Goal: Information Seeking & Learning: Check status

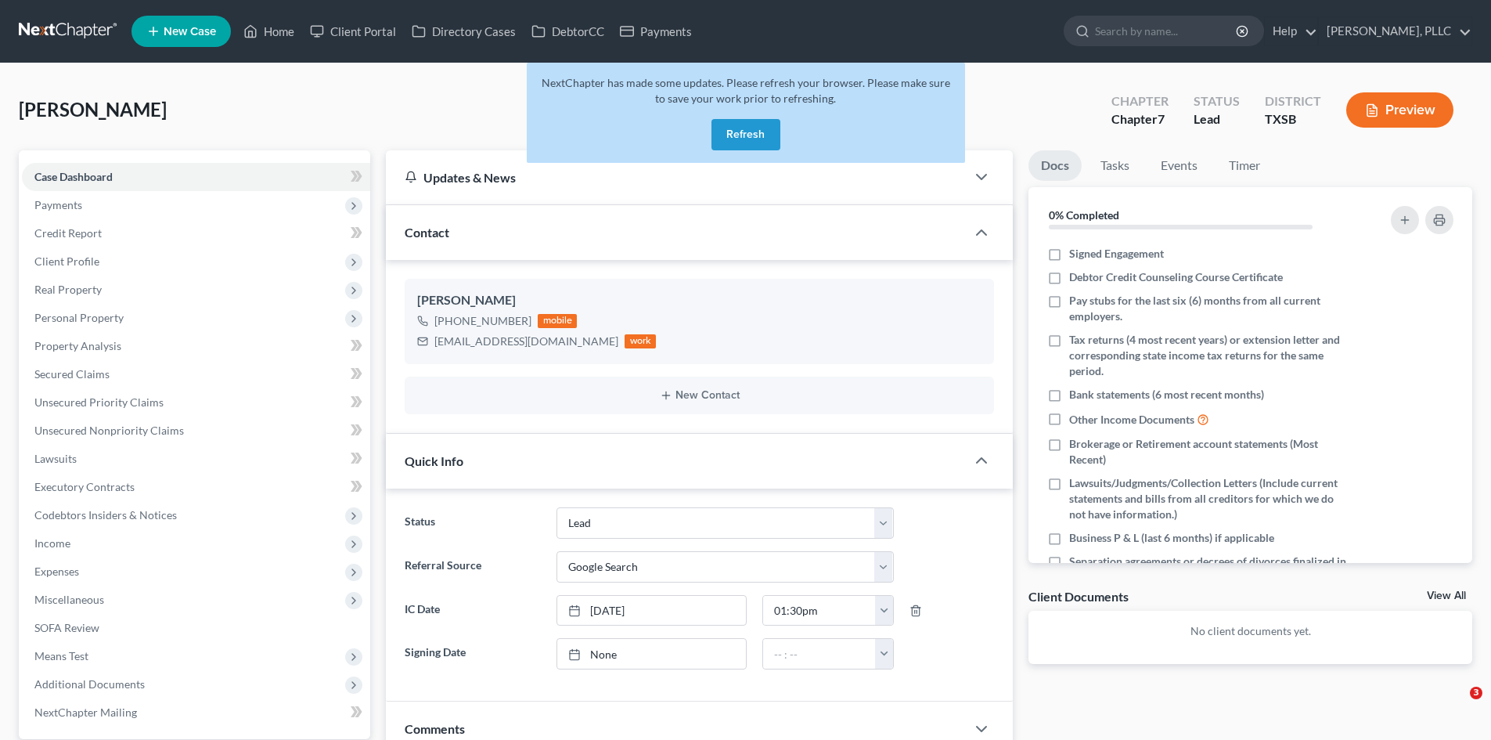
select select "14"
select select "4"
drag, startPoint x: 747, startPoint y: 132, endPoint x: 755, endPoint y: 119, distance: 15.2
click at [749, 132] on button "Refresh" at bounding box center [746, 134] width 69 height 31
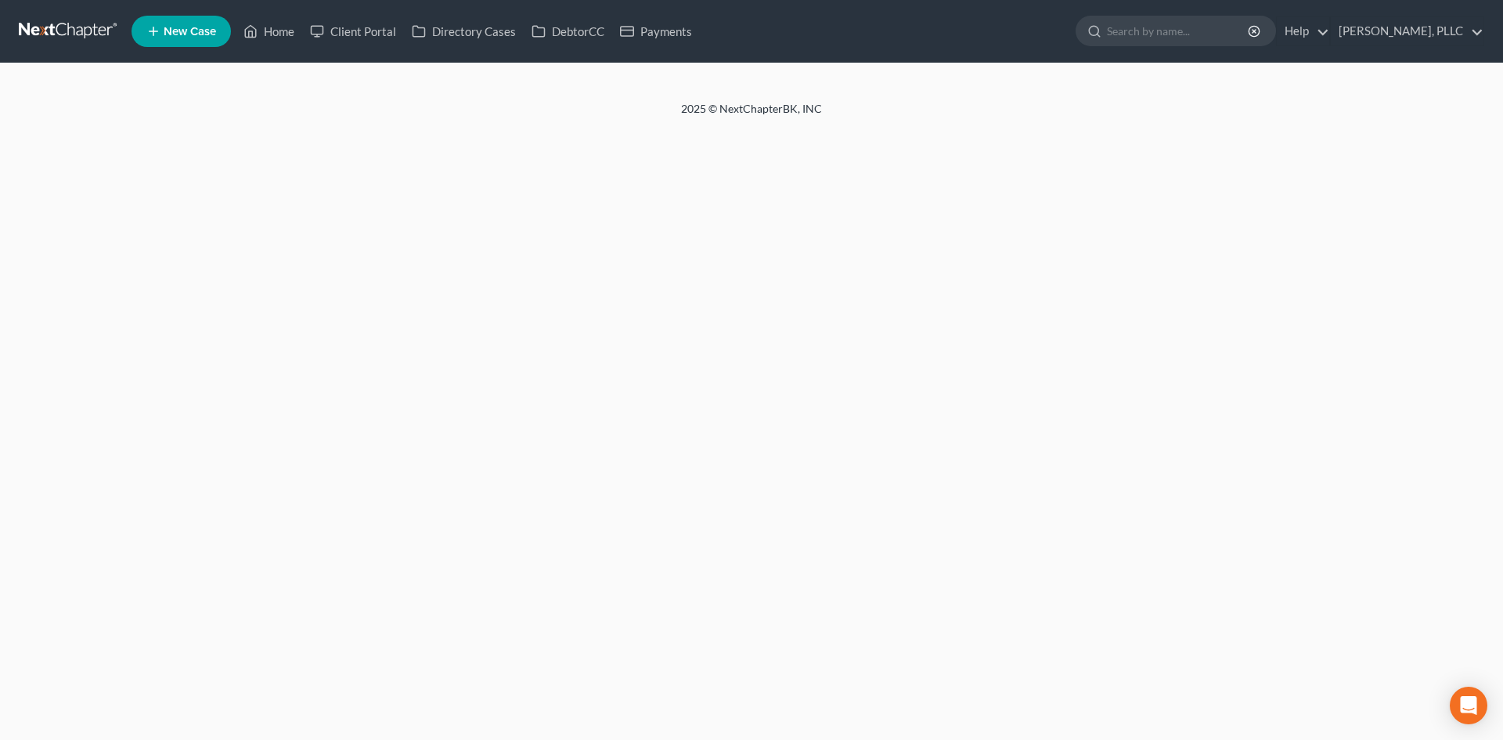
select select "4"
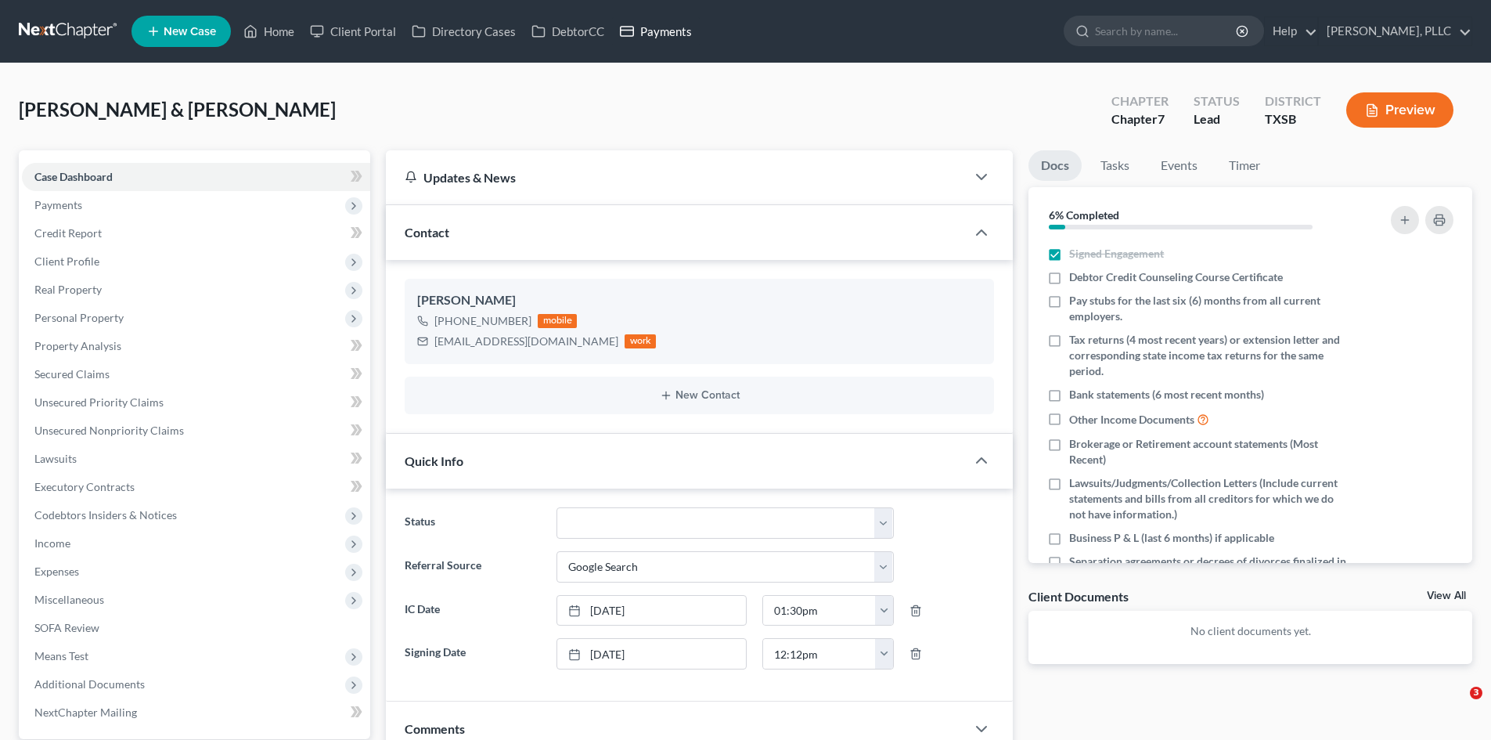
click at [692, 32] on link "Payments" at bounding box center [656, 31] width 88 height 28
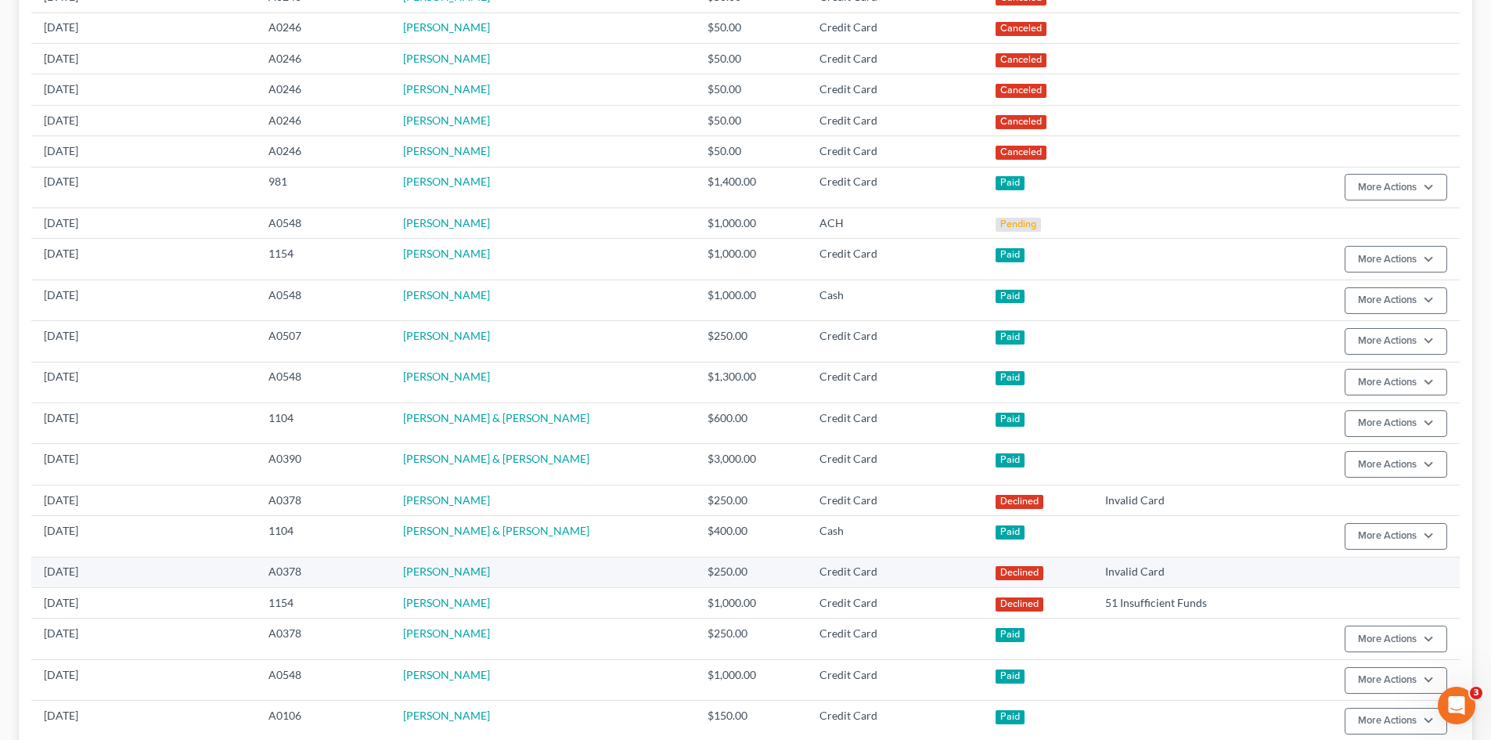
scroll to position [626, 0]
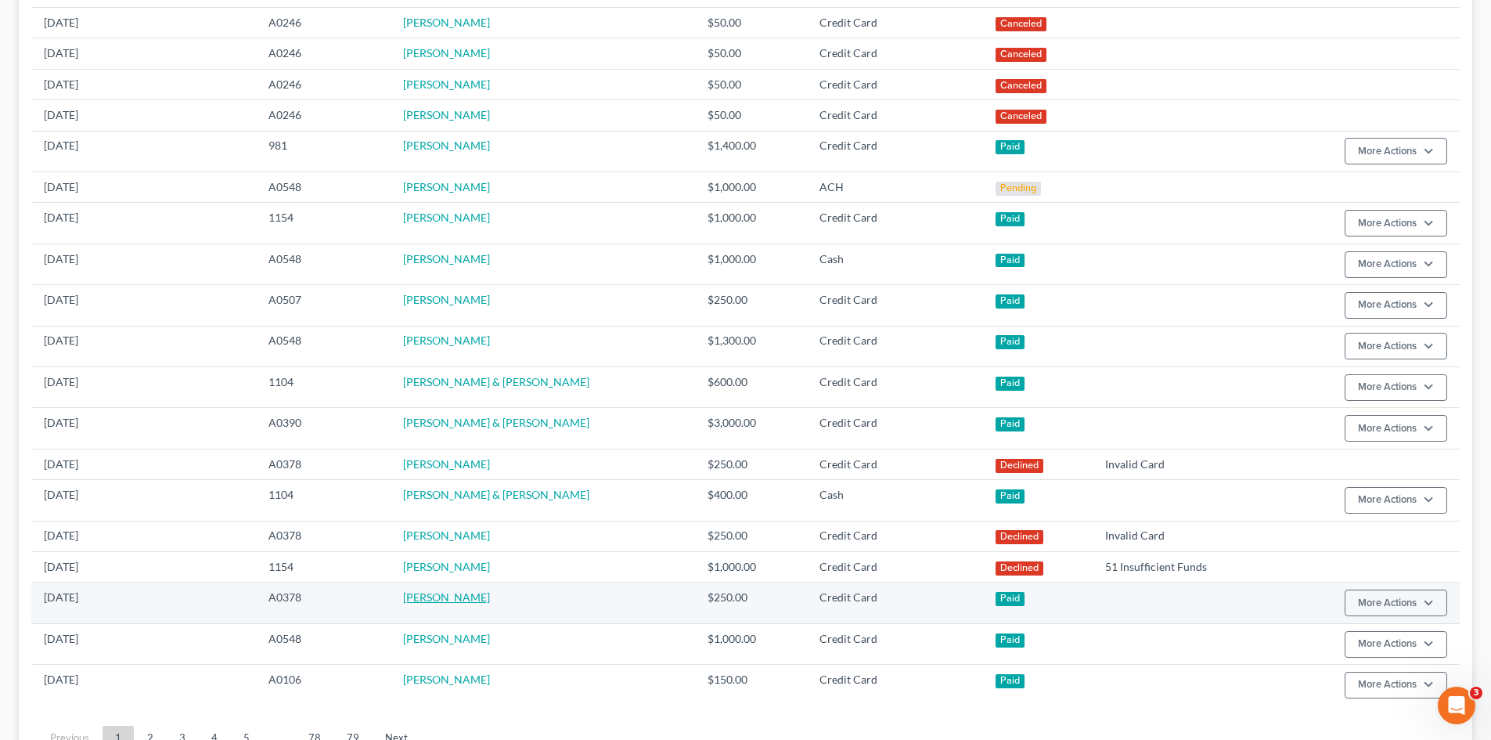
click at [464, 596] on link "[PERSON_NAME]" at bounding box center [446, 596] width 87 height 13
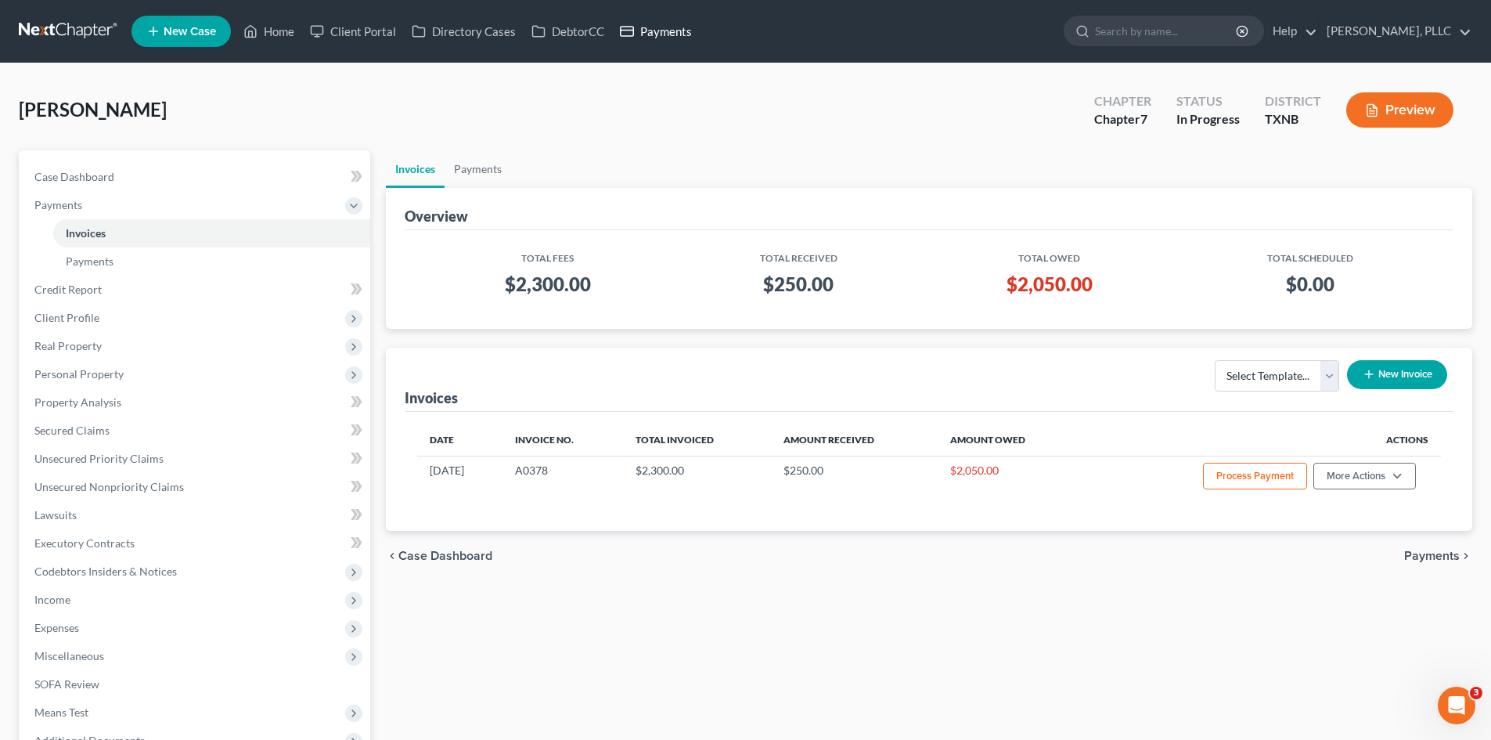
click at [646, 43] on link "Payments" at bounding box center [656, 31] width 88 height 28
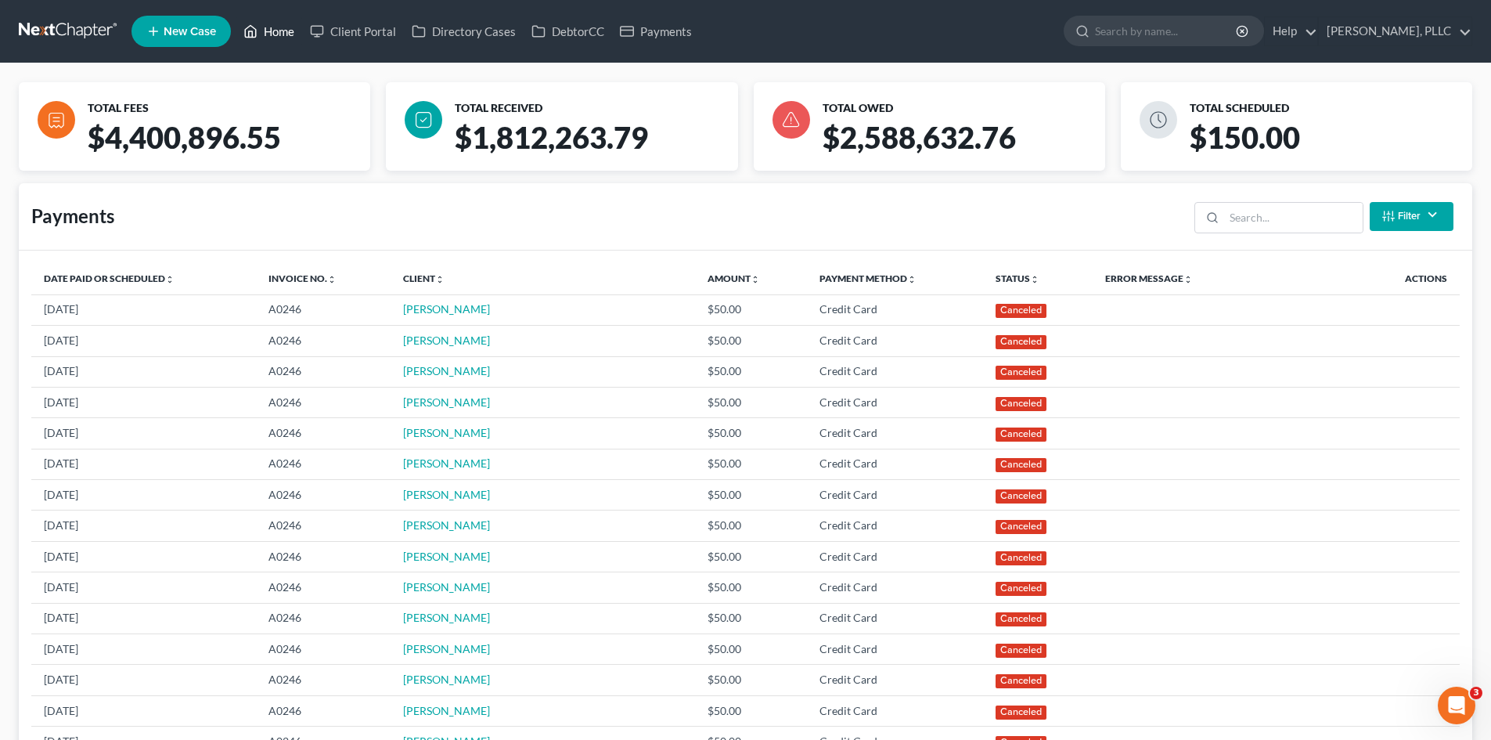
click at [281, 27] on link "Home" at bounding box center [269, 31] width 67 height 28
click at [268, 32] on link "Home" at bounding box center [269, 31] width 67 height 28
click at [350, 25] on link "Client Portal" at bounding box center [353, 31] width 102 height 28
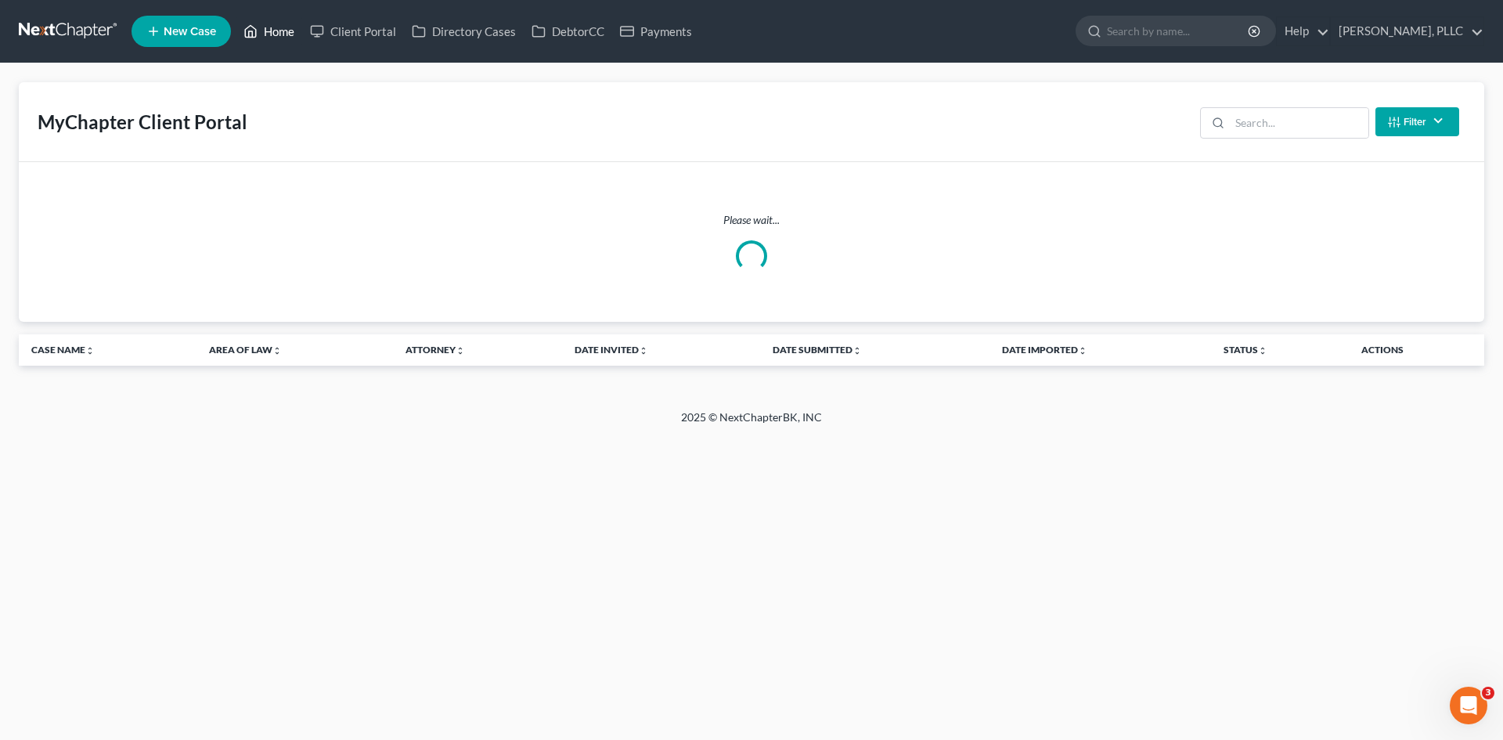
click at [267, 34] on link "Home" at bounding box center [269, 31] width 67 height 28
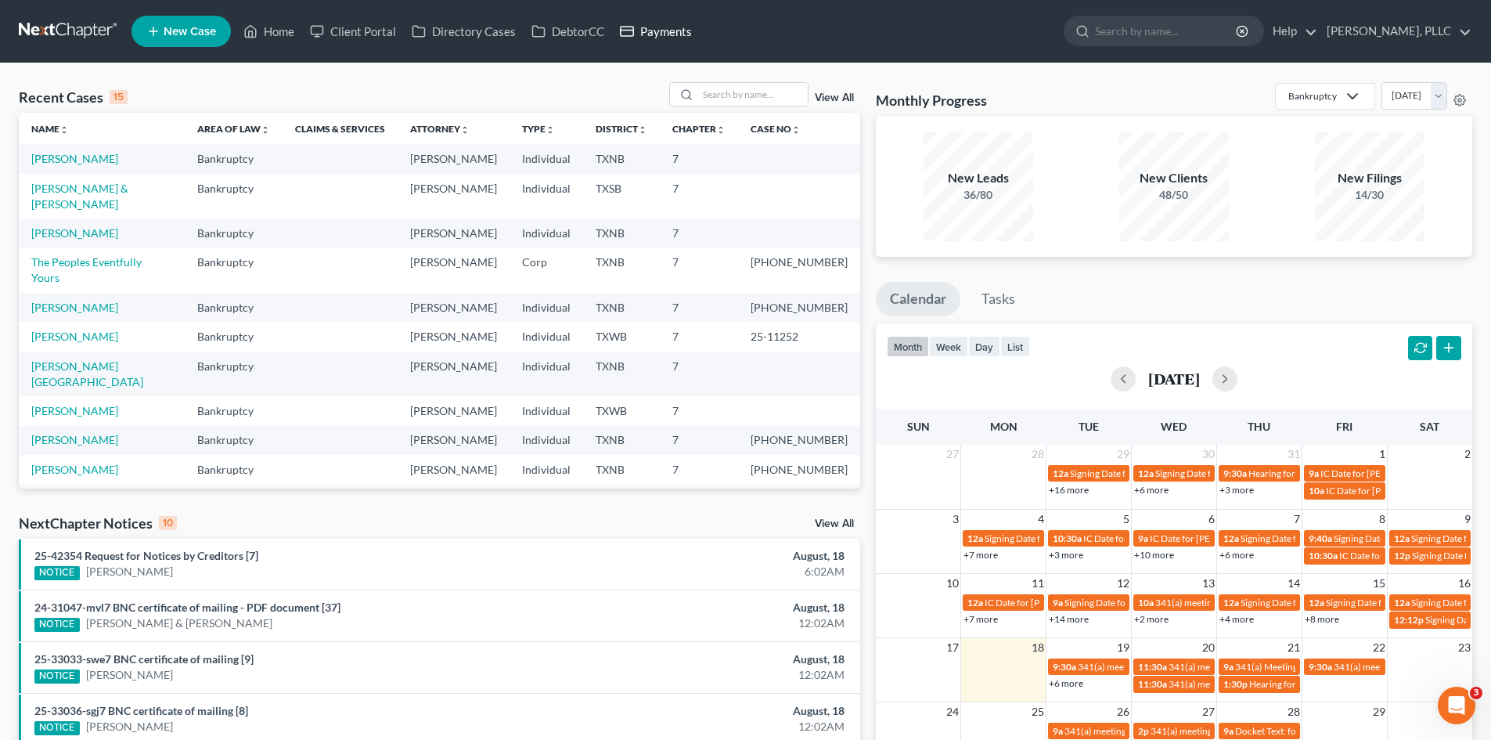
click at [678, 34] on link "Payments" at bounding box center [656, 31] width 88 height 28
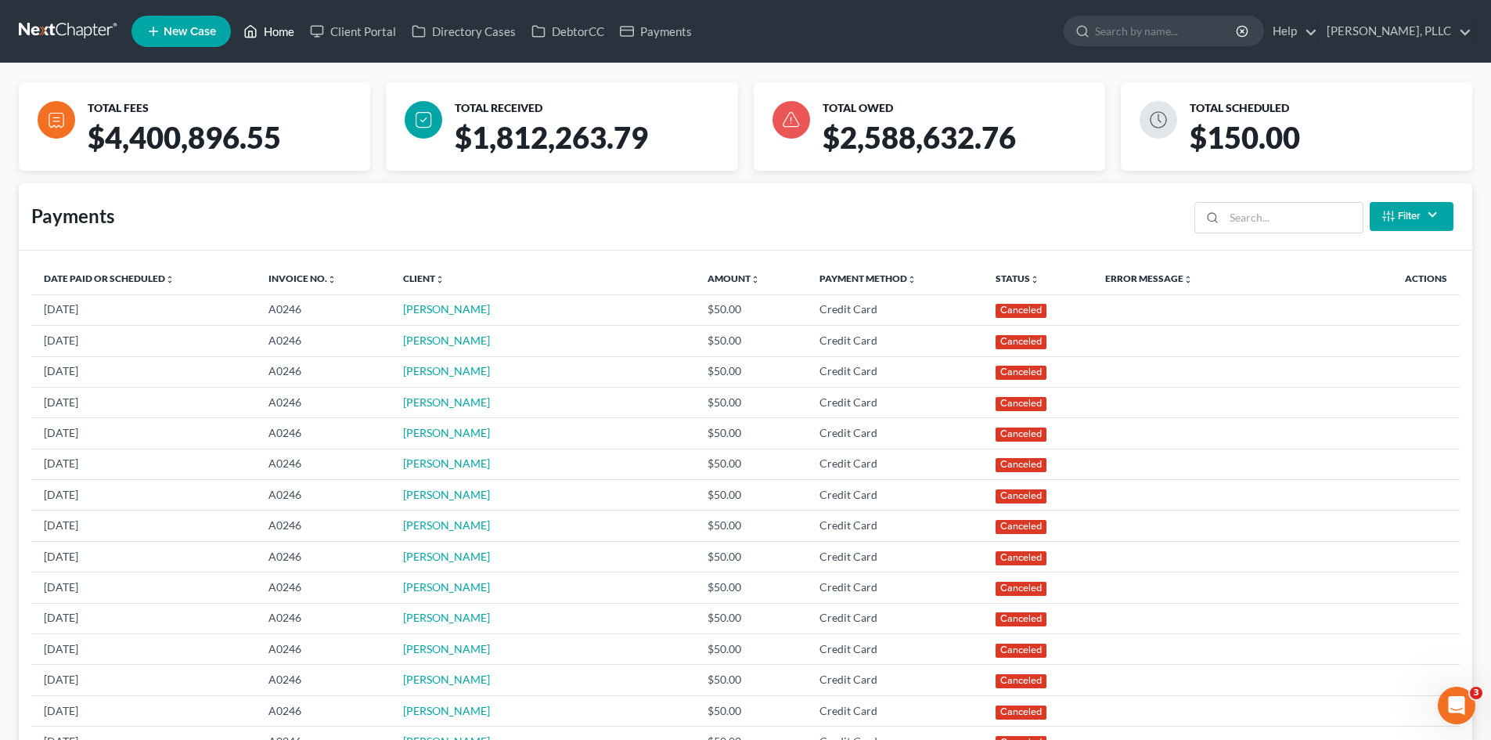
click at [278, 34] on link "Home" at bounding box center [269, 31] width 67 height 28
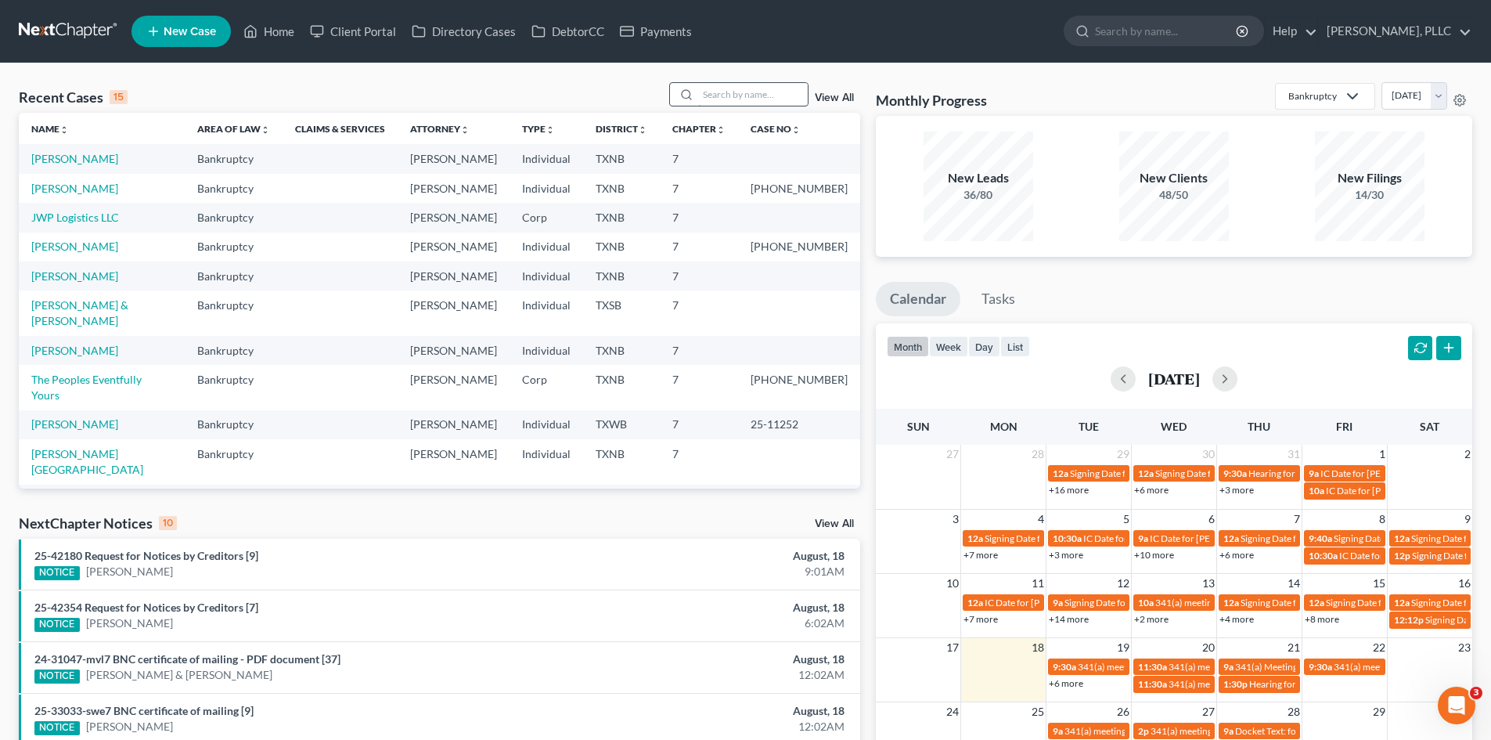
click at [744, 98] on input "search" at bounding box center [753, 94] width 110 height 23
type input "durand"
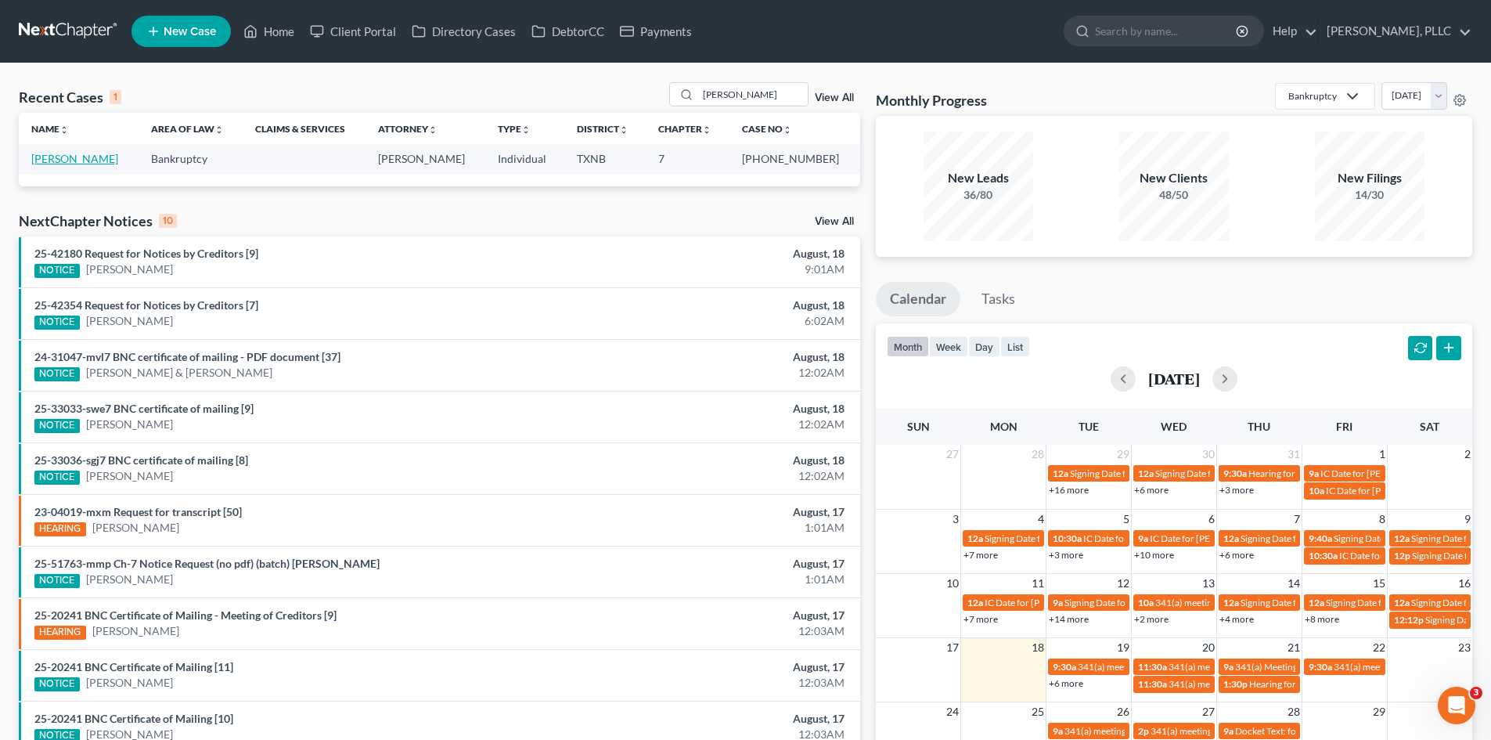
click at [61, 164] on link "[PERSON_NAME]" at bounding box center [74, 158] width 87 height 13
select select "4"
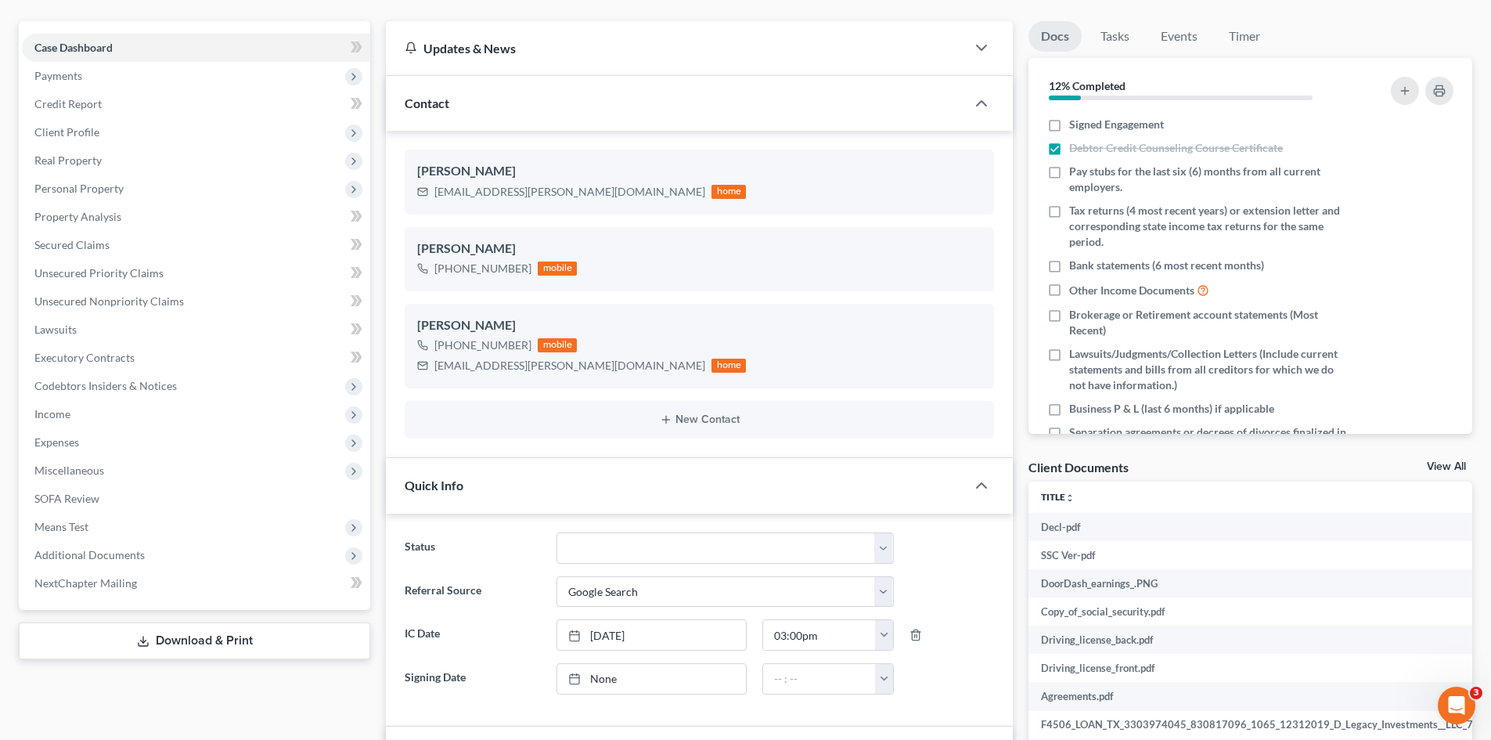
scroll to position [157, 0]
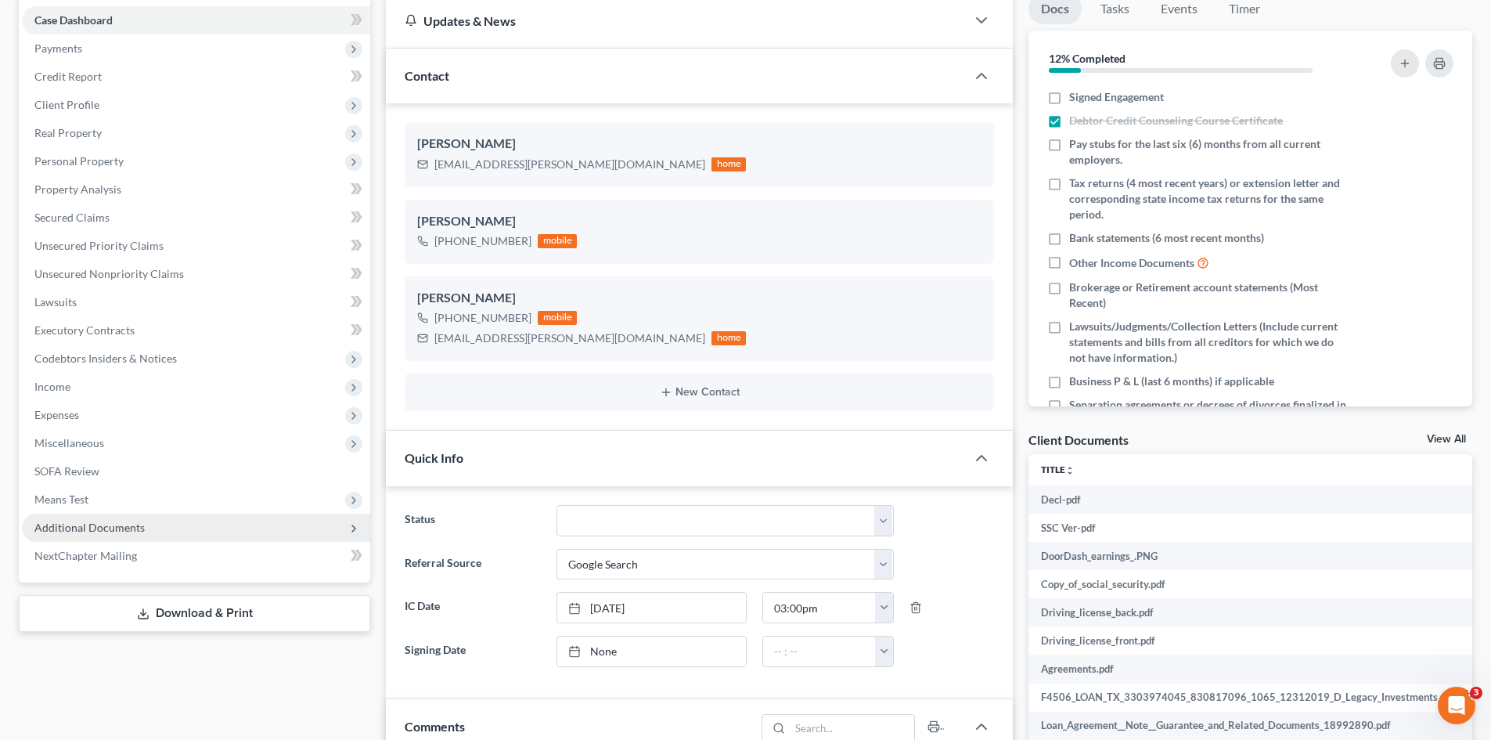
click at [152, 525] on span "Additional Documents" at bounding box center [196, 527] width 348 height 28
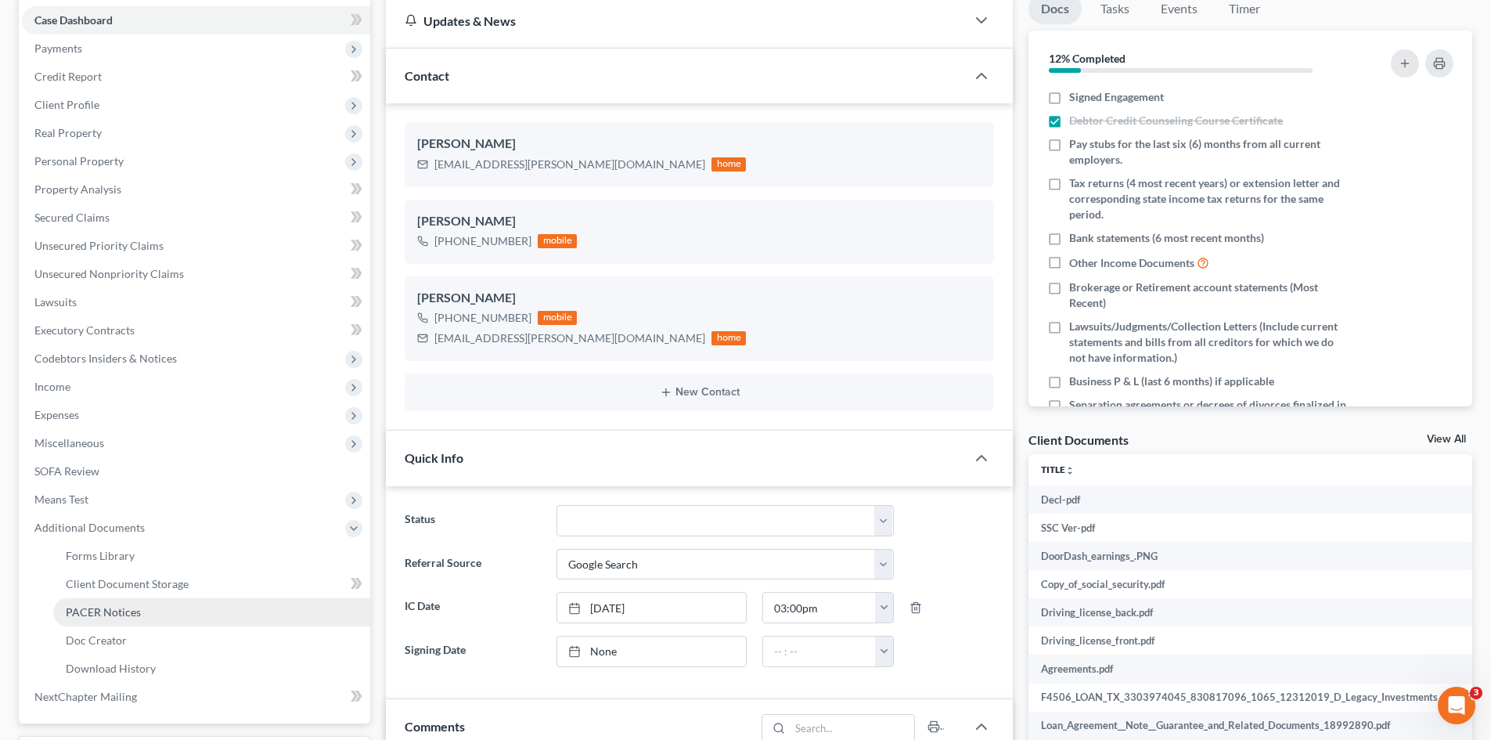
click at [150, 611] on link "PACER Notices" at bounding box center [211, 612] width 317 height 28
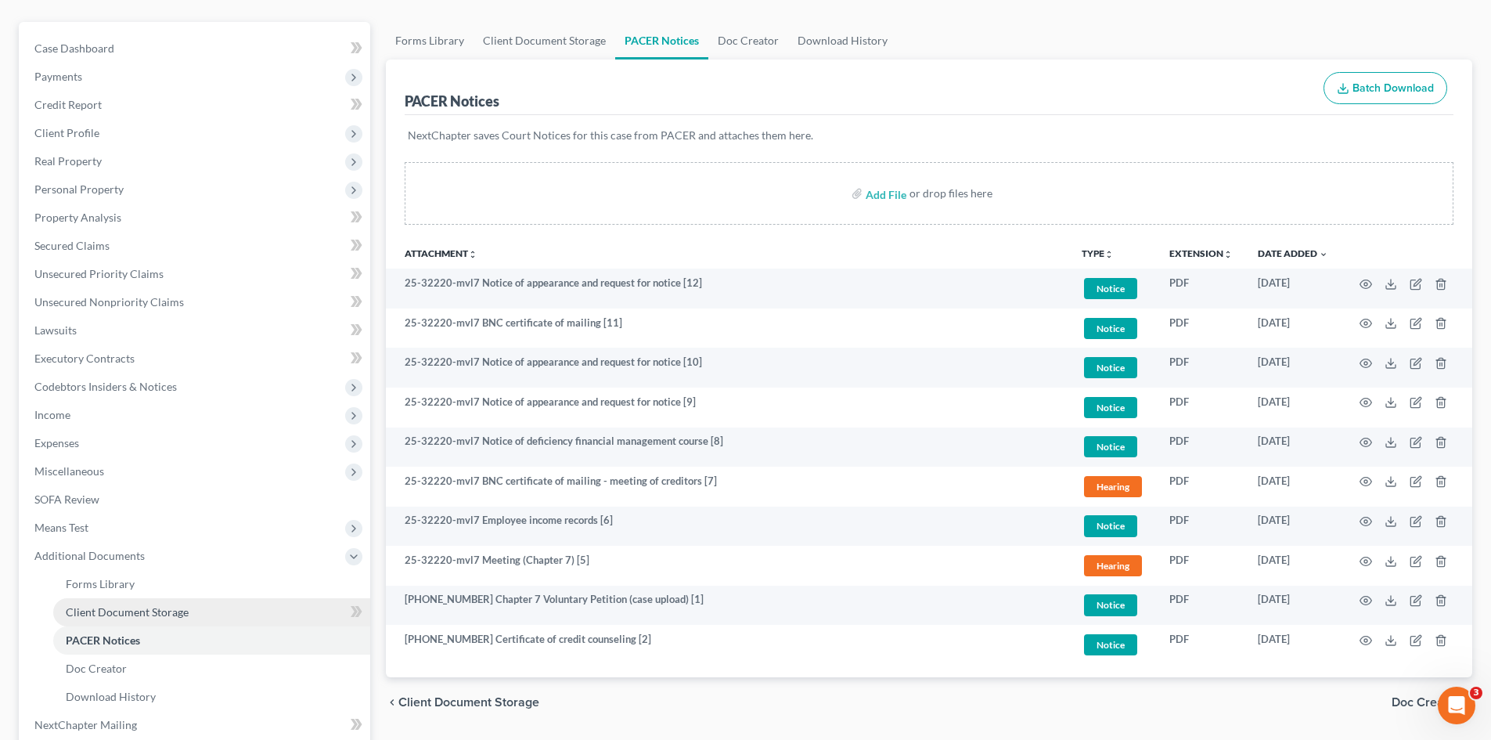
scroll to position [249, 0]
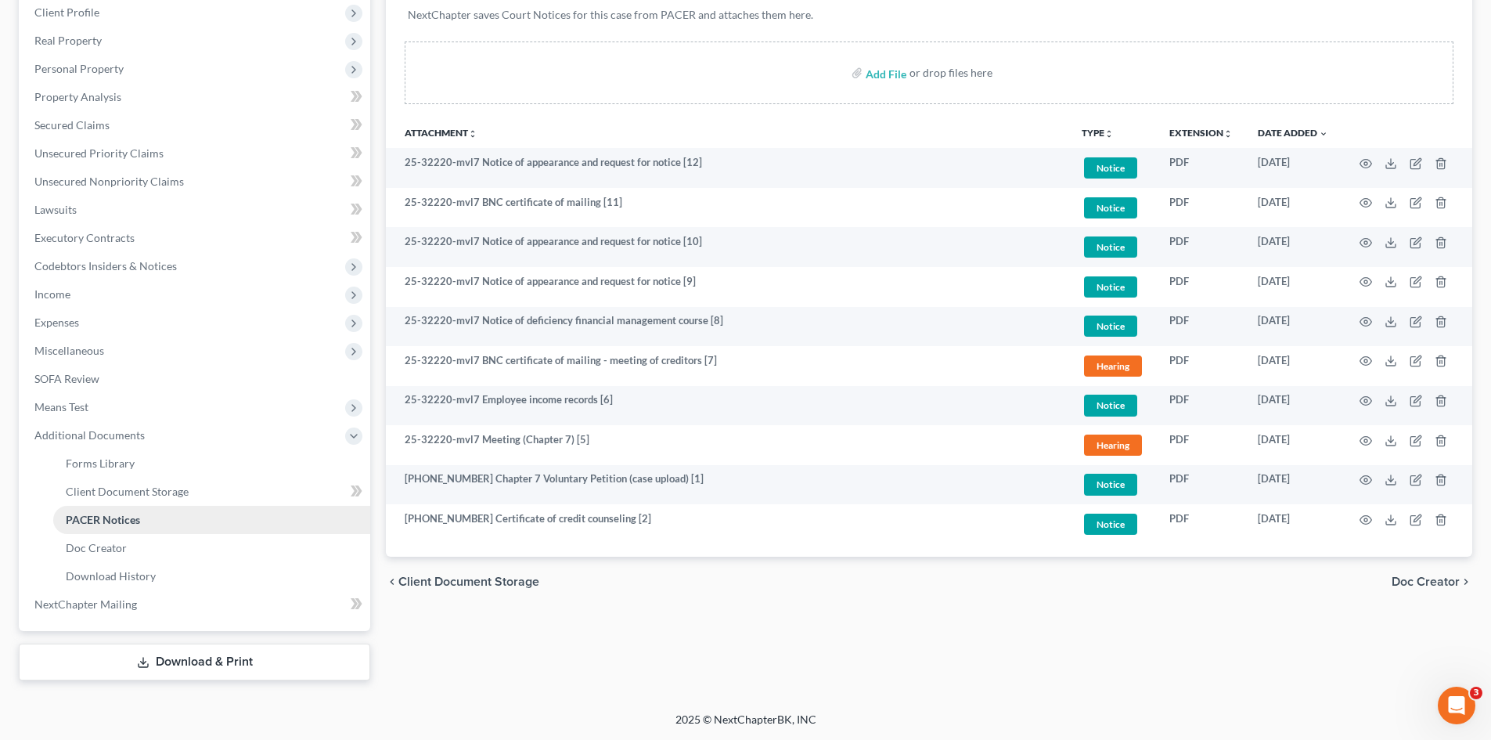
click at [95, 521] on span "PACER Notices" at bounding box center [103, 519] width 74 height 13
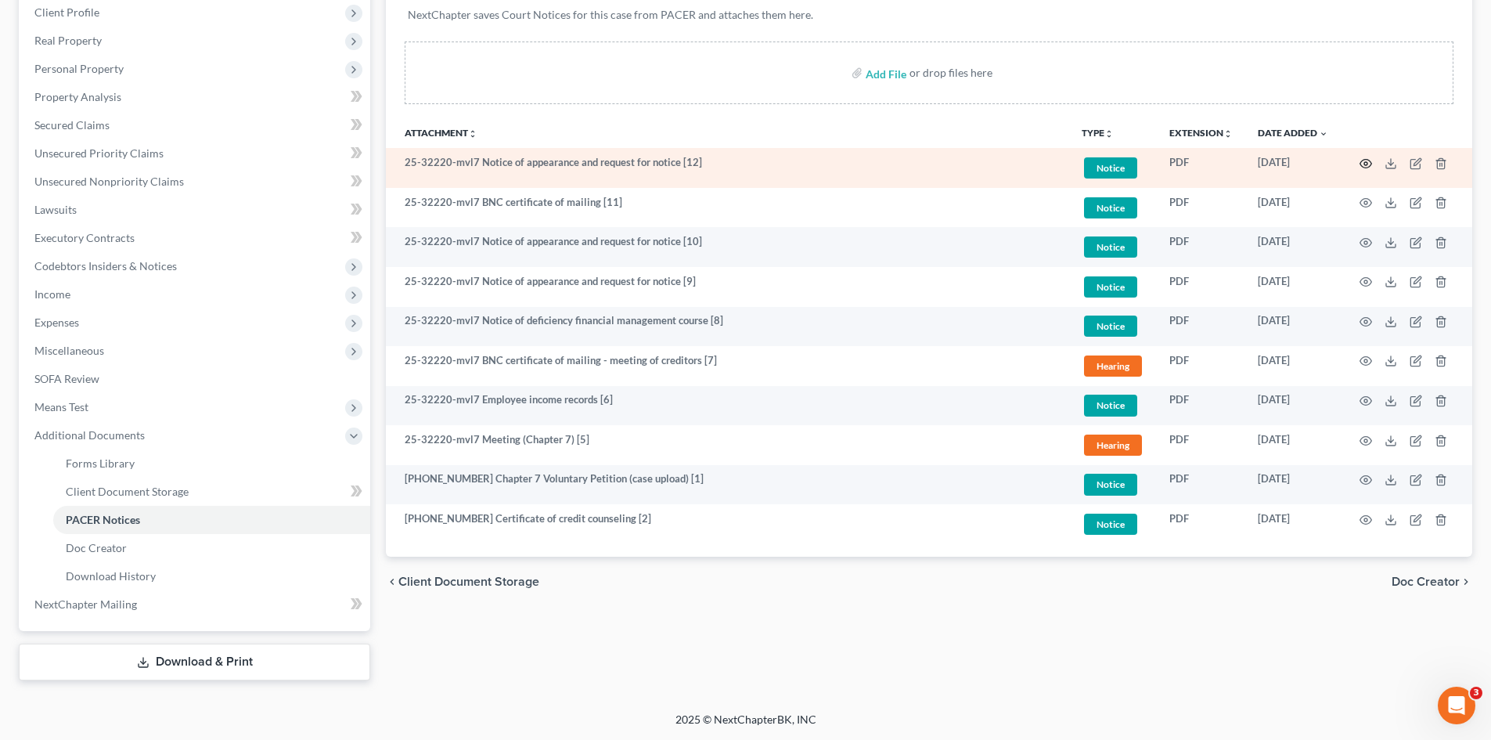
click at [1364, 167] on icon "button" at bounding box center [1366, 163] width 12 height 9
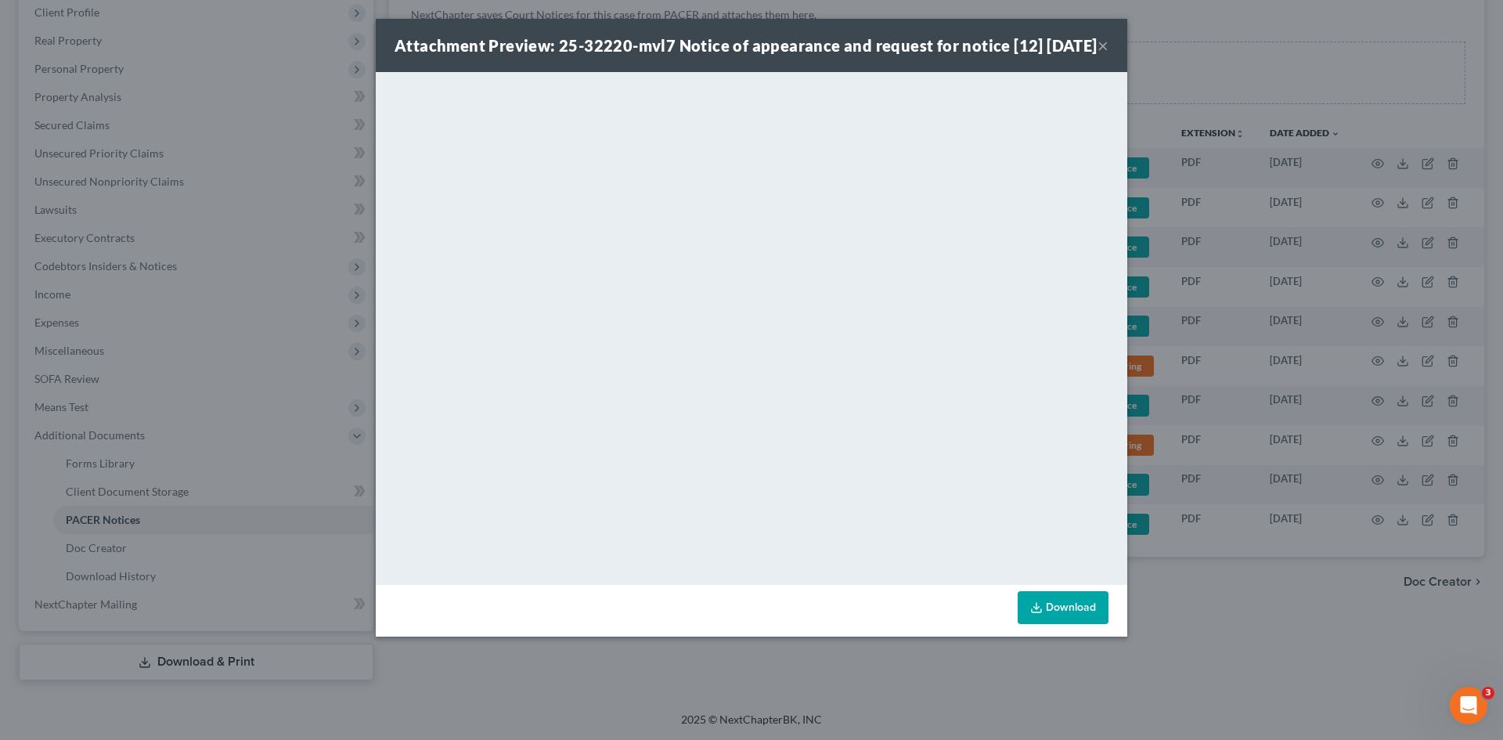
click at [1102, 55] on button "×" at bounding box center [1102, 45] width 11 height 19
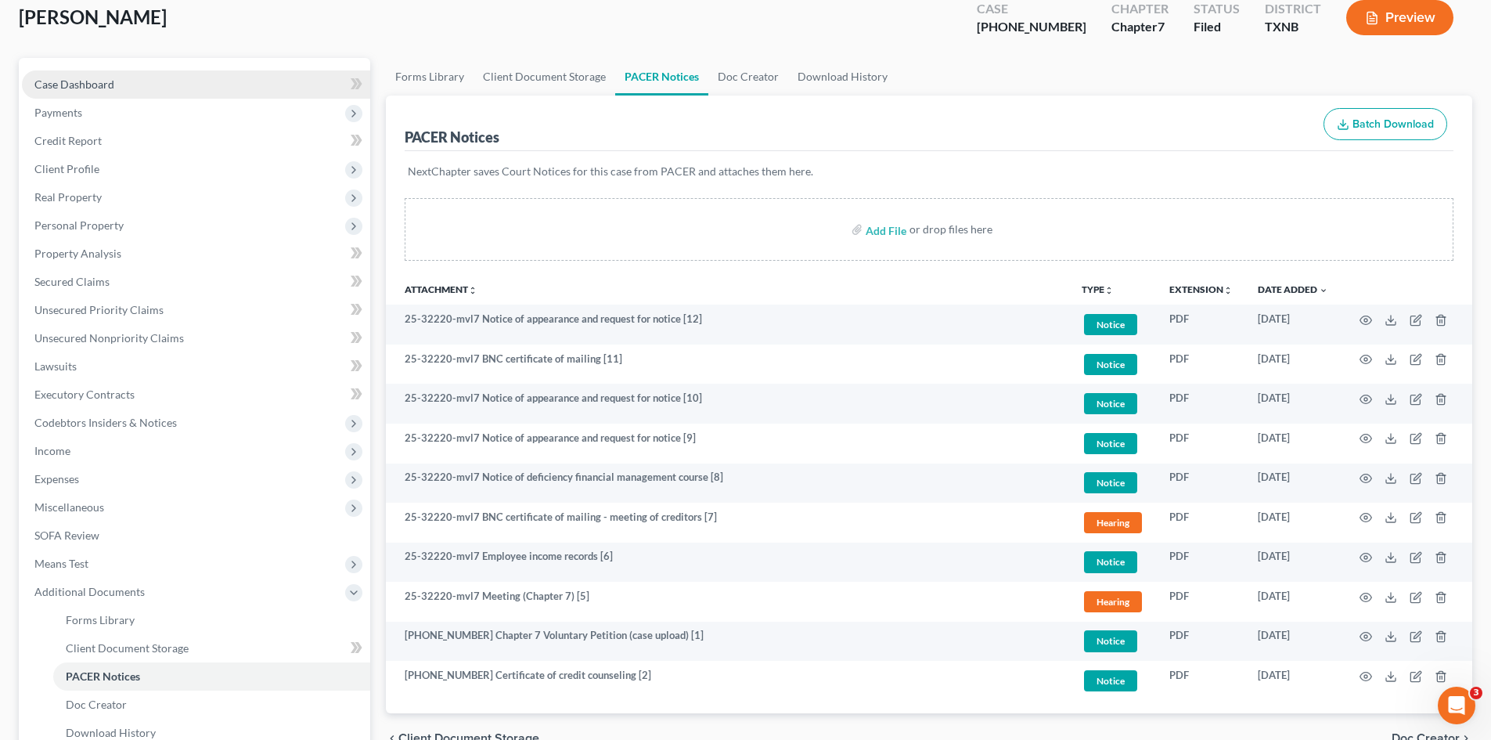
click at [79, 94] on link "Case Dashboard" at bounding box center [196, 84] width 348 height 28
select select "4"
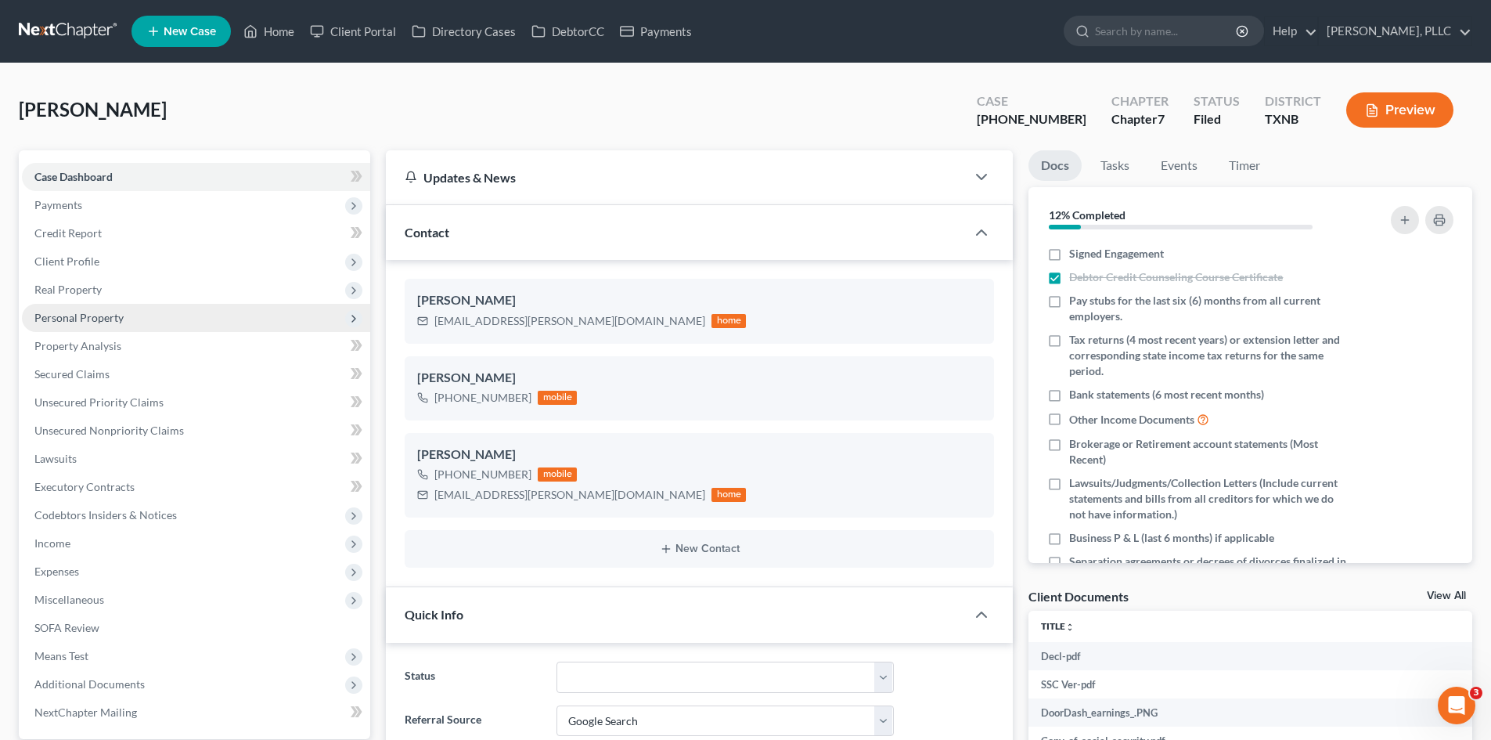
click at [135, 306] on span "Personal Property" at bounding box center [196, 318] width 348 height 28
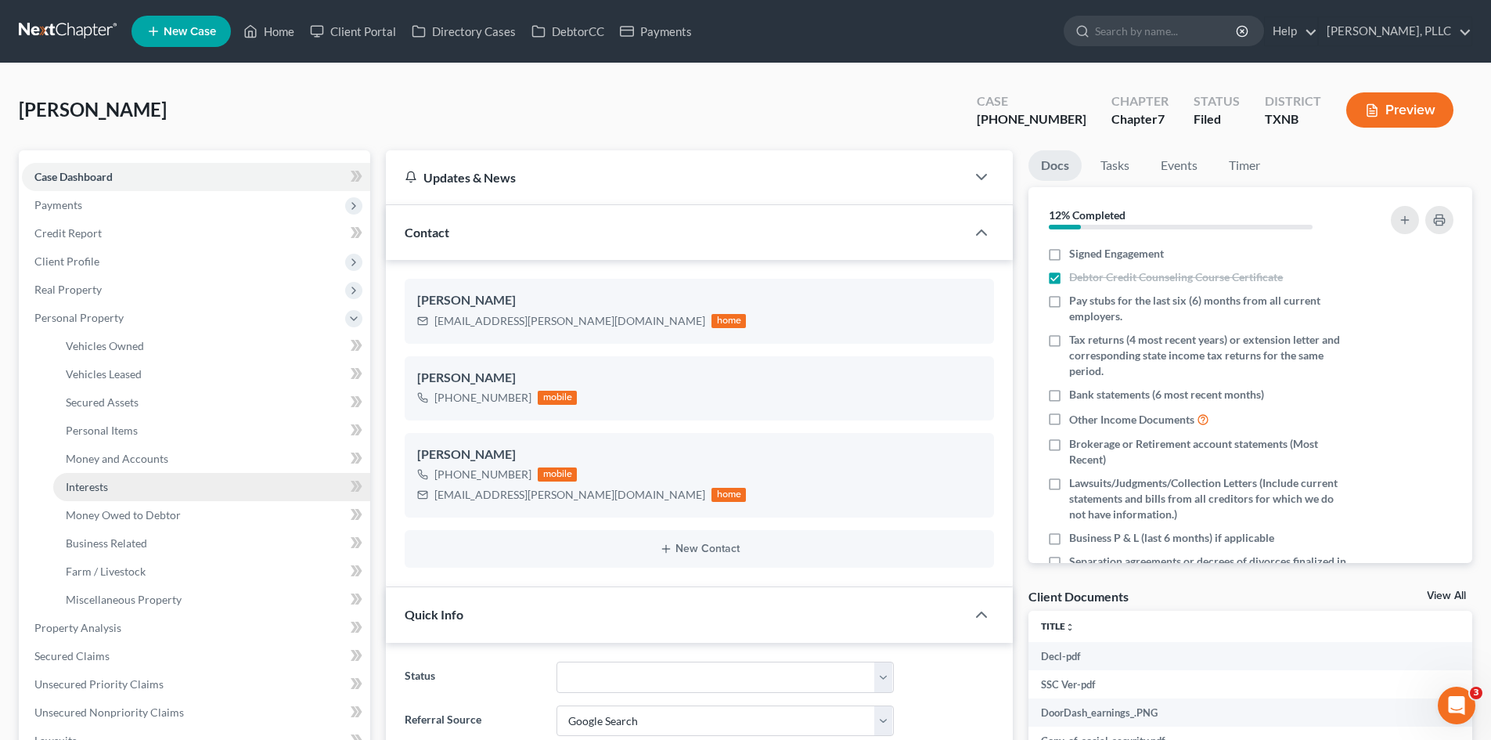
click at [121, 479] on link "Interests" at bounding box center [211, 487] width 317 height 28
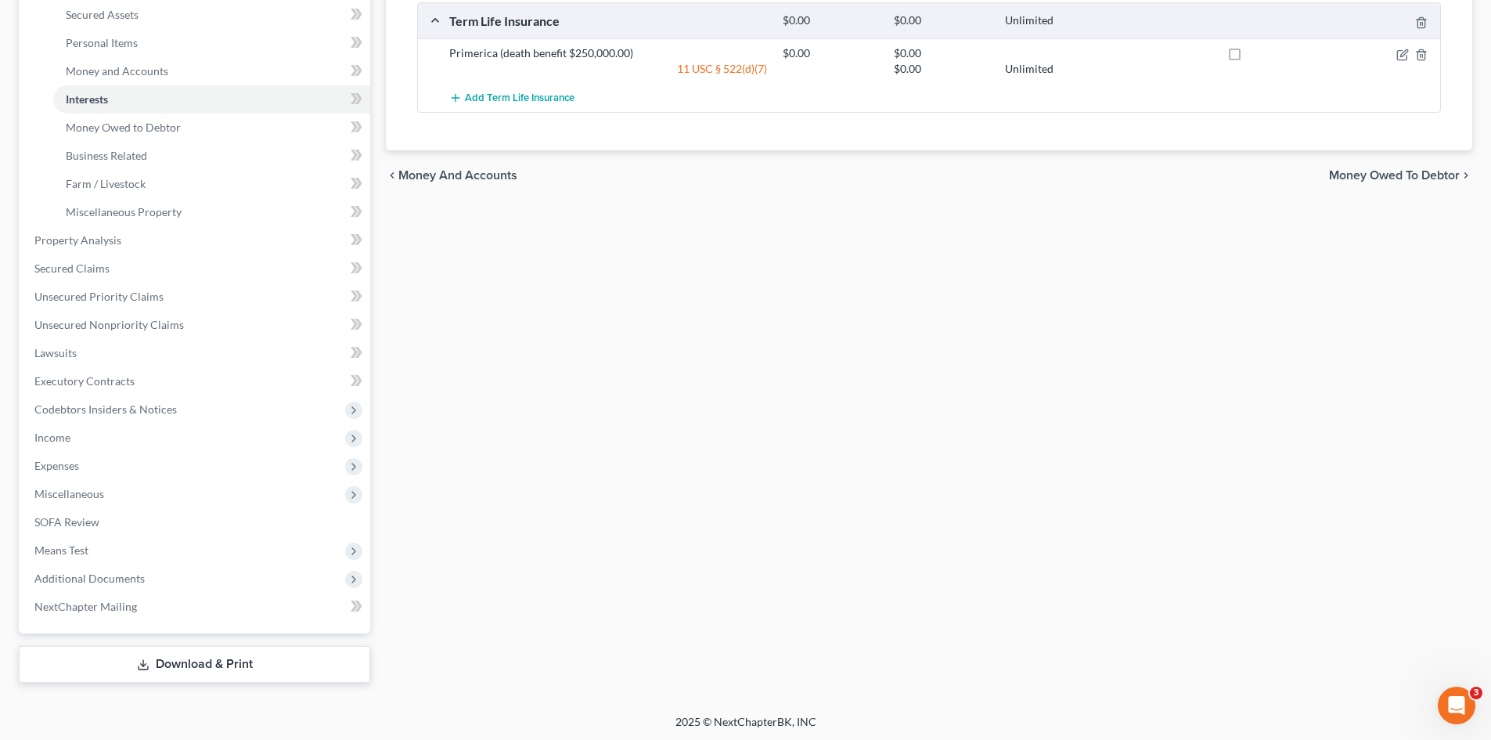
scroll to position [390, 0]
click at [153, 574] on span "Additional Documents" at bounding box center [196, 576] width 348 height 28
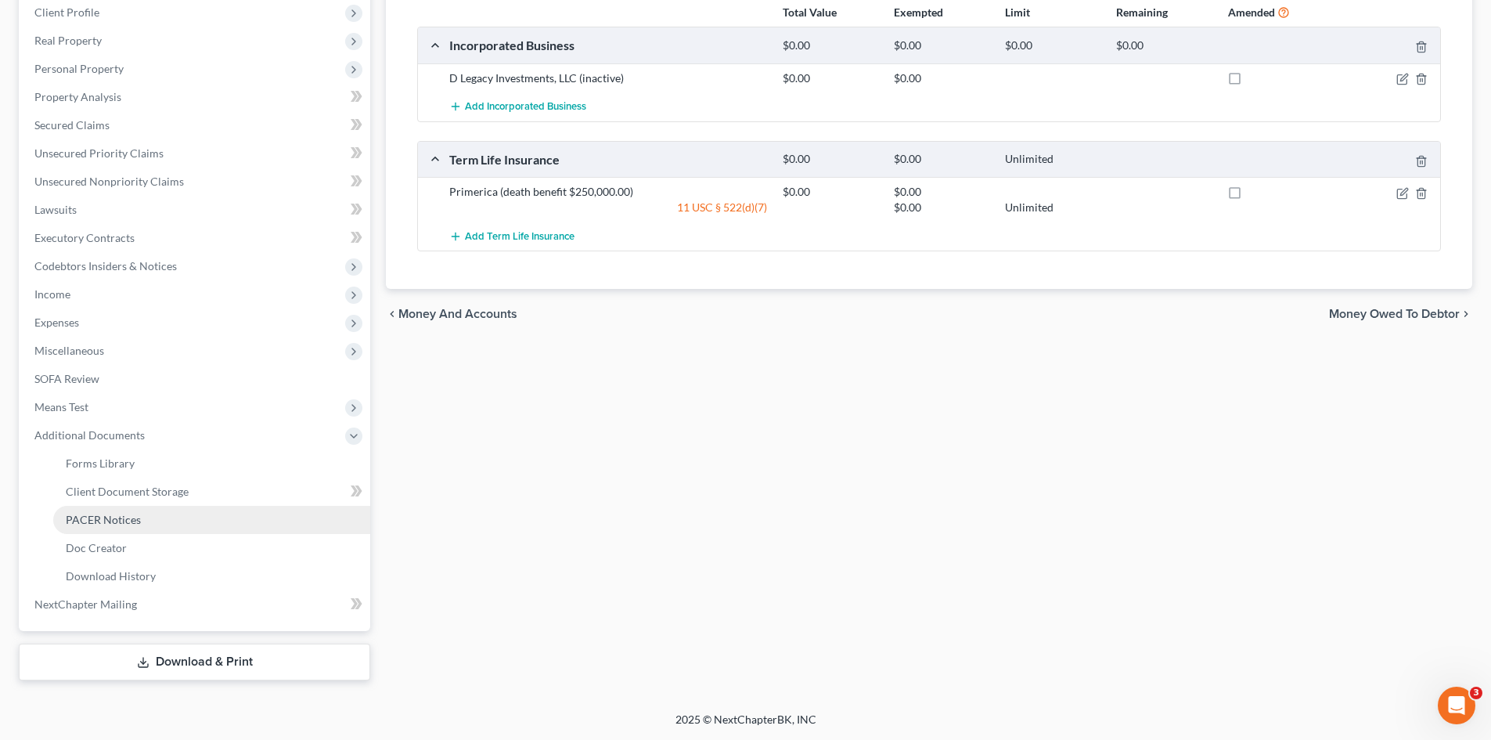
click at [141, 523] on link "PACER Notices" at bounding box center [211, 520] width 317 height 28
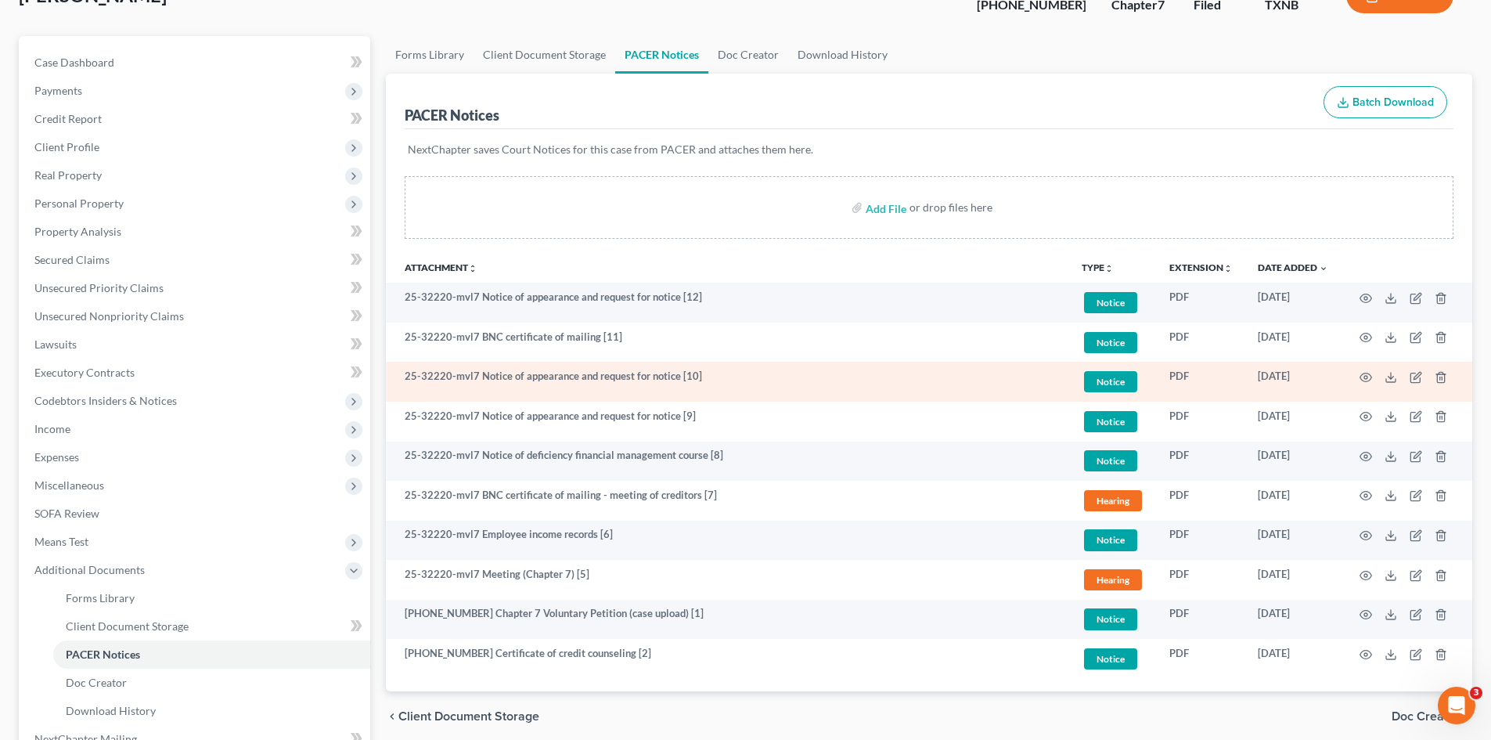
scroll to position [157, 0]
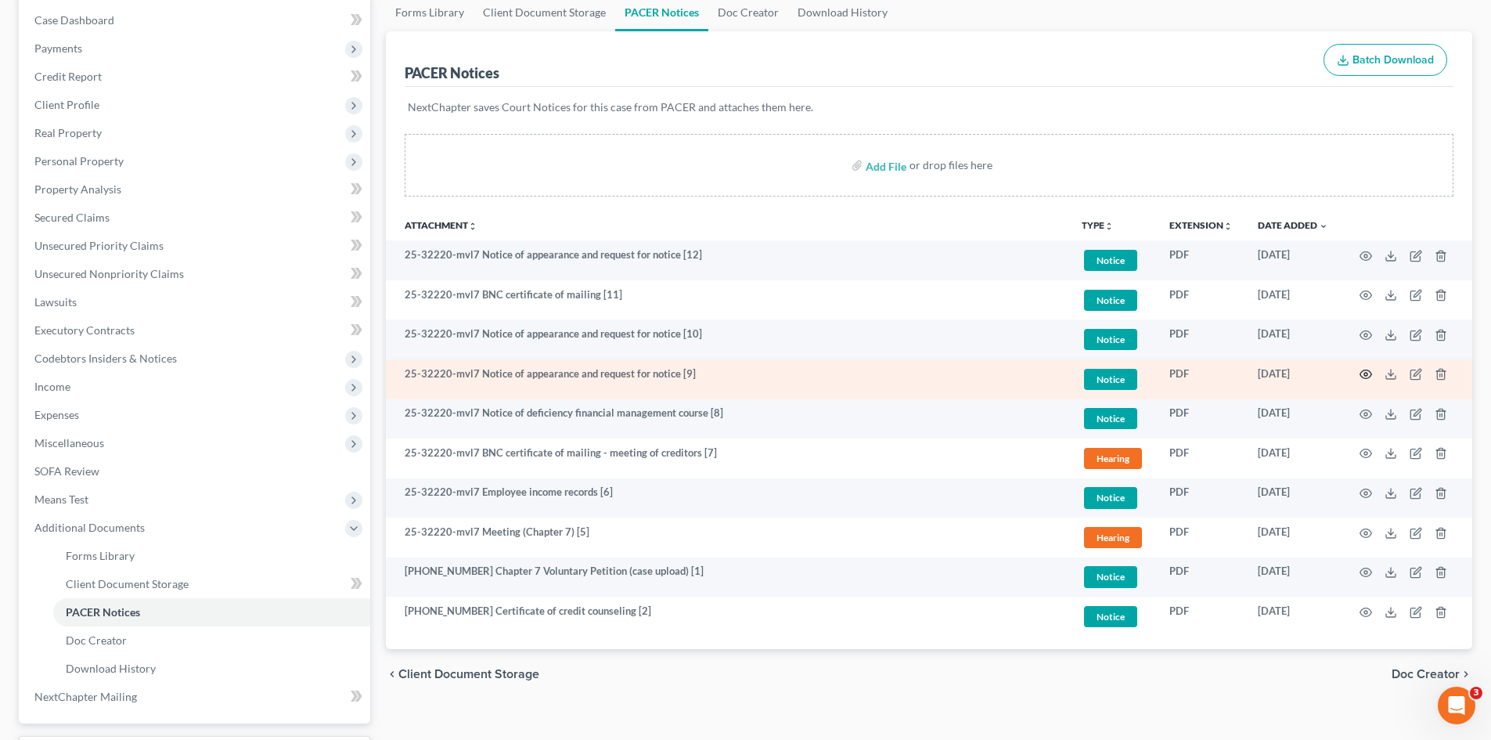
click at [1362, 373] on icon "button" at bounding box center [1366, 374] width 13 height 13
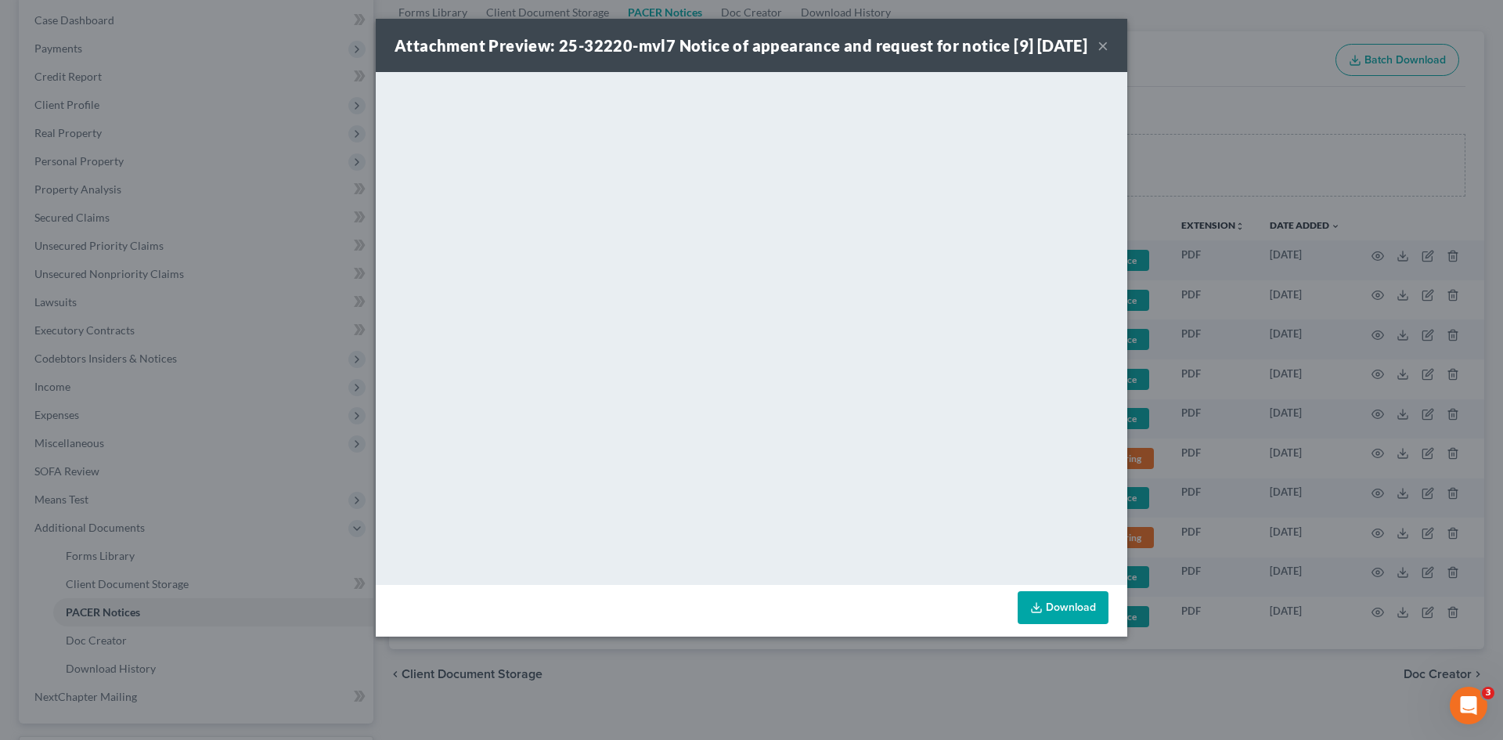
click at [1087, 49] on div "Attachment Preview: 25-32220-mvl7 Notice of appearance and request for notice […" at bounding box center [741, 45] width 693 height 22
click at [1108, 58] on div "Attachment Preview: 25-32220-mvl7 Notice of appearance and request for notice […" at bounding box center [751, 45] width 751 height 53
click at [1103, 55] on button "×" at bounding box center [1102, 45] width 11 height 19
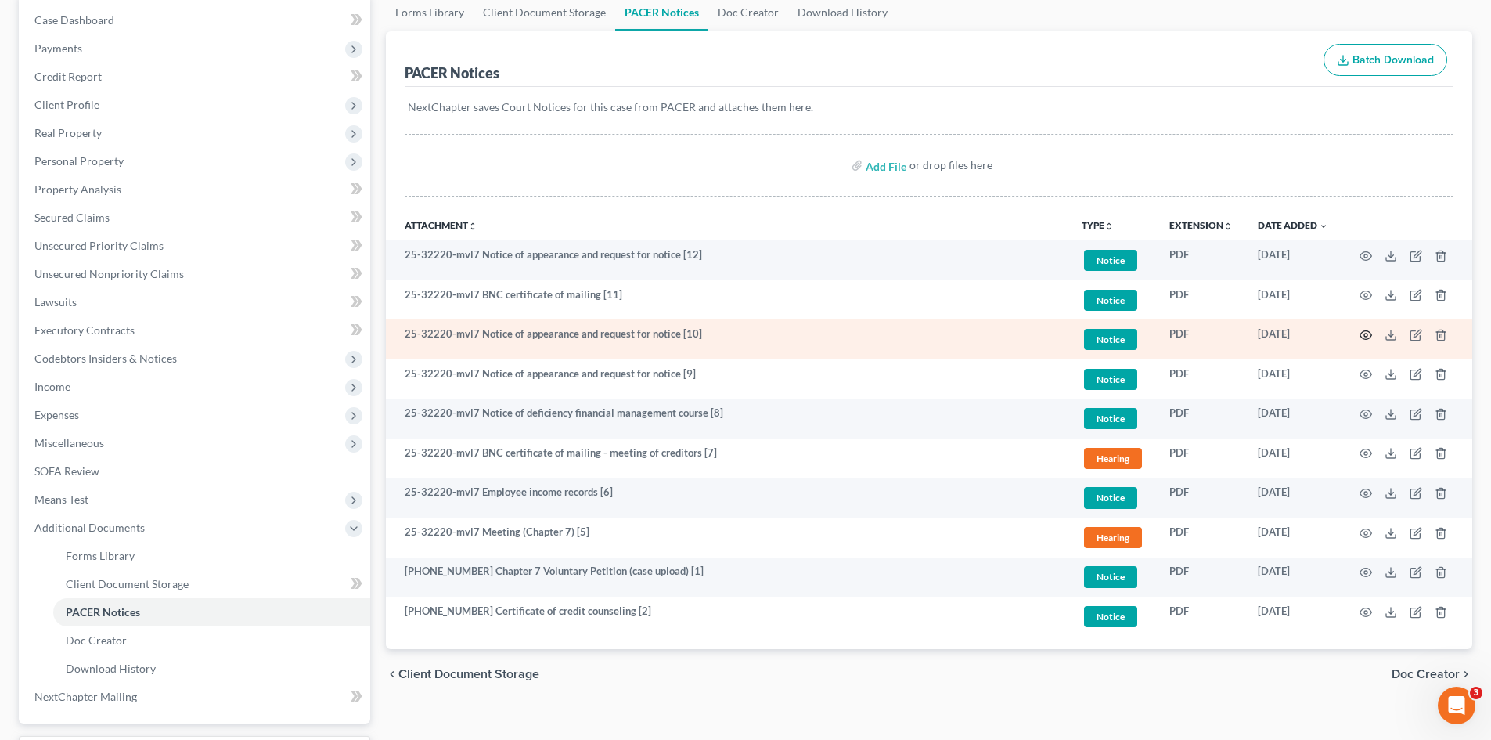
click at [1365, 335] on icon "button" at bounding box center [1366, 335] width 13 height 13
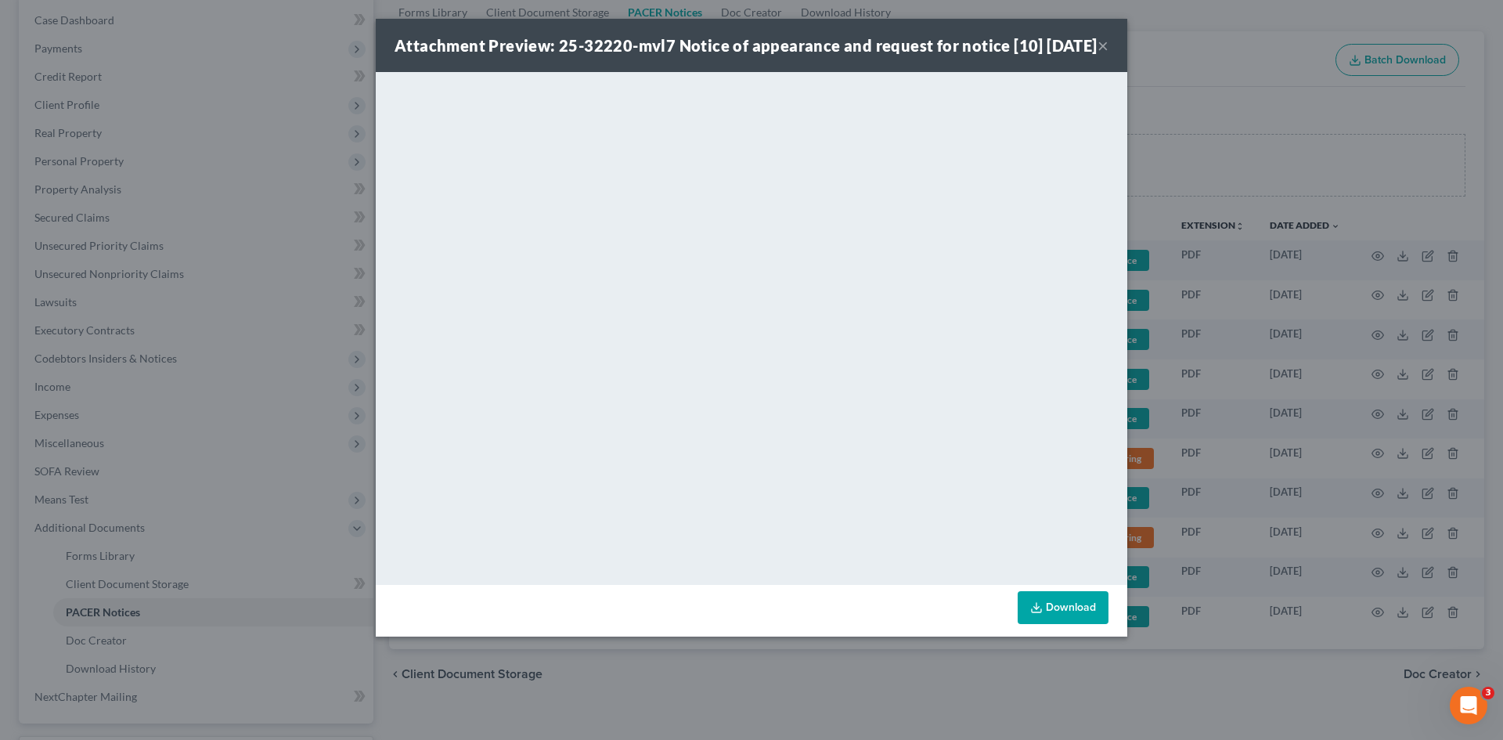
click at [1095, 56] on div "Attachment Preview: 25-32220-mvl7 Notice of appearance and request for notice […" at bounding box center [746, 45] width 703 height 22
click at [1100, 52] on button "×" at bounding box center [1102, 45] width 11 height 19
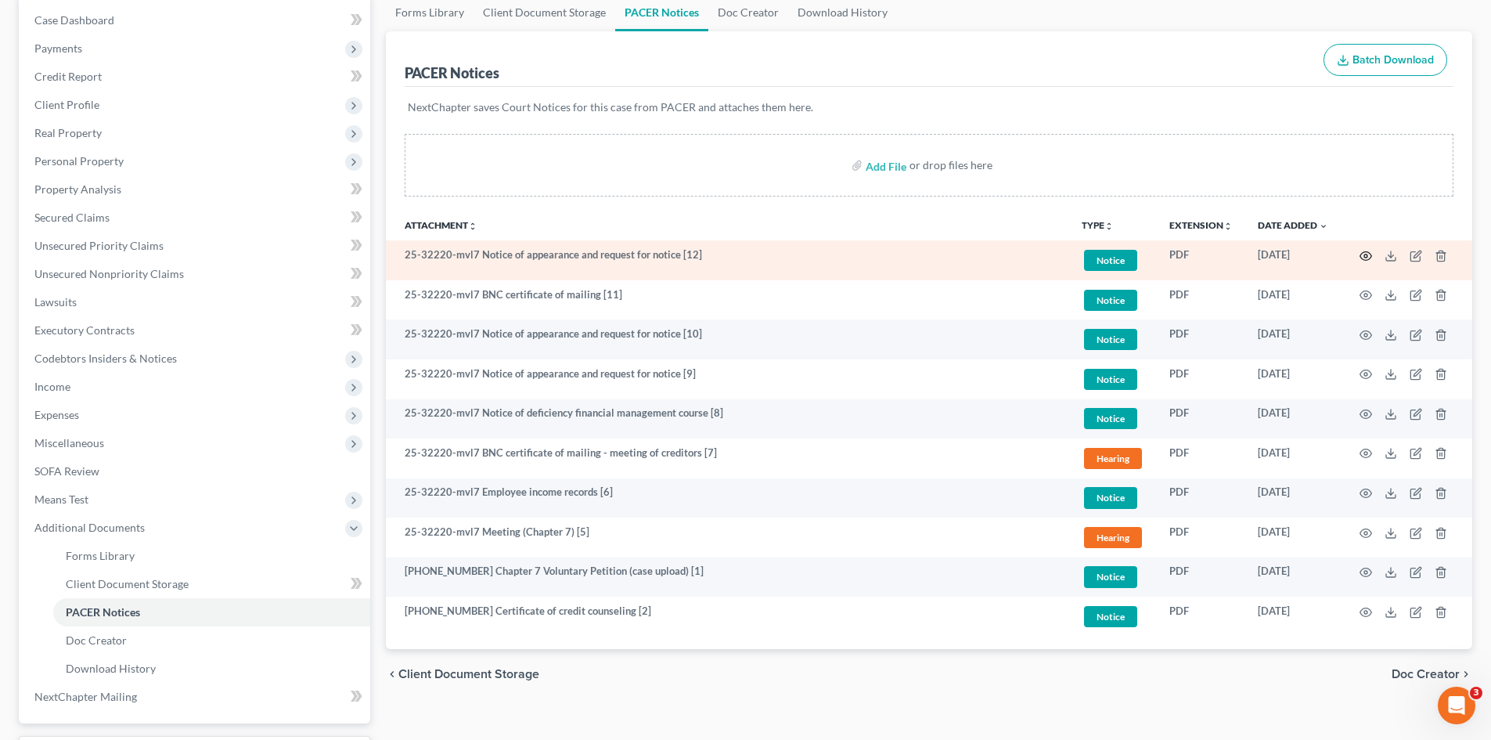
click at [1367, 255] on icon "button" at bounding box center [1366, 256] width 13 height 13
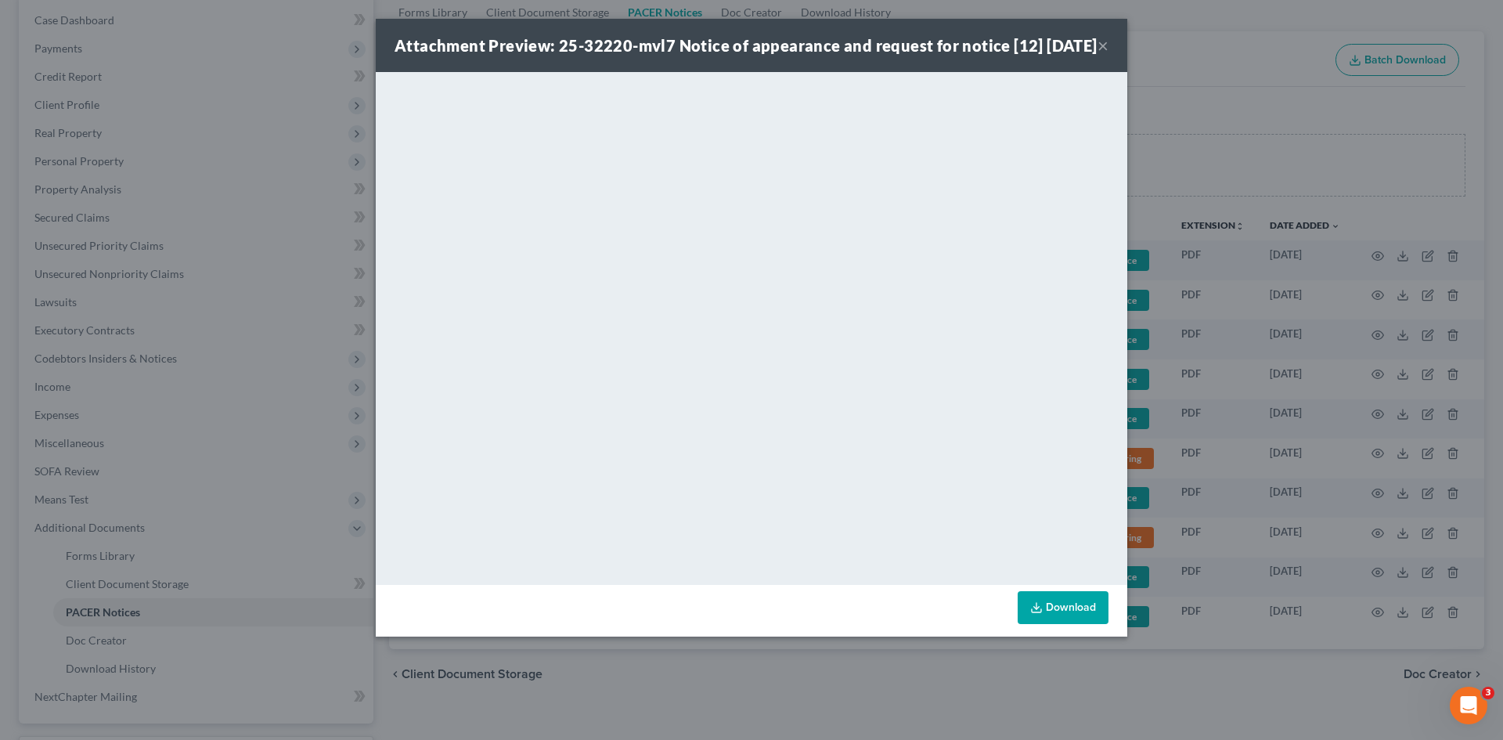
click at [1101, 55] on button "×" at bounding box center [1102, 45] width 11 height 19
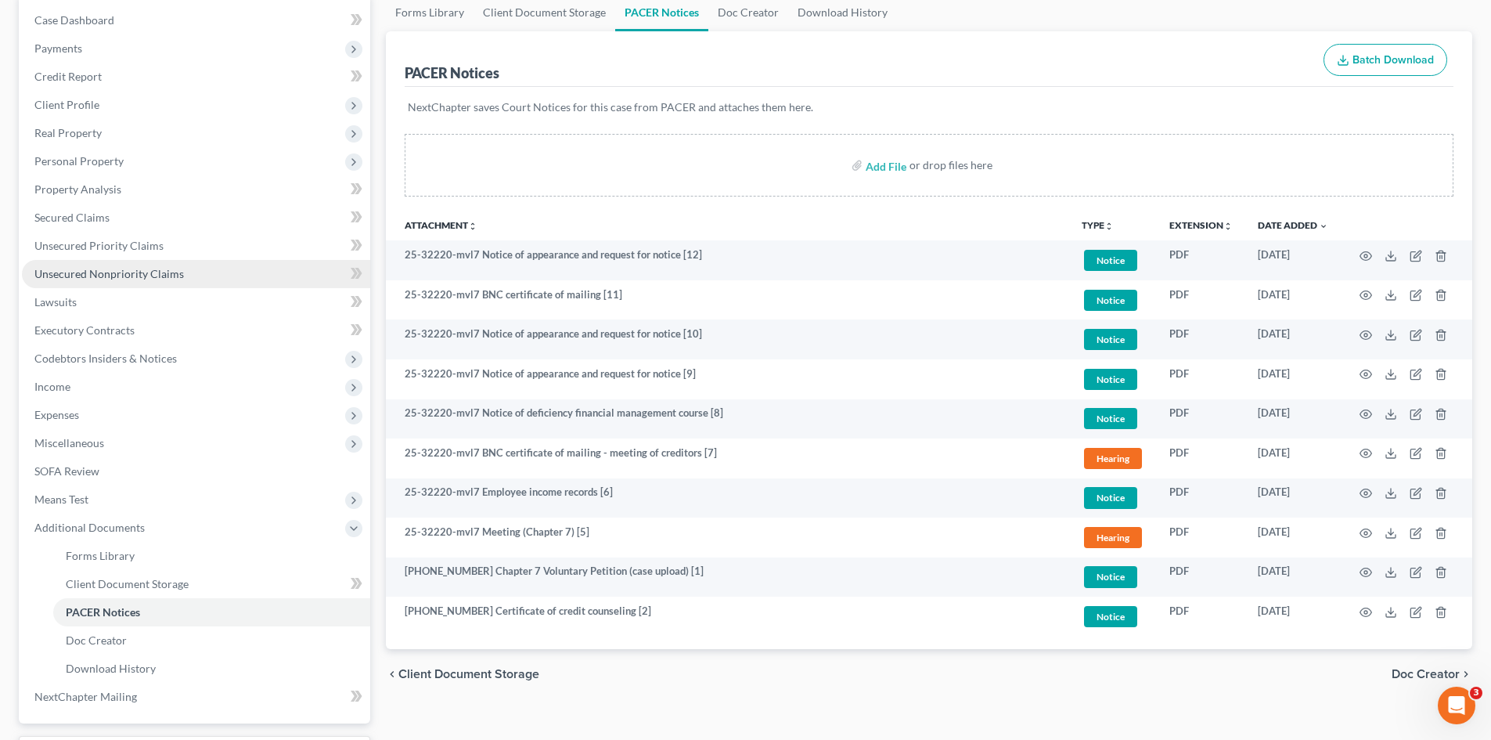
click at [78, 276] on span "Unsecured Nonpriority Claims" at bounding box center [109, 273] width 150 height 13
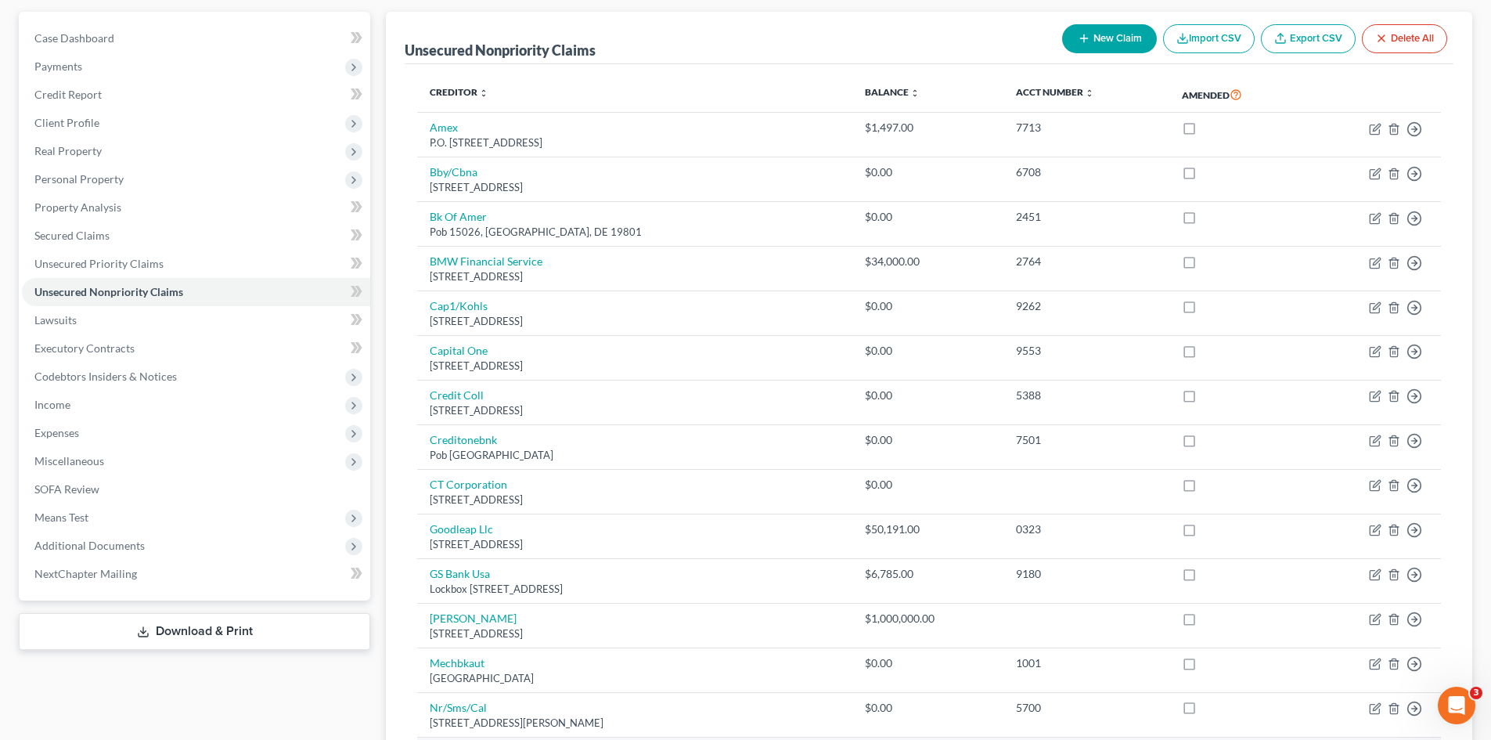
scroll to position [137, 0]
click at [181, 267] on link "Unsecured Priority Claims" at bounding box center [196, 265] width 348 height 28
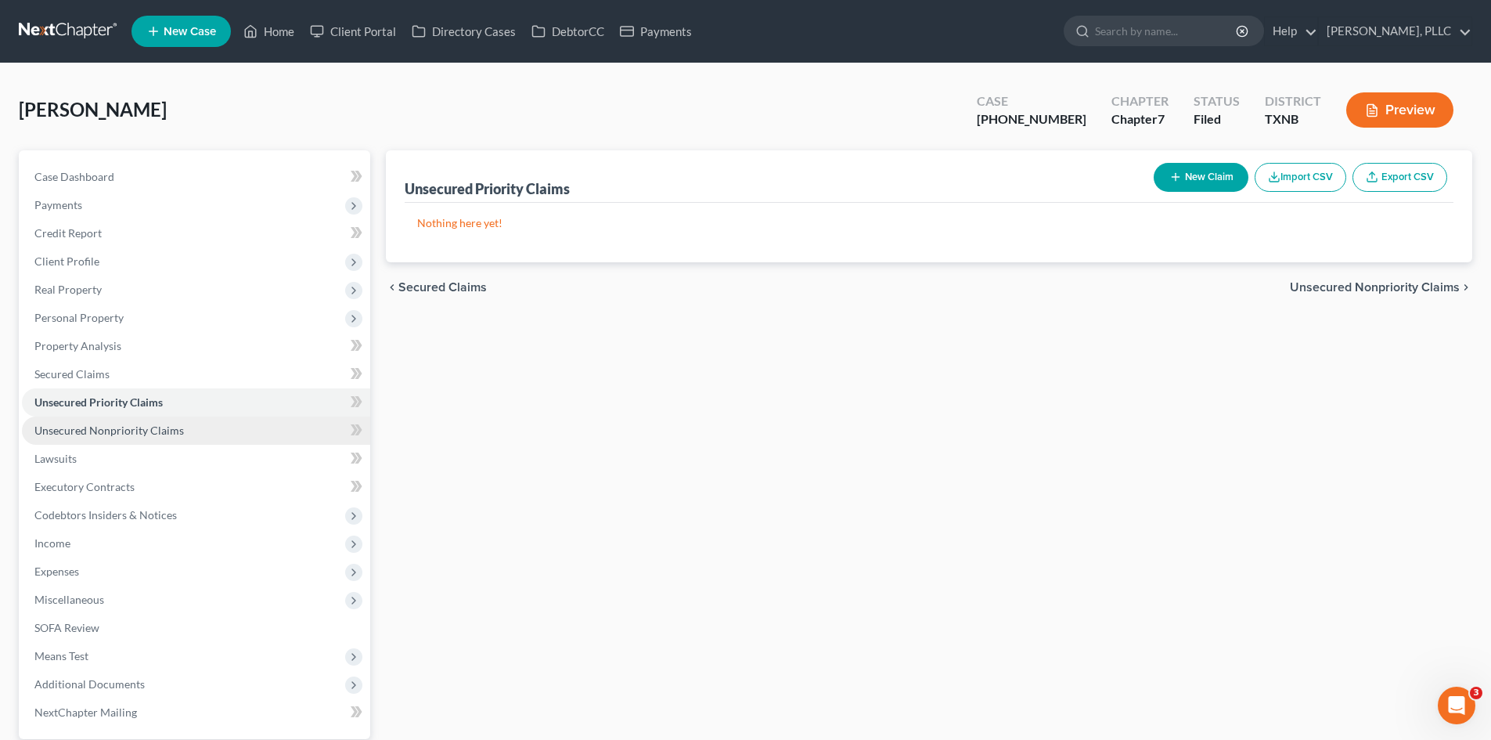
click at [145, 426] on span "Unsecured Nonpriority Claims" at bounding box center [109, 429] width 150 height 13
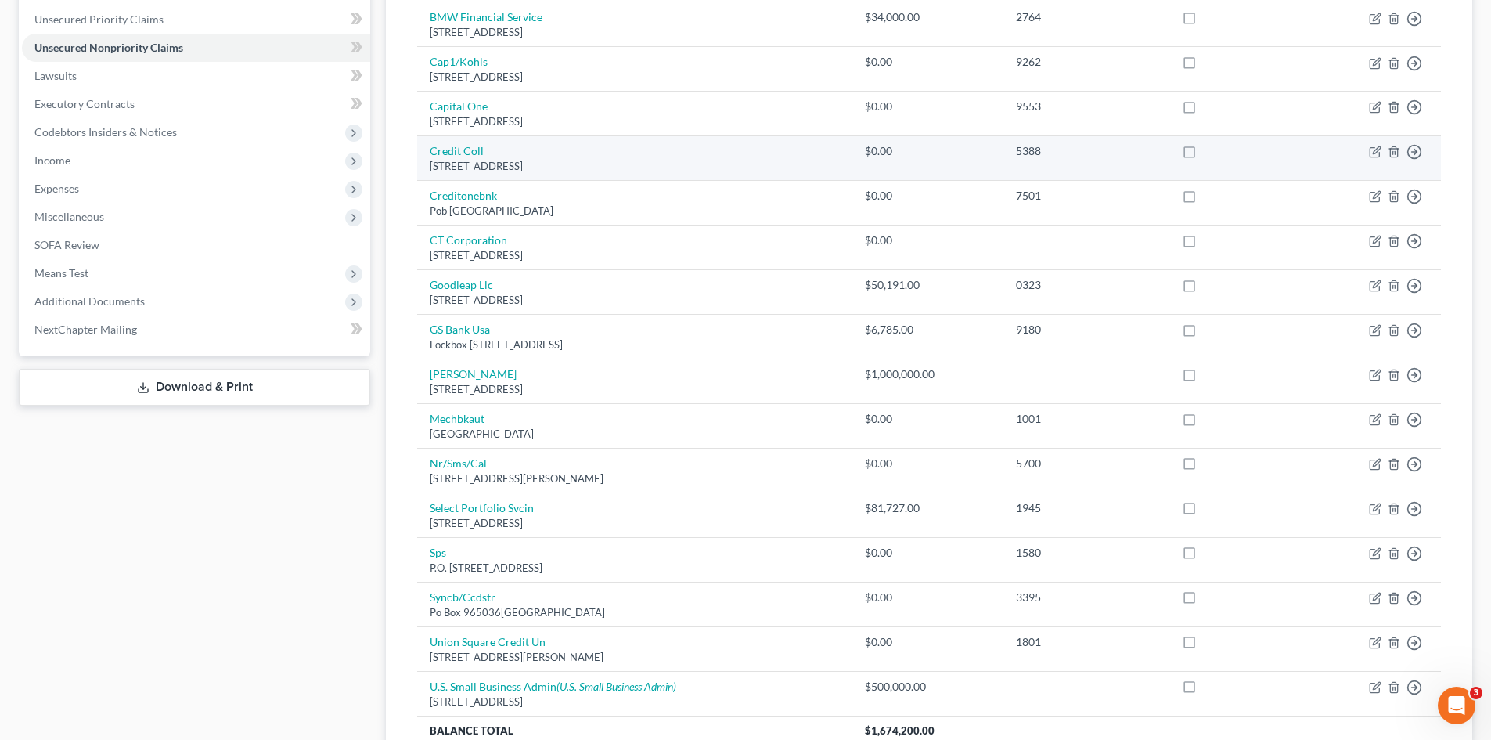
scroll to position [294, 0]
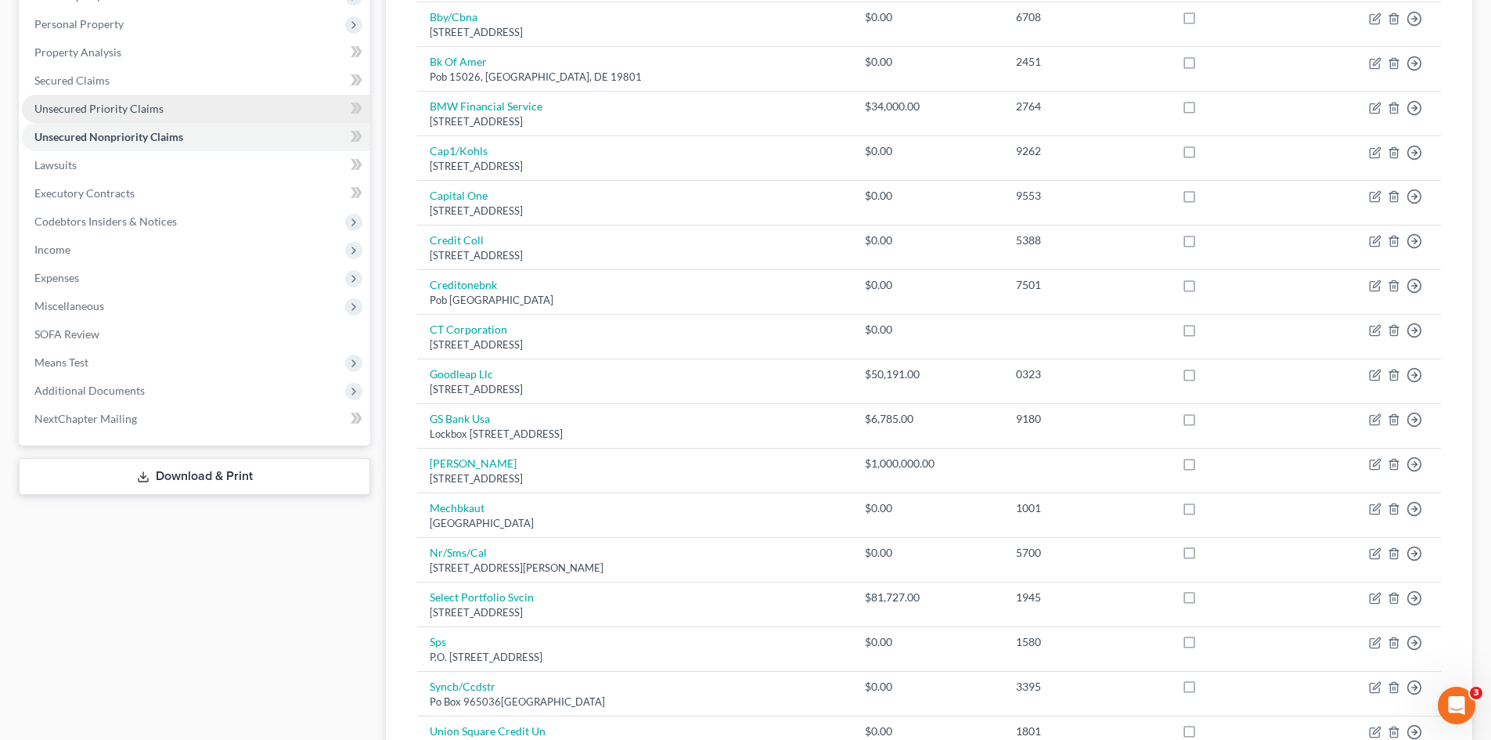
click at [117, 114] on span "Unsecured Priority Claims" at bounding box center [98, 108] width 129 height 13
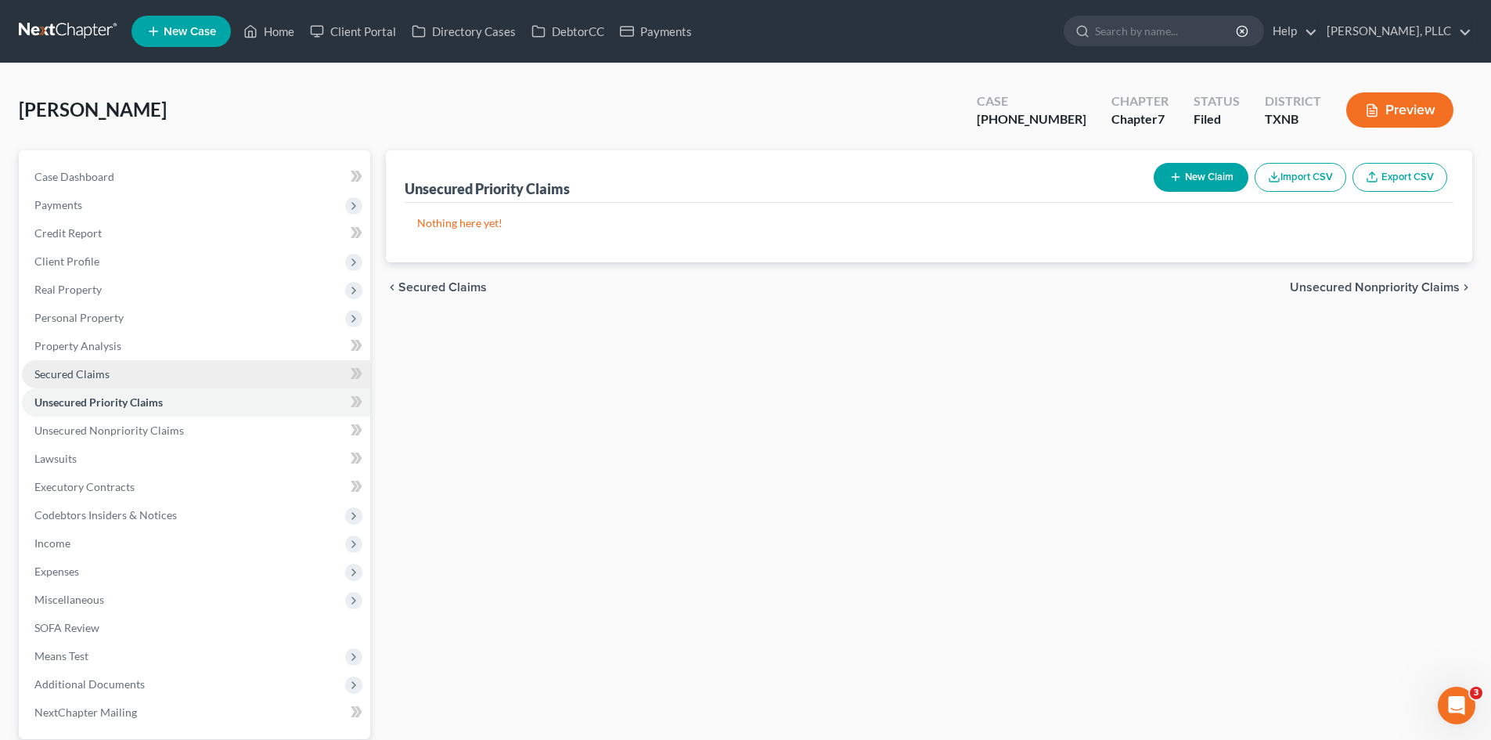
drag, startPoint x: 110, startPoint y: 379, endPoint x: 121, endPoint y: 379, distance: 10.2
click at [111, 379] on link "Secured Claims" at bounding box center [196, 374] width 348 height 28
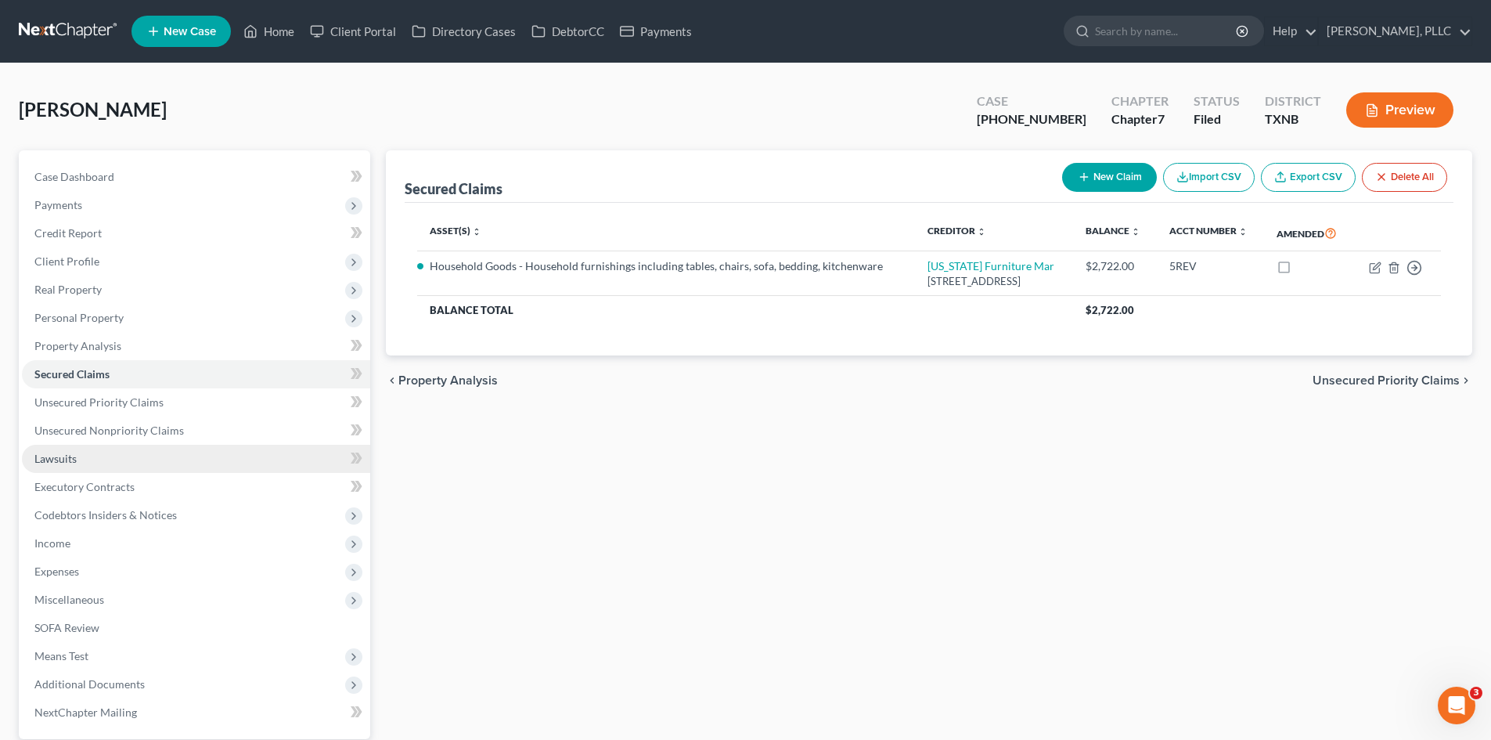
click at [153, 469] on link "Lawsuits" at bounding box center [196, 459] width 348 height 28
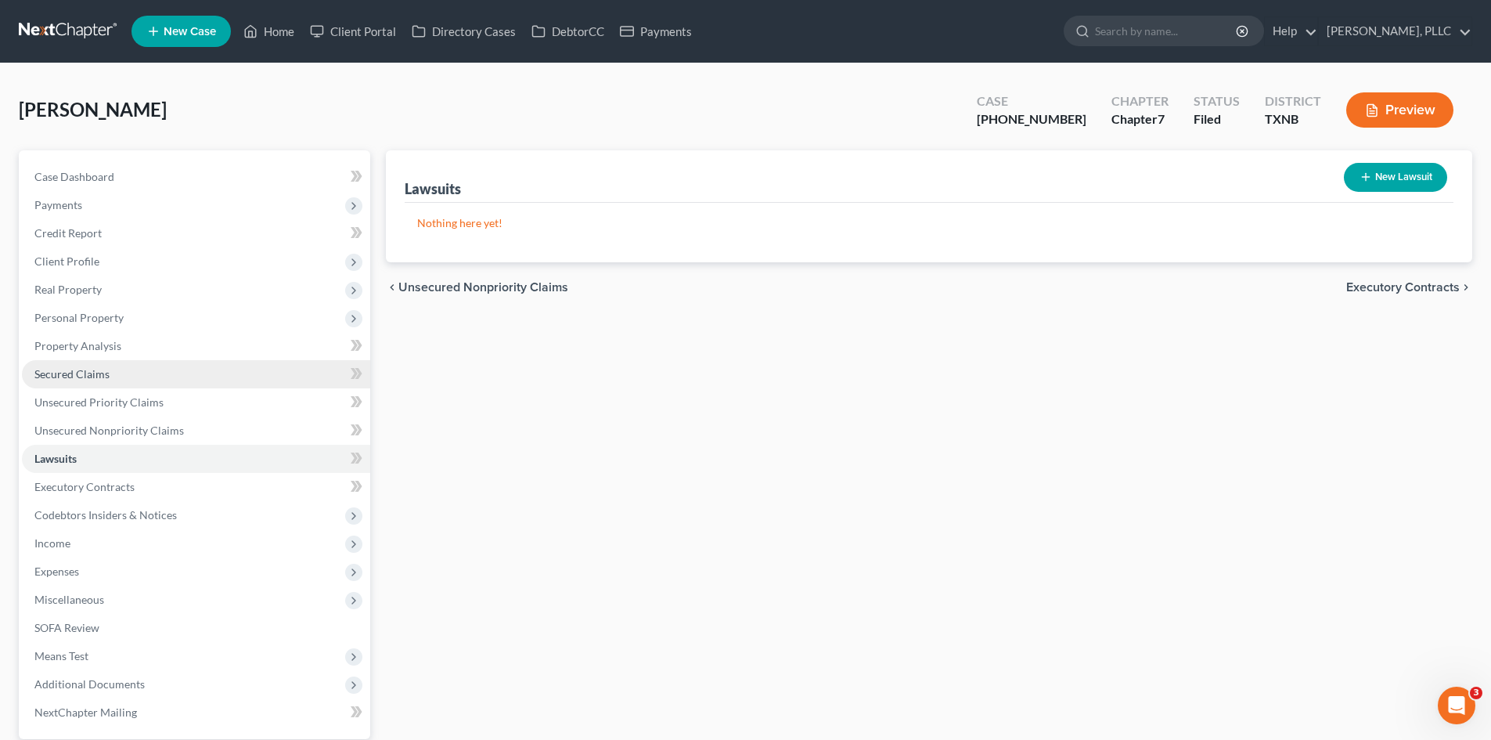
click at [123, 365] on link "Secured Claims" at bounding box center [196, 374] width 348 height 28
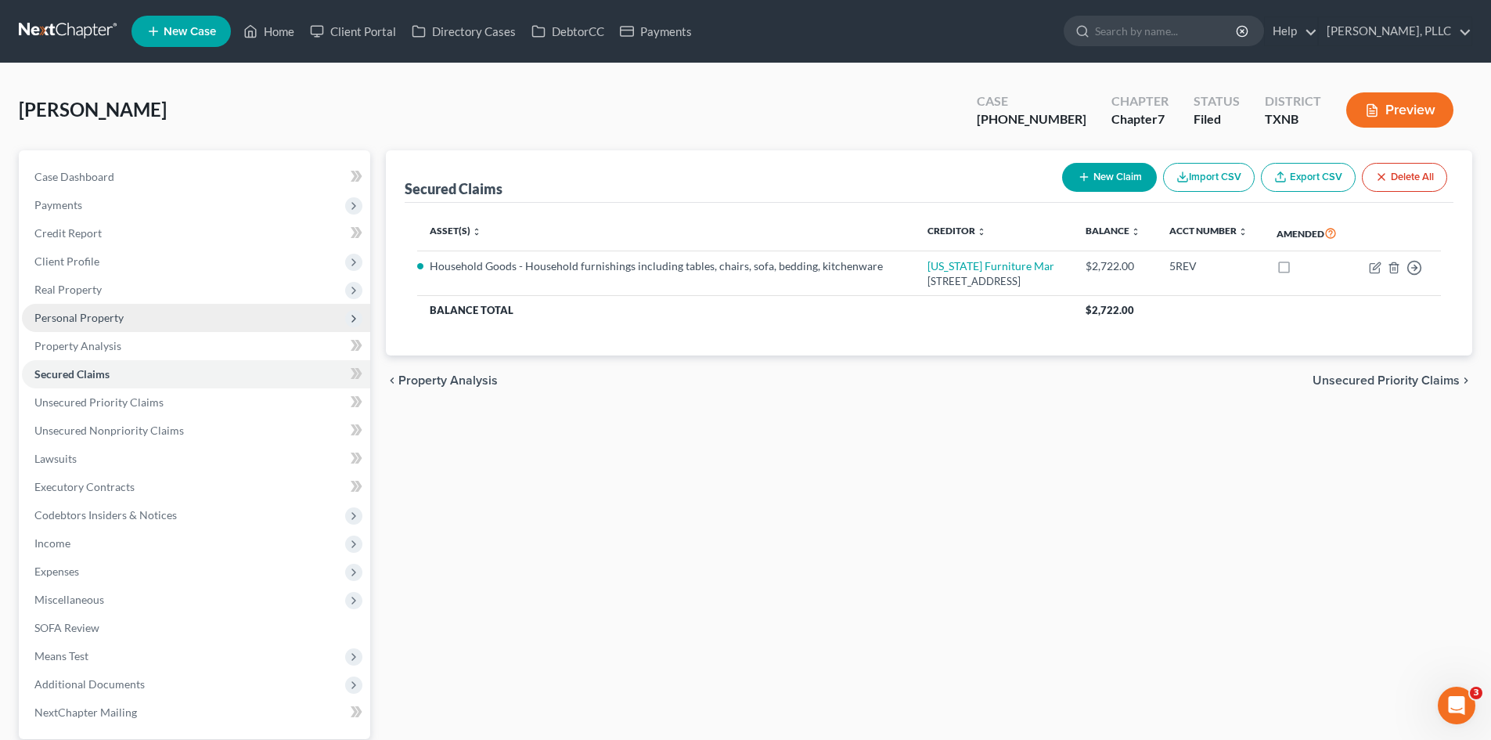
drag, startPoint x: 125, startPoint y: 358, endPoint x: 201, endPoint y: 322, distance: 84.4
click at [201, 322] on span "Personal Property" at bounding box center [196, 318] width 348 height 28
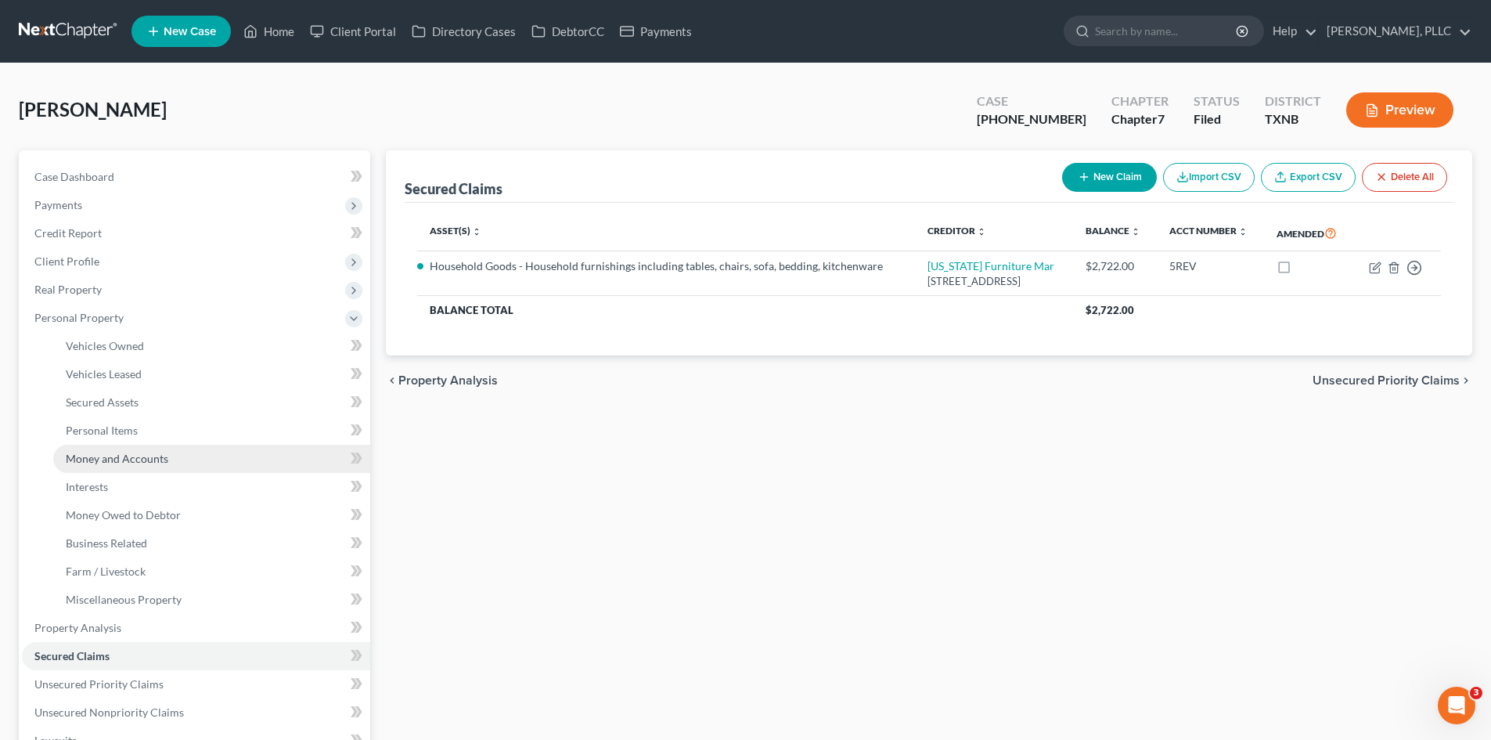
click at [146, 470] on link "Money and Accounts" at bounding box center [211, 459] width 317 height 28
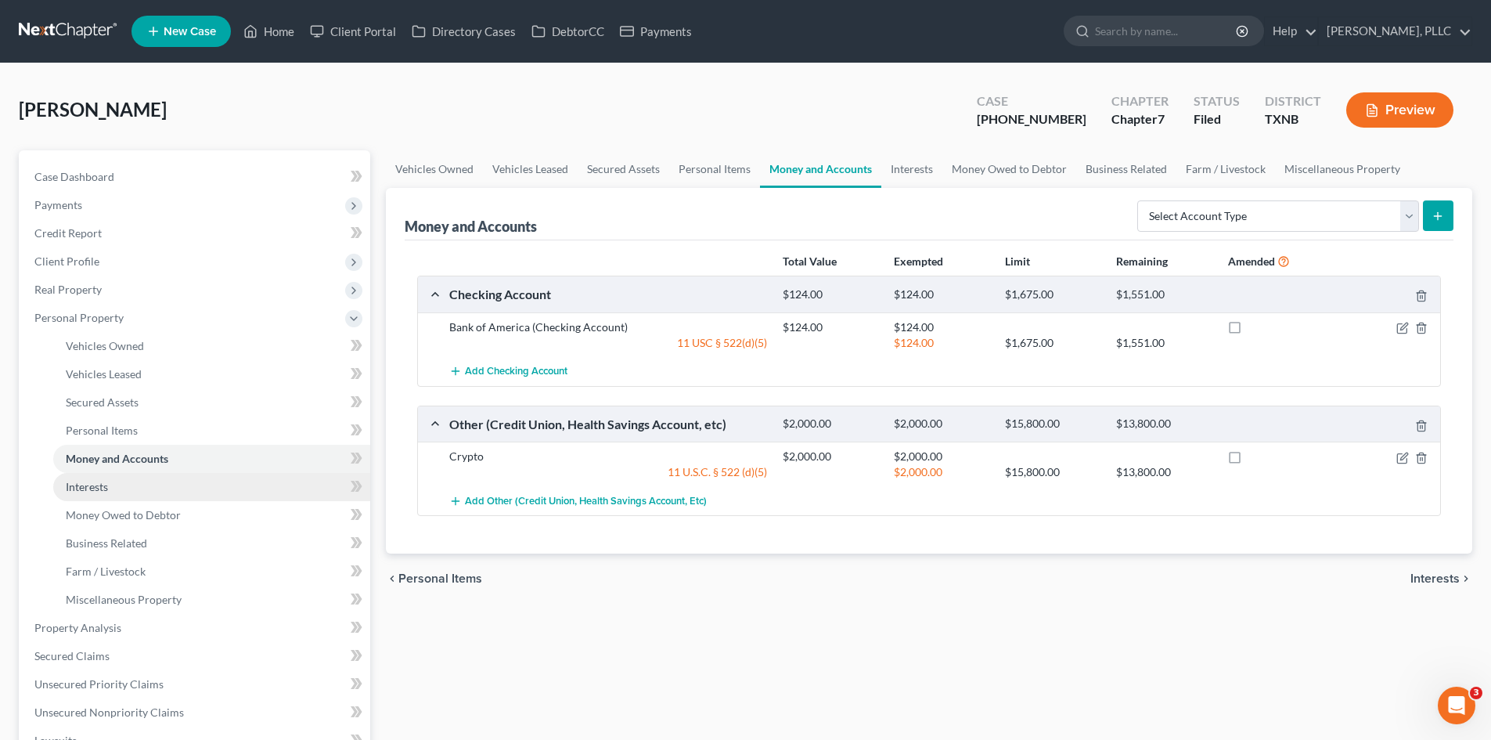
click at [144, 484] on link "Interests" at bounding box center [211, 487] width 317 height 28
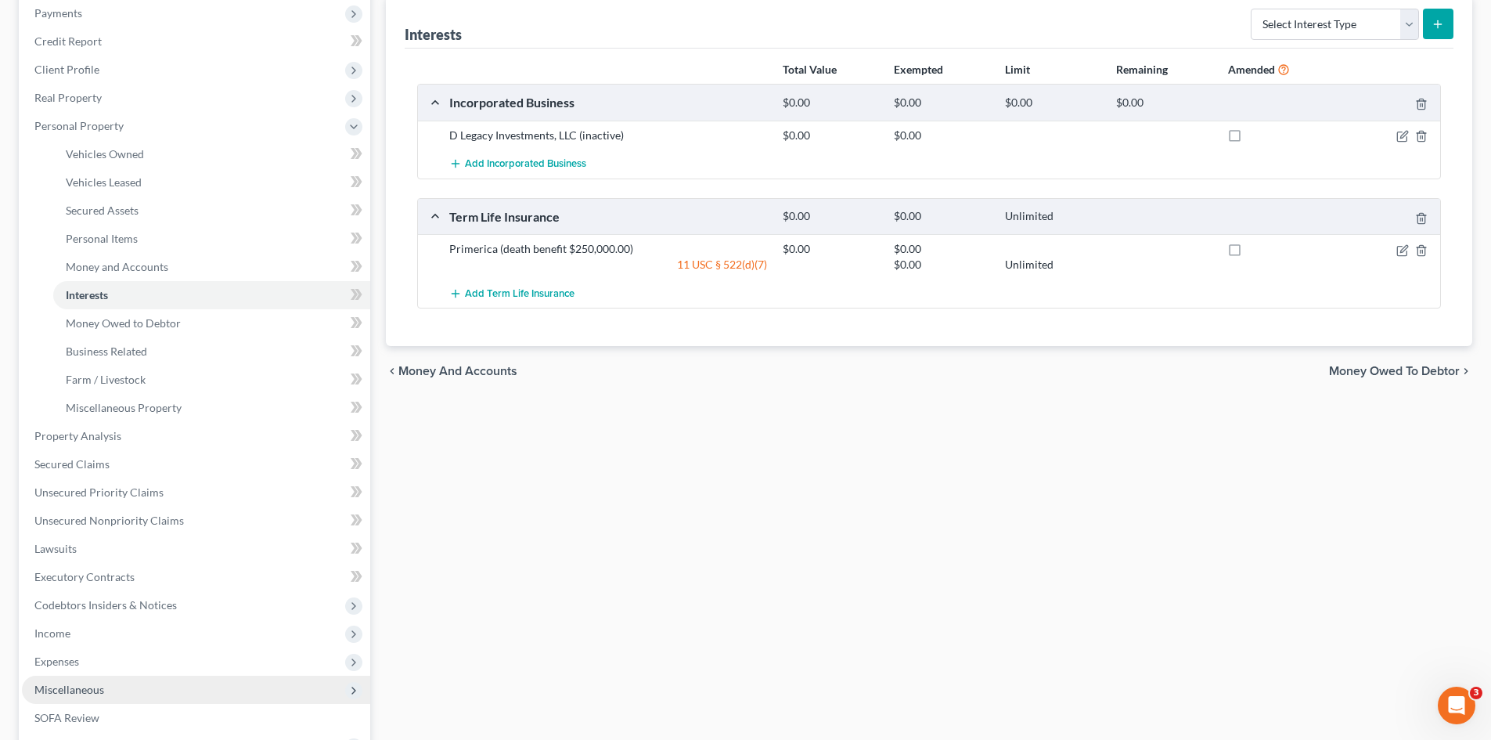
scroll to position [235, 0]
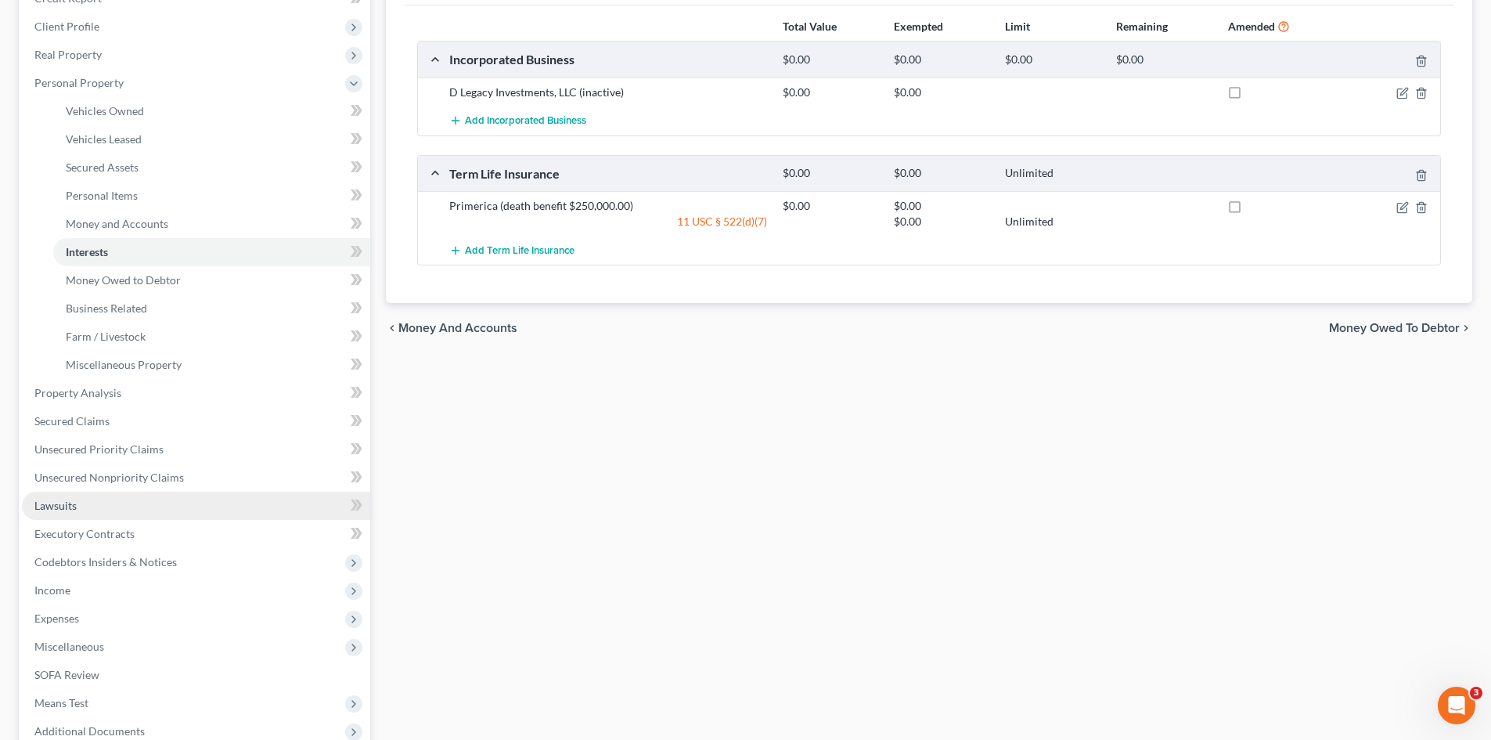
click at [62, 518] on link "Lawsuits" at bounding box center [196, 506] width 348 height 28
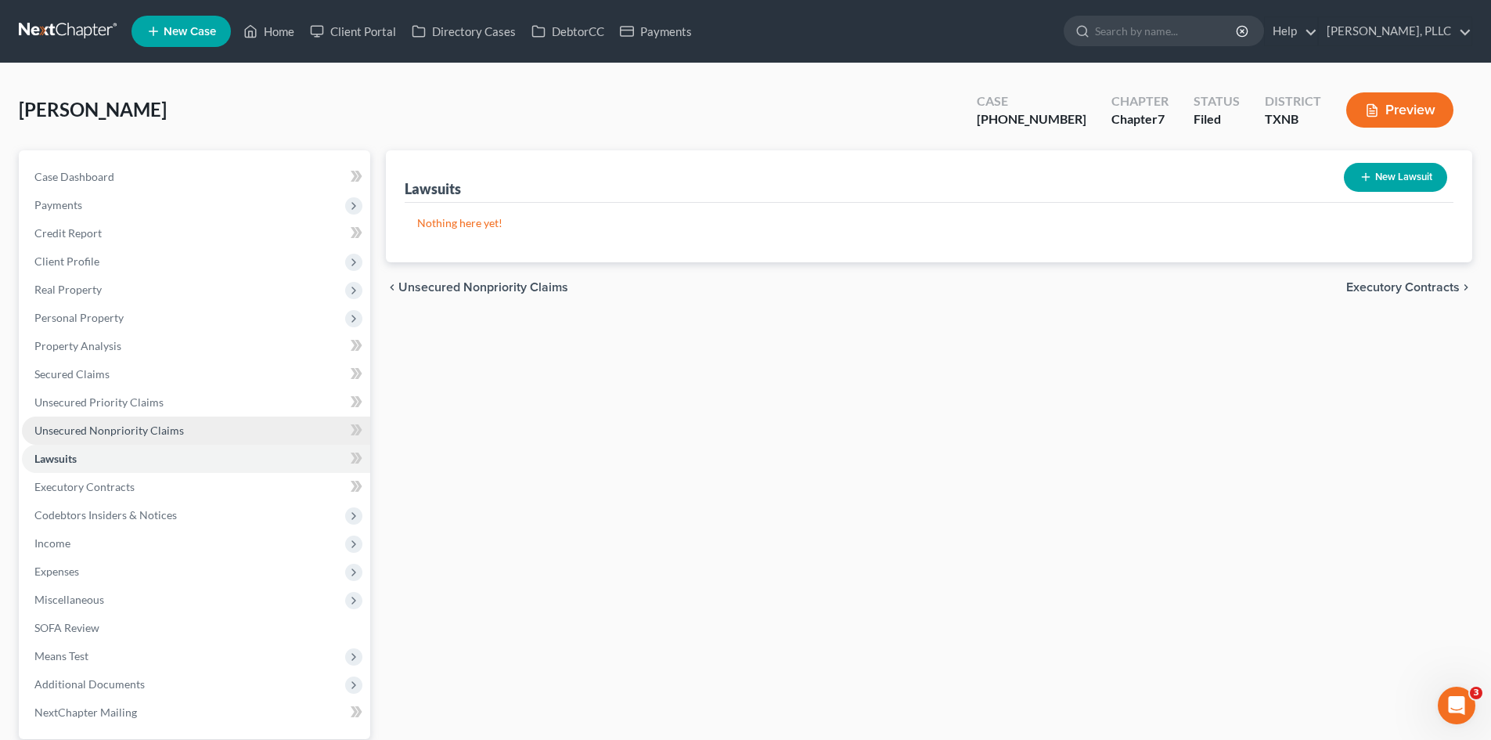
click at [121, 438] on link "Unsecured Nonpriority Claims" at bounding box center [196, 430] width 348 height 28
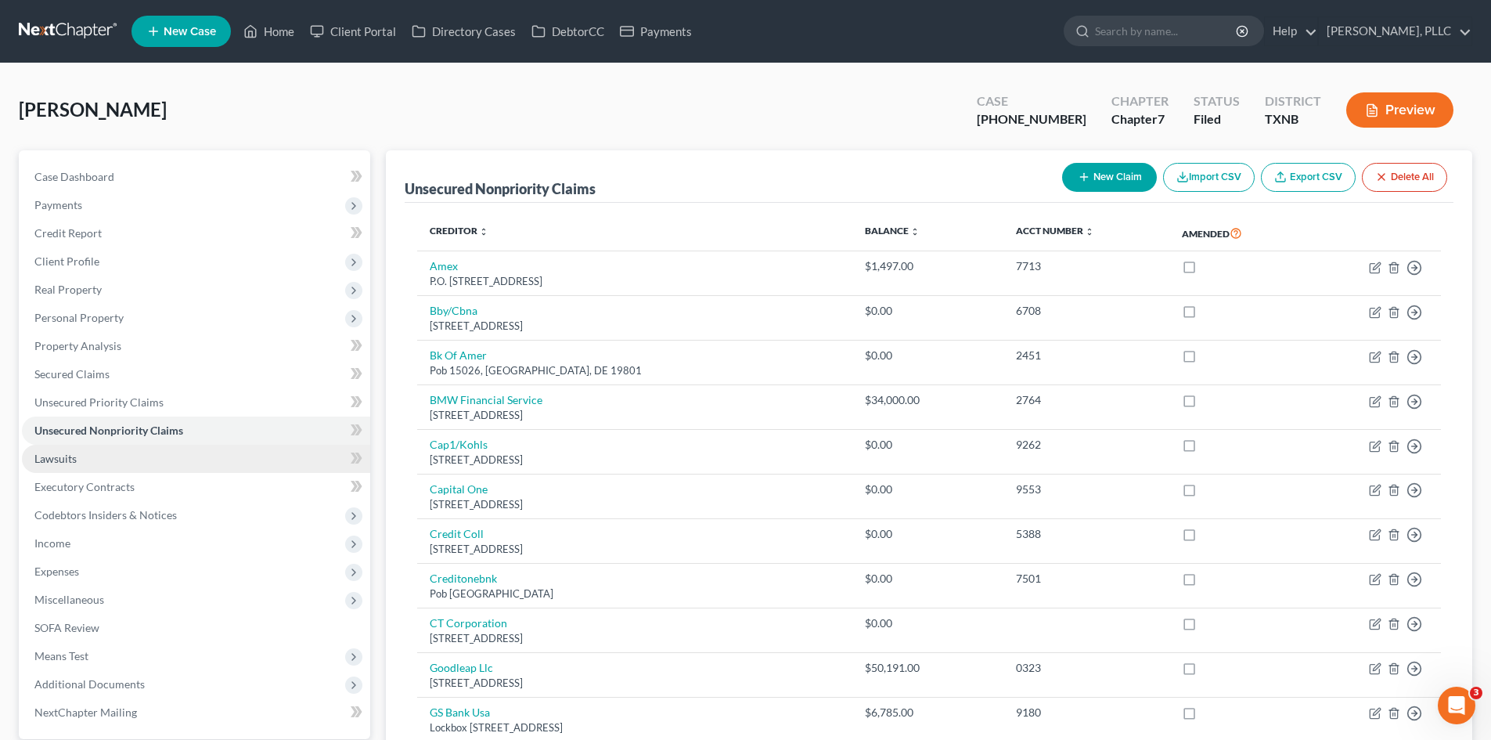
click at [135, 466] on link "Lawsuits" at bounding box center [196, 459] width 348 height 28
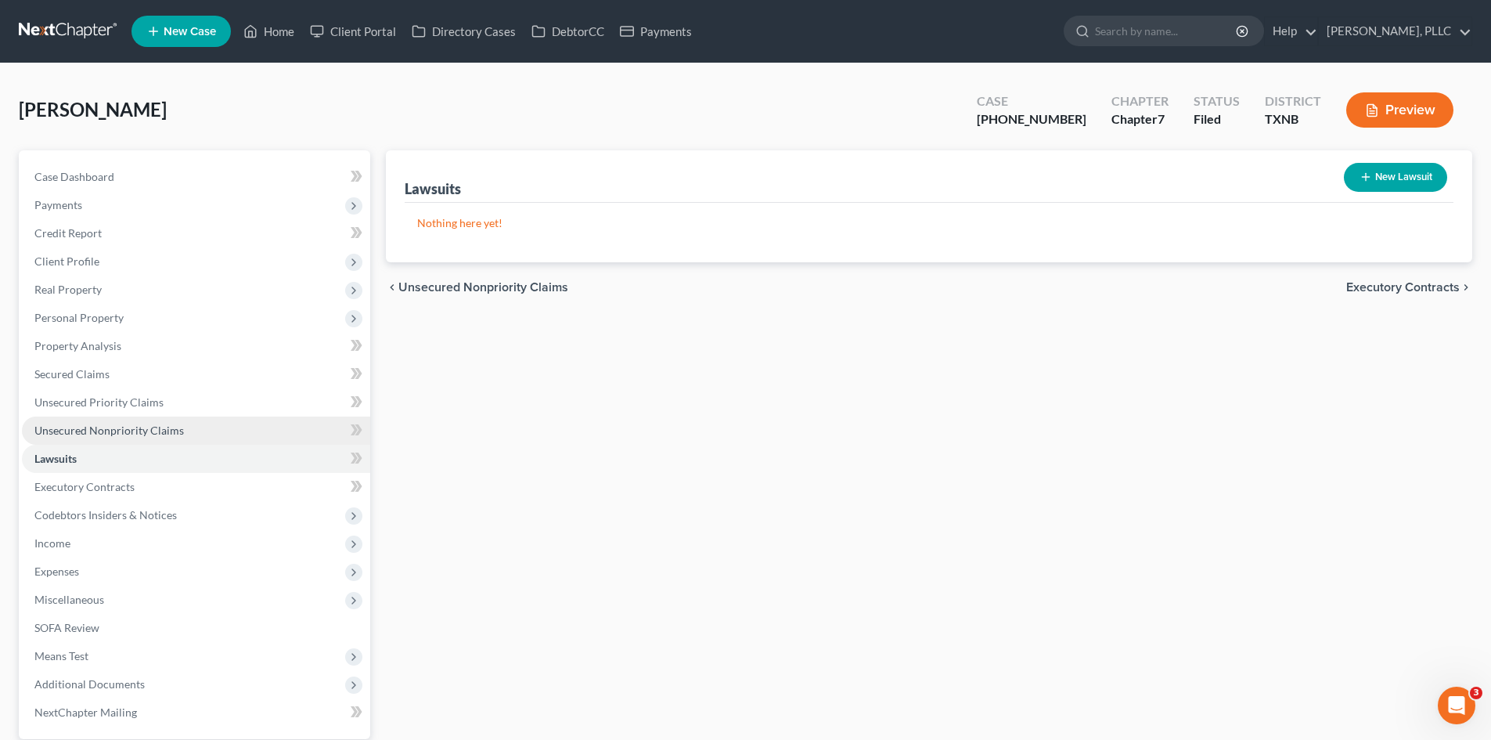
click at [161, 442] on link "Unsecured Nonpriority Claims" at bounding box center [196, 430] width 348 height 28
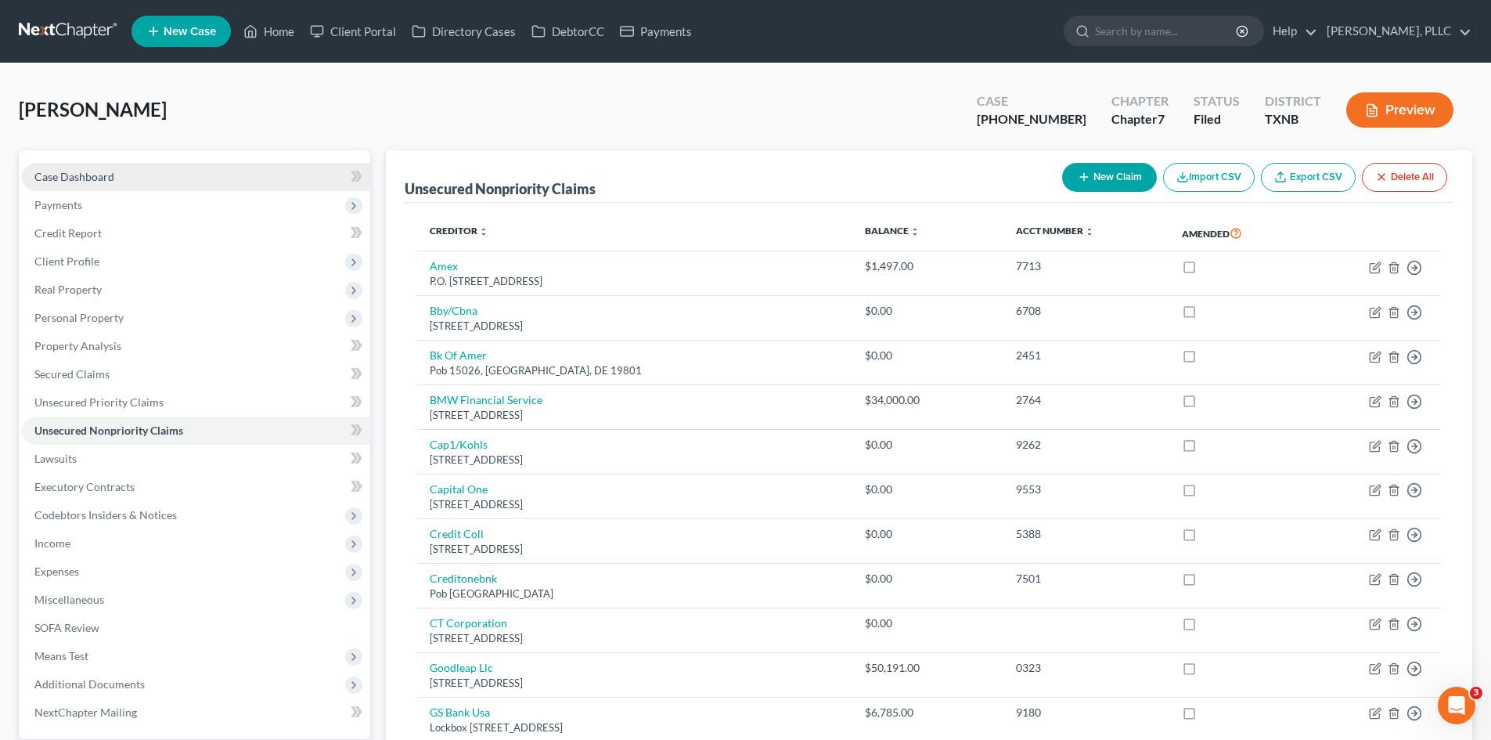
click at [112, 167] on link "Case Dashboard" at bounding box center [196, 177] width 348 height 28
select select "4"
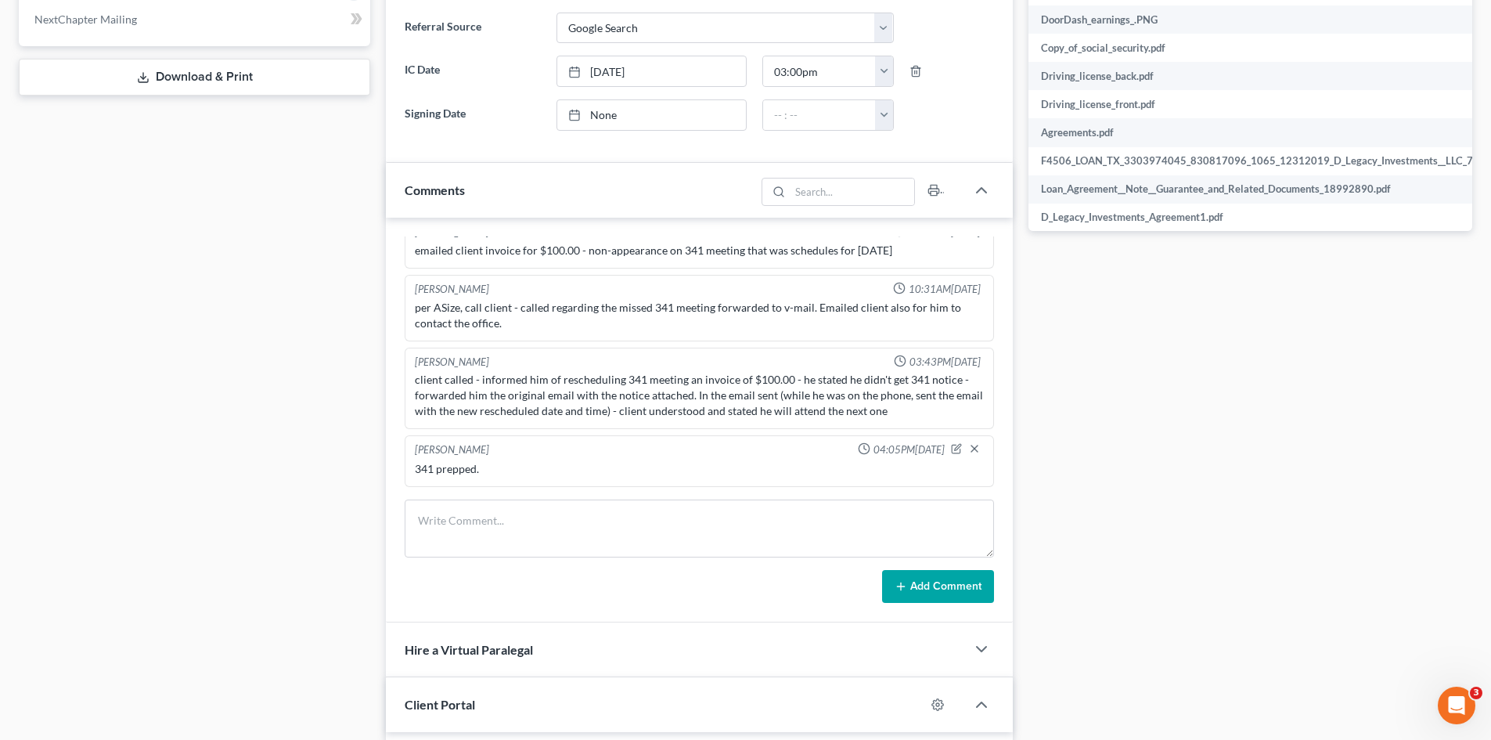
scroll to position [783, 0]
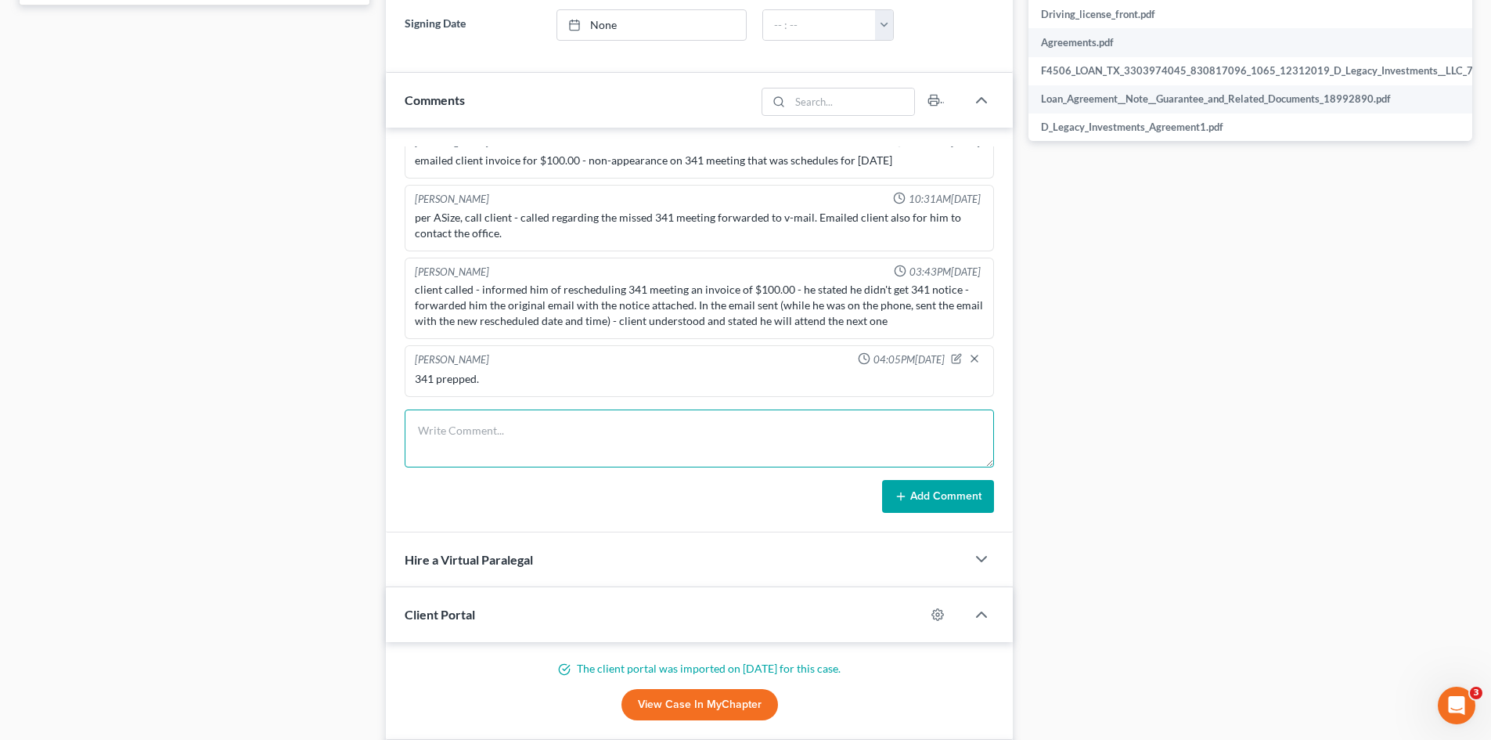
click at [632, 426] on textarea at bounding box center [699, 438] width 589 height 58
type textarea "T"
type textarea "Wants to add two more creditors to his bankruptcy list. - $65"
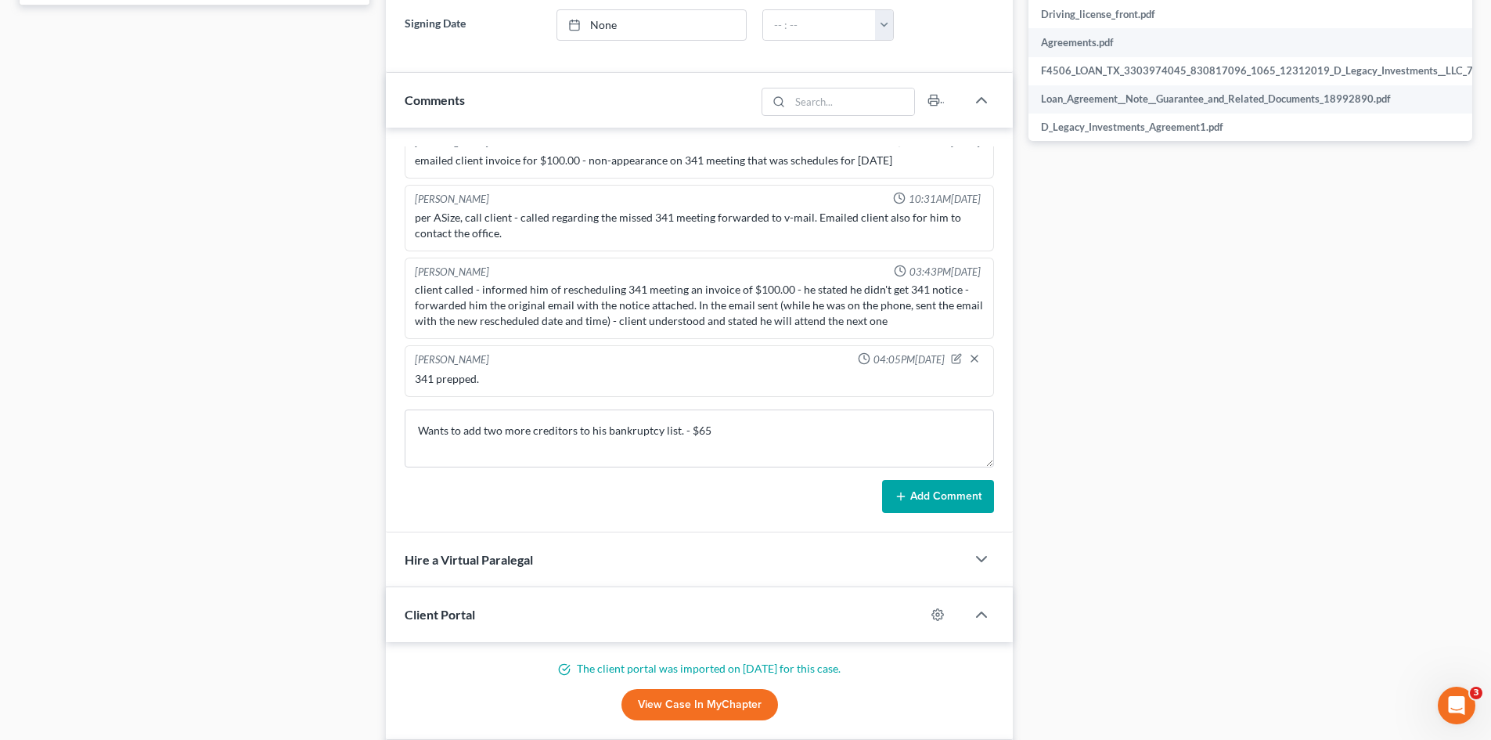
click at [949, 503] on button "Add Comment" at bounding box center [938, 496] width 112 height 33
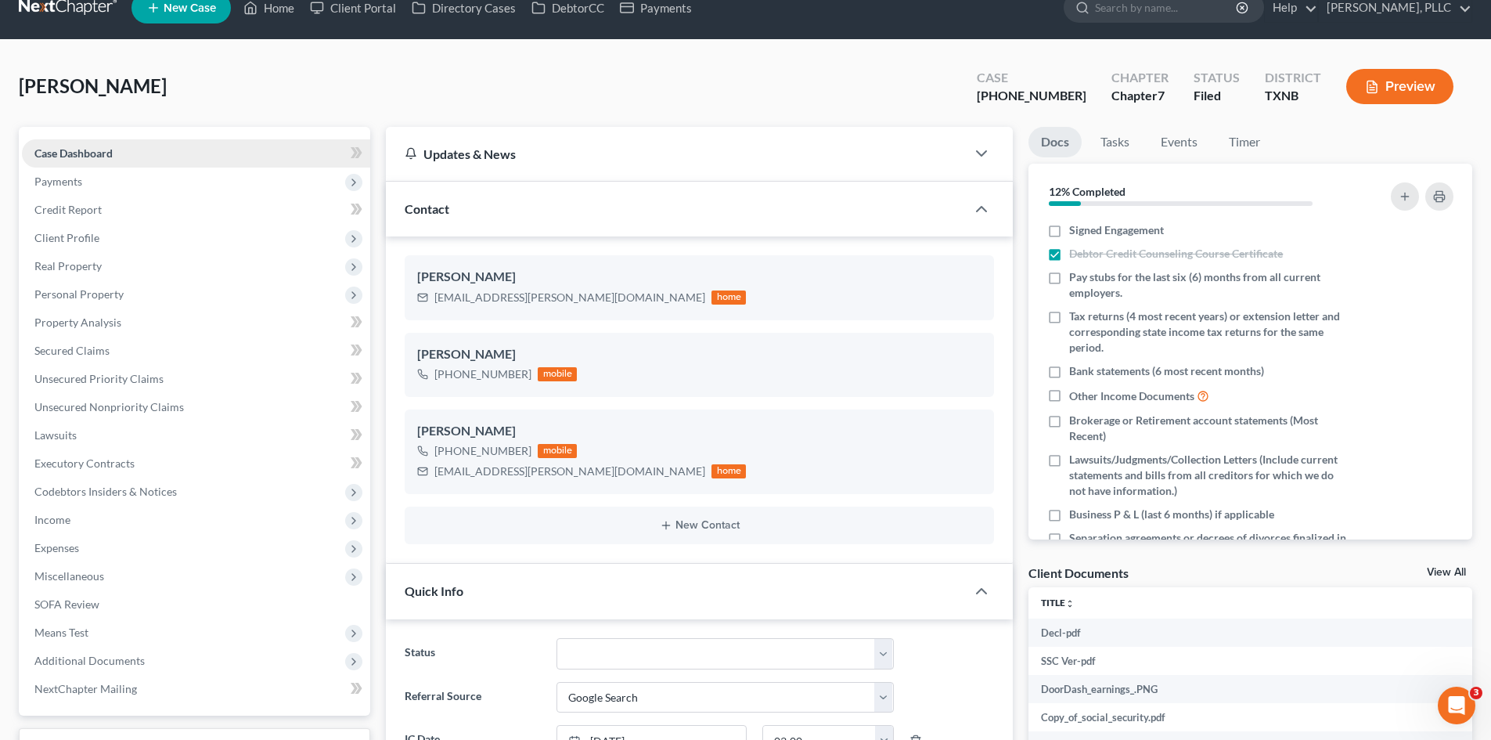
scroll to position [0, 0]
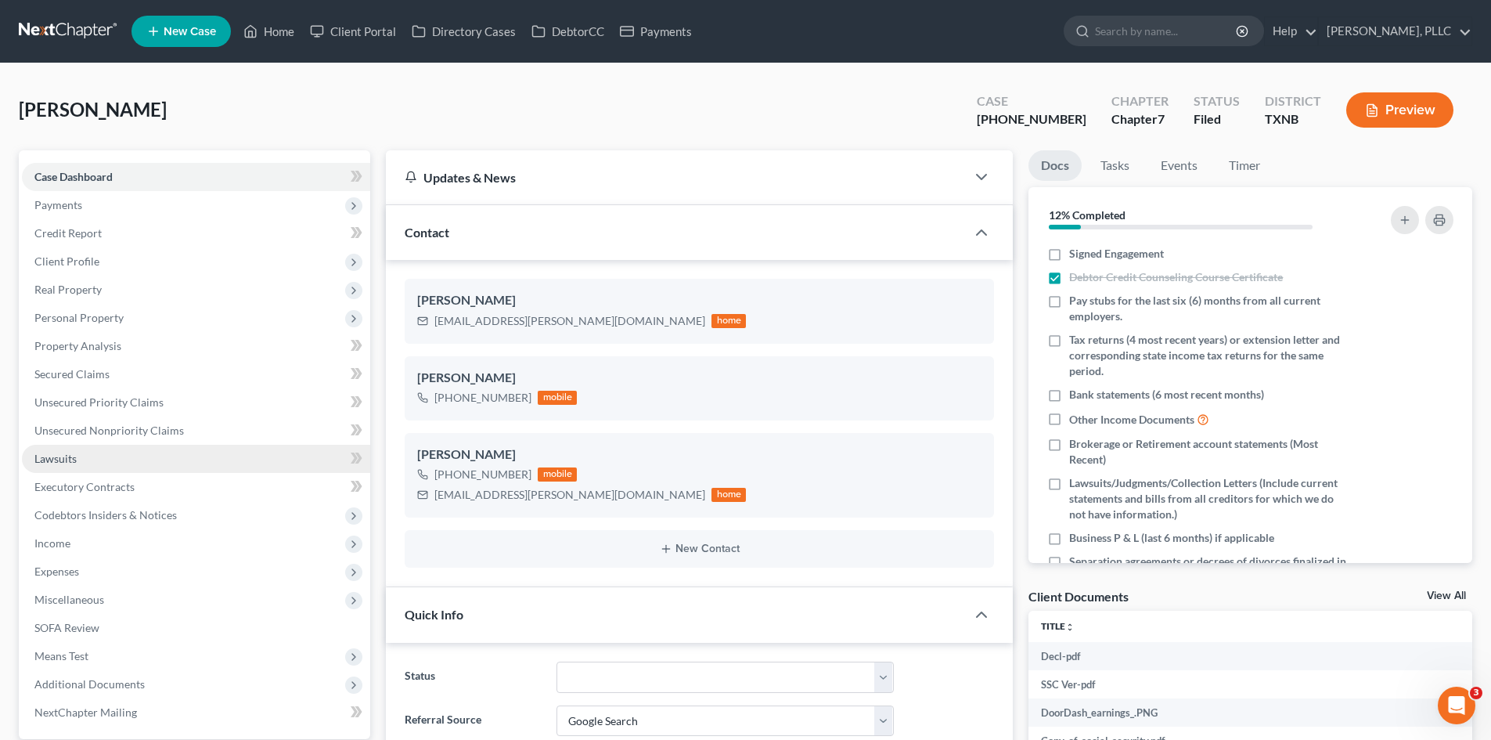
click at [104, 456] on link "Lawsuits" at bounding box center [196, 459] width 348 height 28
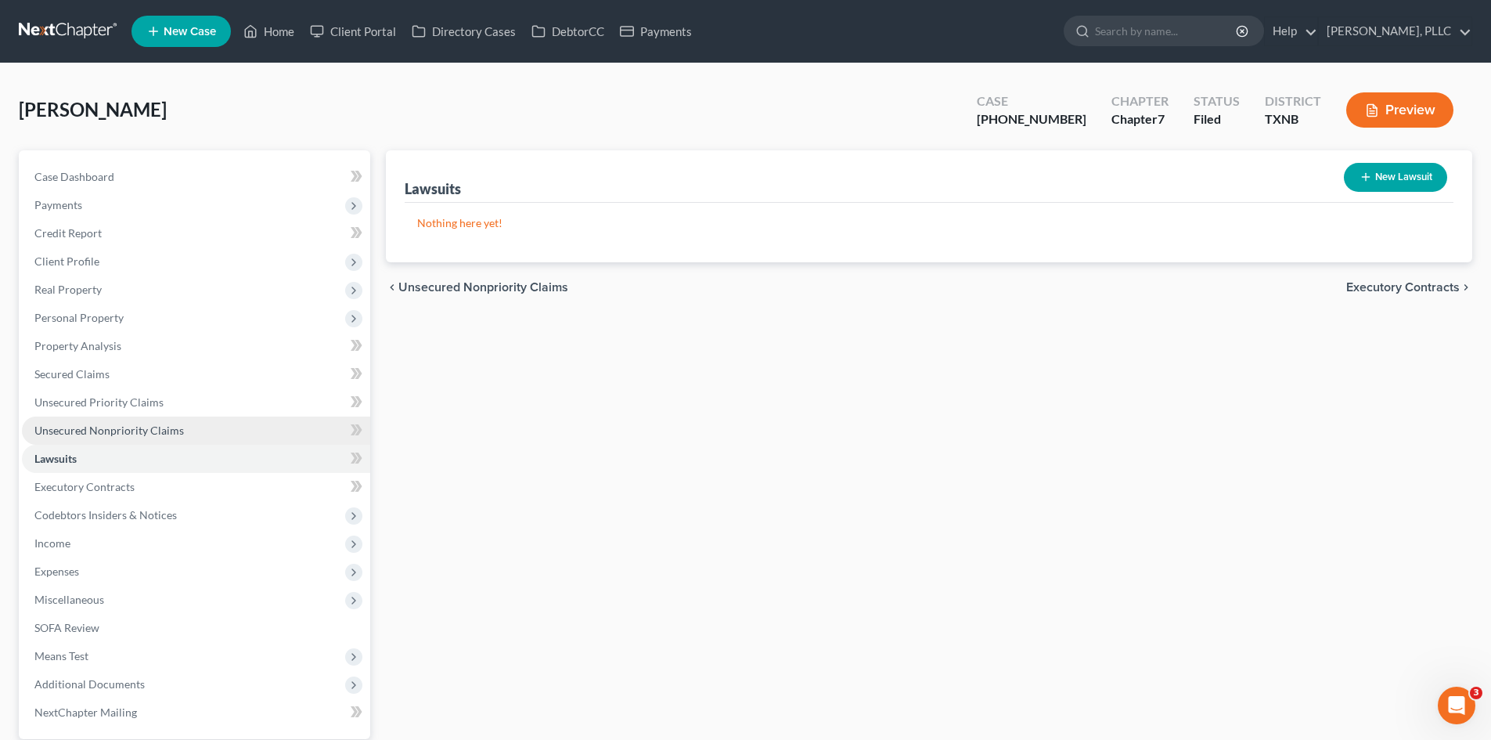
click at [129, 421] on link "Unsecured Nonpriority Claims" at bounding box center [196, 430] width 348 height 28
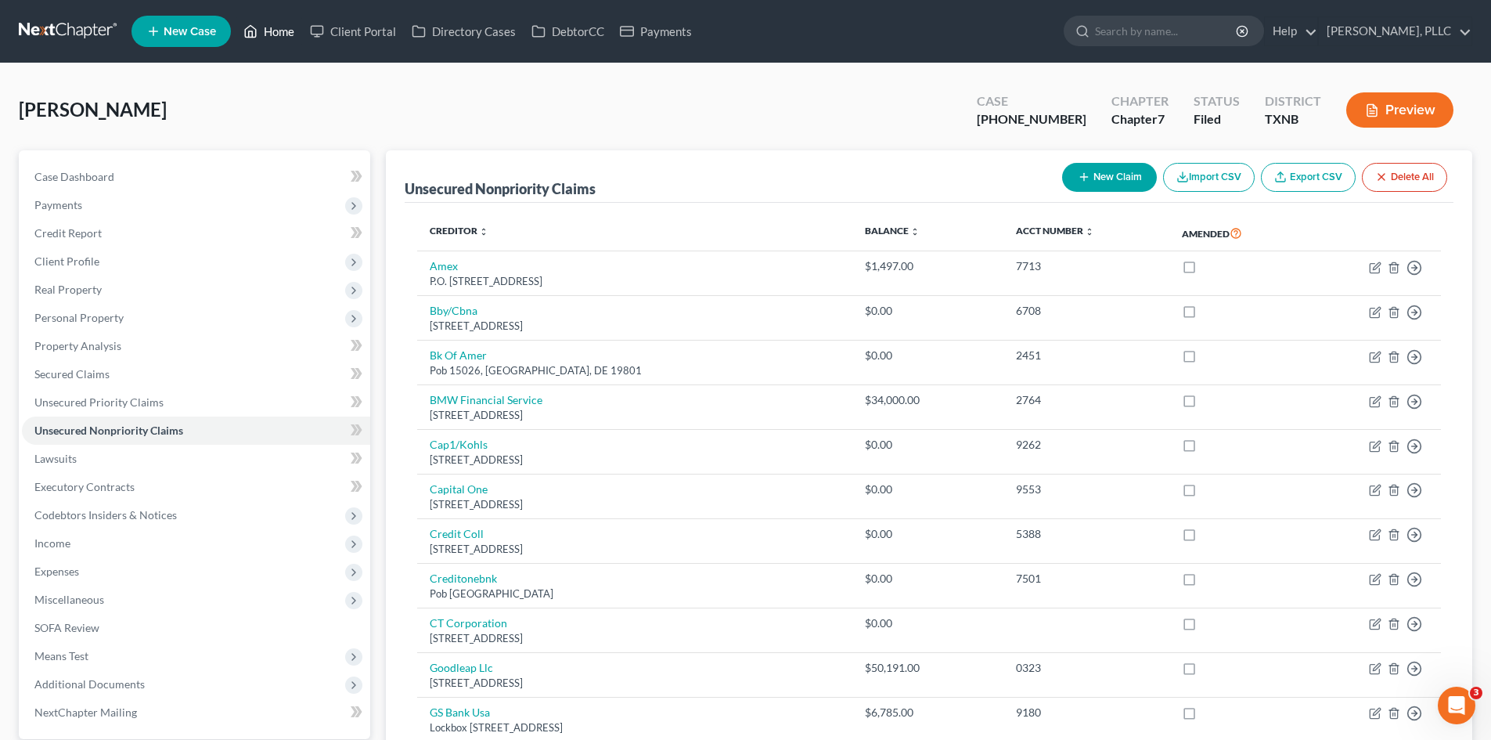
click at [279, 38] on link "Home" at bounding box center [269, 31] width 67 height 28
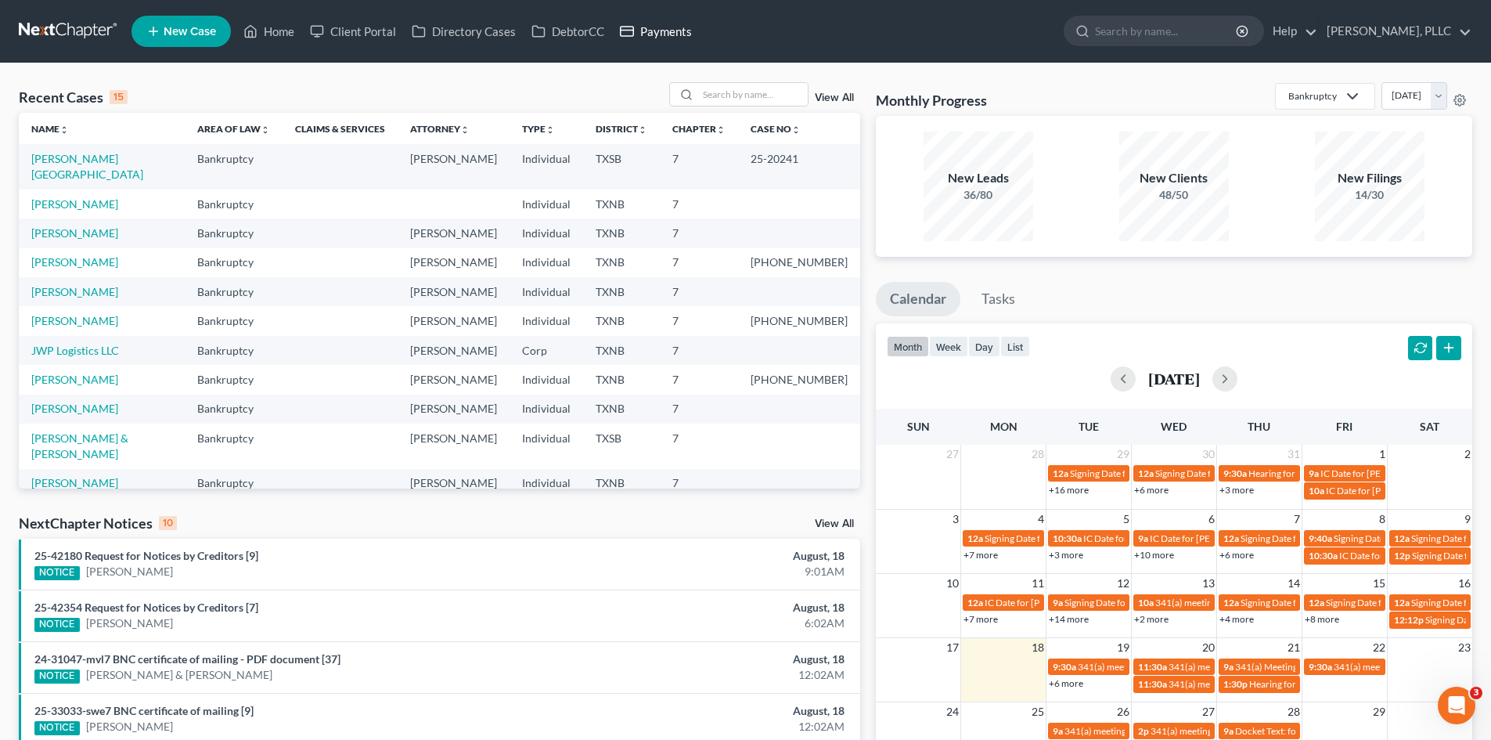
click at [672, 33] on link "Payments" at bounding box center [656, 31] width 88 height 28
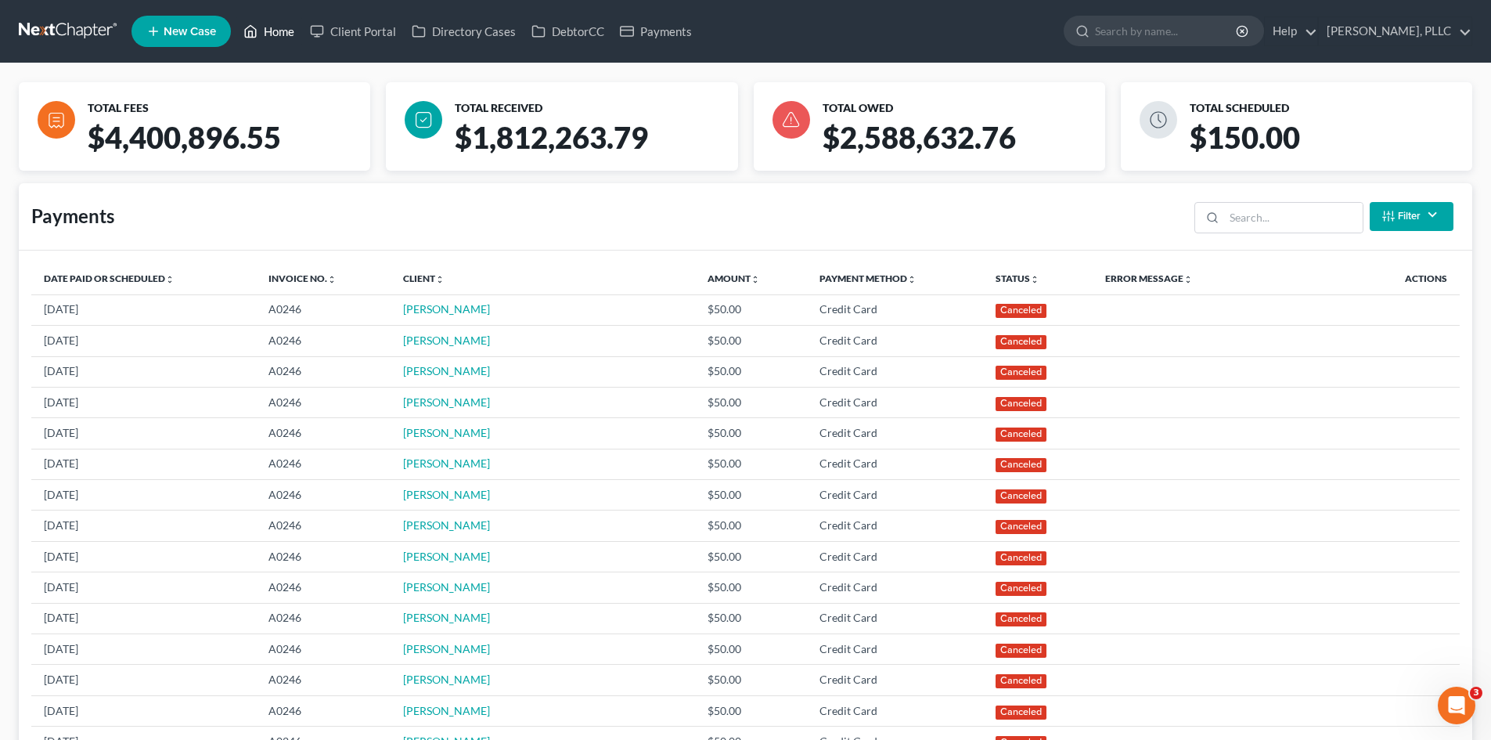
click at [269, 33] on link "Home" at bounding box center [269, 31] width 67 height 28
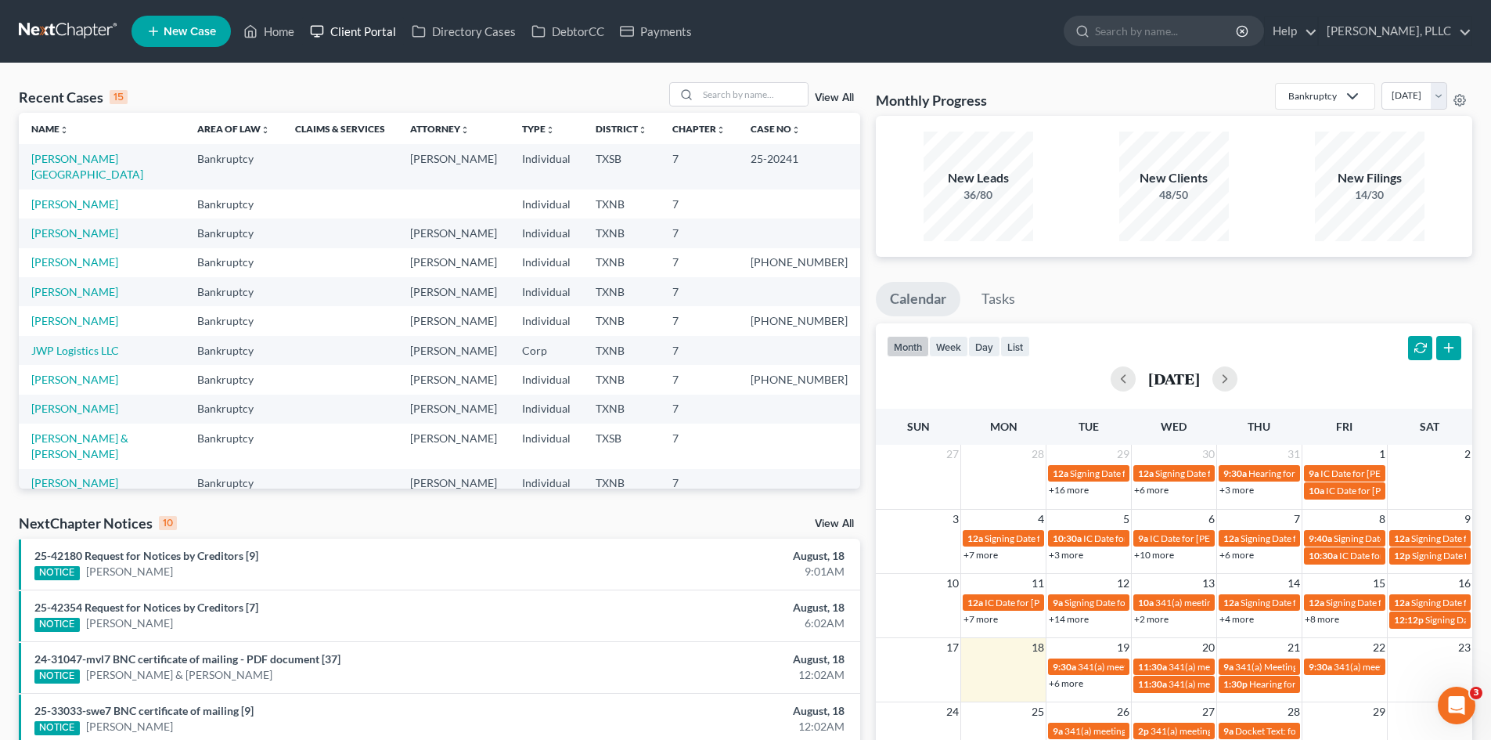
click at [382, 32] on link "Client Portal" at bounding box center [353, 31] width 102 height 28
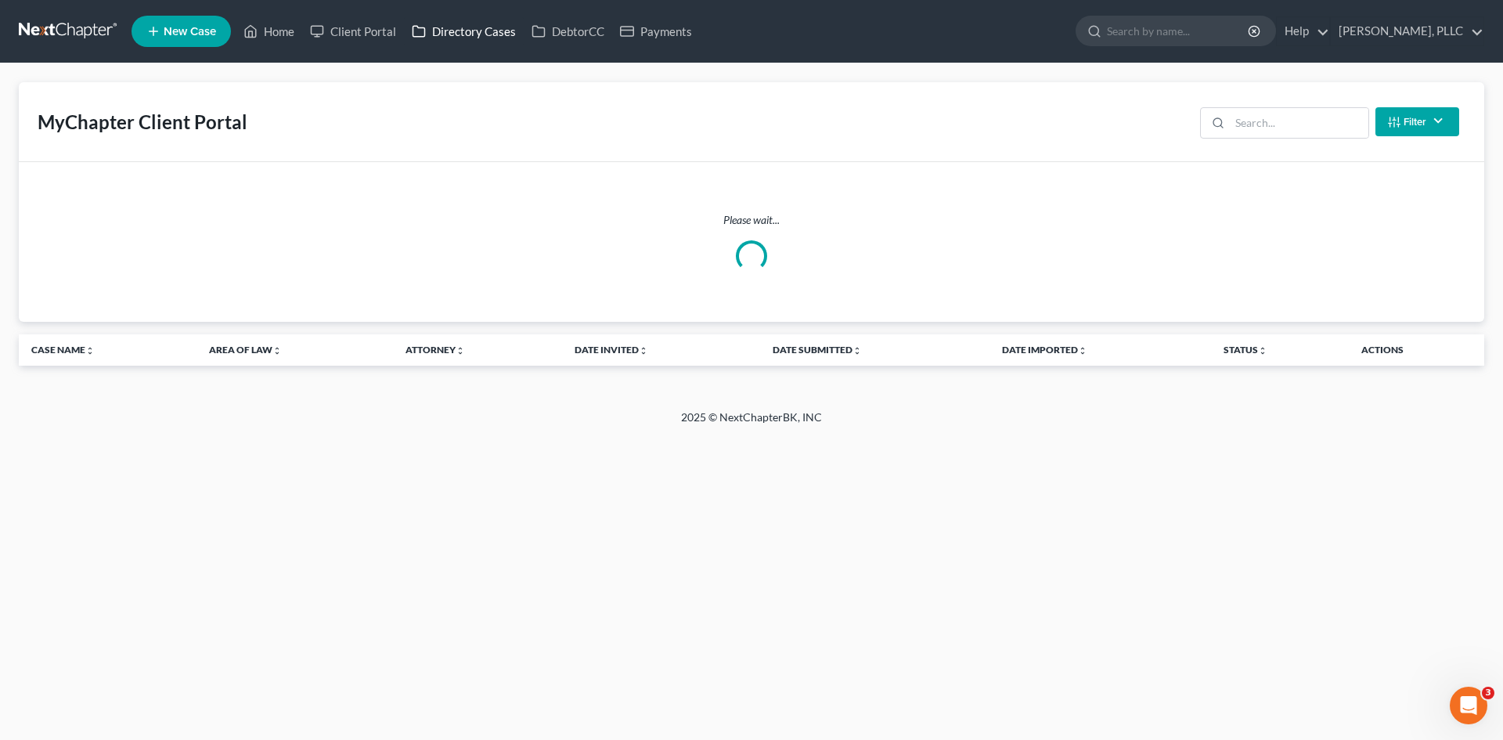
click at [499, 37] on link "Directory Cases" at bounding box center [464, 31] width 120 height 28
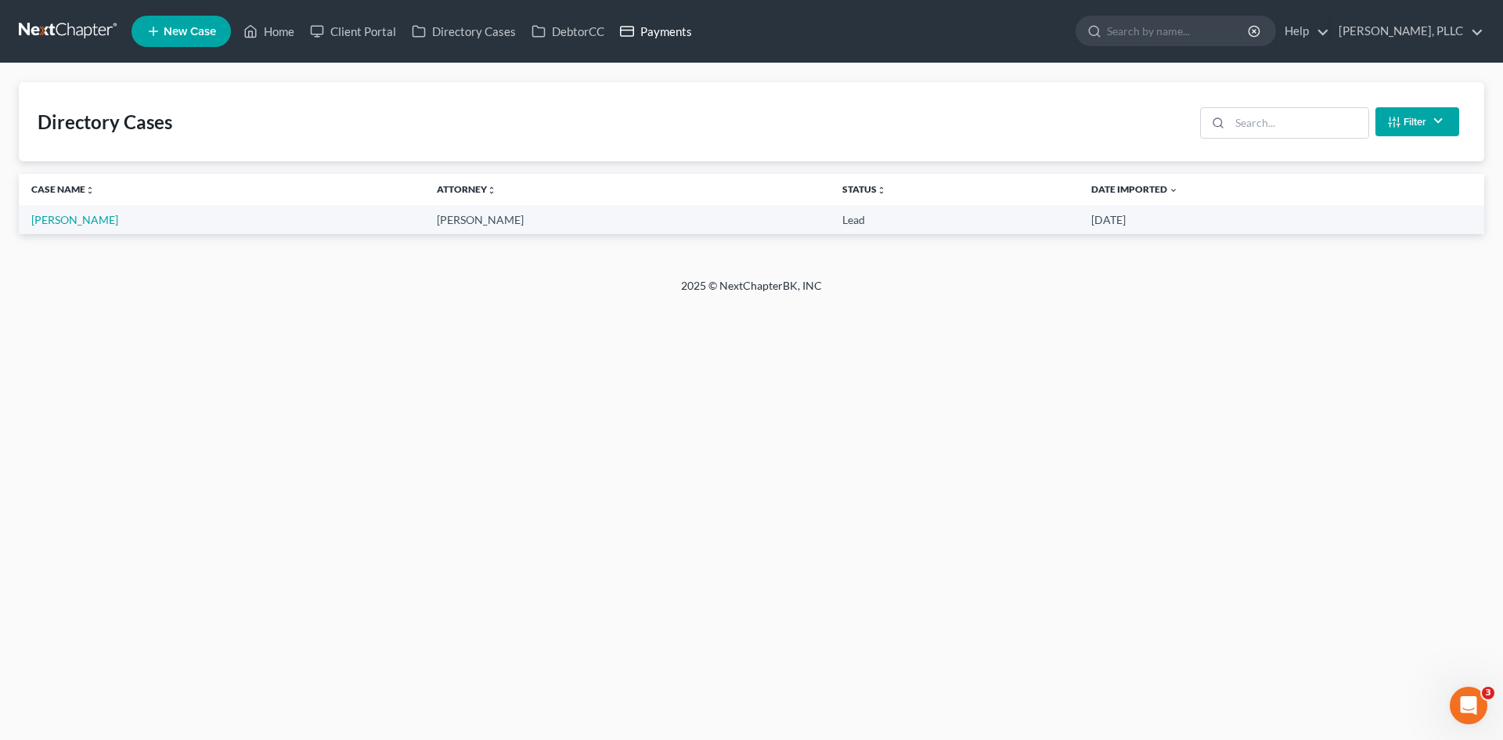
click at [674, 32] on link "Payments" at bounding box center [656, 31] width 88 height 28
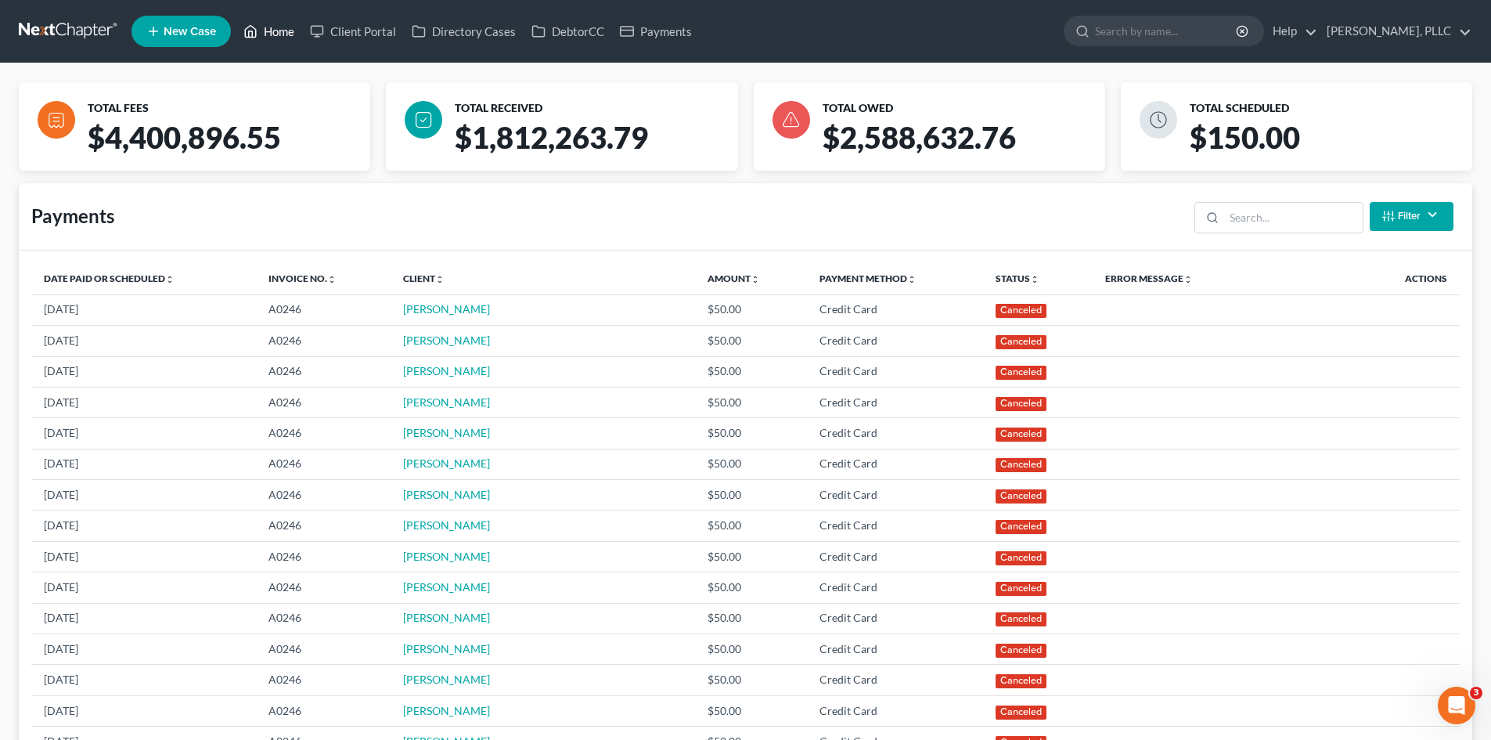
click at [259, 34] on link "Home" at bounding box center [269, 31] width 67 height 28
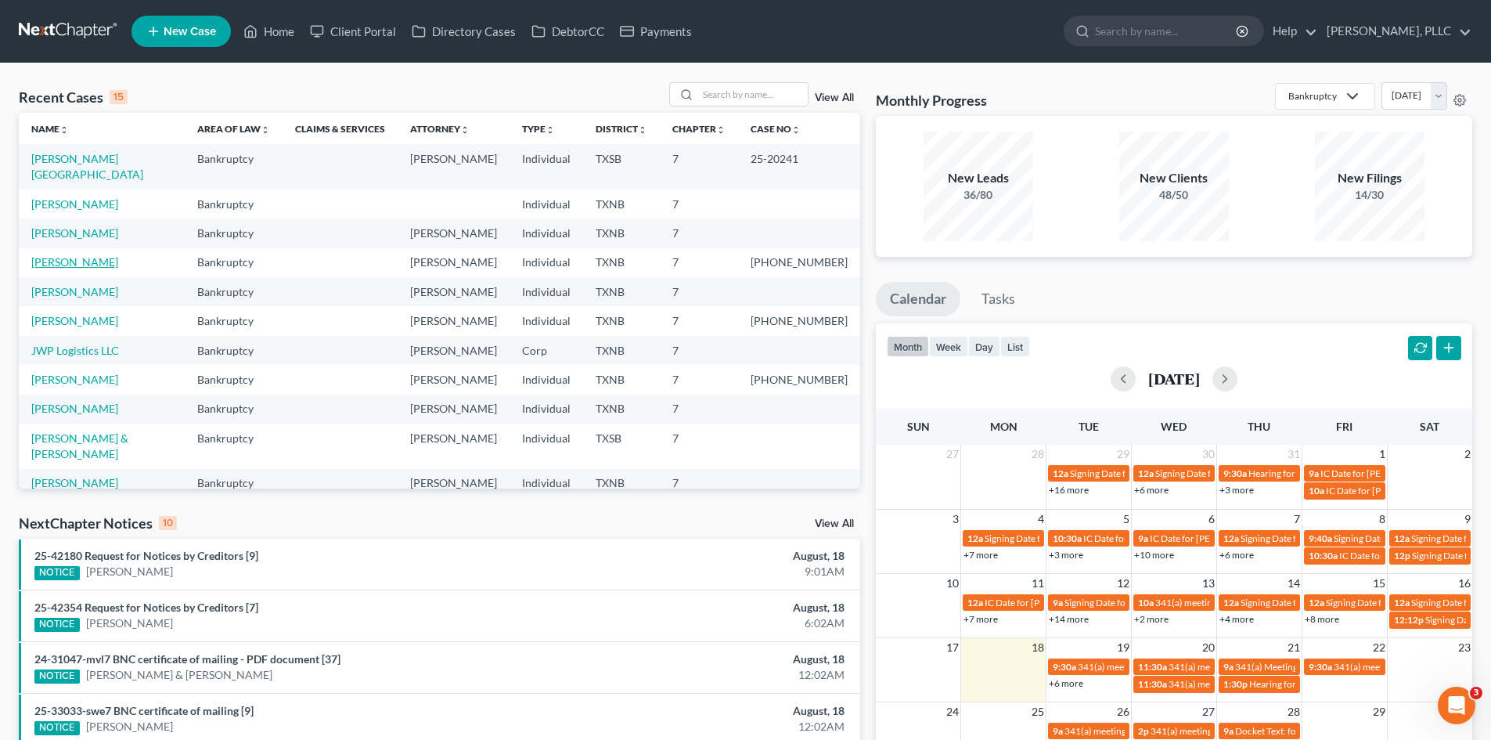
click at [68, 255] on link "[PERSON_NAME]" at bounding box center [74, 261] width 87 height 13
select select "4"
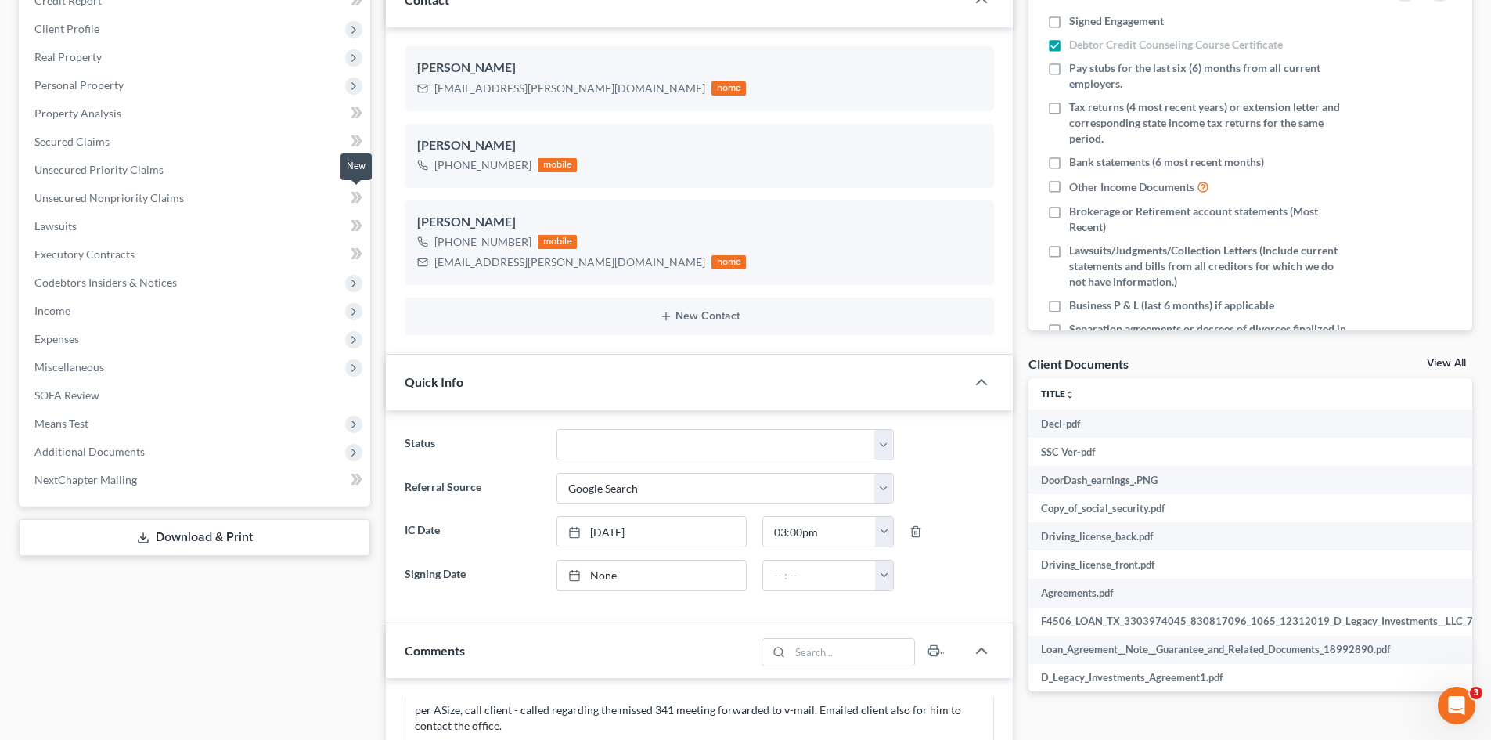
scroll to position [235, 0]
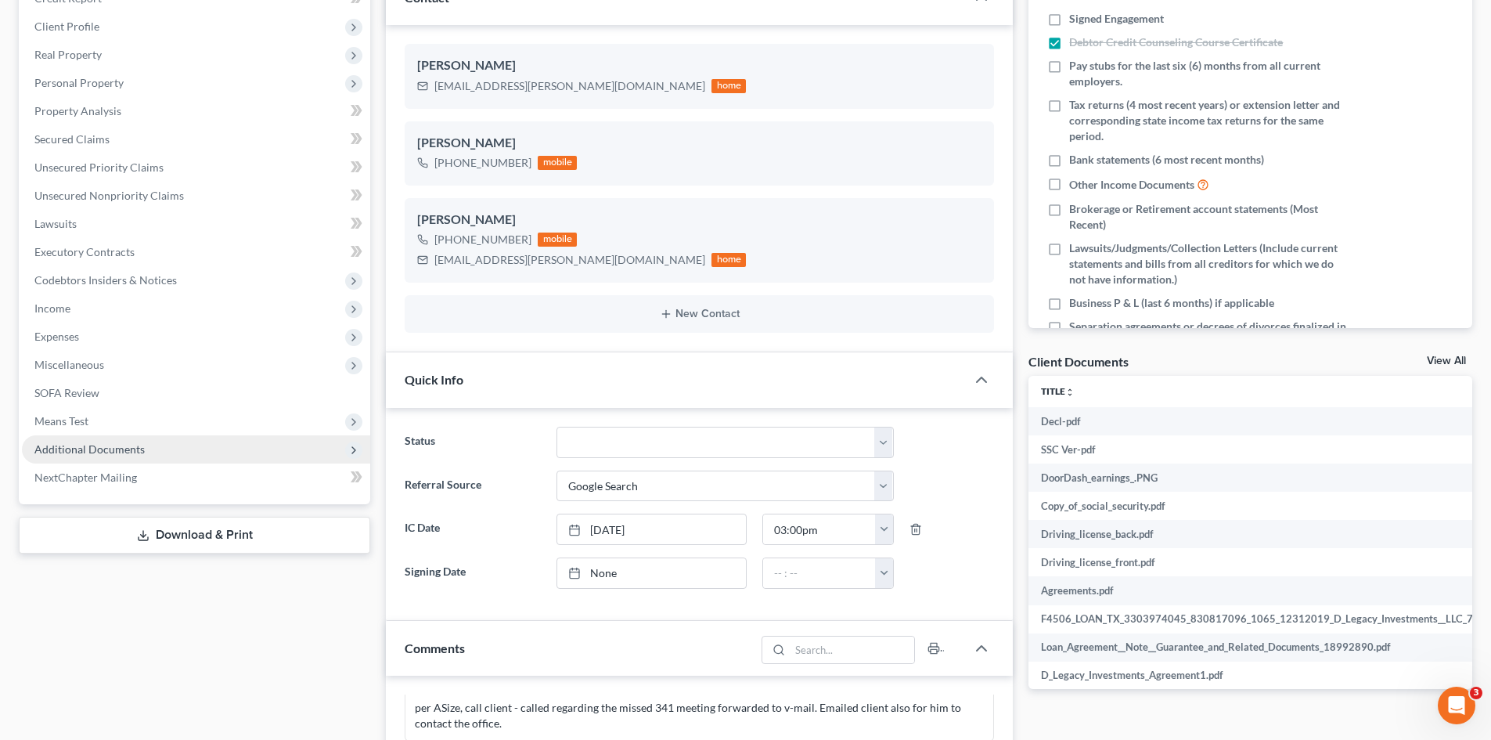
click at [301, 444] on span "Additional Documents" at bounding box center [196, 449] width 348 height 28
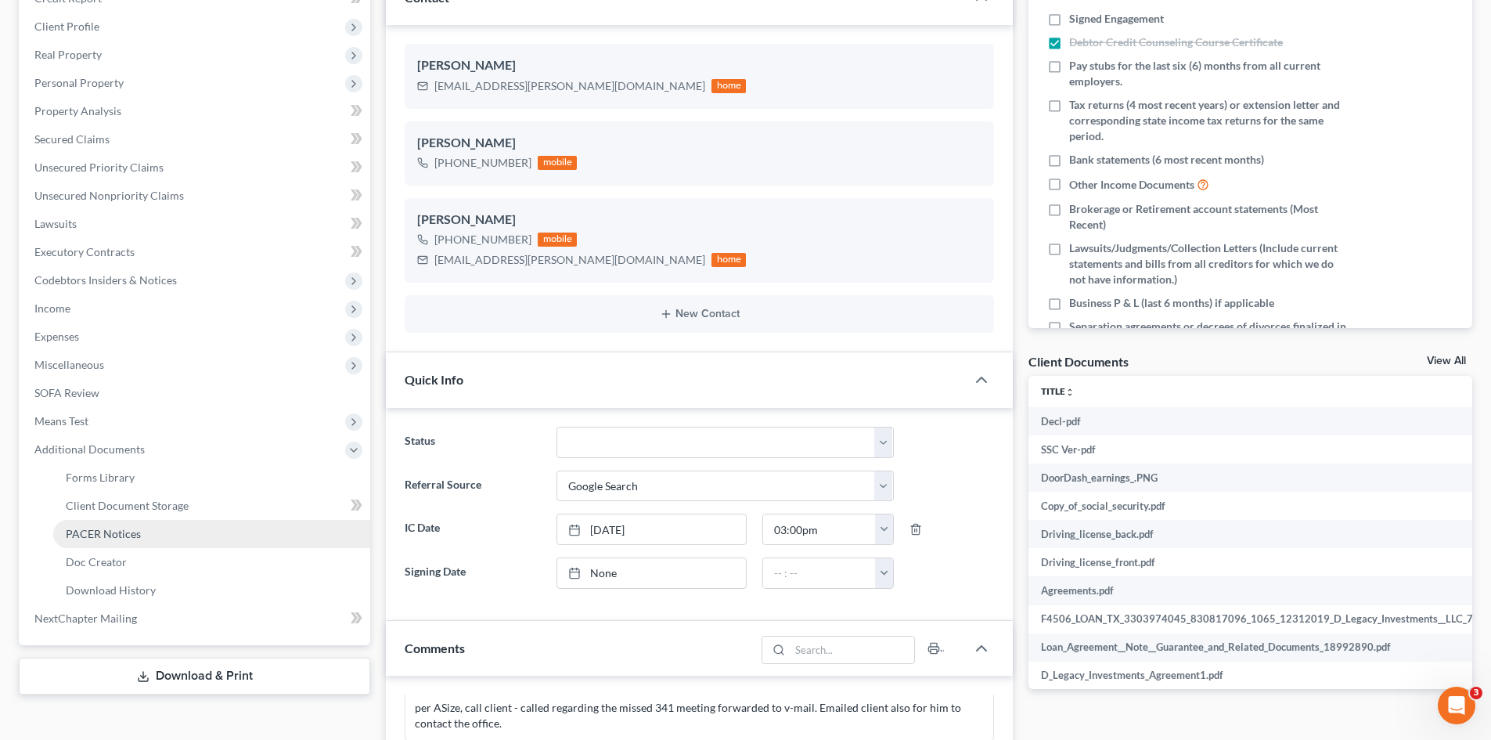
click at [254, 536] on link "PACER Notices" at bounding box center [211, 534] width 317 height 28
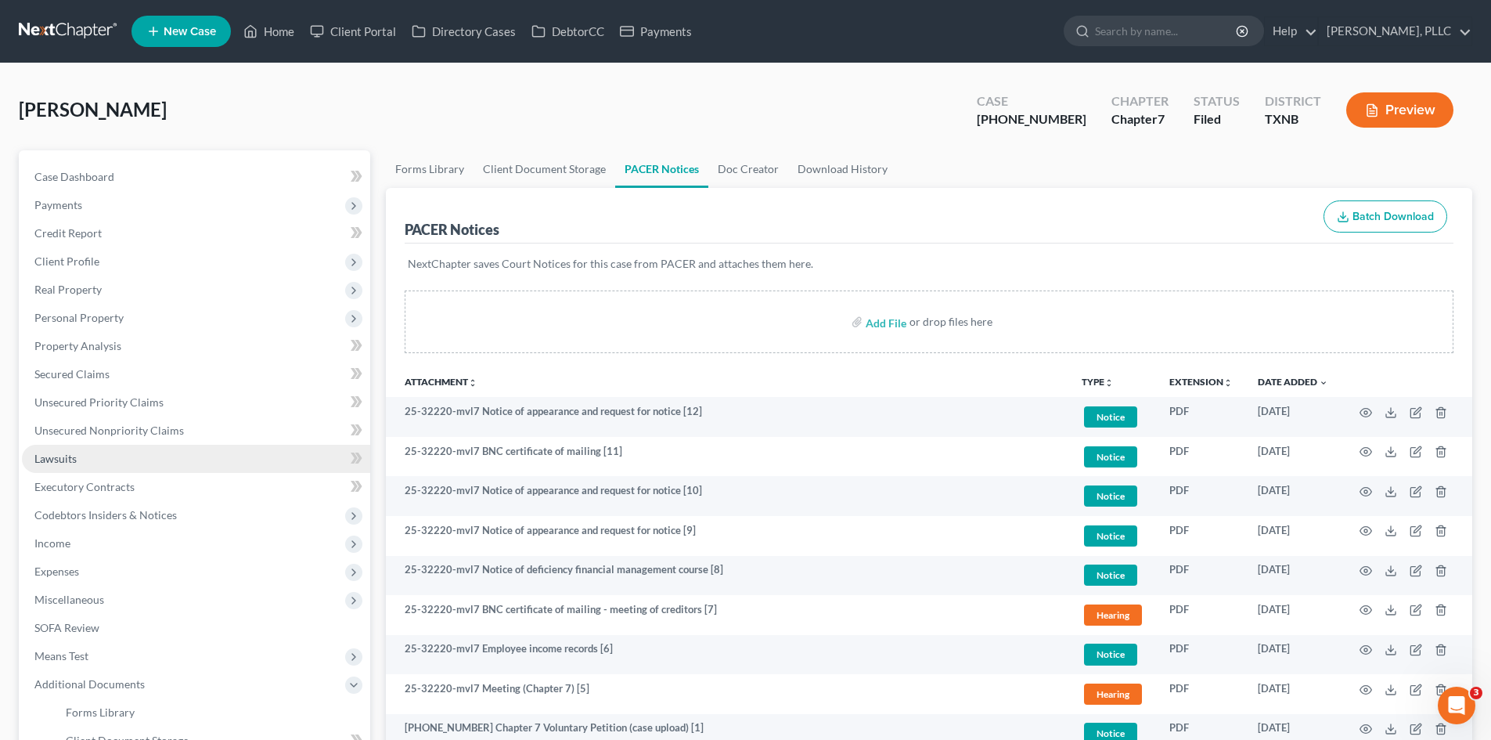
click at [128, 447] on link "Lawsuits" at bounding box center [196, 459] width 348 height 28
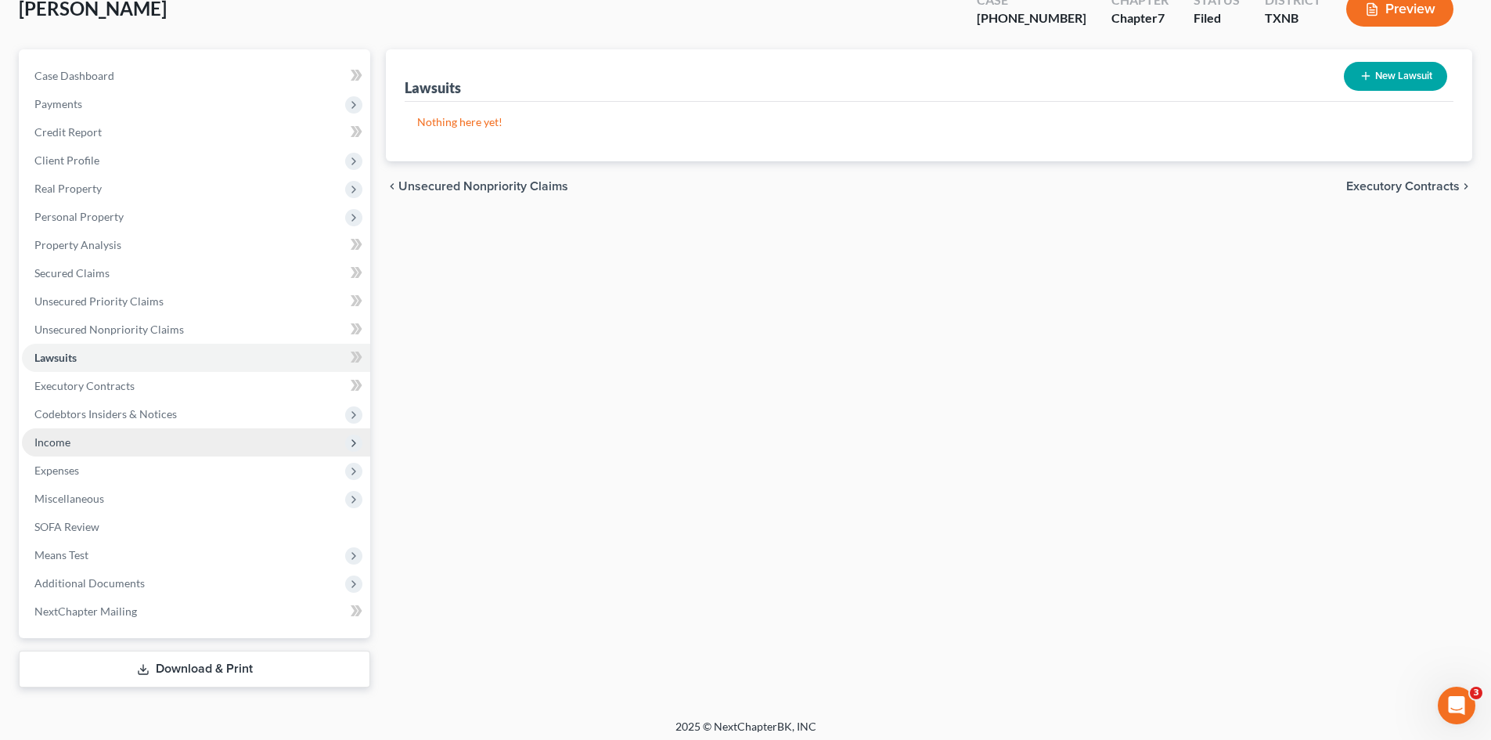
scroll to position [108, 0]
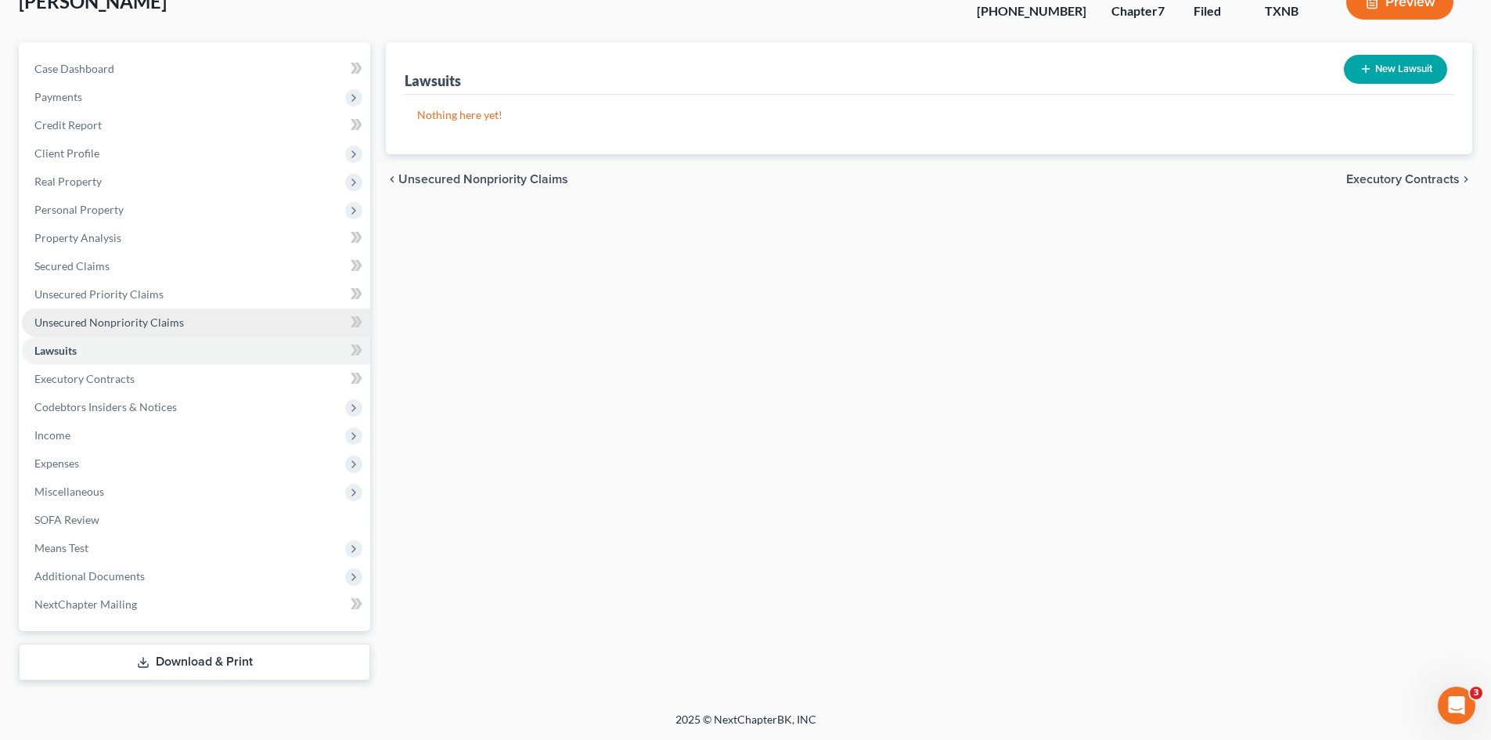
click at [164, 315] on span "Unsecured Nonpriority Claims" at bounding box center [109, 321] width 150 height 13
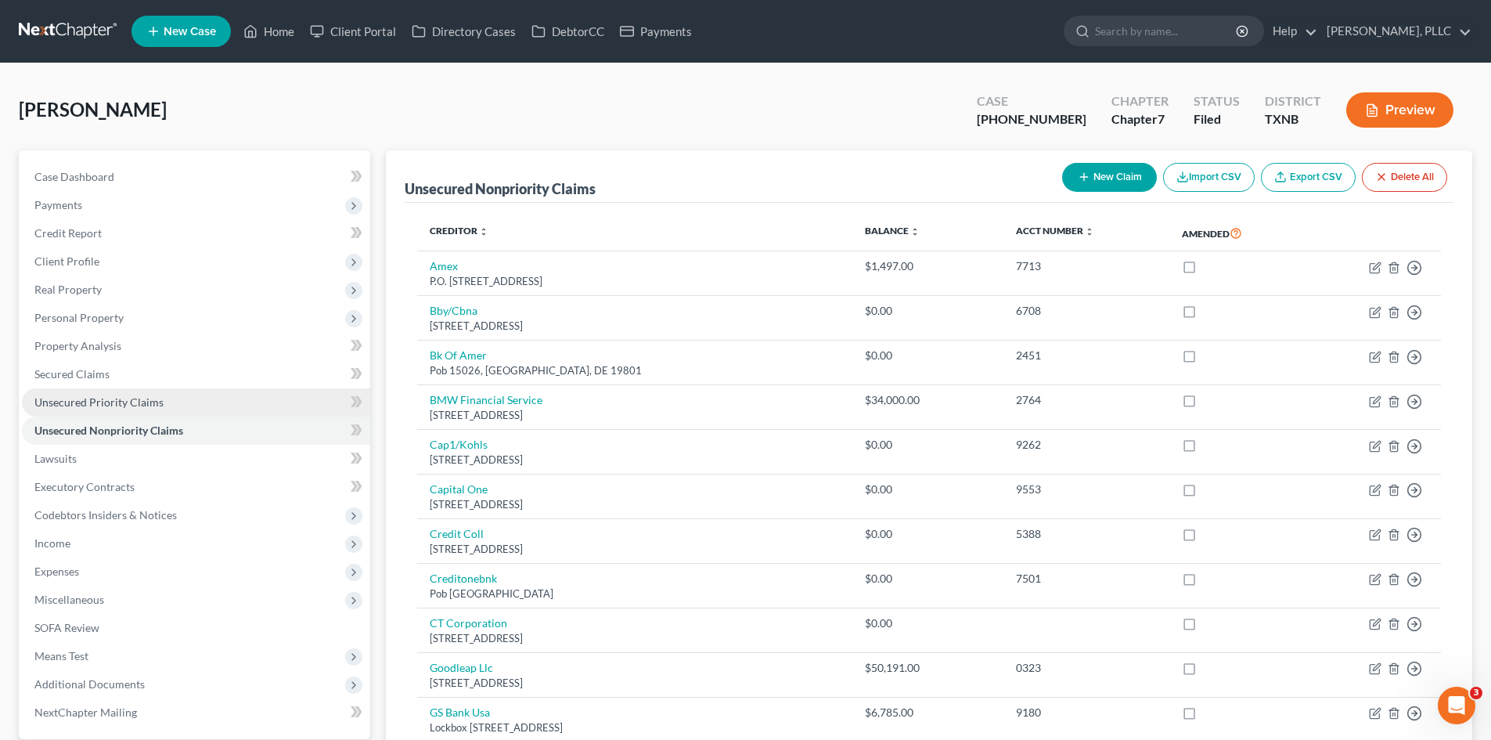
click at [162, 391] on link "Unsecured Priority Claims" at bounding box center [196, 402] width 348 height 28
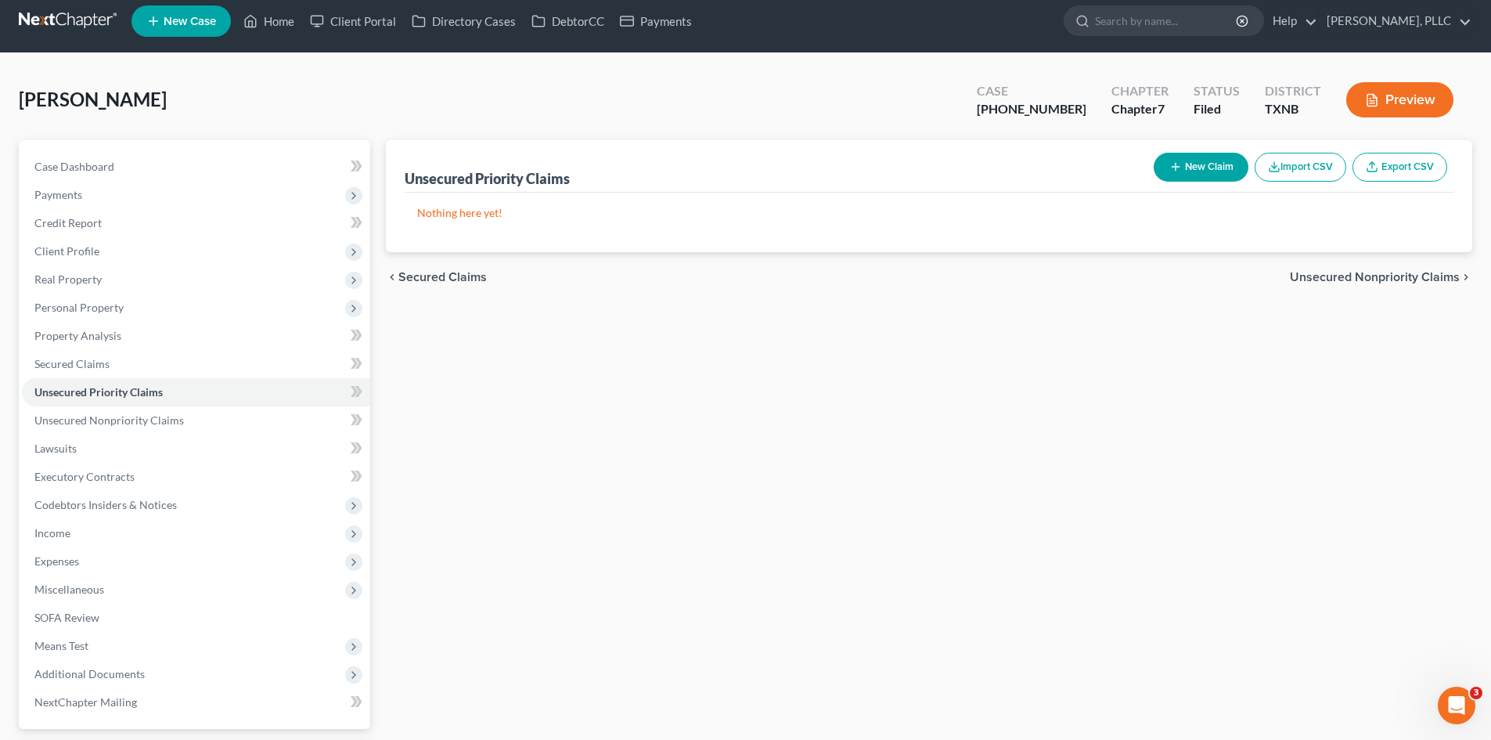
scroll to position [108, 0]
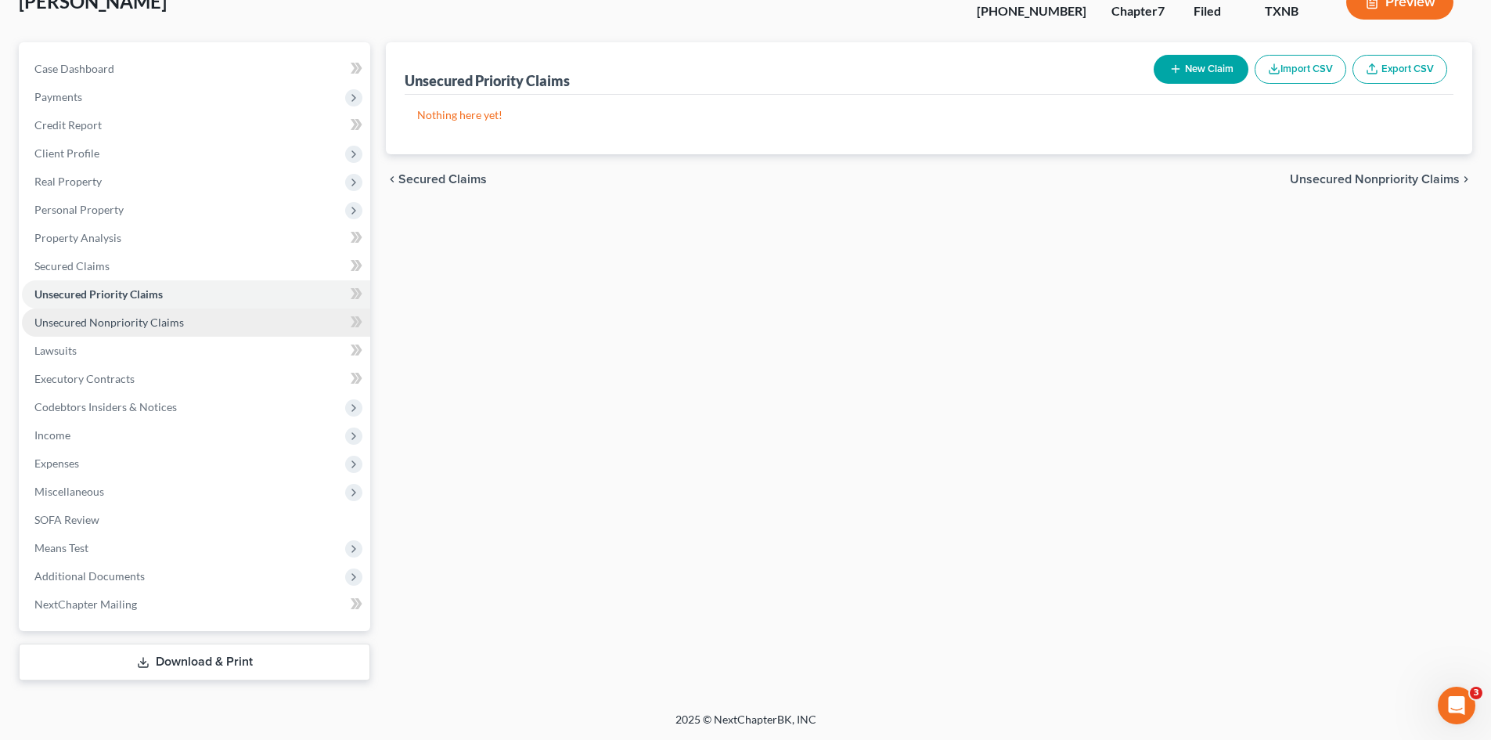
click at [148, 315] on span "Unsecured Nonpriority Claims" at bounding box center [109, 321] width 150 height 13
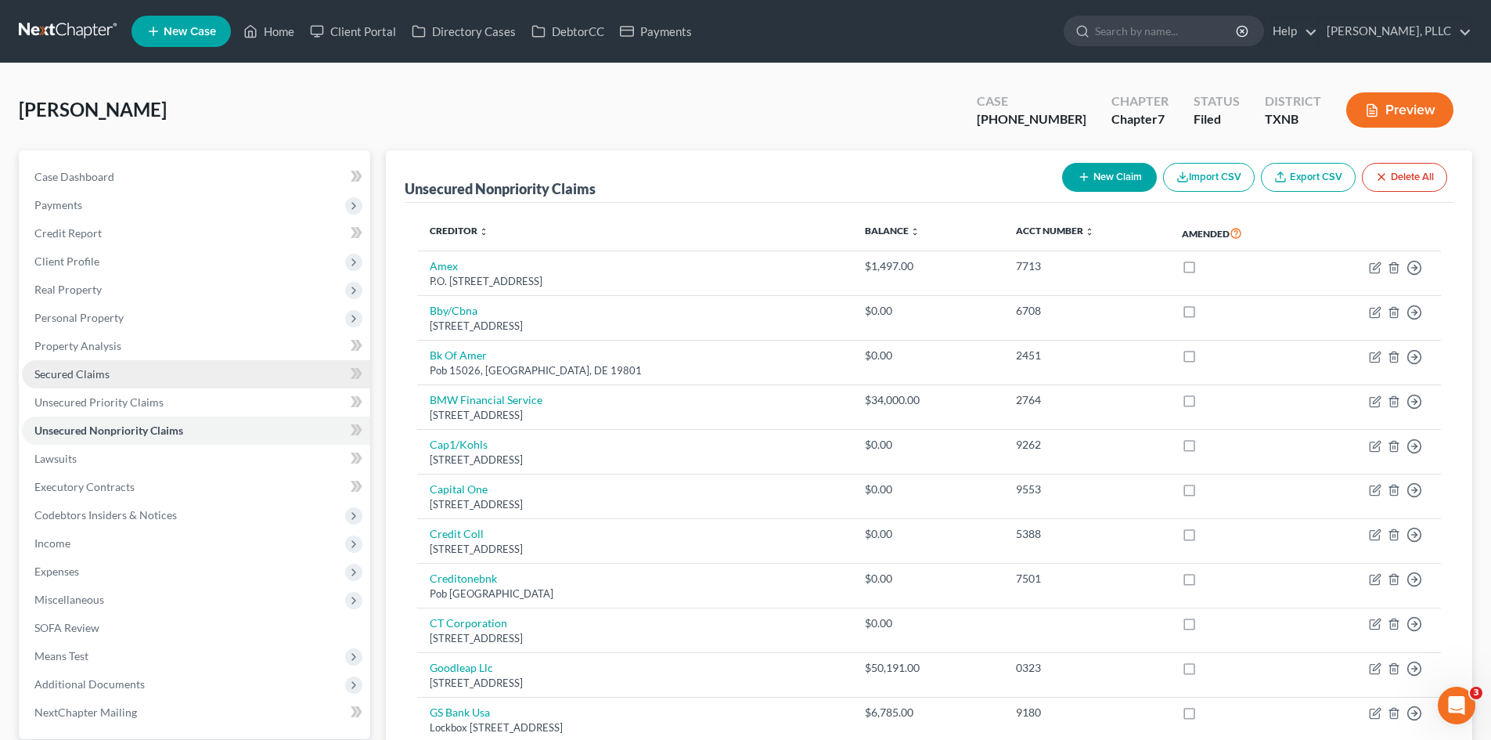
click at [164, 384] on link "Secured Claims" at bounding box center [196, 374] width 348 height 28
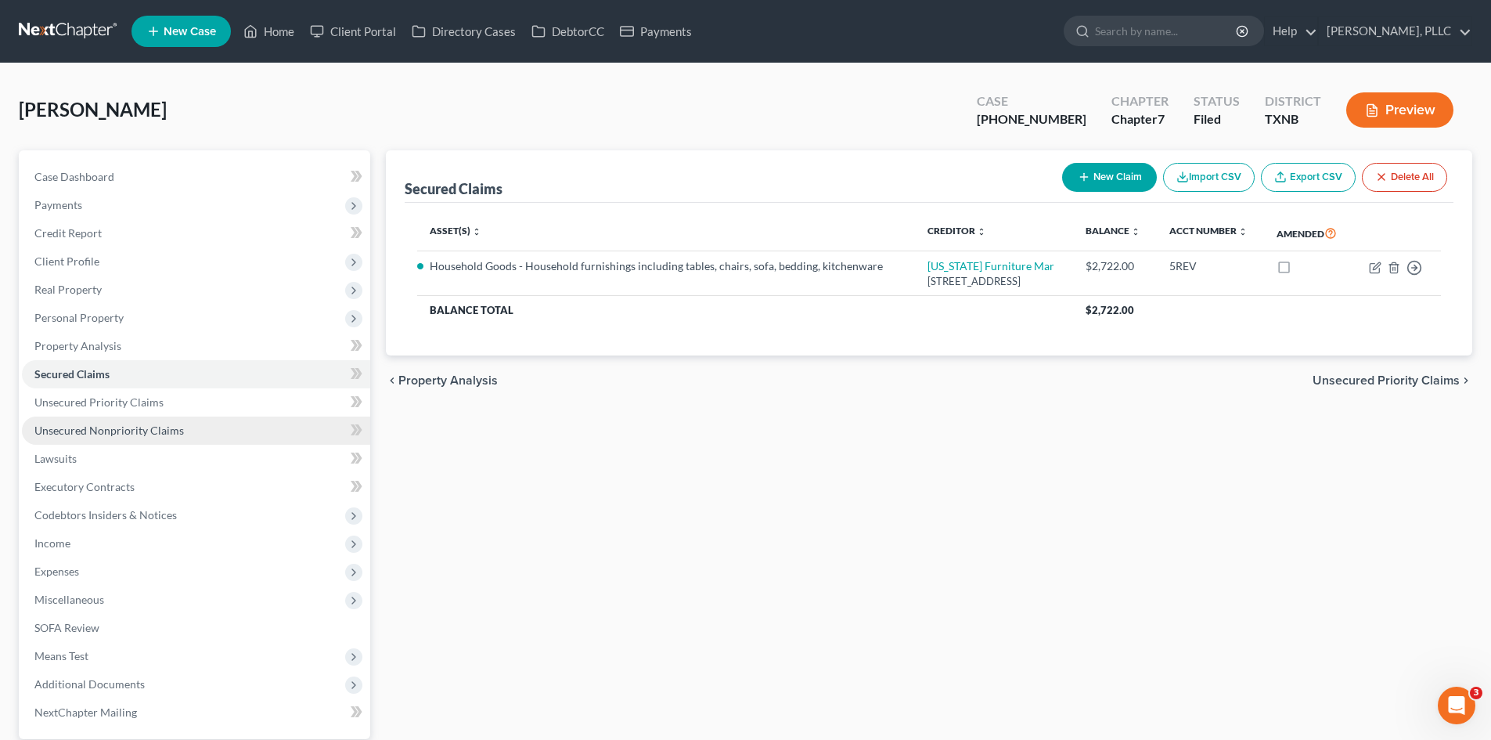
click at [110, 416] on link "Unsecured Nonpriority Claims" at bounding box center [196, 430] width 348 height 28
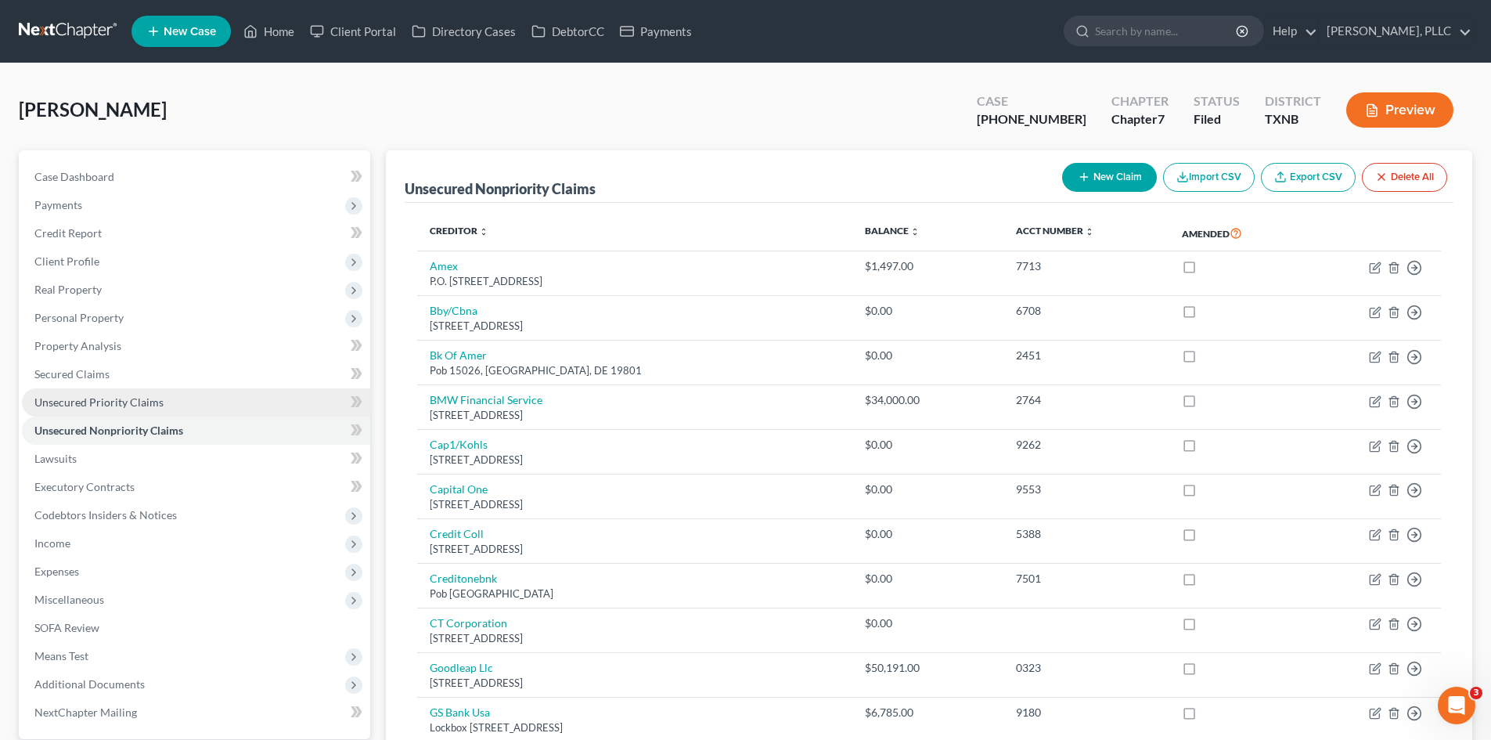
click at [102, 411] on link "Unsecured Priority Claims" at bounding box center [196, 402] width 348 height 28
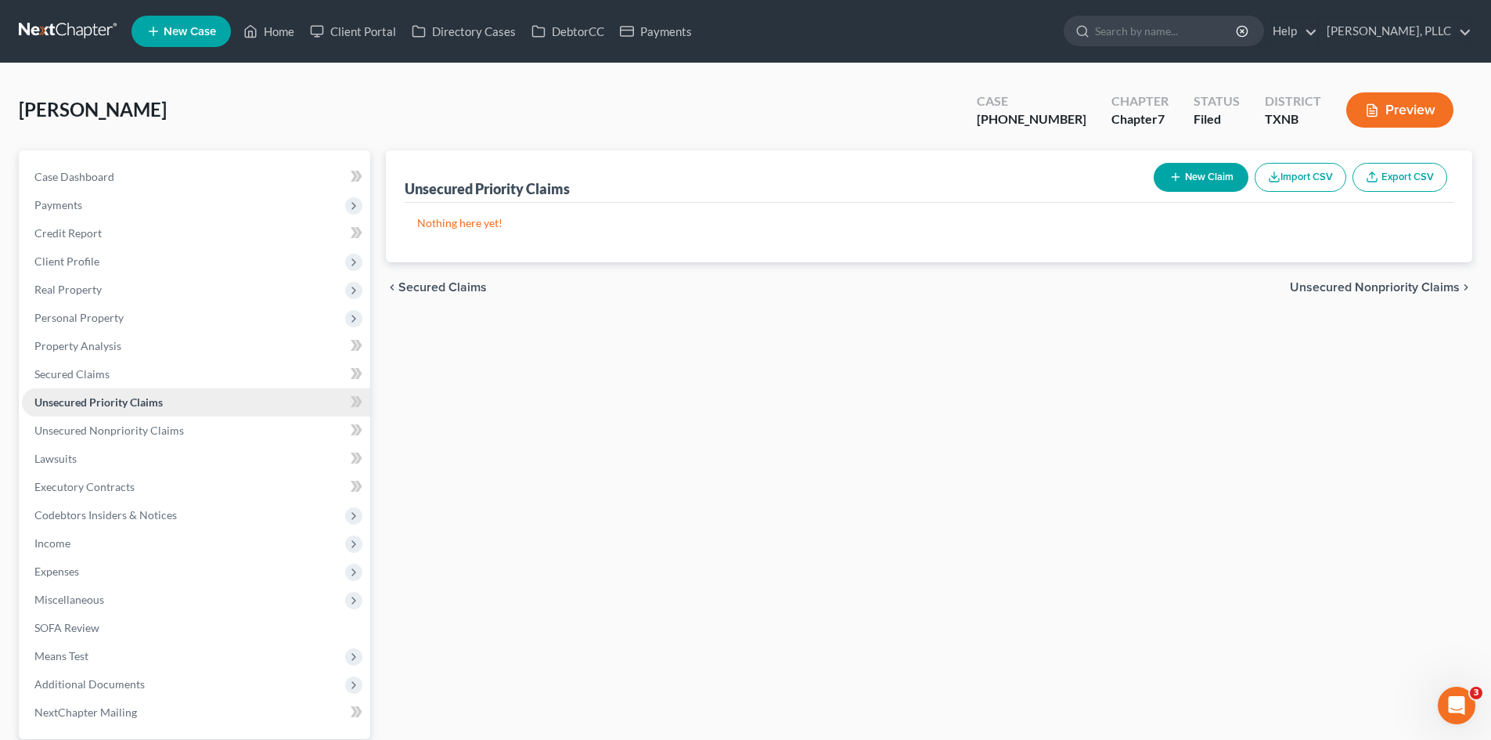
scroll to position [108, 0]
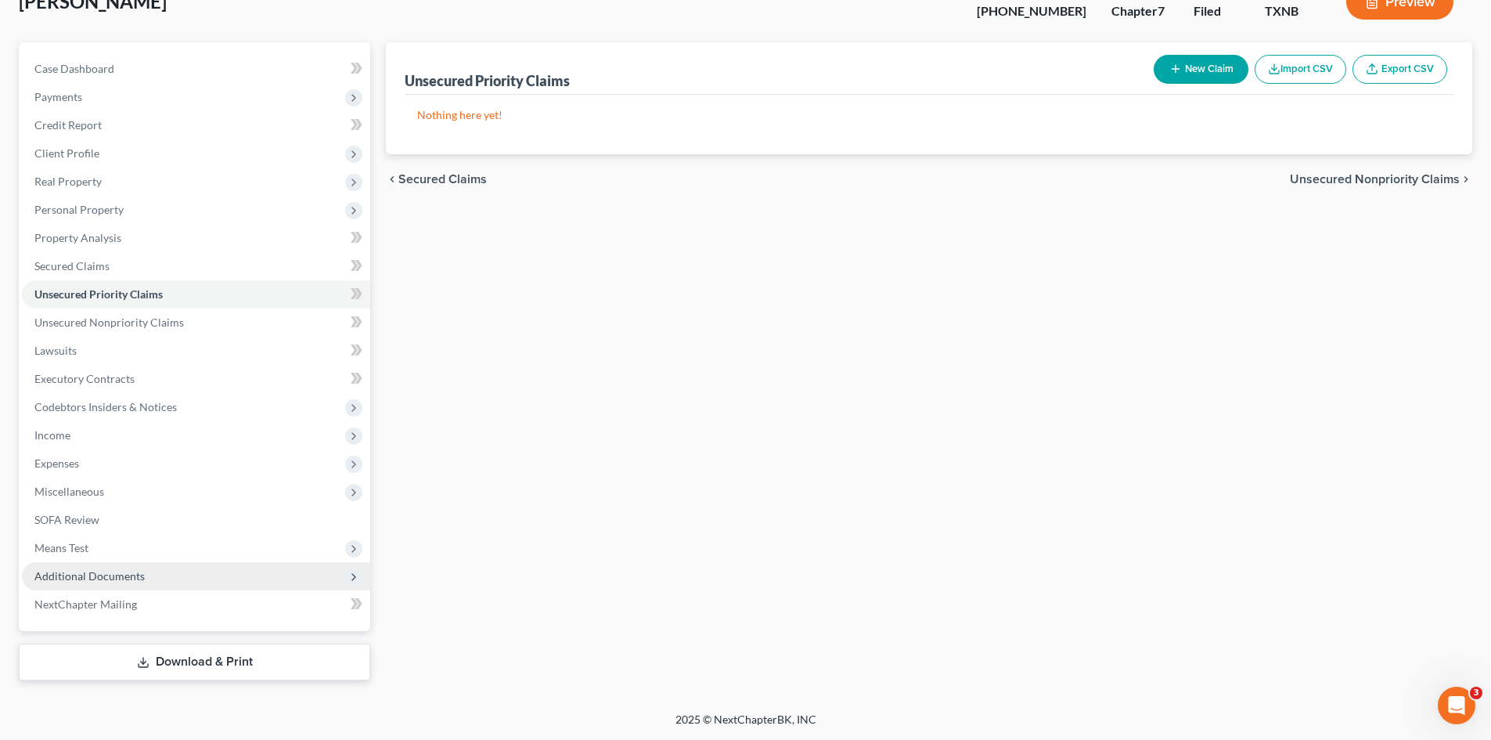
click at [139, 586] on span "Additional Documents" at bounding box center [196, 576] width 348 height 28
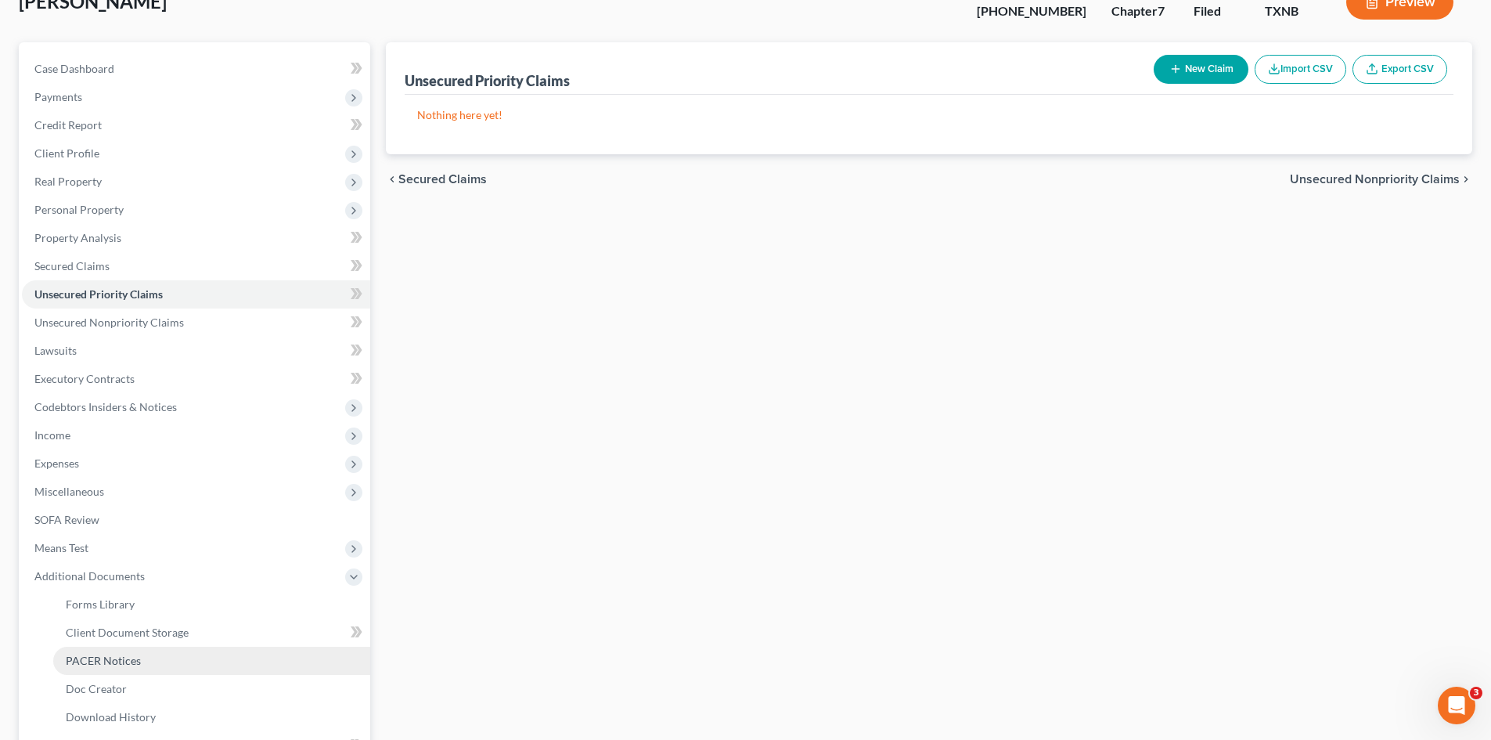
click at [148, 654] on link "PACER Notices" at bounding box center [211, 661] width 317 height 28
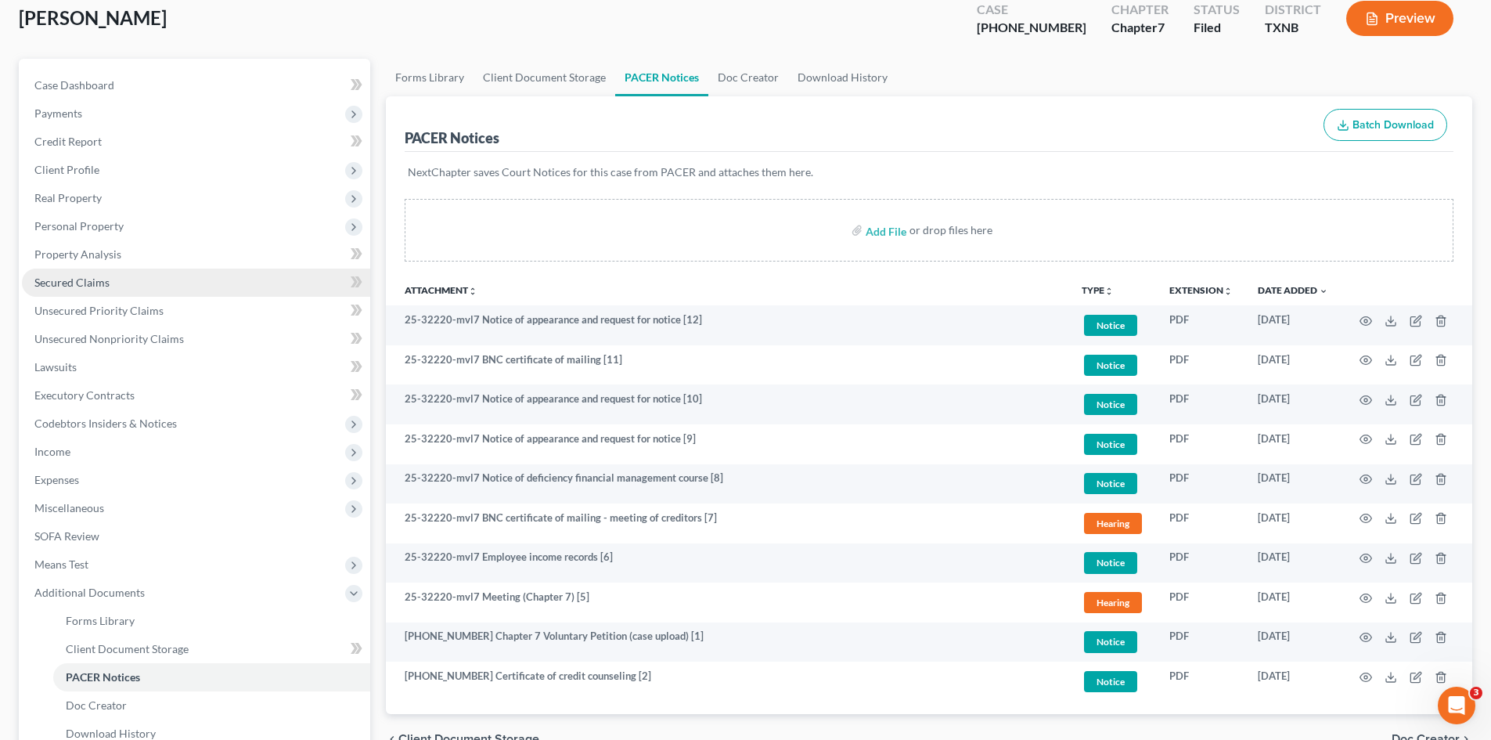
scroll to position [235, 0]
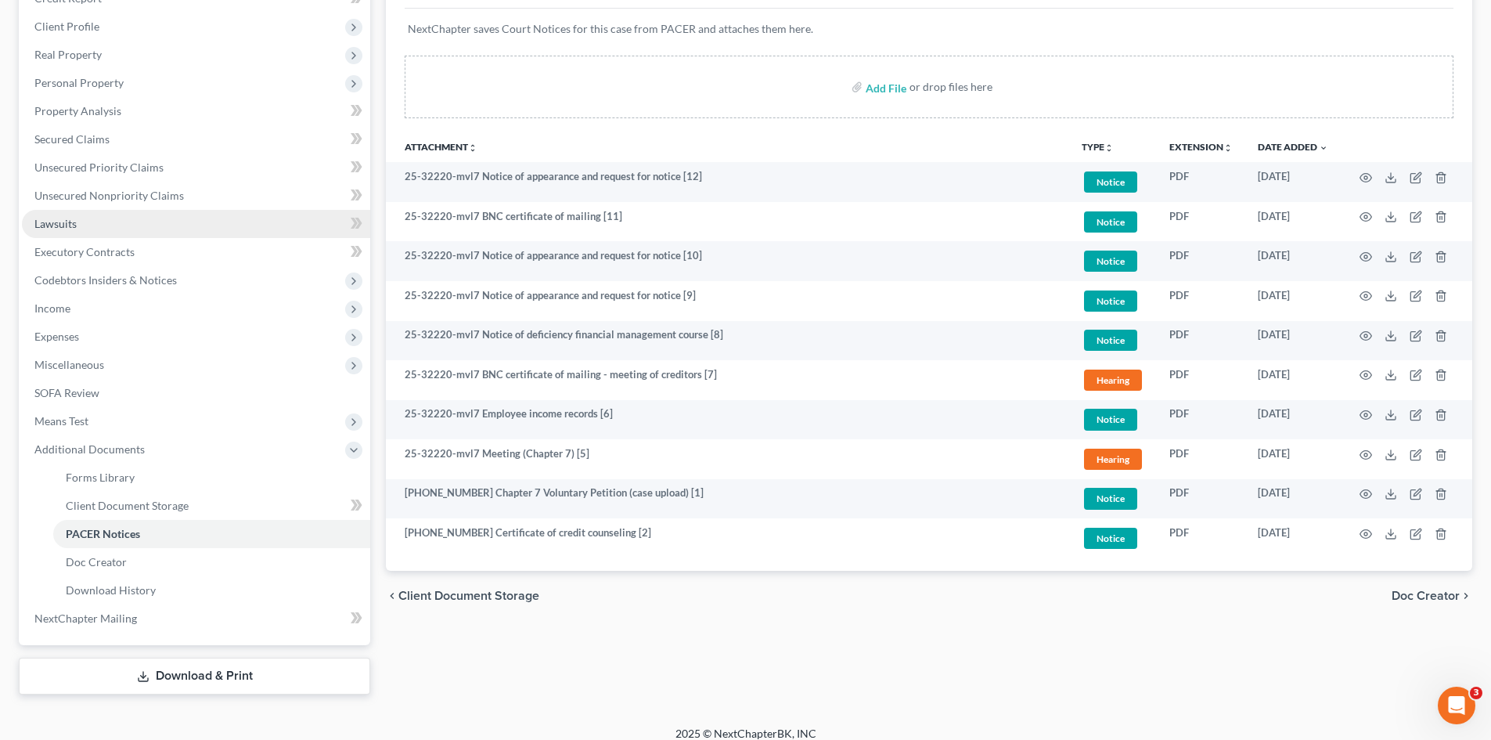
click at [140, 211] on link "Lawsuits" at bounding box center [196, 224] width 348 height 28
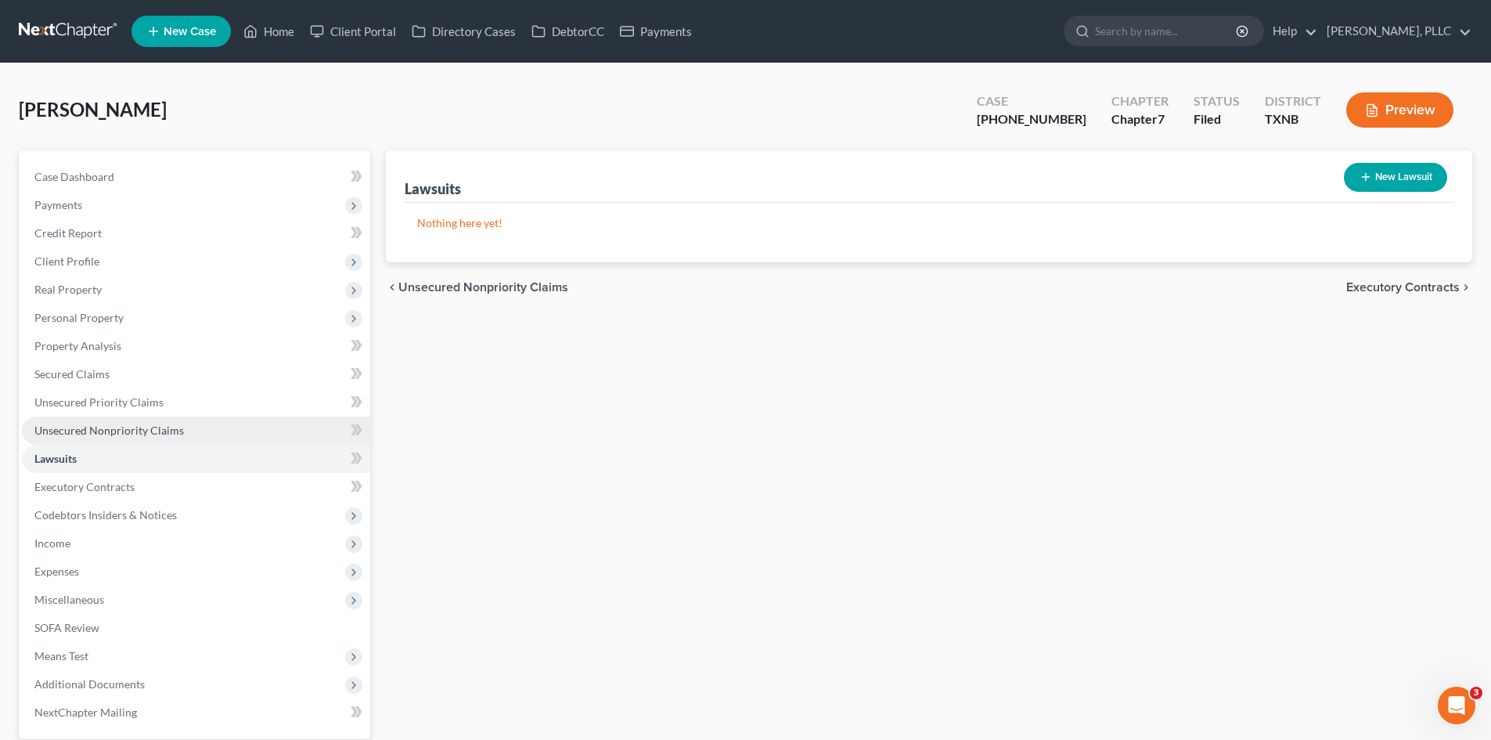
click at [159, 427] on span "Unsecured Nonpriority Claims" at bounding box center [109, 429] width 150 height 13
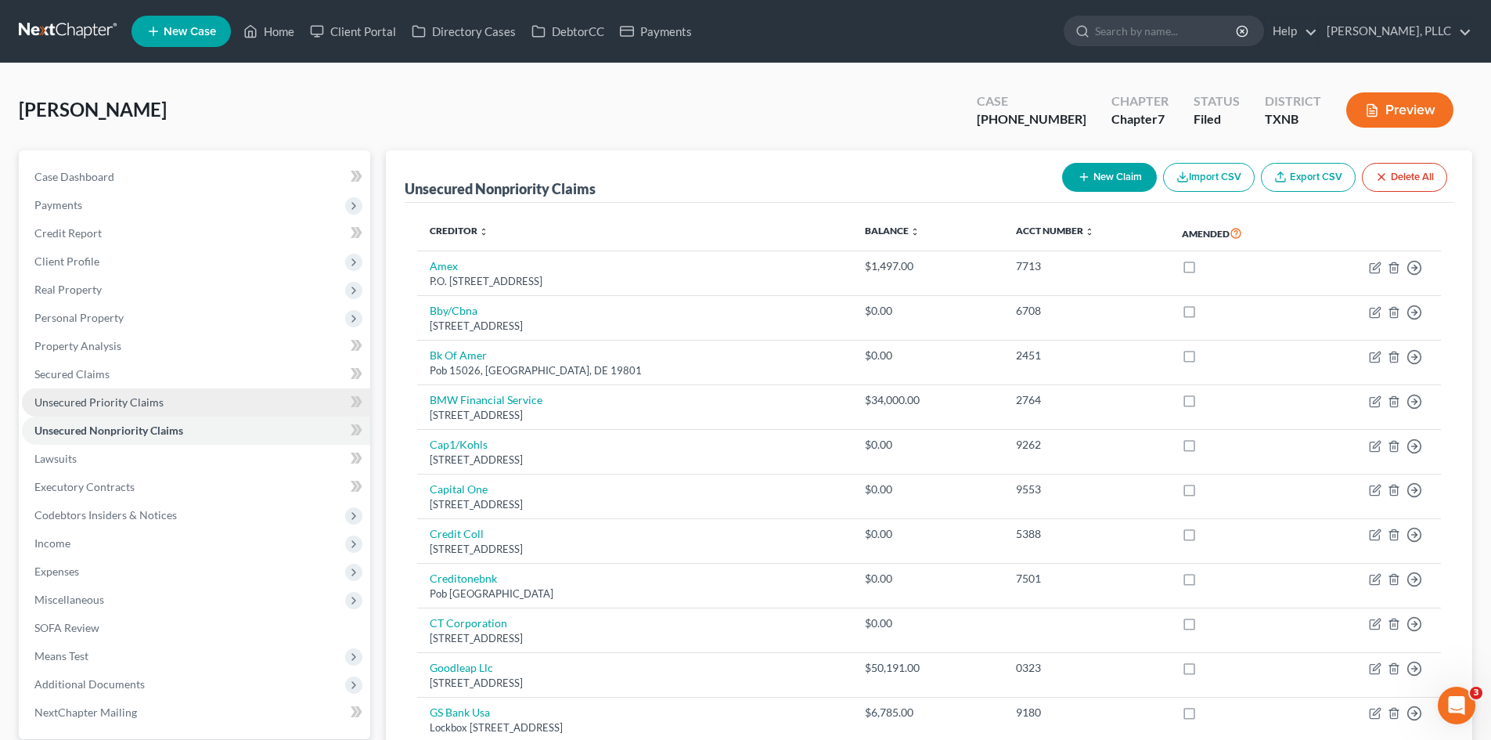
click at [158, 403] on span "Unsecured Priority Claims" at bounding box center [98, 401] width 129 height 13
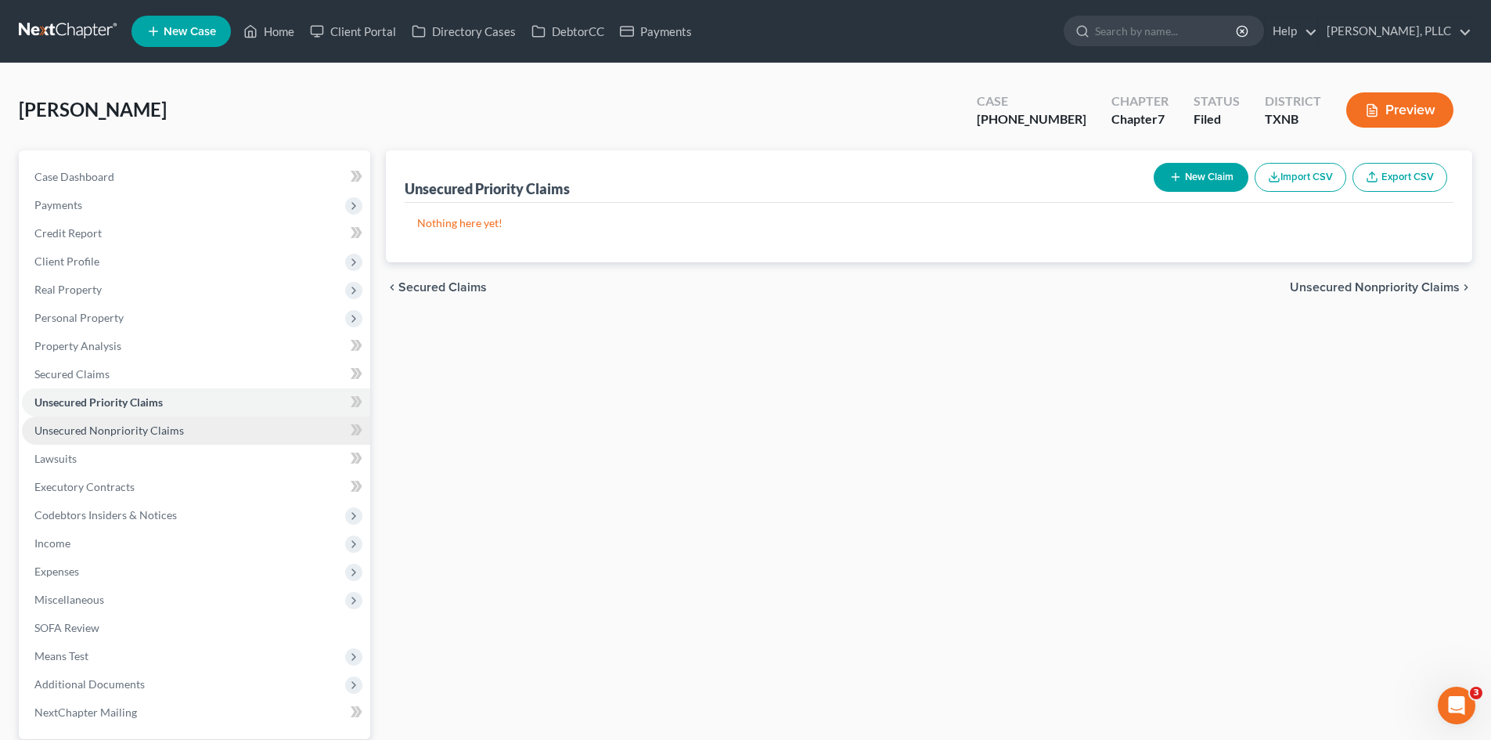
click at [189, 420] on link "Unsecured Nonpriority Claims" at bounding box center [196, 430] width 348 height 28
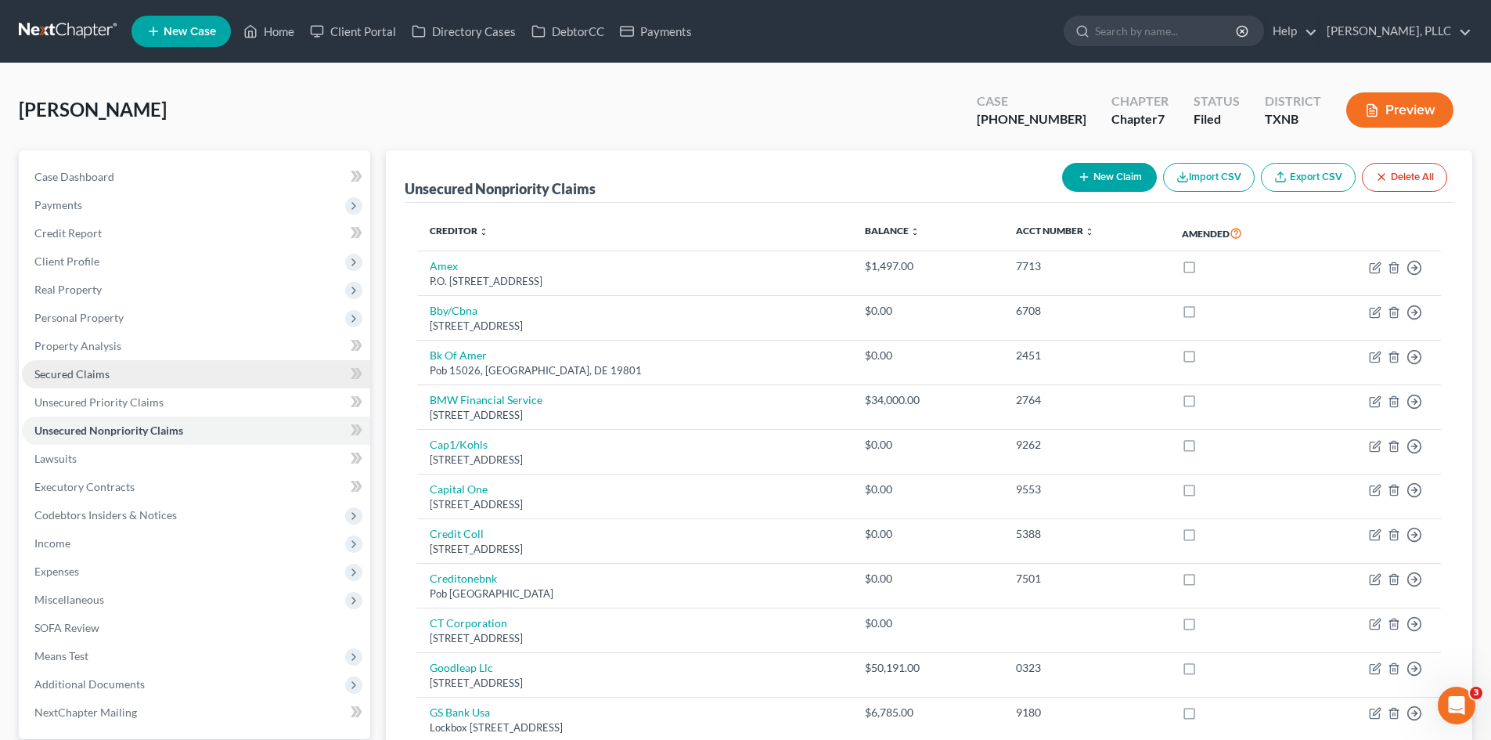
click at [182, 367] on link "Secured Claims" at bounding box center [196, 374] width 348 height 28
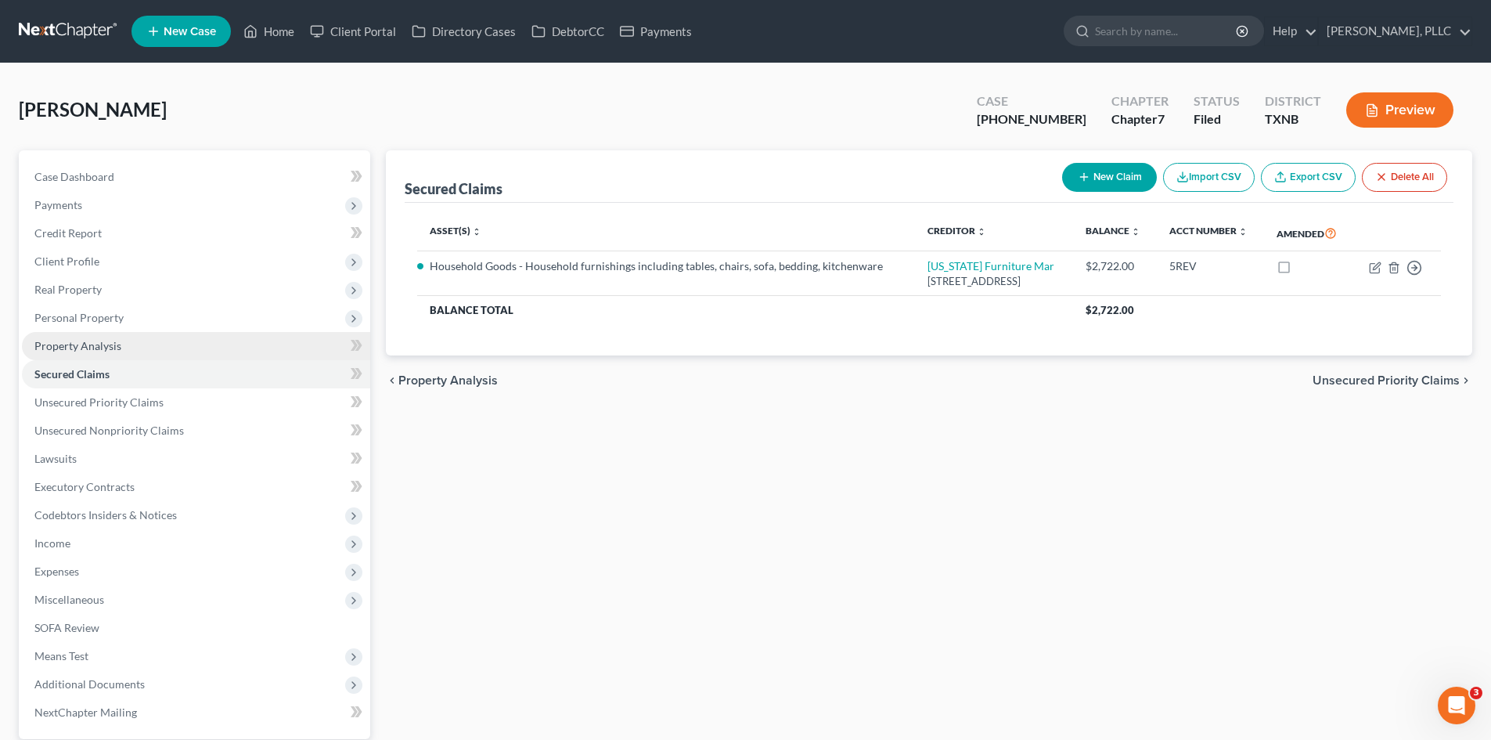
click at [195, 340] on link "Property Analysis" at bounding box center [196, 346] width 348 height 28
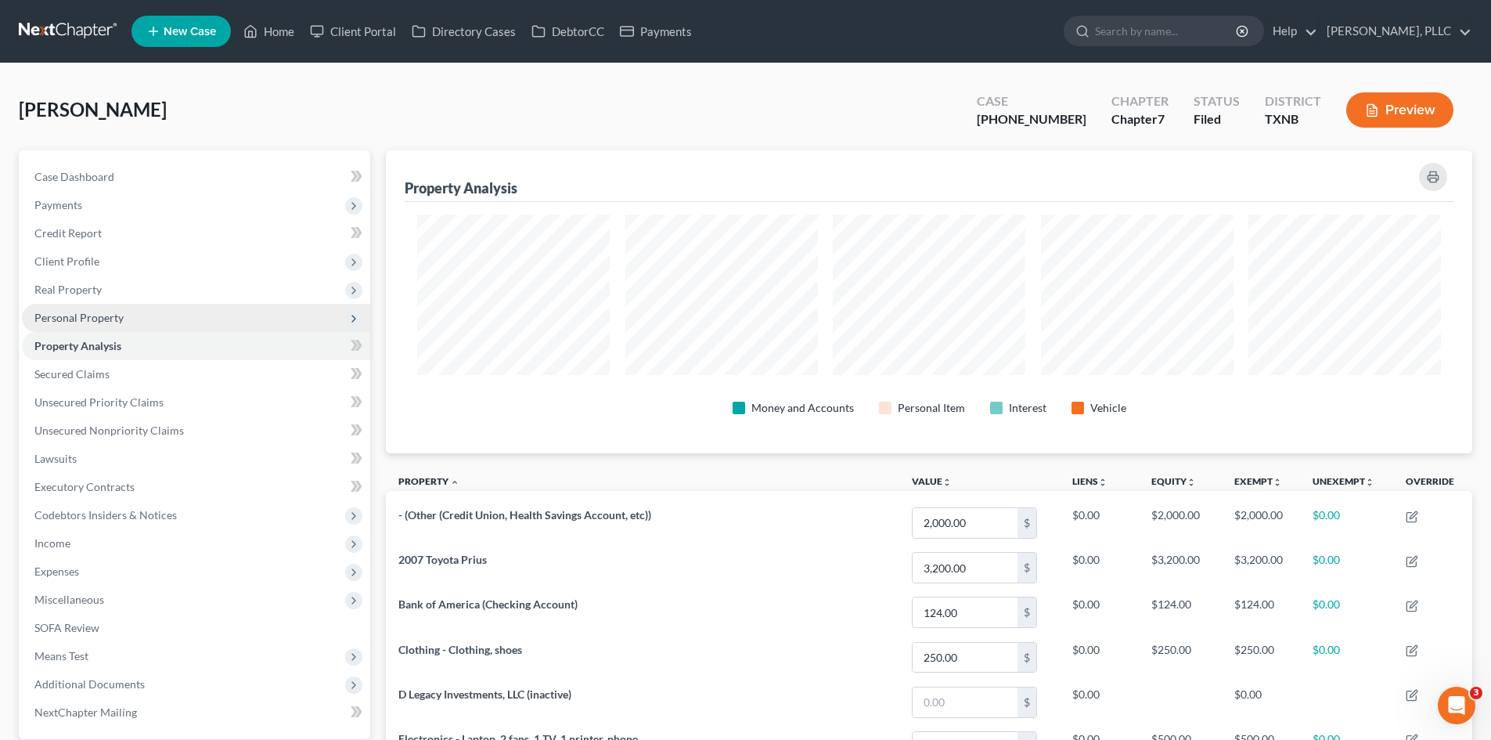
scroll to position [303, 1086]
click at [202, 323] on span "Personal Property" at bounding box center [196, 318] width 348 height 28
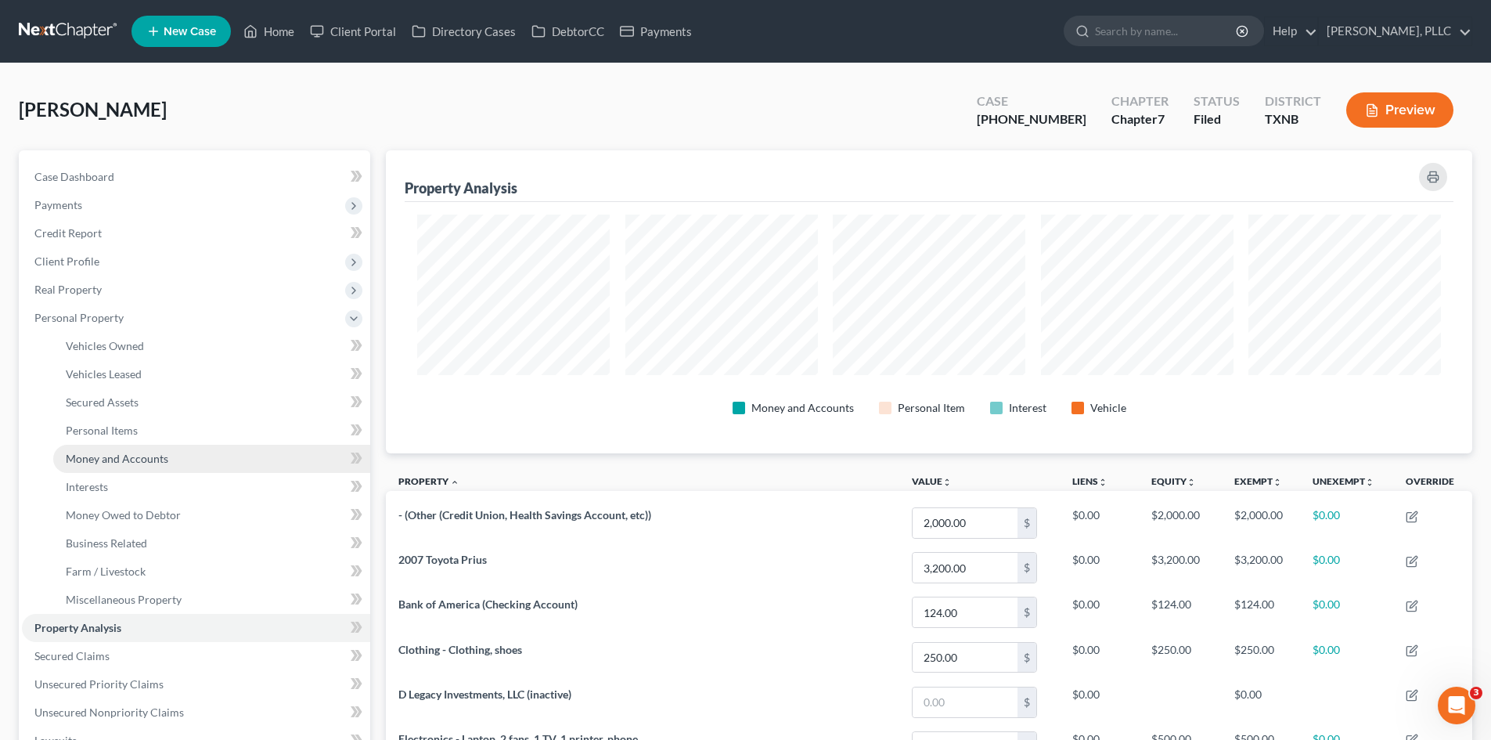
click at [171, 468] on link "Money and Accounts" at bounding box center [211, 459] width 317 height 28
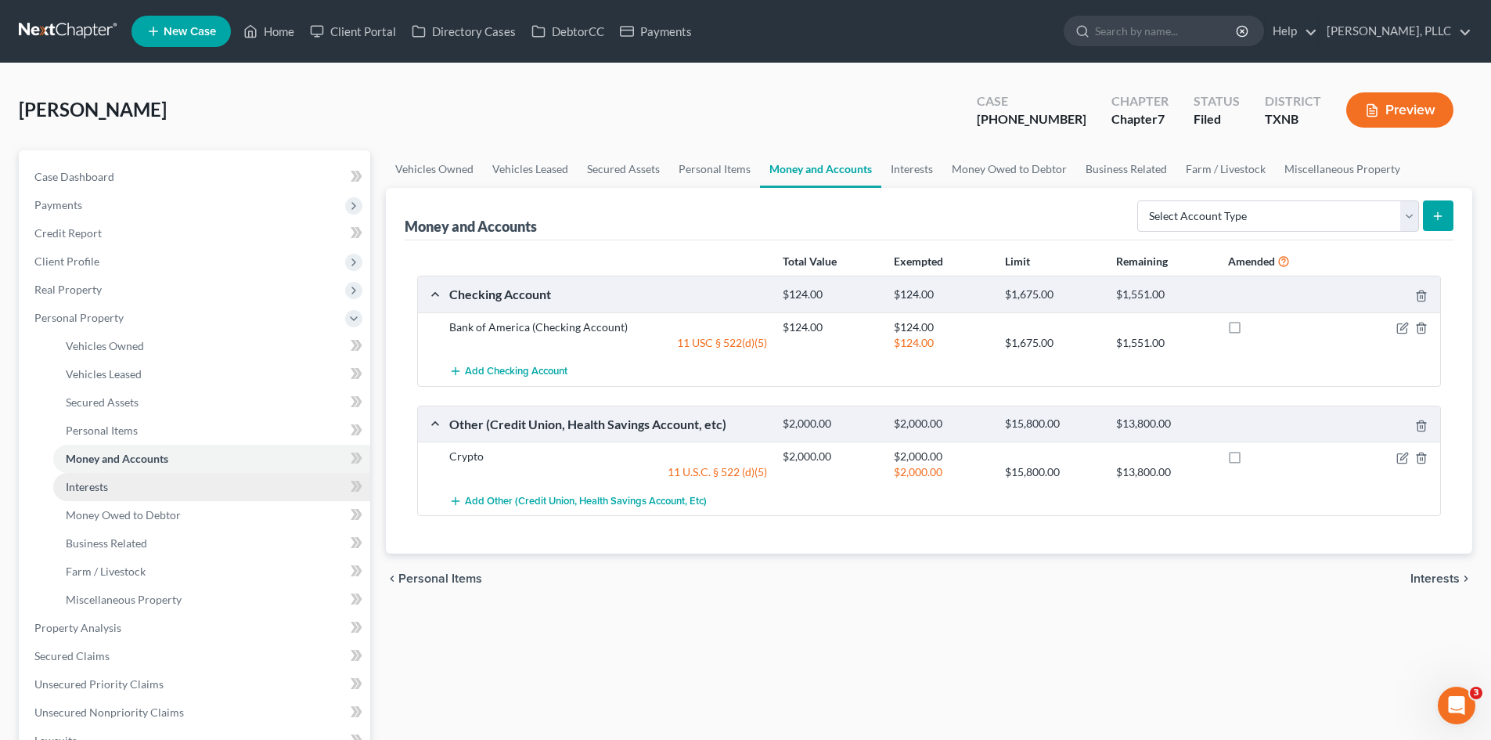
click at [197, 480] on link "Interests" at bounding box center [211, 487] width 317 height 28
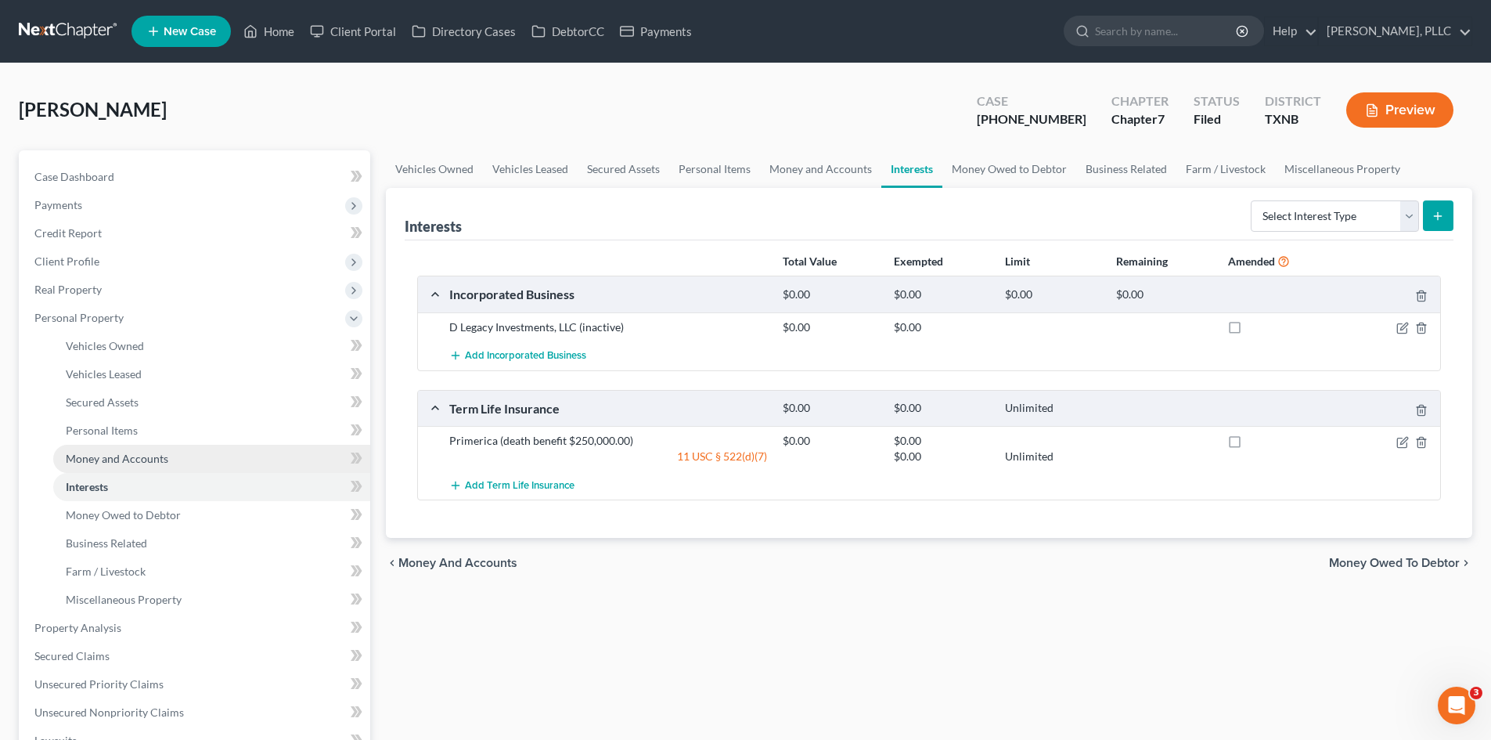
click at [208, 454] on link "Money and Accounts" at bounding box center [211, 459] width 317 height 28
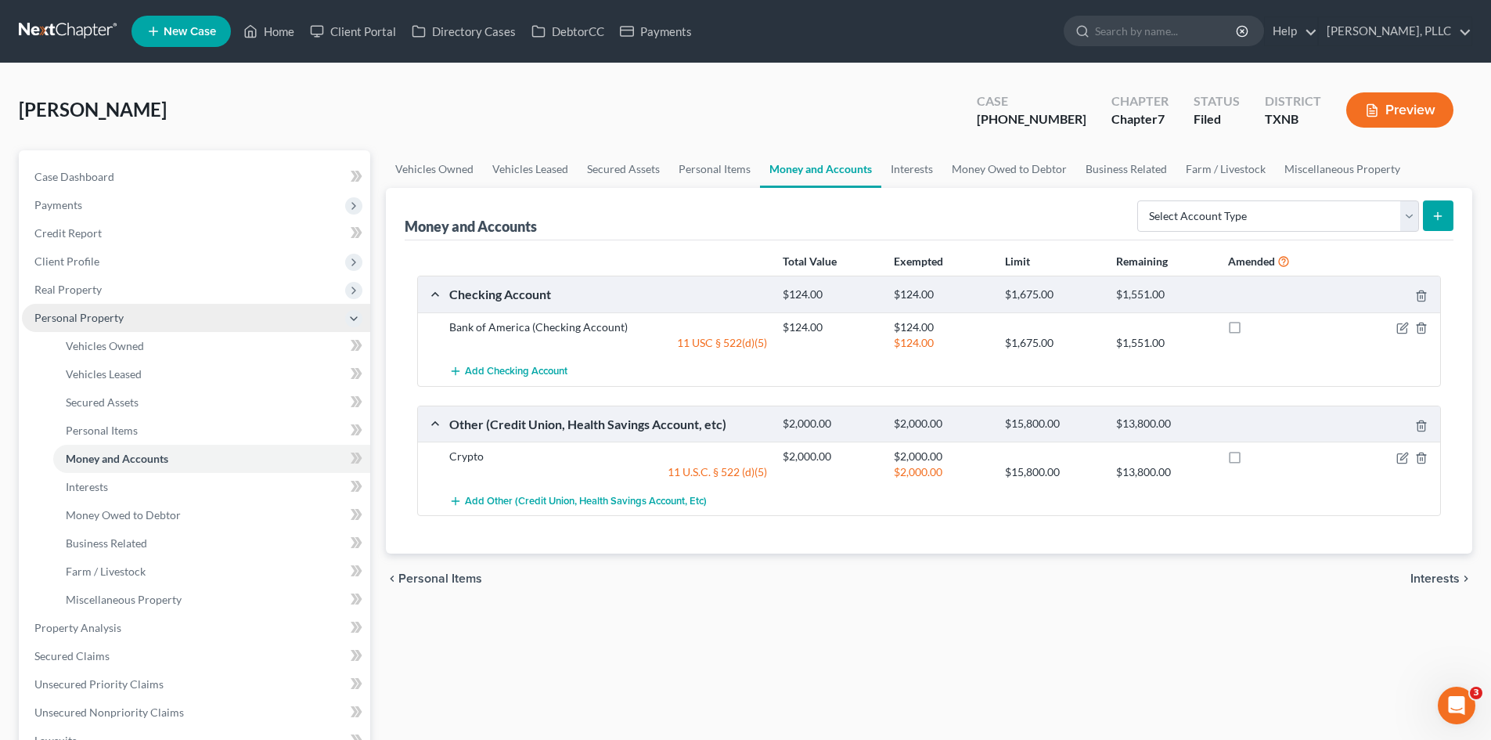
click at [72, 315] on span "Personal Property" at bounding box center [78, 317] width 89 height 13
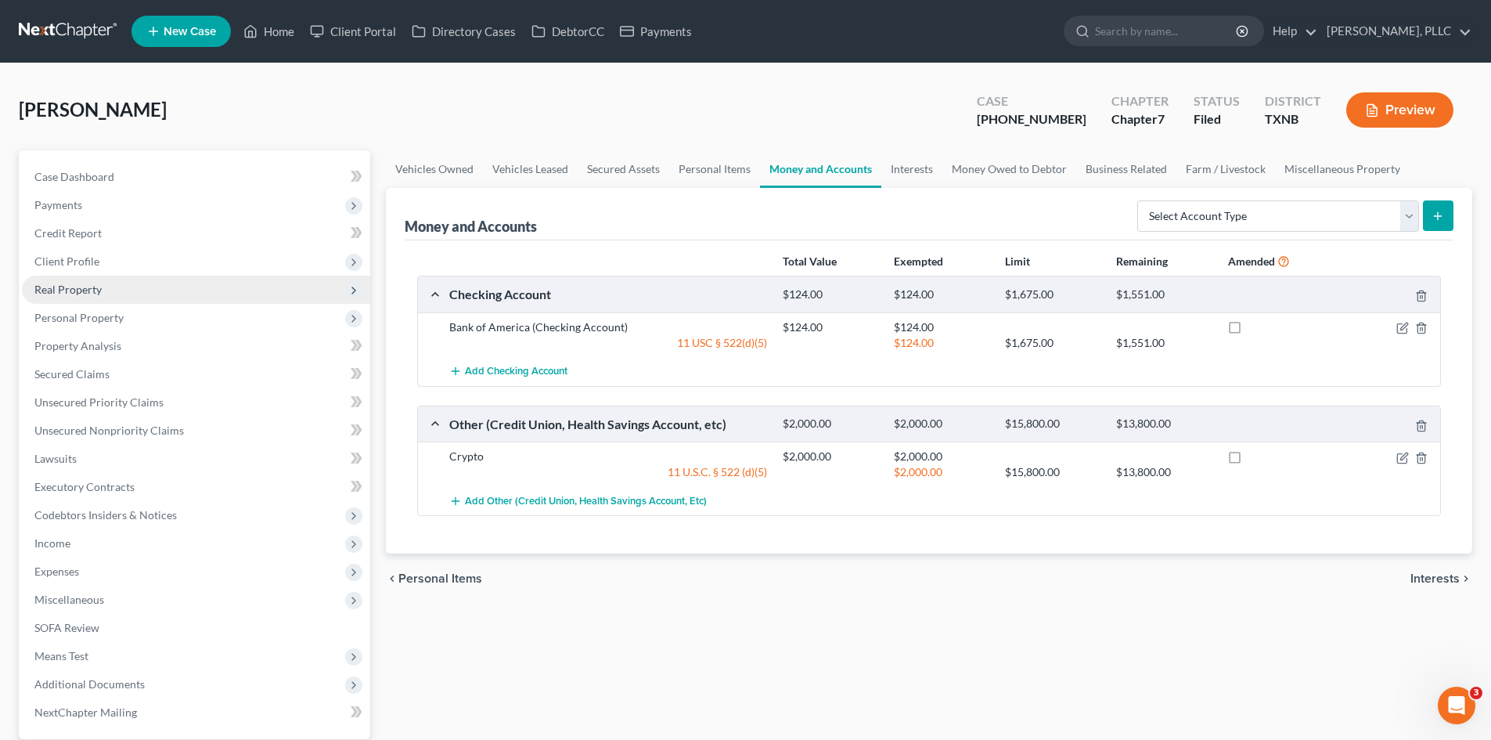
drag, startPoint x: 88, startPoint y: 296, endPoint x: 98, endPoint y: 295, distance: 9.4
click at [89, 296] on span "Real Property" at bounding box center [196, 290] width 348 height 28
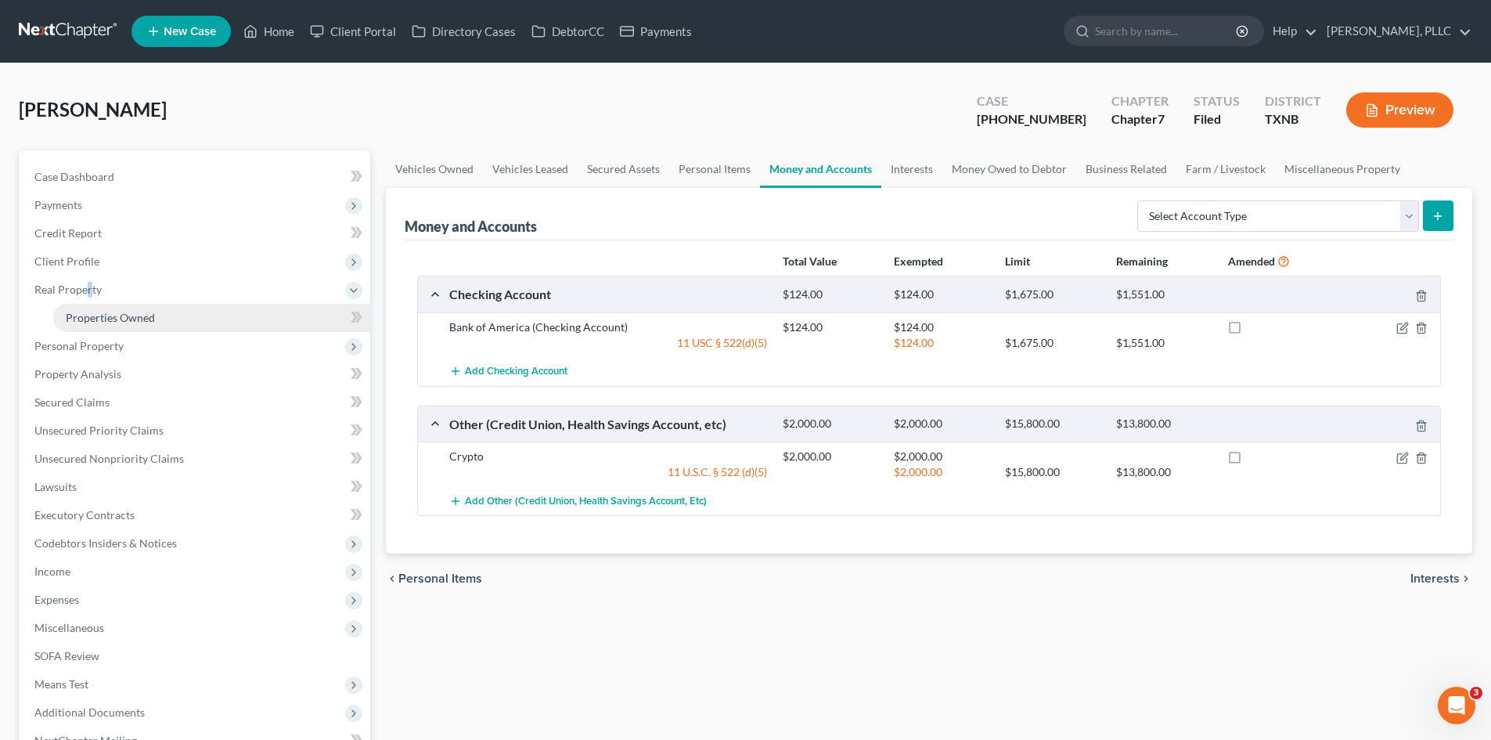
click at [251, 311] on link "Properties Owned" at bounding box center [211, 318] width 317 height 28
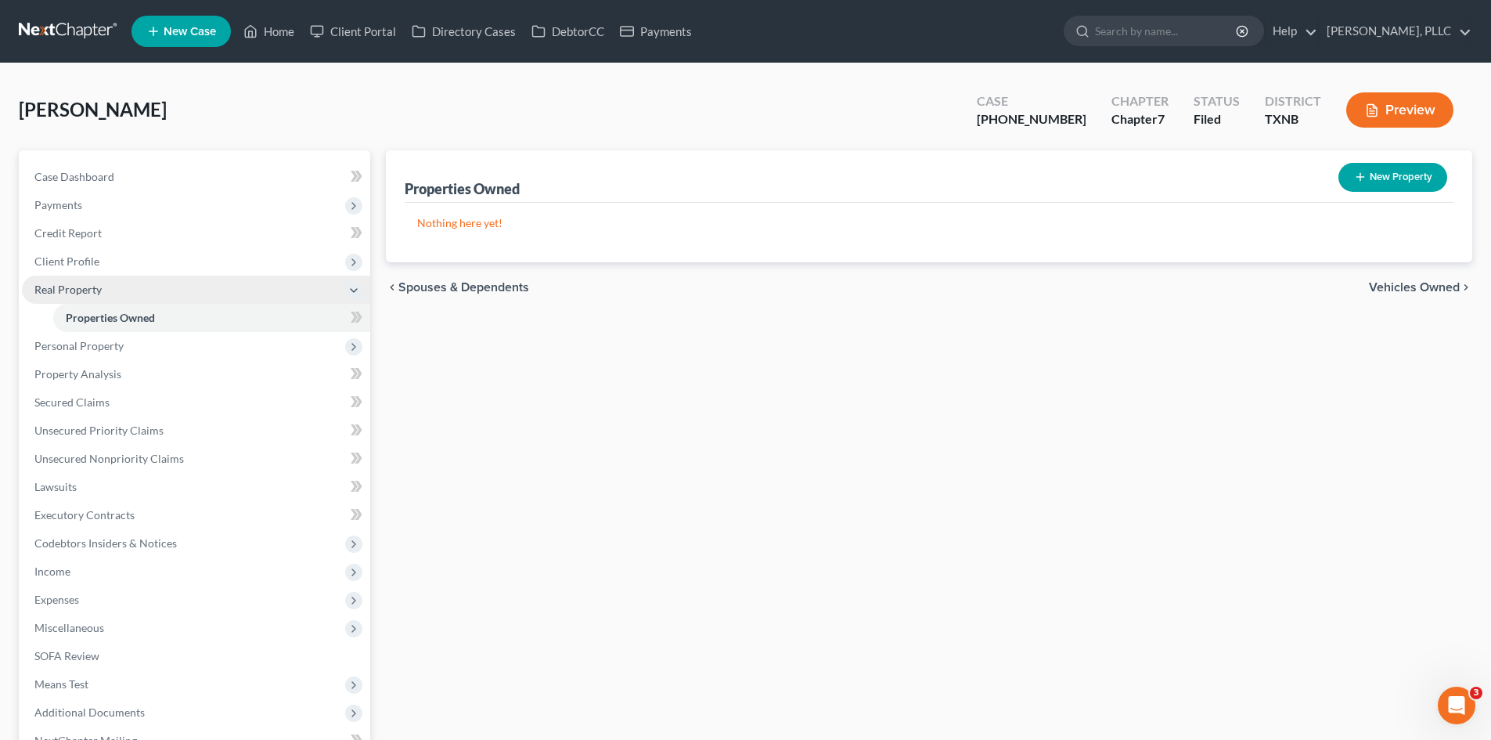
click at [83, 301] on span "Real Property" at bounding box center [196, 290] width 348 height 28
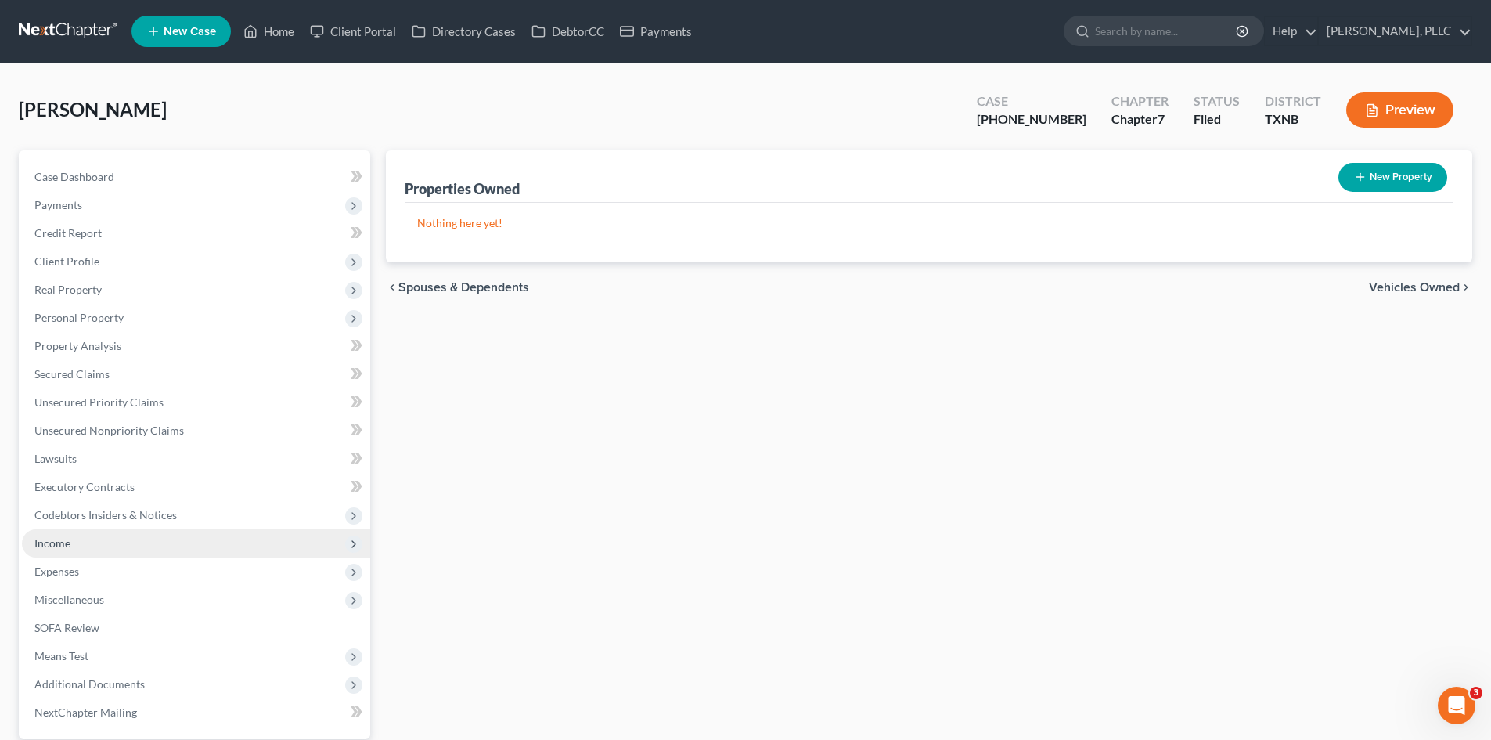
click at [71, 547] on span "Income" at bounding box center [196, 543] width 348 height 28
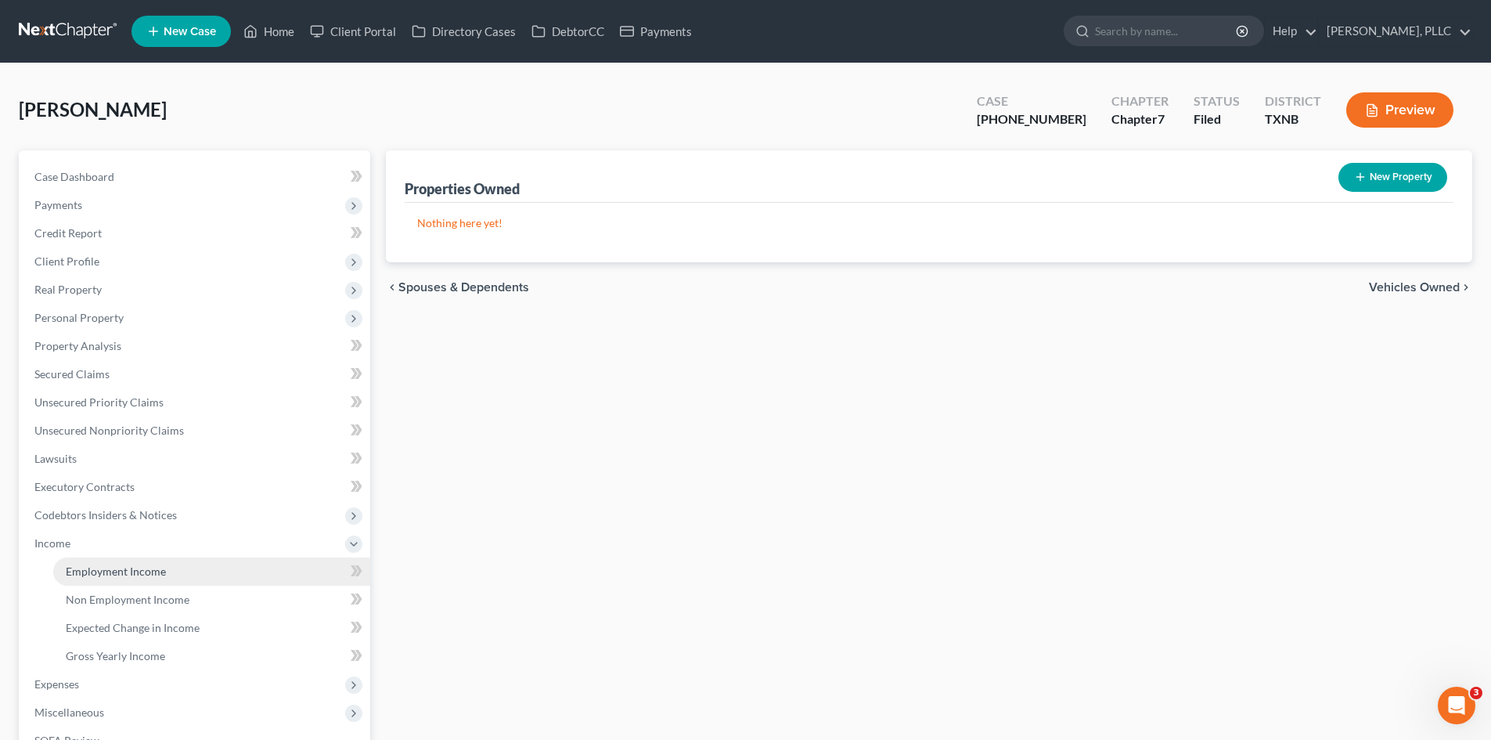
click at [208, 569] on link "Employment Income" at bounding box center [211, 571] width 317 height 28
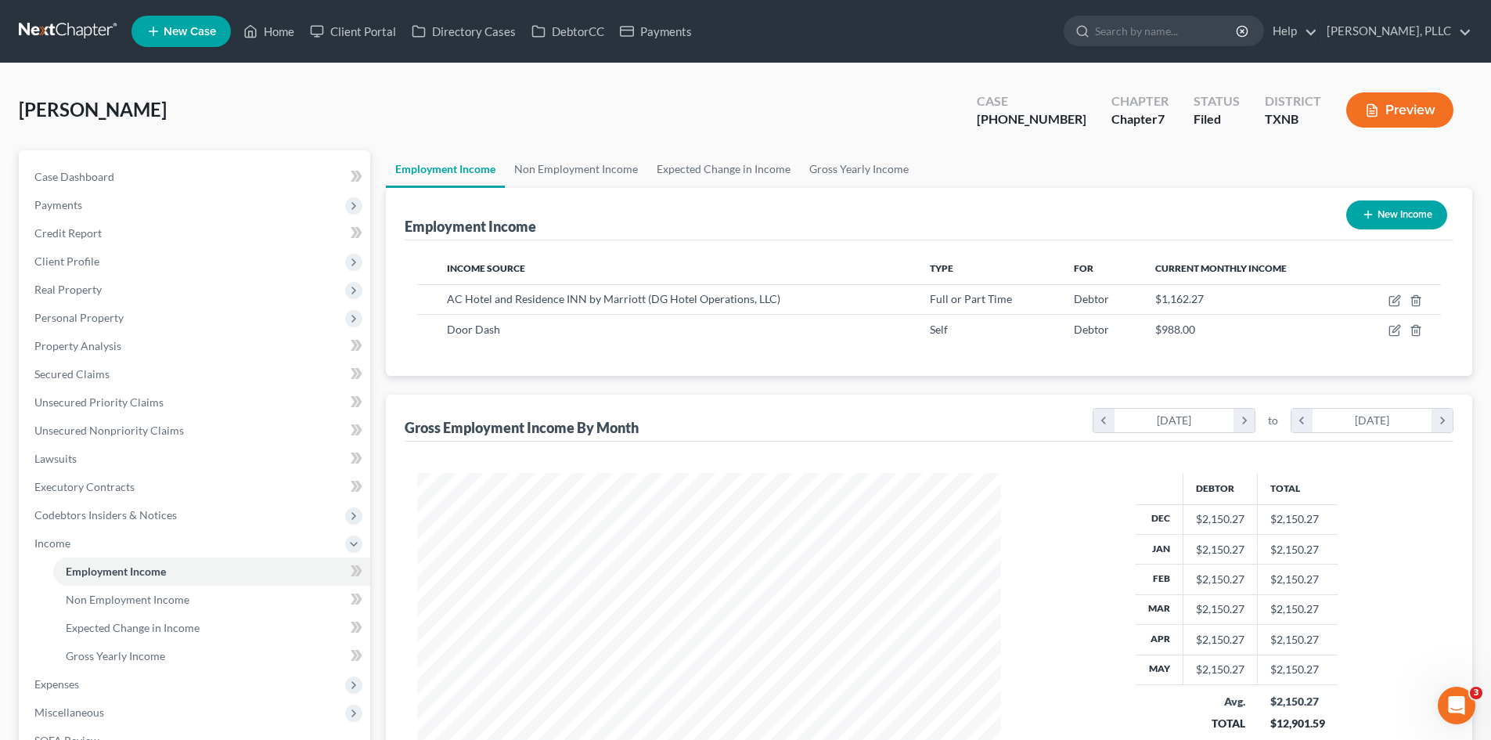
scroll to position [292, 615]
click at [106, 516] on span "Codebtors Insiders & Notices" at bounding box center [105, 514] width 142 height 13
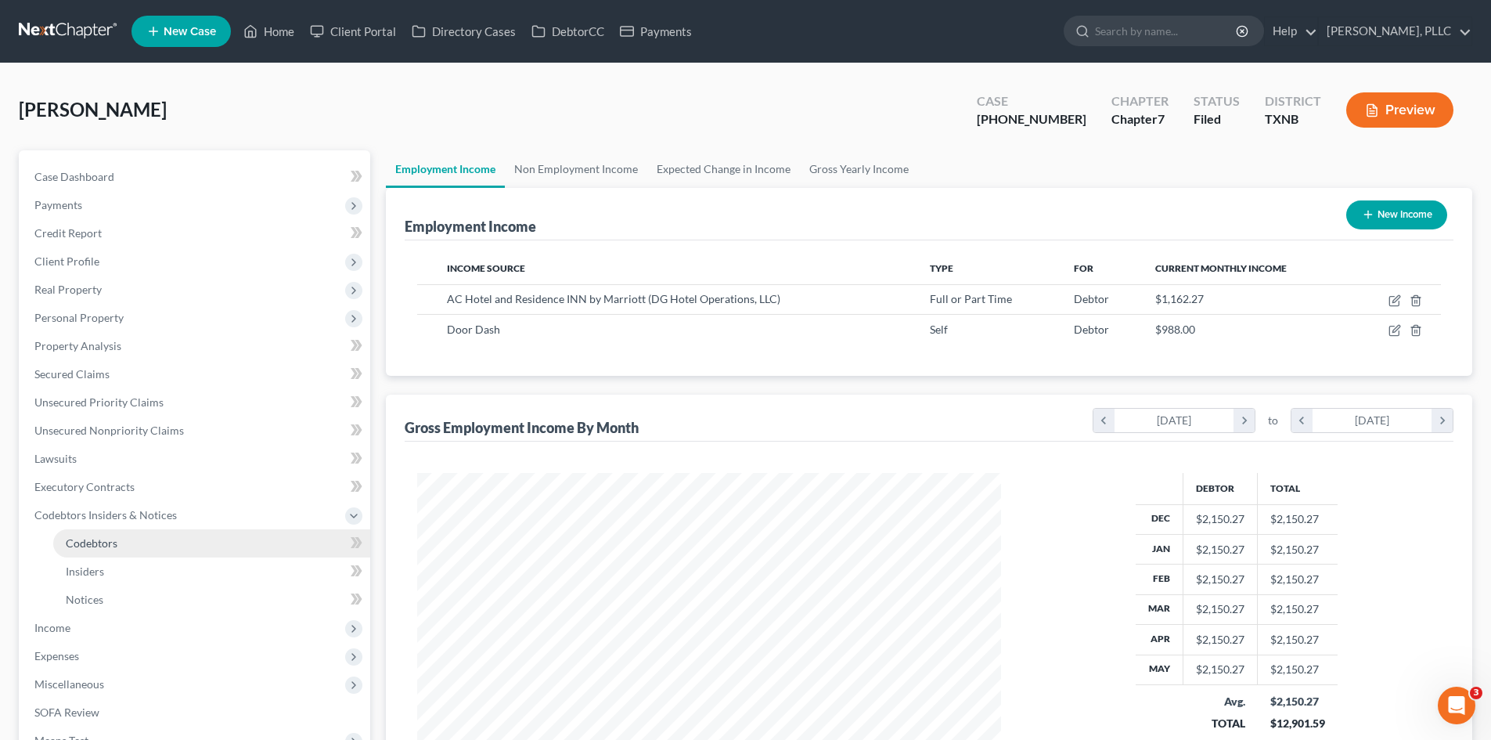
click at [76, 546] on span "Codebtors" at bounding box center [92, 542] width 52 height 13
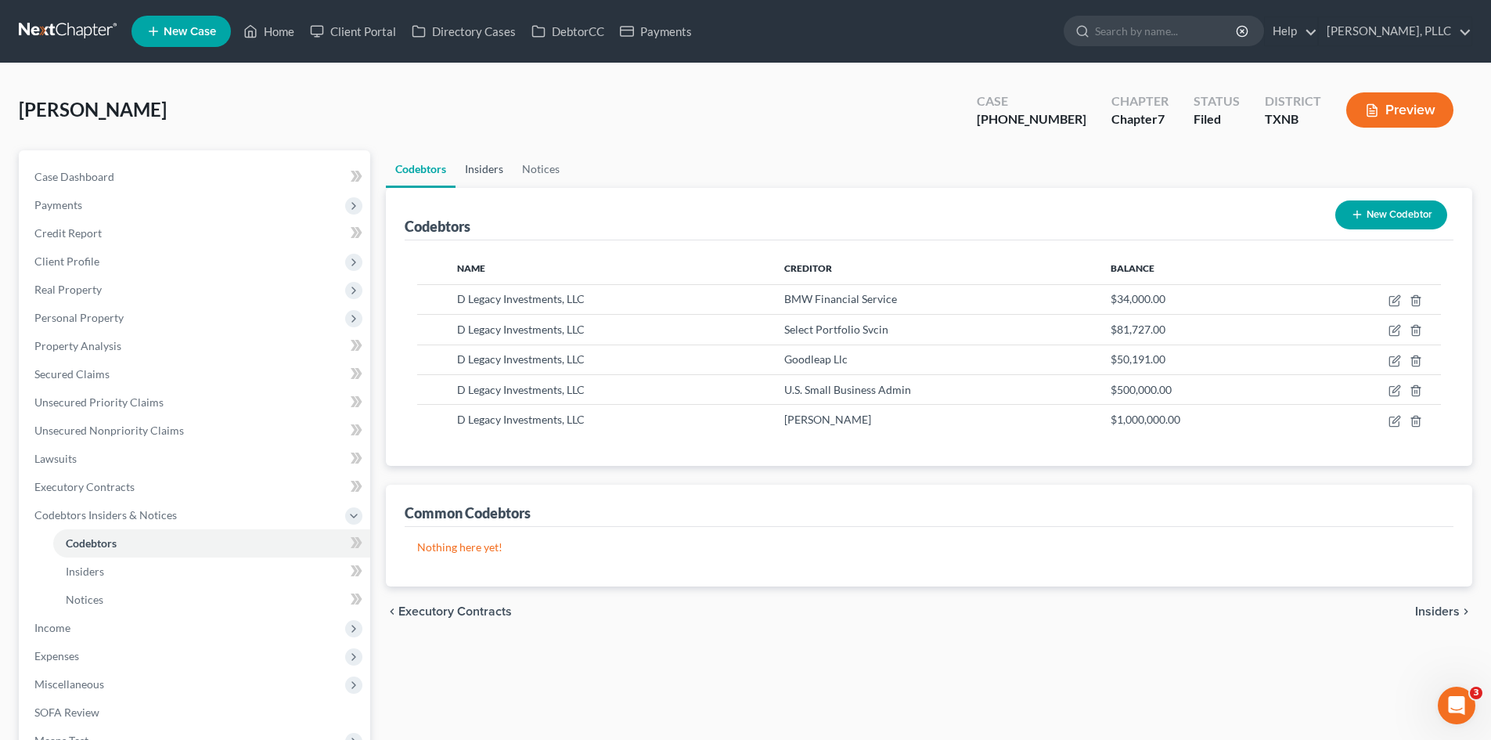
click at [463, 168] on link "Insiders" at bounding box center [484, 169] width 57 height 38
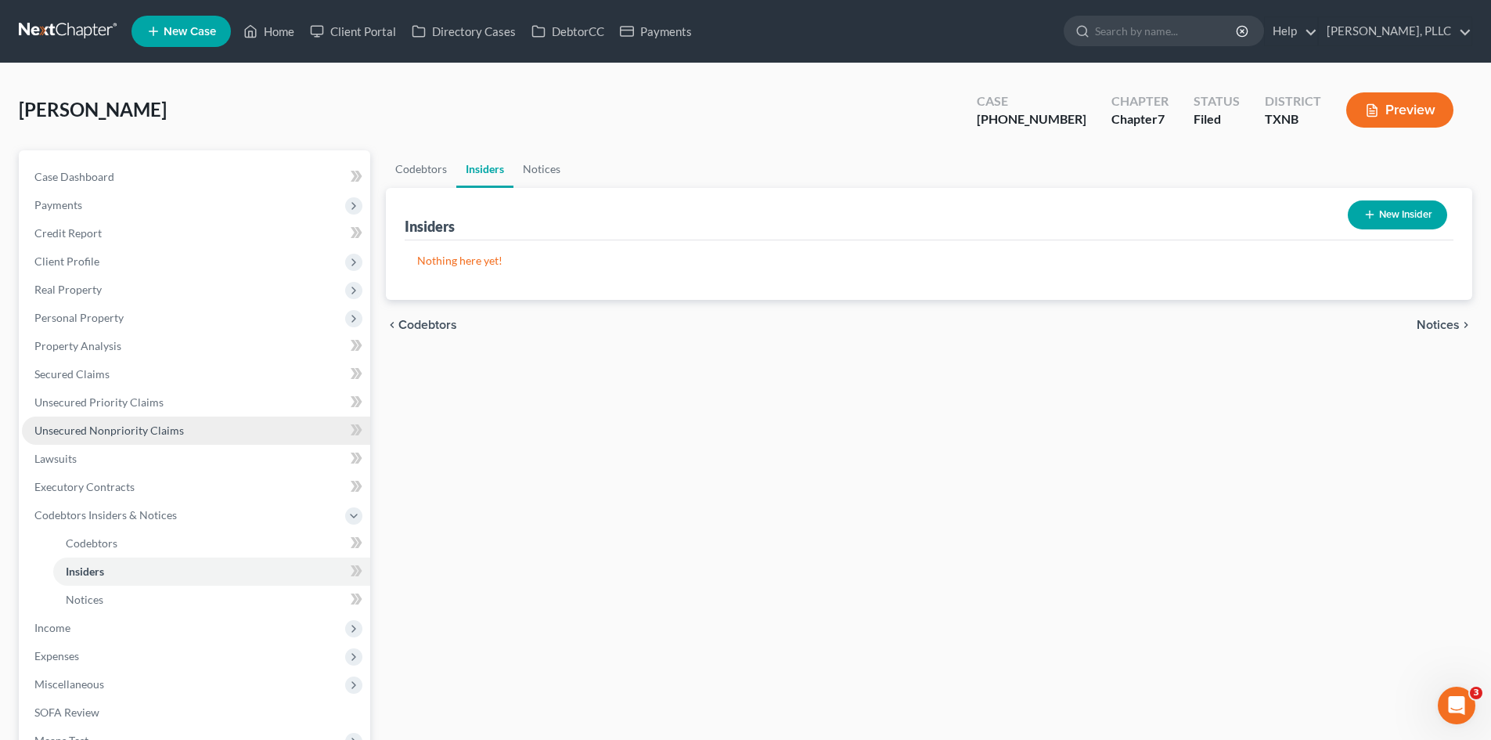
click at [145, 427] on span "Unsecured Nonpriority Claims" at bounding box center [109, 429] width 150 height 13
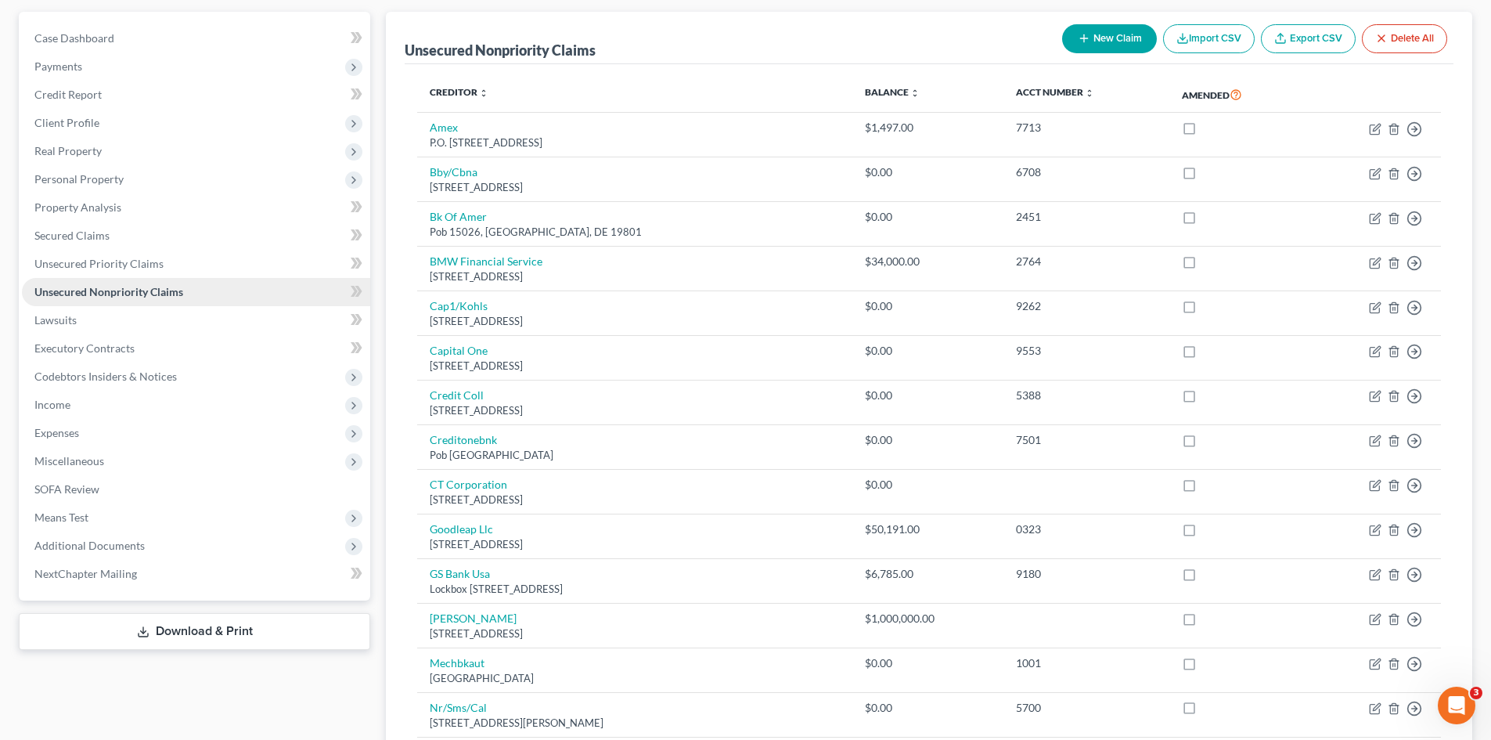
scroll to position [157, 0]
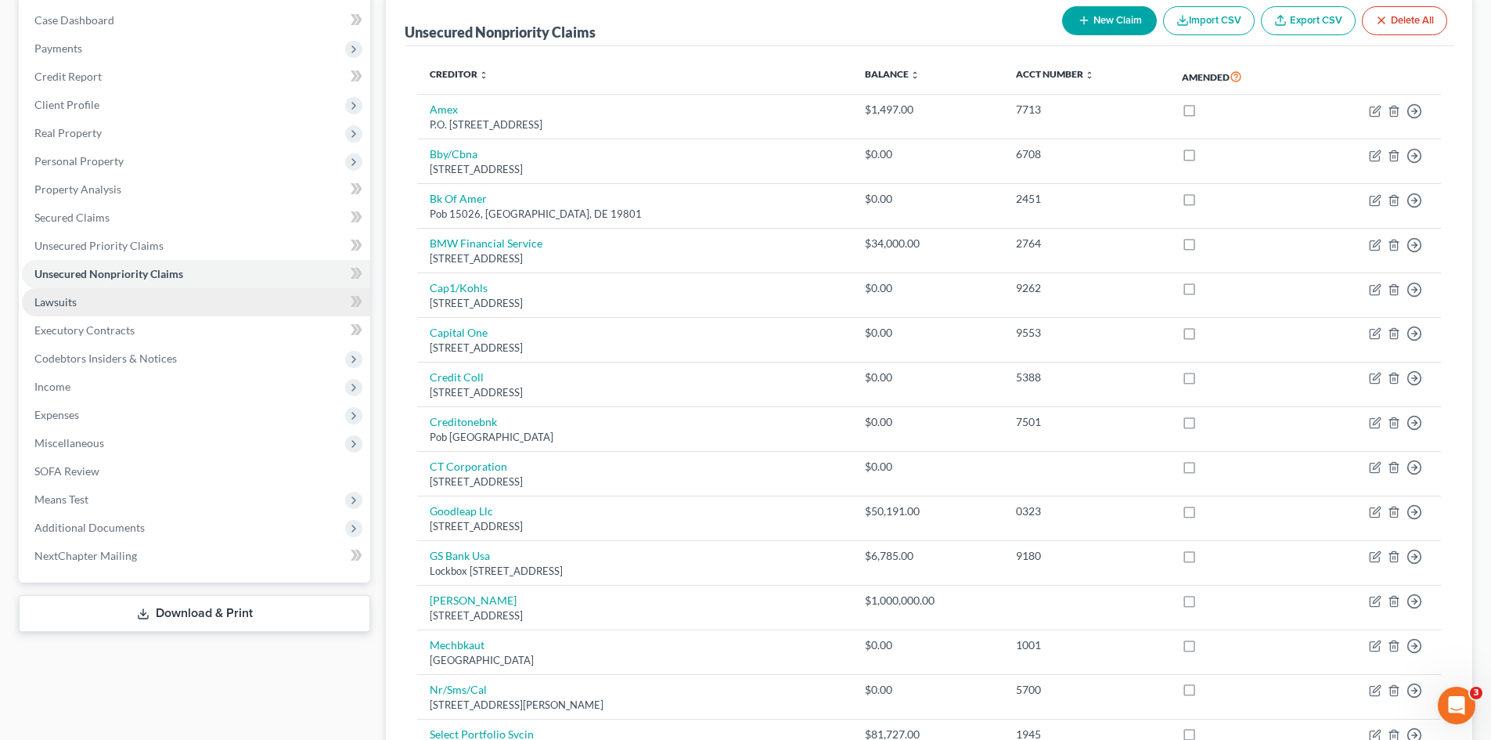
click at [91, 308] on link "Lawsuits" at bounding box center [196, 302] width 348 height 28
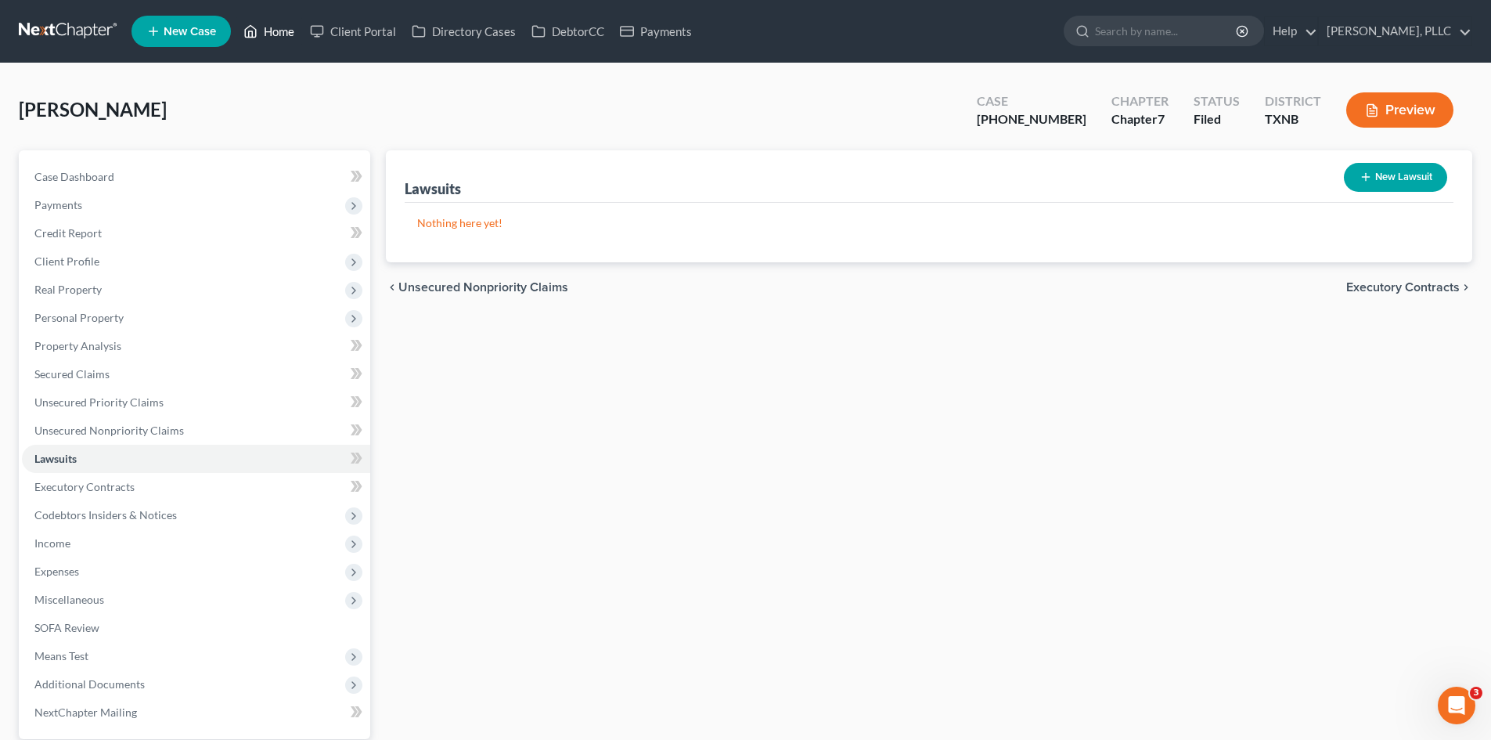
click at [284, 41] on link "Home" at bounding box center [269, 31] width 67 height 28
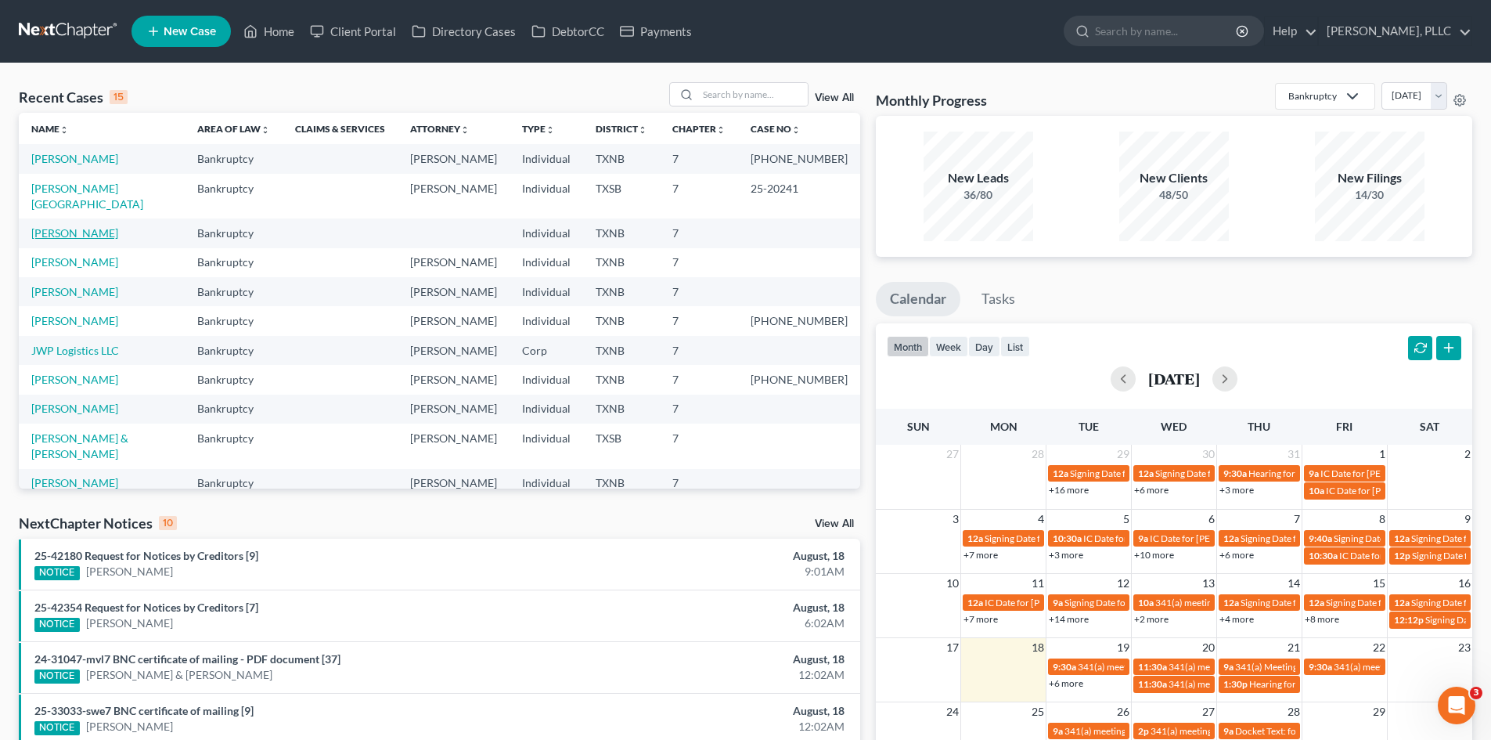
click at [83, 226] on link "Bowers, Samuel" at bounding box center [74, 232] width 87 height 13
select select "4"
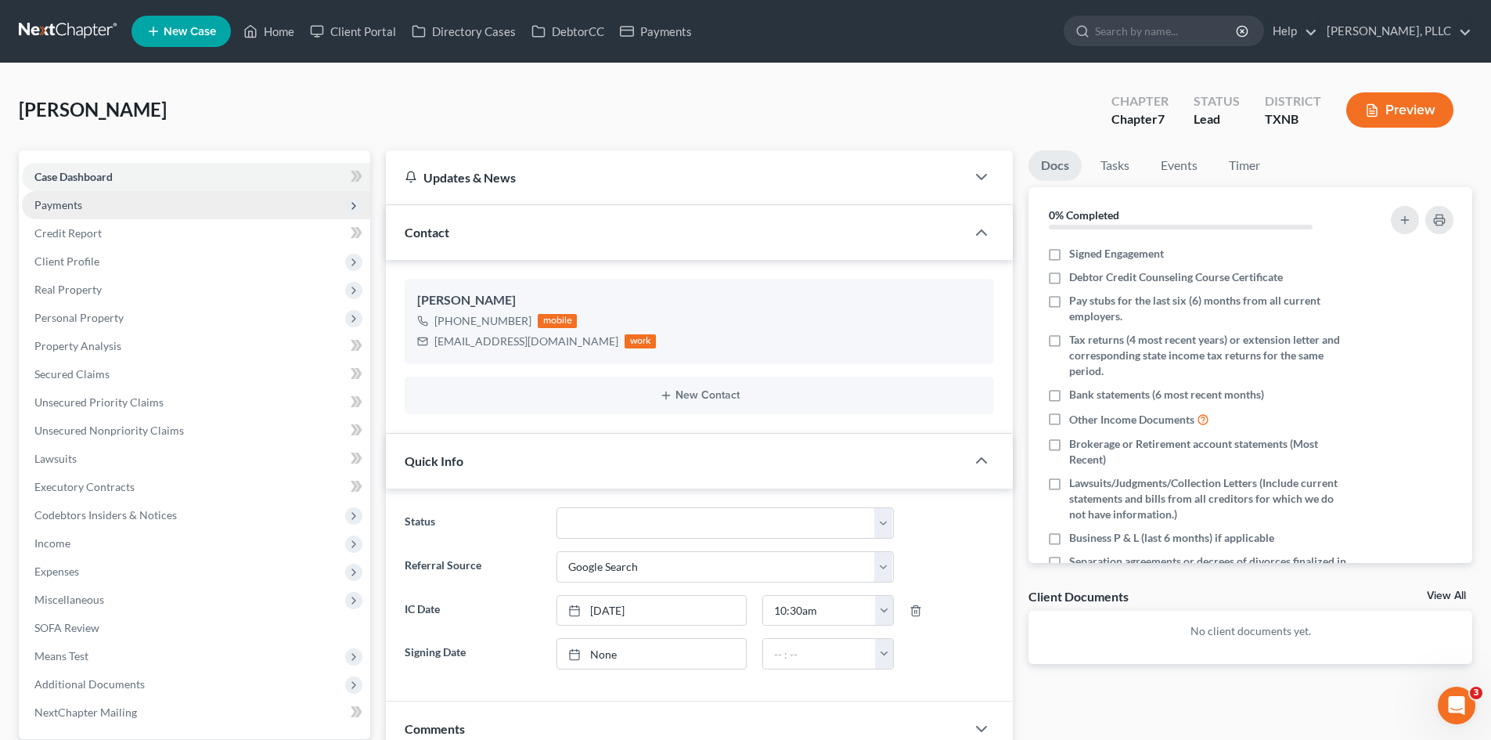
click at [153, 203] on span "Payments" at bounding box center [196, 205] width 348 height 28
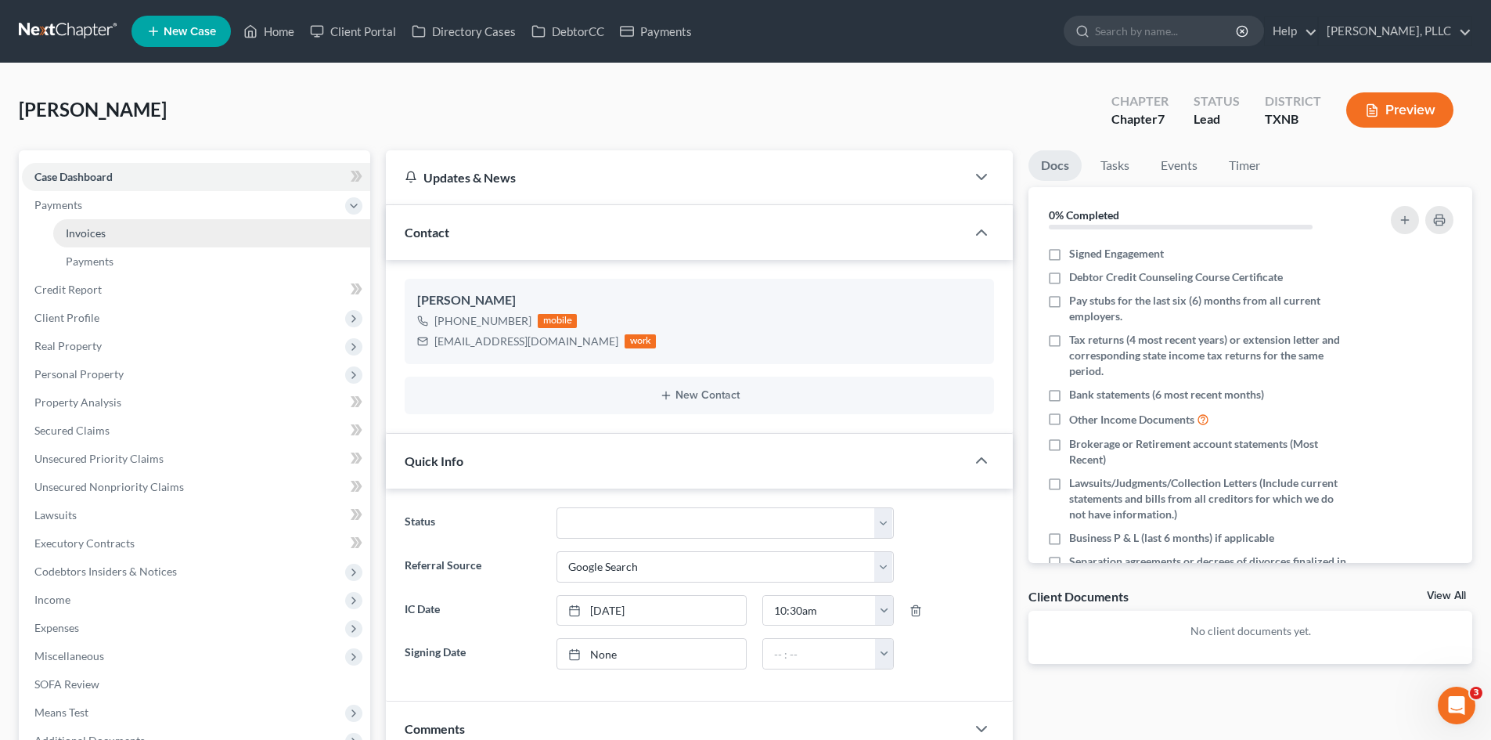
click at [148, 240] on link "Invoices" at bounding box center [211, 233] width 317 height 28
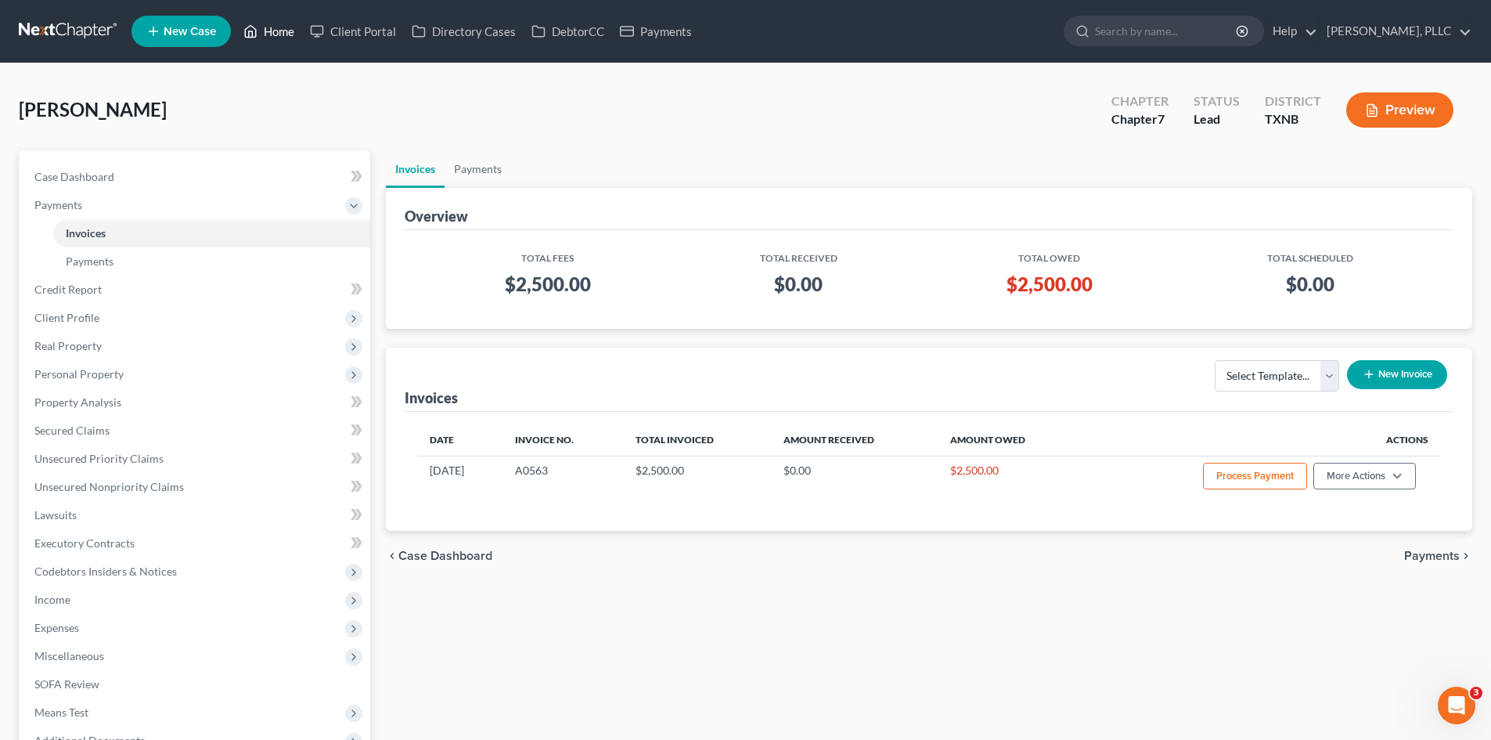
click at [280, 40] on link "Home" at bounding box center [269, 31] width 67 height 28
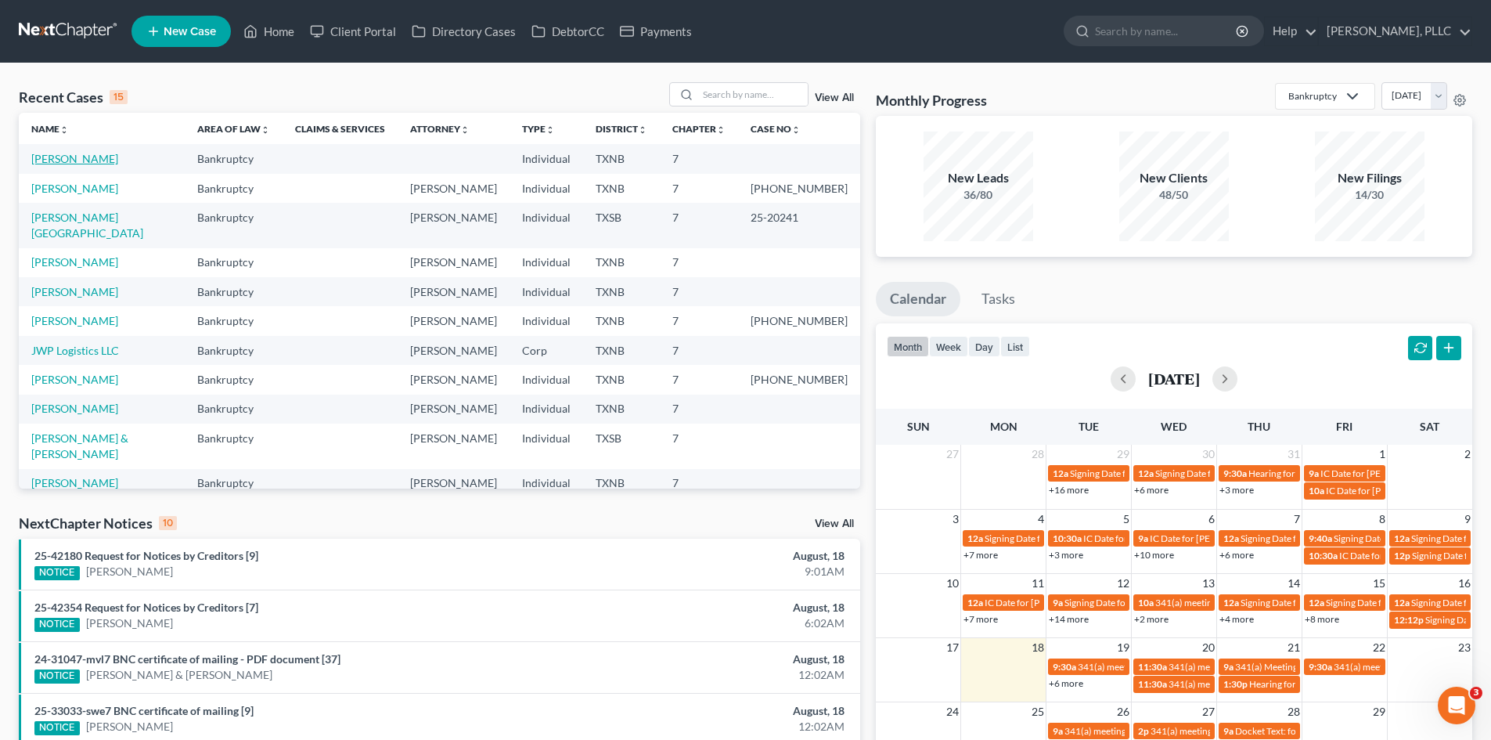
click at [75, 163] on link "Bowers, Samuel" at bounding box center [74, 158] width 87 height 13
select select "4"
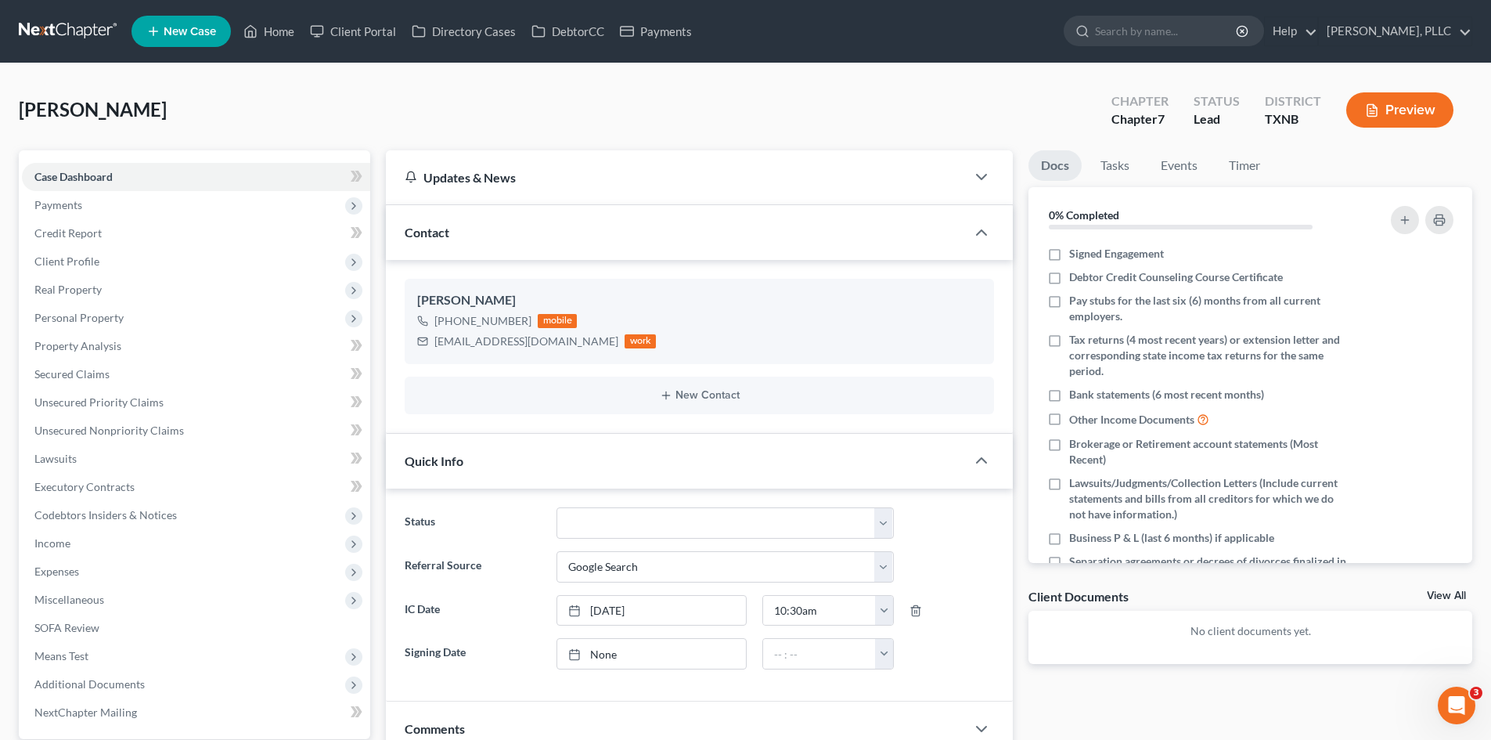
drag, startPoint x: 490, startPoint y: 216, endPoint x: 484, endPoint y: 274, distance: 58.3
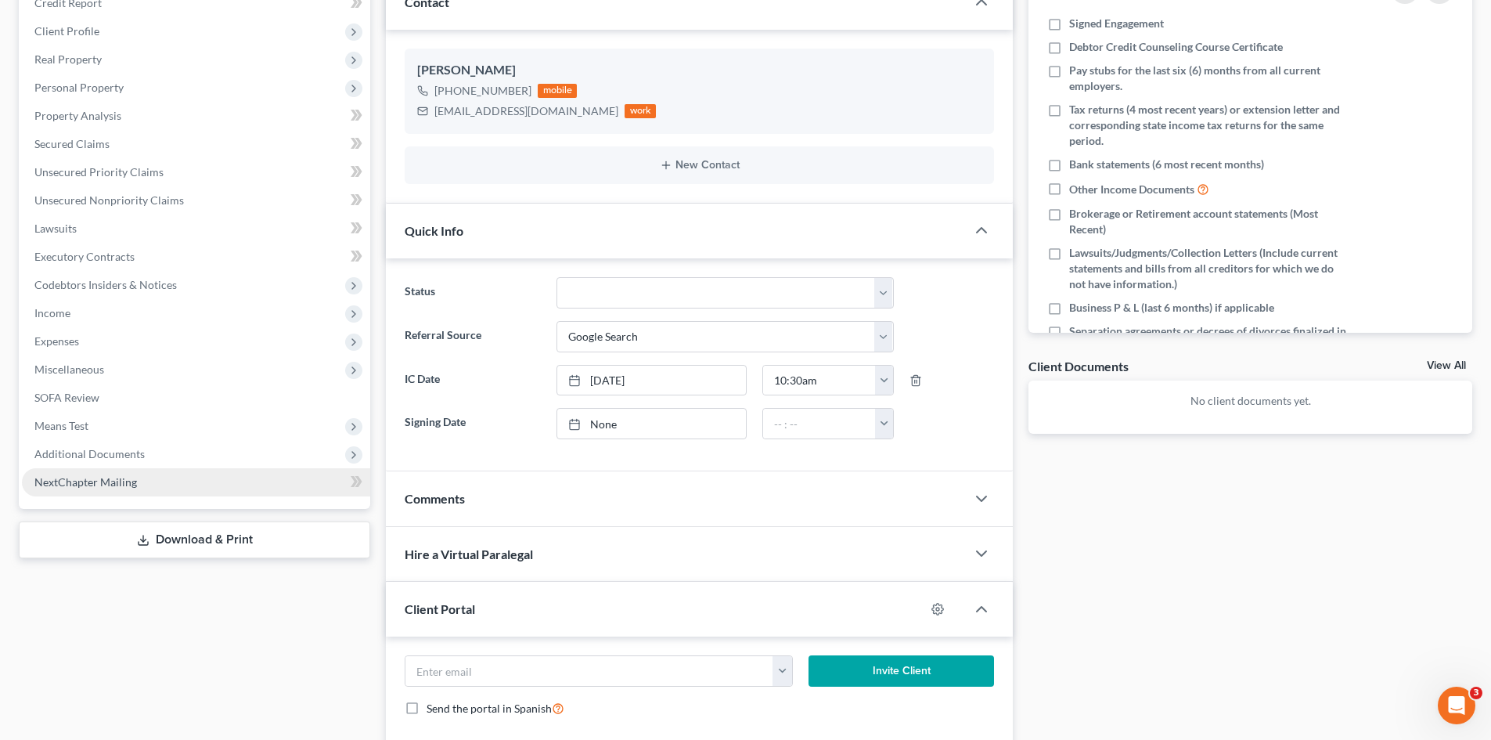
scroll to position [235, 0]
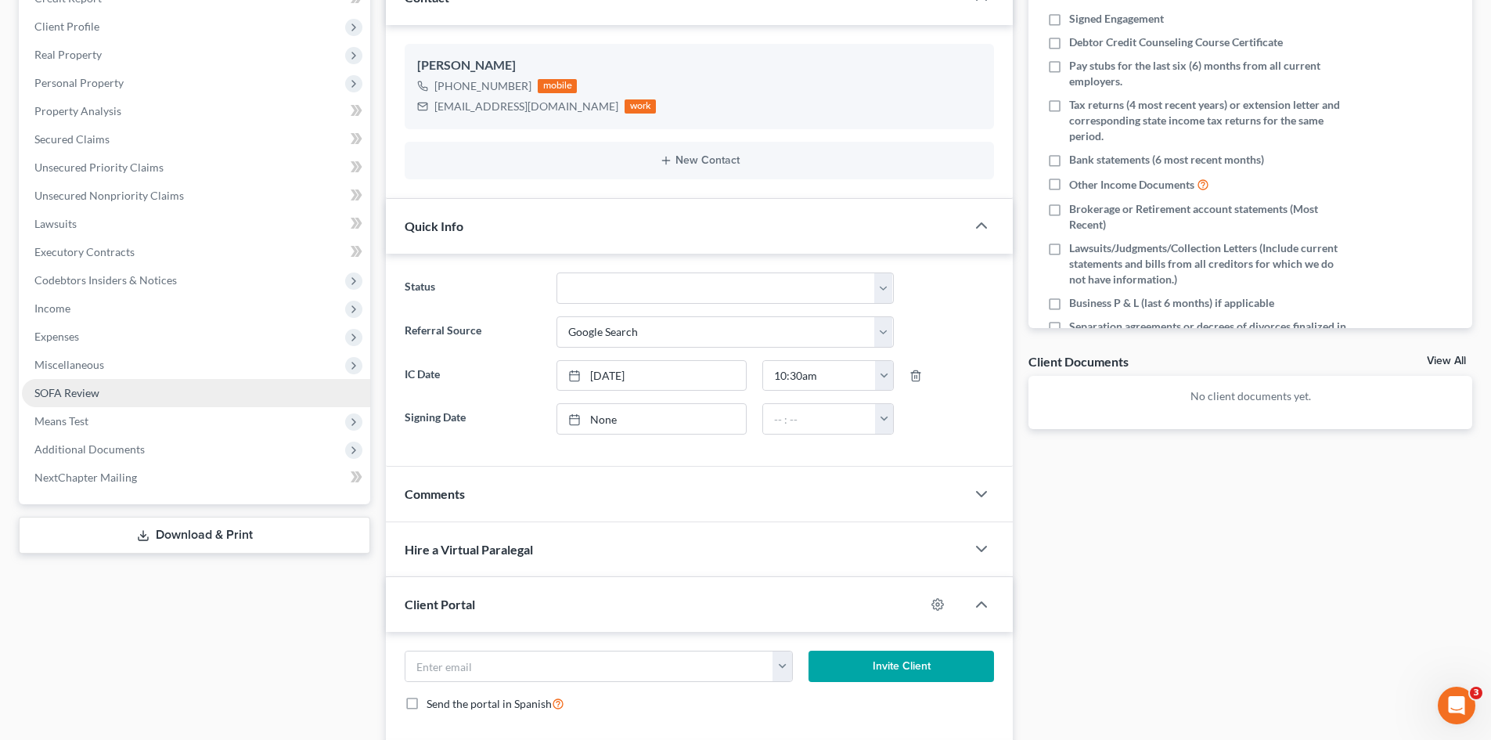
click at [107, 398] on link "SOFA Review" at bounding box center [196, 393] width 348 height 28
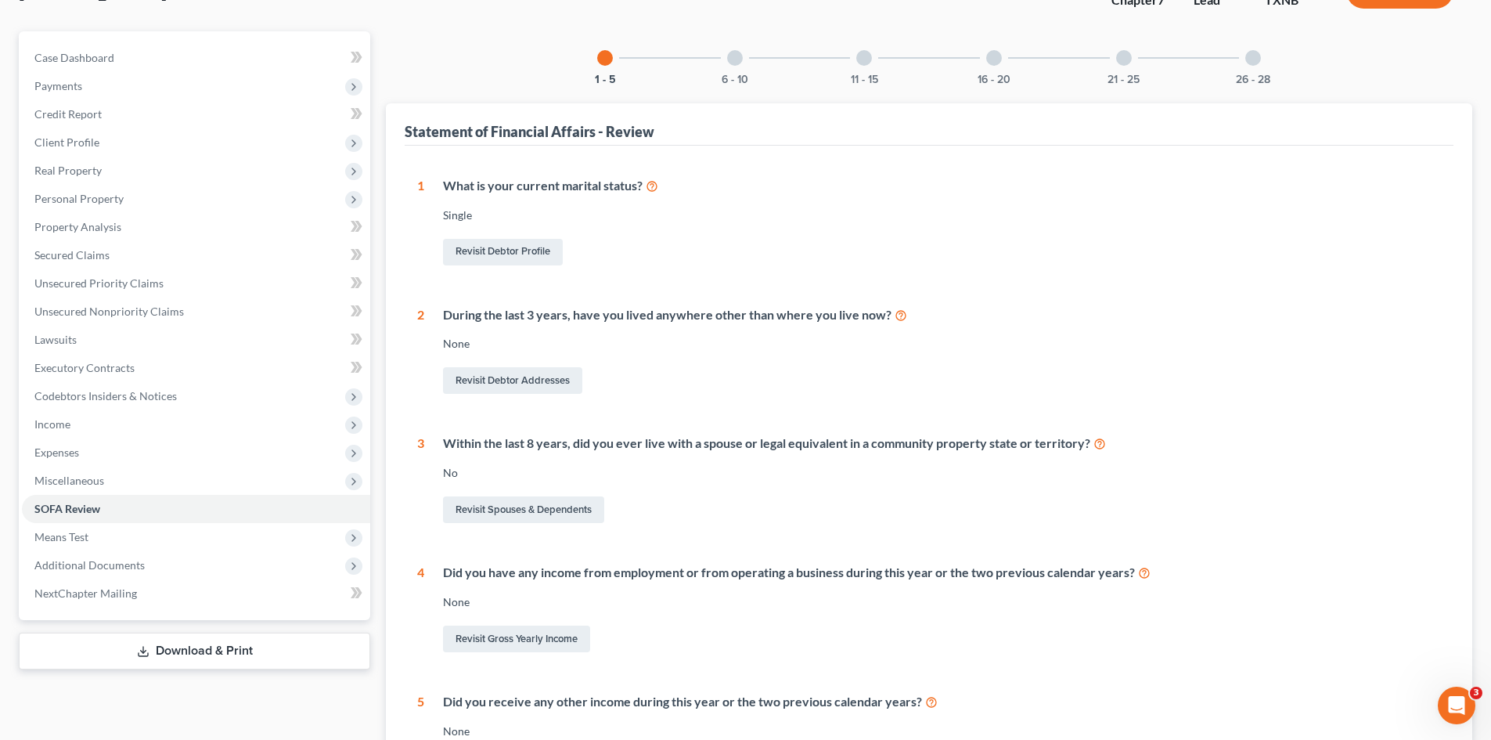
scroll to position [95, 0]
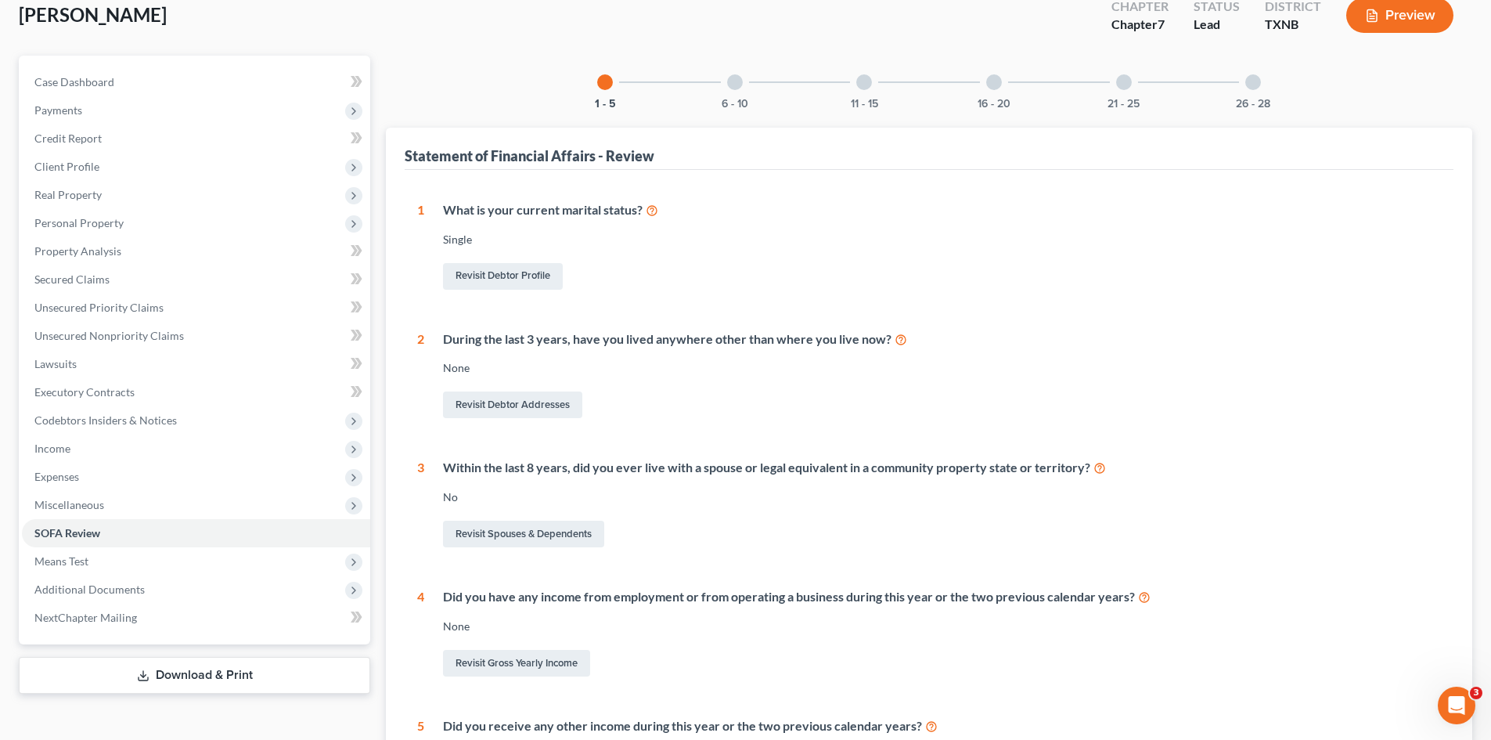
click at [733, 87] on div at bounding box center [735, 82] width 16 height 16
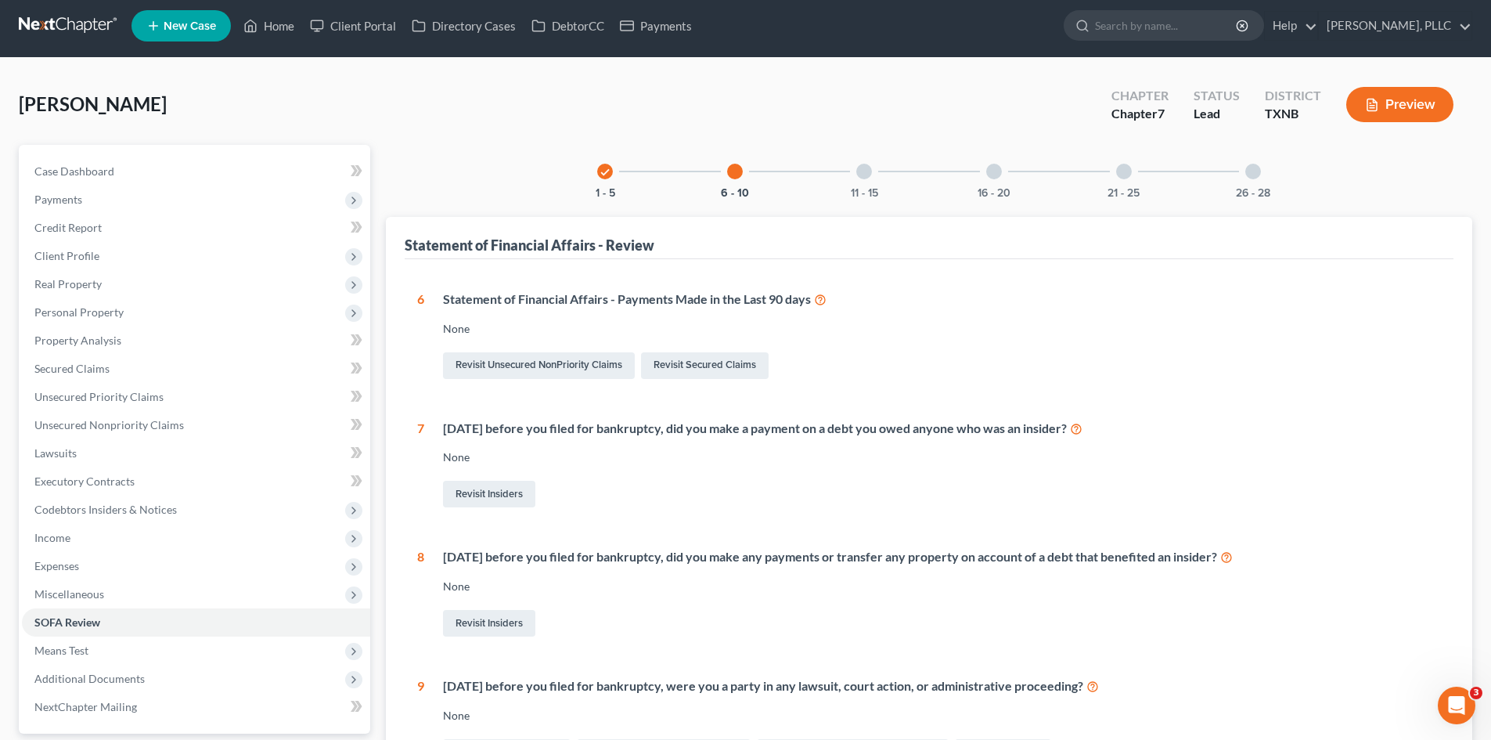
scroll to position [0, 0]
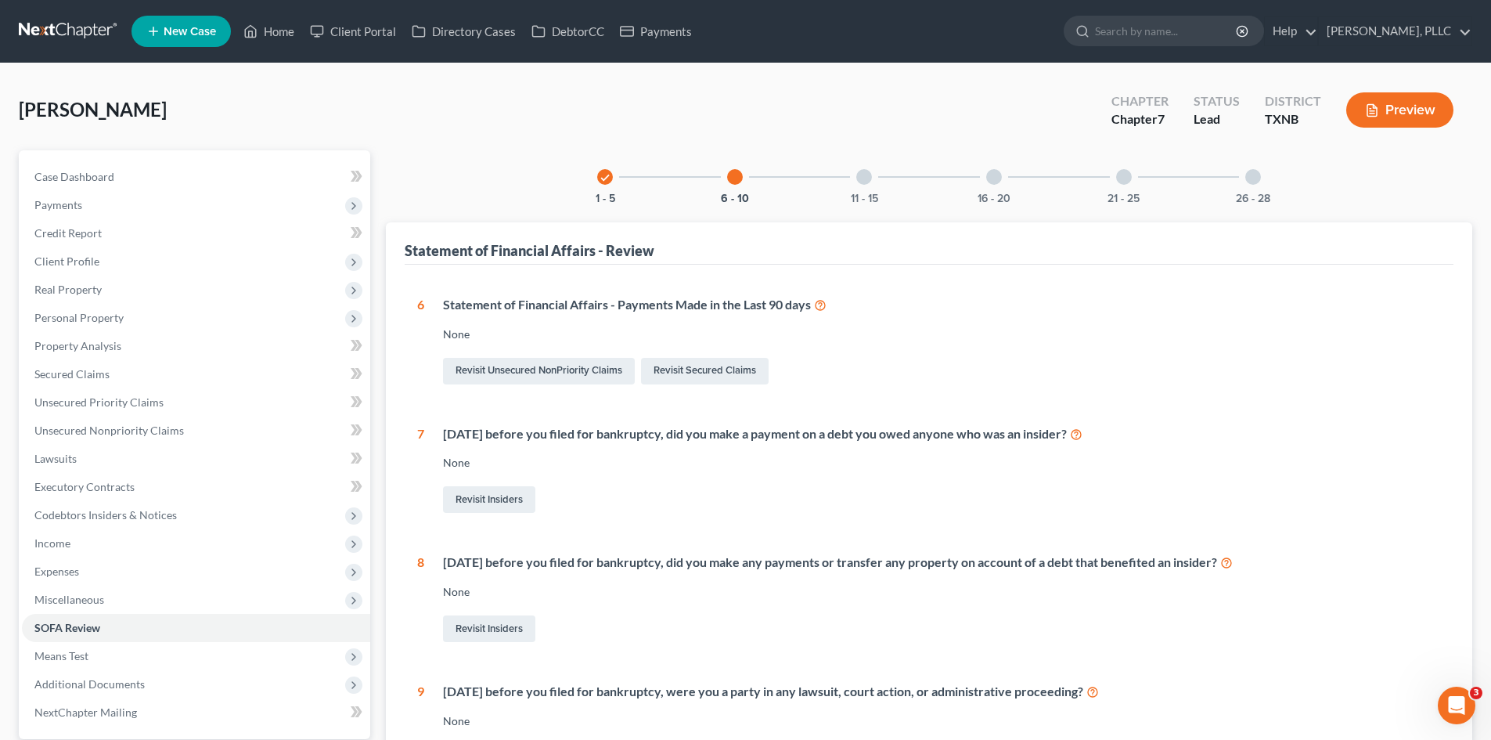
click at [877, 176] on div "11 - 15" at bounding box center [864, 176] width 53 height 53
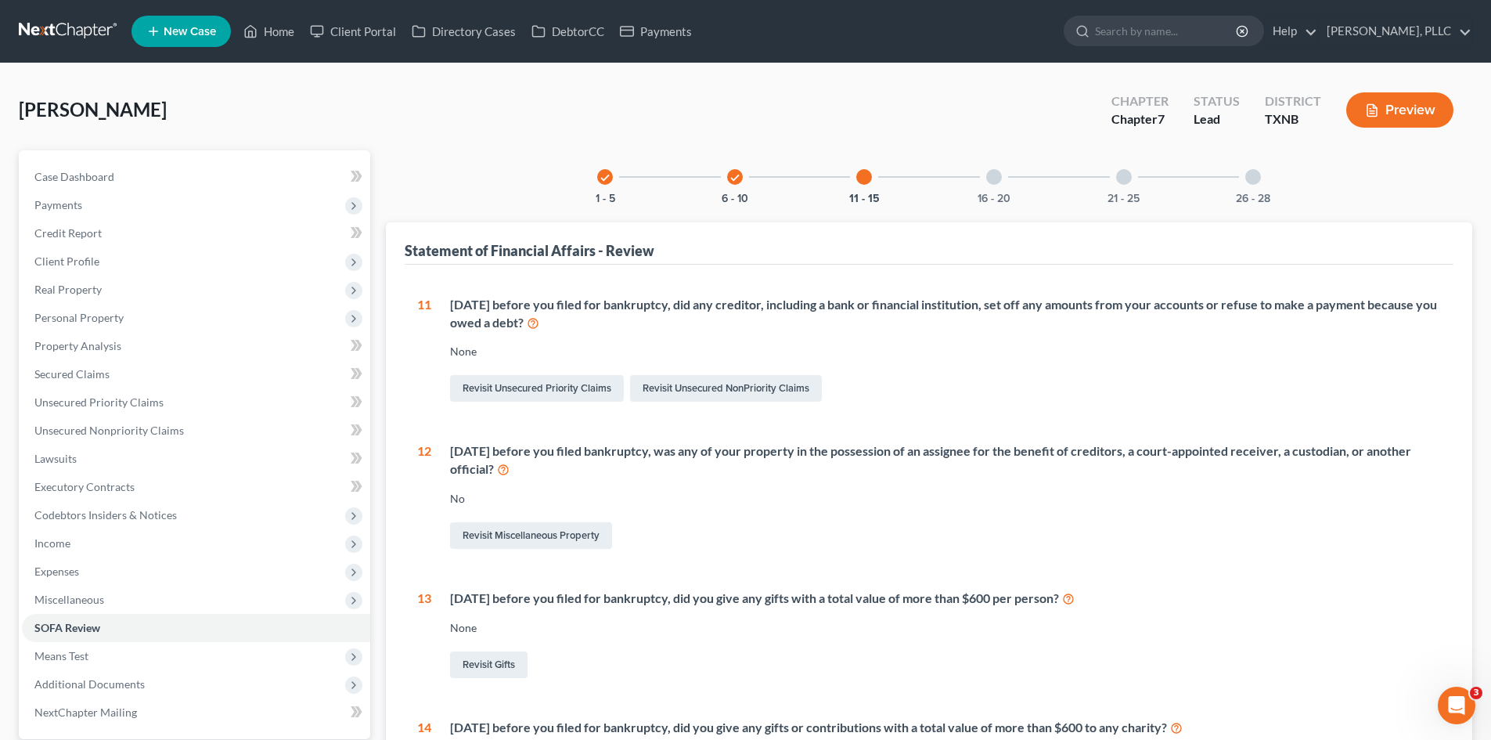
click at [1000, 175] on div at bounding box center [994, 177] width 16 height 16
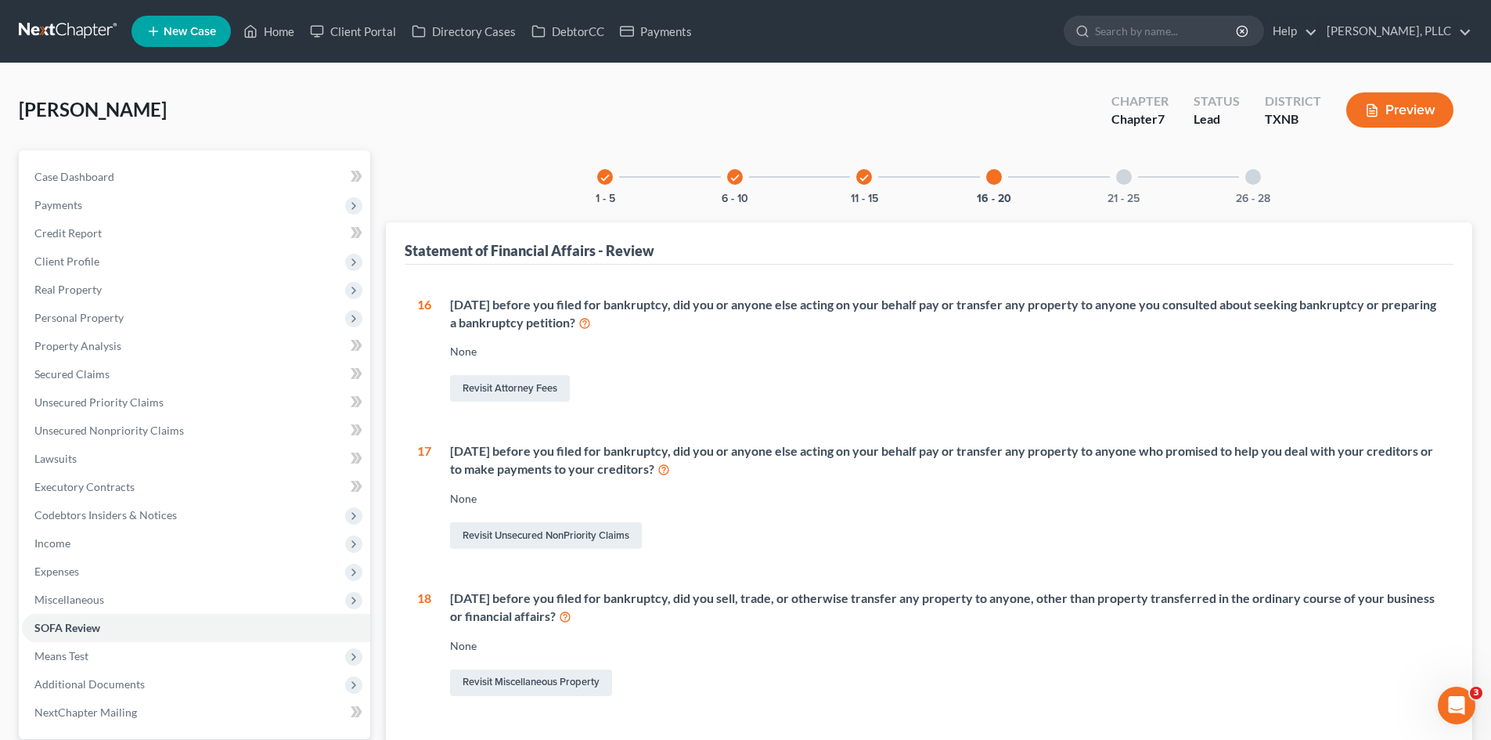
click at [1117, 178] on div at bounding box center [1124, 177] width 16 height 16
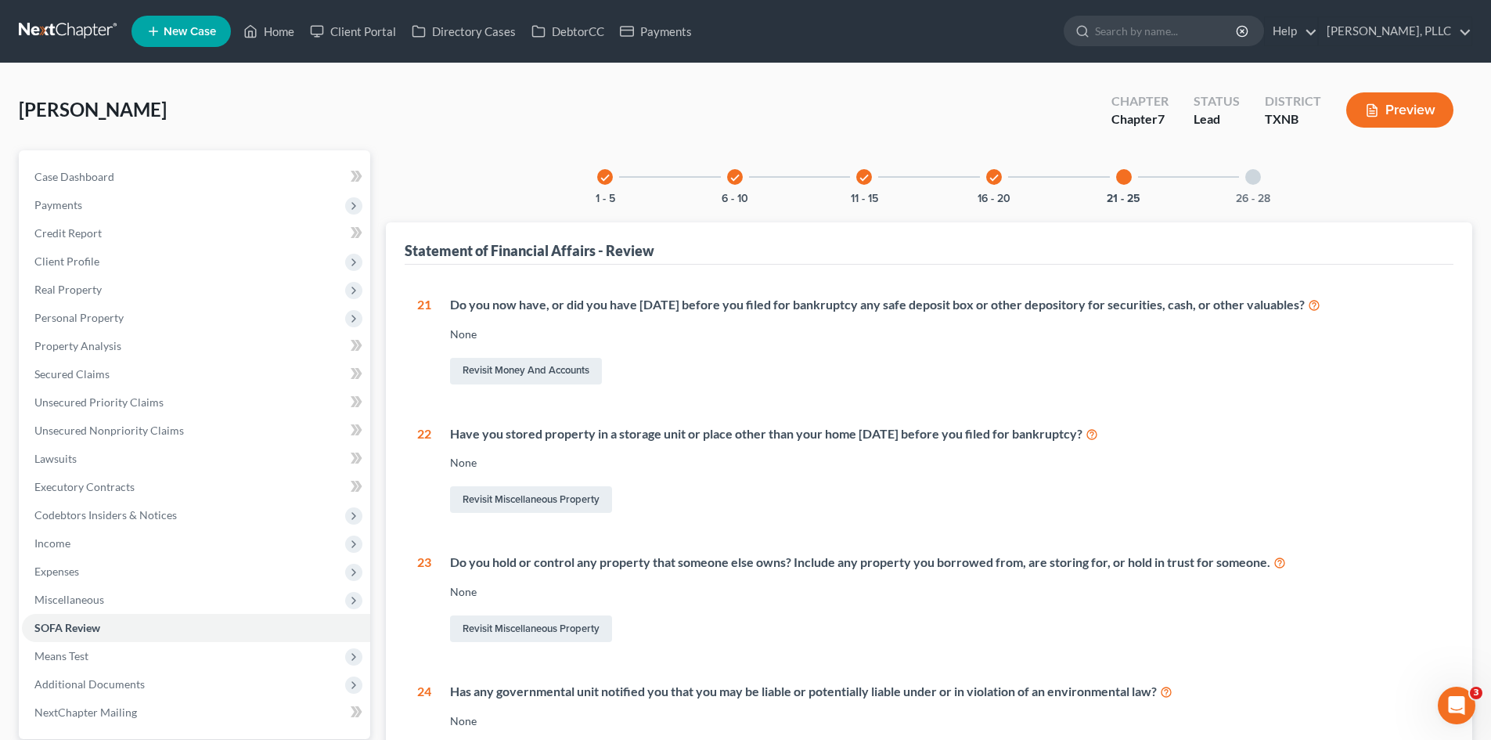
click at [614, 176] on div "check 1 - 5" at bounding box center [604, 176] width 53 height 53
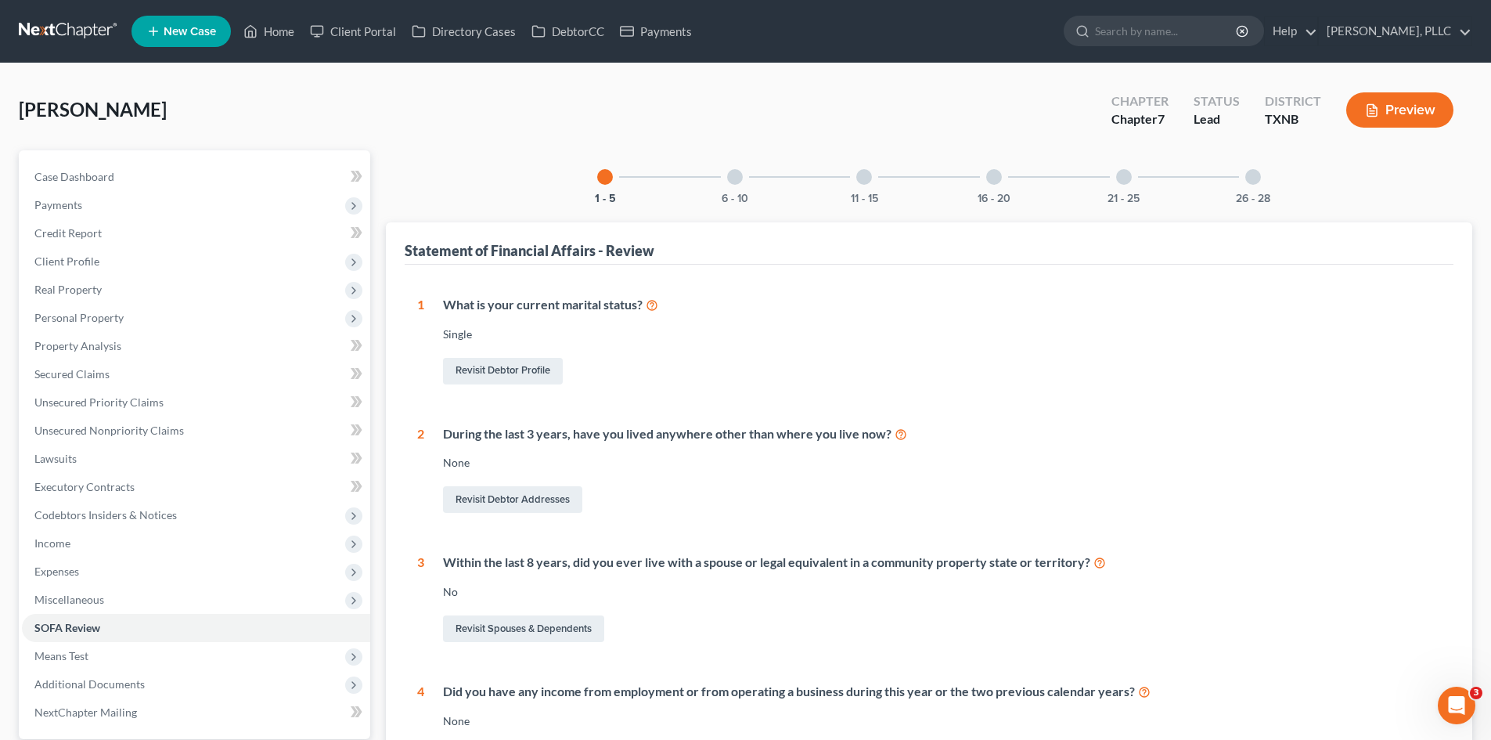
click at [726, 174] on div "6 - 10" at bounding box center [734, 176] width 53 height 53
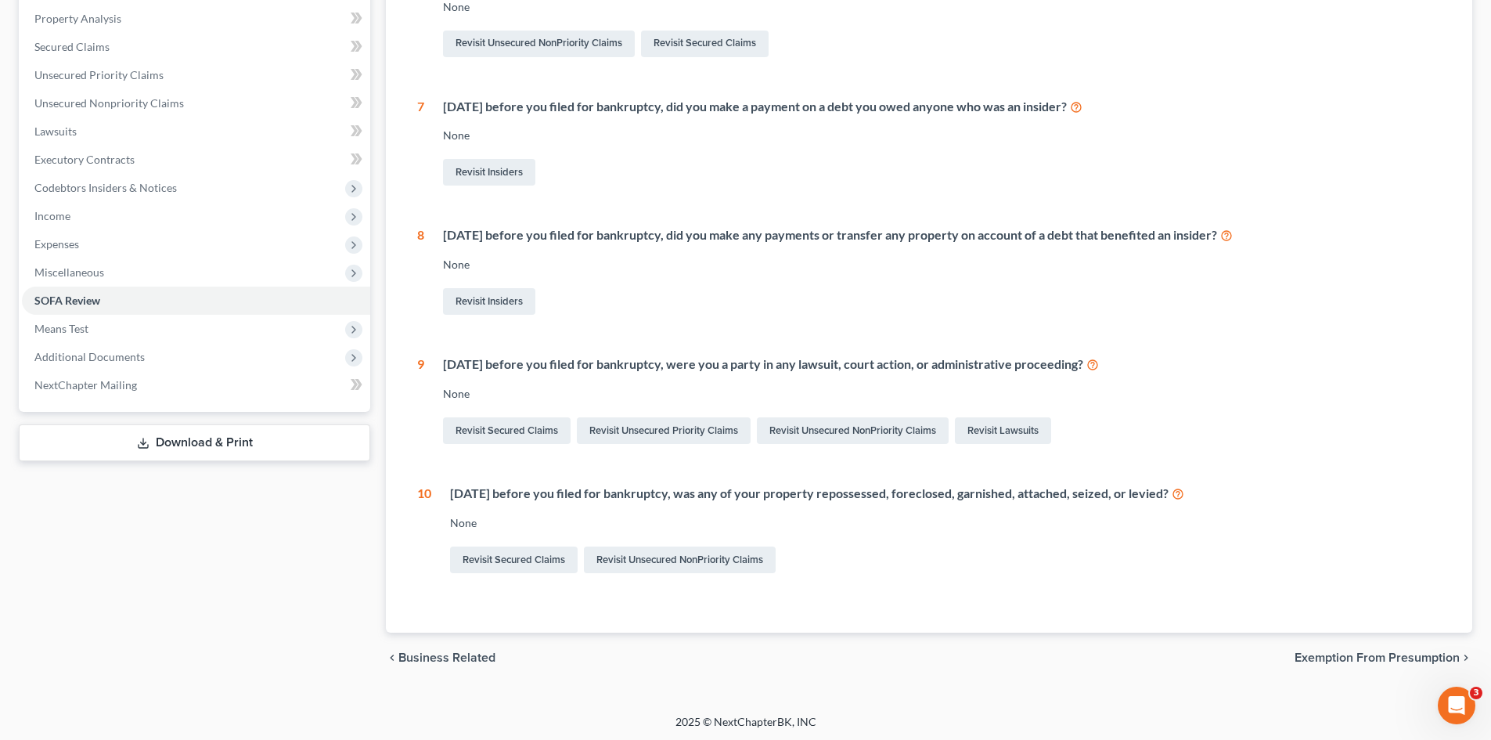
scroll to position [330, 0]
click at [1099, 360] on icon at bounding box center [1092, 361] width 13 height 15
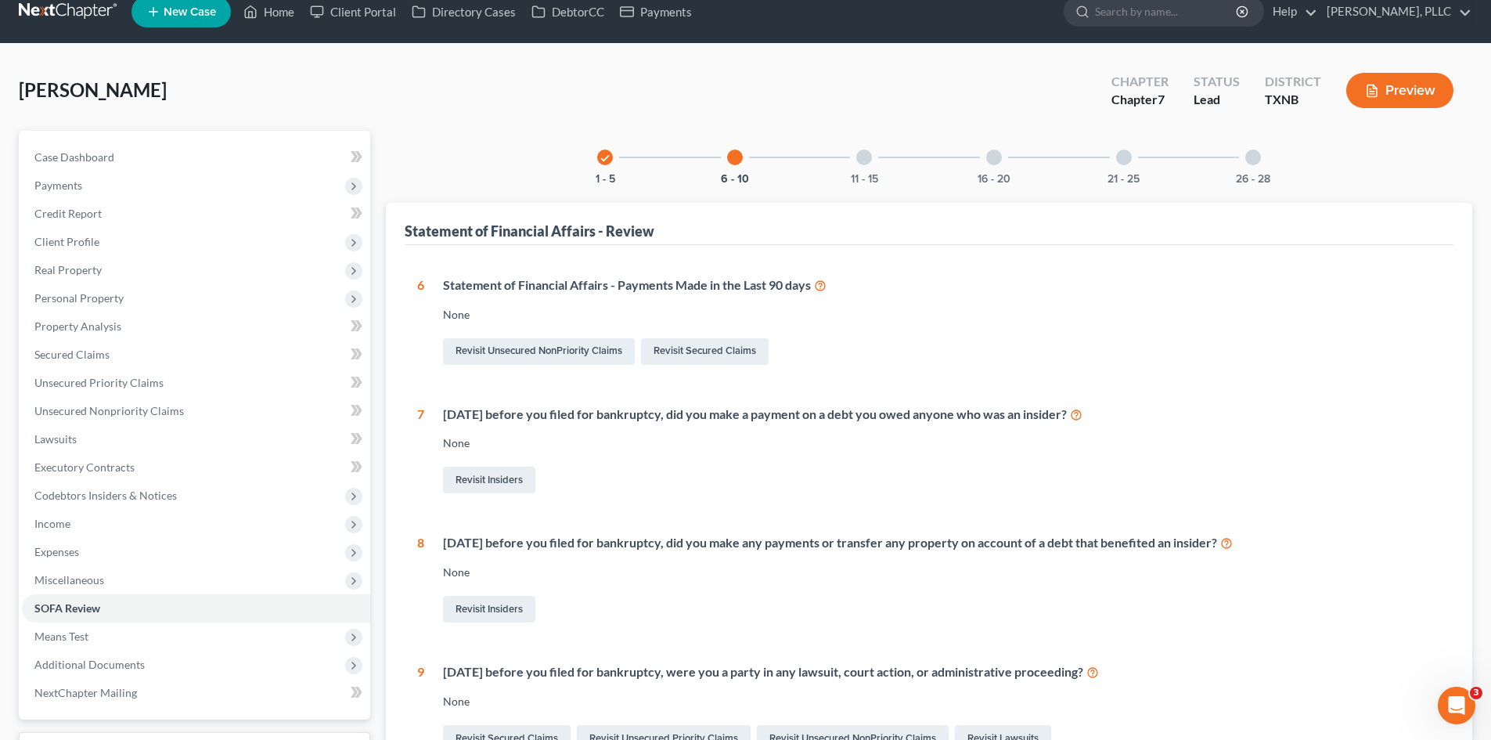
scroll to position [0, 0]
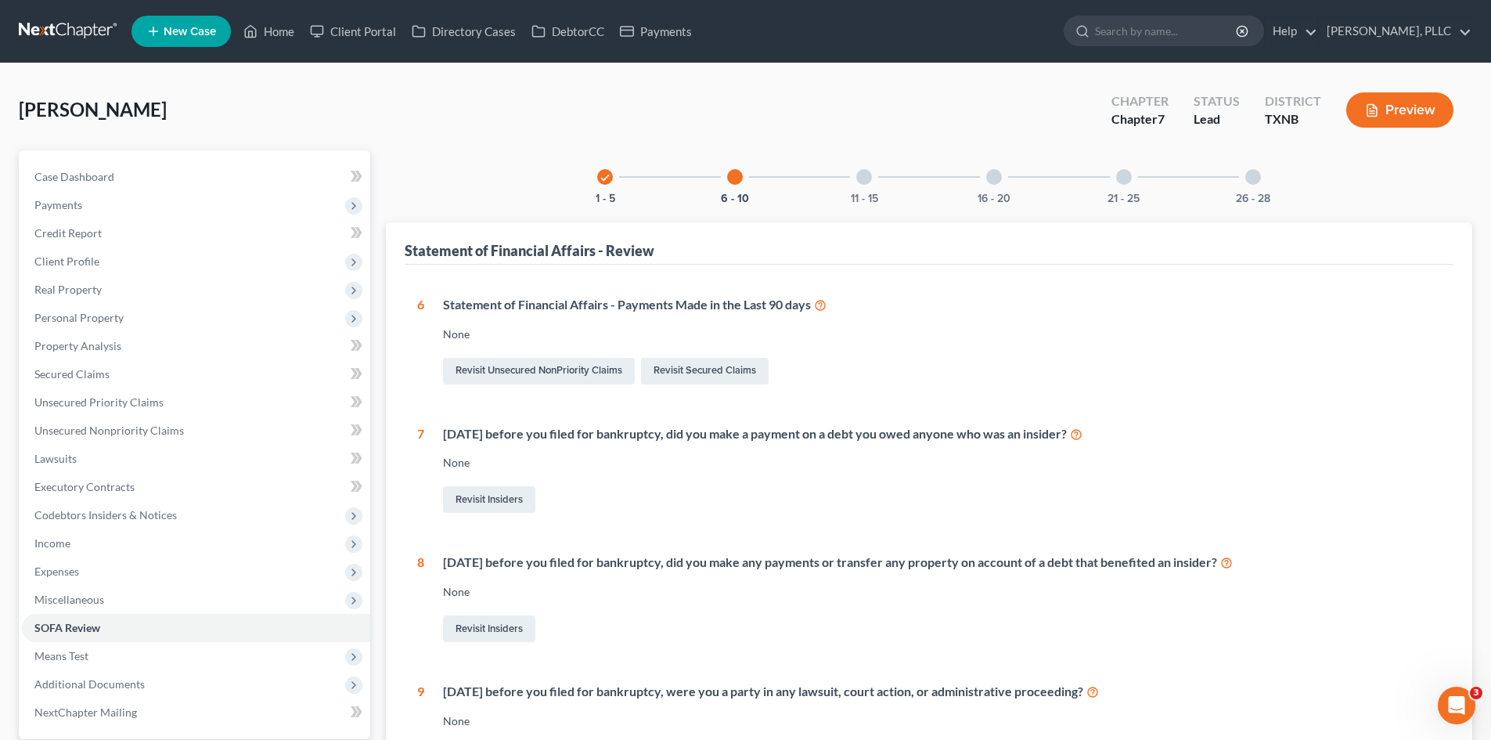
click at [856, 182] on div "11 - 15" at bounding box center [864, 176] width 53 height 53
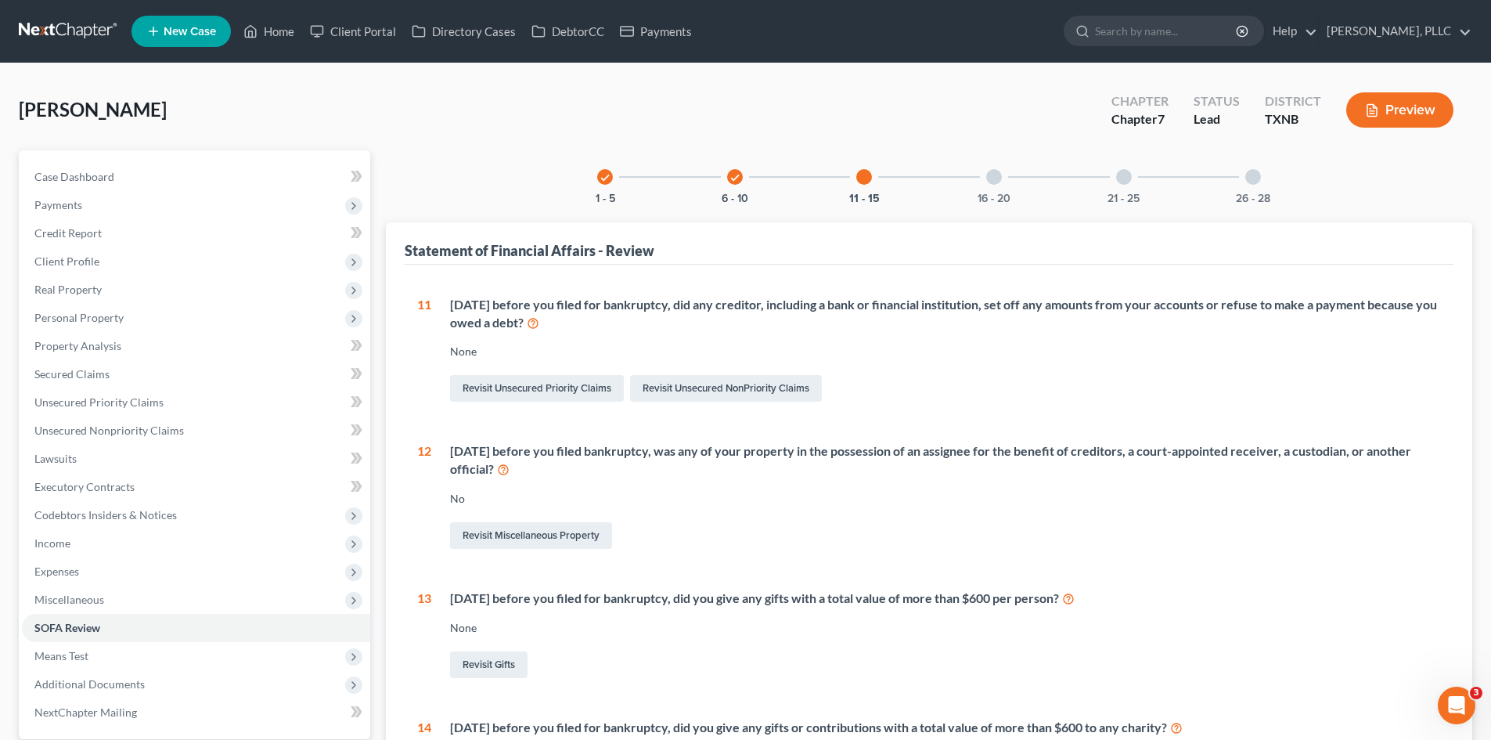
click at [1002, 183] on div "16 - 20" at bounding box center [993, 176] width 53 height 53
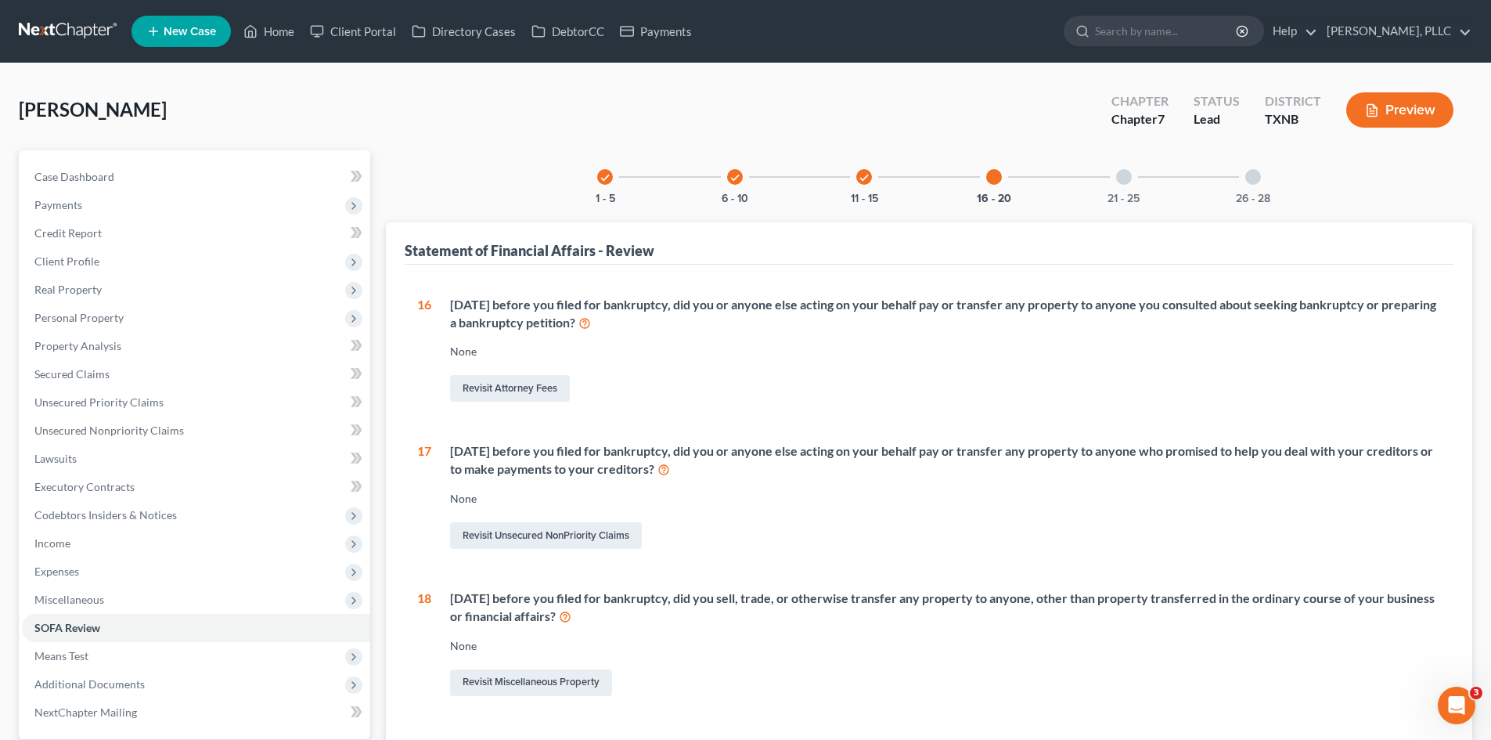
click at [1129, 178] on div at bounding box center [1124, 177] width 16 height 16
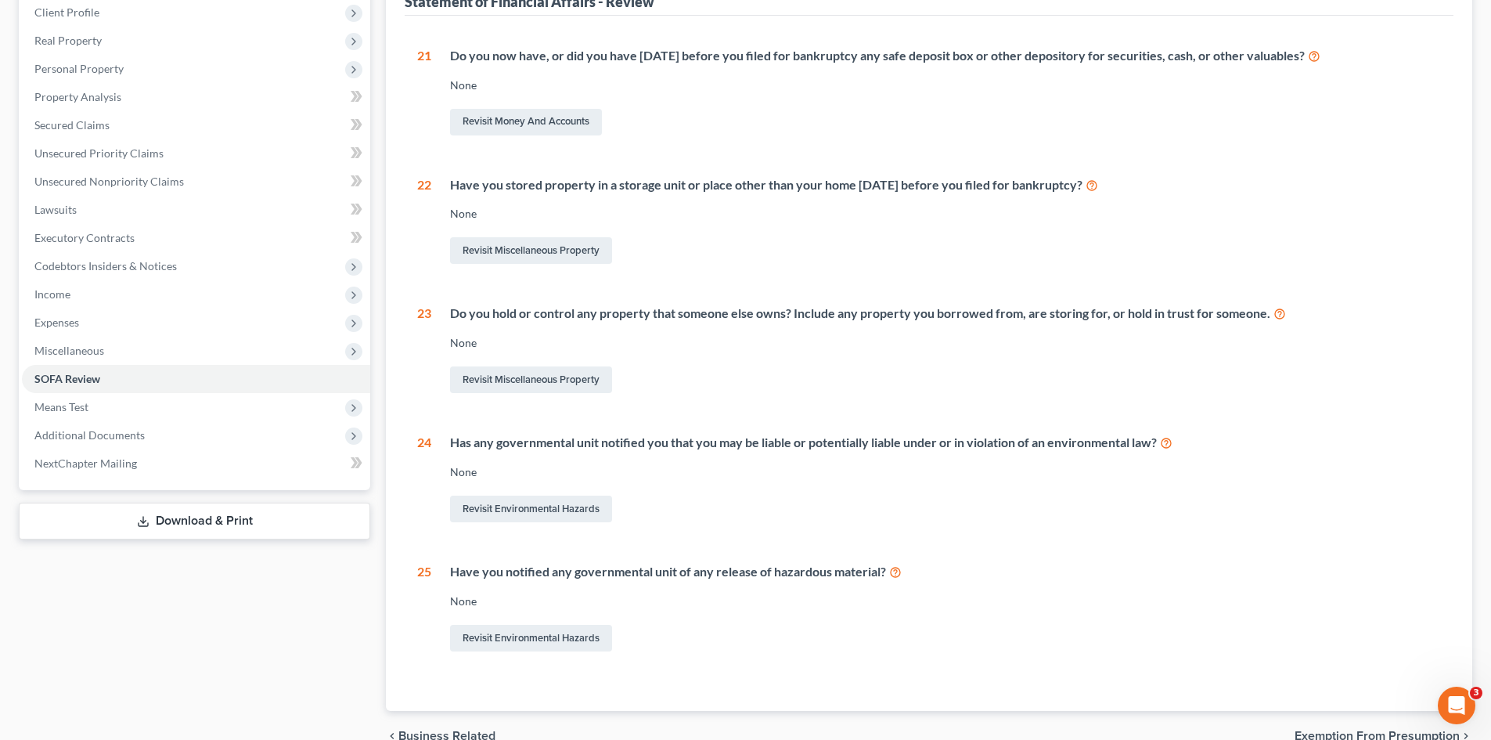
scroll to position [78, 0]
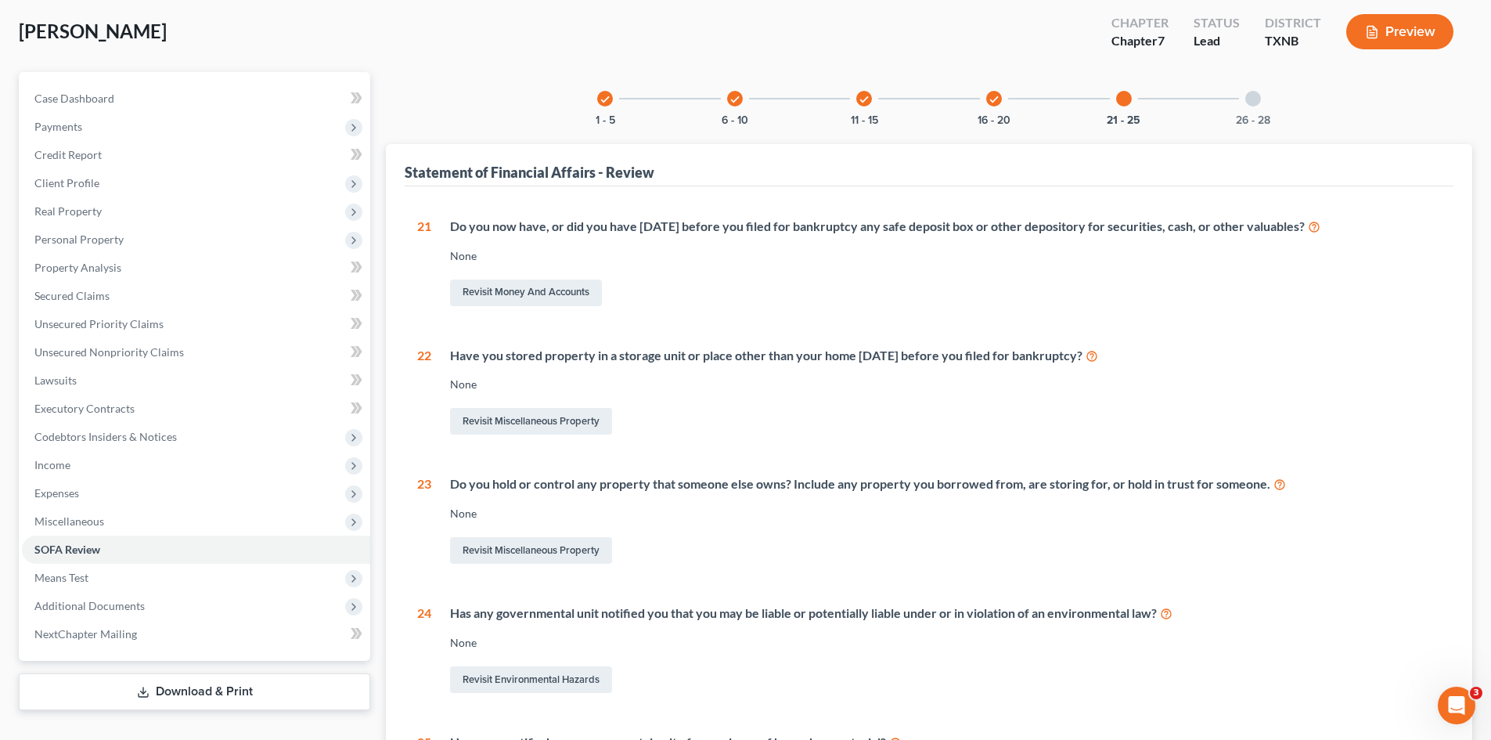
click at [1259, 103] on div at bounding box center [1253, 99] width 16 height 16
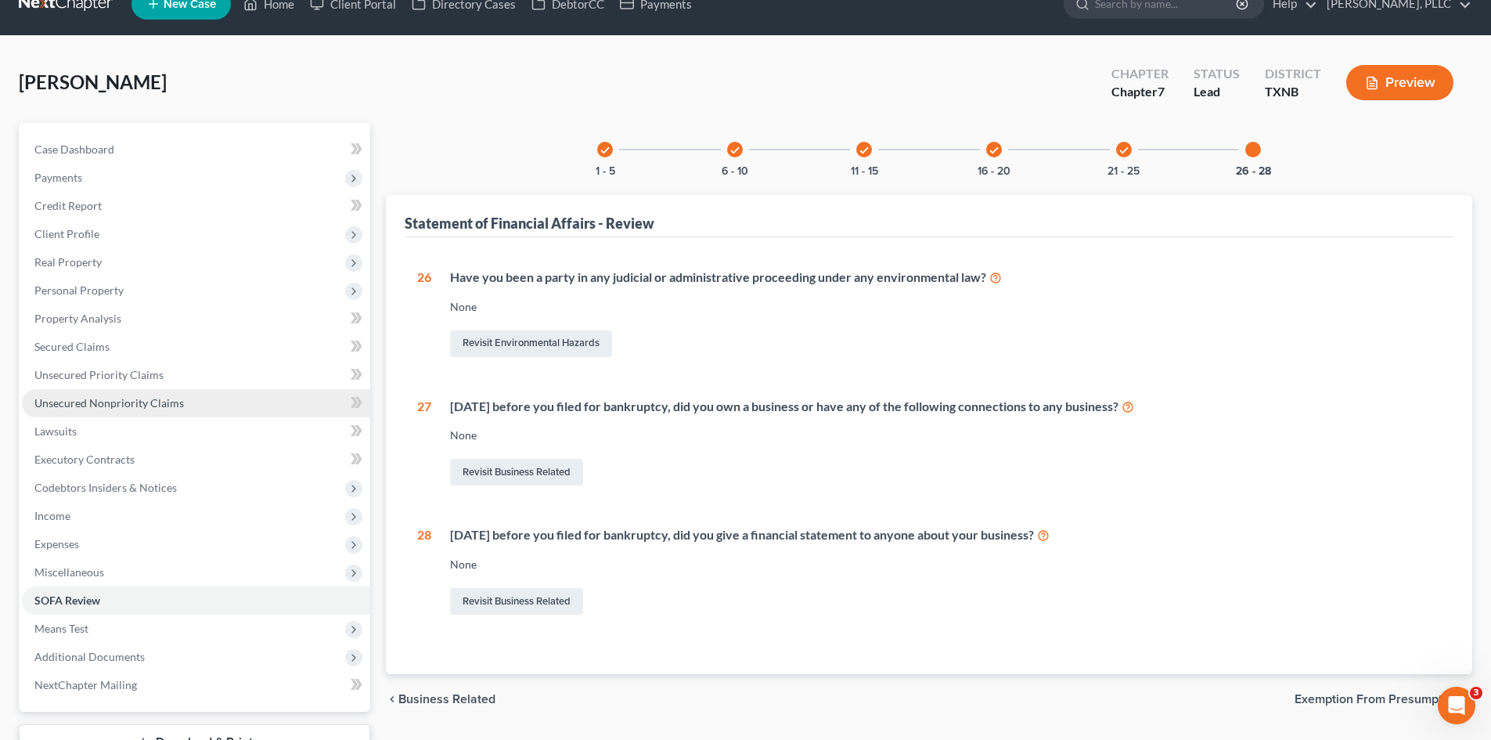
scroll to position [0, 0]
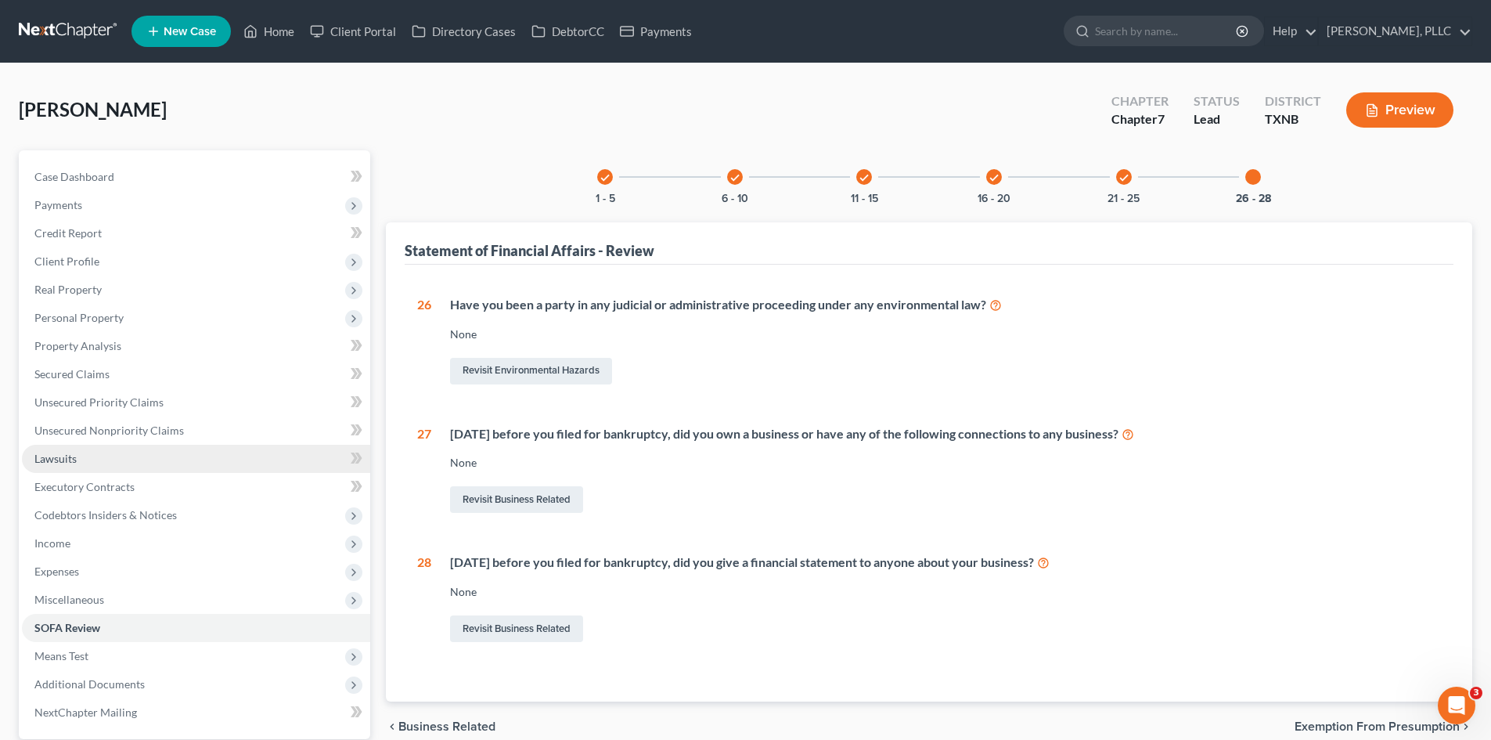
click at [72, 445] on link "Lawsuits" at bounding box center [196, 459] width 348 height 28
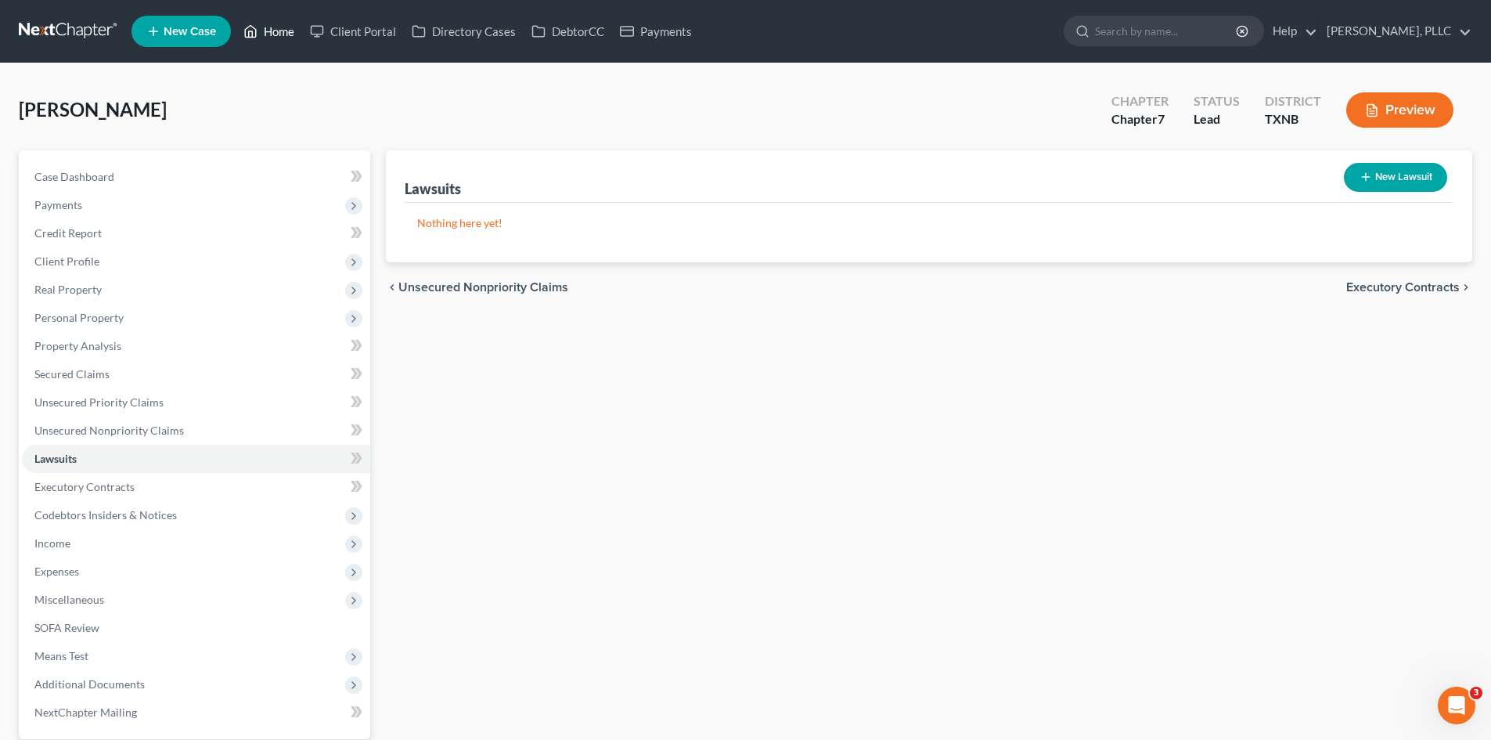
click at [286, 37] on link "Home" at bounding box center [269, 31] width 67 height 28
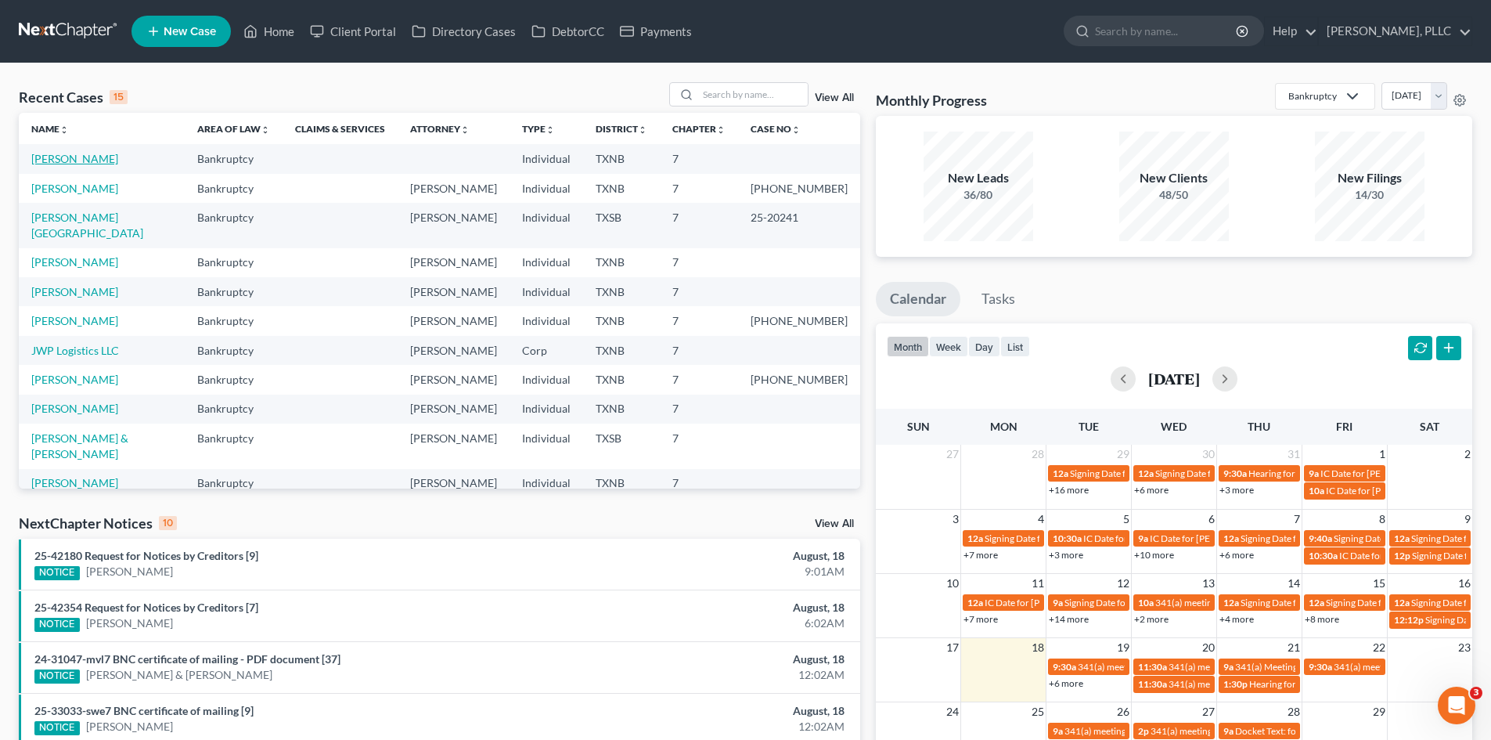
click at [35, 157] on link "Bowers, Samuel" at bounding box center [74, 158] width 87 height 13
select select "4"
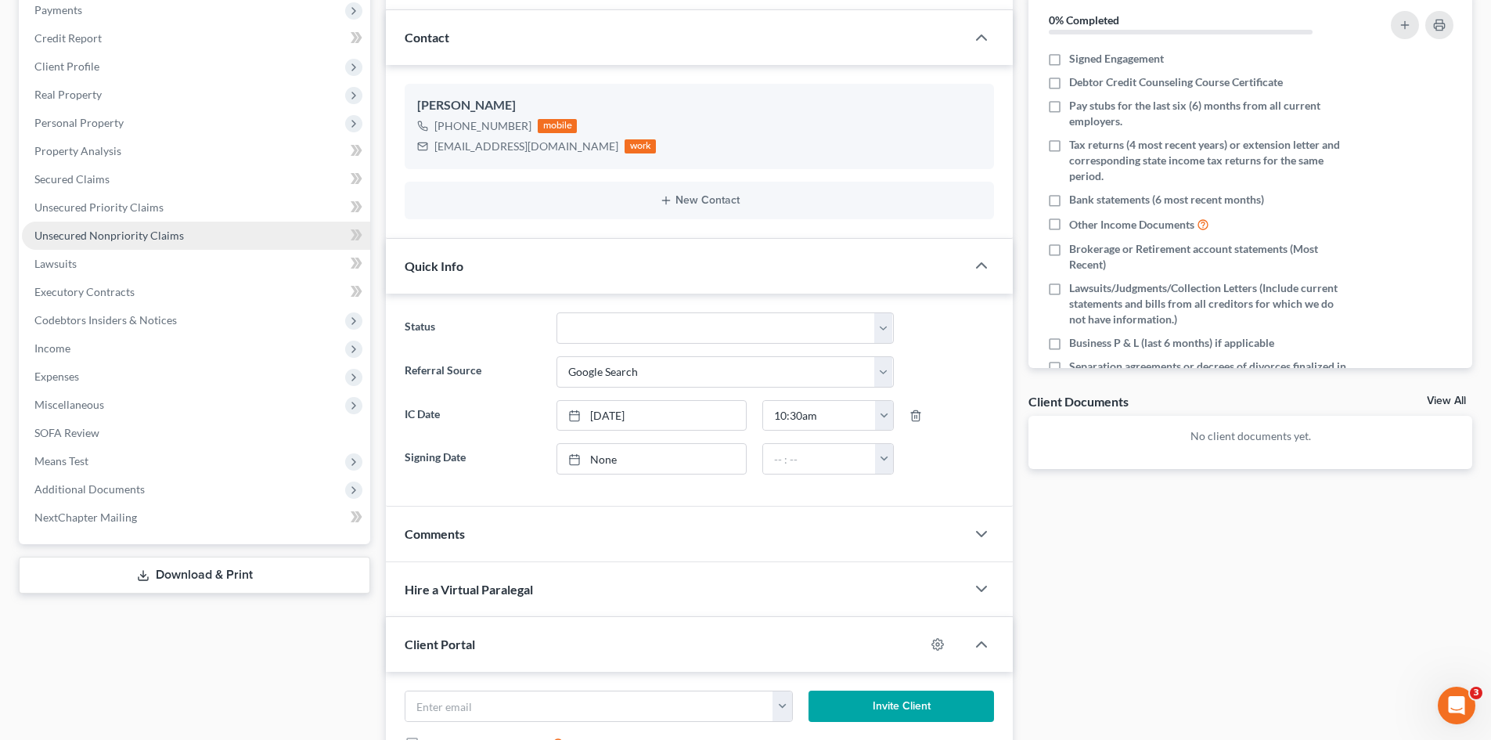
scroll to position [78, 0]
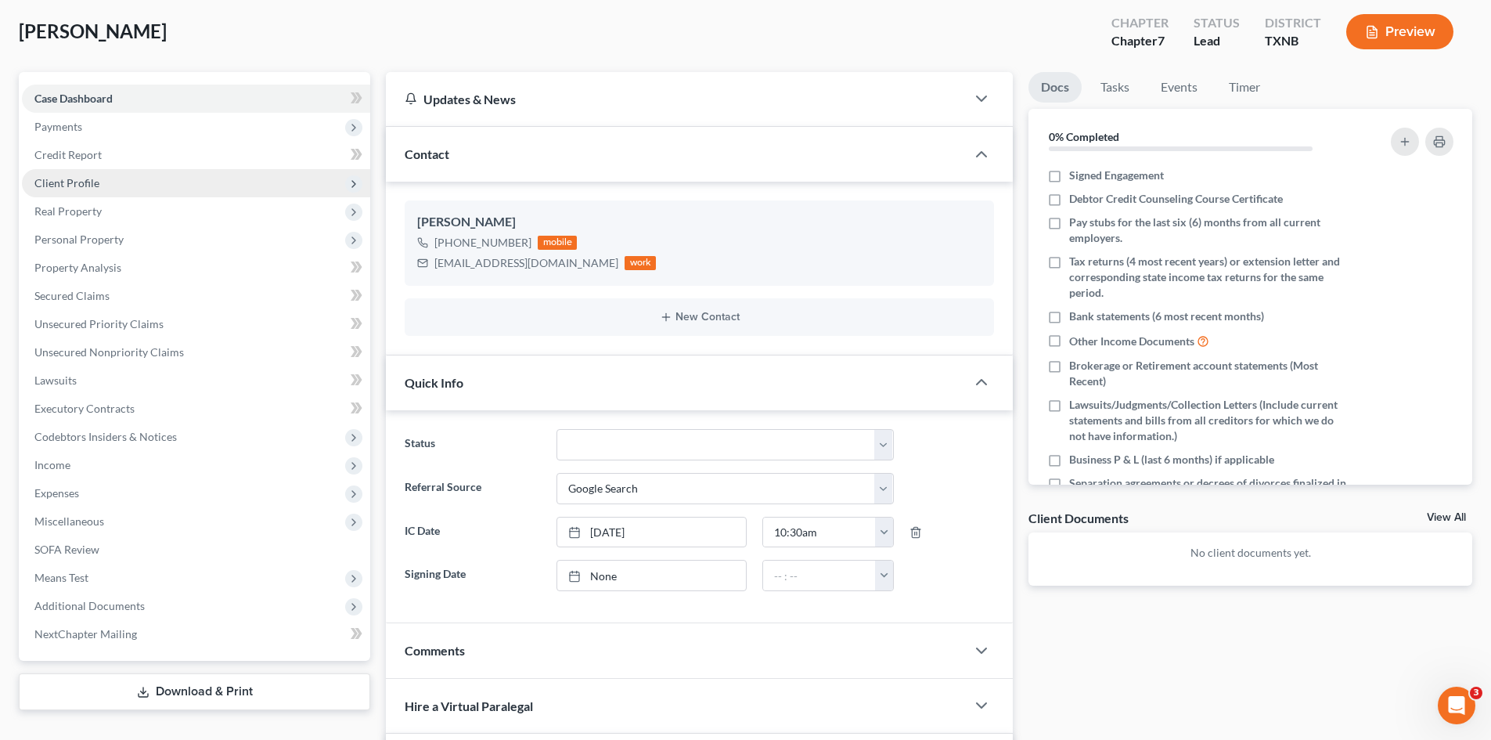
click at [84, 182] on span "Client Profile" at bounding box center [66, 182] width 65 height 13
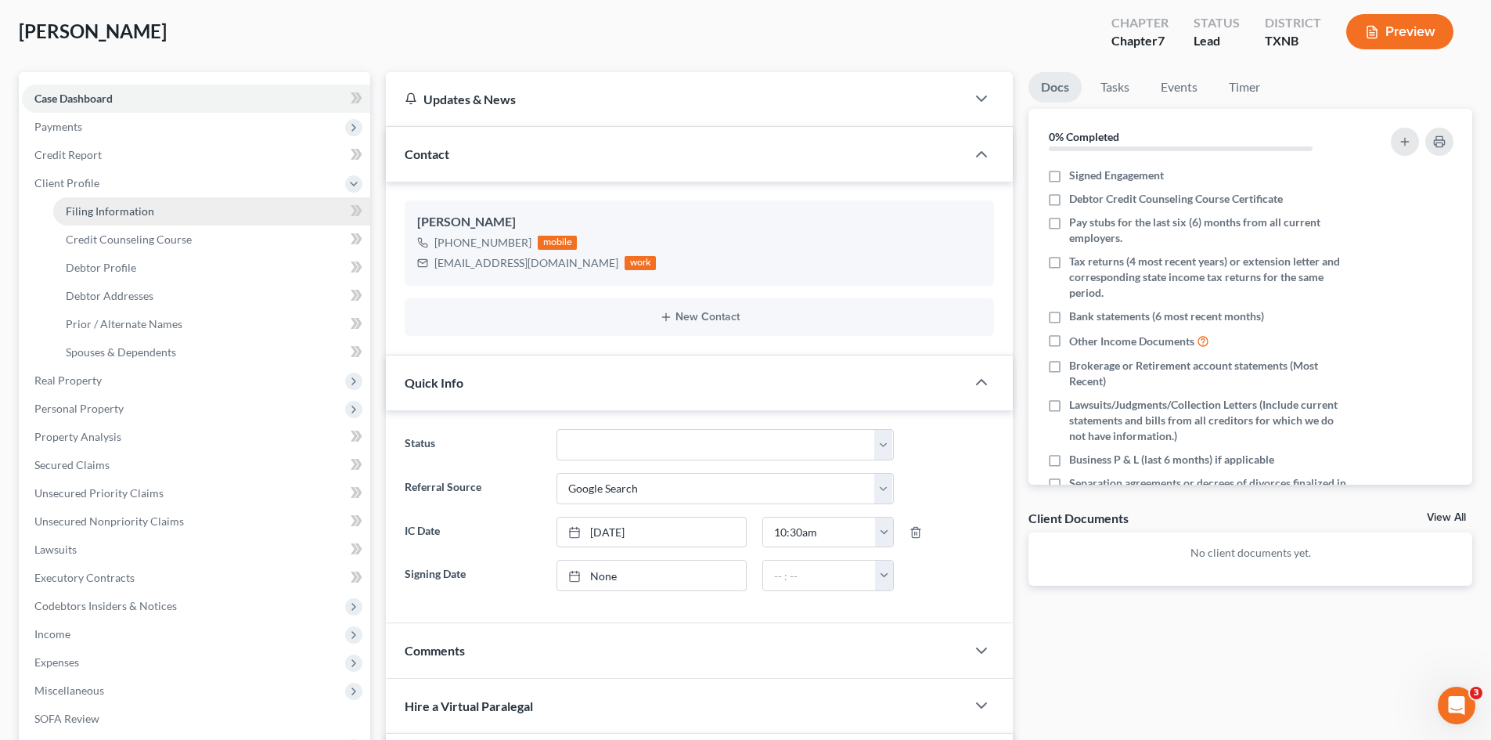
click at [109, 218] on link "Filing Information" at bounding box center [211, 211] width 317 height 28
select select "1"
select select "0"
select select "45"
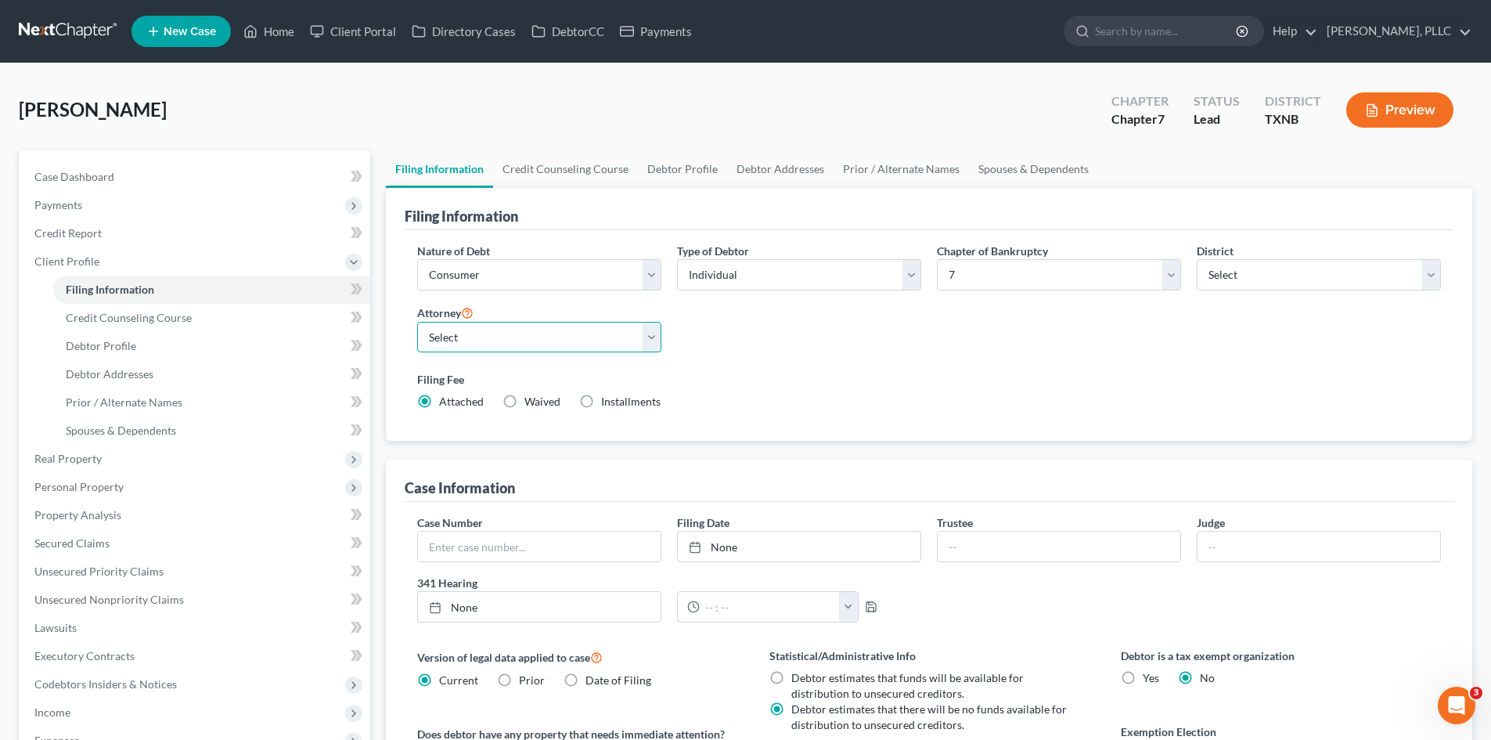
click at [514, 330] on select "Select Guy Holman - TXEB Guy Holman - TXNB Guy Holman - TXSB Guy Holman - TXWB …" at bounding box center [539, 337] width 244 height 31
select select "1"
click at [417, 322] on select "Select Guy Holman - TXEB Guy Holman - TXNB Guy Holman - TXSB Guy Holman - TXWB …" at bounding box center [539, 337] width 244 height 31
click at [781, 369] on div "Filing Fee Attached Waived Waived Installments Installments" at bounding box center [928, 393] width 1039 height 57
click at [533, 174] on link "Credit Counseling Course" at bounding box center [565, 169] width 145 height 38
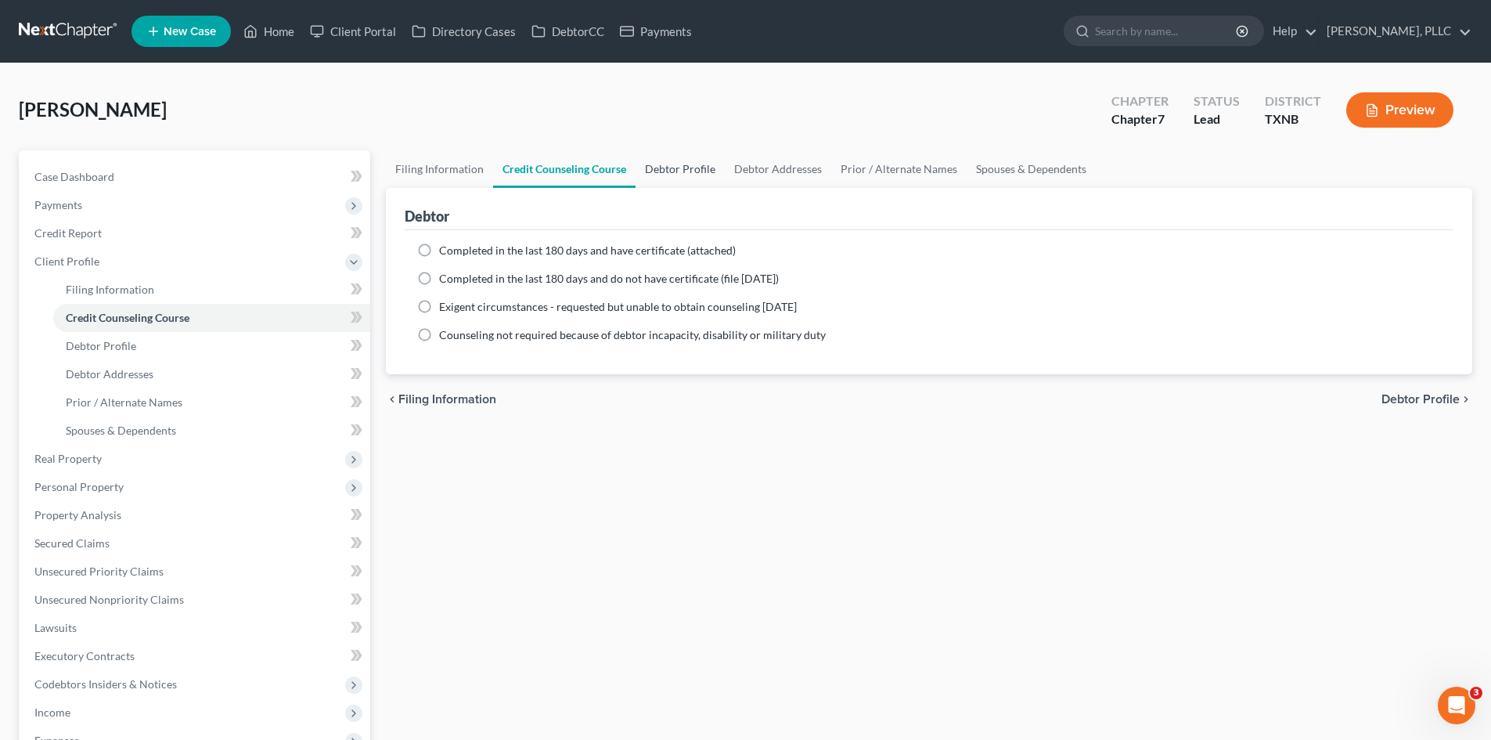
click at [680, 170] on link "Debtor Profile" at bounding box center [680, 169] width 89 height 38
select select "0"
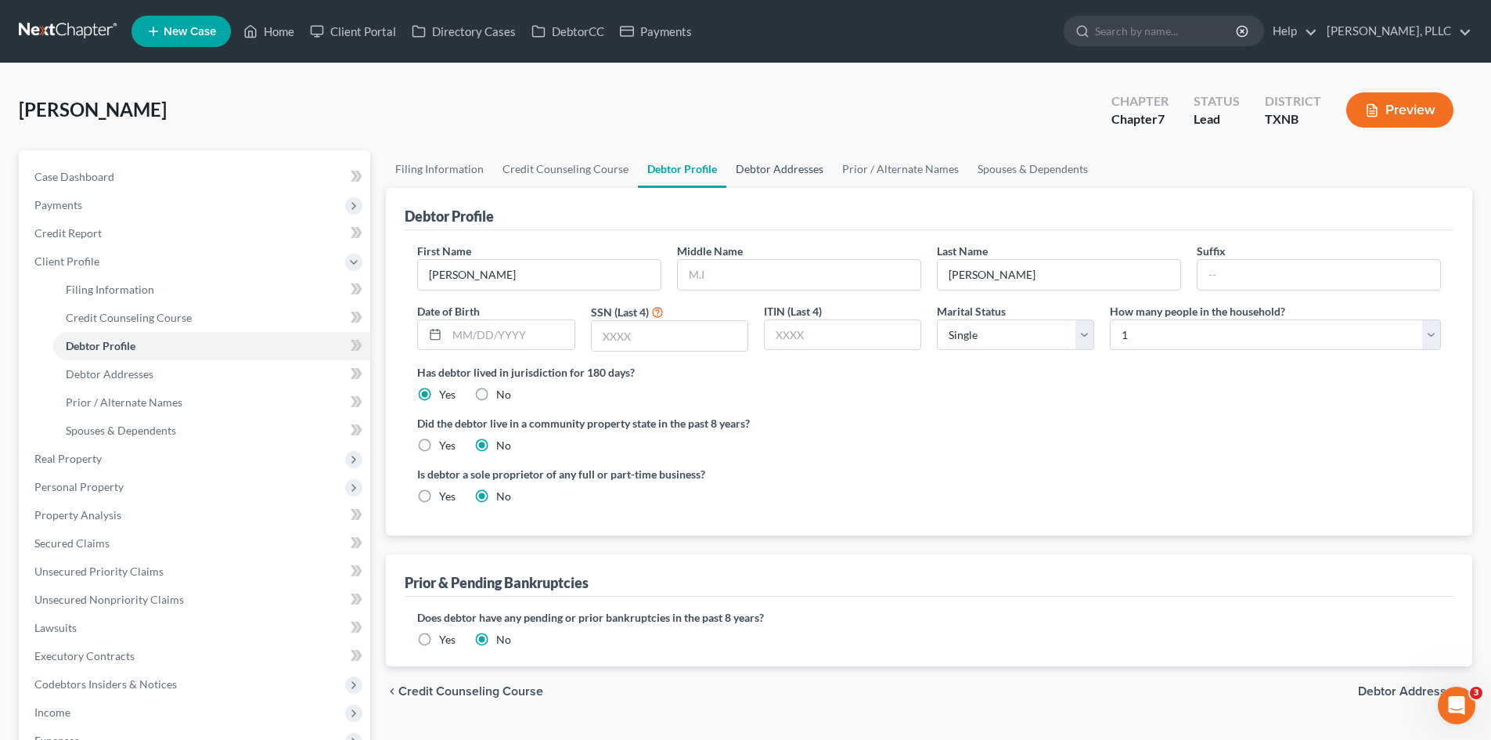
click at [752, 178] on link "Debtor Addresses" at bounding box center [779, 169] width 106 height 38
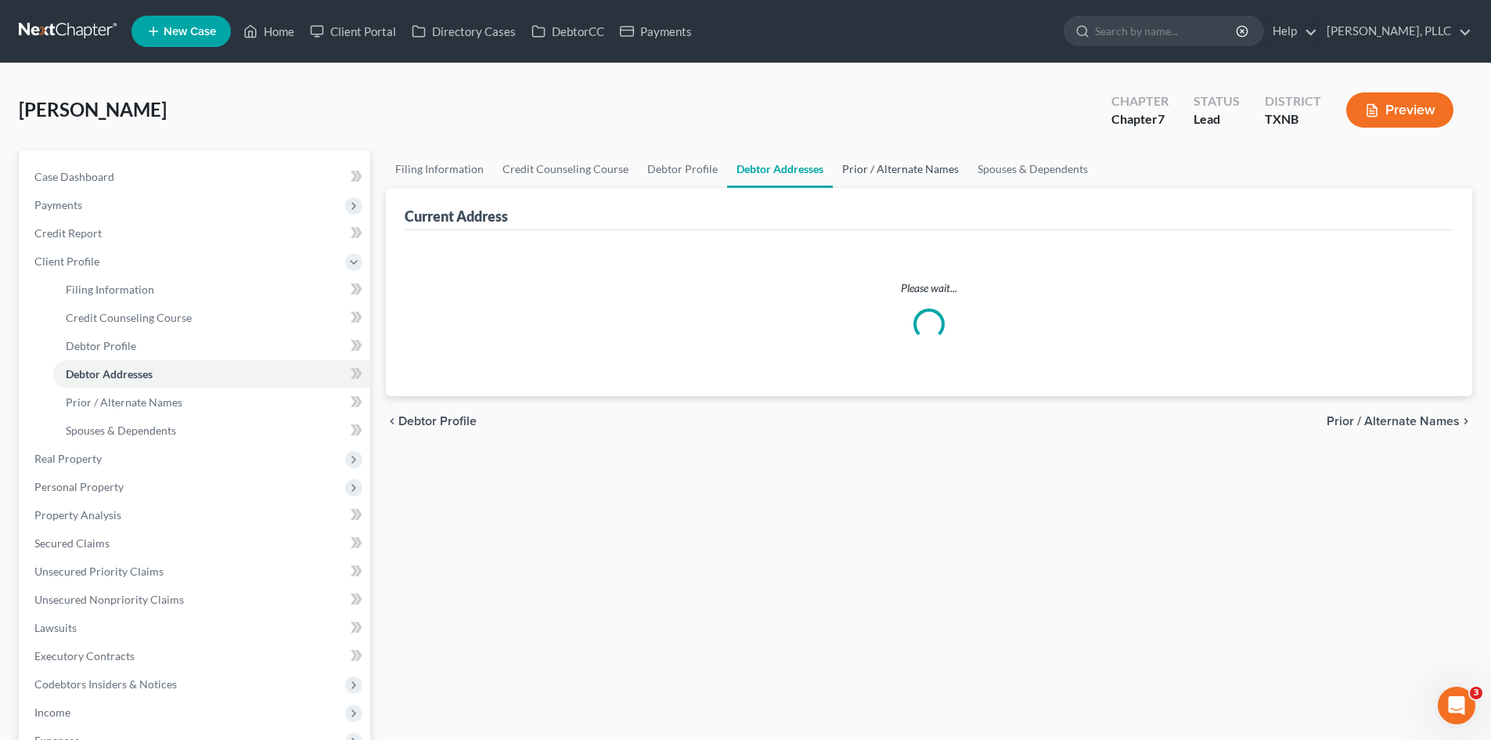
select select "0"
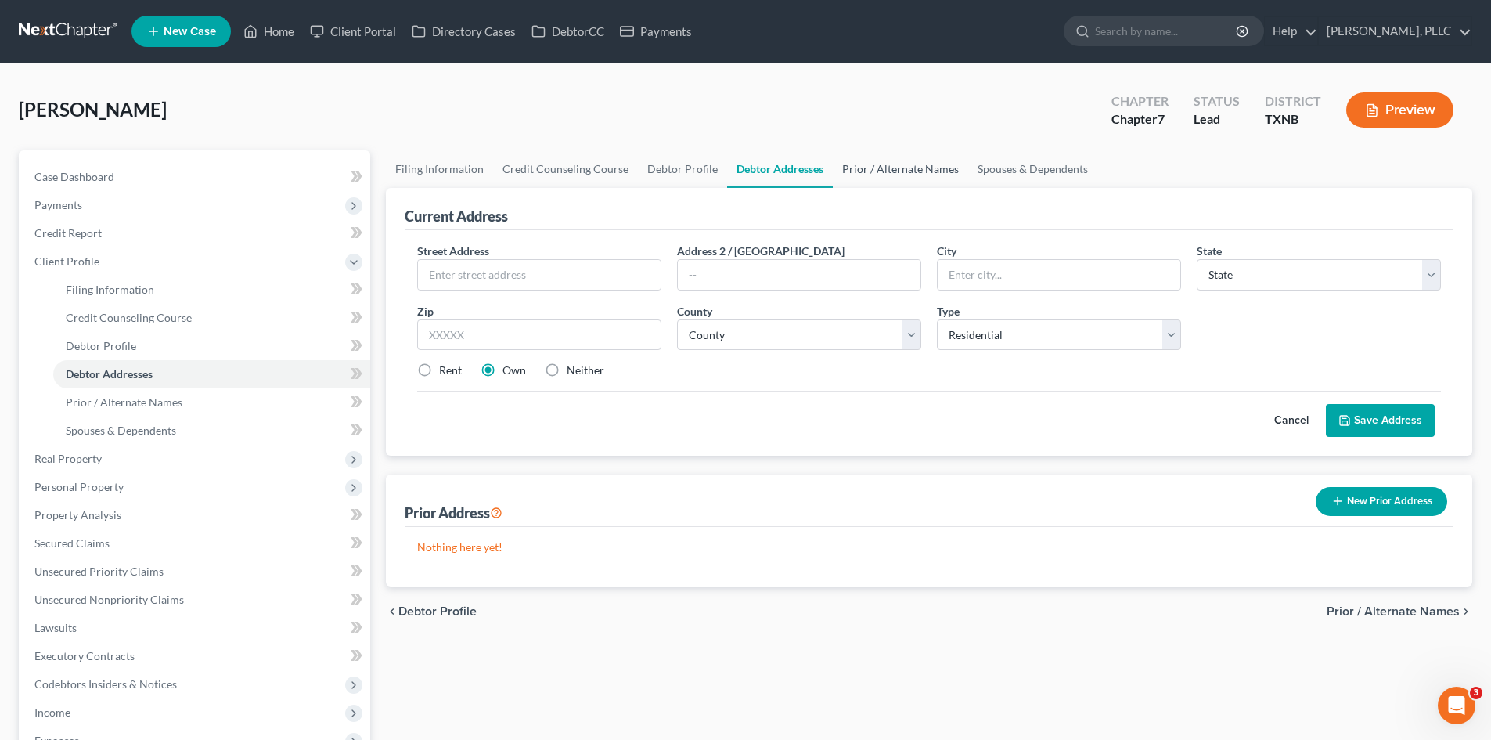
click at [941, 166] on link "Prior / Alternate Names" at bounding box center [900, 169] width 135 height 38
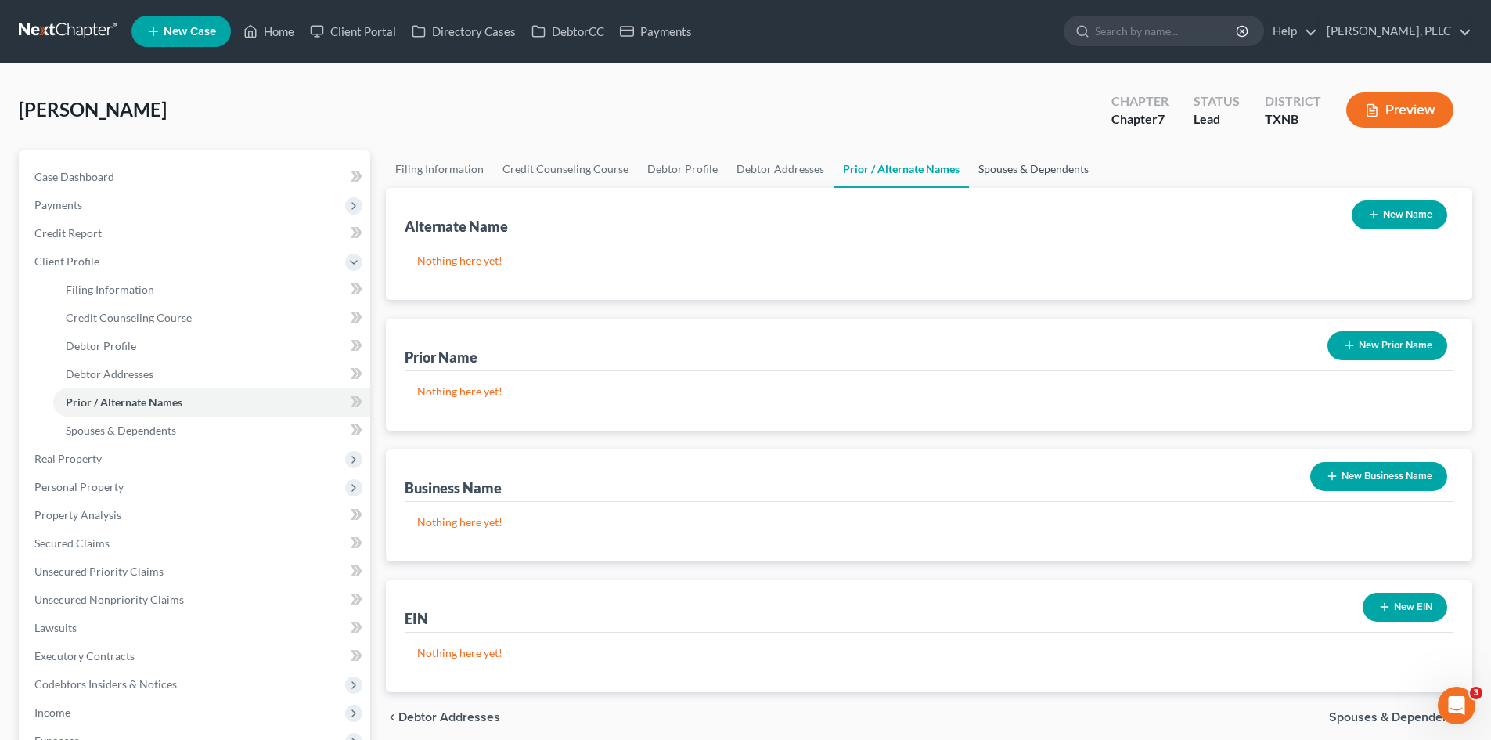
click at [990, 184] on link "Spouses & Dependents" at bounding box center [1033, 169] width 129 height 38
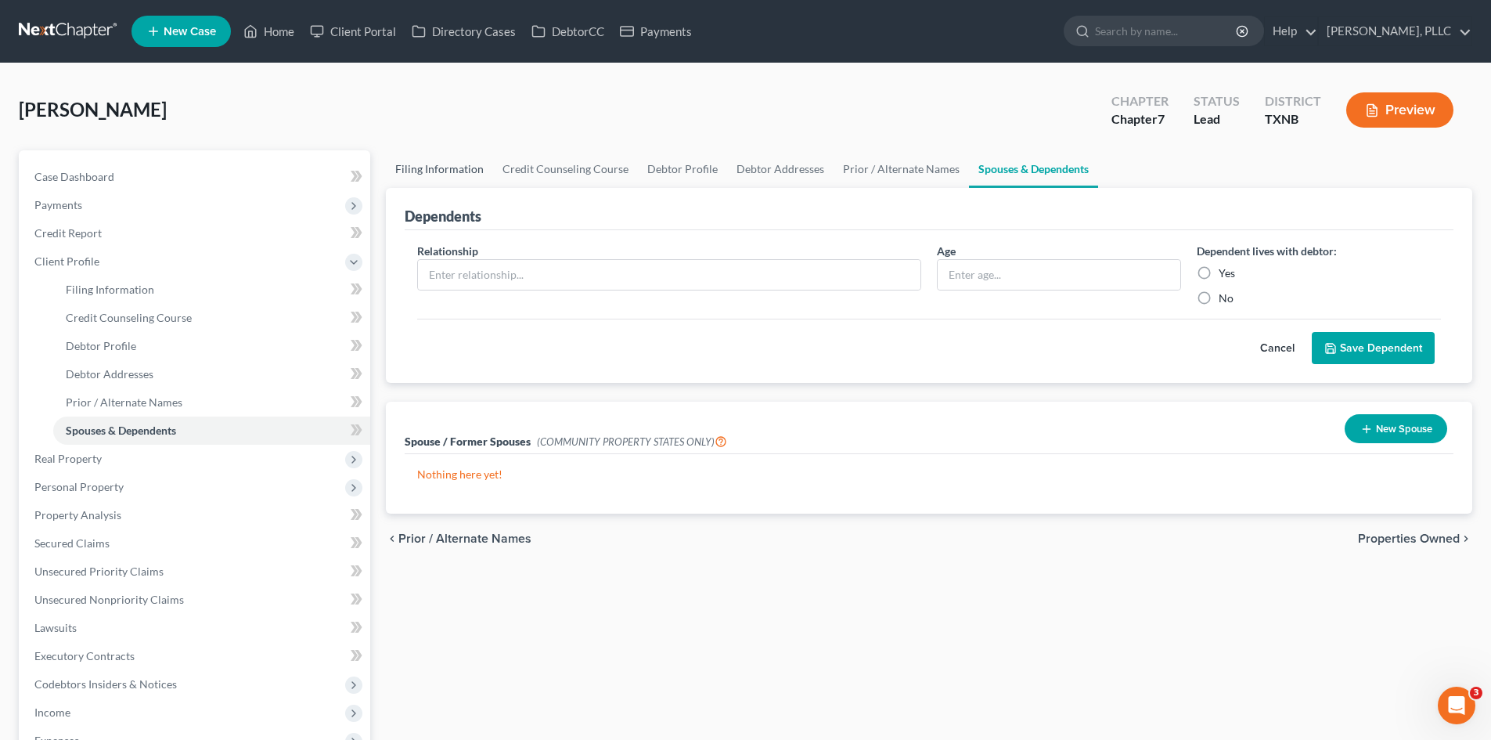
click at [428, 171] on link "Filing Information" at bounding box center [439, 169] width 107 height 38
select select "1"
select select "0"
select select "78"
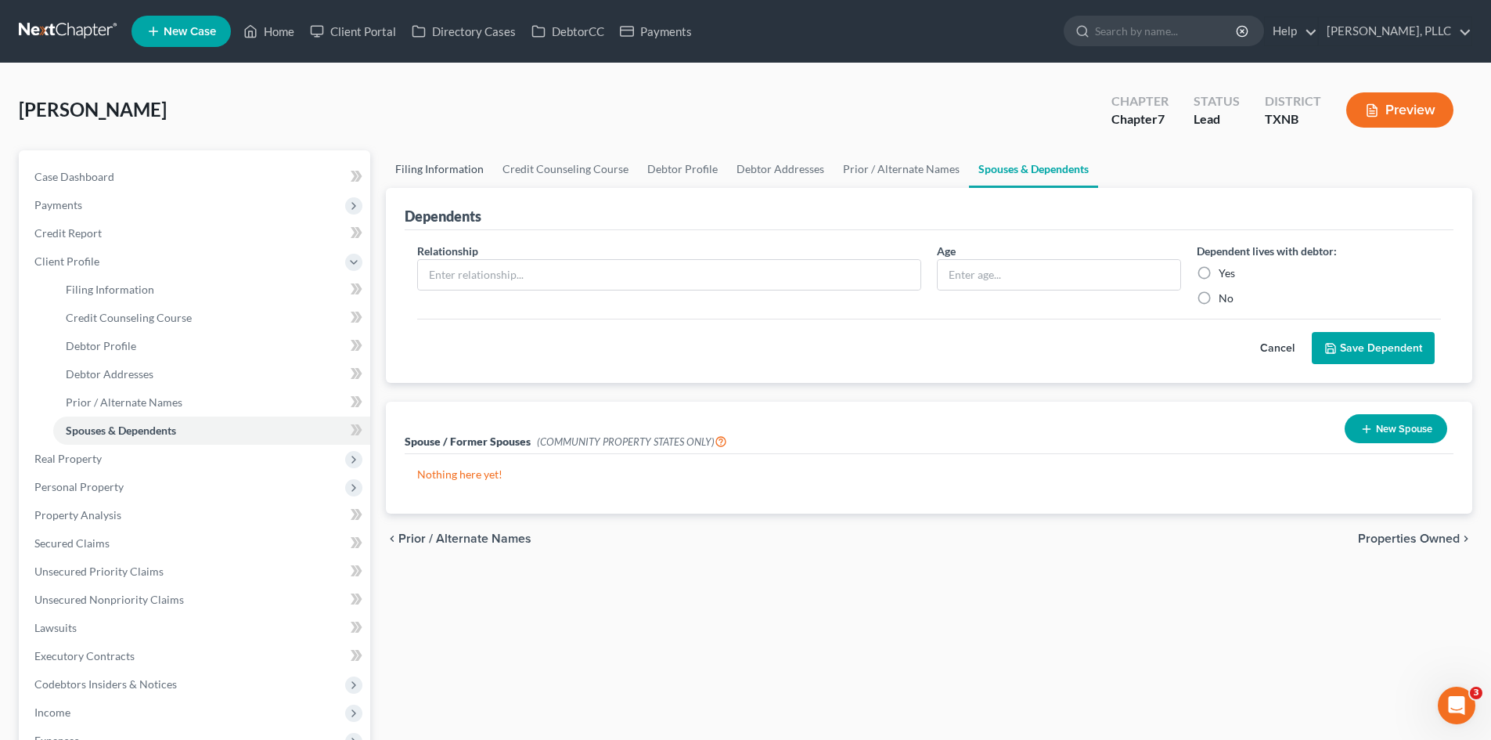
select select "1"
select select "45"
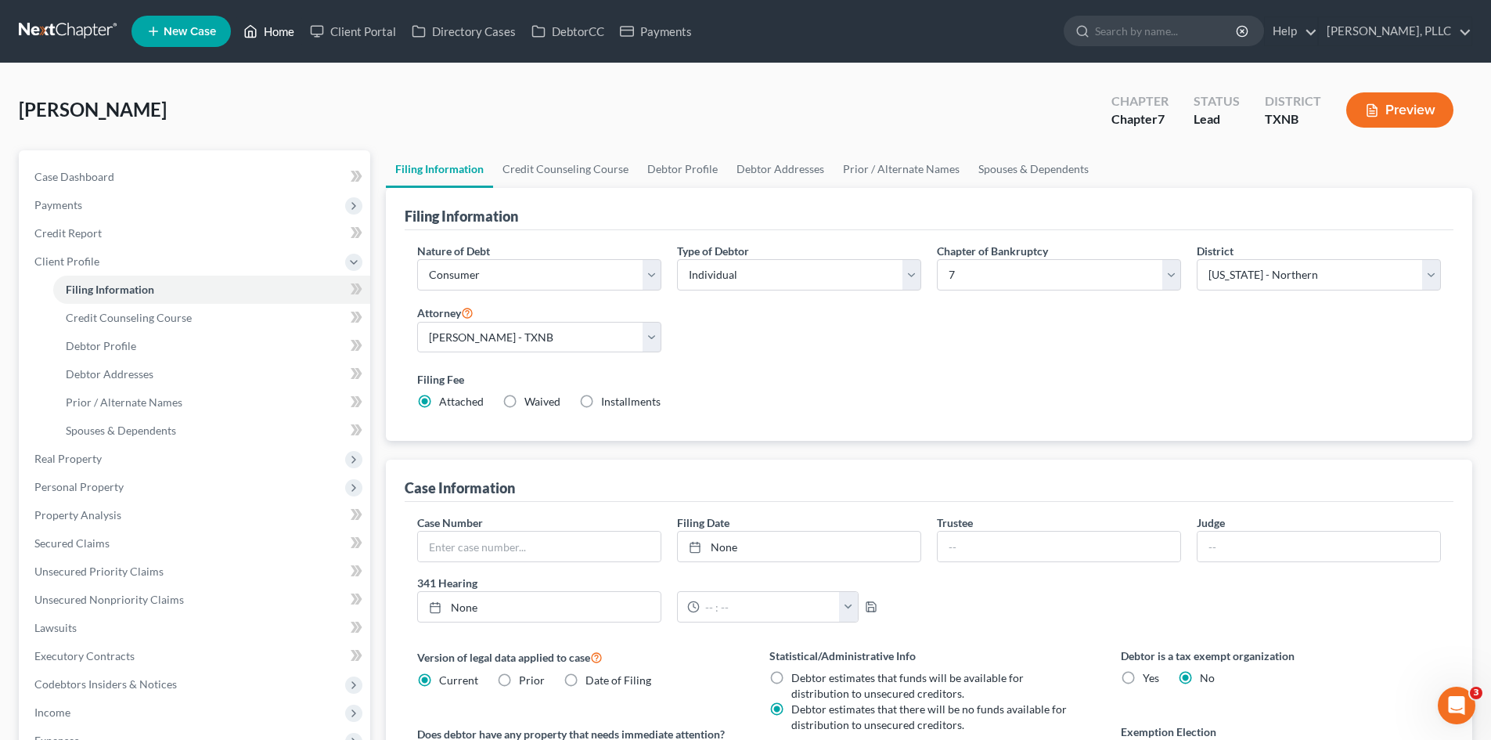
click at [270, 34] on link "Home" at bounding box center [269, 31] width 67 height 28
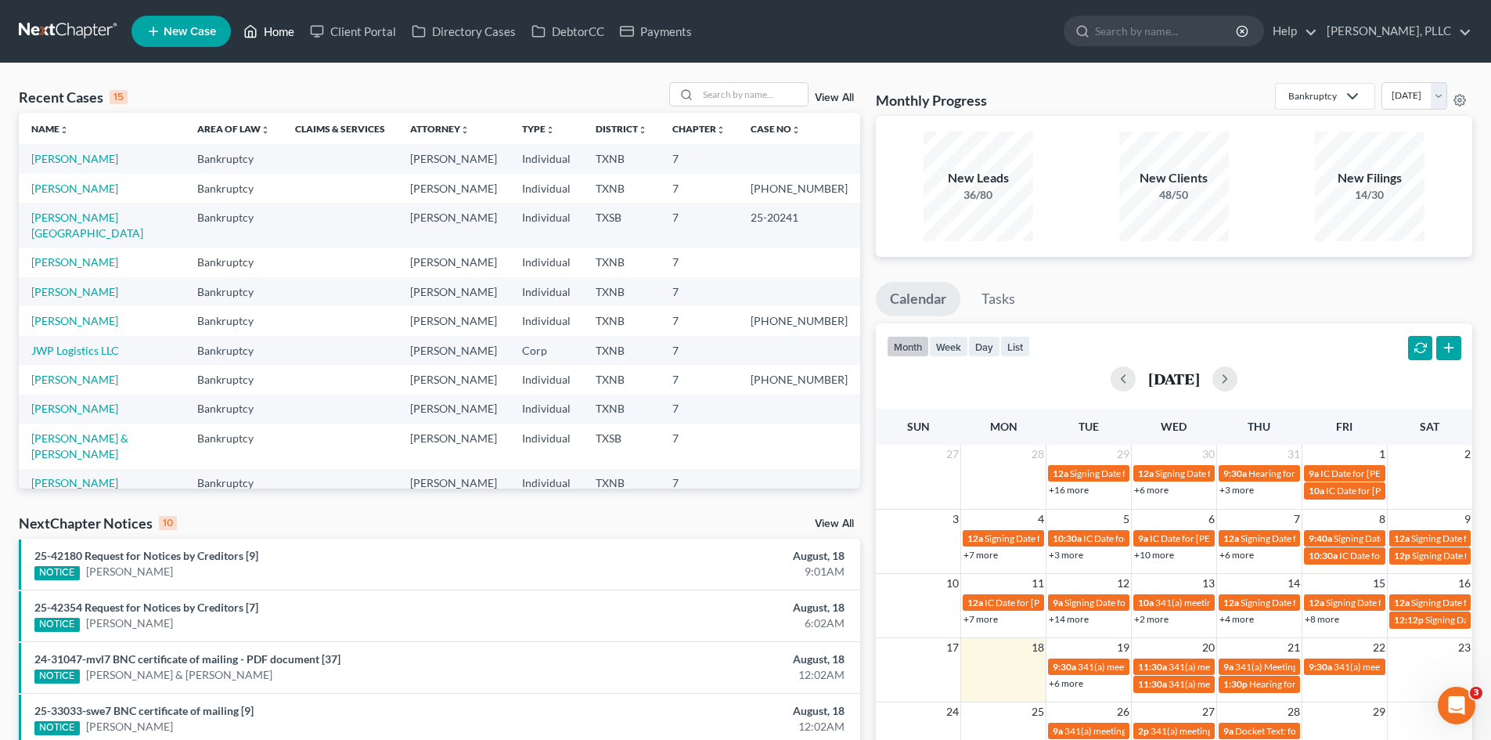
click at [290, 32] on link "Home" at bounding box center [269, 31] width 67 height 28
click at [658, 26] on link "Payments" at bounding box center [656, 31] width 88 height 28
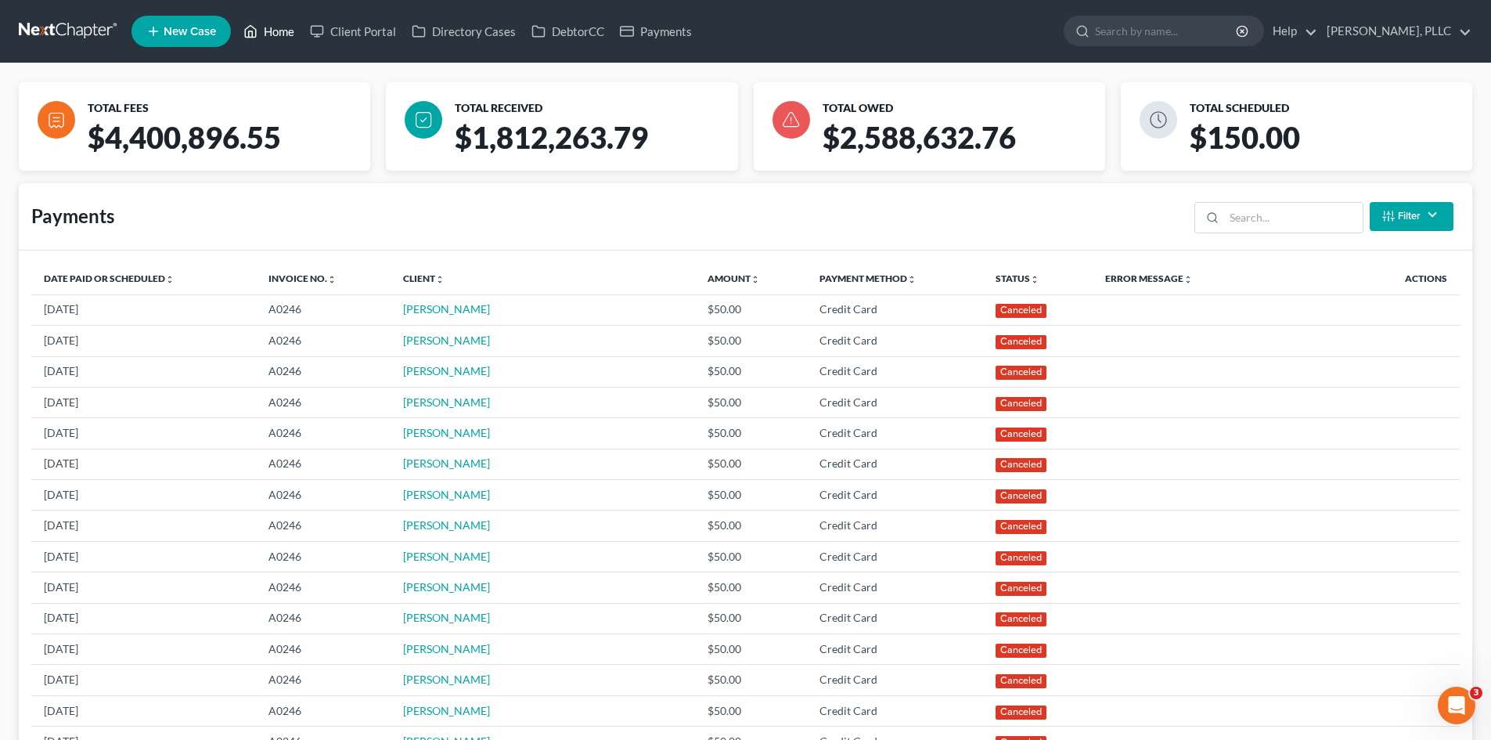
click at [292, 34] on link "Home" at bounding box center [269, 31] width 67 height 28
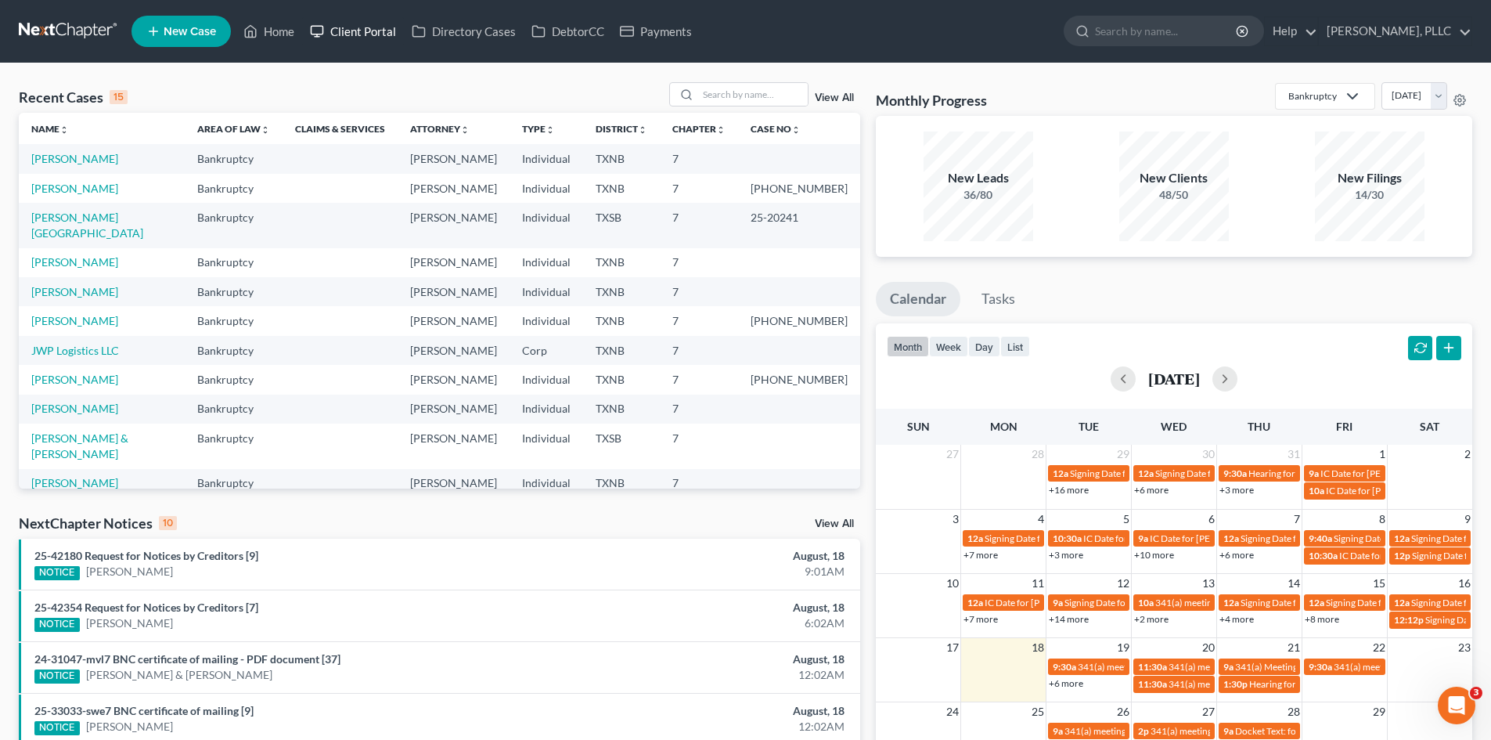
click at [379, 27] on link "Client Portal" at bounding box center [353, 31] width 102 height 28
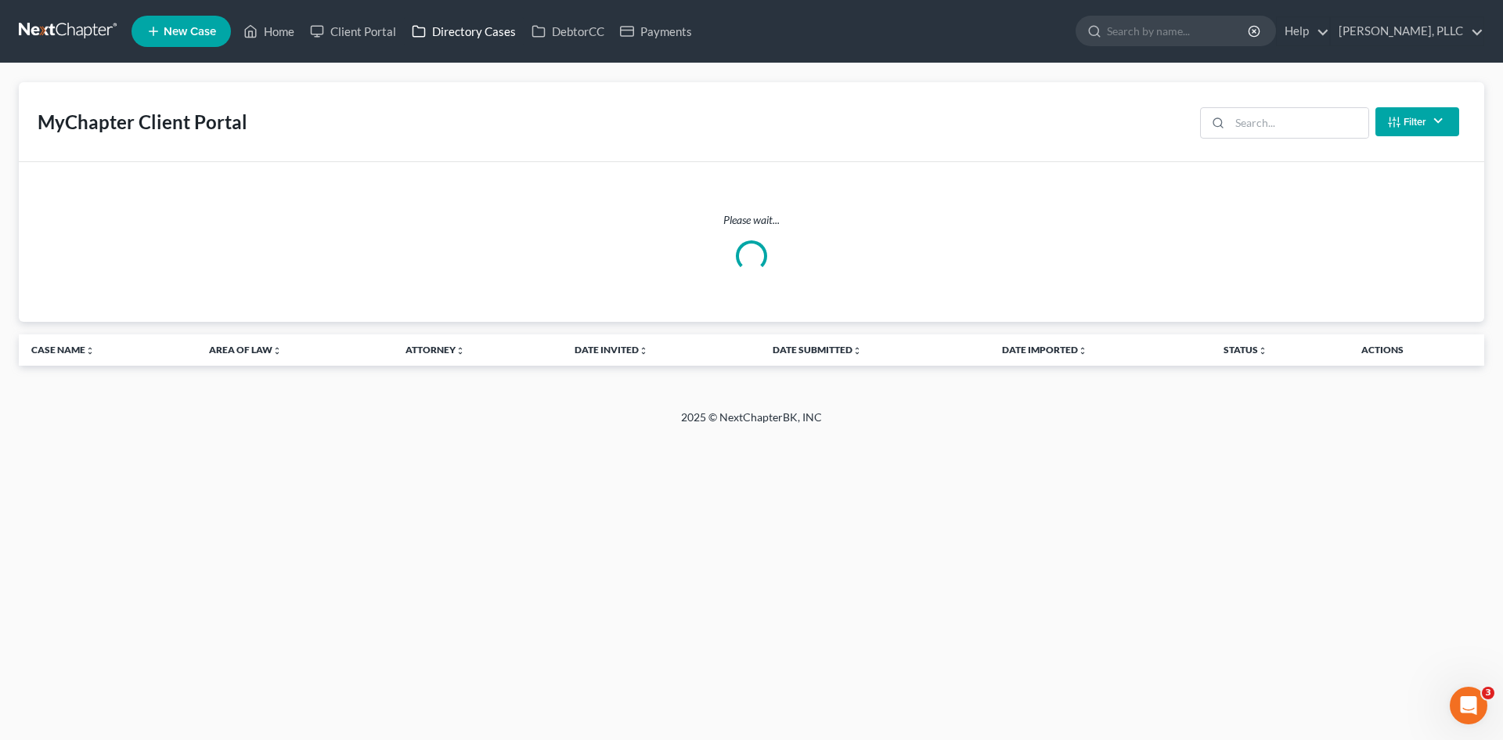
click at [488, 26] on link "Directory Cases" at bounding box center [464, 31] width 120 height 28
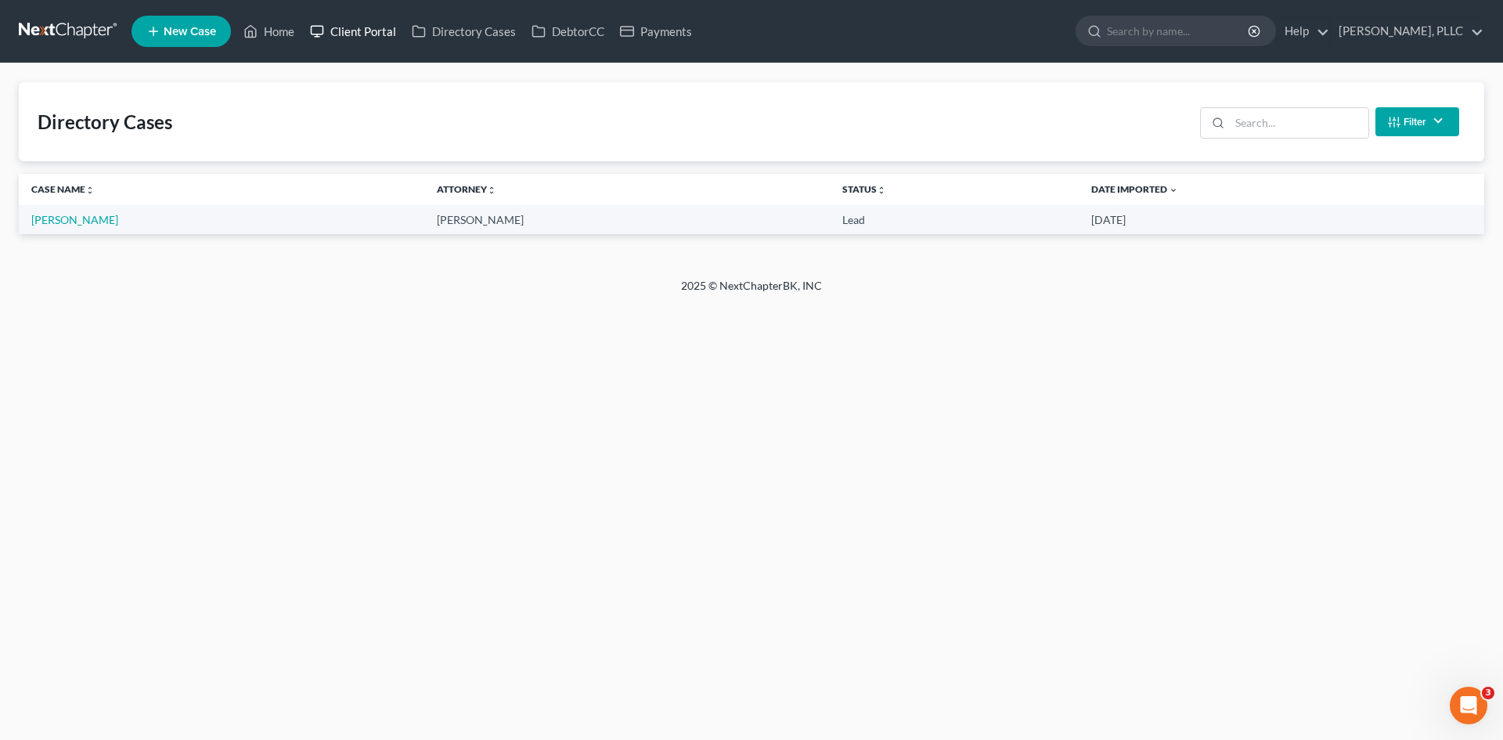
click at [373, 31] on link "Client Portal" at bounding box center [353, 31] width 102 height 28
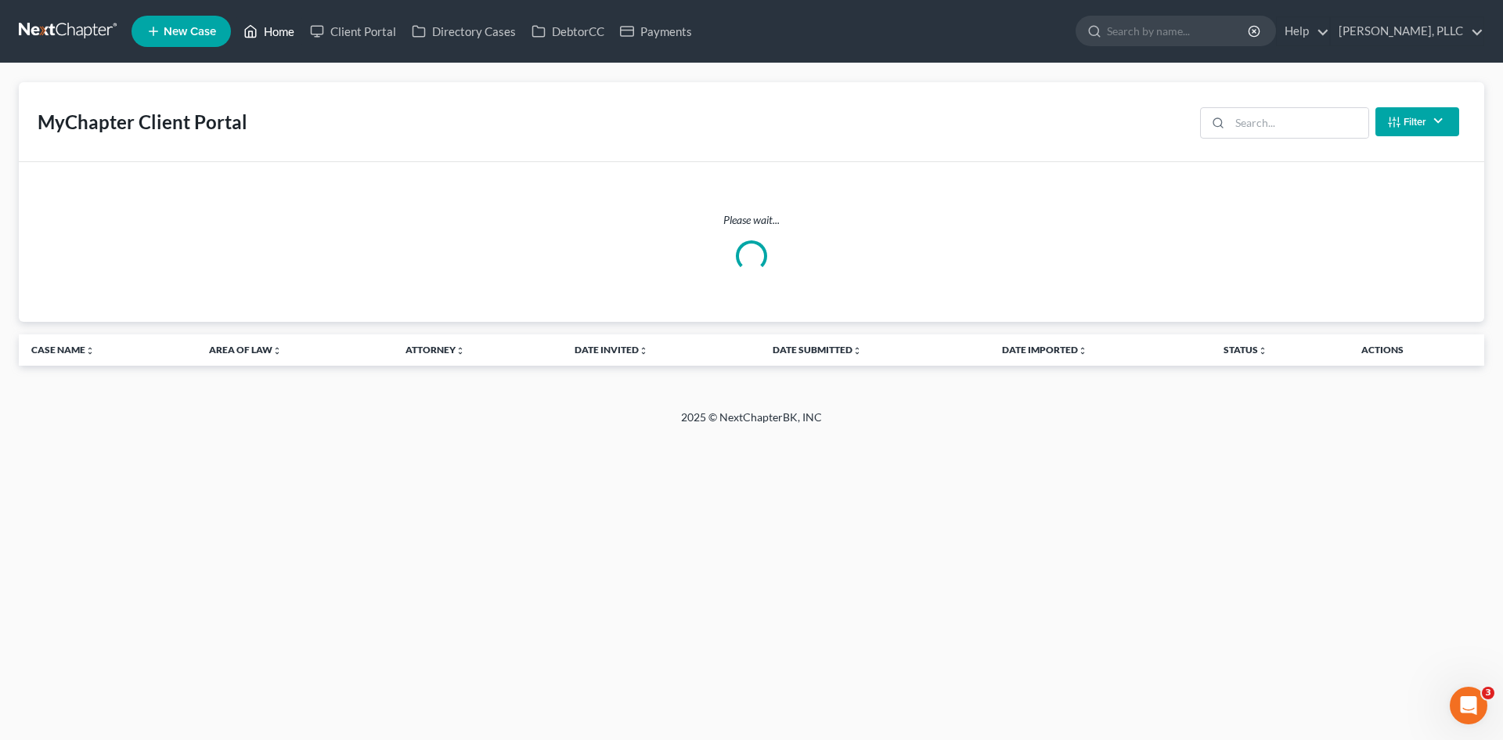
click at [294, 37] on link "Home" at bounding box center [269, 31] width 67 height 28
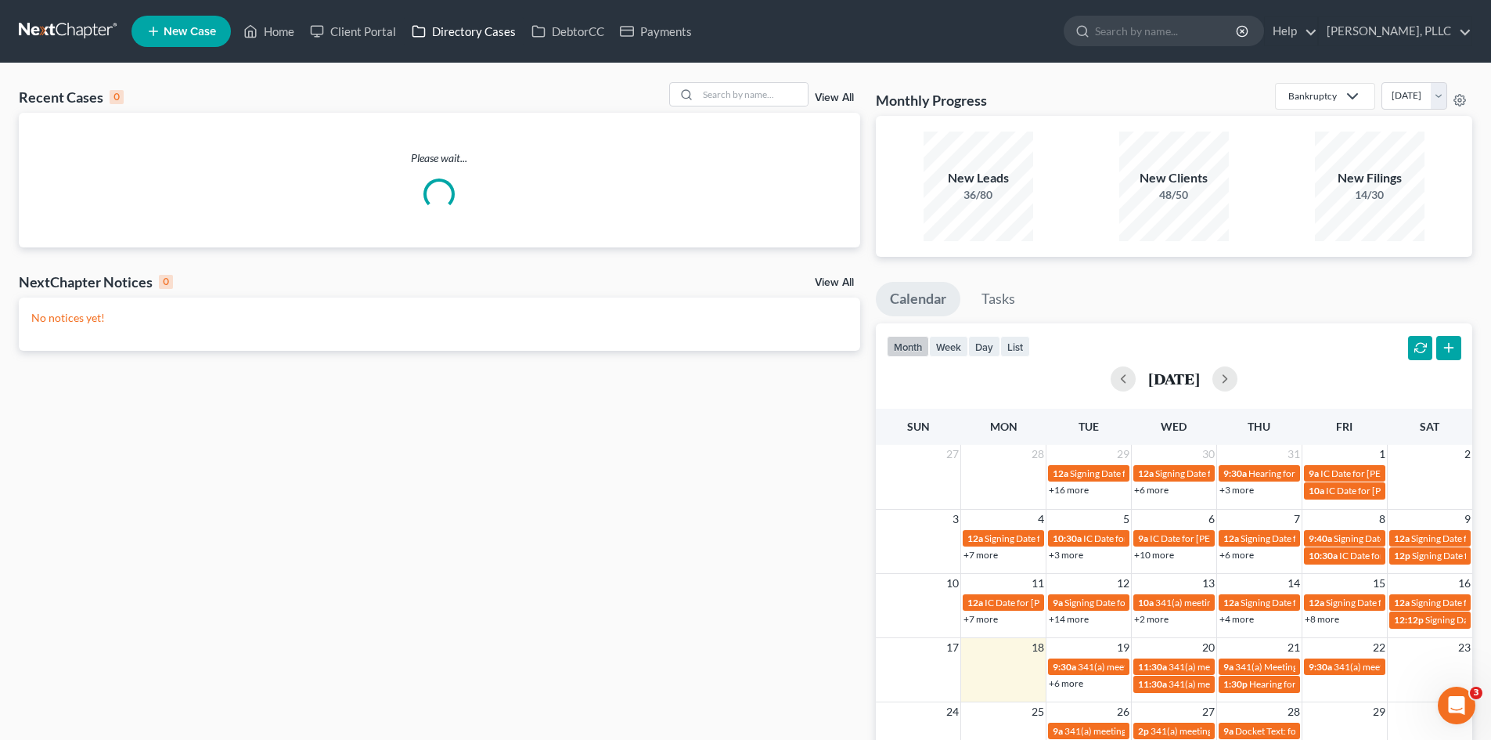
click at [496, 33] on link "Directory Cases" at bounding box center [464, 31] width 120 height 28
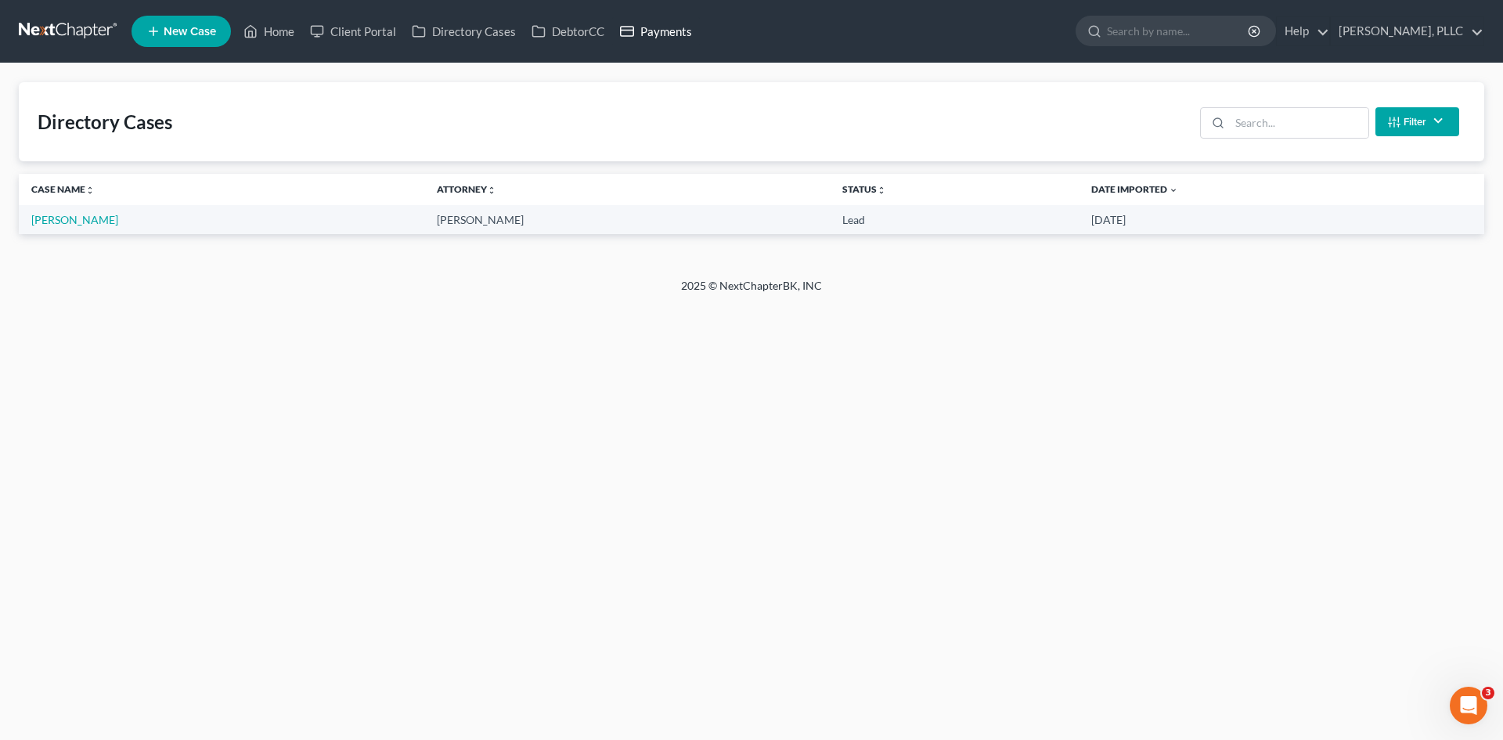
click at [669, 33] on link "Payments" at bounding box center [656, 31] width 88 height 28
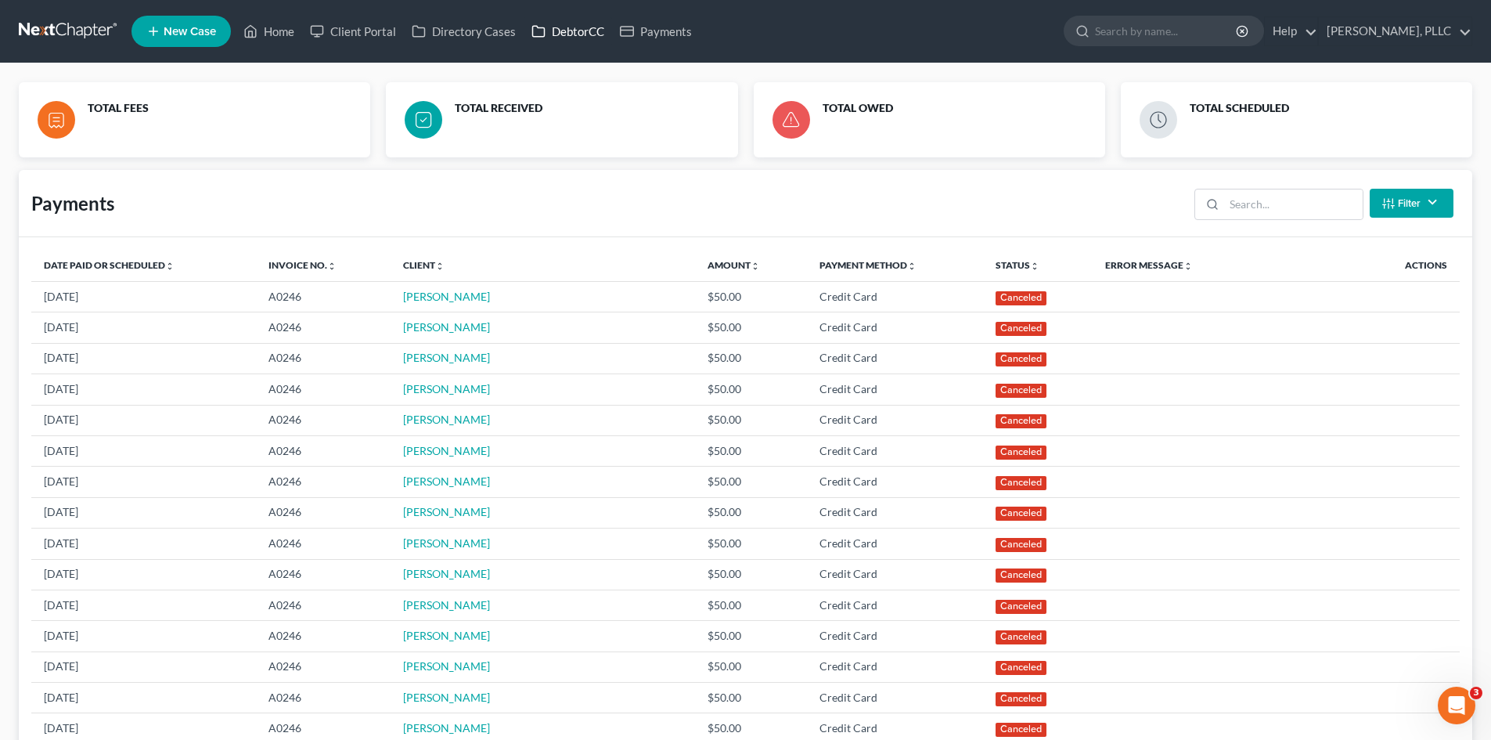
click at [556, 29] on link "DebtorCC" at bounding box center [568, 31] width 88 height 28
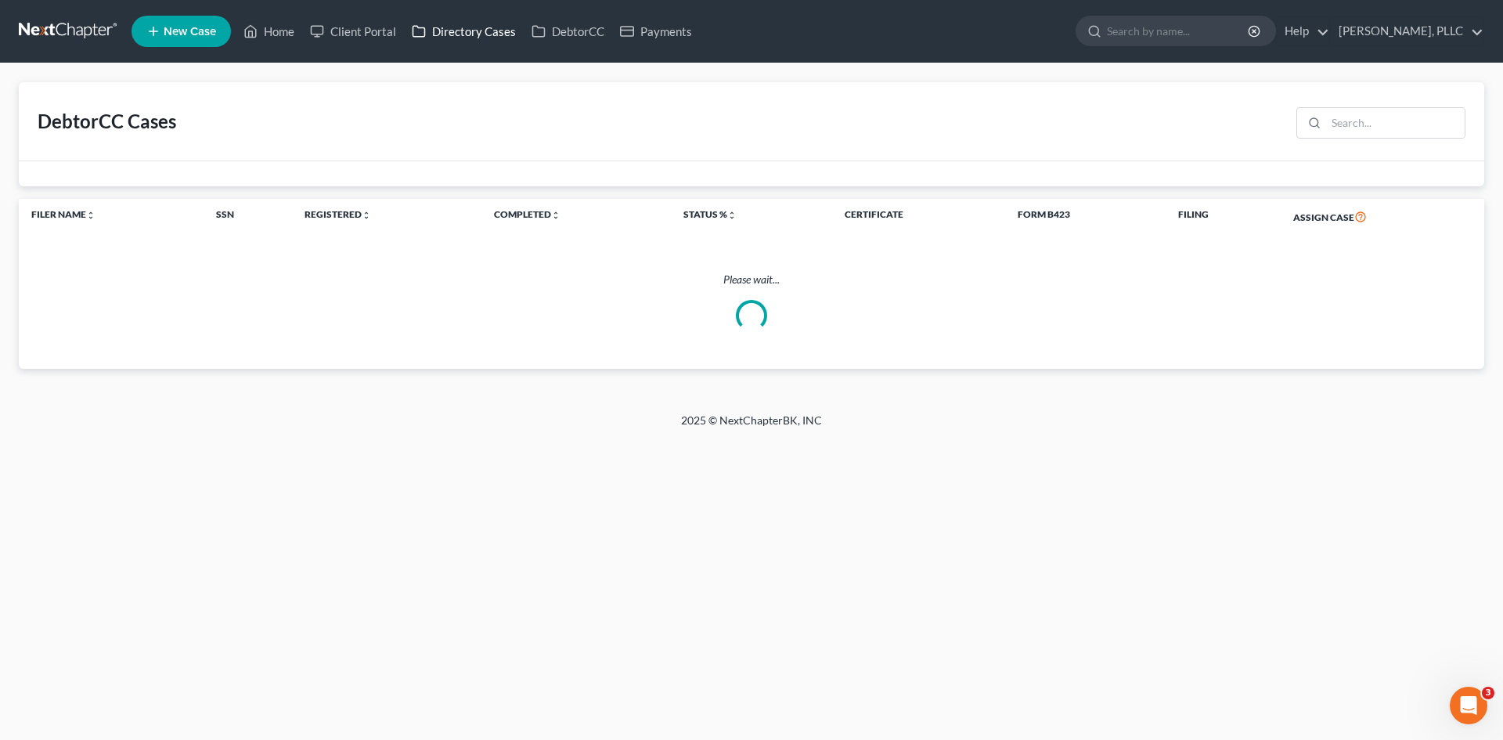
click at [452, 38] on link "Directory Cases" at bounding box center [464, 31] width 120 height 28
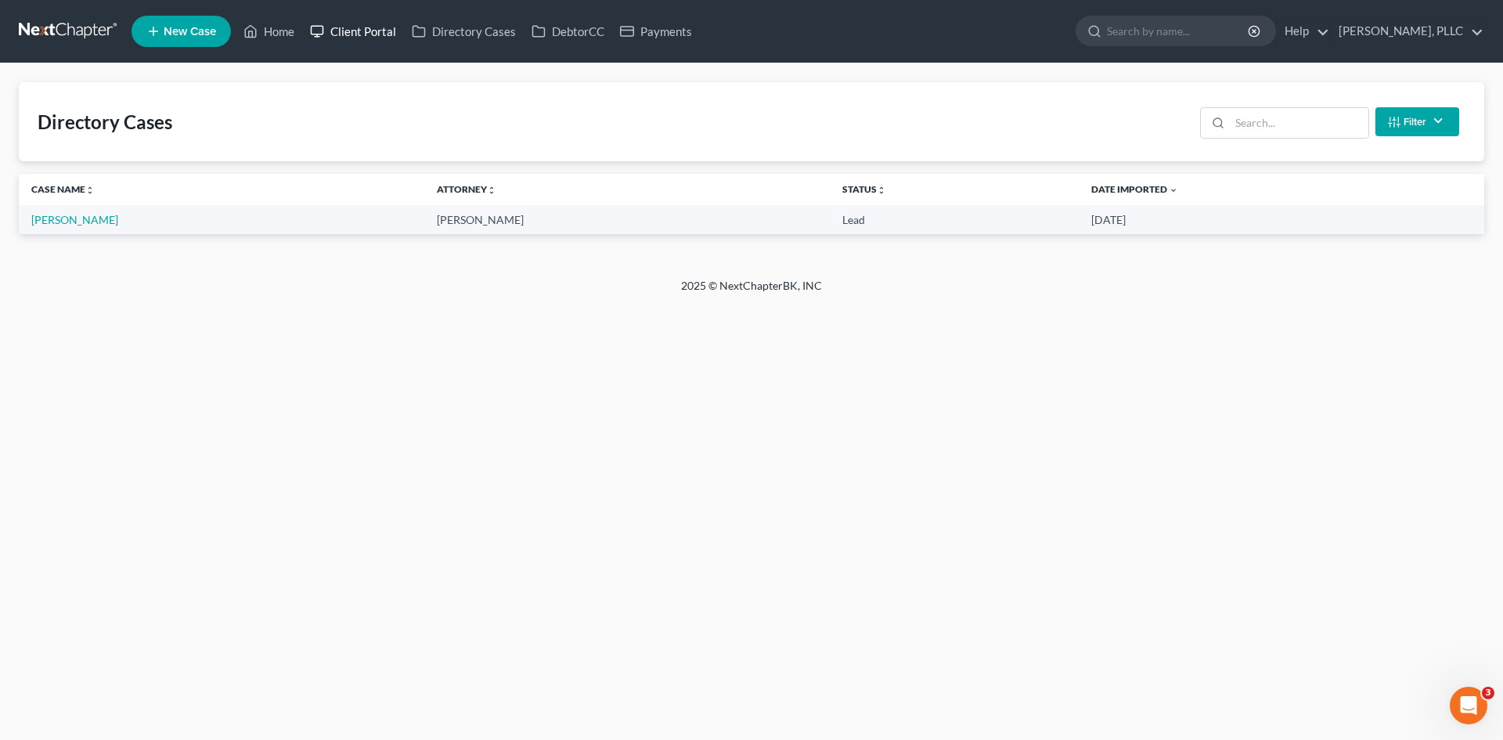
click at [378, 36] on link "Client Portal" at bounding box center [353, 31] width 102 height 28
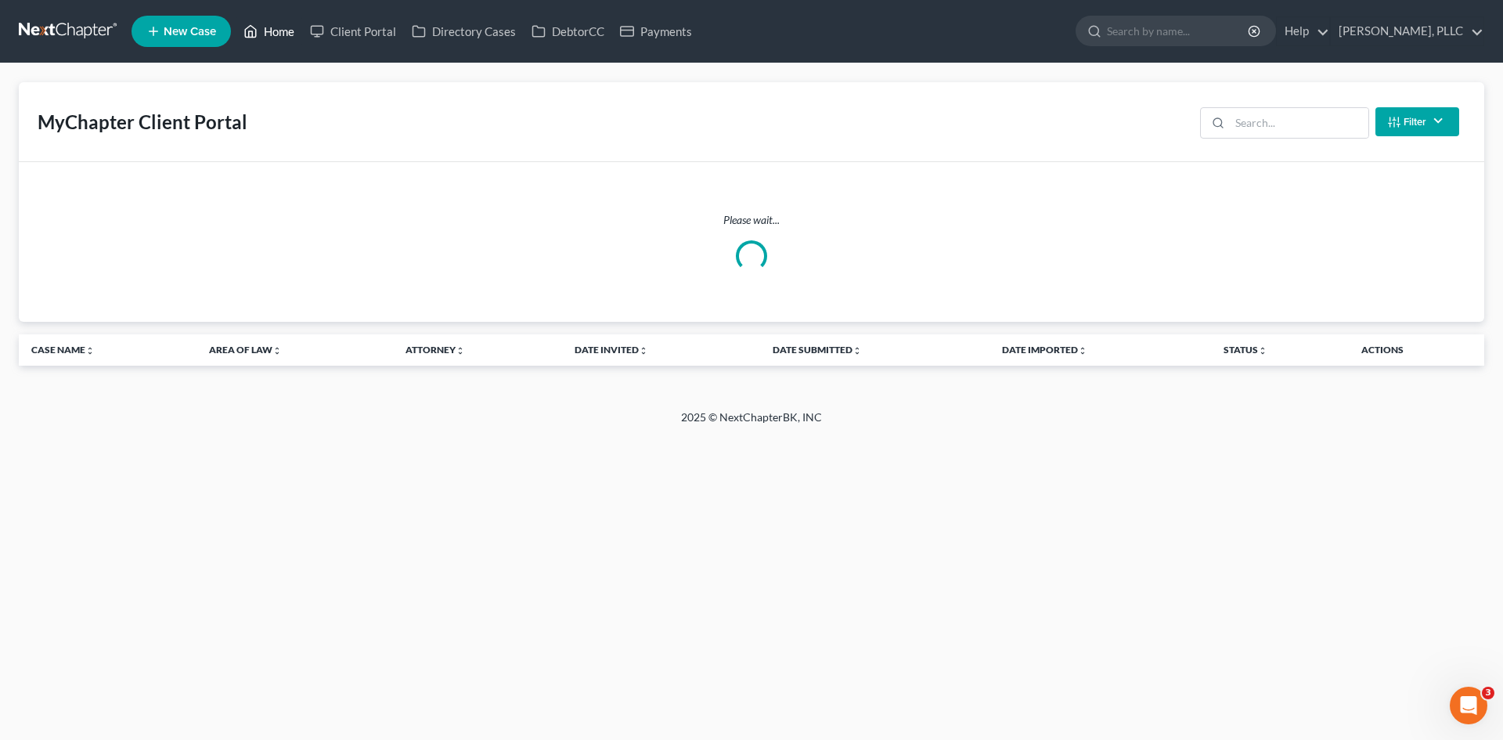
click at [268, 32] on link "Home" at bounding box center [269, 31] width 67 height 28
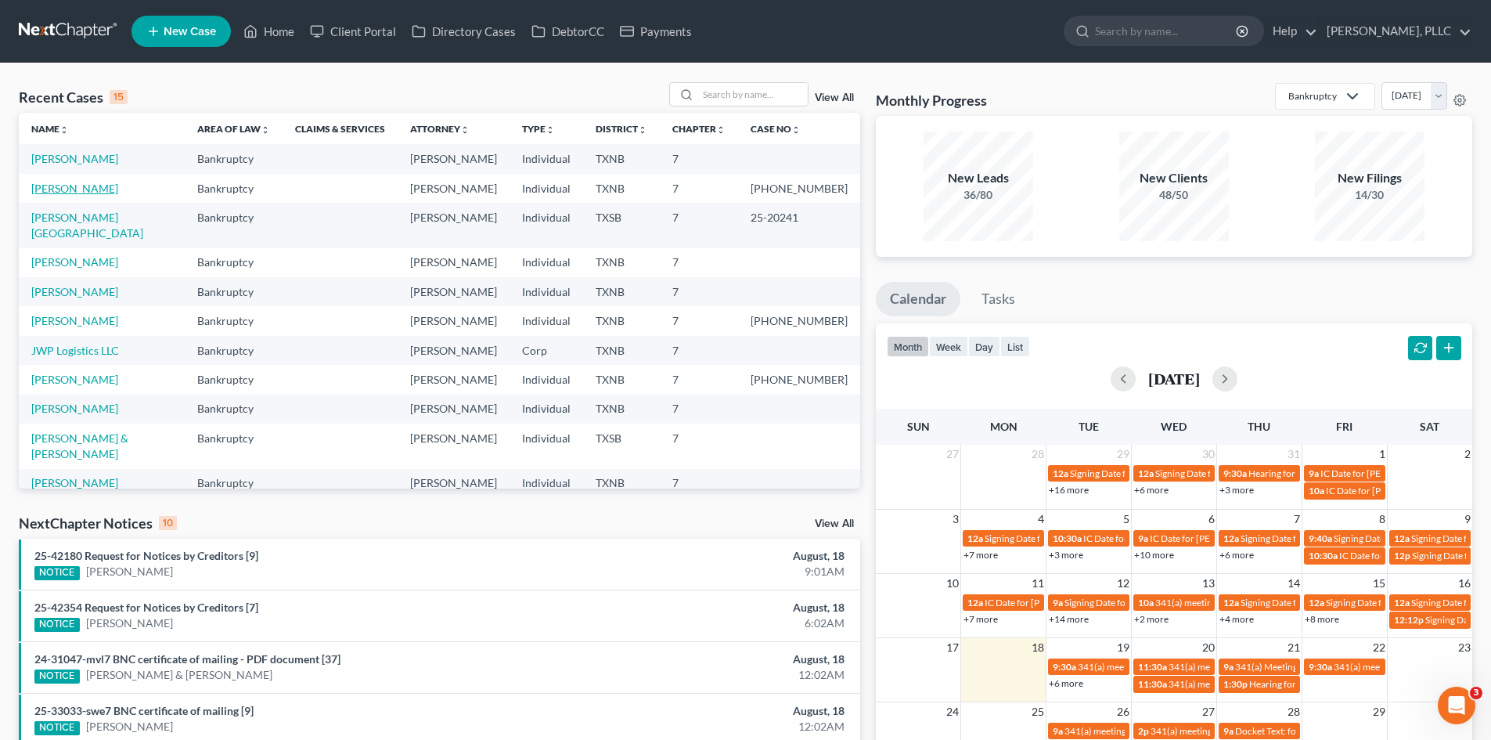
click at [56, 191] on link "Durand, Thony" at bounding box center [74, 188] width 87 height 13
select select "4"
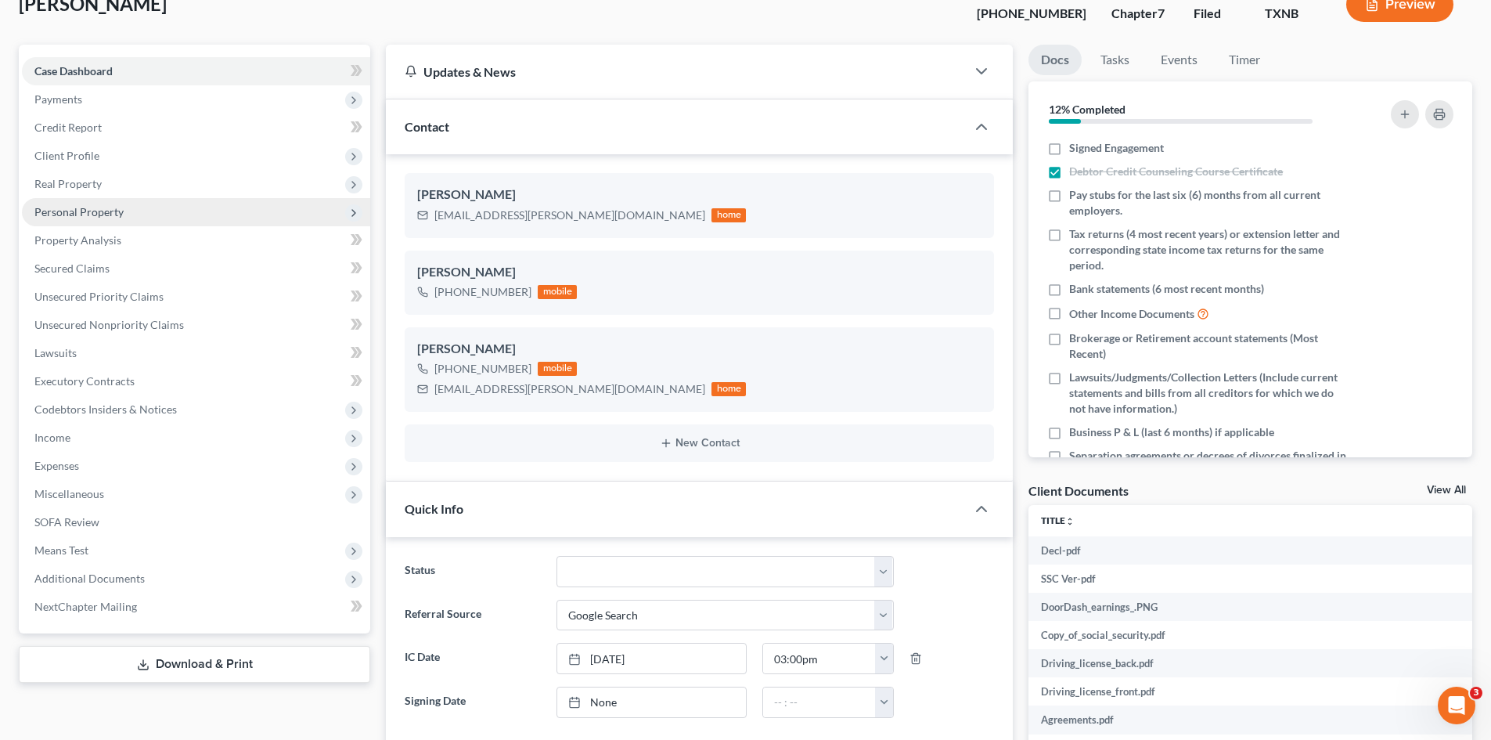
scroll to position [235, 0]
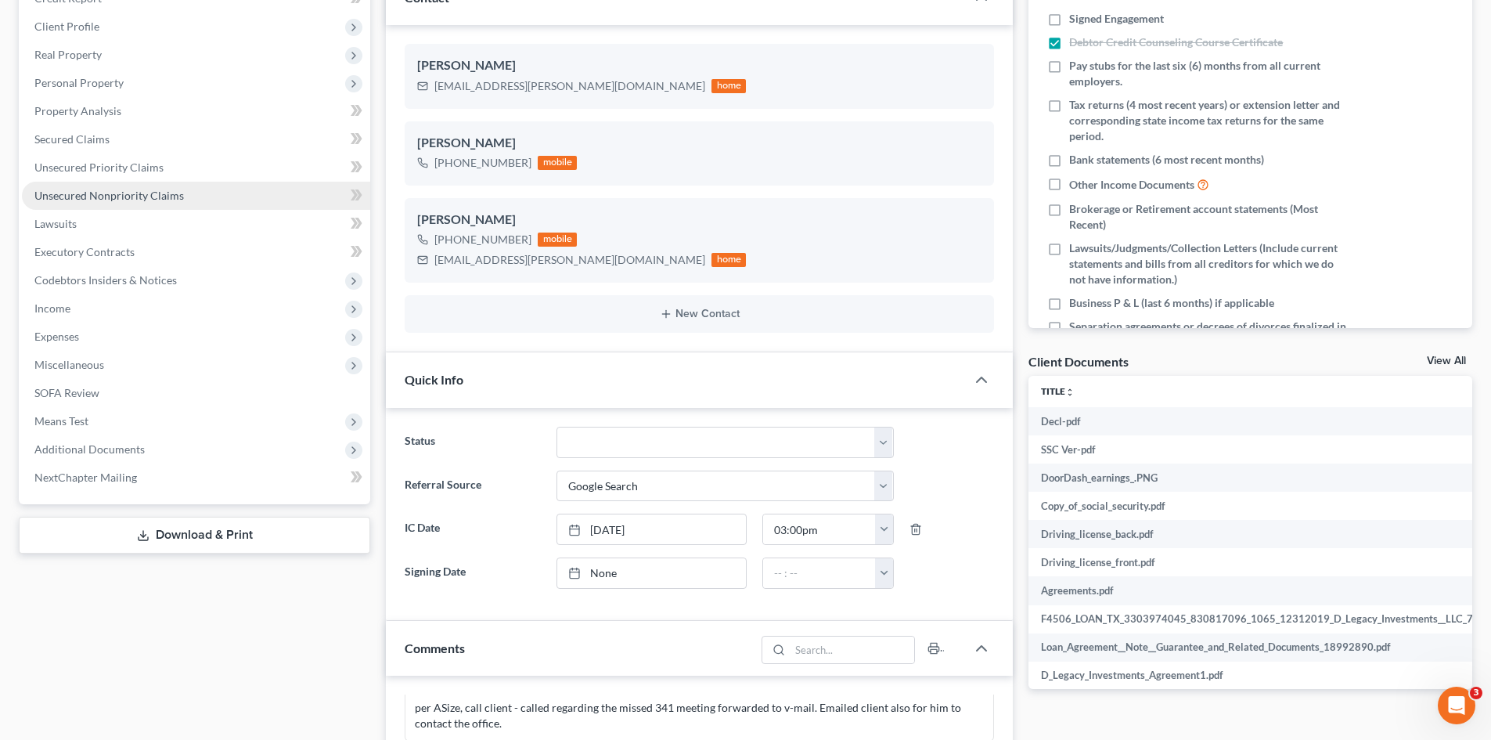
click at [88, 189] on span "Unsecured Nonpriority Claims" at bounding box center [109, 195] width 150 height 13
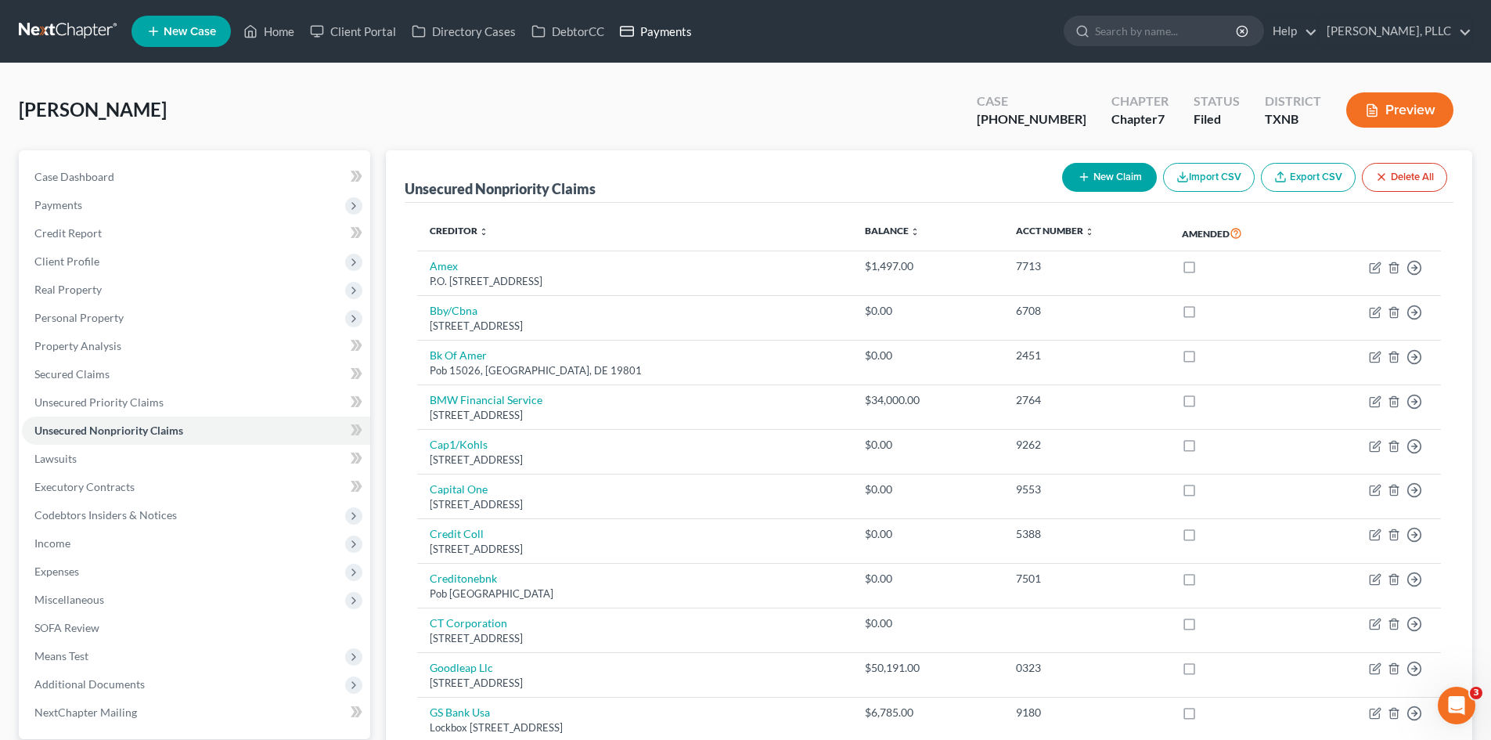
click at [656, 27] on link "Payments" at bounding box center [656, 31] width 88 height 28
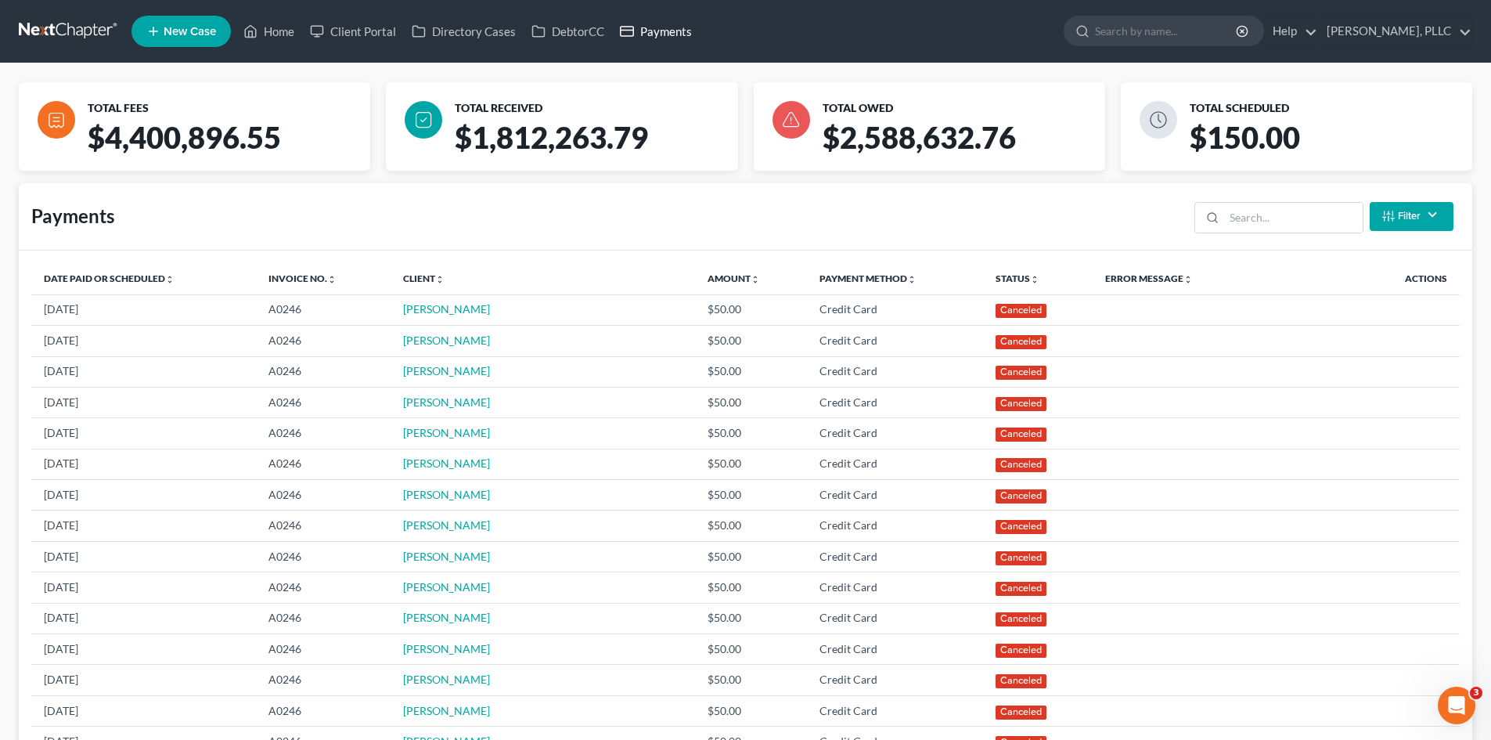
click at [675, 31] on link "Payments" at bounding box center [656, 31] width 88 height 28
click at [274, 31] on link "Home" at bounding box center [269, 31] width 67 height 28
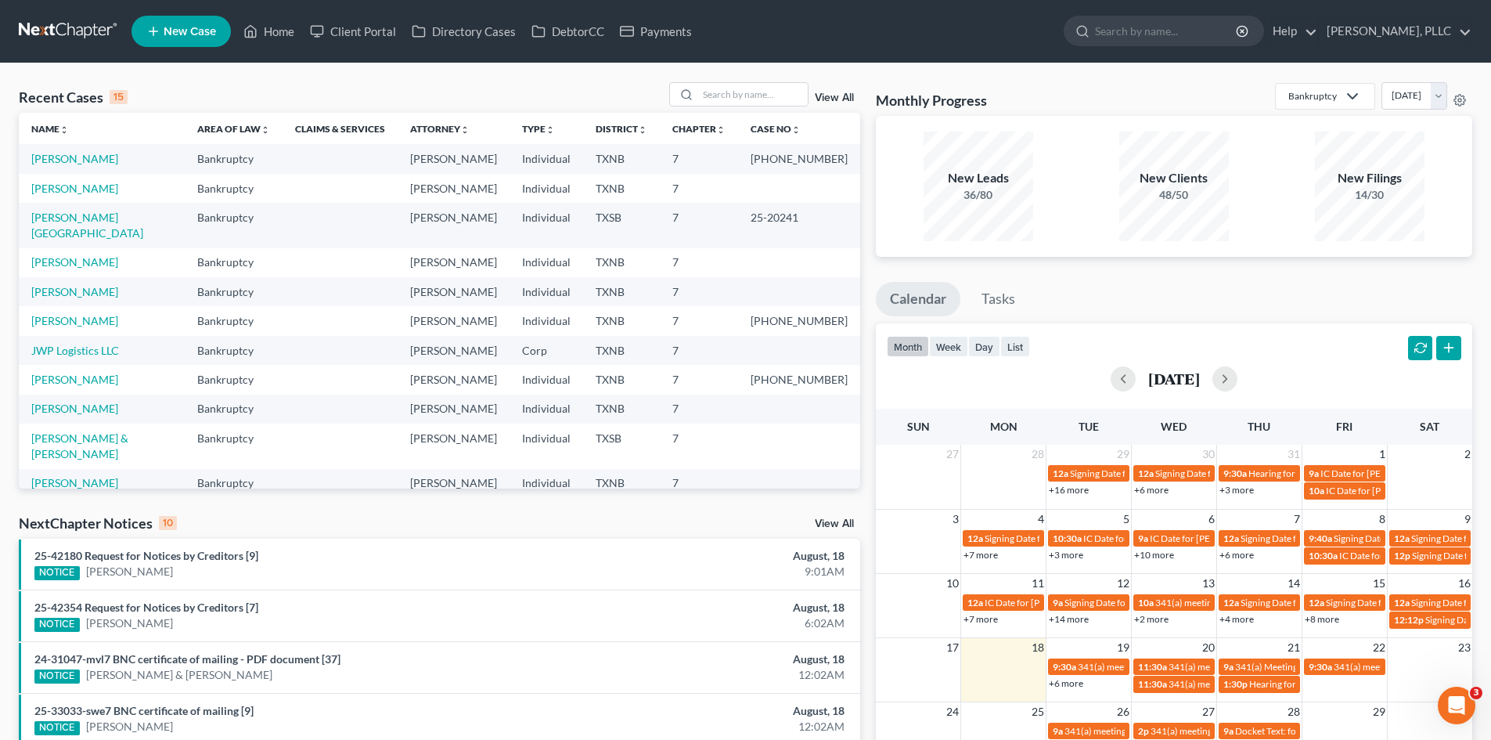
click at [879, 68] on div "Recent Cases 15 View All Name unfold_more expand_more expand_less Area of Law u…" at bounding box center [745, 580] width 1491 height 1035
click at [1284, 228] on div "New Filings 14/30" at bounding box center [1370, 187] width 180 height 110
click at [636, 250] on td "TXNB" at bounding box center [621, 262] width 77 height 29
click at [0, 117] on div "Recent Cases 15 View All Name unfold_more expand_more expand_less Area of Law u…" at bounding box center [745, 580] width 1491 height 1035
click at [744, 95] on input "search" at bounding box center [753, 94] width 110 height 23
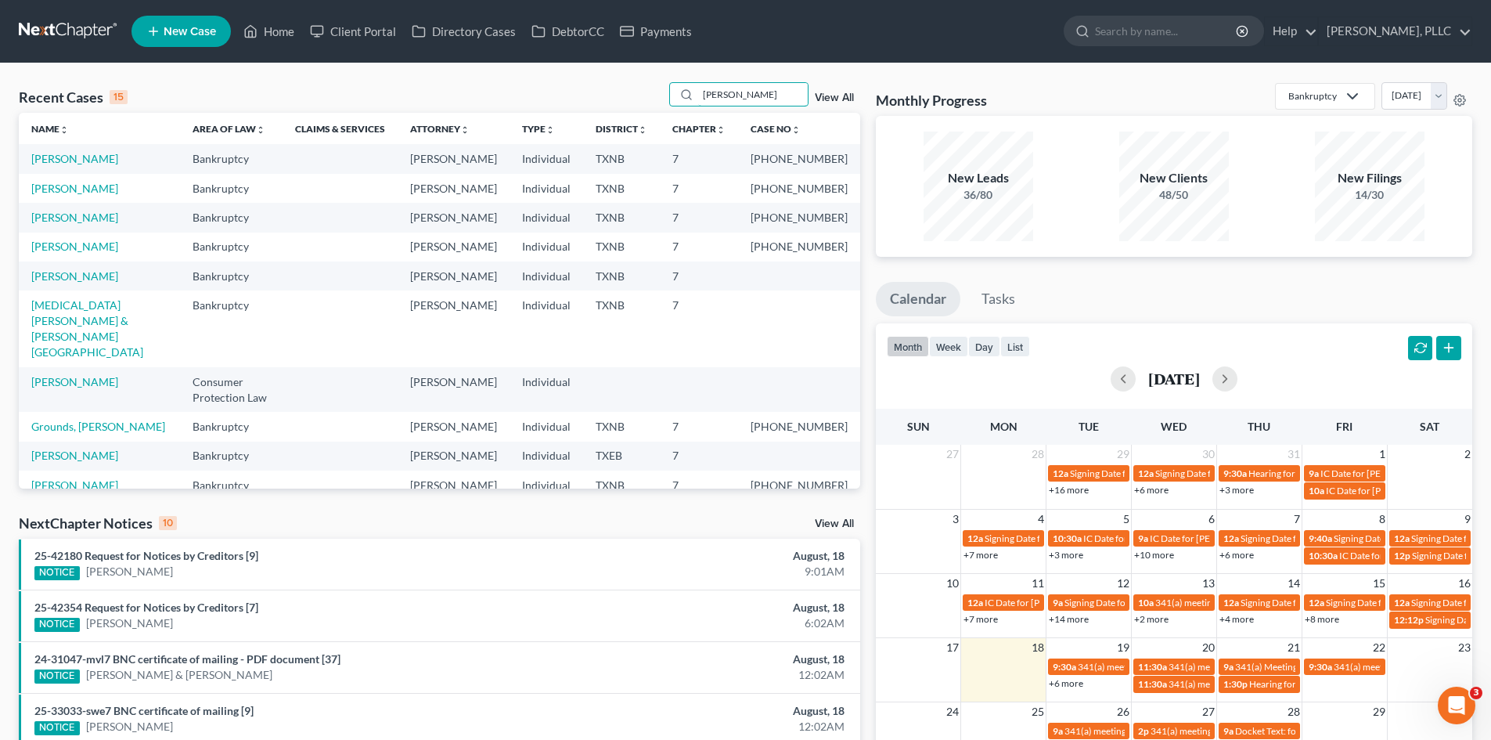
drag, startPoint x: 730, startPoint y: 104, endPoint x: 647, endPoint y: 103, distance: 83.0
click at [647, 103] on div "Recent Cases 15 martin View All" at bounding box center [439, 97] width 841 height 31
drag, startPoint x: 744, startPoint y: 99, endPoint x: 686, endPoint y: 105, distance: 57.5
click at [686, 105] on div "martin" at bounding box center [738, 94] width 139 height 24
type input "savoy"
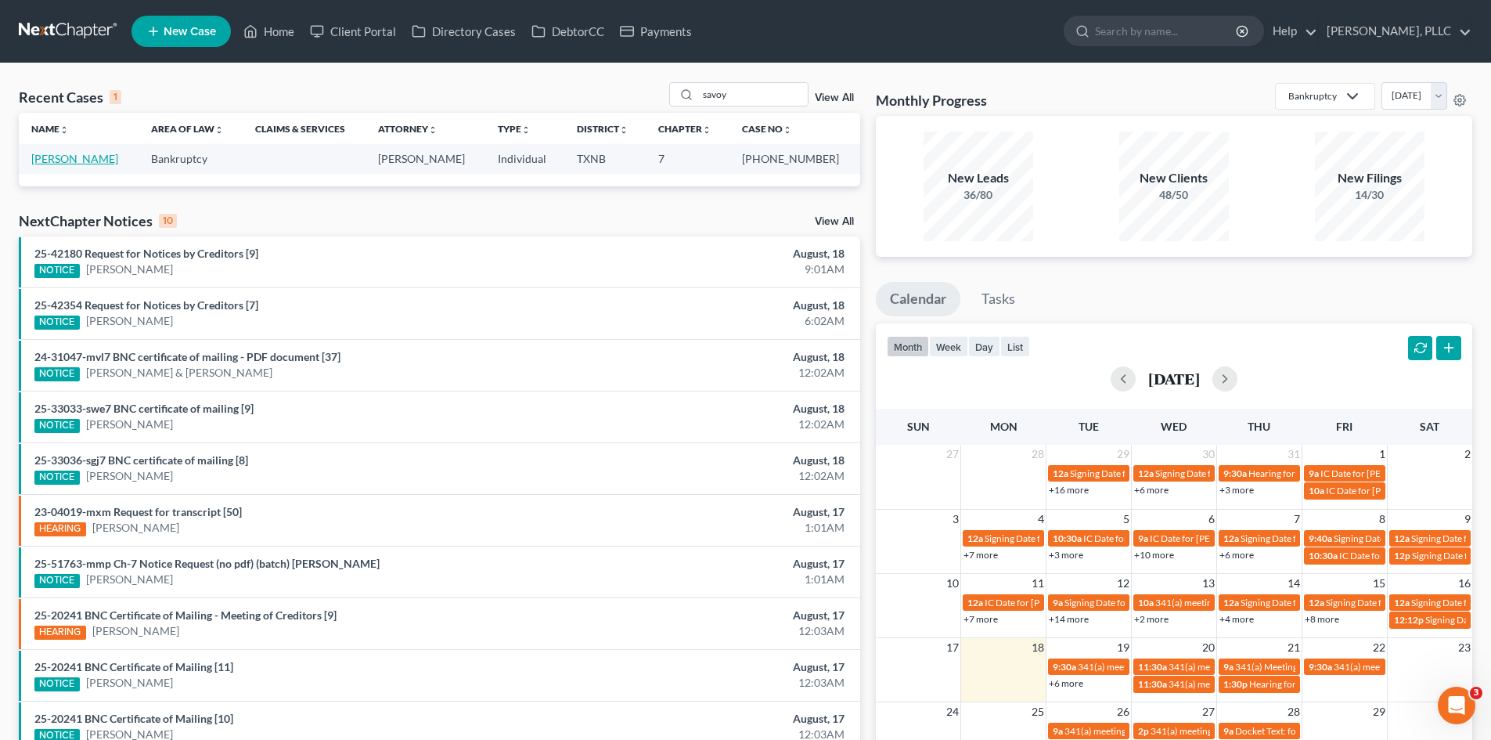
click at [70, 161] on link "Savoy, Alexander" at bounding box center [74, 158] width 87 height 13
select select "4"
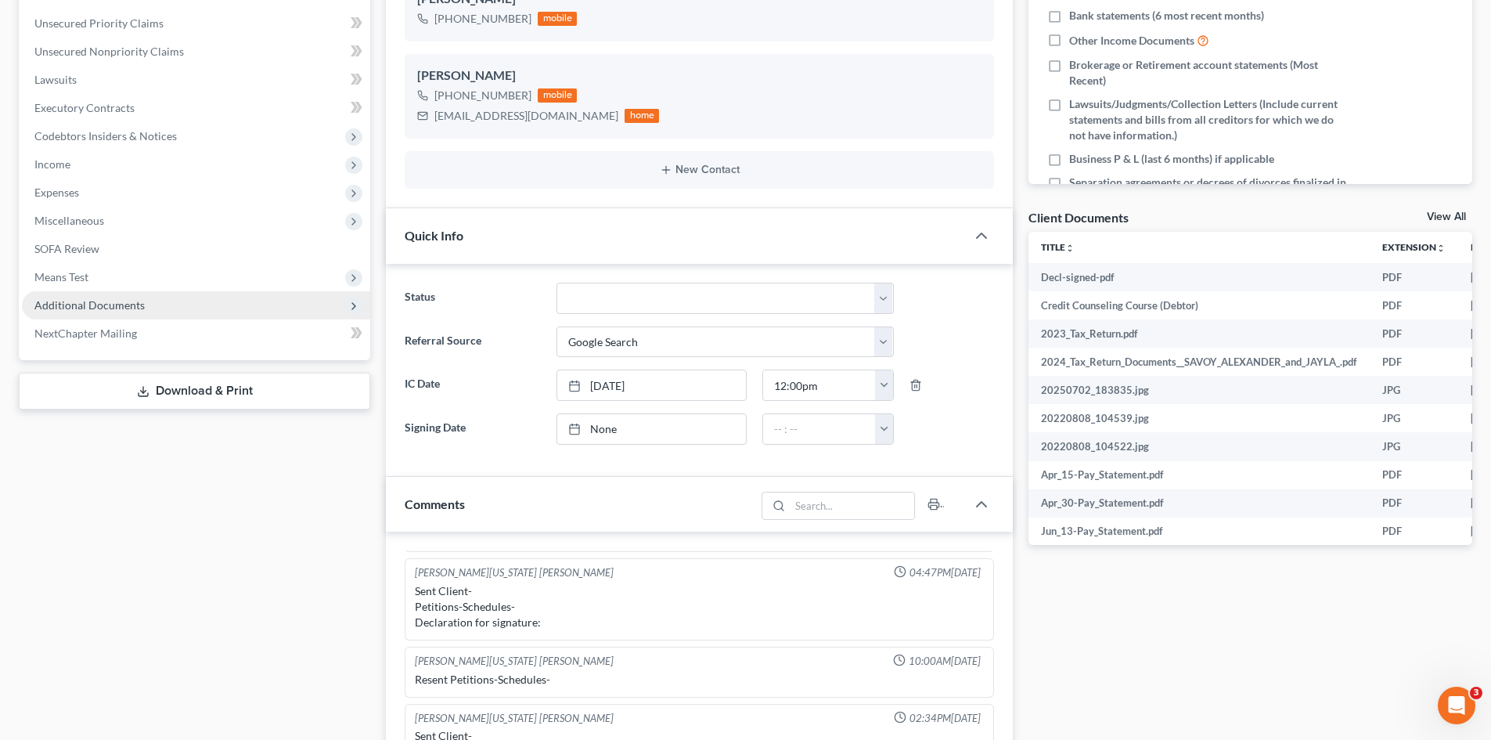
scroll to position [470, 0]
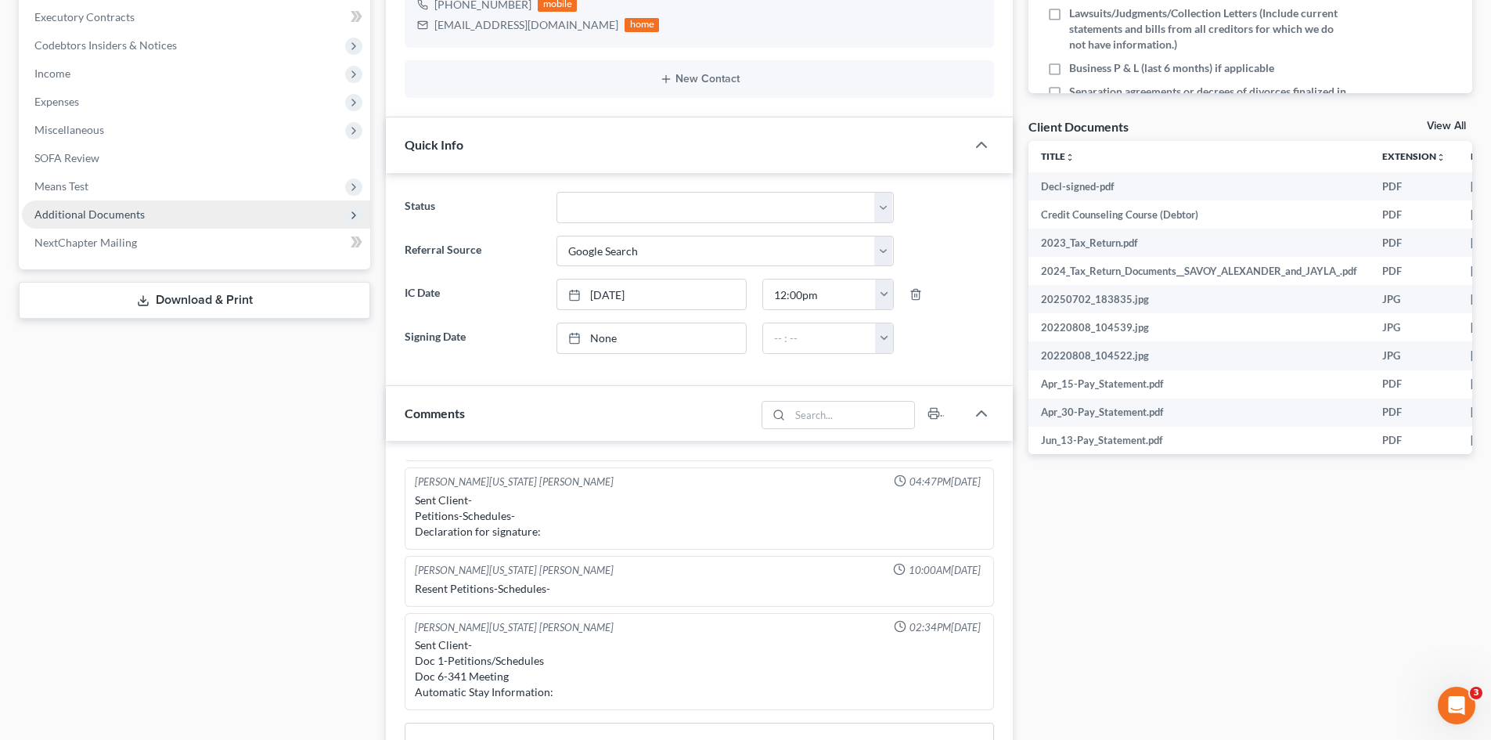
drag, startPoint x: 86, startPoint y: 219, endPoint x: 232, endPoint y: 218, distance: 145.6
click at [86, 219] on span "Additional Documents" at bounding box center [89, 213] width 110 height 13
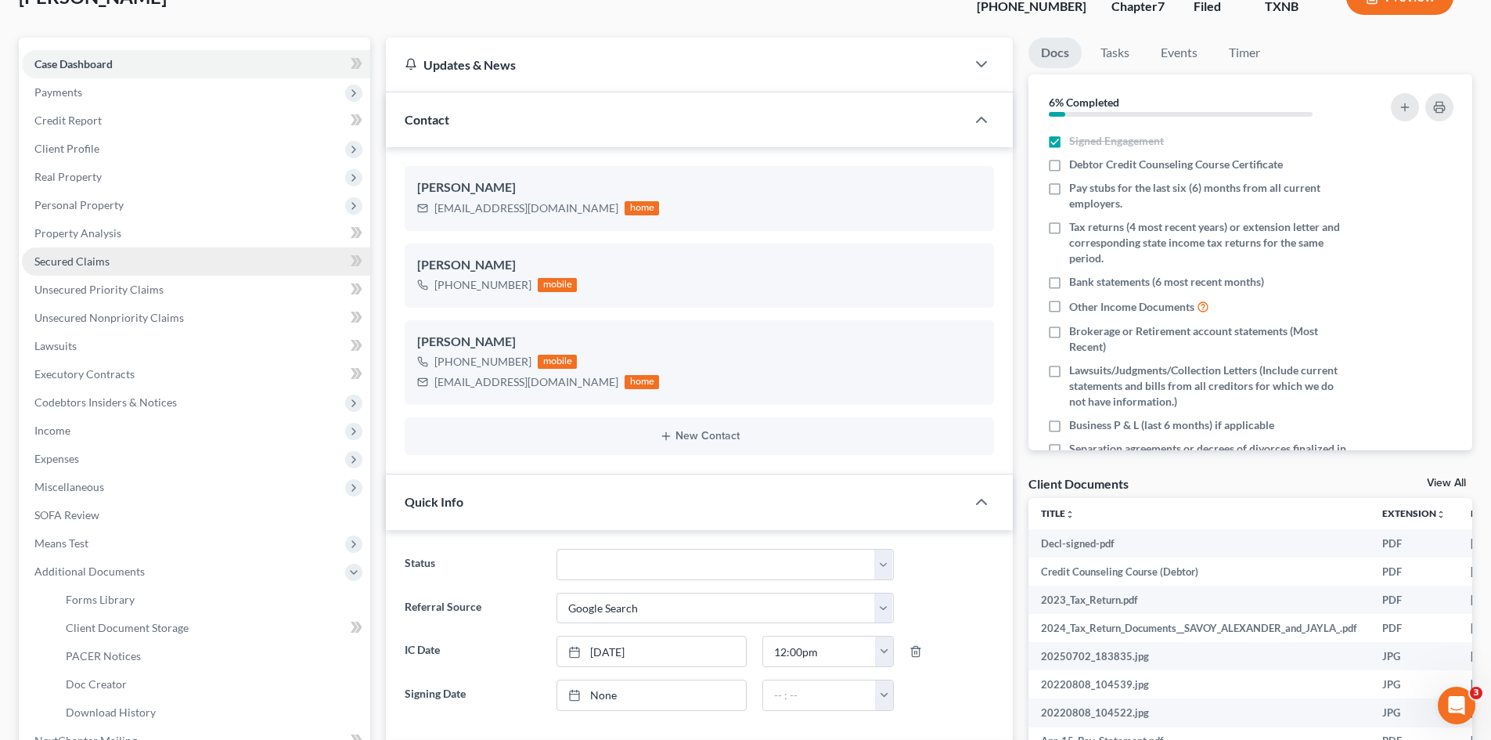
scroll to position [78, 0]
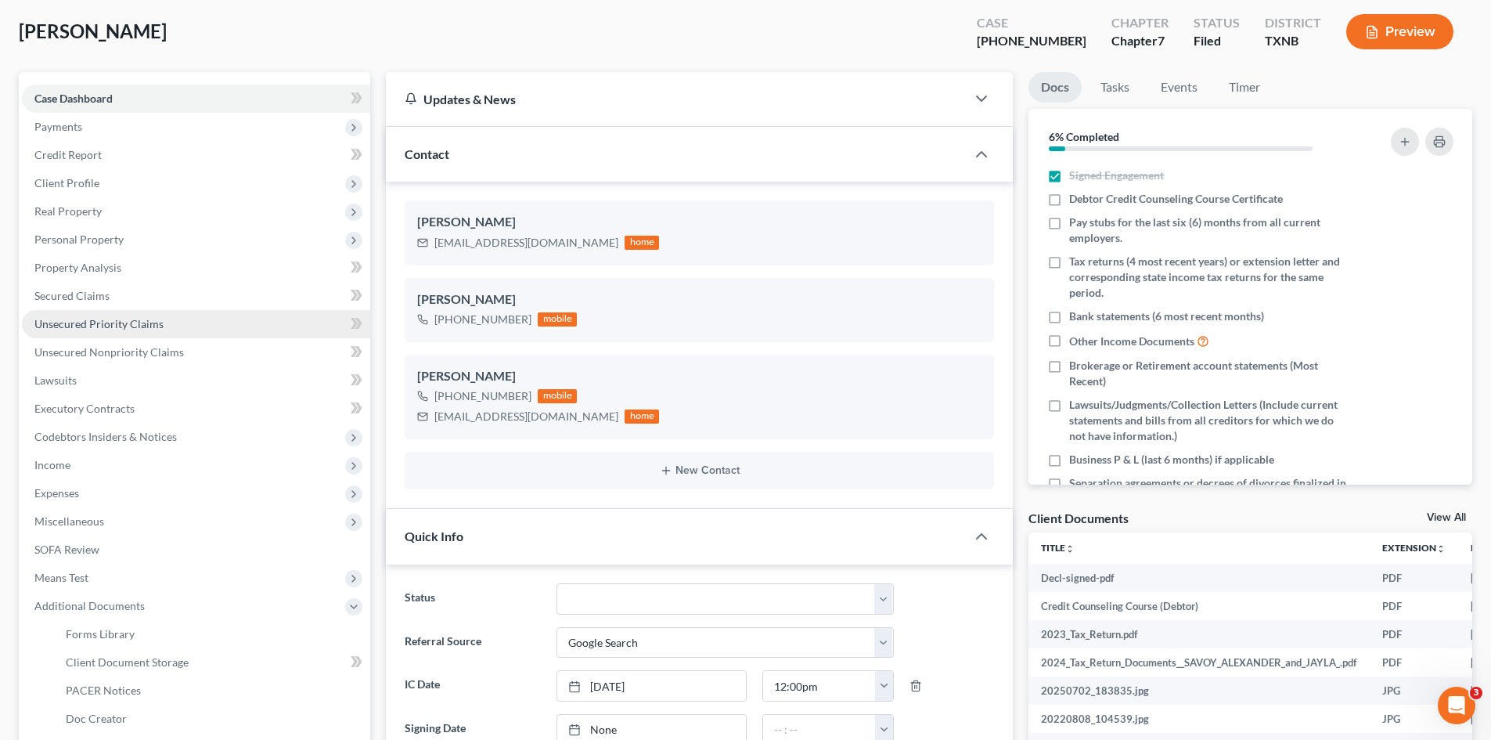
click at [92, 312] on link "Unsecured Priority Claims" at bounding box center [196, 324] width 348 height 28
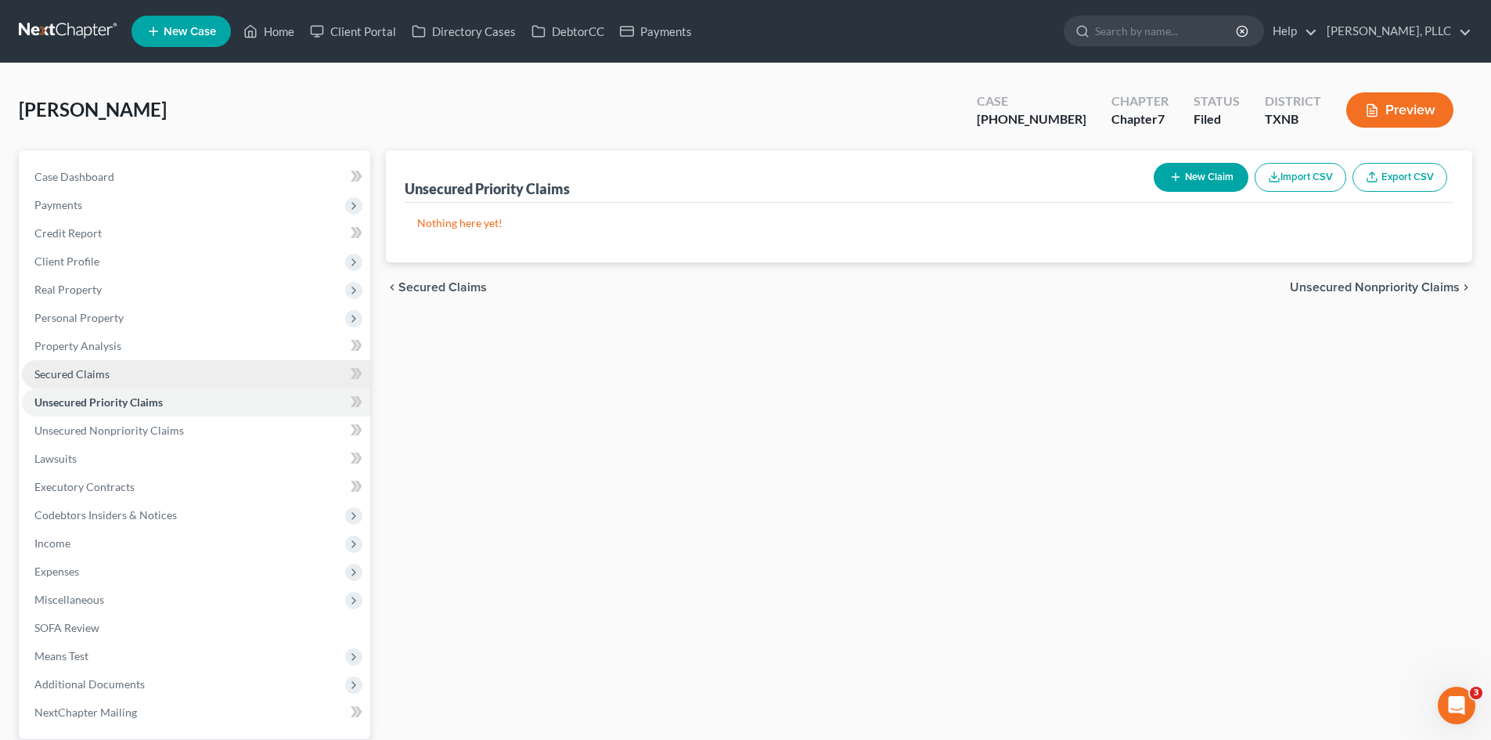
click at [110, 362] on link "Secured Claims" at bounding box center [196, 374] width 348 height 28
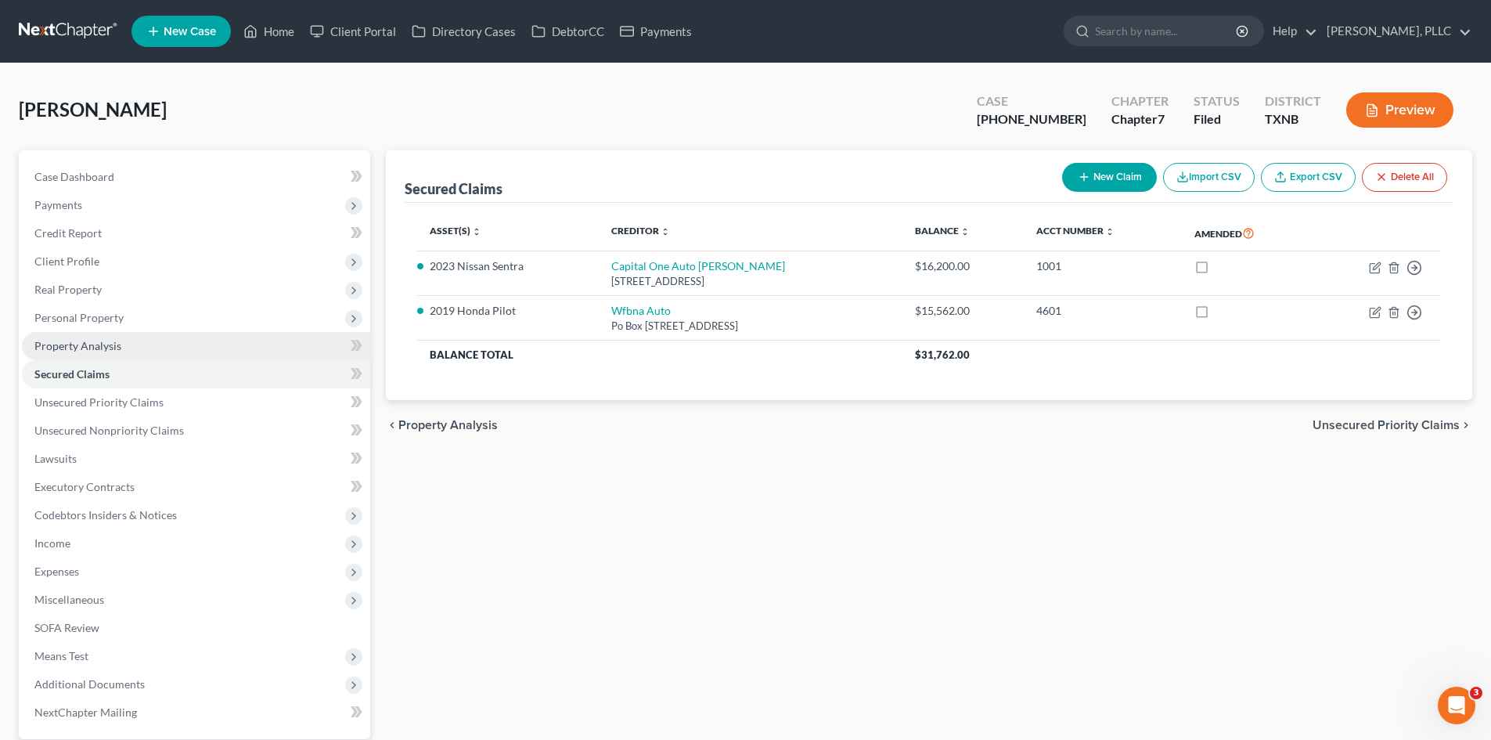
click at [110, 349] on span "Property Analysis" at bounding box center [77, 345] width 87 height 13
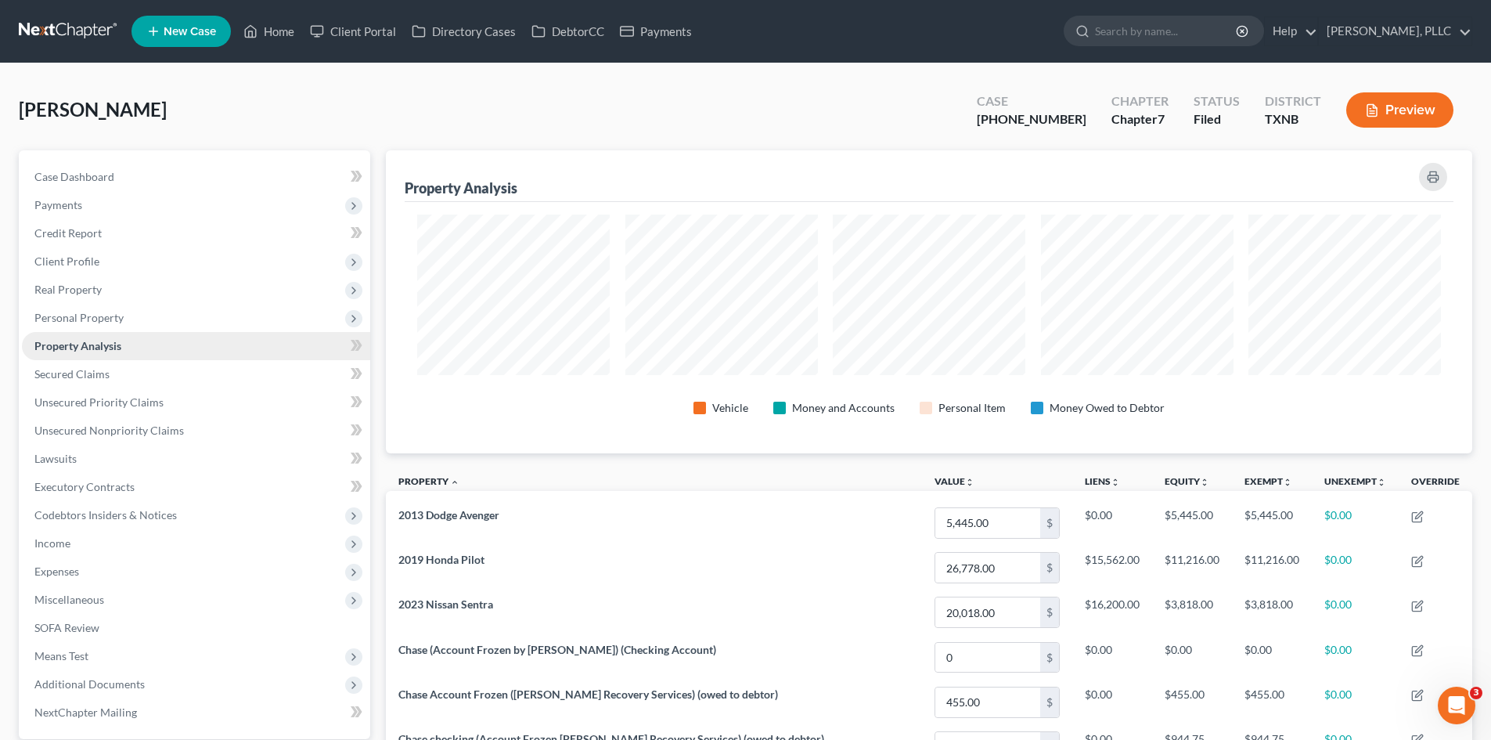
scroll to position [303, 1086]
click at [115, 402] on span "Unsecured Priority Claims" at bounding box center [98, 401] width 129 height 13
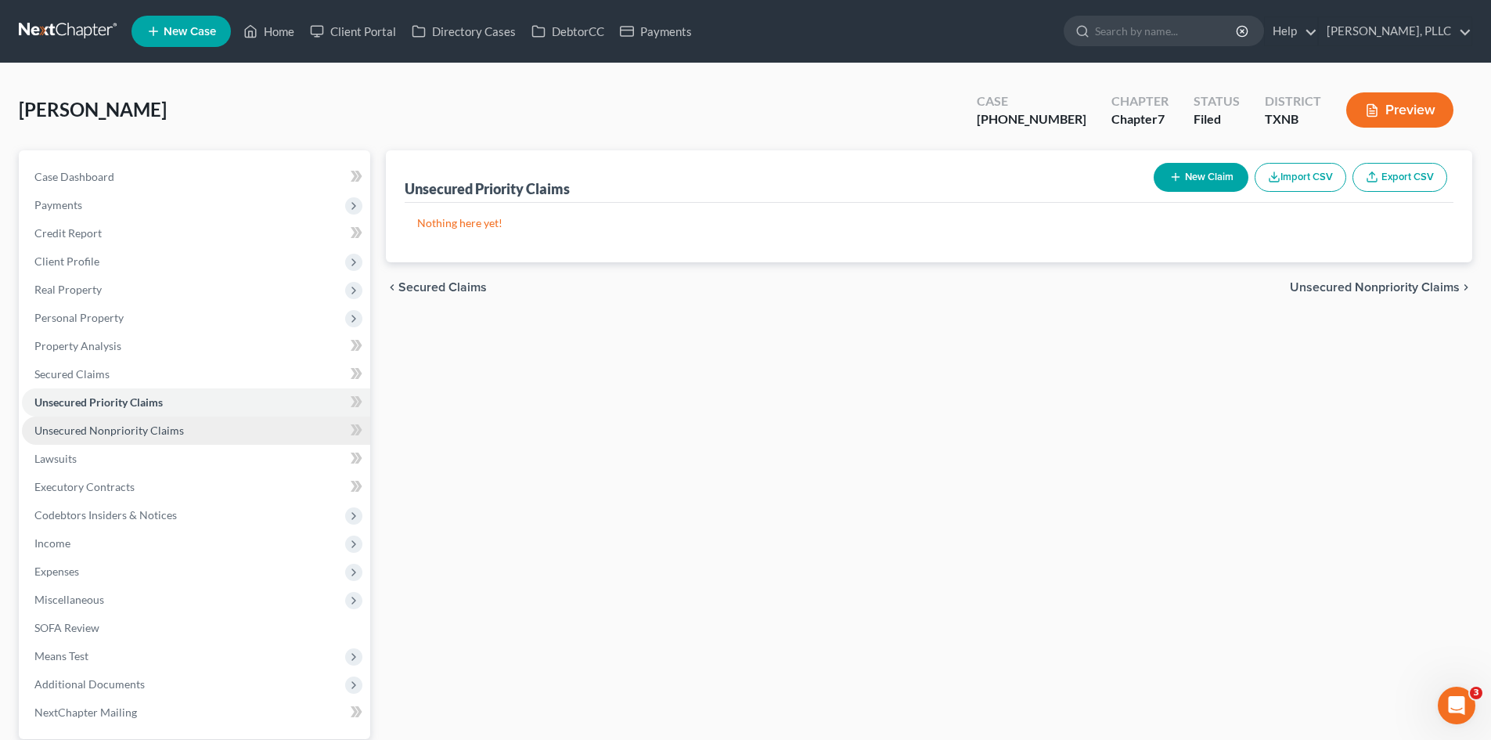
click at [91, 435] on span "Unsecured Nonpriority Claims" at bounding box center [109, 429] width 150 height 13
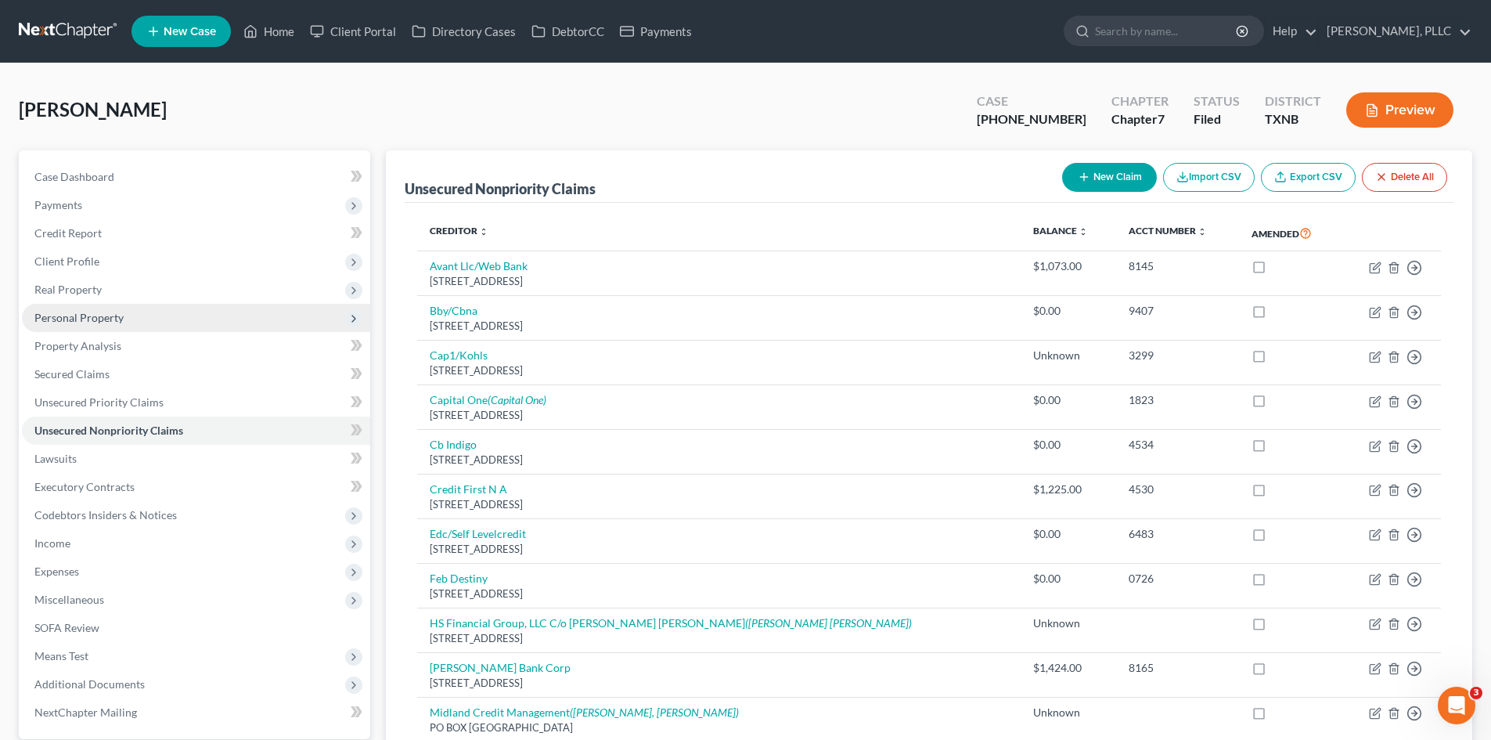
click at [61, 320] on span "Personal Property" at bounding box center [78, 317] width 89 height 13
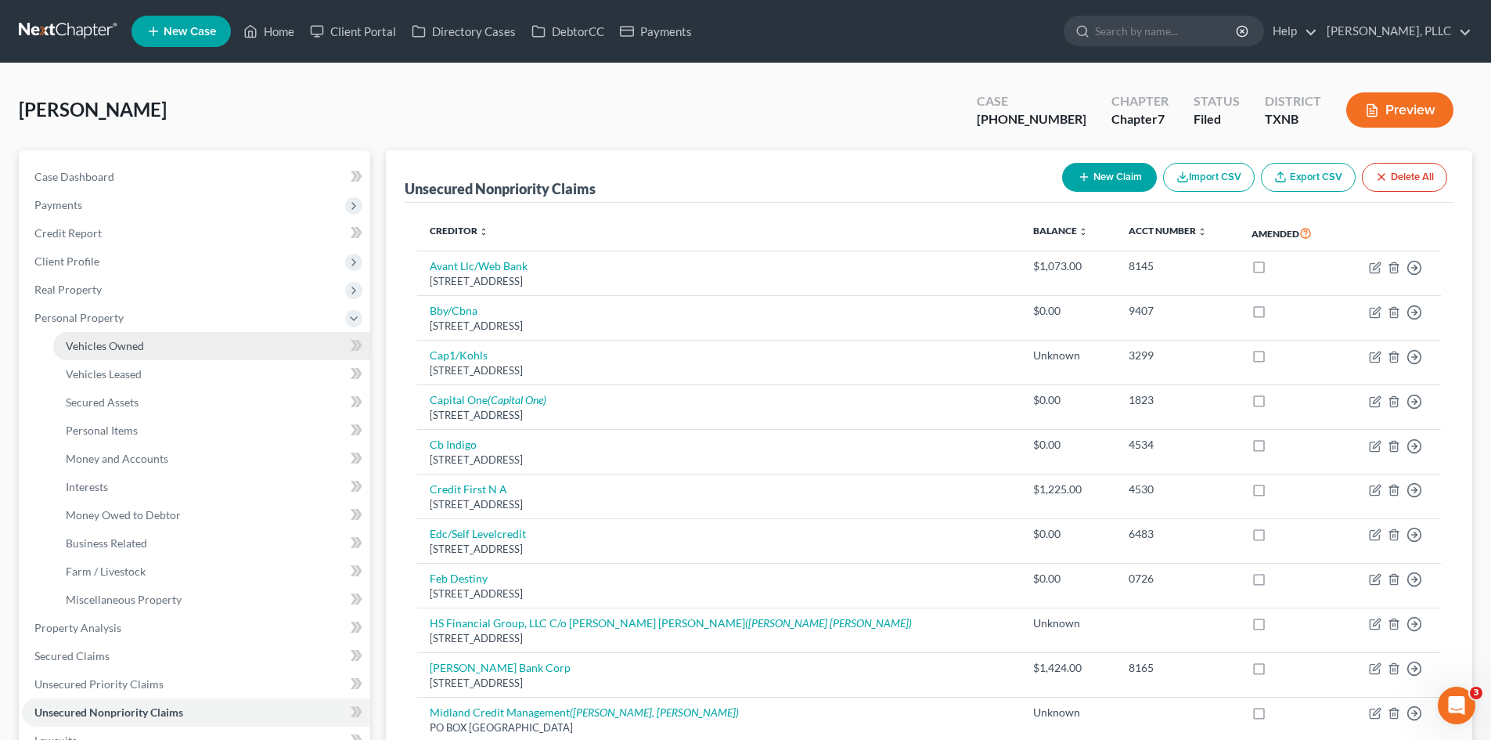
click at [97, 340] on span "Vehicles Owned" at bounding box center [105, 345] width 78 height 13
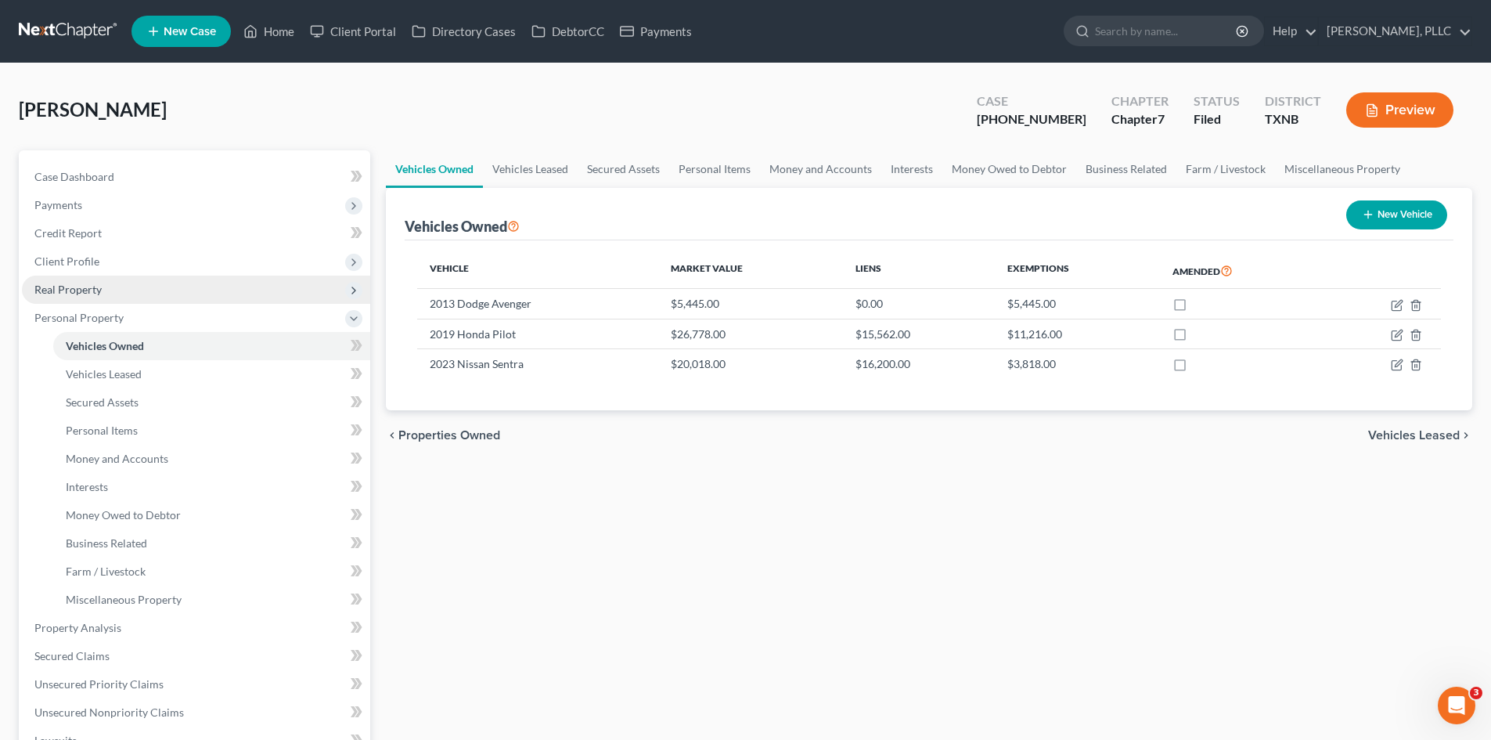
click at [85, 294] on span "Real Property" at bounding box center [67, 289] width 67 height 13
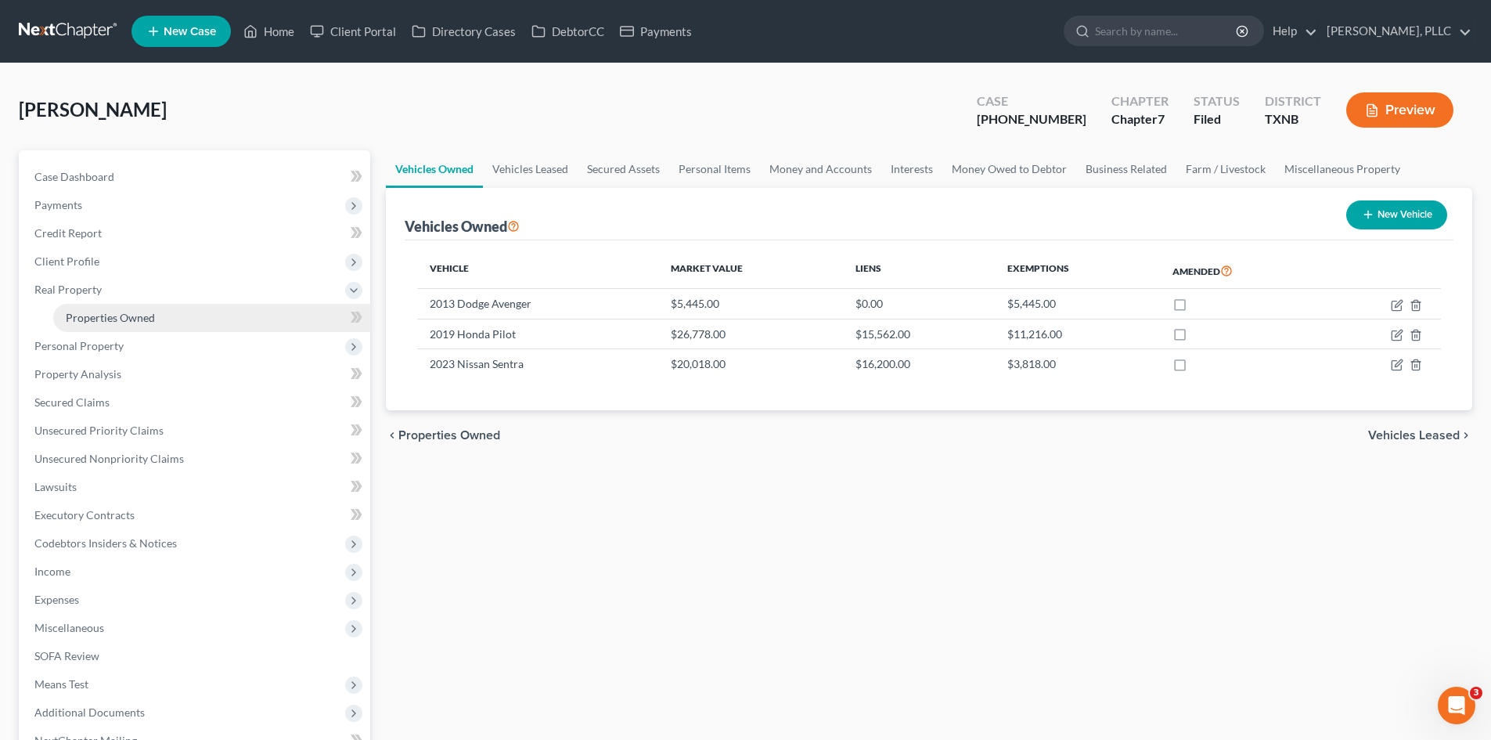
click at [116, 319] on span "Properties Owned" at bounding box center [110, 317] width 89 height 13
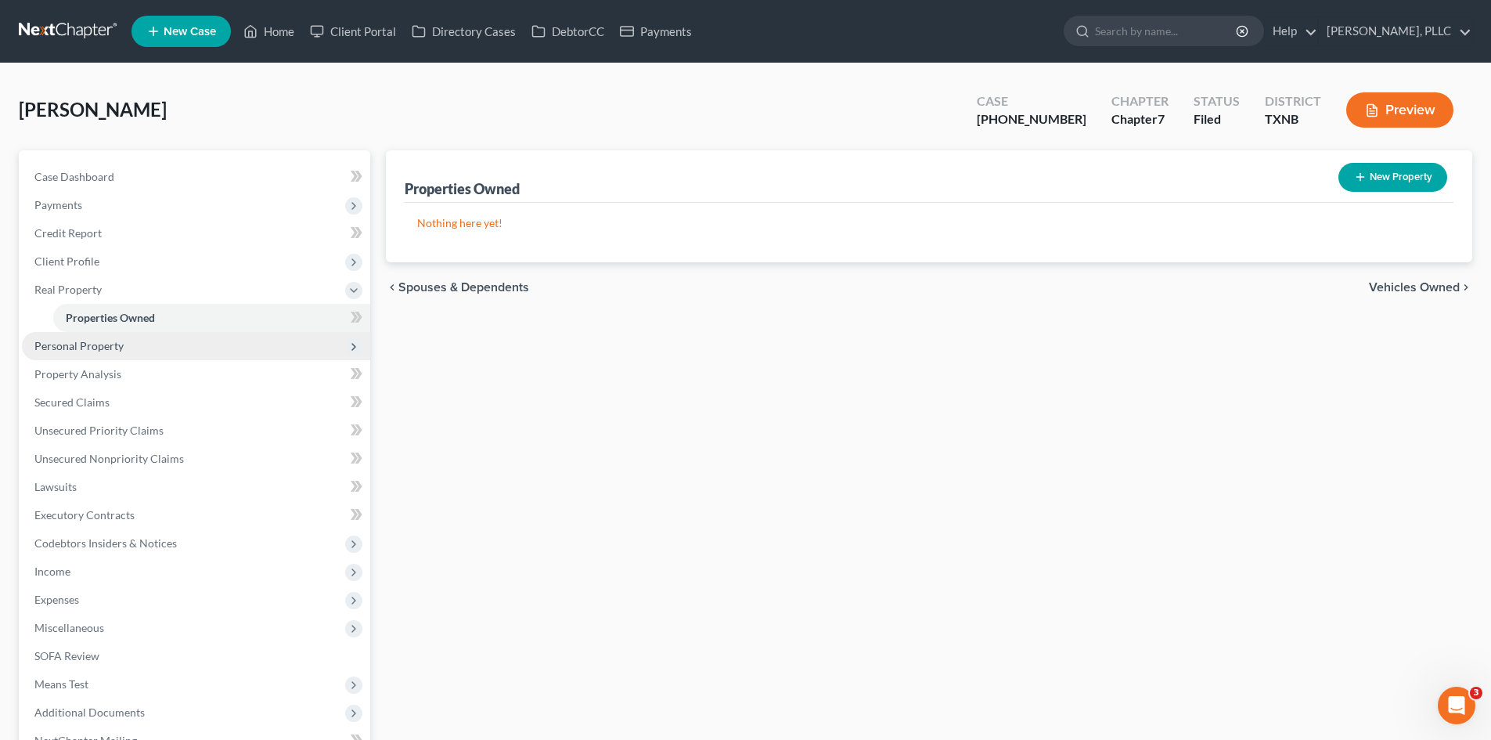
click at [153, 351] on span "Personal Property" at bounding box center [196, 346] width 348 height 28
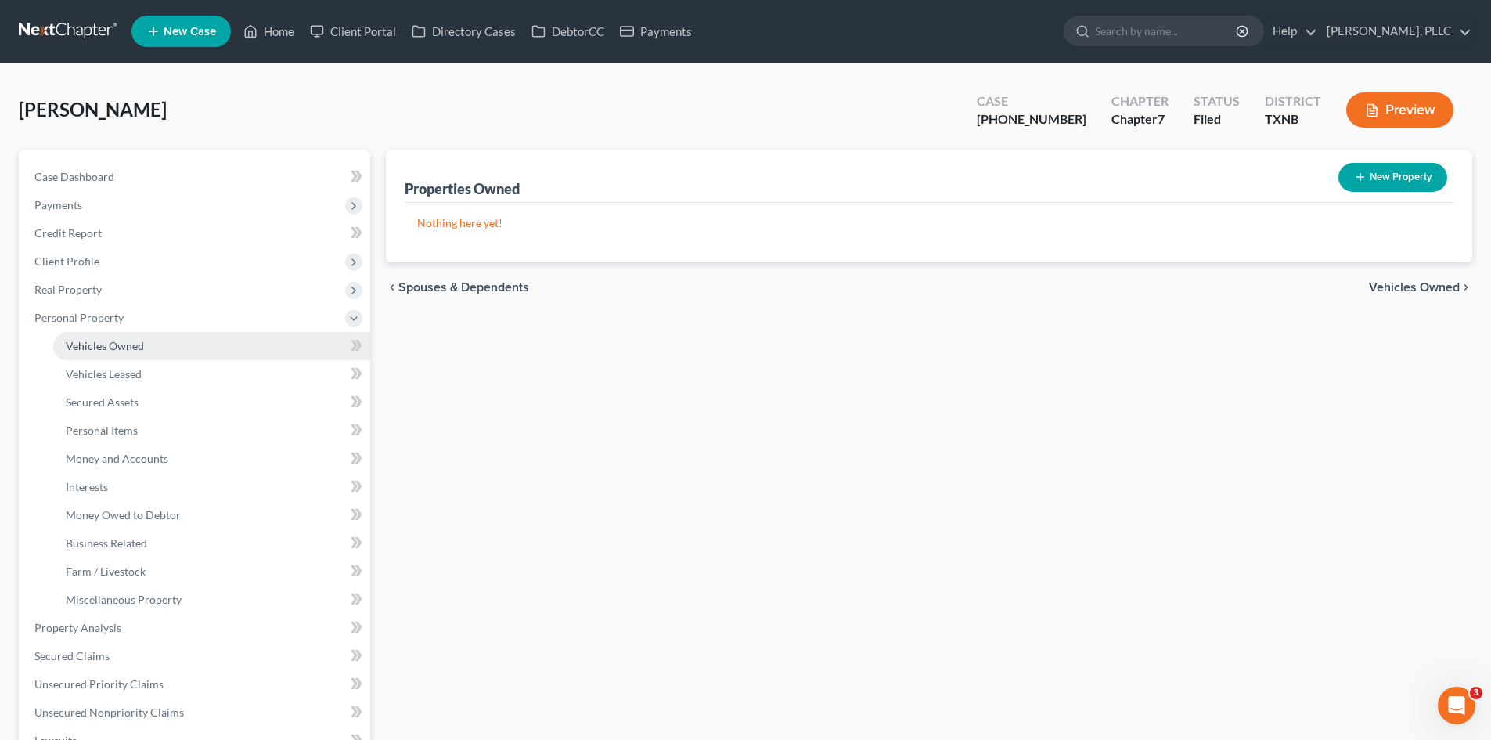
click at [121, 350] on span "Vehicles Owned" at bounding box center [105, 345] width 78 height 13
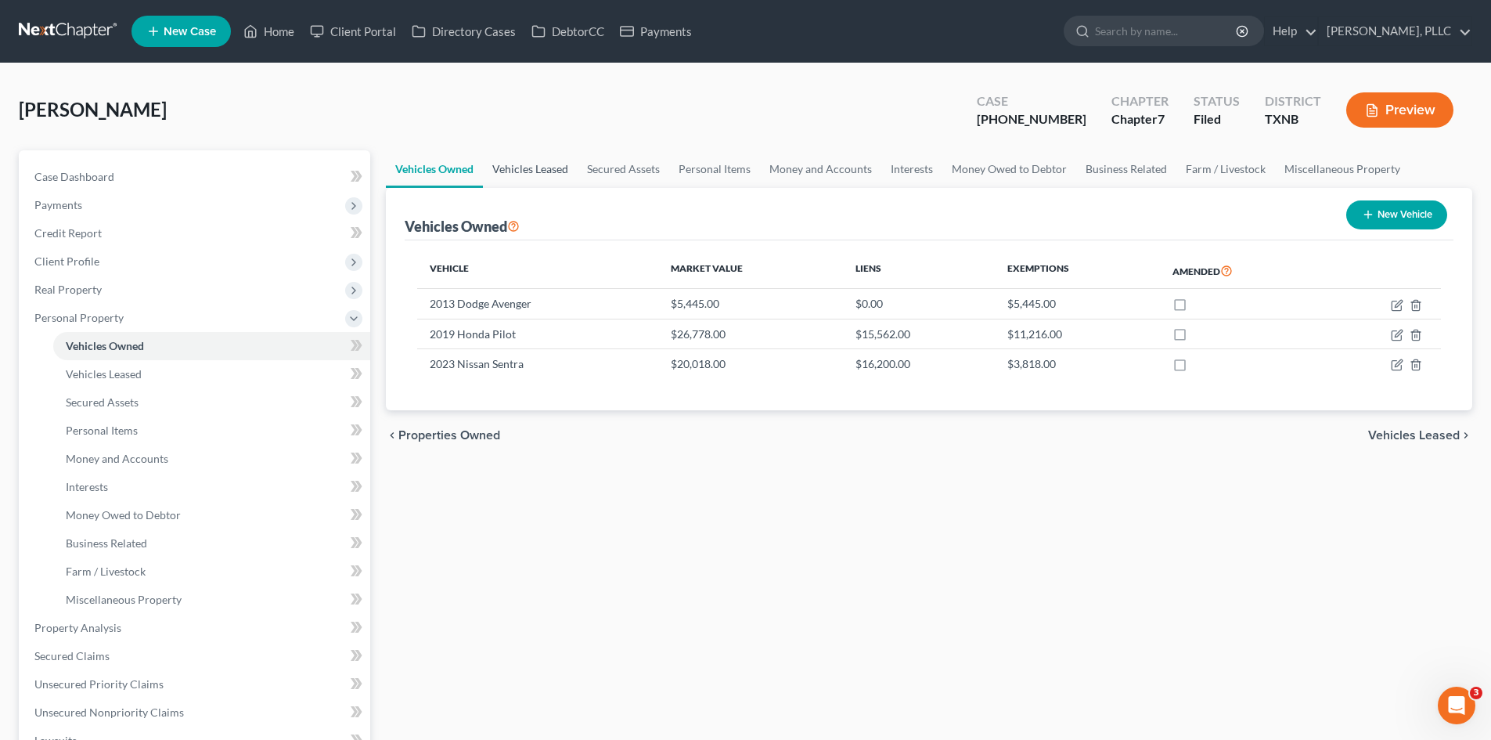
click at [531, 167] on link "Vehicles Leased" at bounding box center [530, 169] width 95 height 38
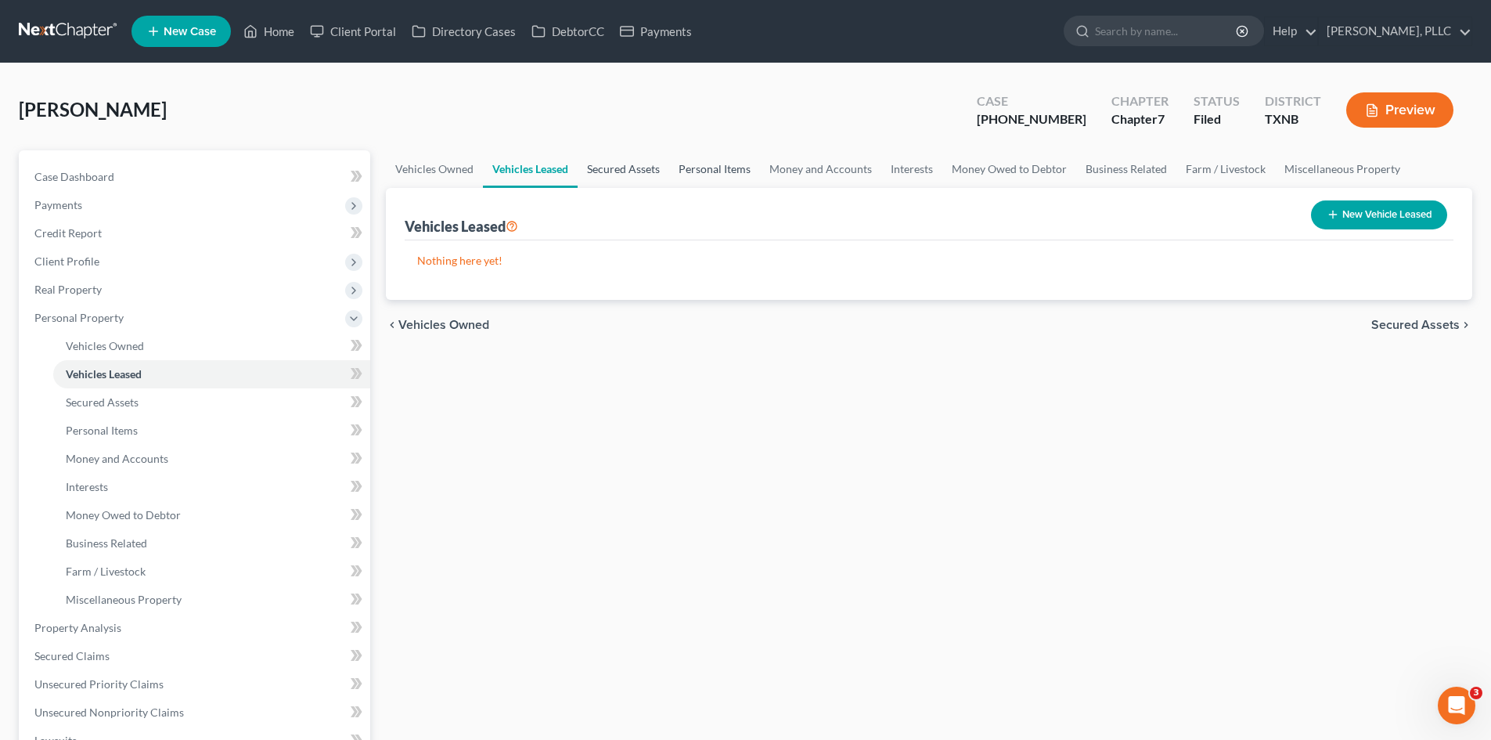
click at [644, 168] on link "Secured Assets" at bounding box center [624, 169] width 92 height 38
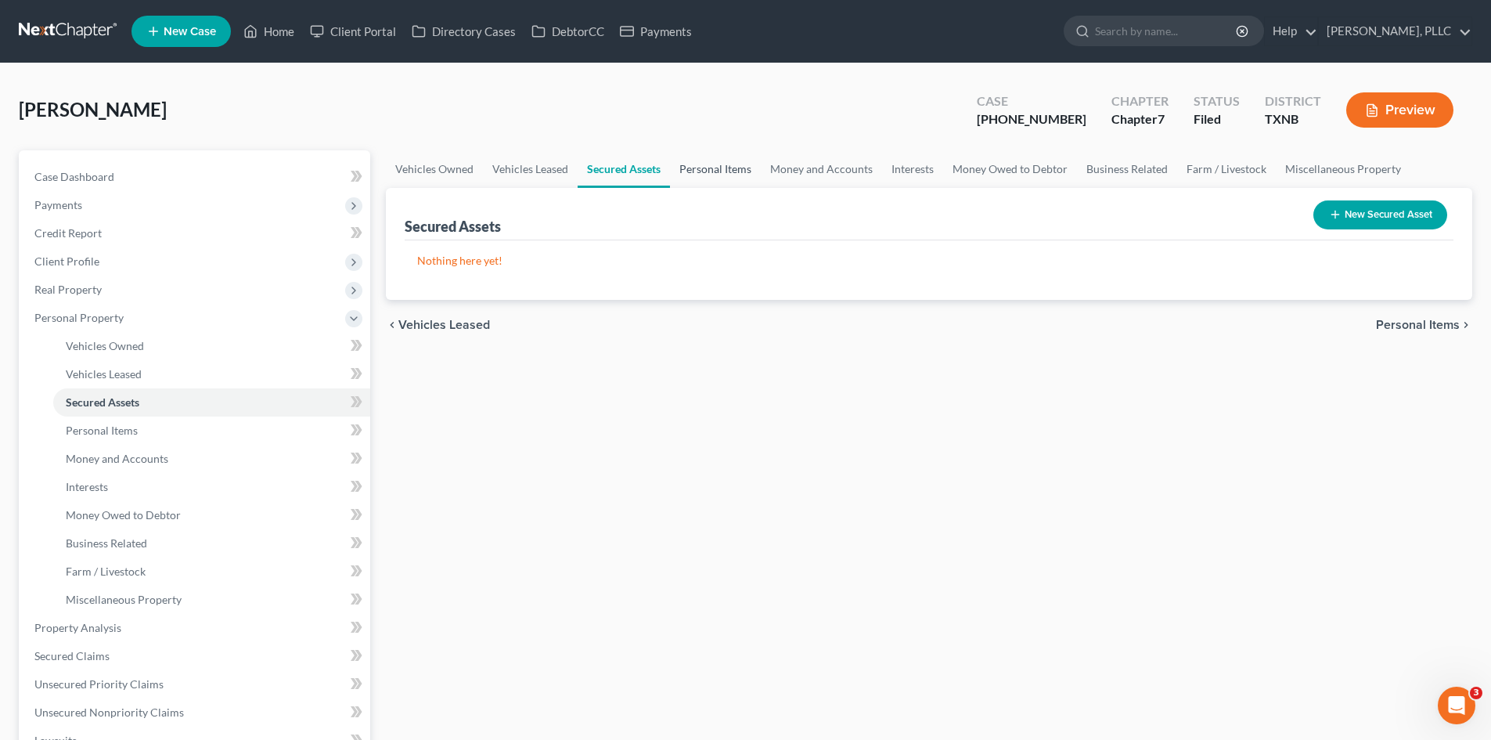
click at [731, 166] on link "Personal Items" at bounding box center [715, 169] width 91 height 38
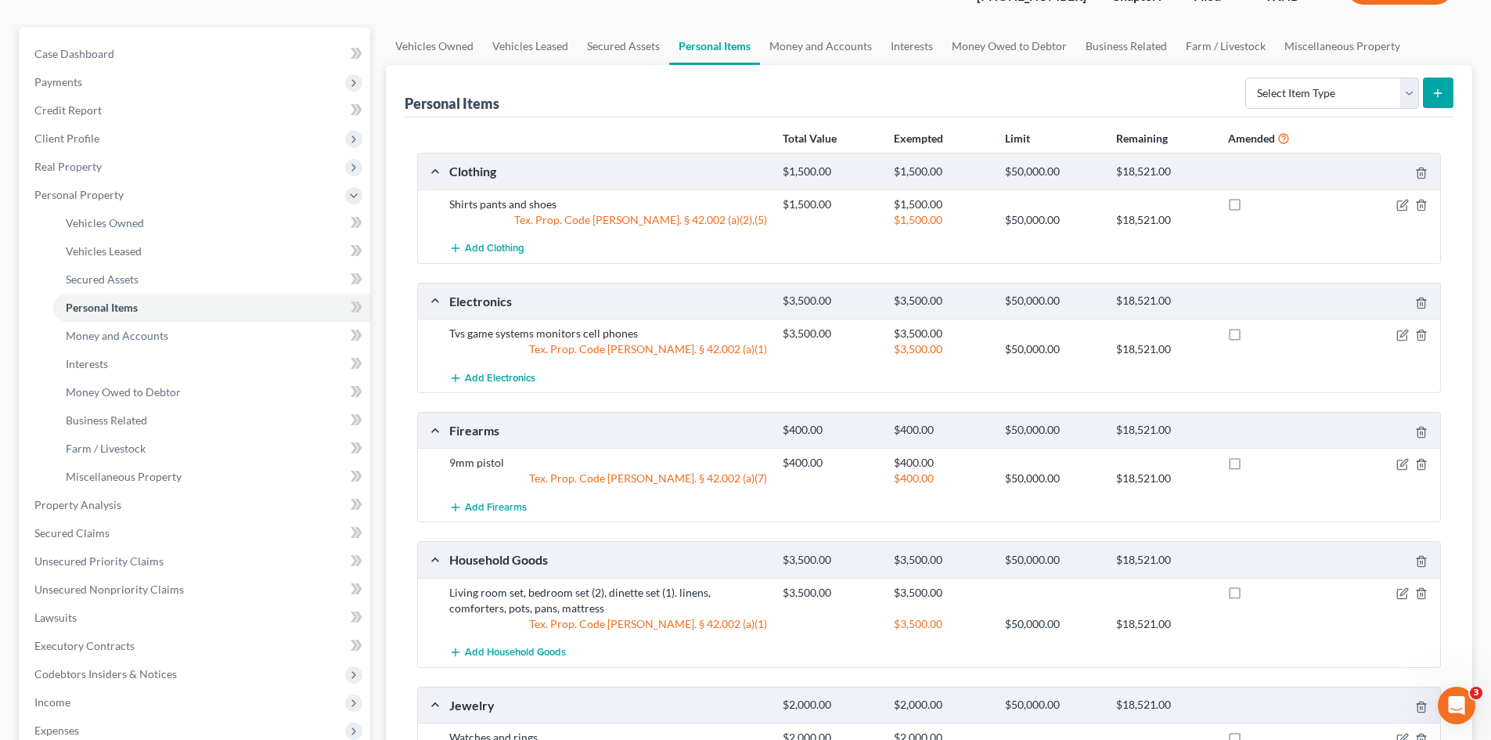
scroll to position [391, 0]
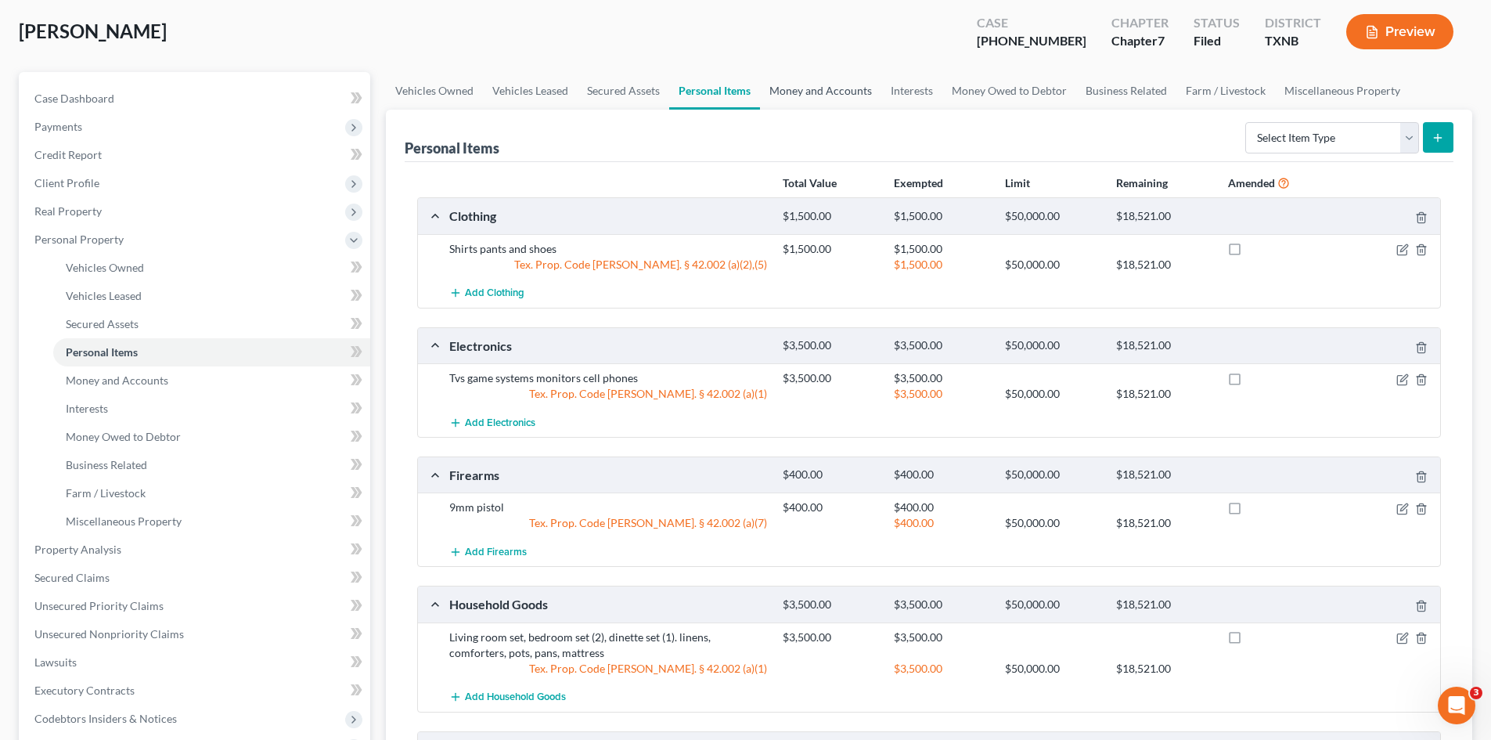
click at [809, 80] on link "Money and Accounts" at bounding box center [820, 91] width 121 height 38
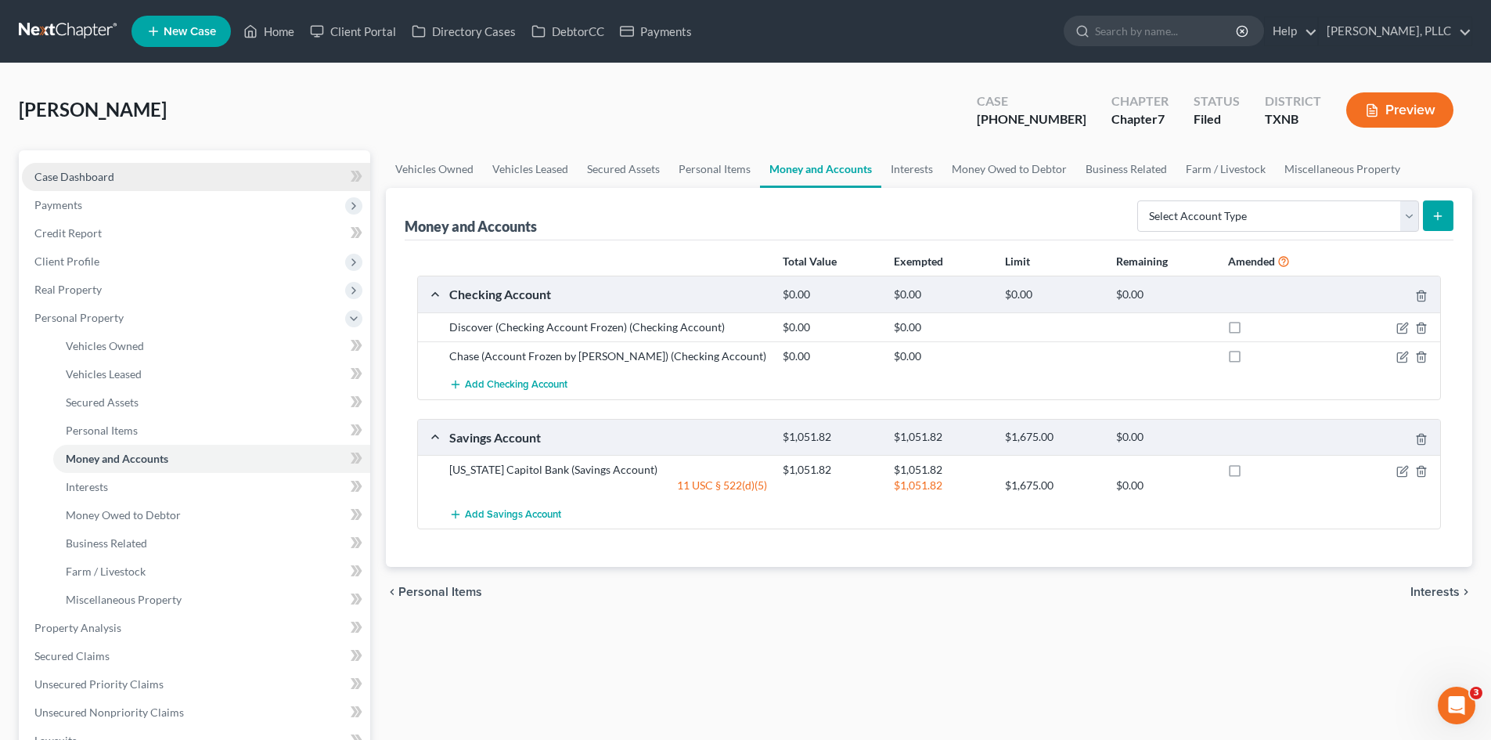
click at [178, 175] on link "Case Dashboard" at bounding box center [196, 177] width 348 height 28
select select "4"
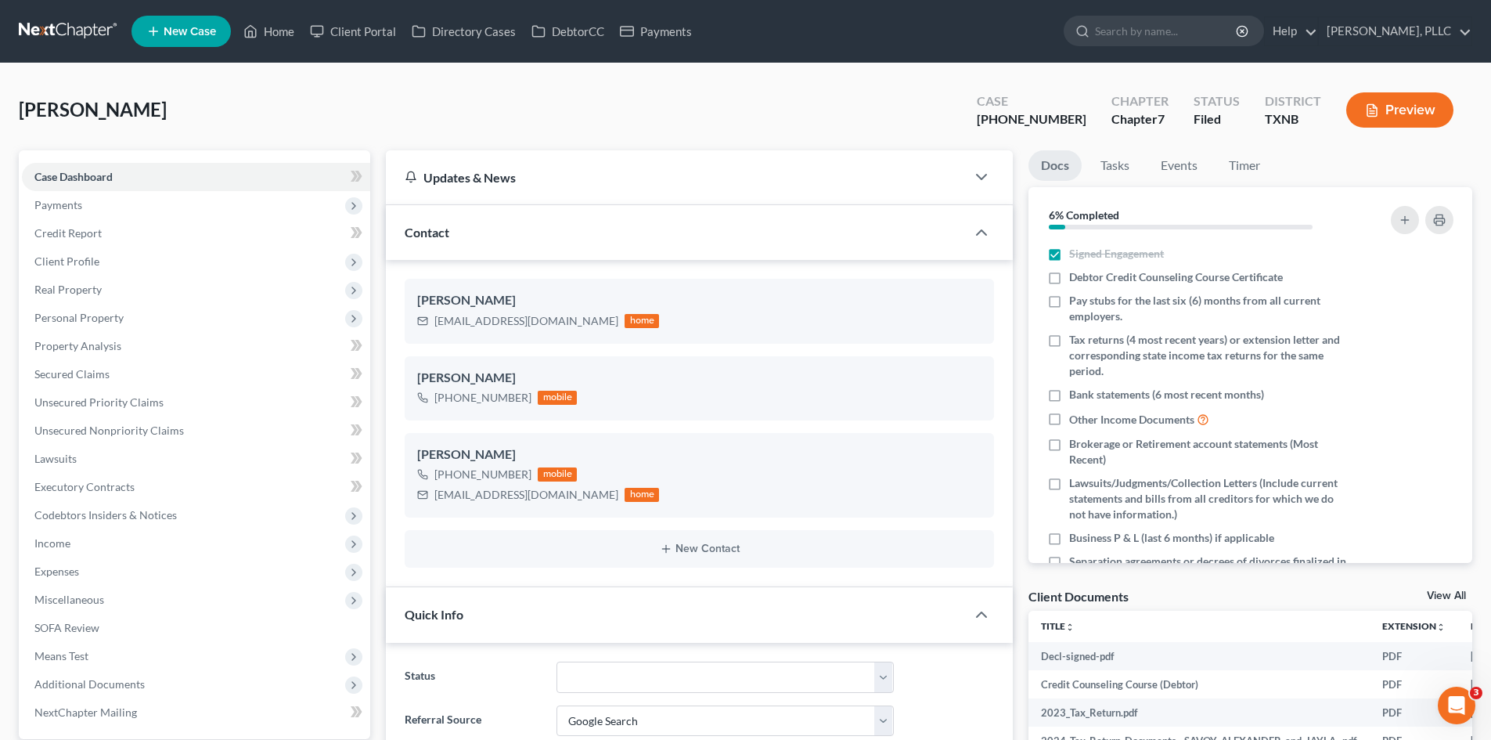
scroll to position [1681, 0]
click at [979, 231] on icon "button" at bounding box center [981, 232] width 19 height 19
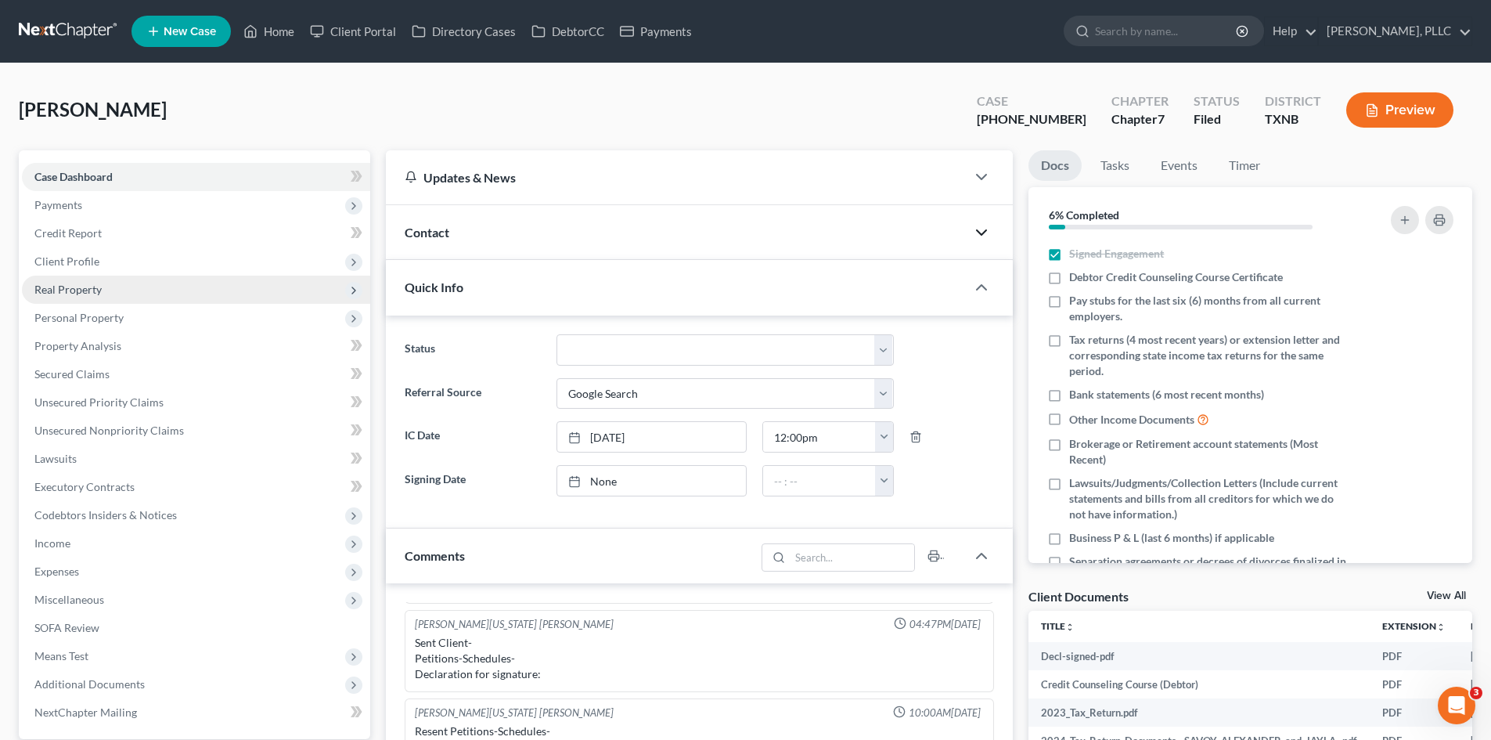
click at [137, 286] on span "Real Property" at bounding box center [196, 290] width 348 height 28
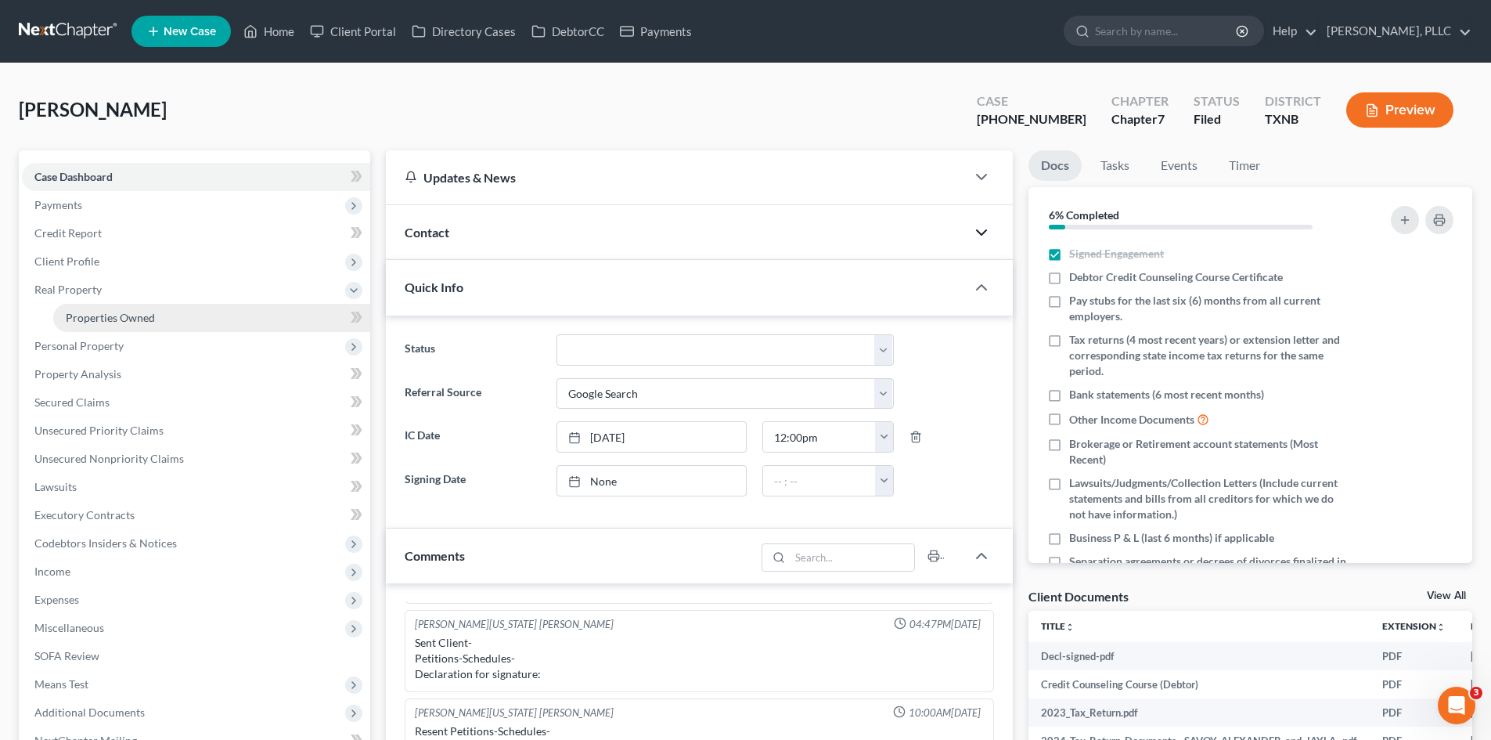
click at [112, 323] on span "Properties Owned" at bounding box center [110, 317] width 89 height 13
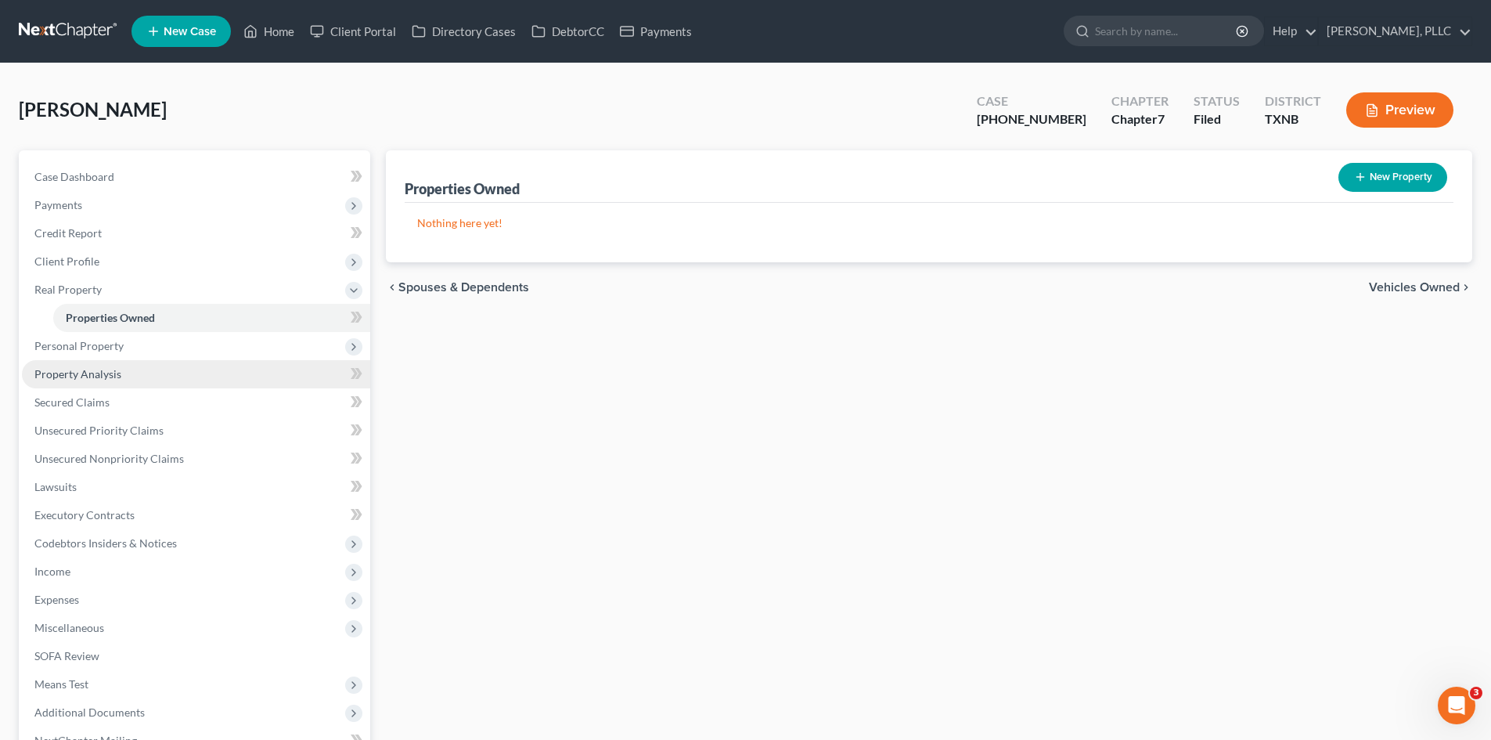
click at [56, 377] on span "Property Analysis" at bounding box center [77, 373] width 87 height 13
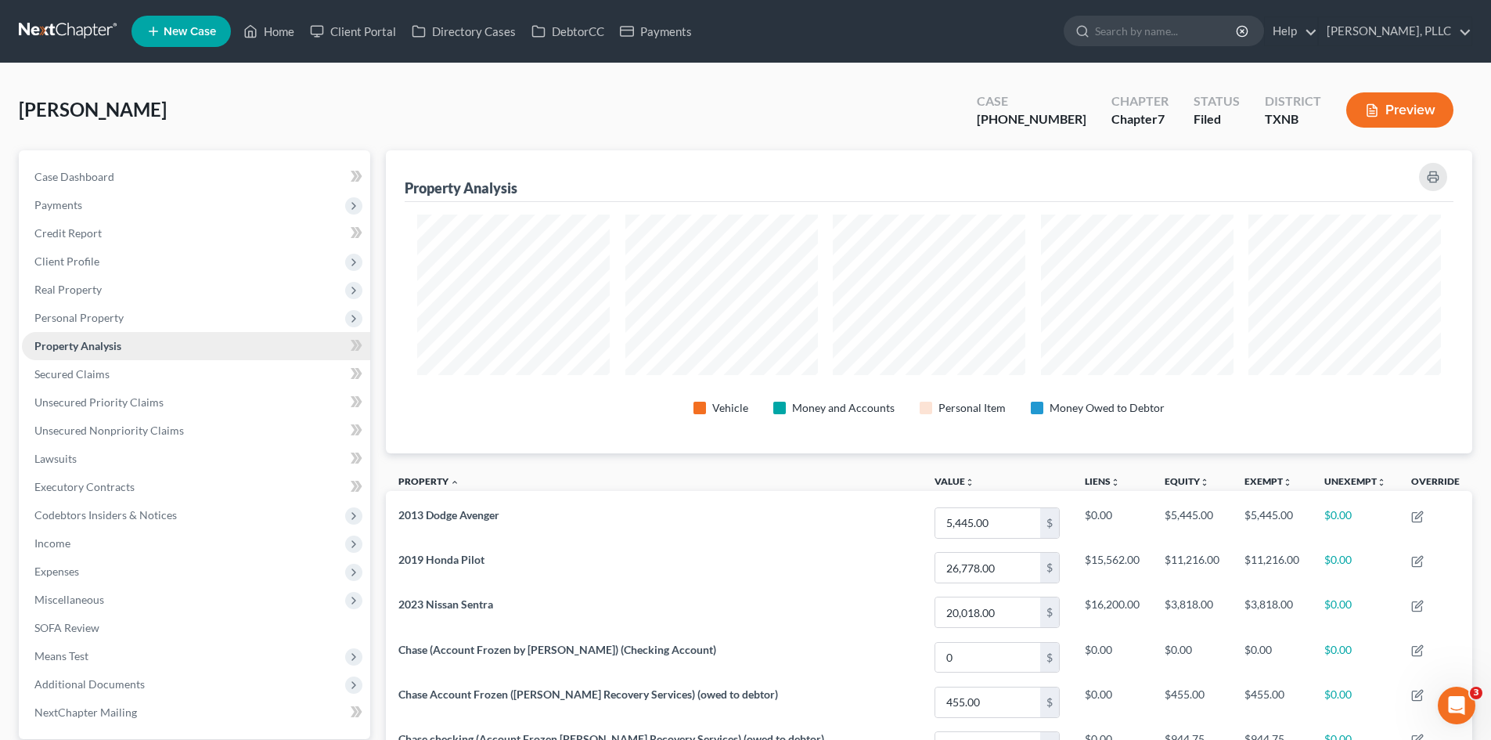
scroll to position [303, 1086]
click at [81, 397] on span "Unsecured Priority Claims" at bounding box center [98, 401] width 129 height 13
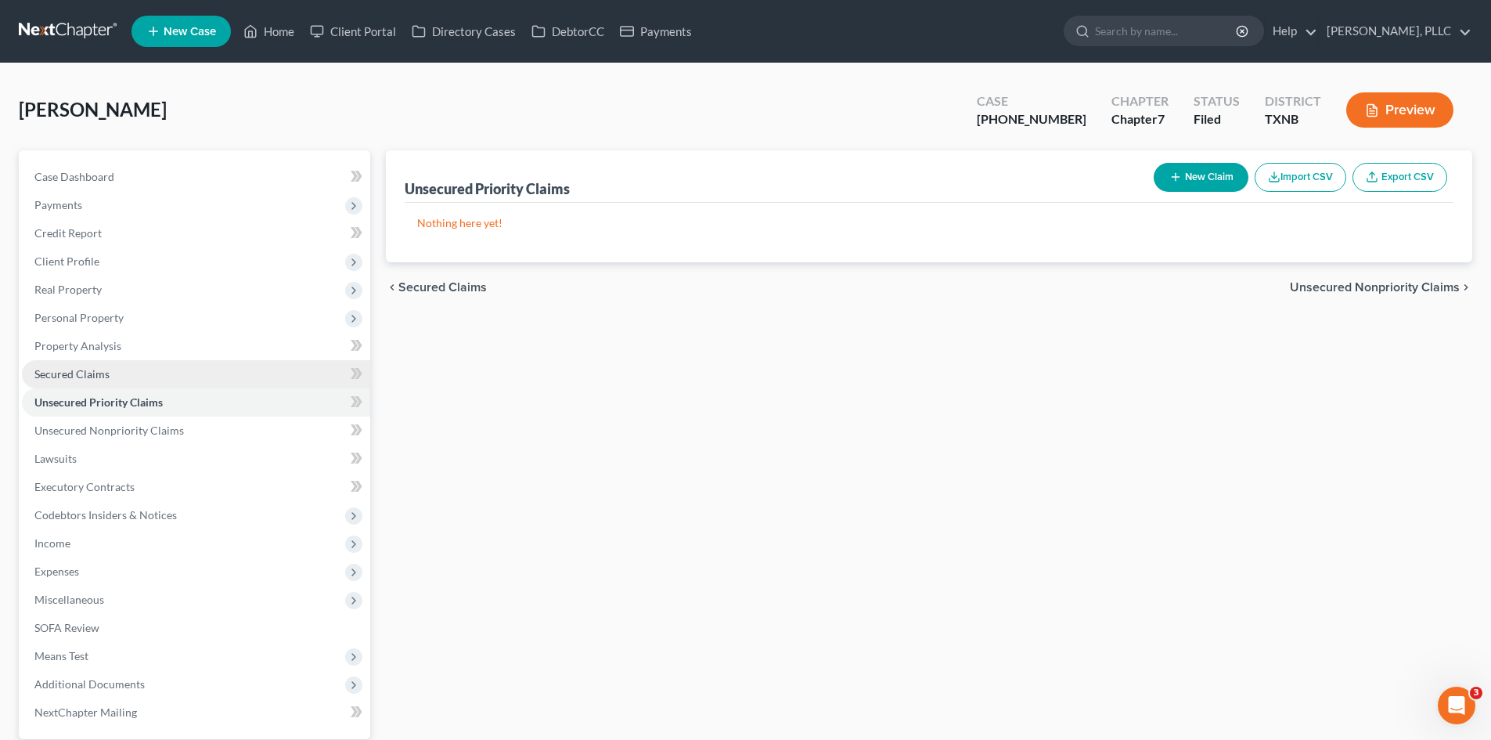
click at [130, 384] on link "Secured Claims" at bounding box center [196, 374] width 348 height 28
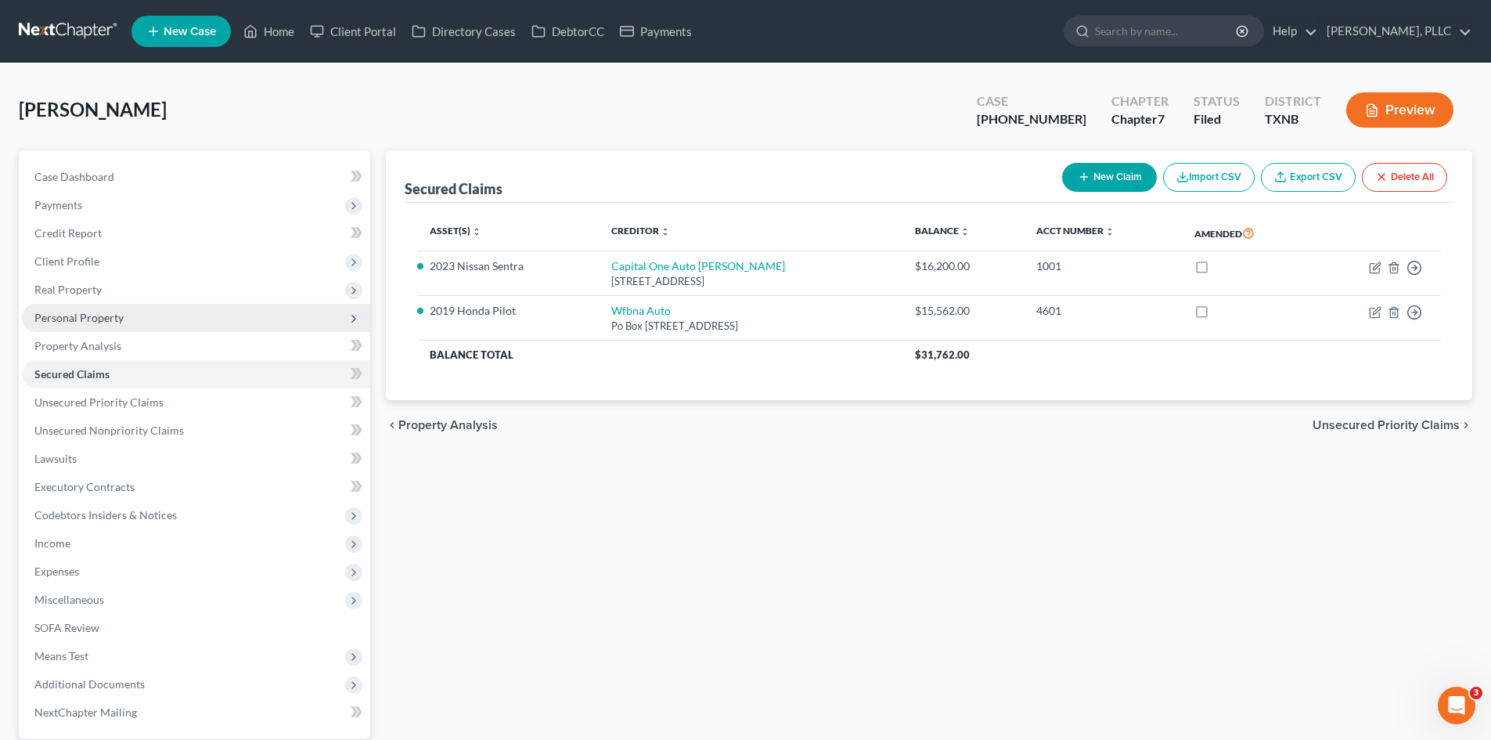
click at [133, 304] on span "Personal Property" at bounding box center [196, 318] width 348 height 28
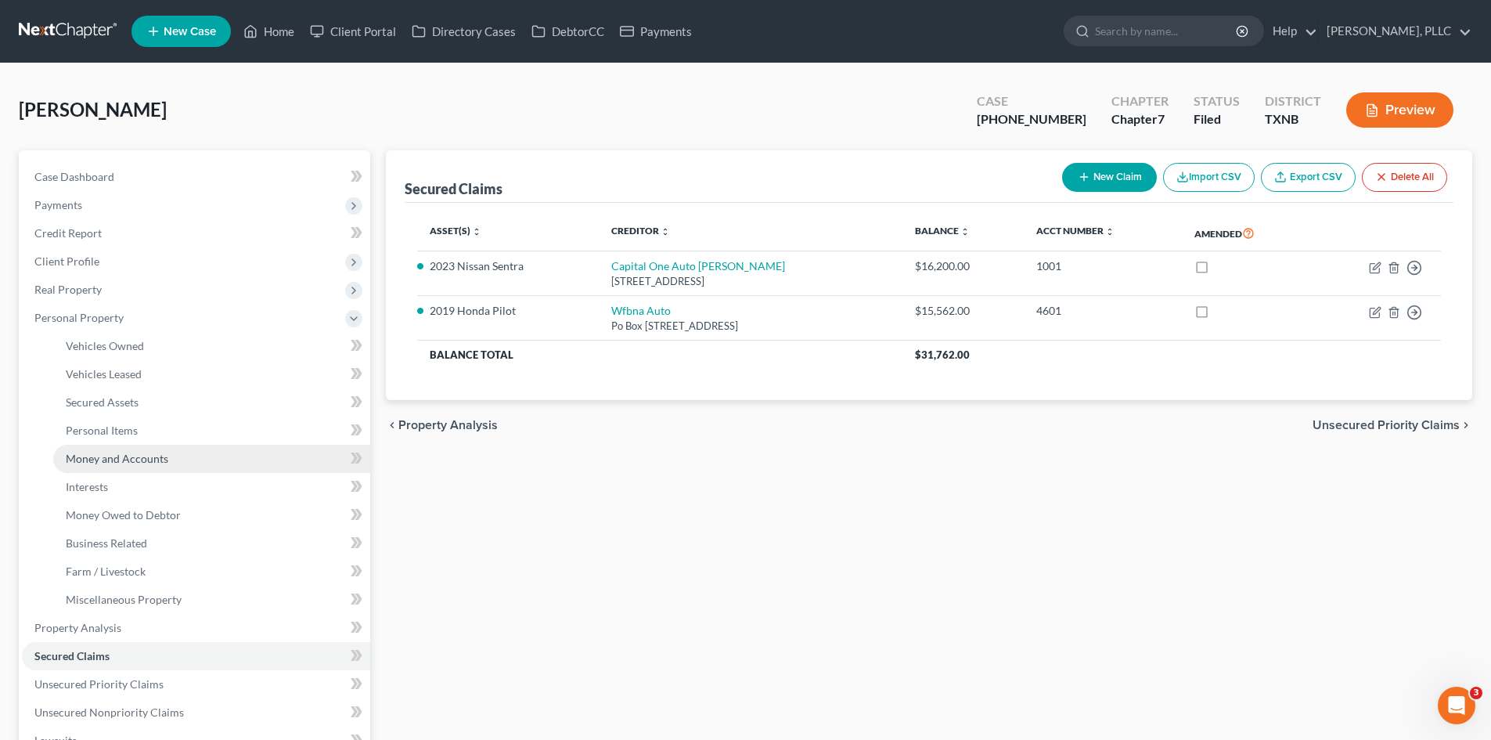
click at [150, 467] on link "Money and Accounts" at bounding box center [211, 459] width 317 height 28
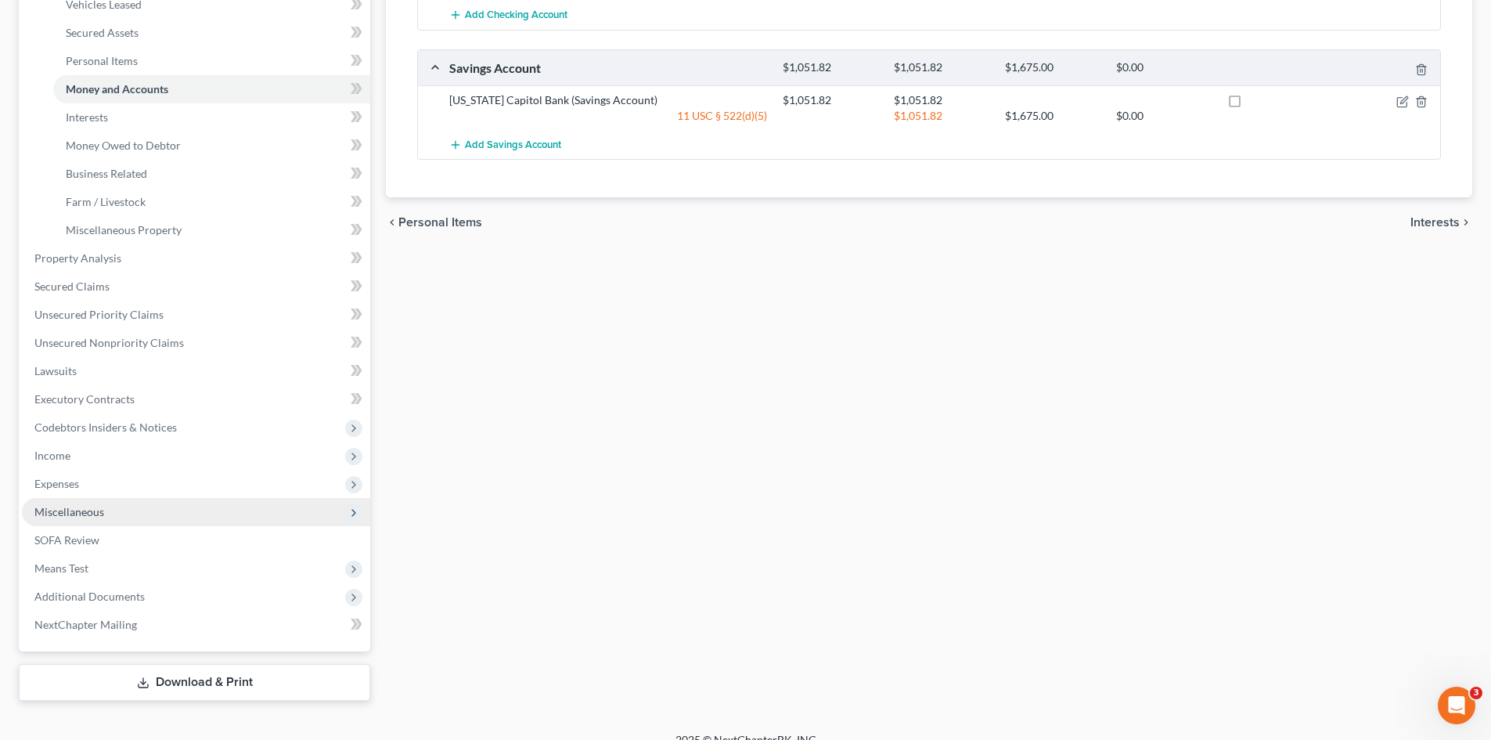
scroll to position [390, 0]
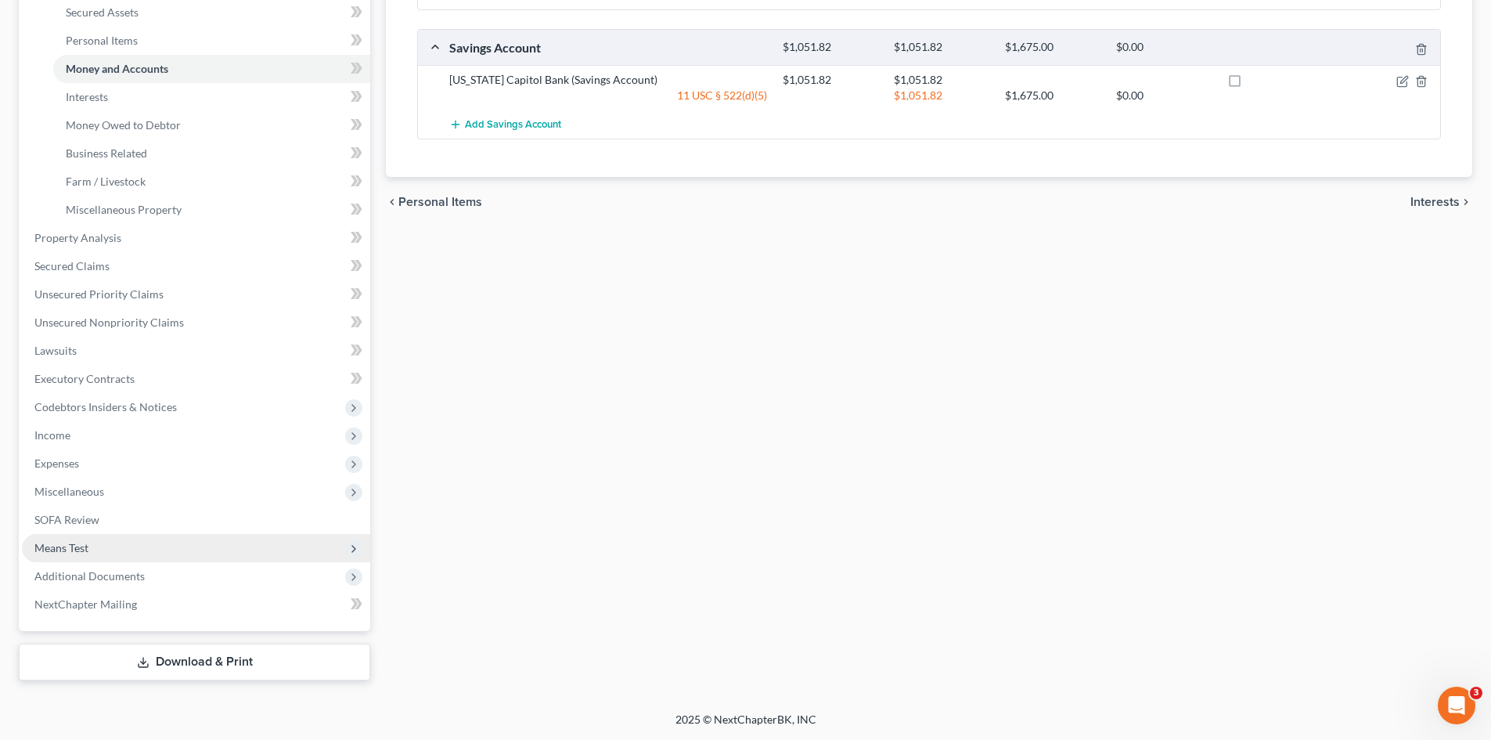
click at [141, 560] on span "Means Test" at bounding box center [196, 548] width 348 height 28
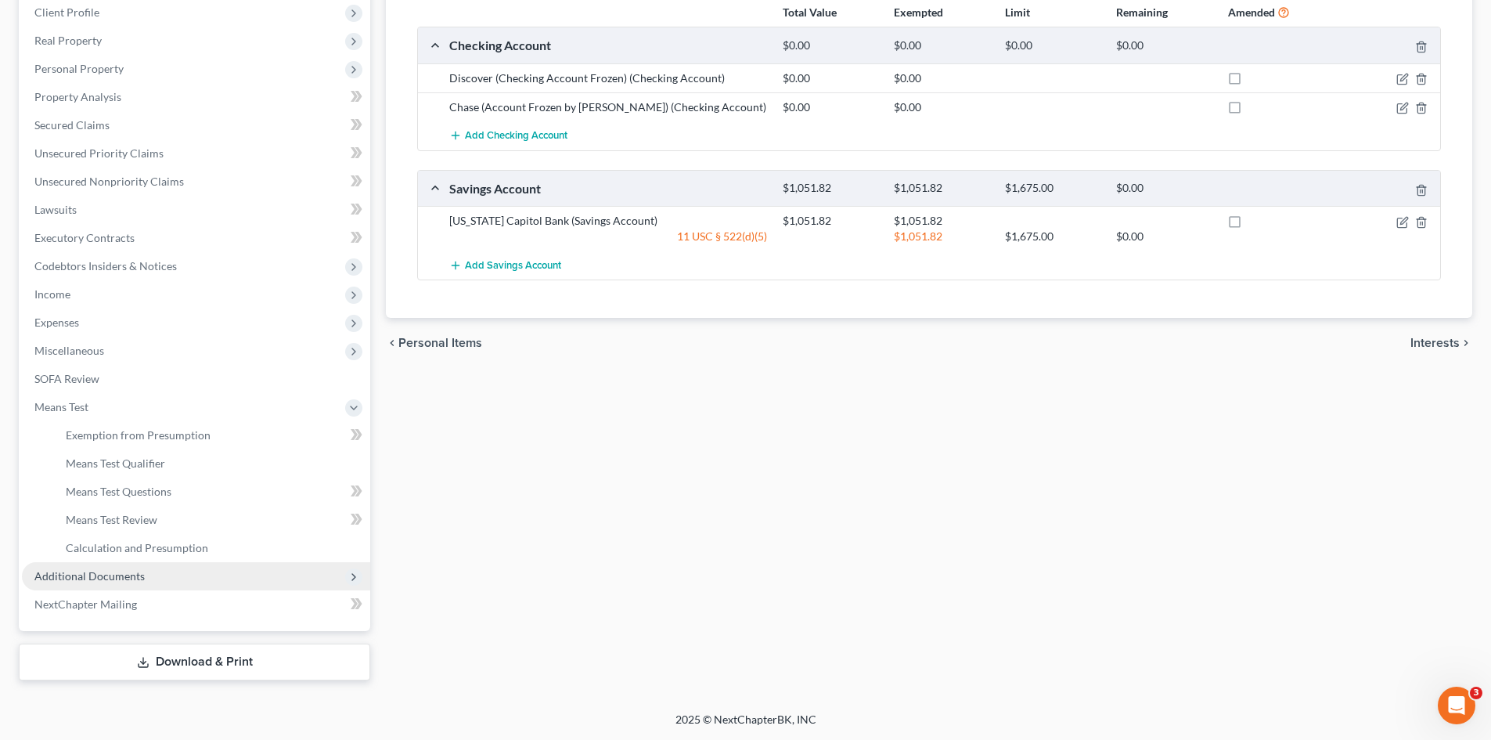
scroll to position [249, 0]
click at [140, 565] on span "Additional Documents" at bounding box center [196, 576] width 348 height 28
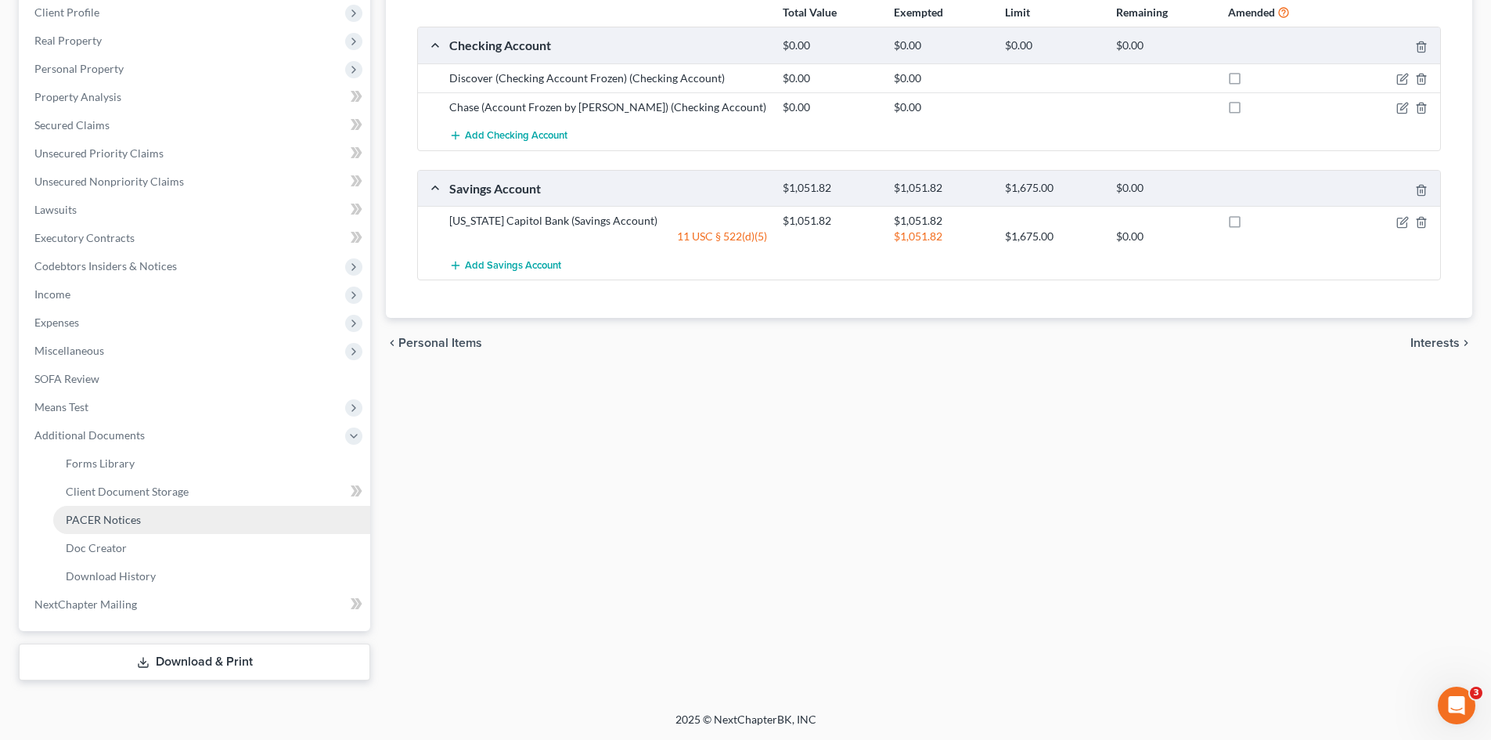
click at [117, 531] on link "PACER Notices" at bounding box center [211, 520] width 317 height 28
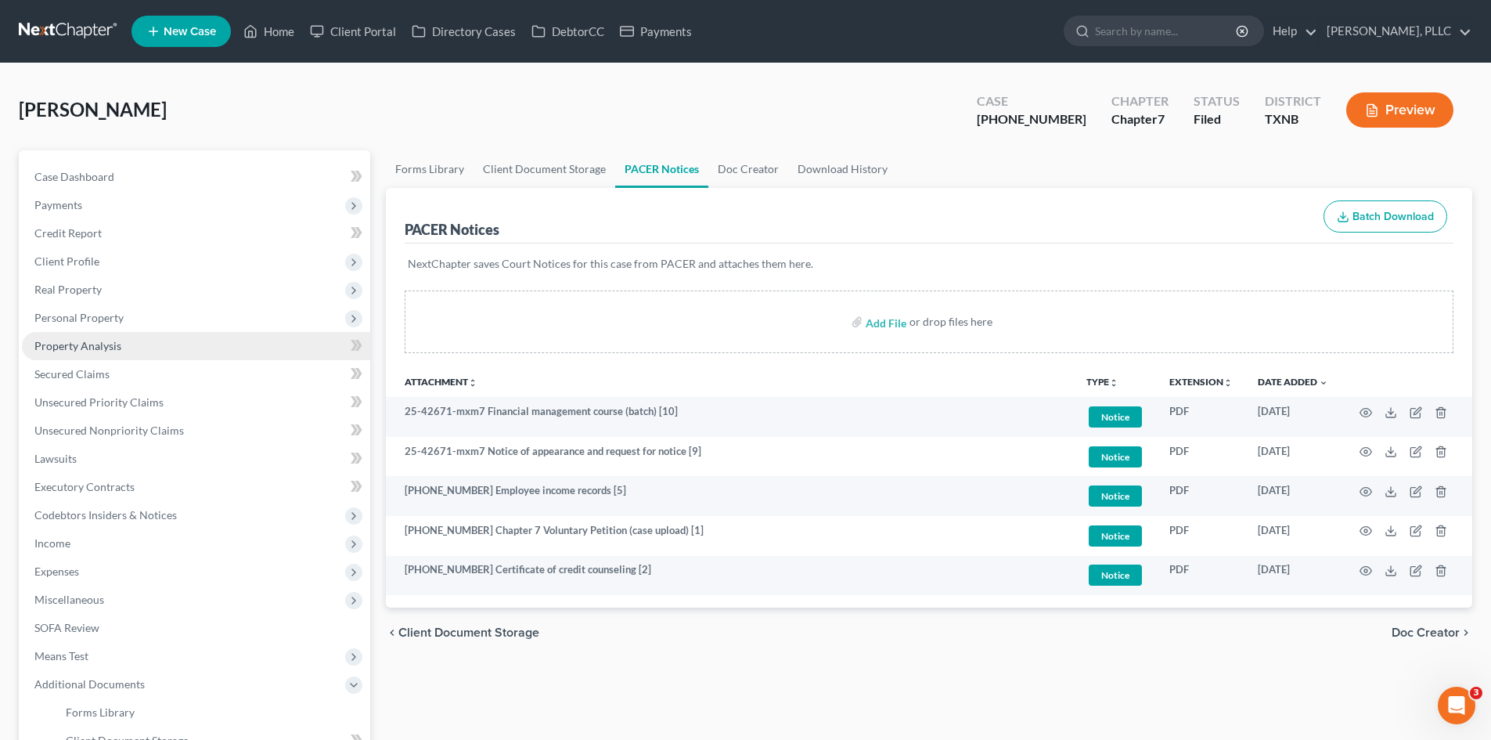
click at [107, 356] on link "Property Analysis" at bounding box center [196, 346] width 348 height 28
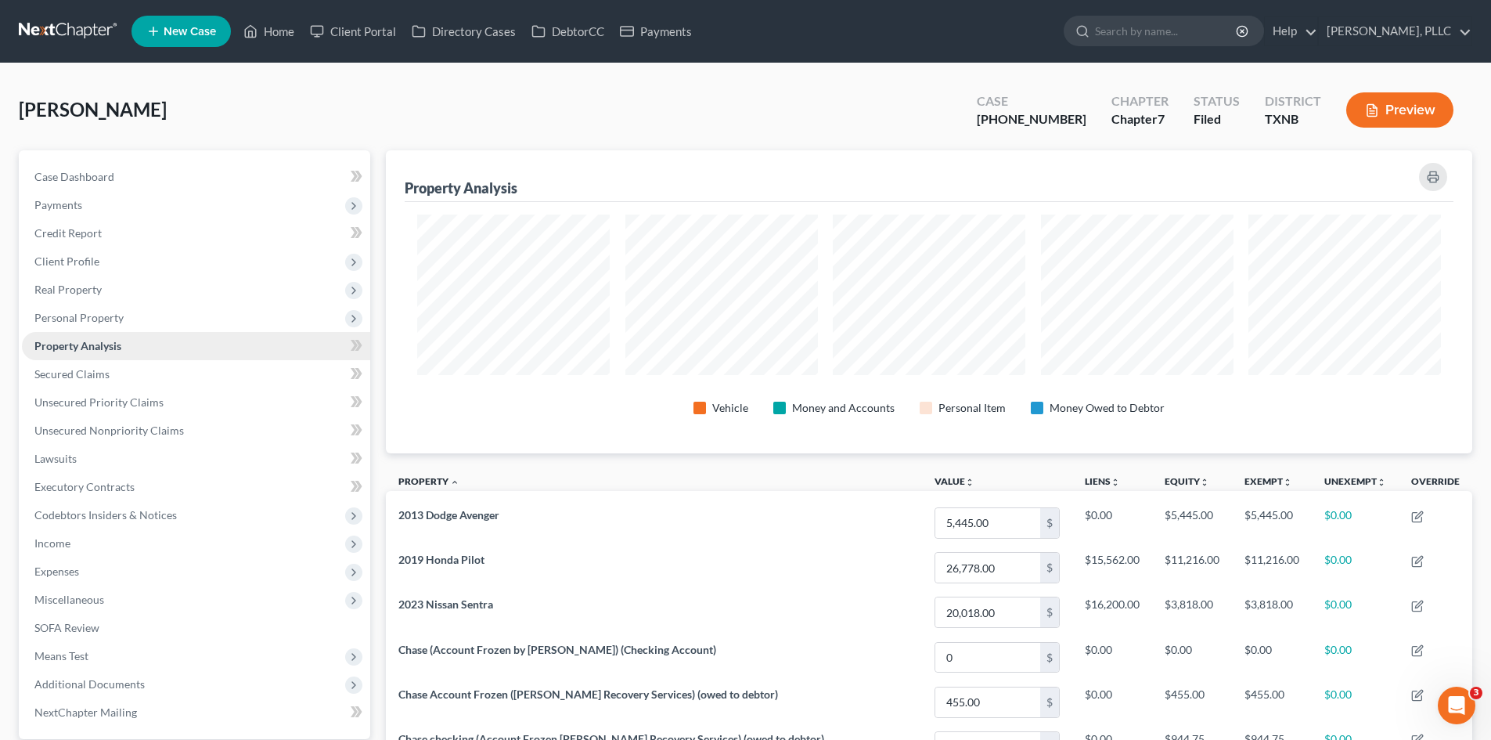
scroll to position [303, 1086]
click at [113, 268] on span "Client Profile" at bounding box center [196, 261] width 348 height 28
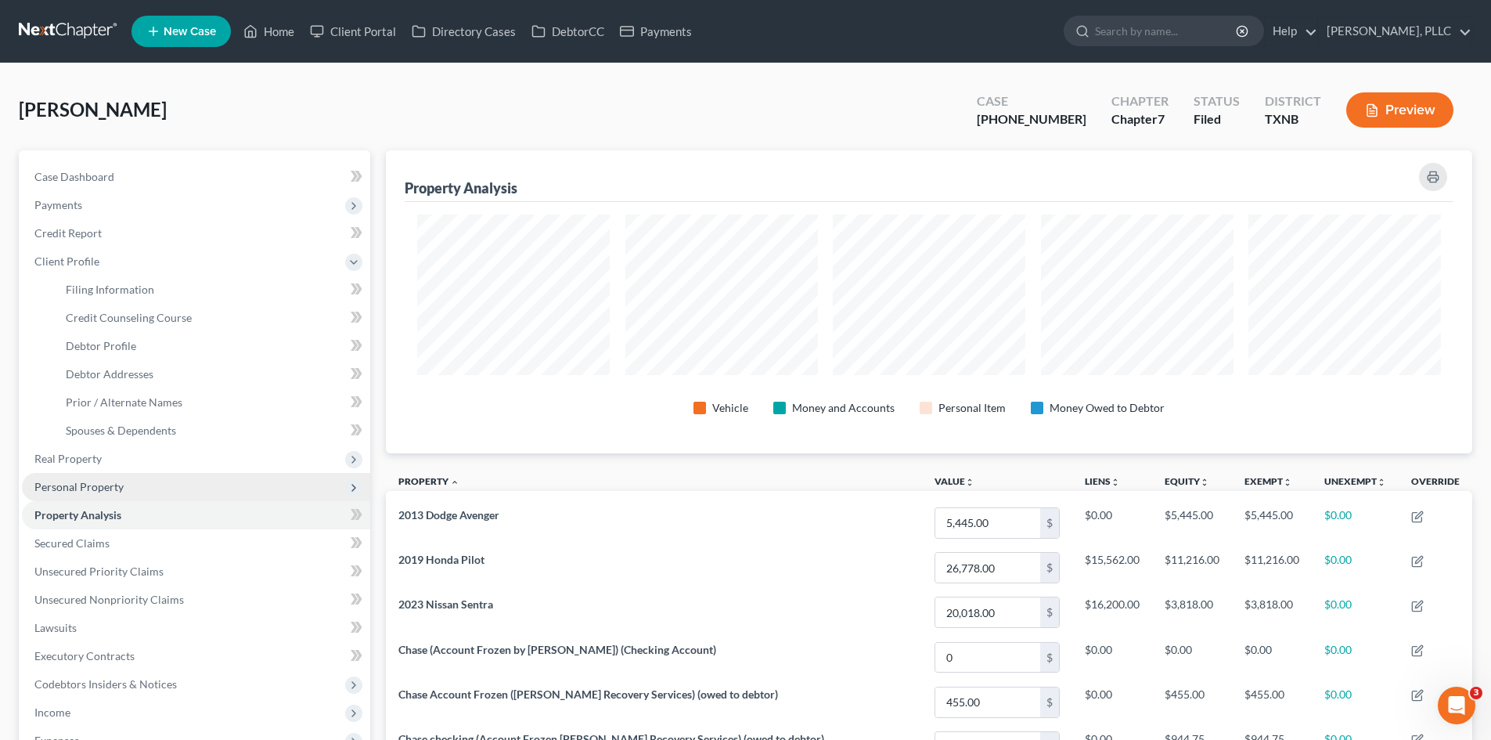
click at [105, 474] on span "Personal Property" at bounding box center [196, 487] width 348 height 28
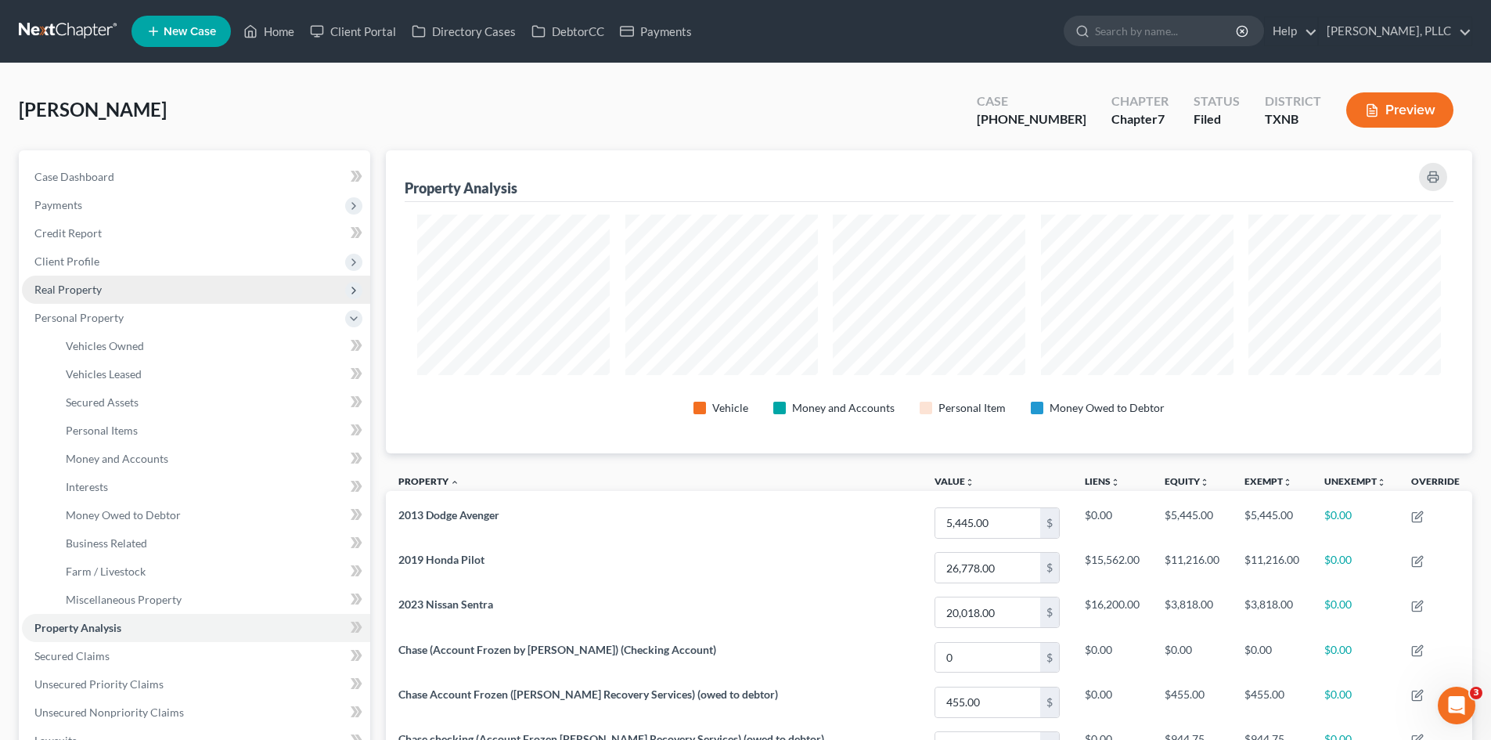
click at [84, 283] on span "Real Property" at bounding box center [67, 289] width 67 height 13
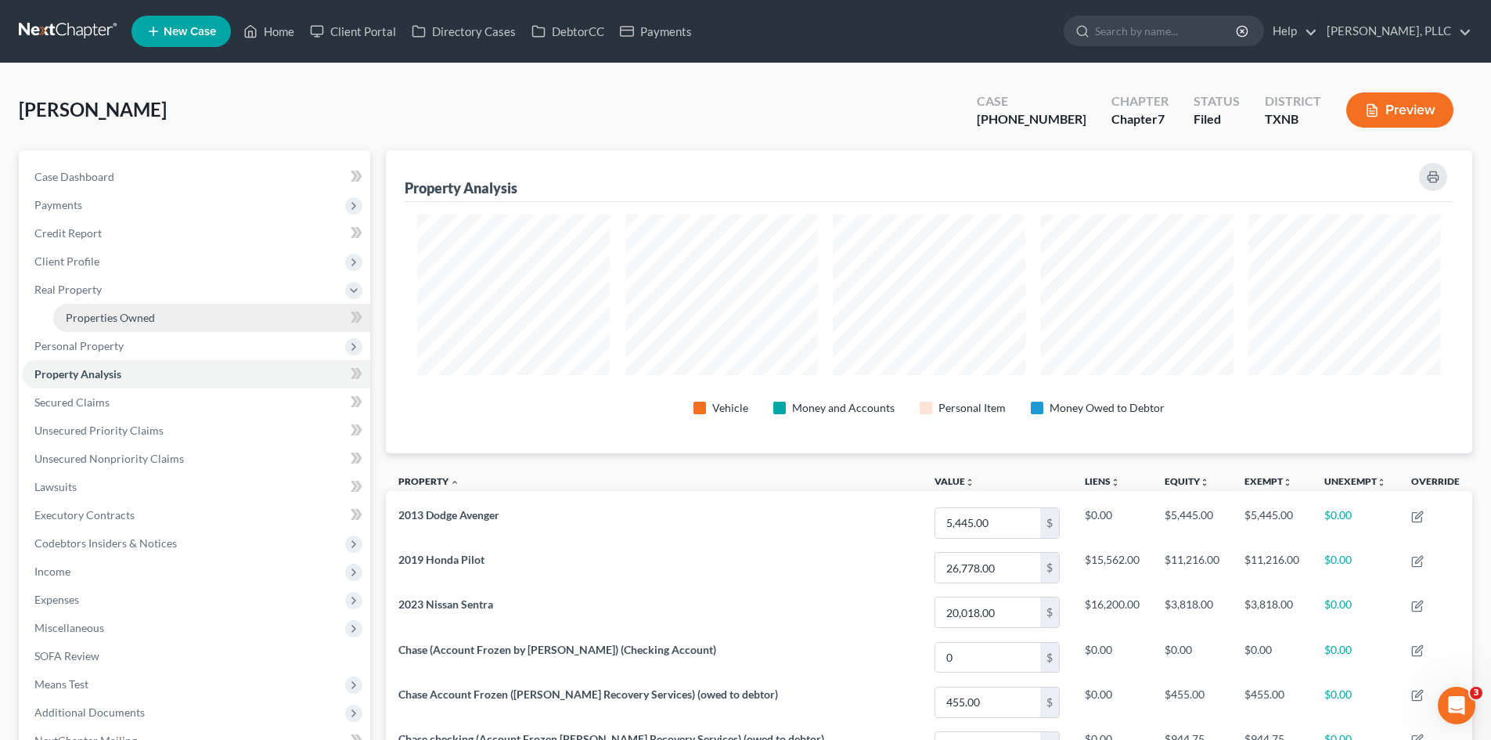
click at [113, 311] on span "Properties Owned" at bounding box center [110, 317] width 89 height 13
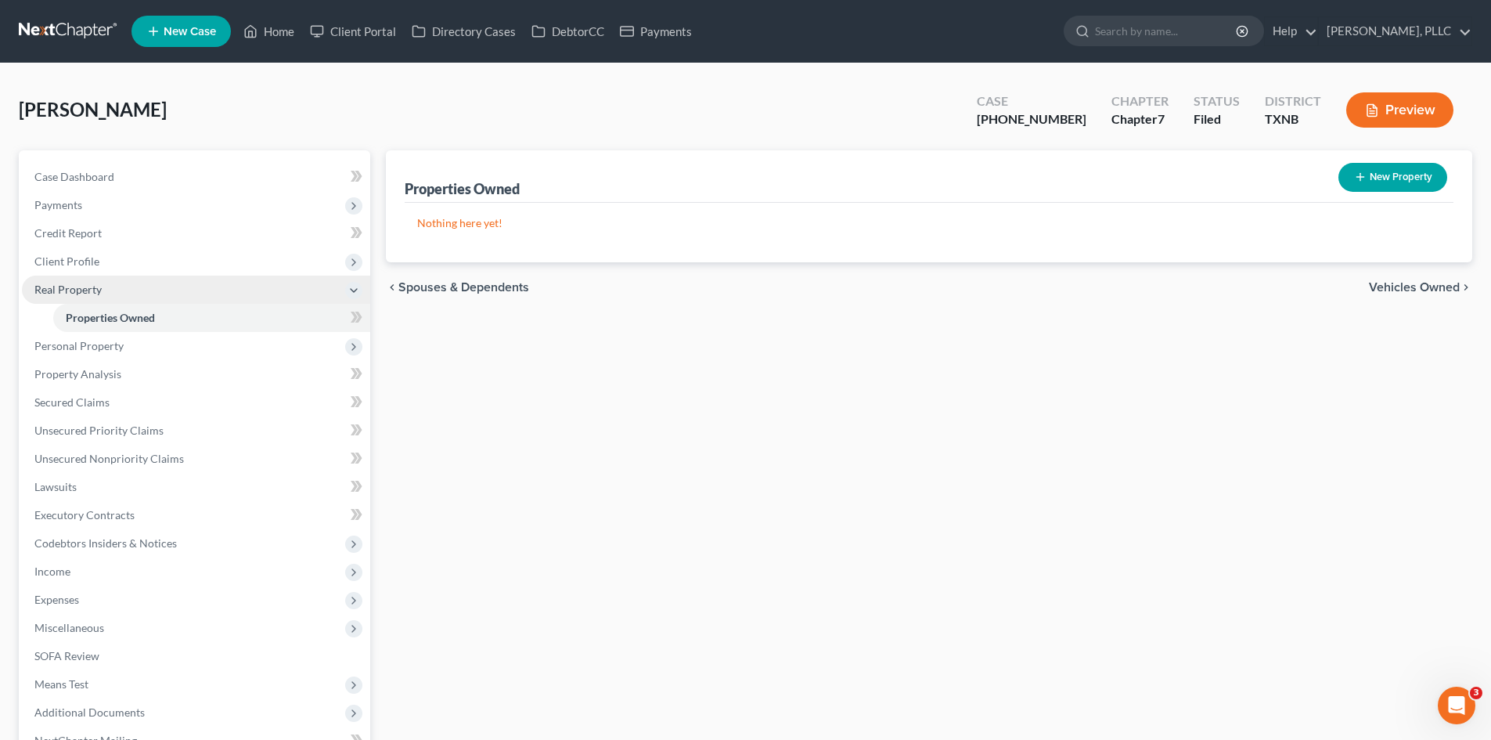
click at [99, 291] on span "Real Property" at bounding box center [67, 289] width 67 height 13
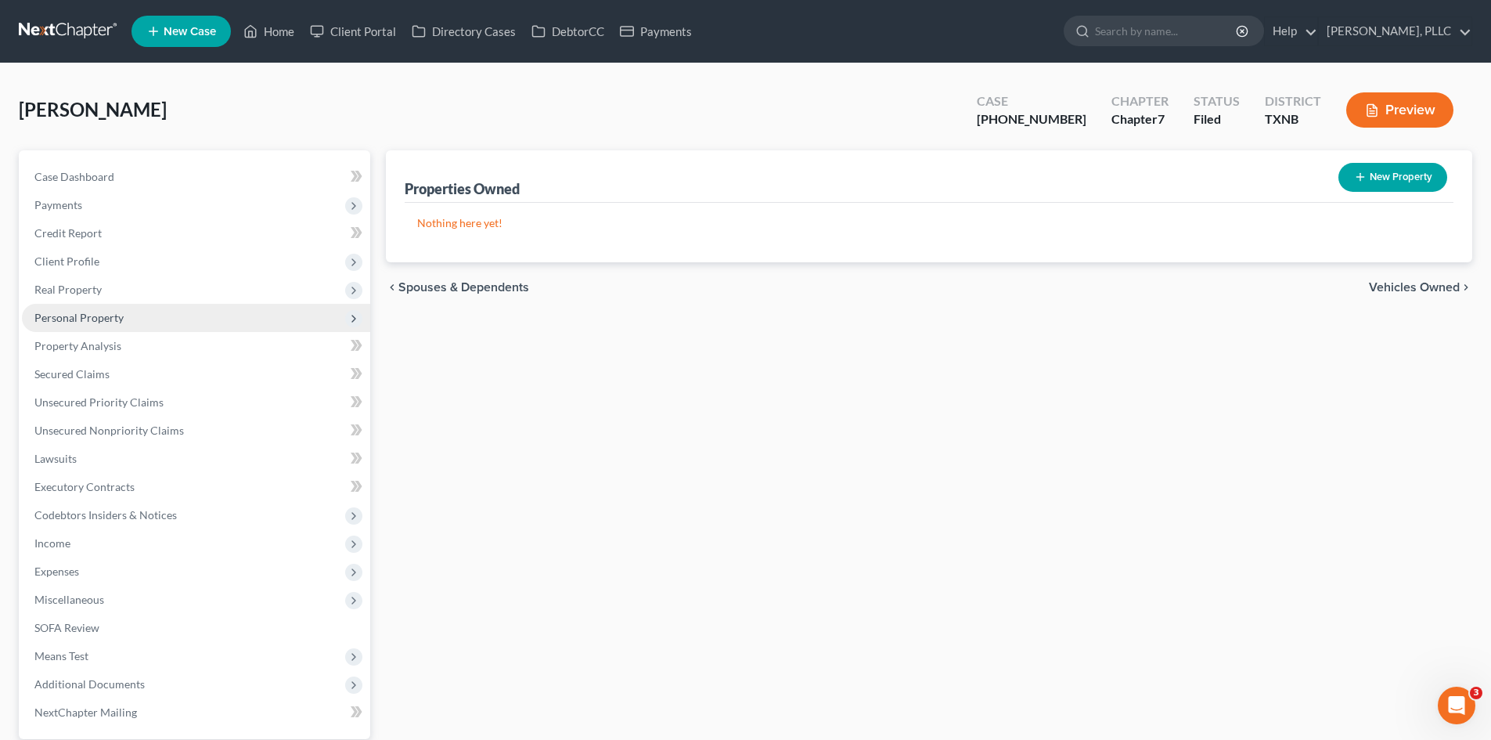
click at [359, 315] on icon at bounding box center [354, 318] width 13 height 13
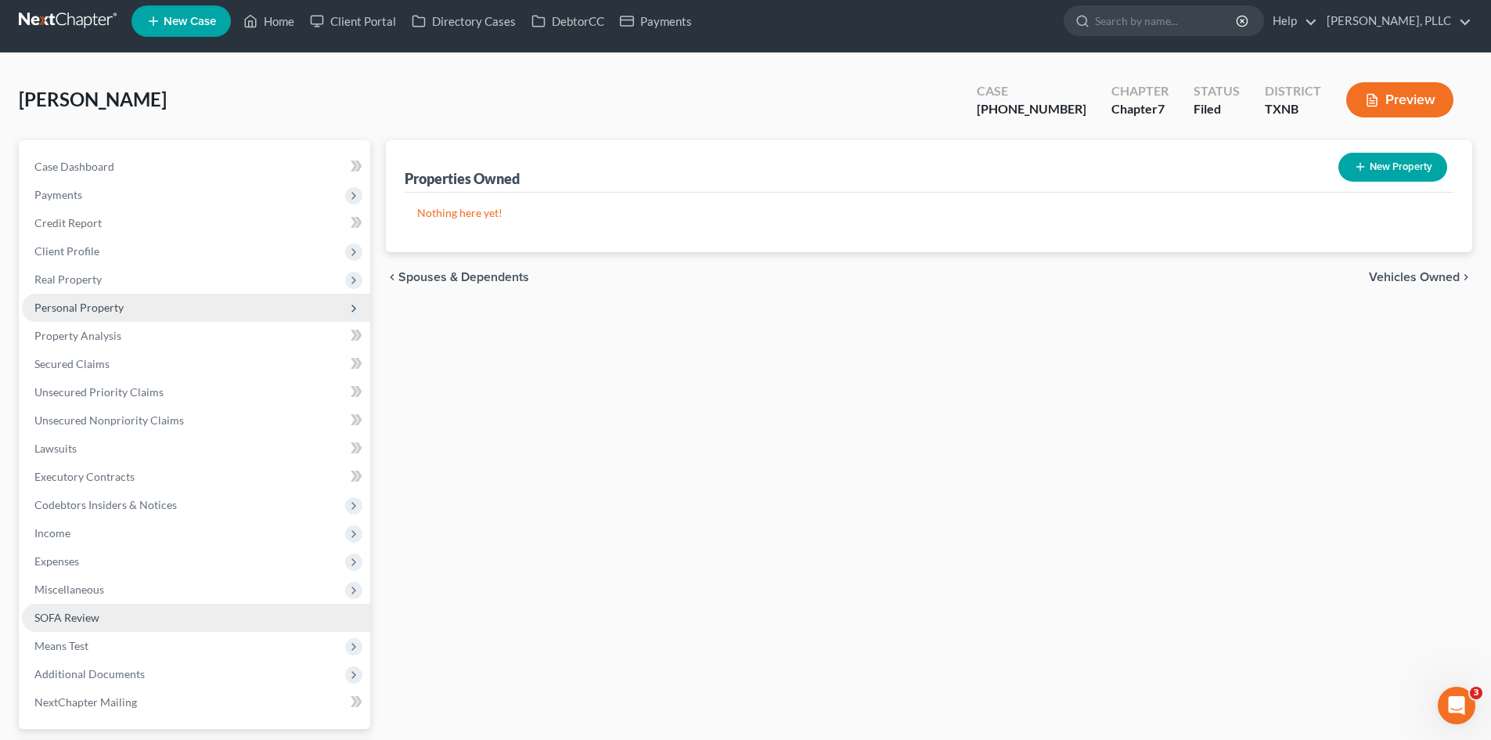
scroll to position [108, 0]
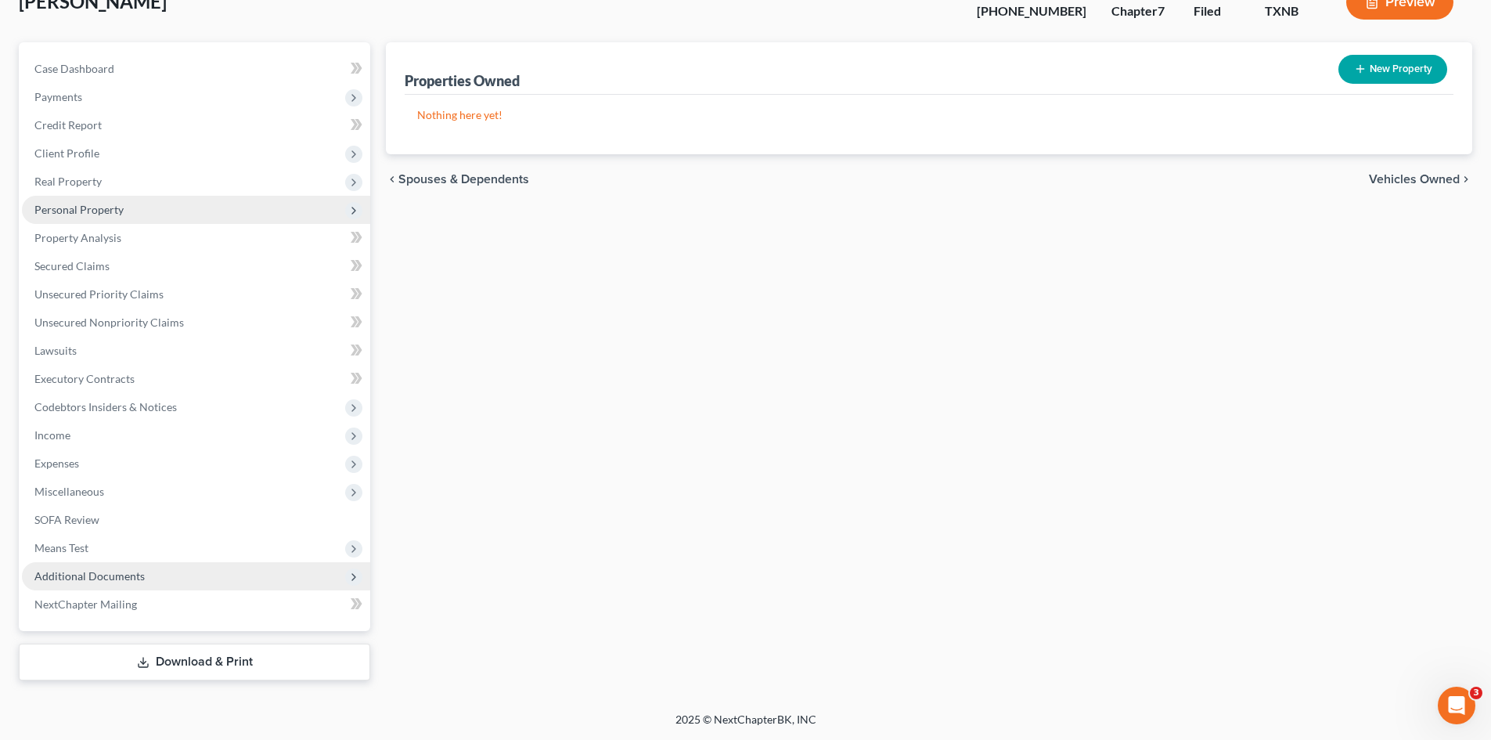
click at [120, 578] on span "Additional Documents" at bounding box center [89, 575] width 110 height 13
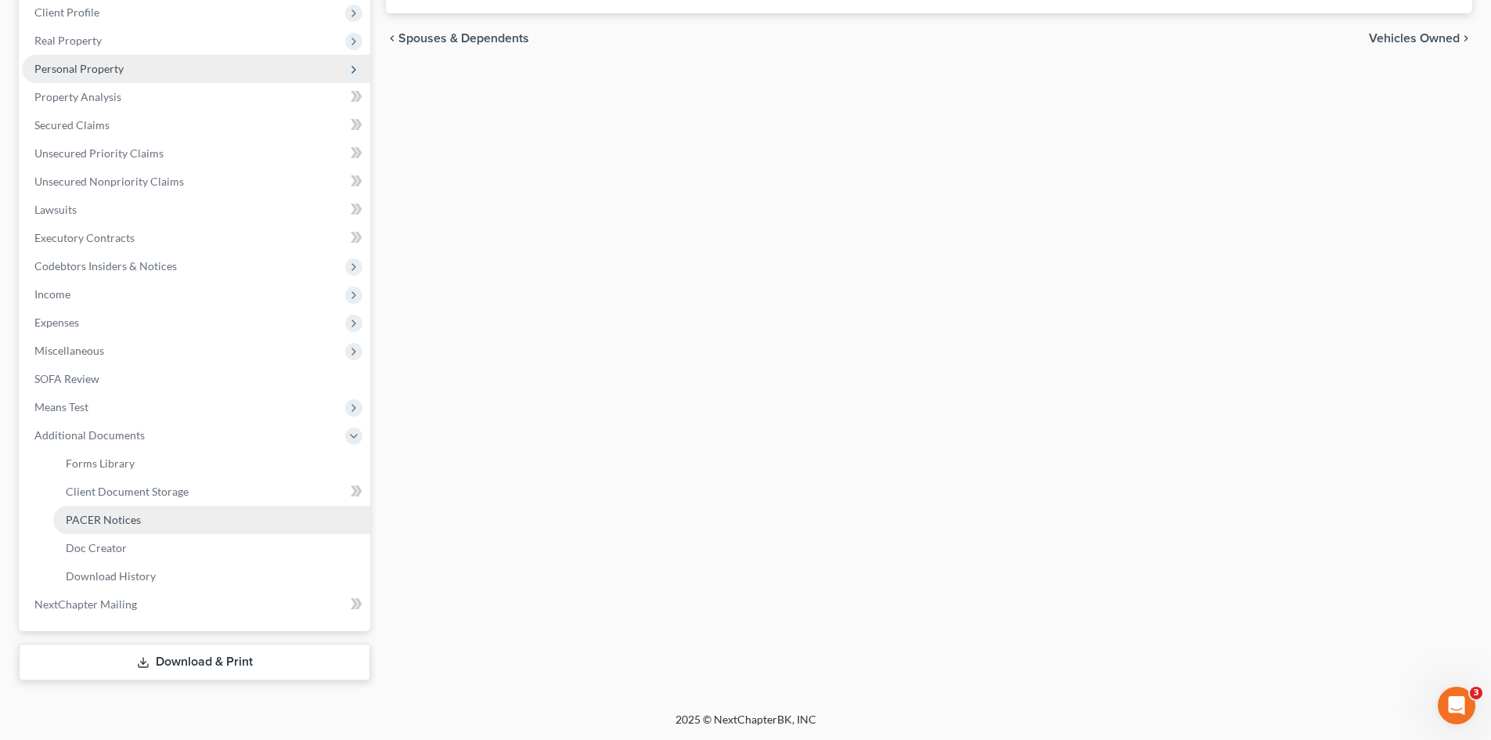
click at [102, 531] on link "PACER Notices" at bounding box center [211, 520] width 317 height 28
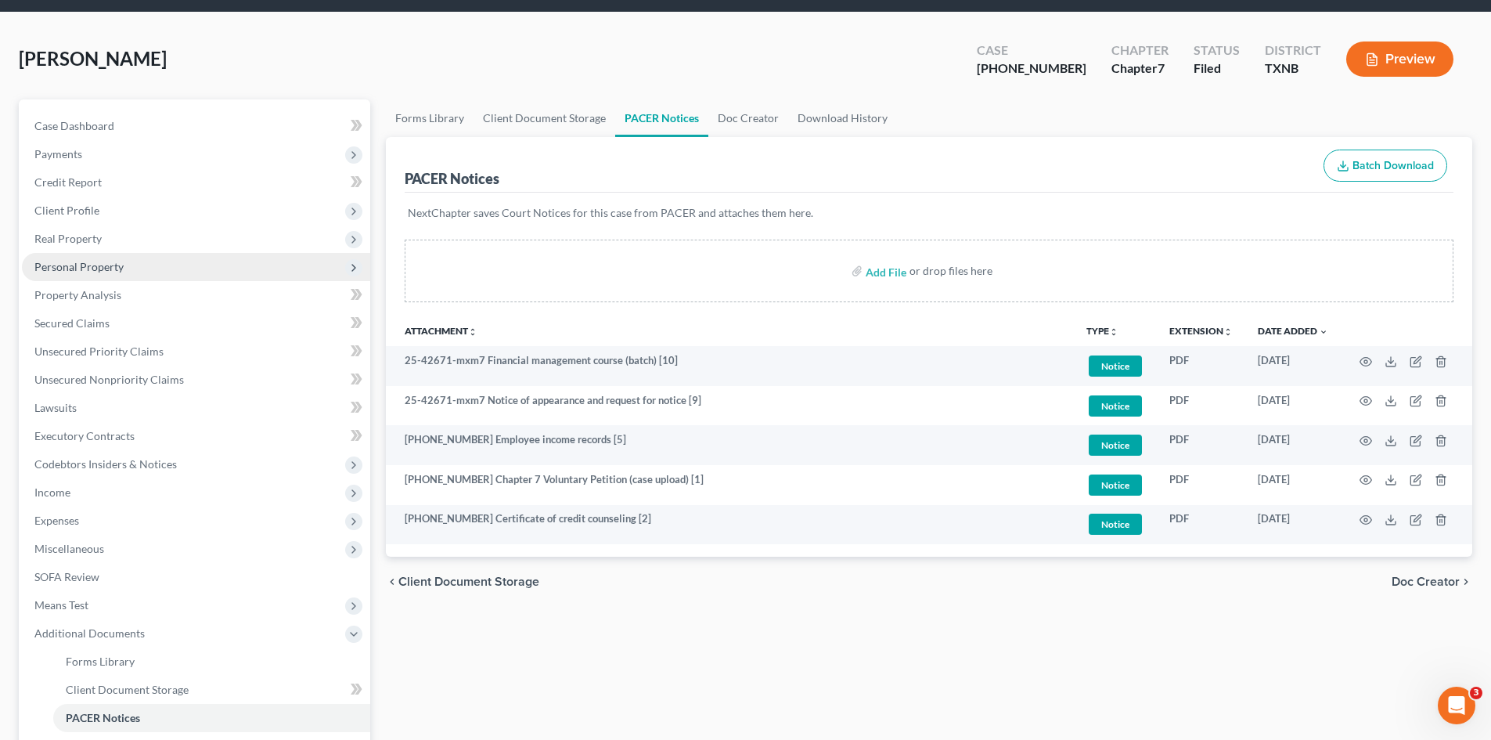
scroll to position [78, 0]
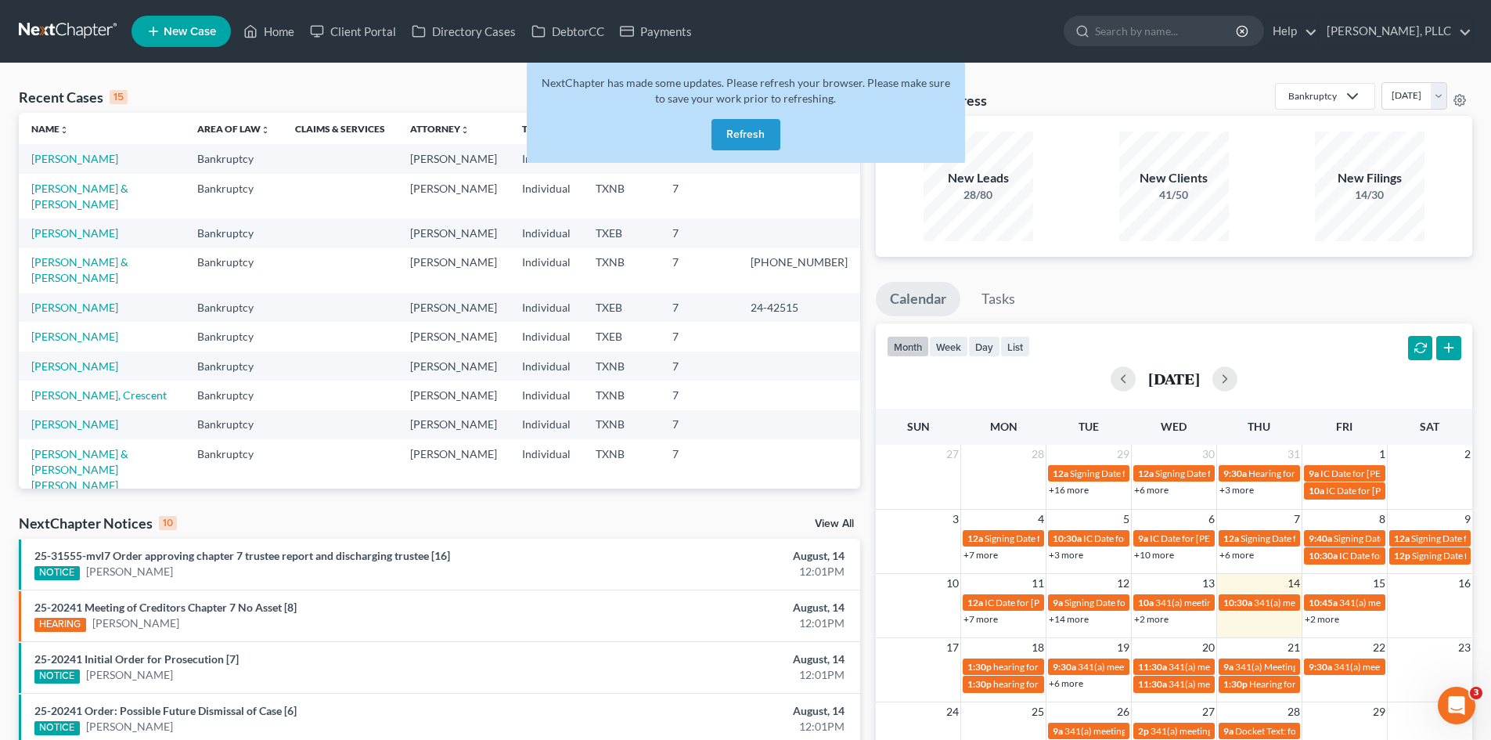
click at [733, 126] on button "Refresh" at bounding box center [746, 134] width 69 height 31
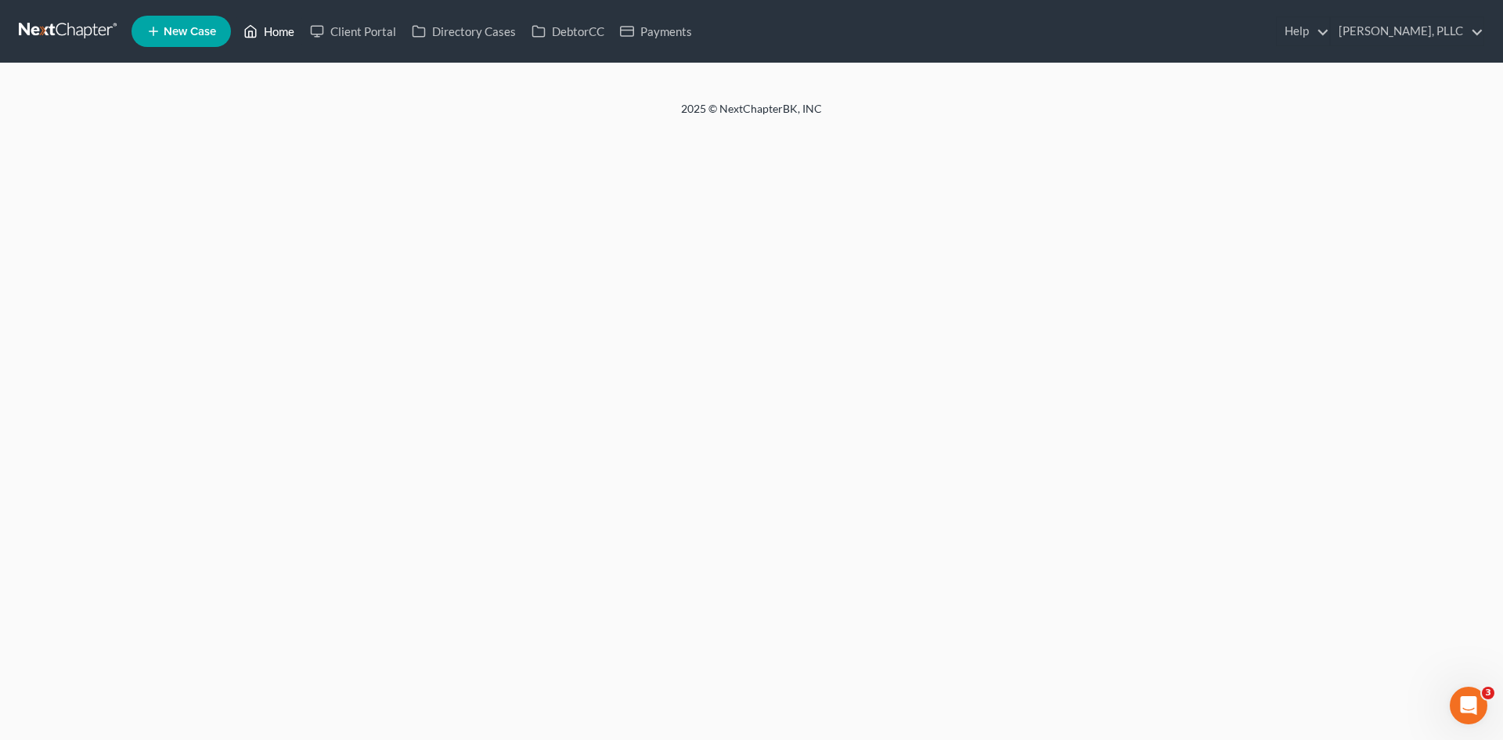
click at [272, 41] on link "Home" at bounding box center [269, 31] width 67 height 28
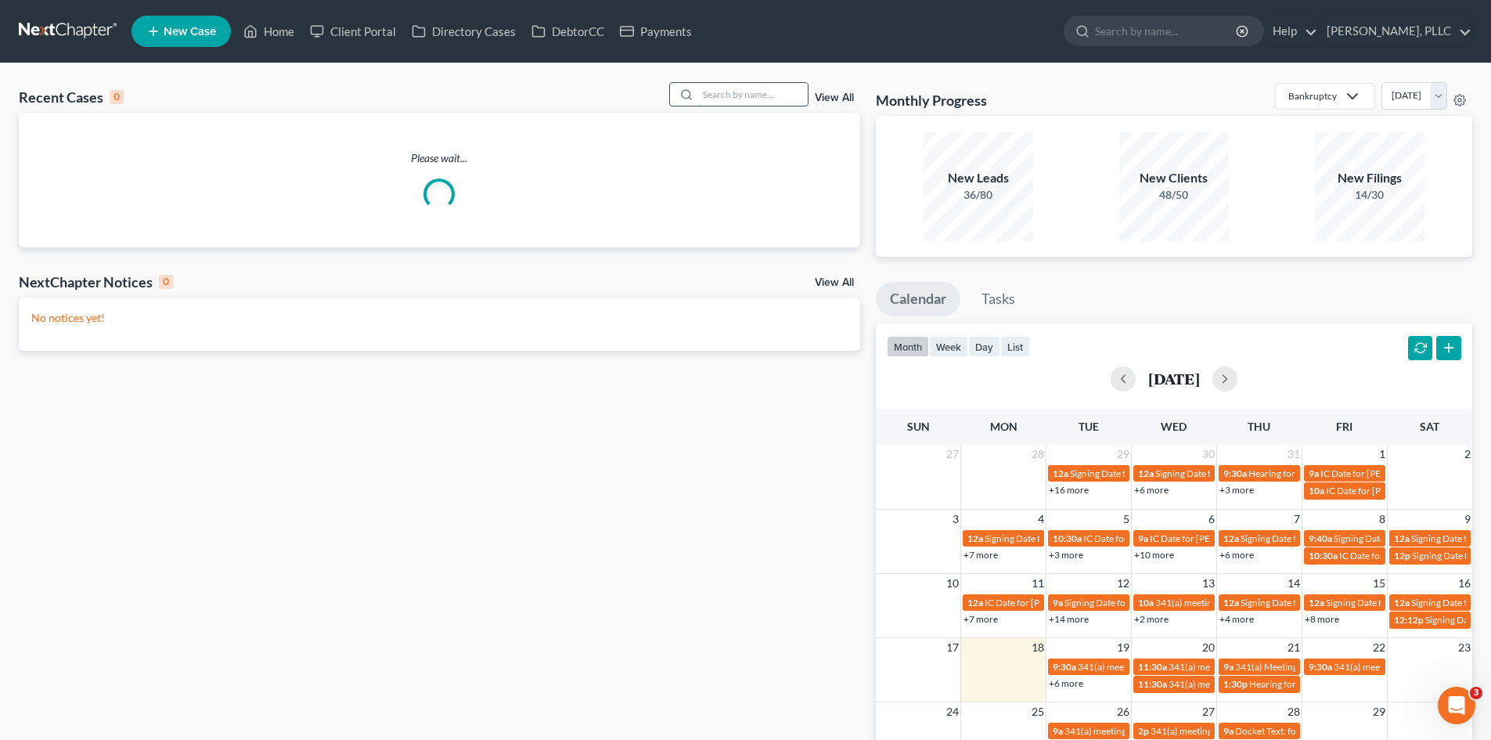
click at [716, 100] on input "search" at bounding box center [753, 94] width 110 height 23
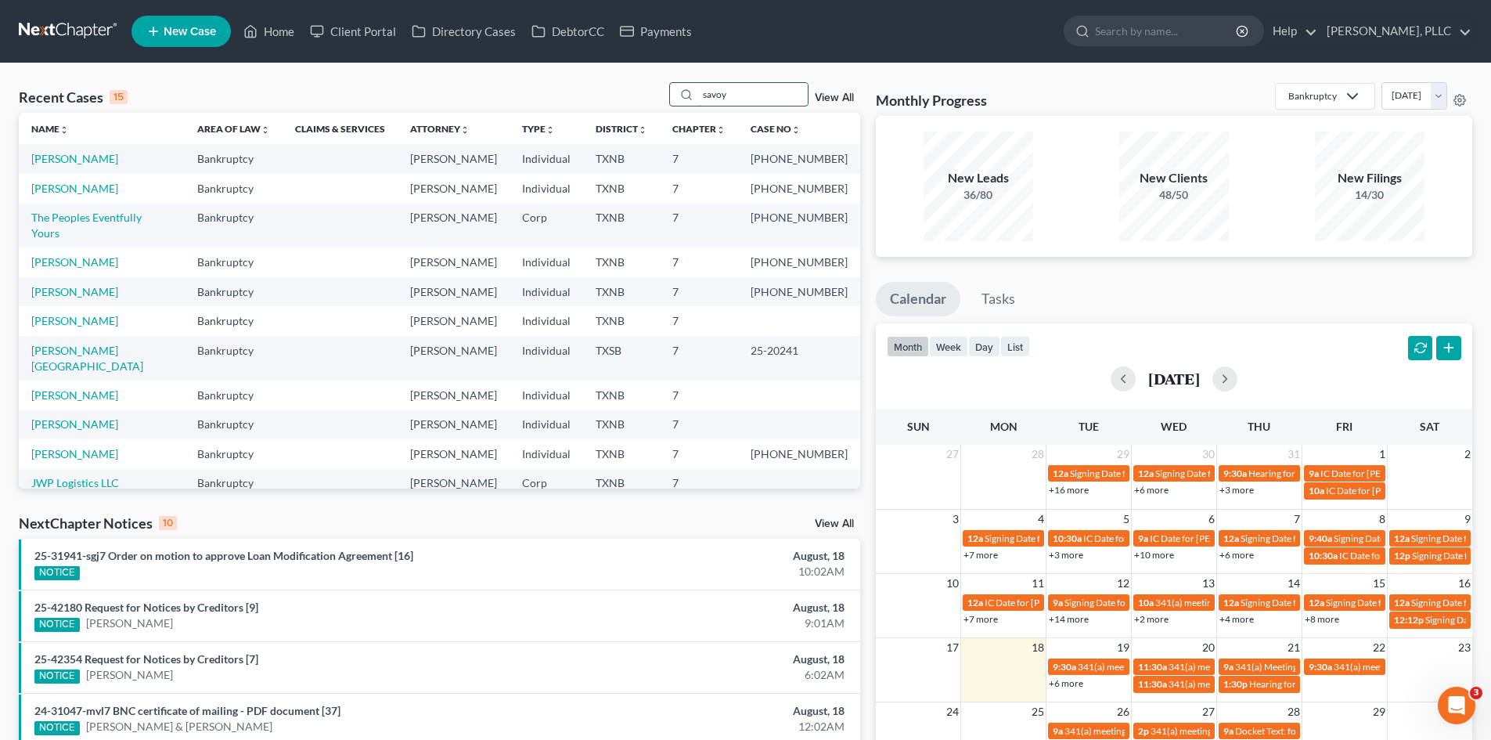
type input "savoy"
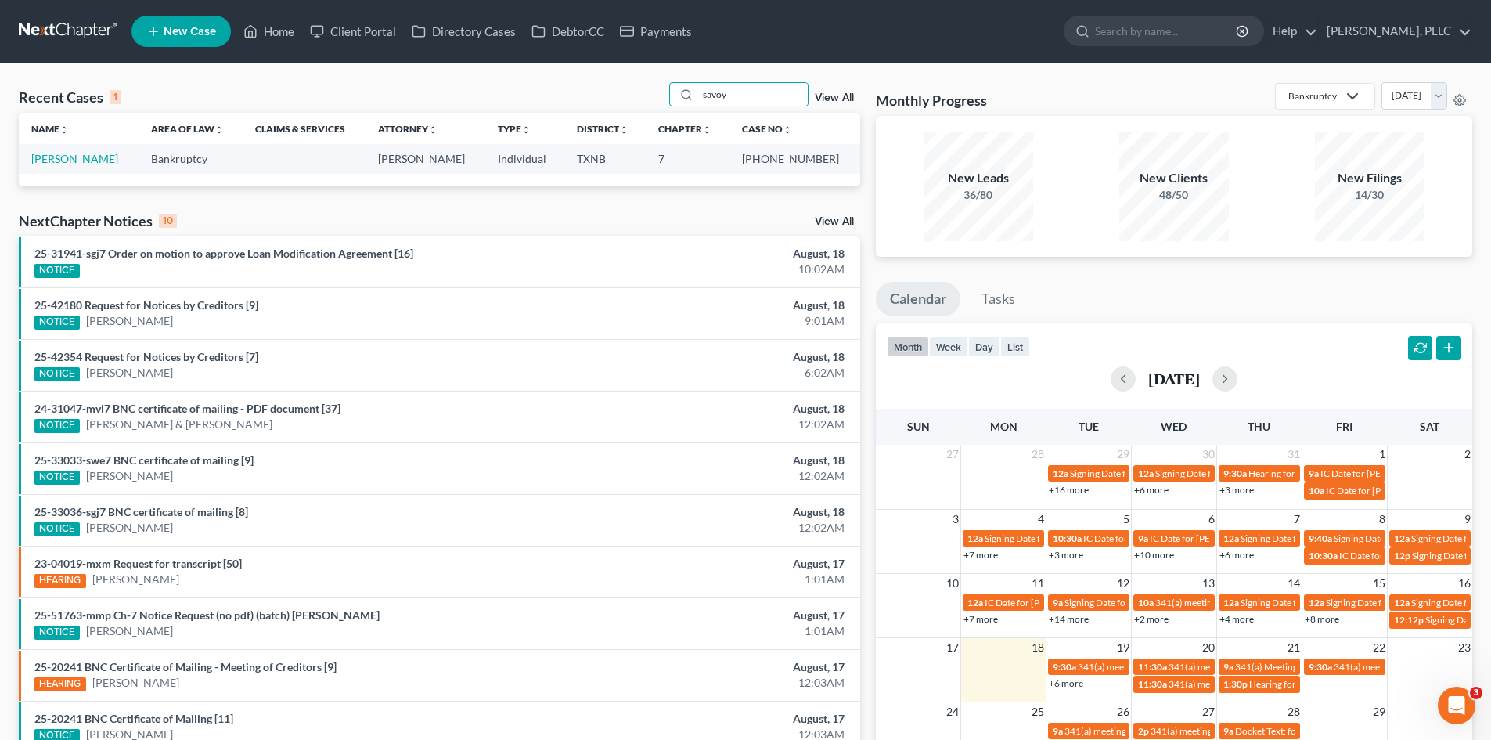
click at [89, 157] on link "[PERSON_NAME]" at bounding box center [74, 158] width 87 height 13
select select "4"
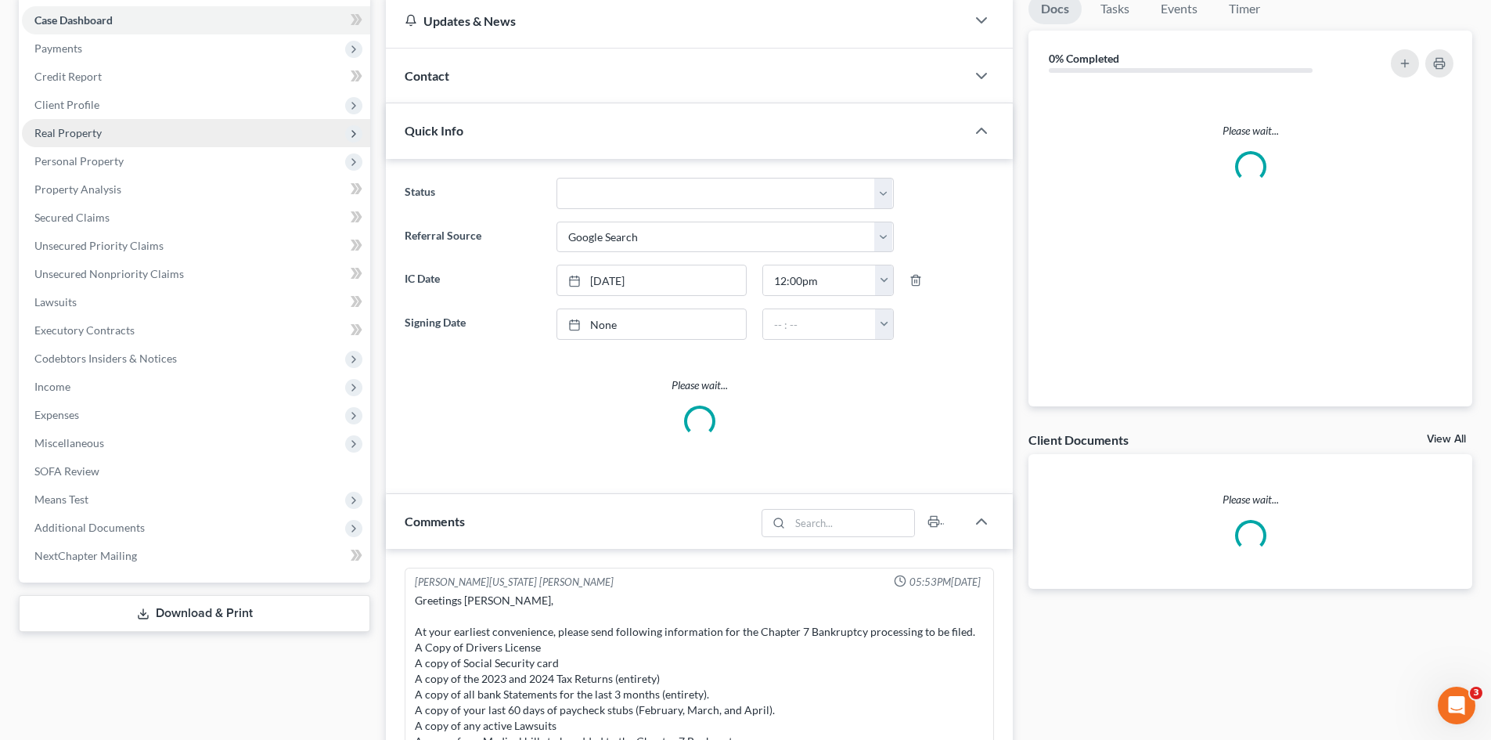
scroll to position [1681, 0]
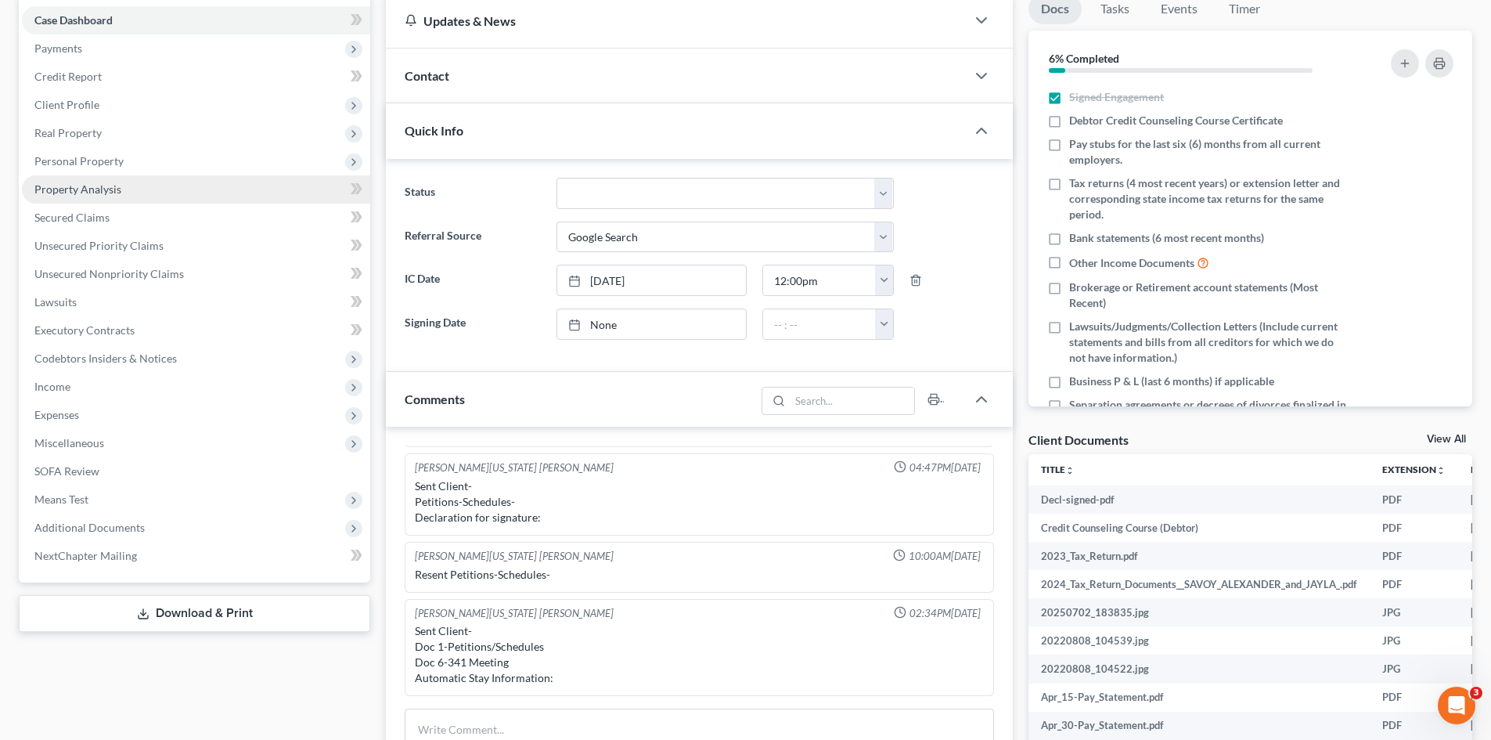
click at [113, 188] on span "Property Analysis" at bounding box center [77, 188] width 87 height 13
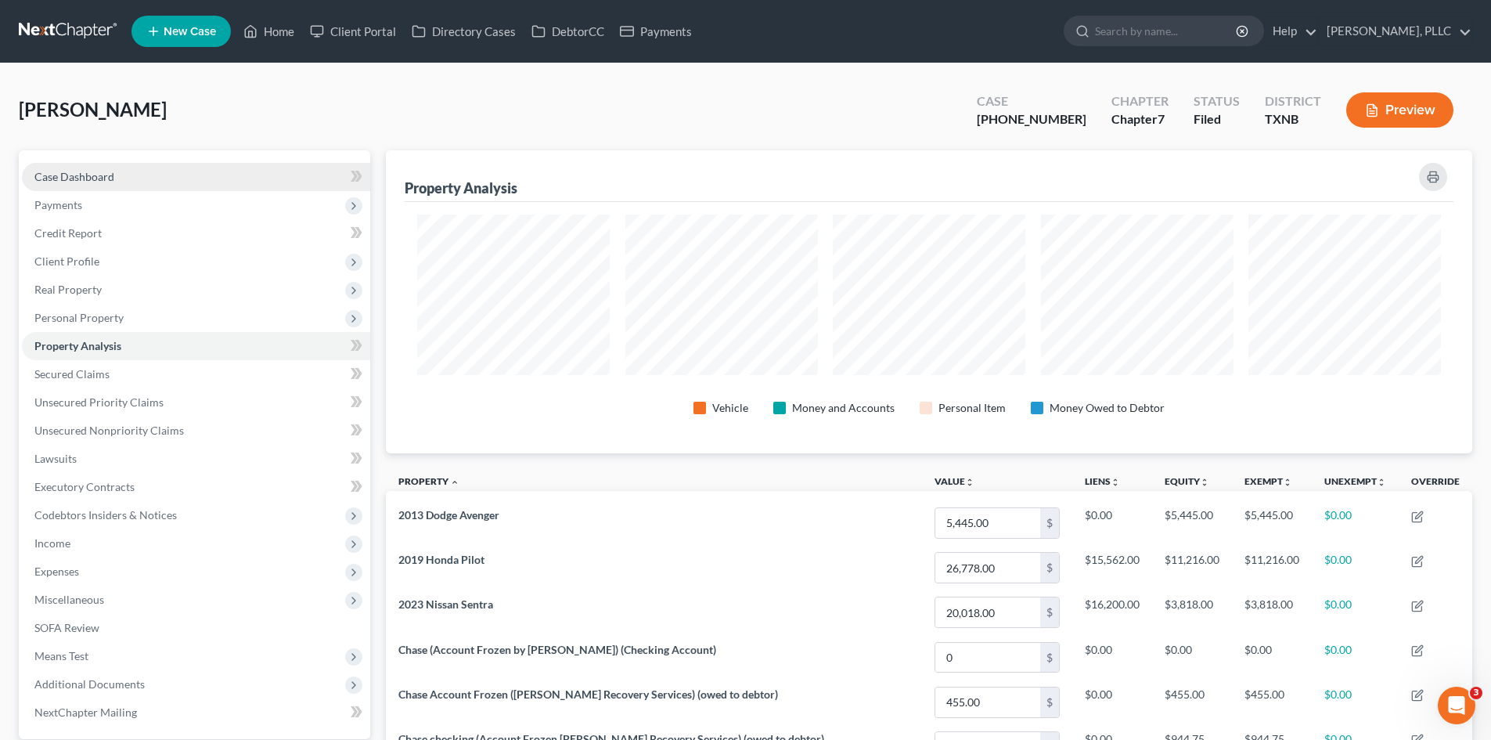
click at [72, 170] on span "Case Dashboard" at bounding box center [74, 176] width 80 height 13
select select "4"
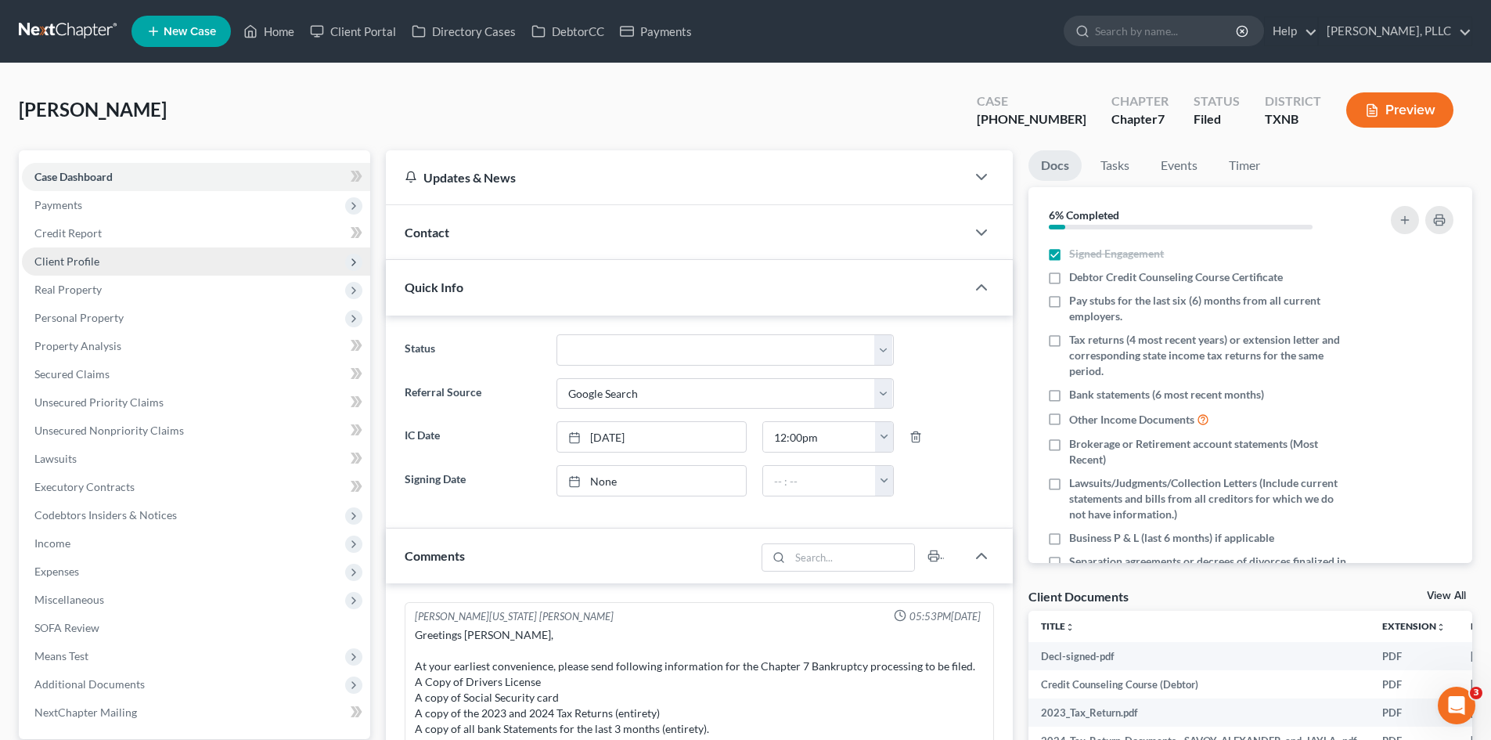
scroll to position [1681, 0]
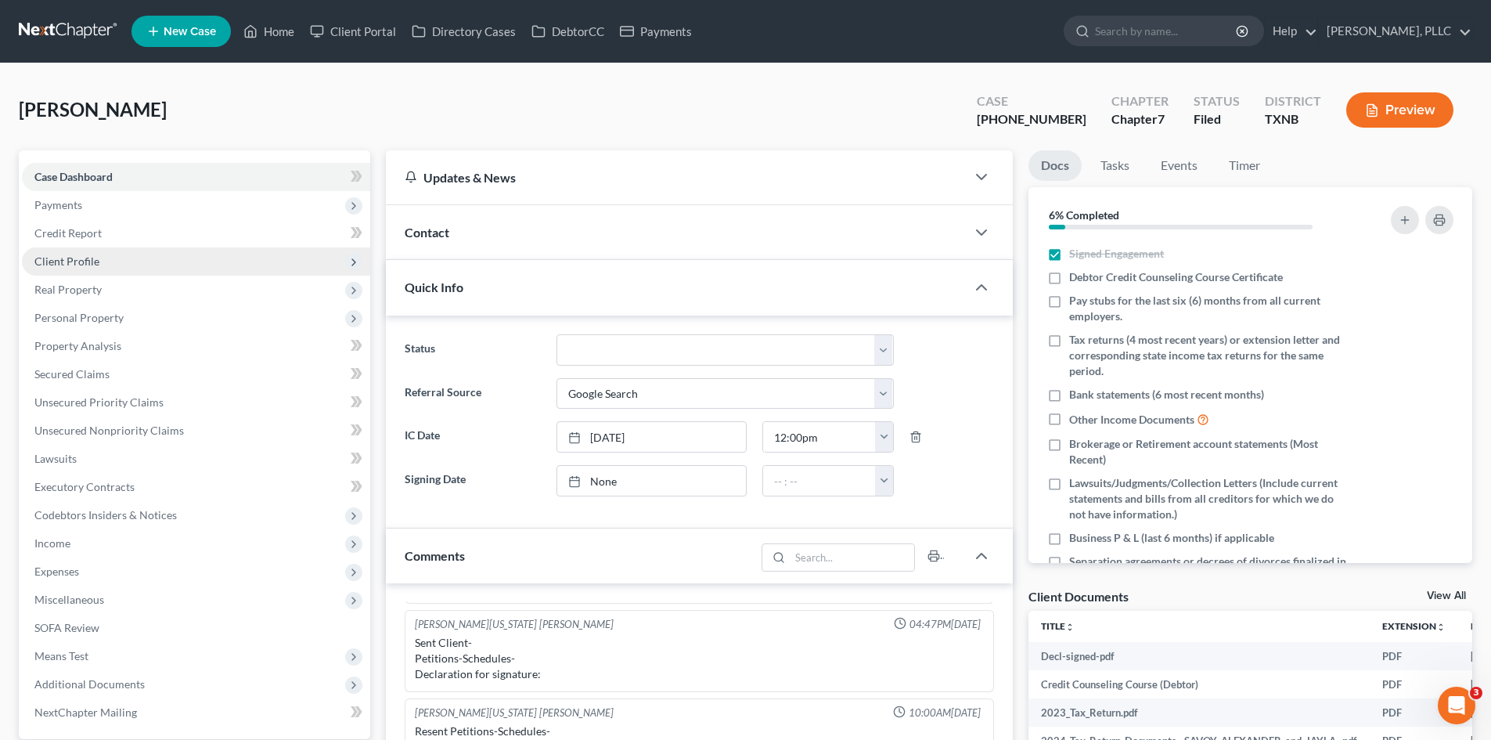
click at [77, 261] on span "Client Profile" at bounding box center [66, 260] width 65 height 13
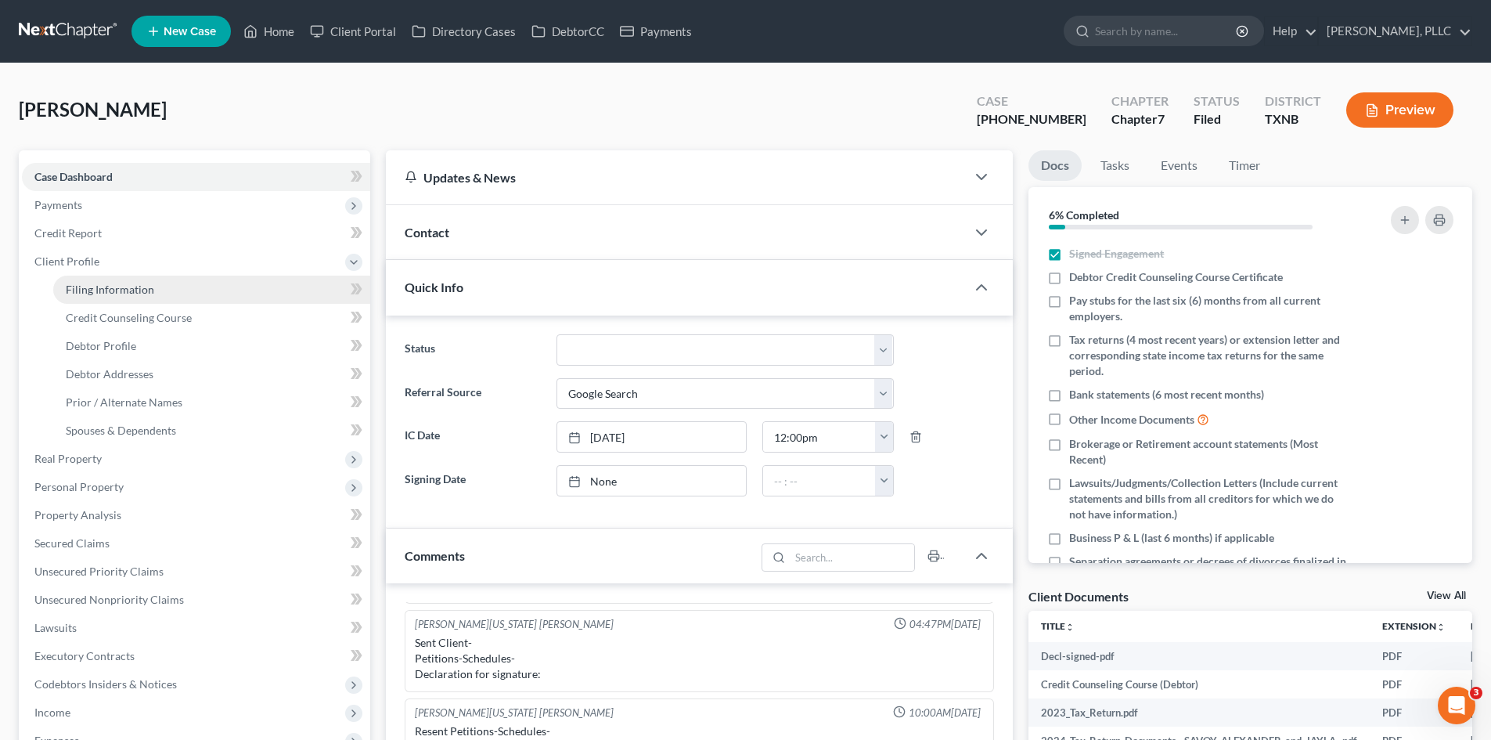
click at [103, 283] on span "Filing Information" at bounding box center [110, 289] width 88 height 13
select select "1"
select select "0"
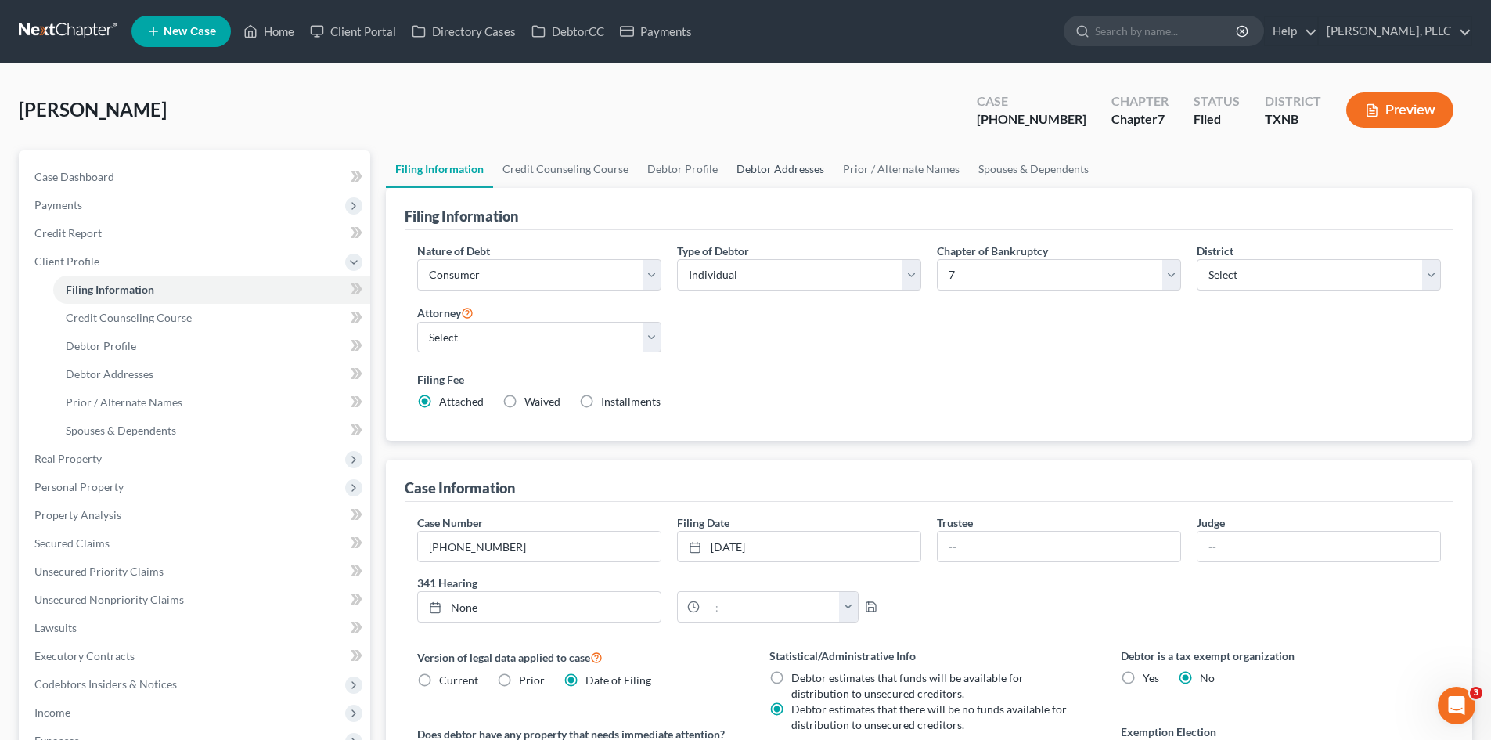
click at [785, 170] on link "Debtor Addresses" at bounding box center [780, 169] width 106 height 38
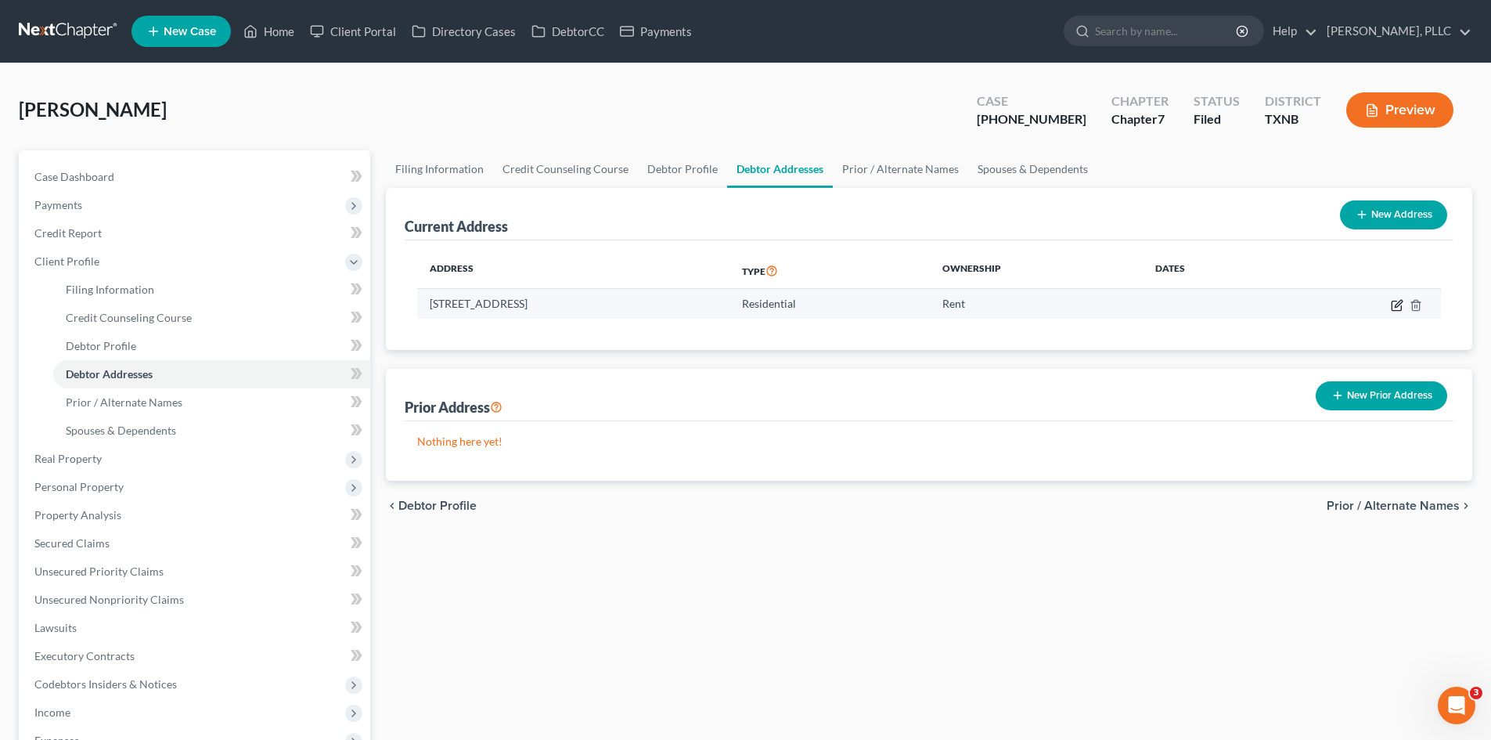
click at [1398, 303] on icon "button" at bounding box center [1398, 303] width 7 height 7
select select "45"
select select "0"
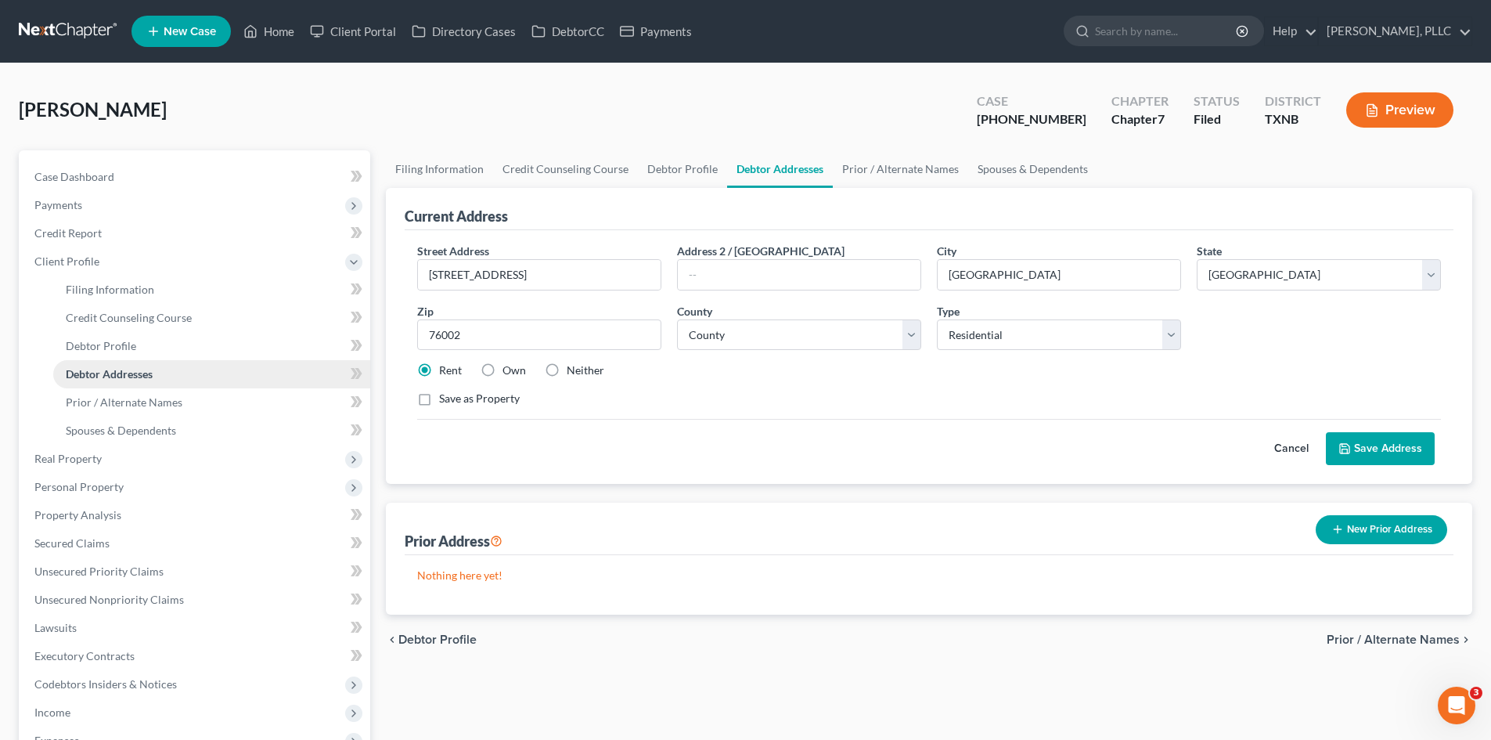
click at [184, 360] on link "Debtor Addresses" at bounding box center [211, 374] width 317 height 28
drag, startPoint x: 77, startPoint y: 167, endPoint x: 470, endPoint y: 127, distance: 395.7
click at [77, 167] on link "Case Dashboard" at bounding box center [196, 177] width 348 height 28
select select "4"
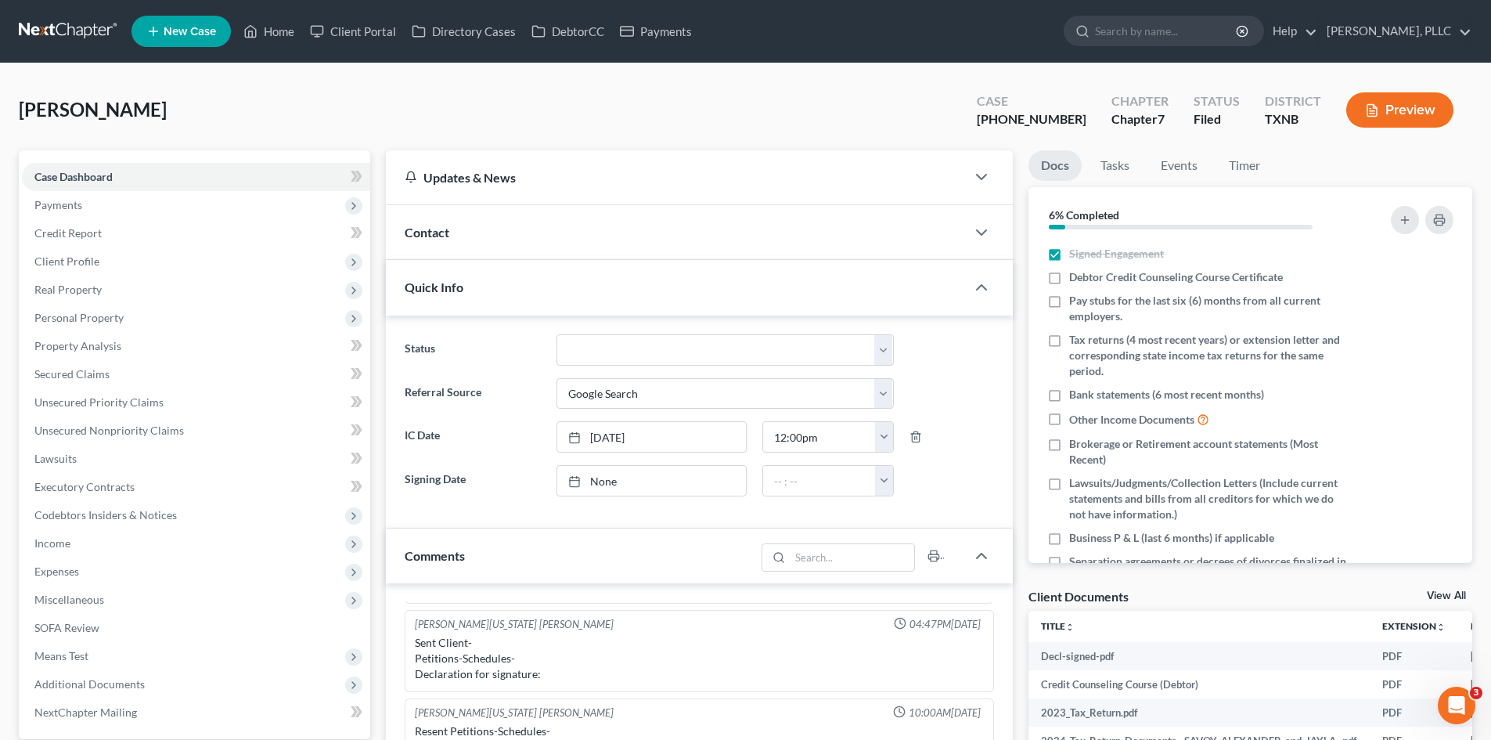
click at [564, 210] on div "Contact" at bounding box center [676, 232] width 580 height 54
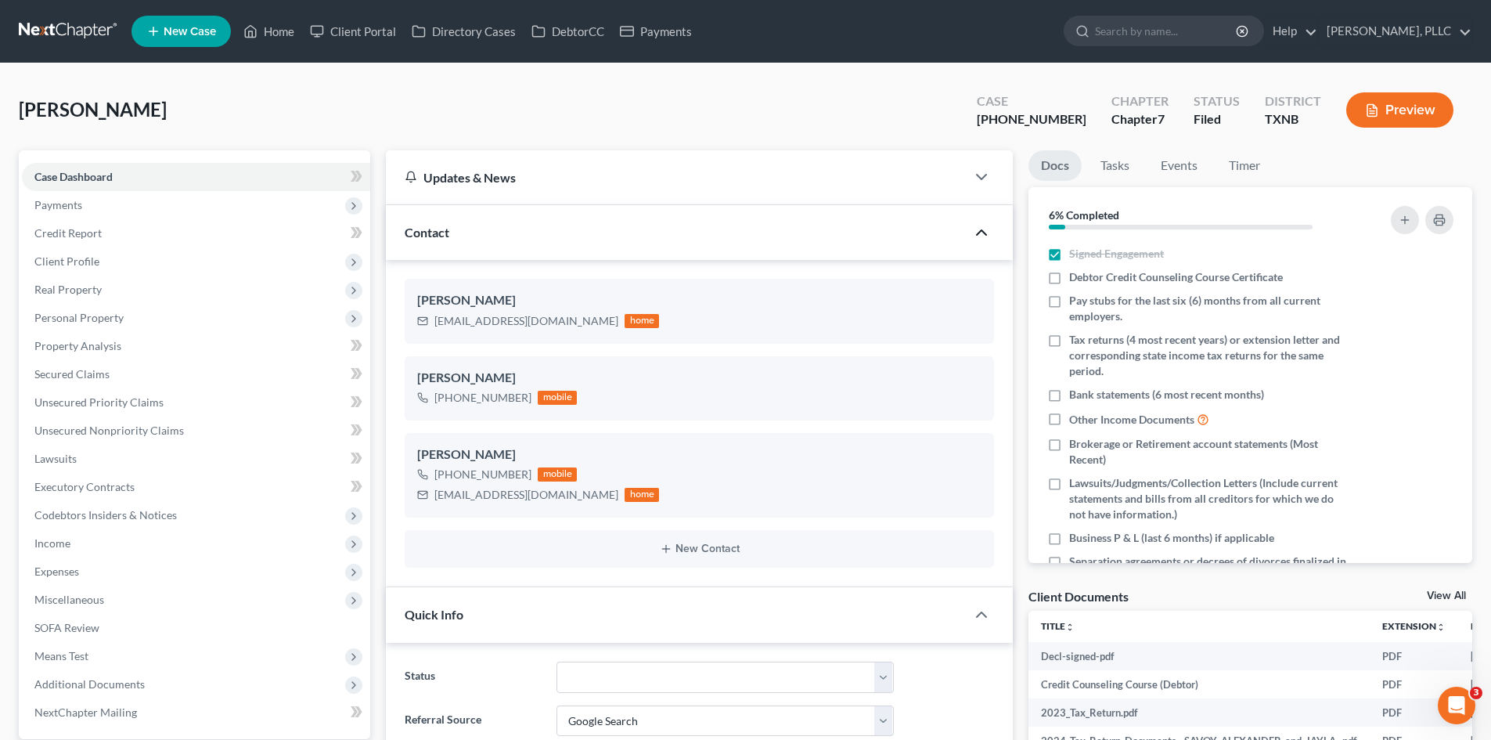
click at [982, 240] on icon "button" at bounding box center [981, 232] width 19 height 19
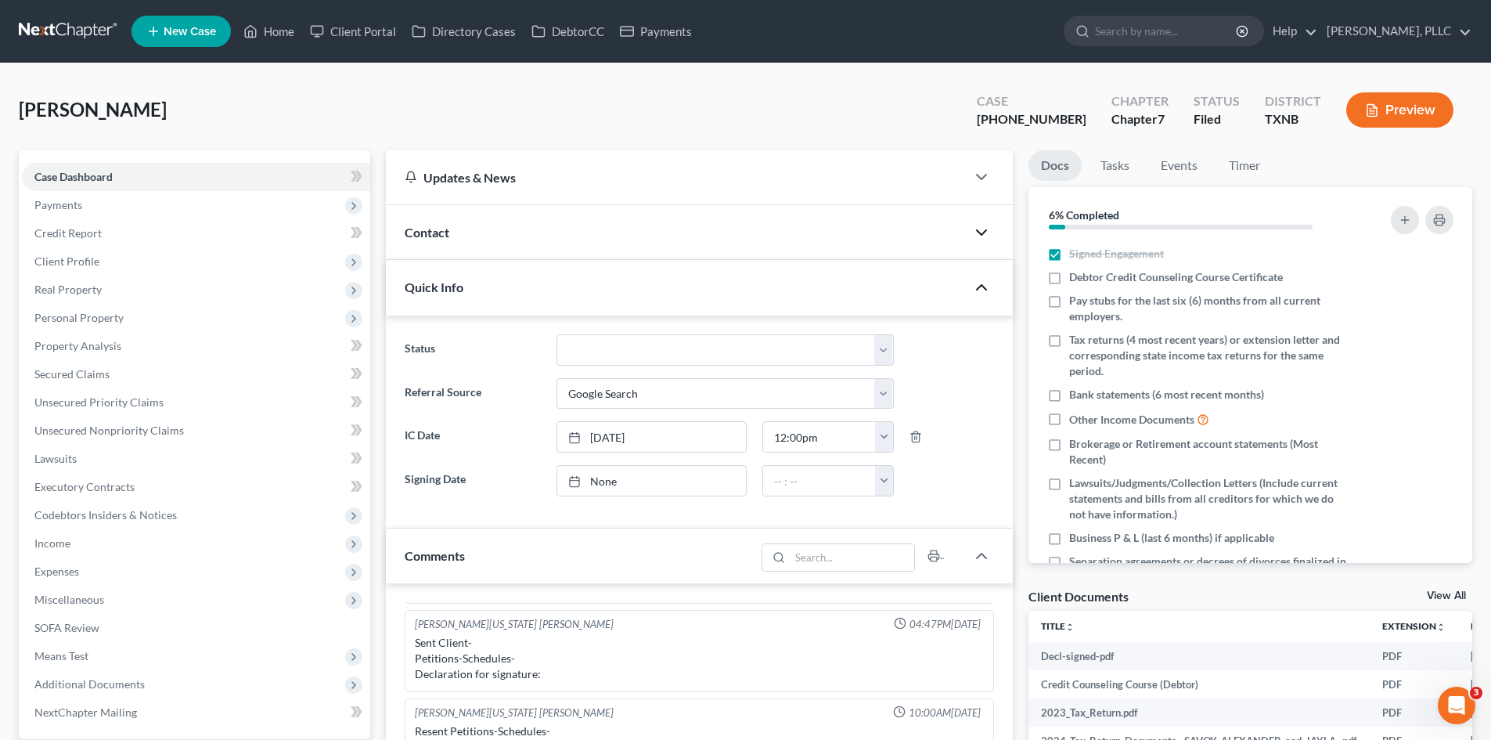
click at [976, 293] on icon "button" at bounding box center [981, 287] width 19 height 19
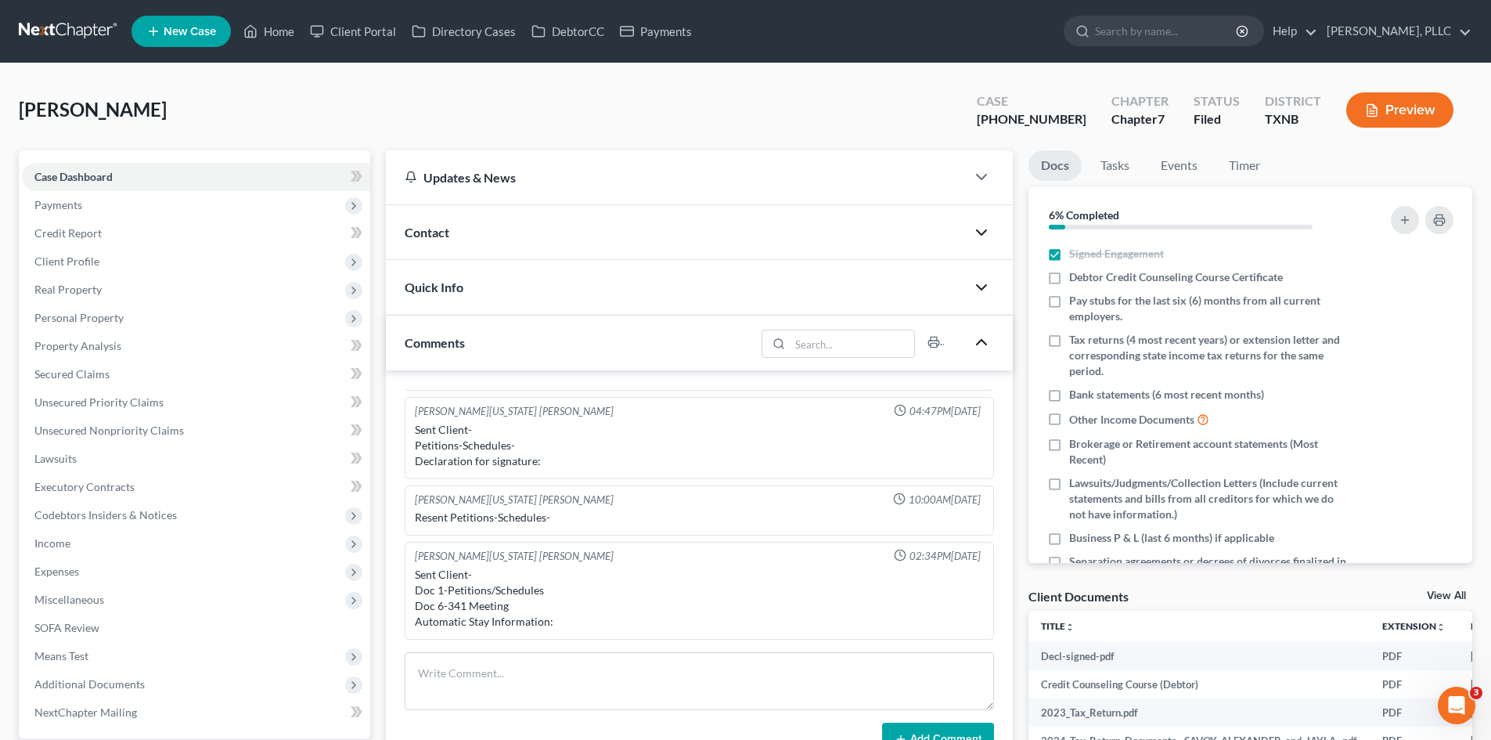
click at [973, 341] on icon "button" at bounding box center [981, 342] width 19 height 19
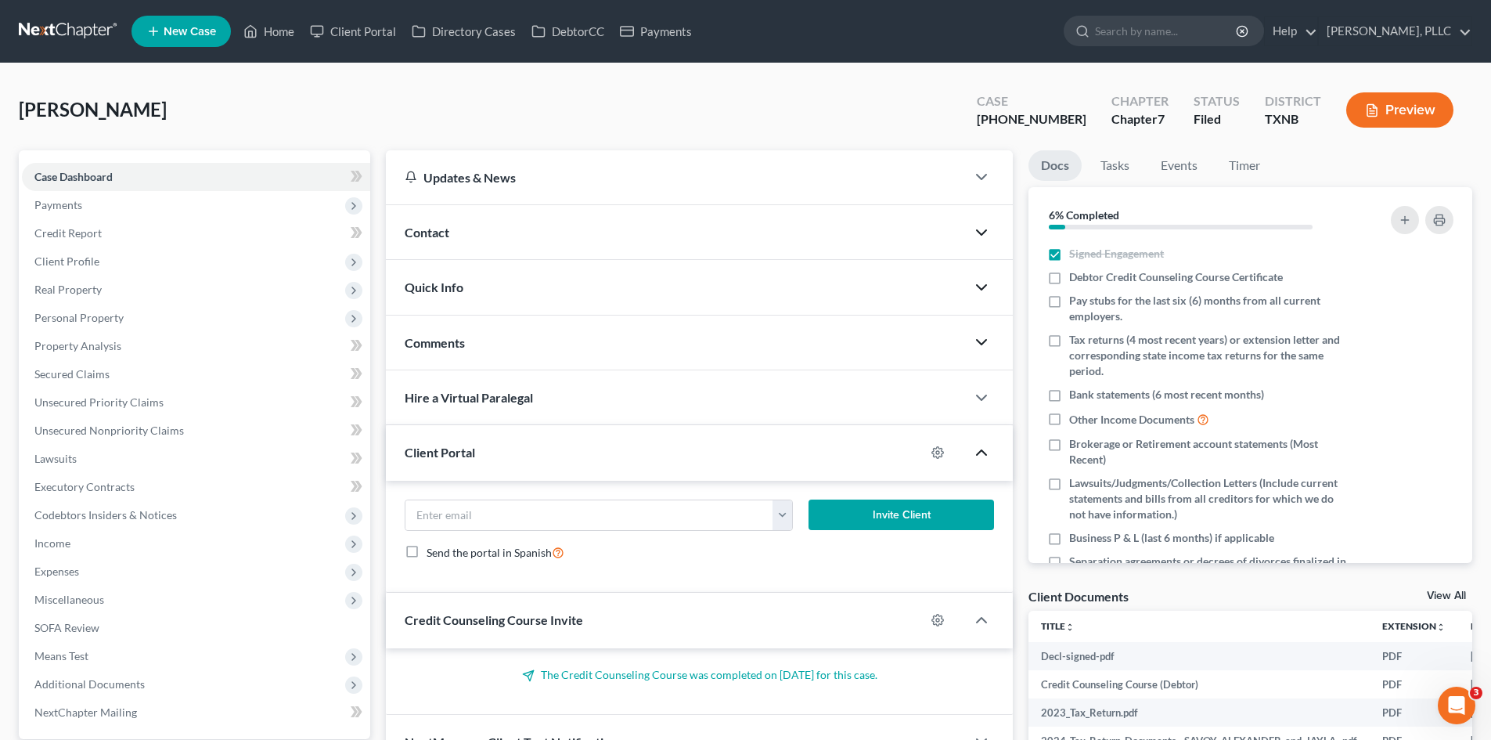
click at [979, 456] on icon "button" at bounding box center [981, 452] width 19 height 19
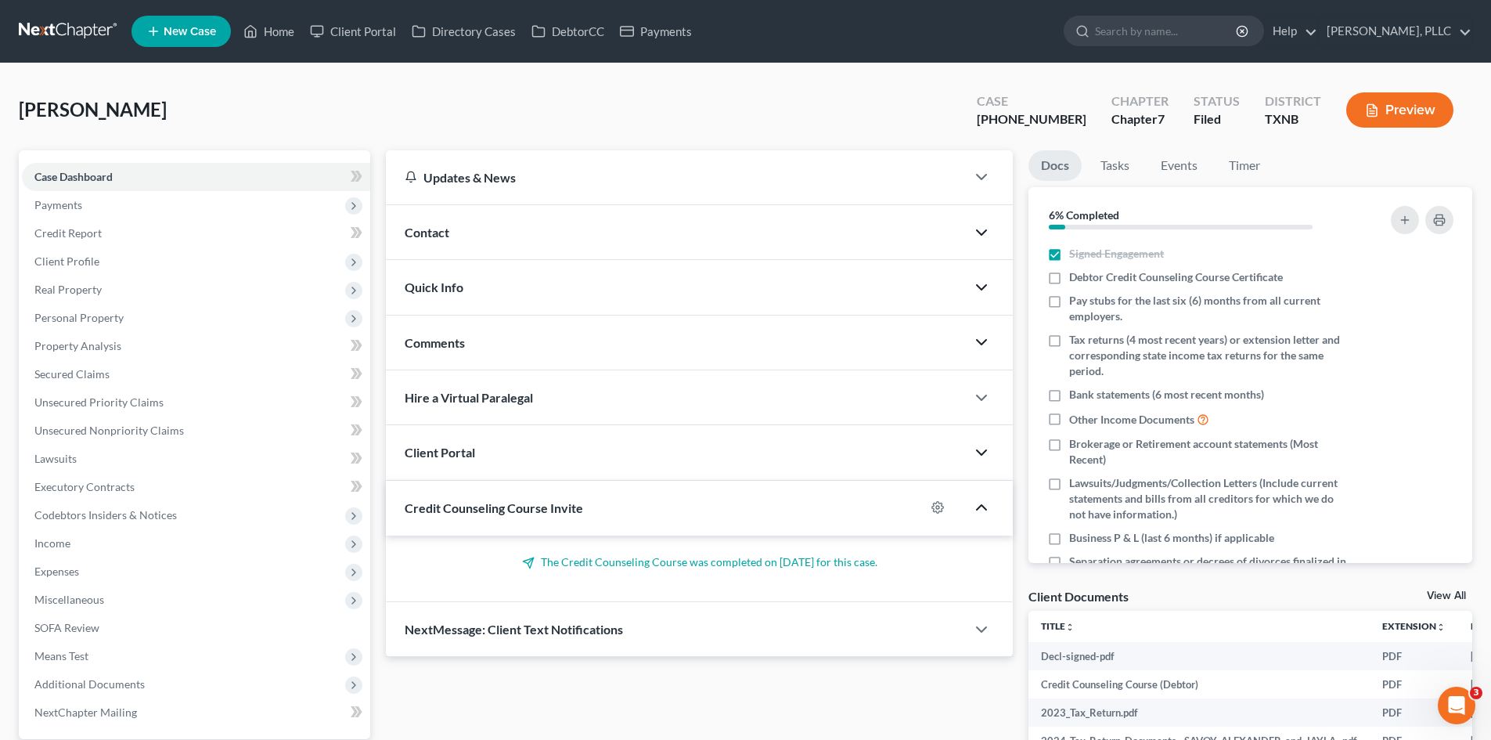
click at [980, 509] on icon "button" at bounding box center [981, 507] width 19 height 19
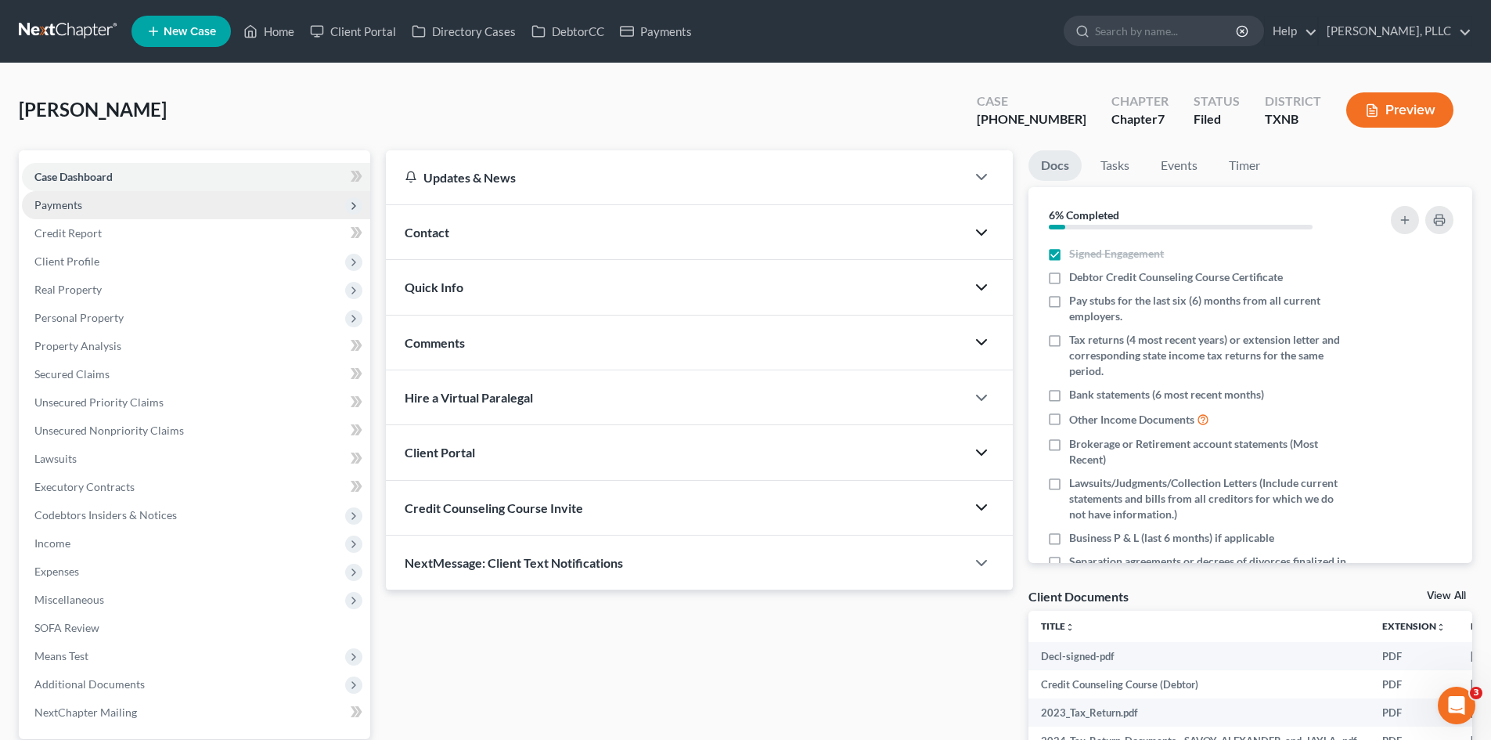
click at [81, 204] on span "Payments" at bounding box center [58, 204] width 48 height 13
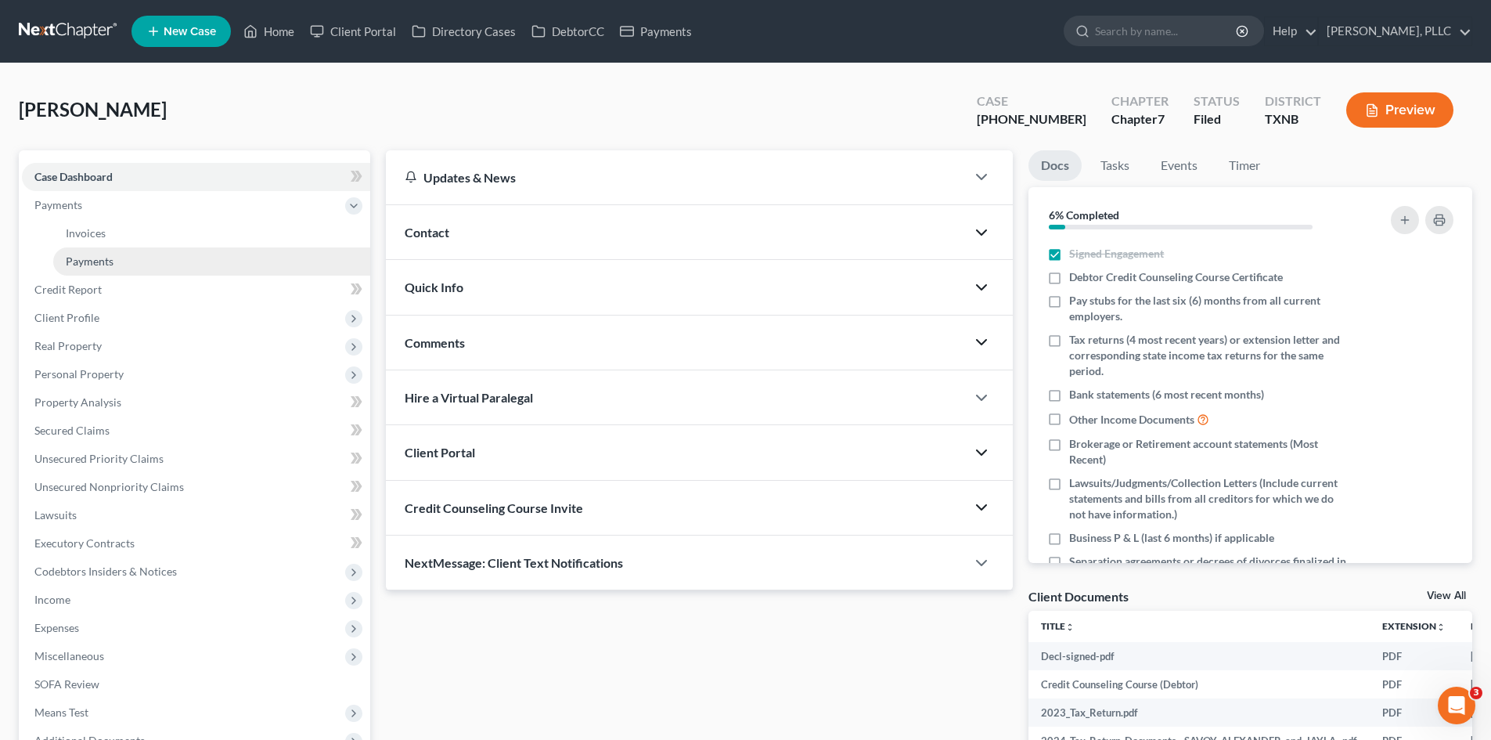
click at [114, 250] on link "Payments" at bounding box center [211, 261] width 317 height 28
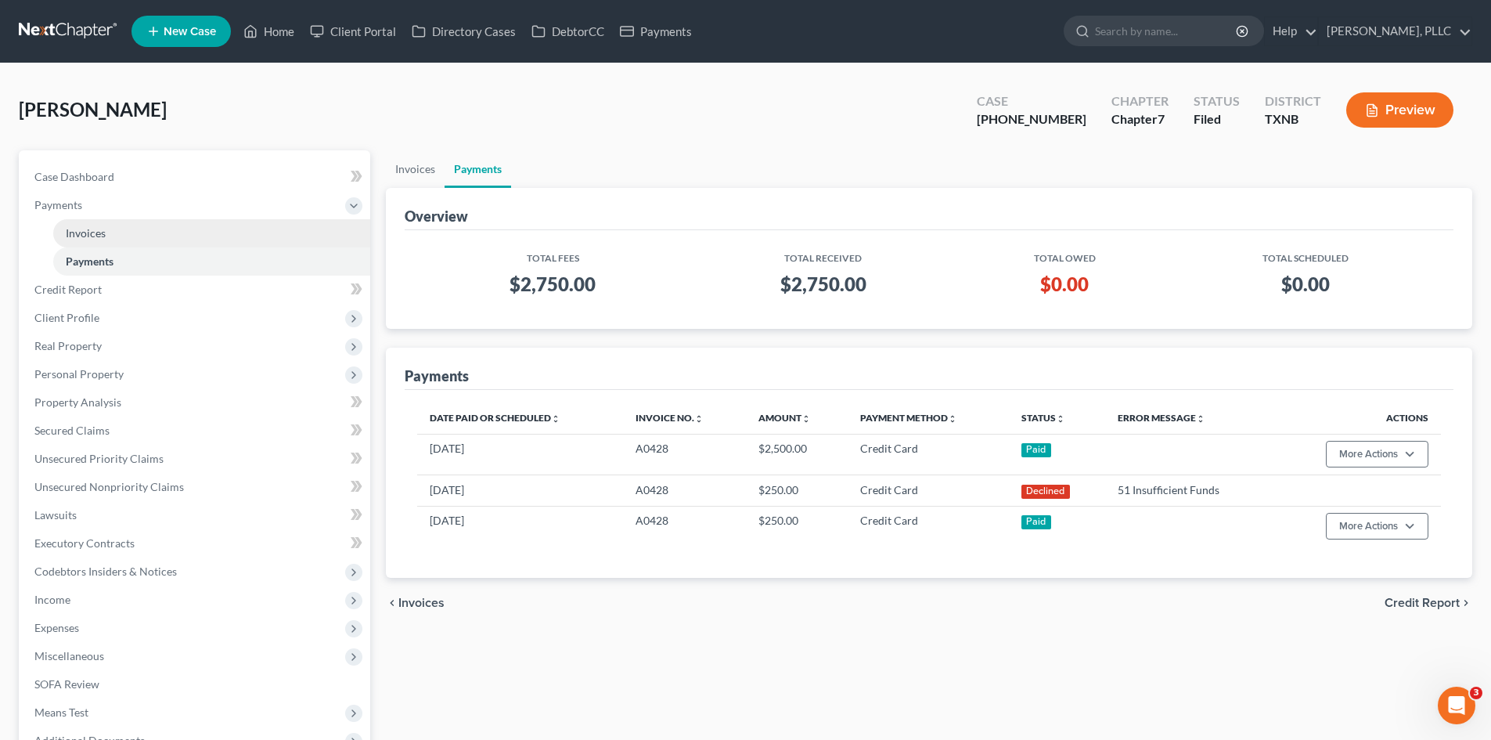
click at [113, 235] on link "Invoices" at bounding box center [211, 233] width 317 height 28
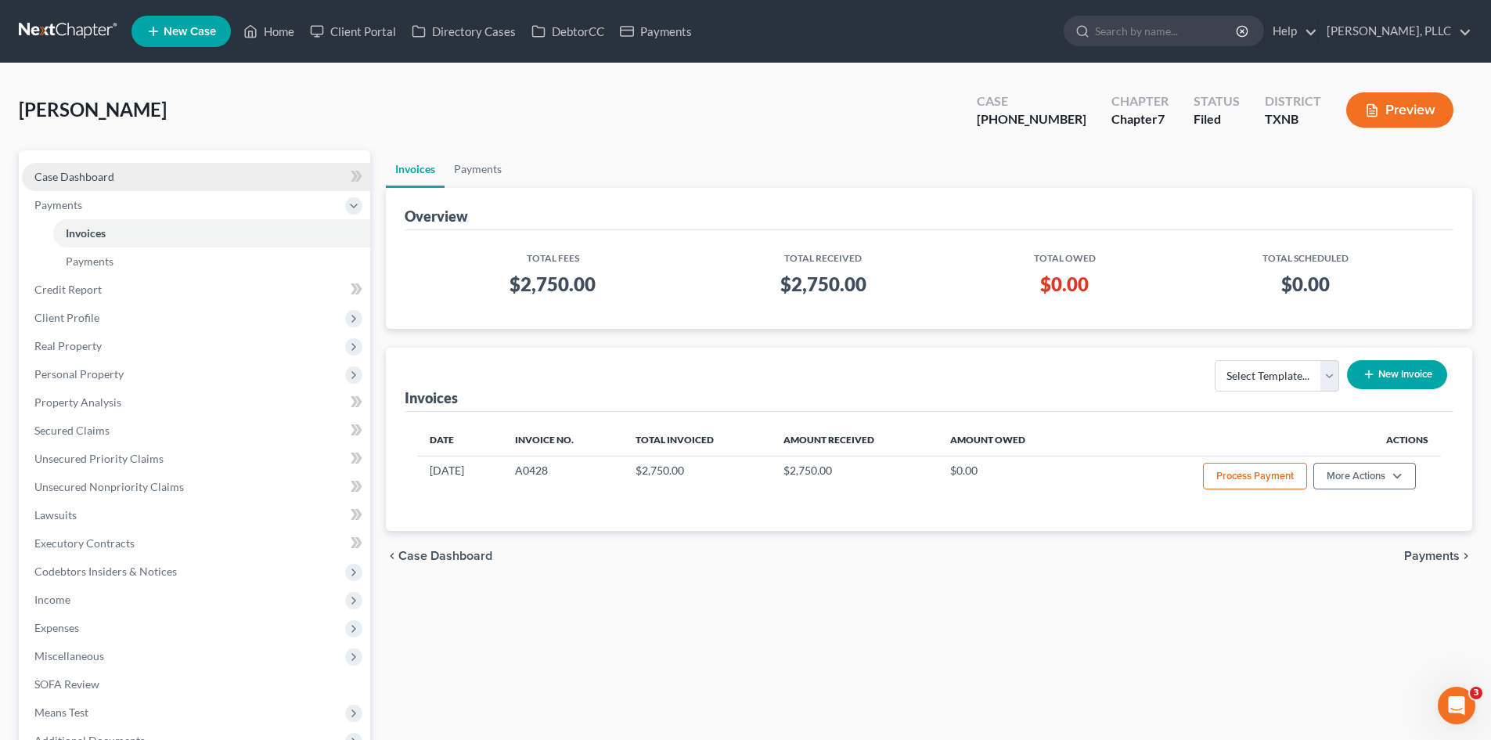
click at [81, 181] on span "Case Dashboard" at bounding box center [74, 176] width 80 height 13
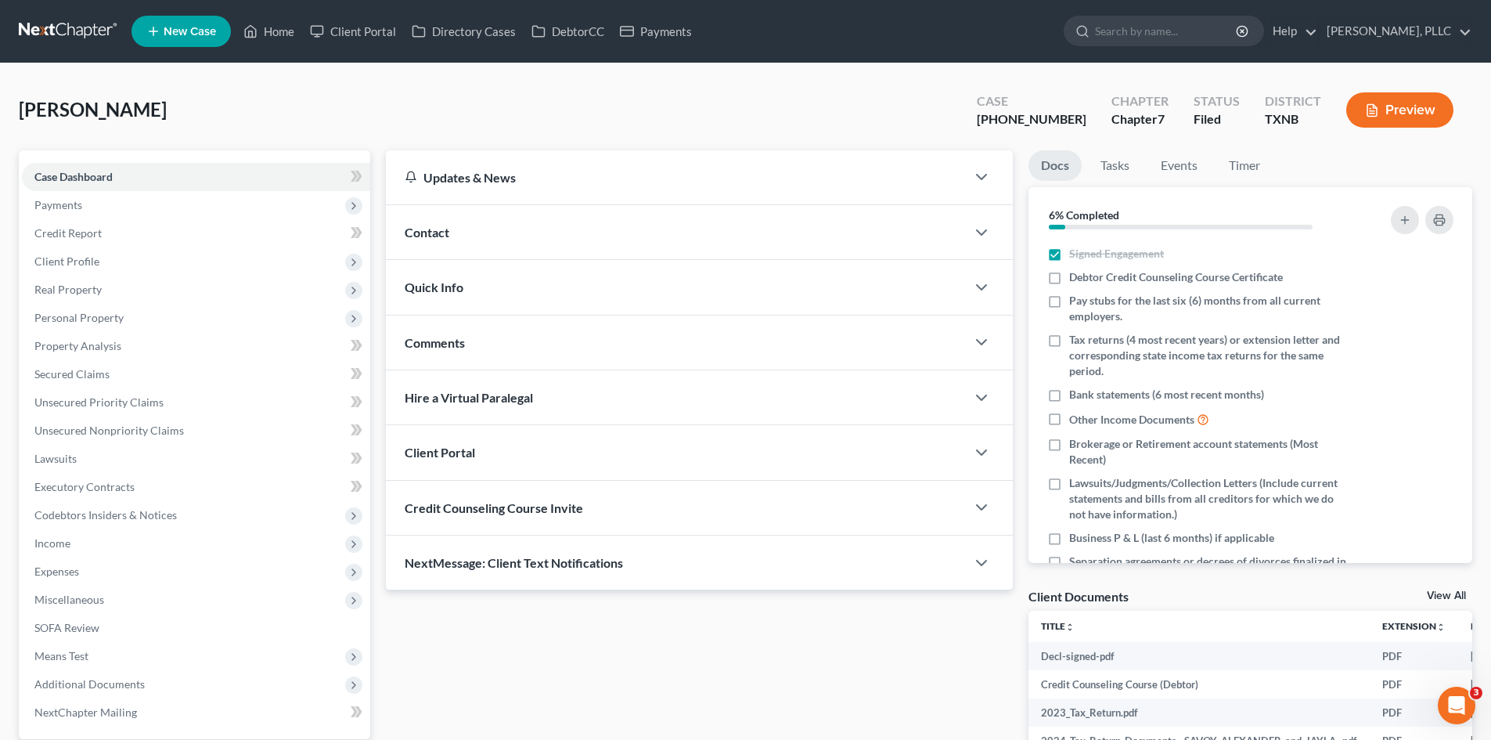
click at [457, 237] on div "Contact" at bounding box center [676, 232] width 580 height 54
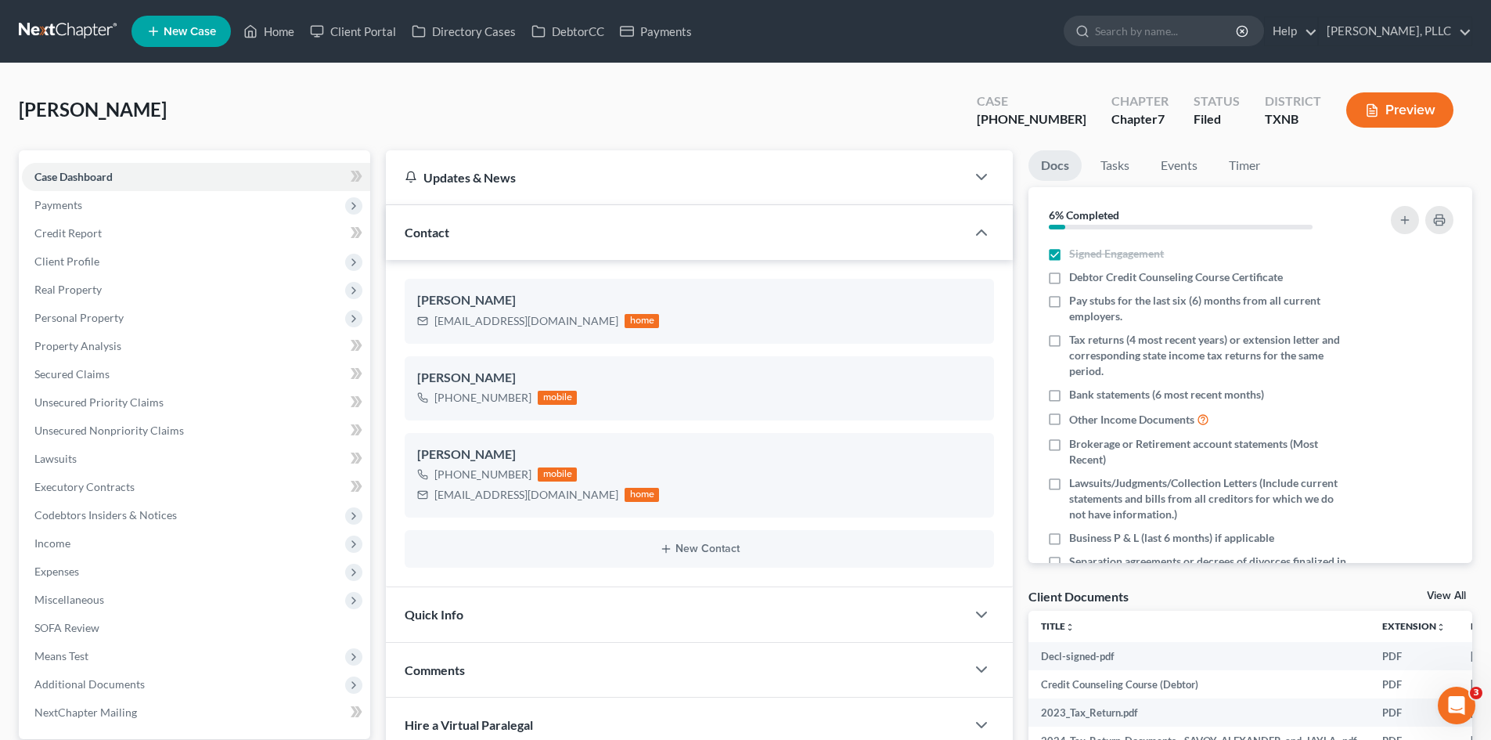
click at [888, 254] on div "Contact" at bounding box center [676, 232] width 580 height 54
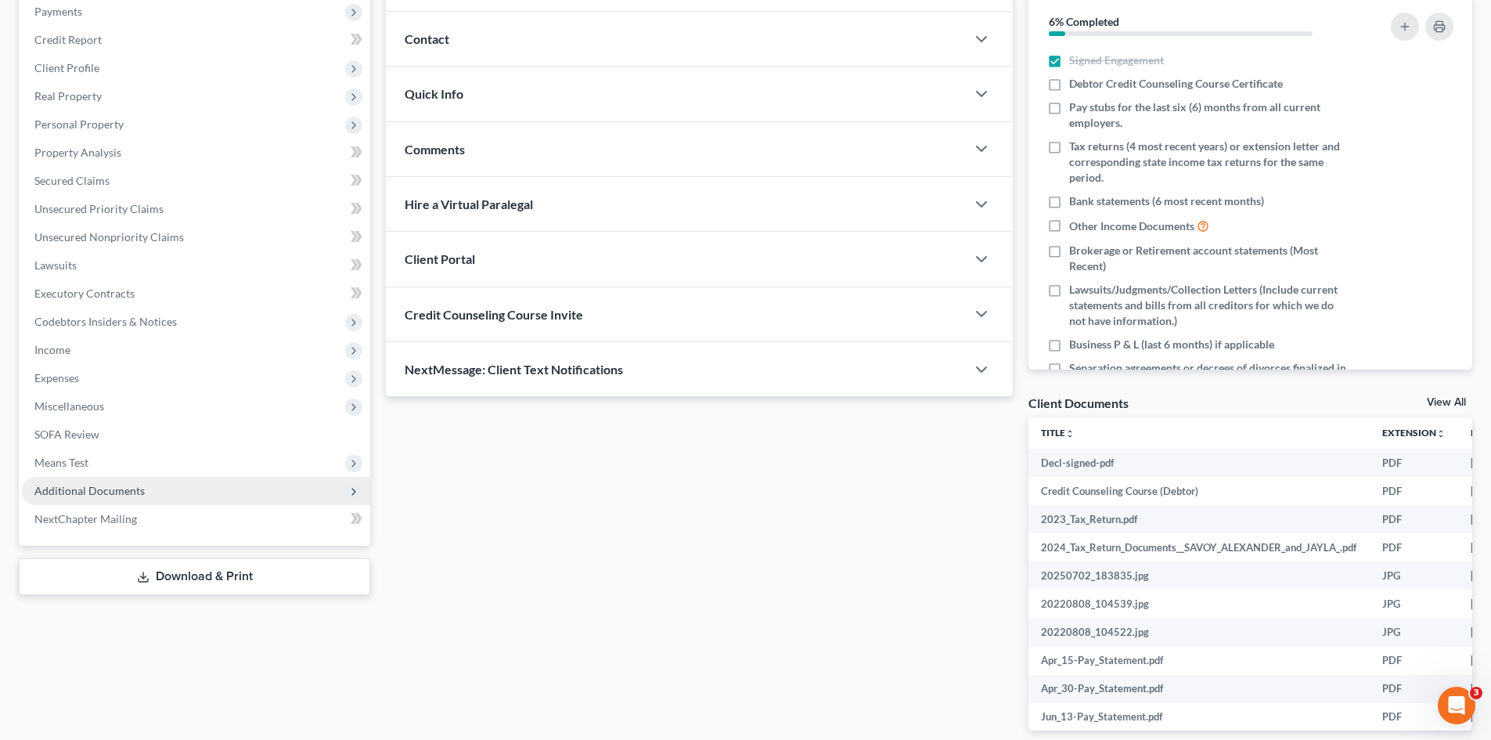
scroll to position [235, 0]
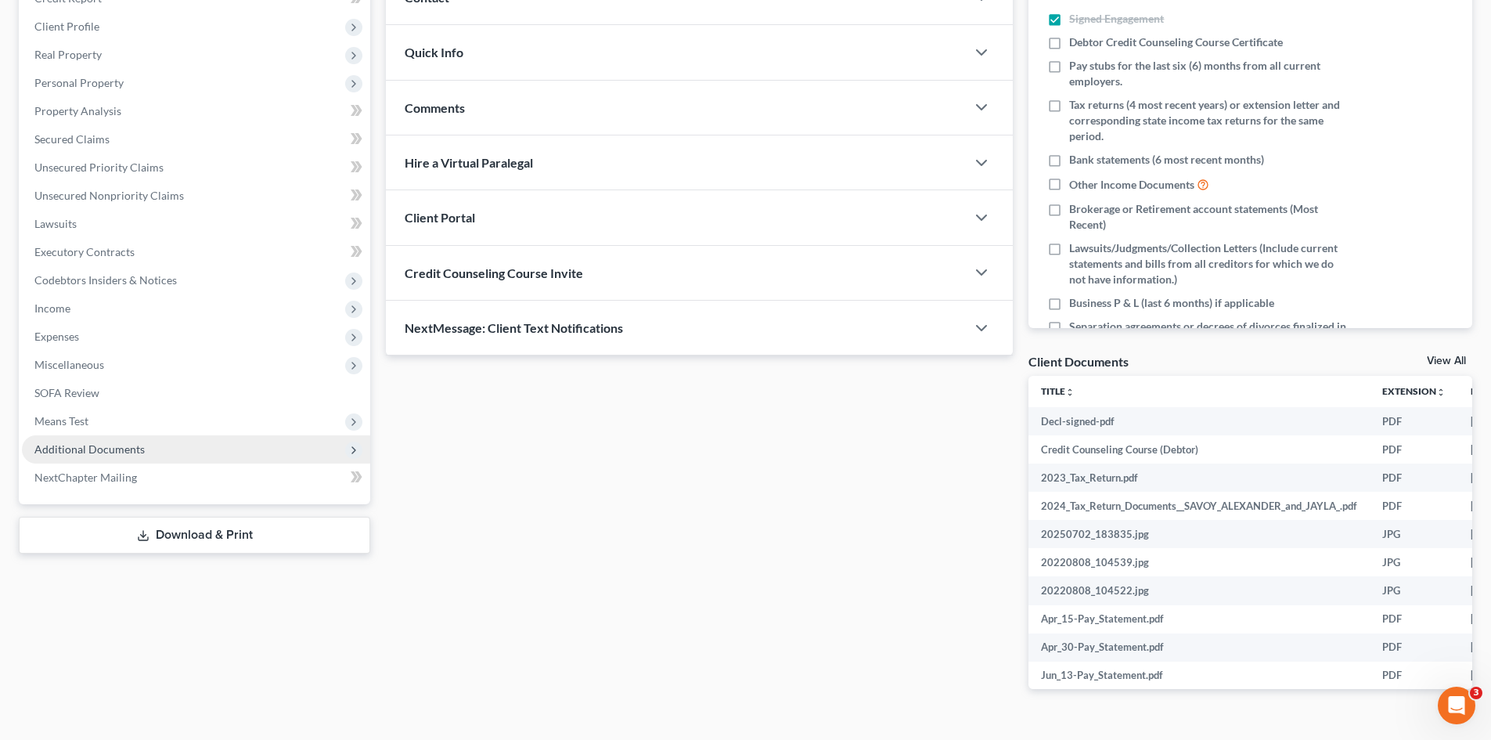
click at [112, 443] on span "Additional Documents" at bounding box center [89, 448] width 110 height 13
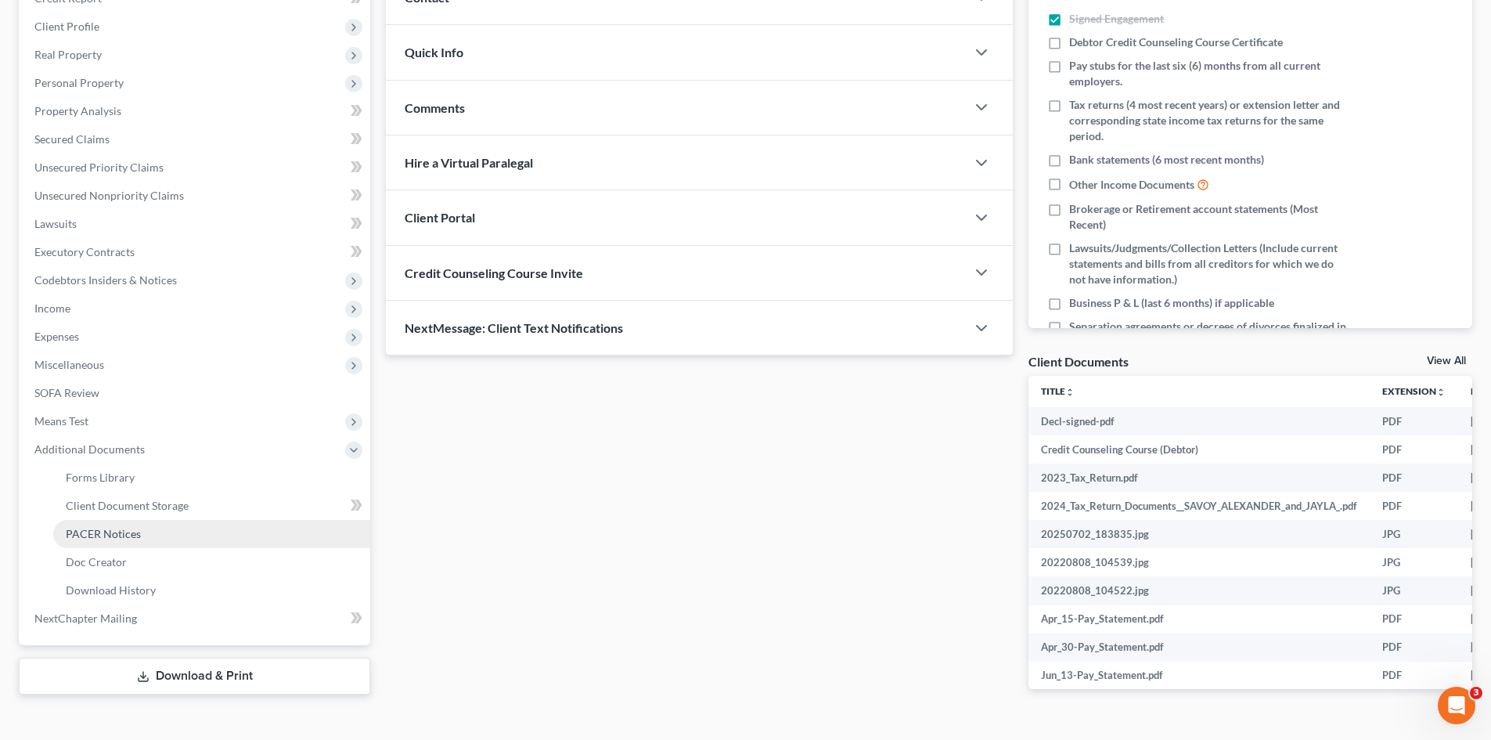
click at [88, 529] on span "PACER Notices" at bounding box center [103, 533] width 75 height 13
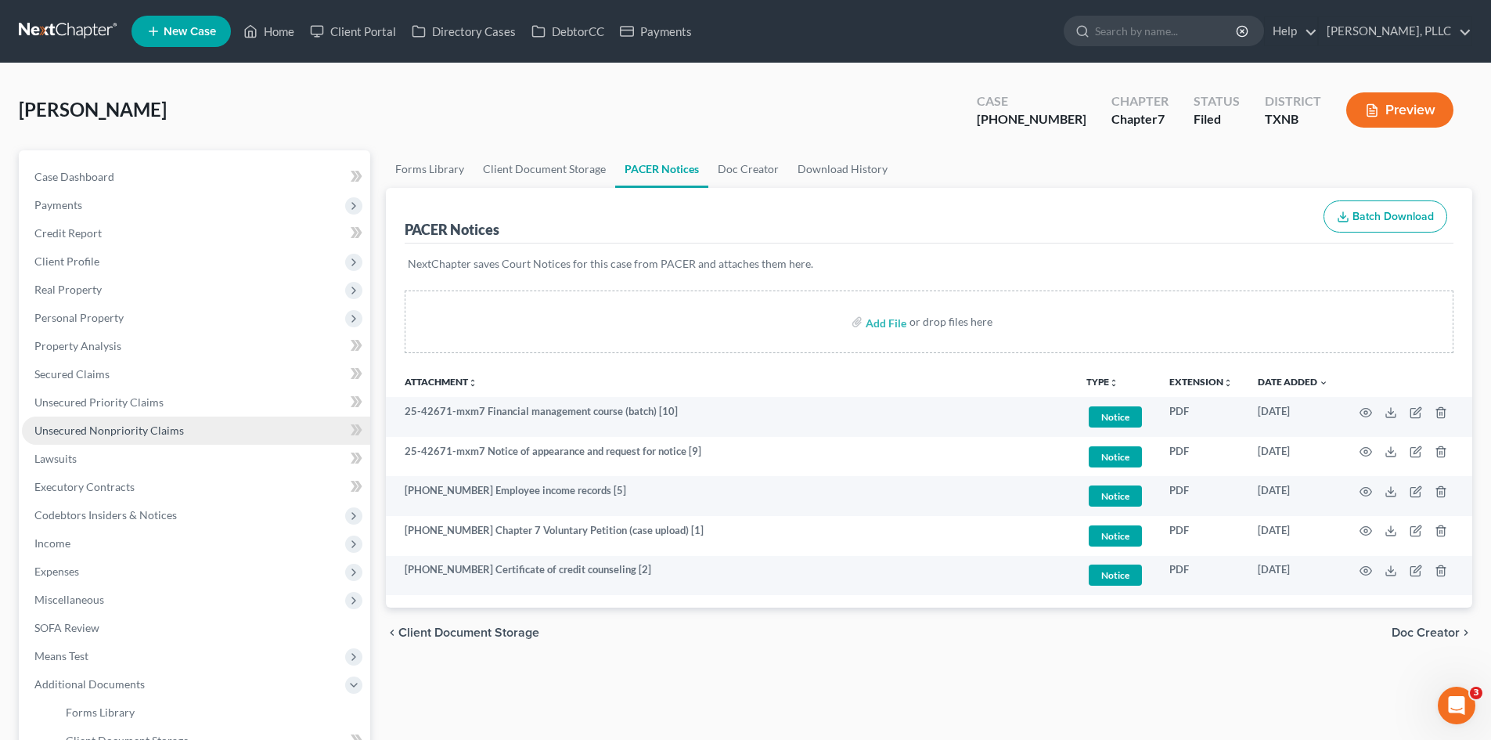
click at [121, 417] on link "Unsecured Nonpriority Claims" at bounding box center [196, 430] width 348 height 28
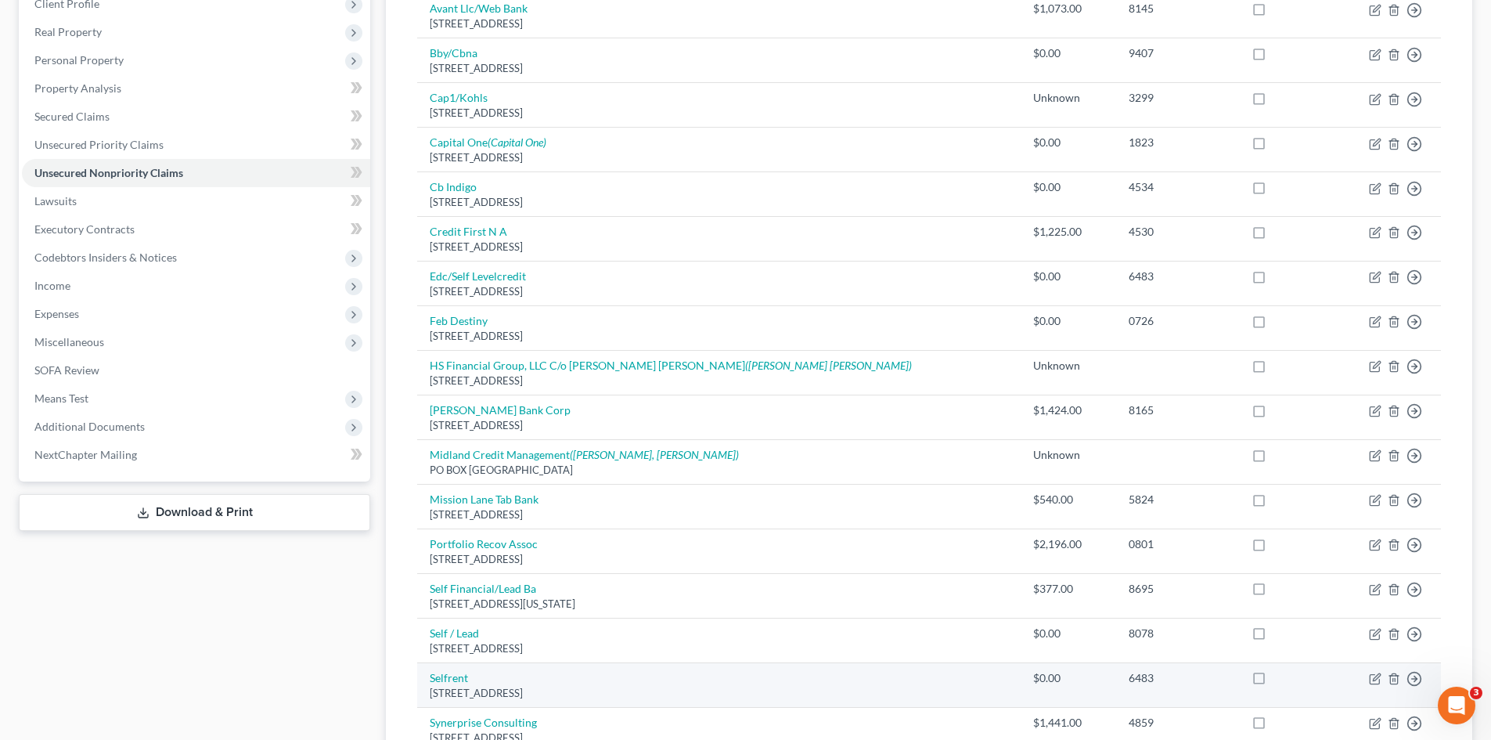
scroll to position [204, 0]
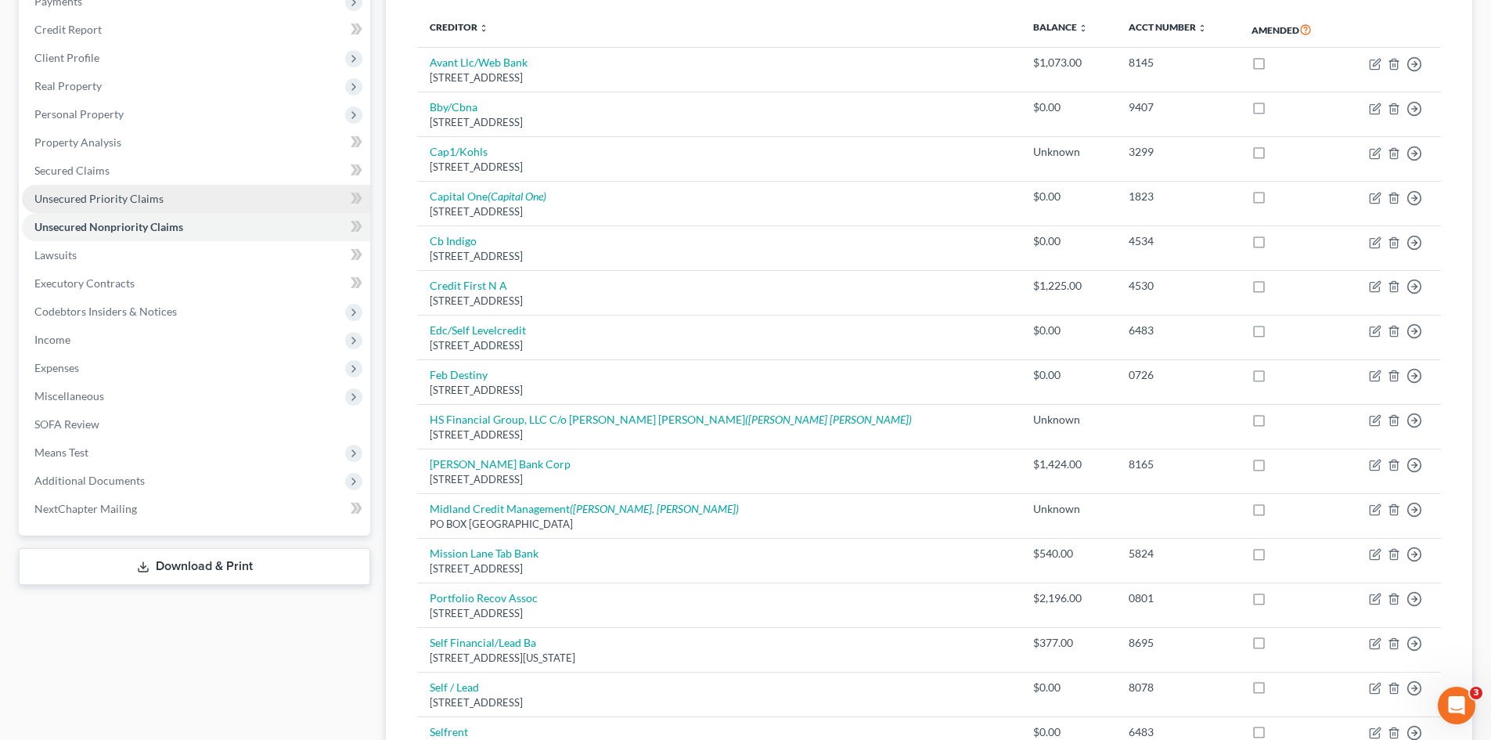
click at [99, 207] on link "Unsecured Priority Claims" at bounding box center [196, 199] width 348 height 28
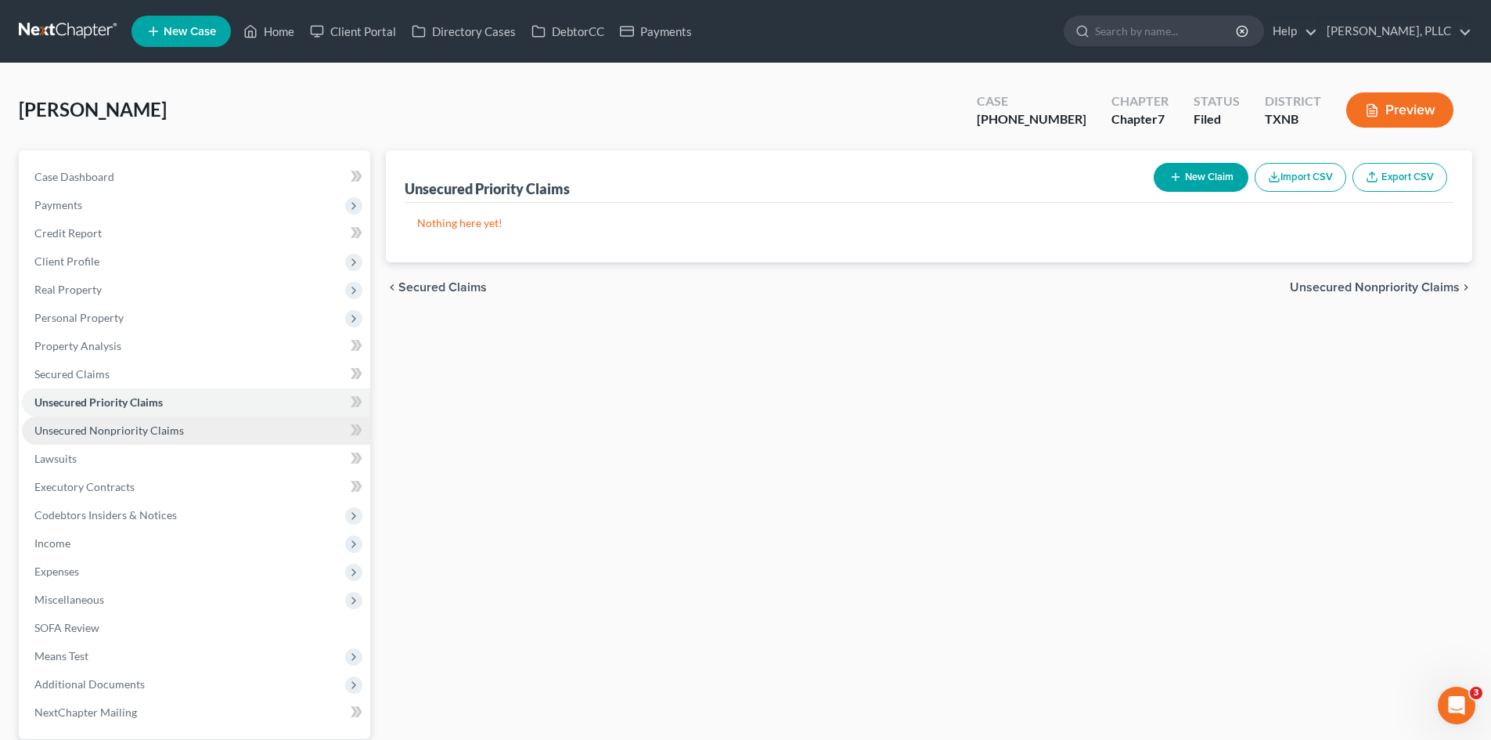
click at [79, 416] on link "Unsecured Nonpriority Claims" at bounding box center [196, 430] width 348 height 28
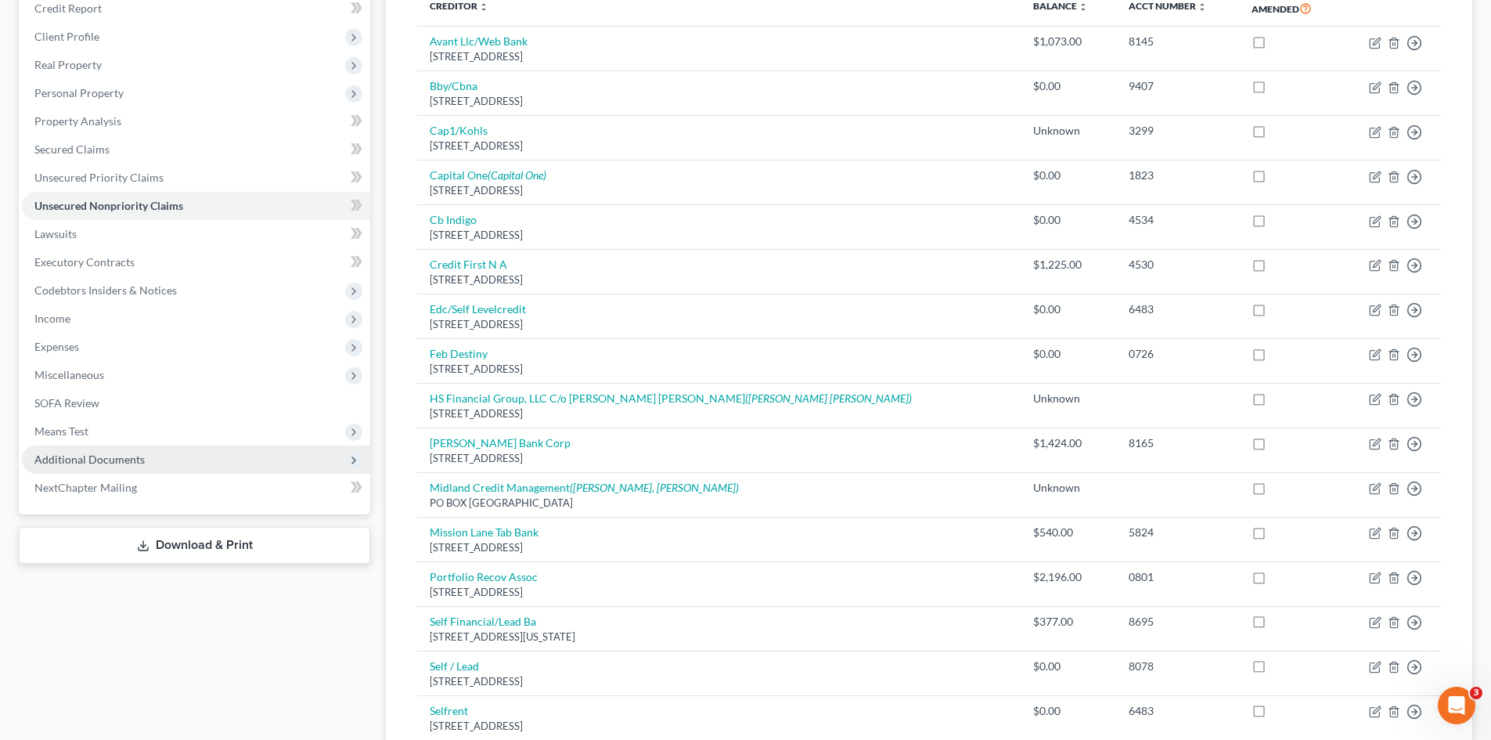
scroll to position [235, 0]
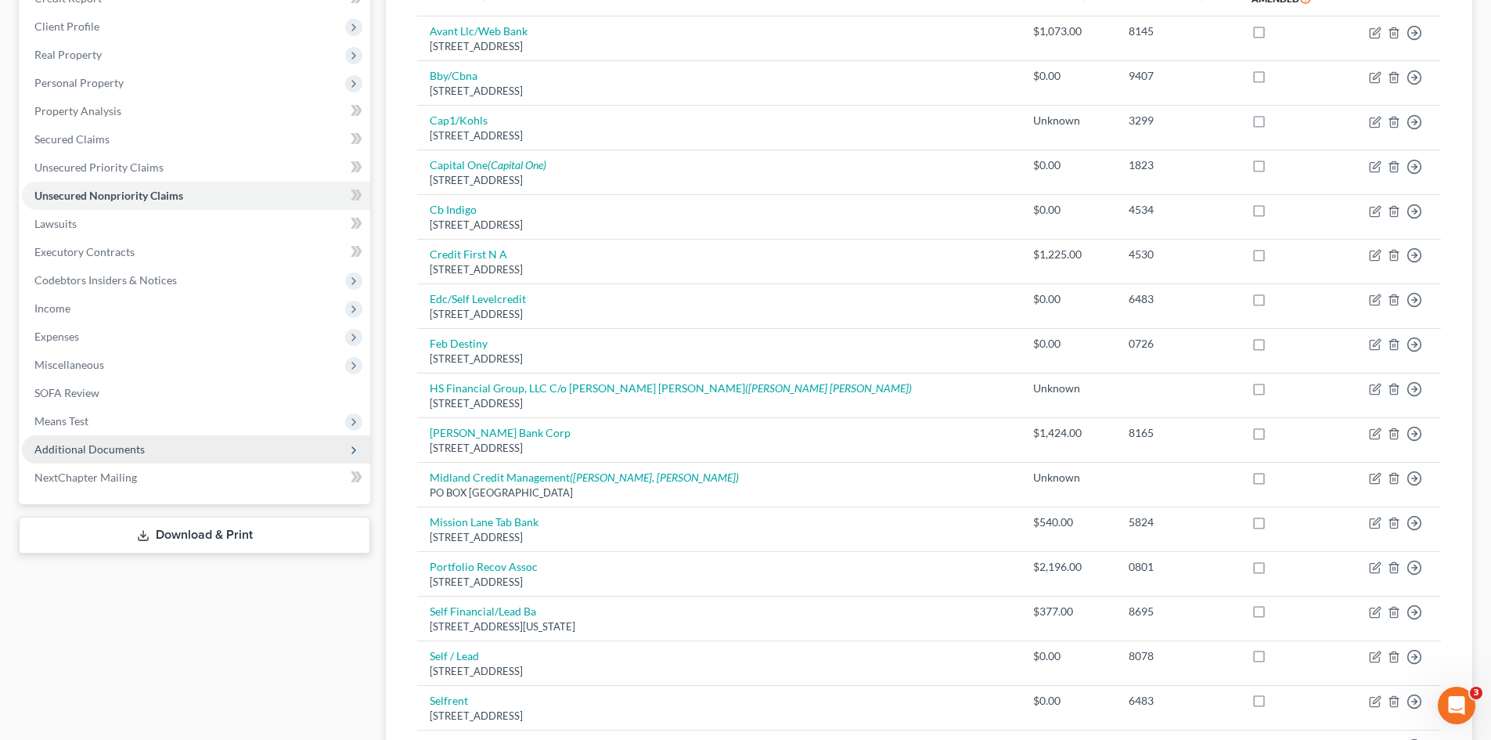
click at [128, 453] on span "Additional Documents" at bounding box center [89, 448] width 110 height 13
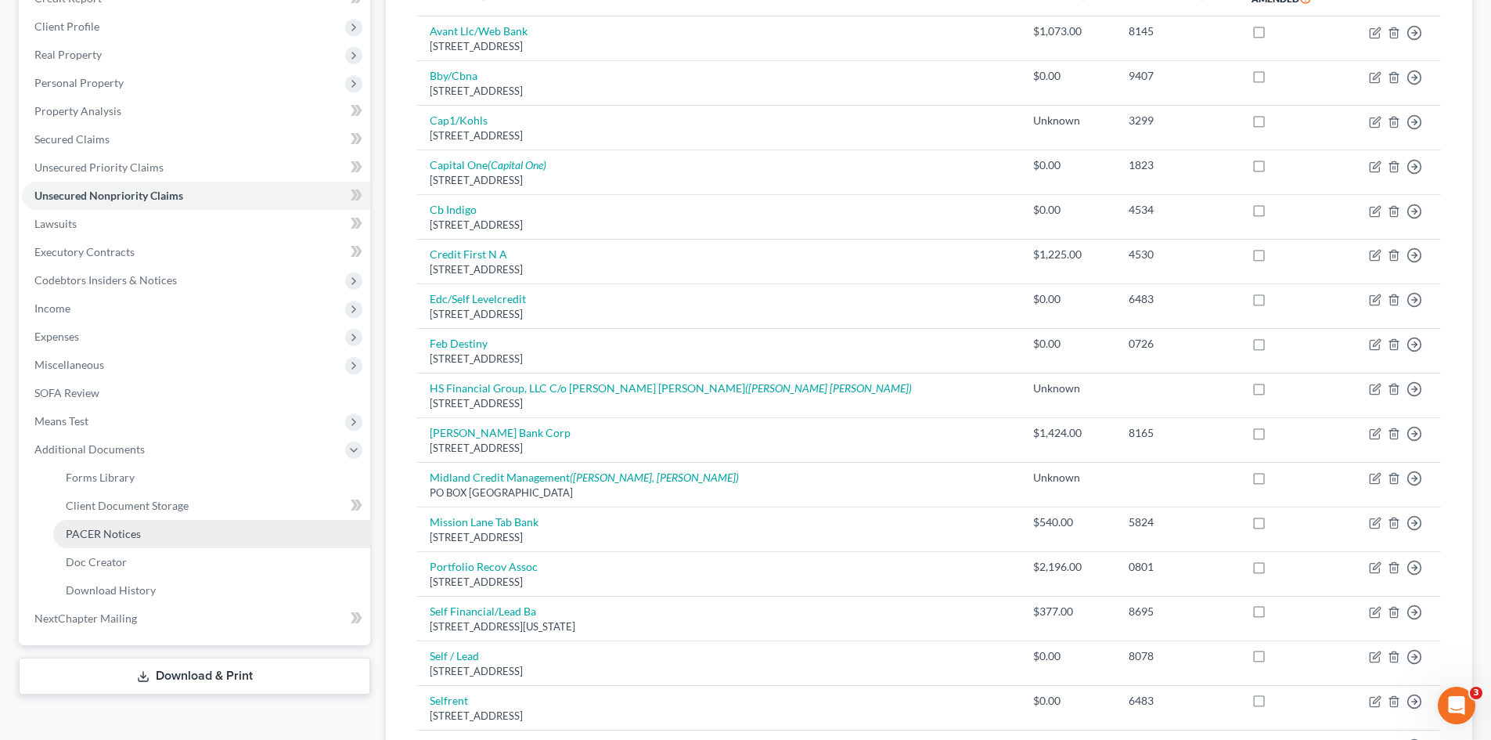
click at [142, 538] on link "PACER Notices" at bounding box center [211, 534] width 317 height 28
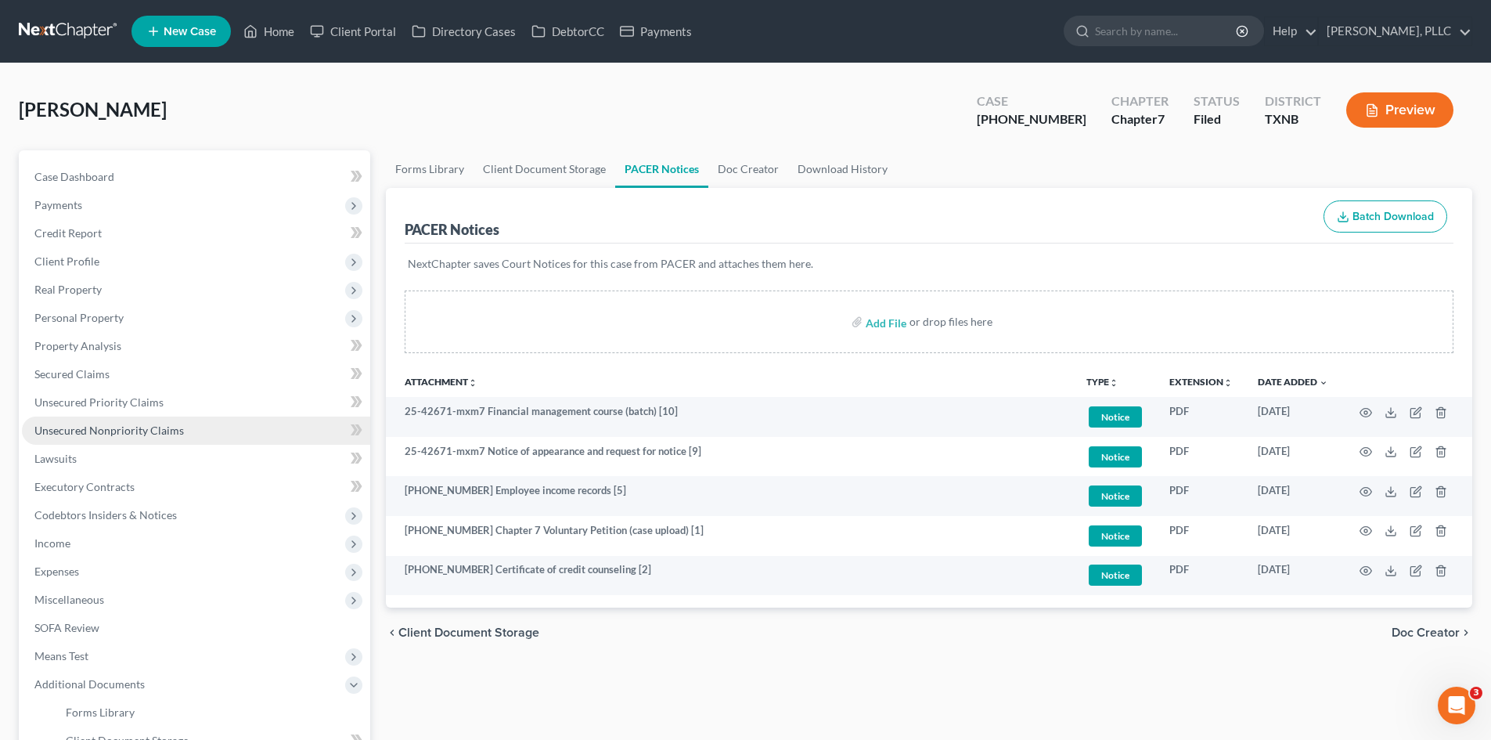
click at [184, 428] on link "Unsecured Nonpriority Claims" at bounding box center [196, 430] width 348 height 28
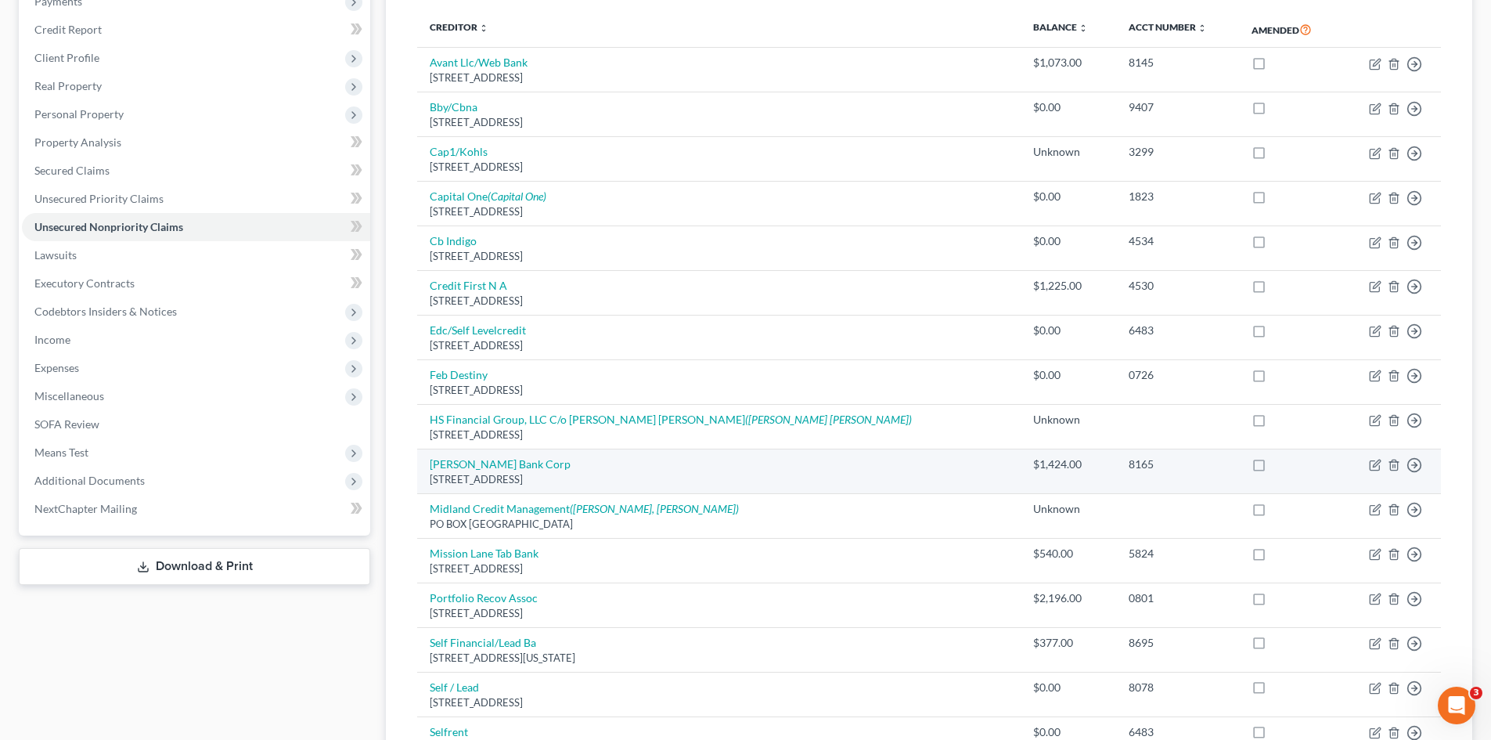
scroll to position [47, 0]
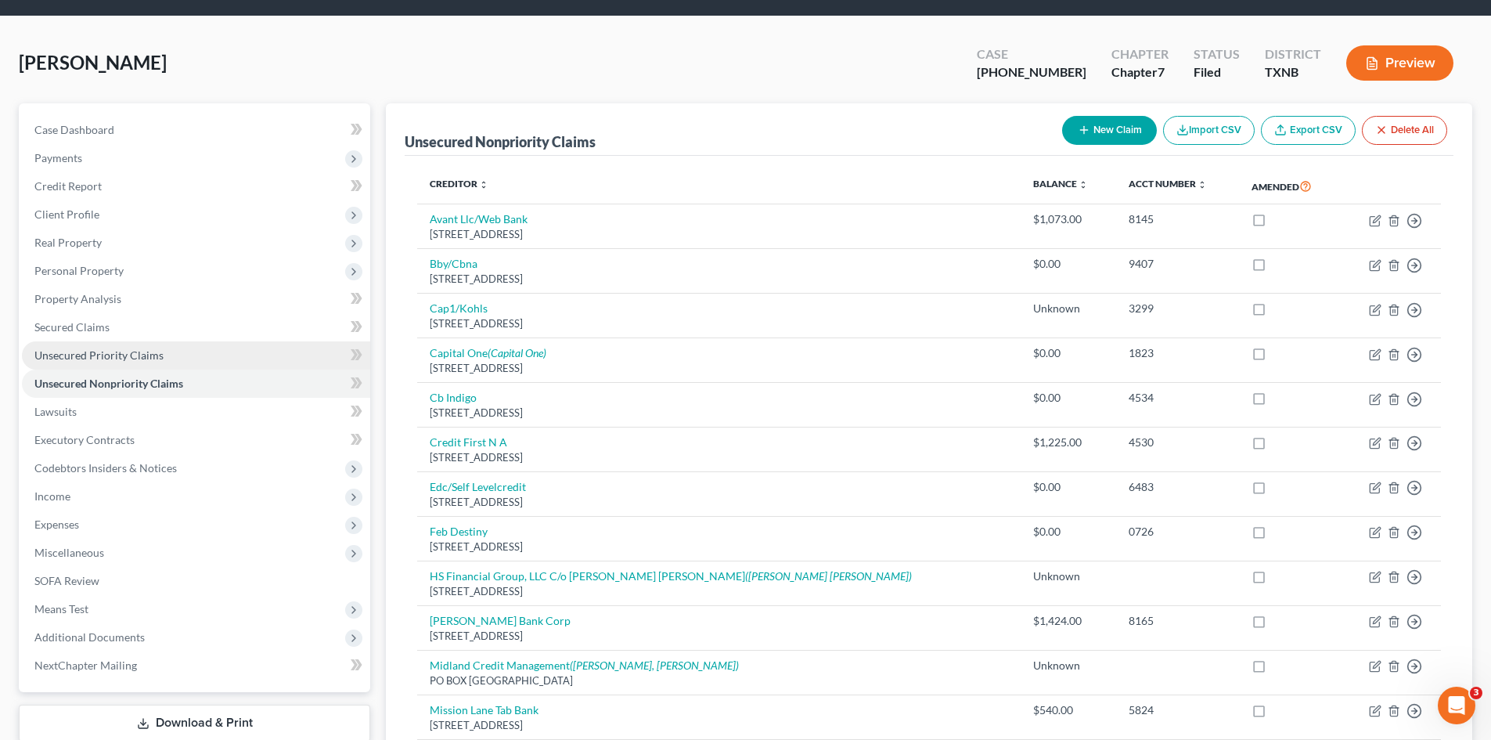
click at [112, 358] on span "Unsecured Priority Claims" at bounding box center [98, 354] width 129 height 13
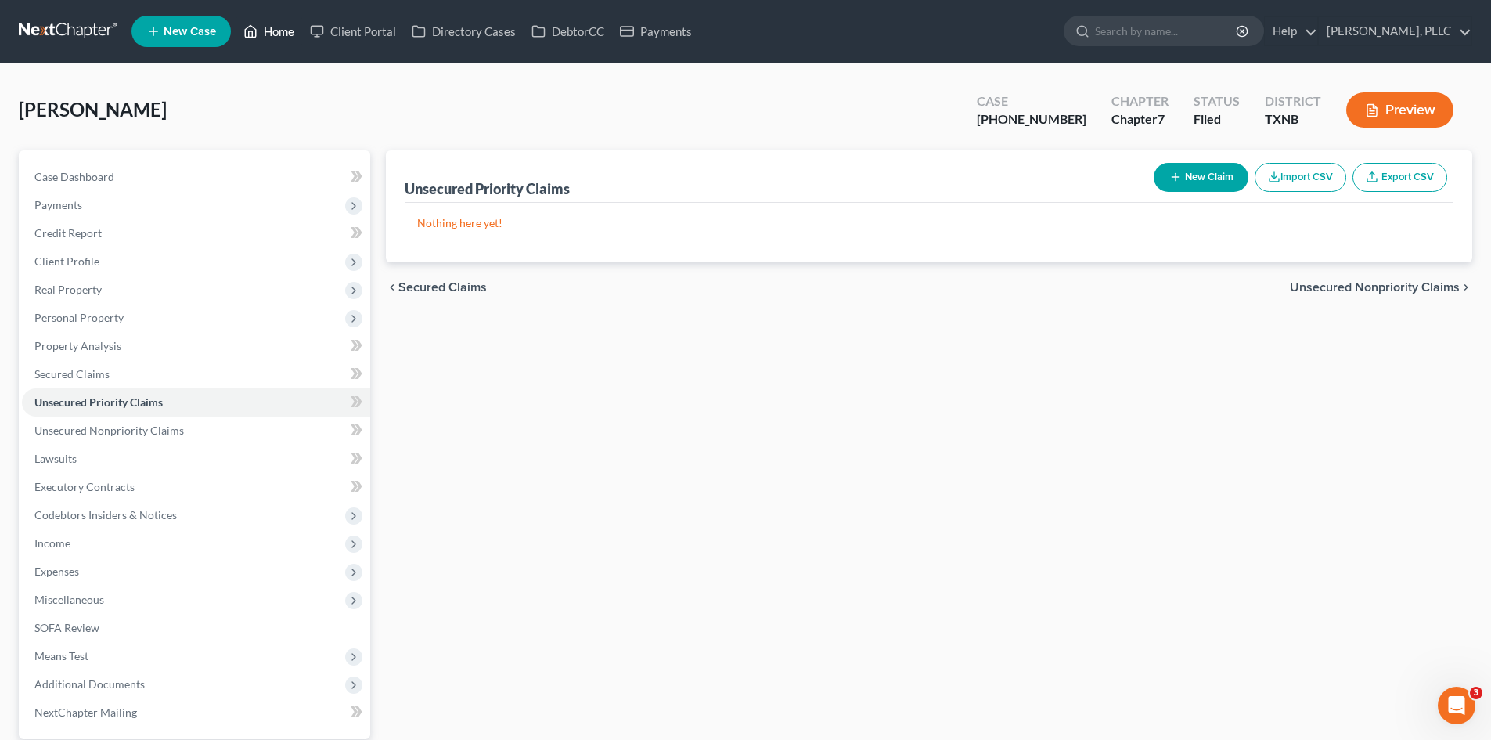
click at [264, 41] on link "Home" at bounding box center [269, 31] width 67 height 28
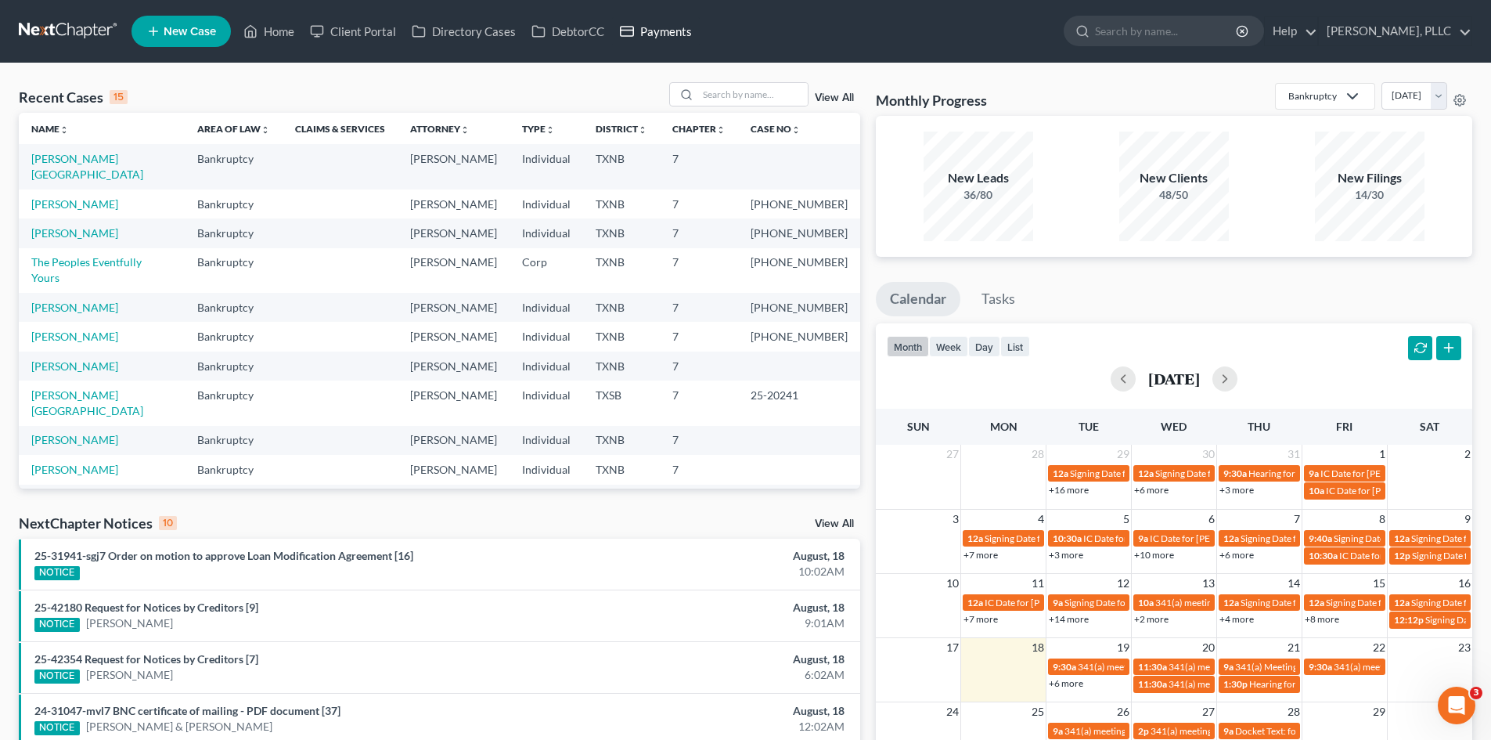
click at [658, 30] on link "Payments" at bounding box center [656, 31] width 88 height 28
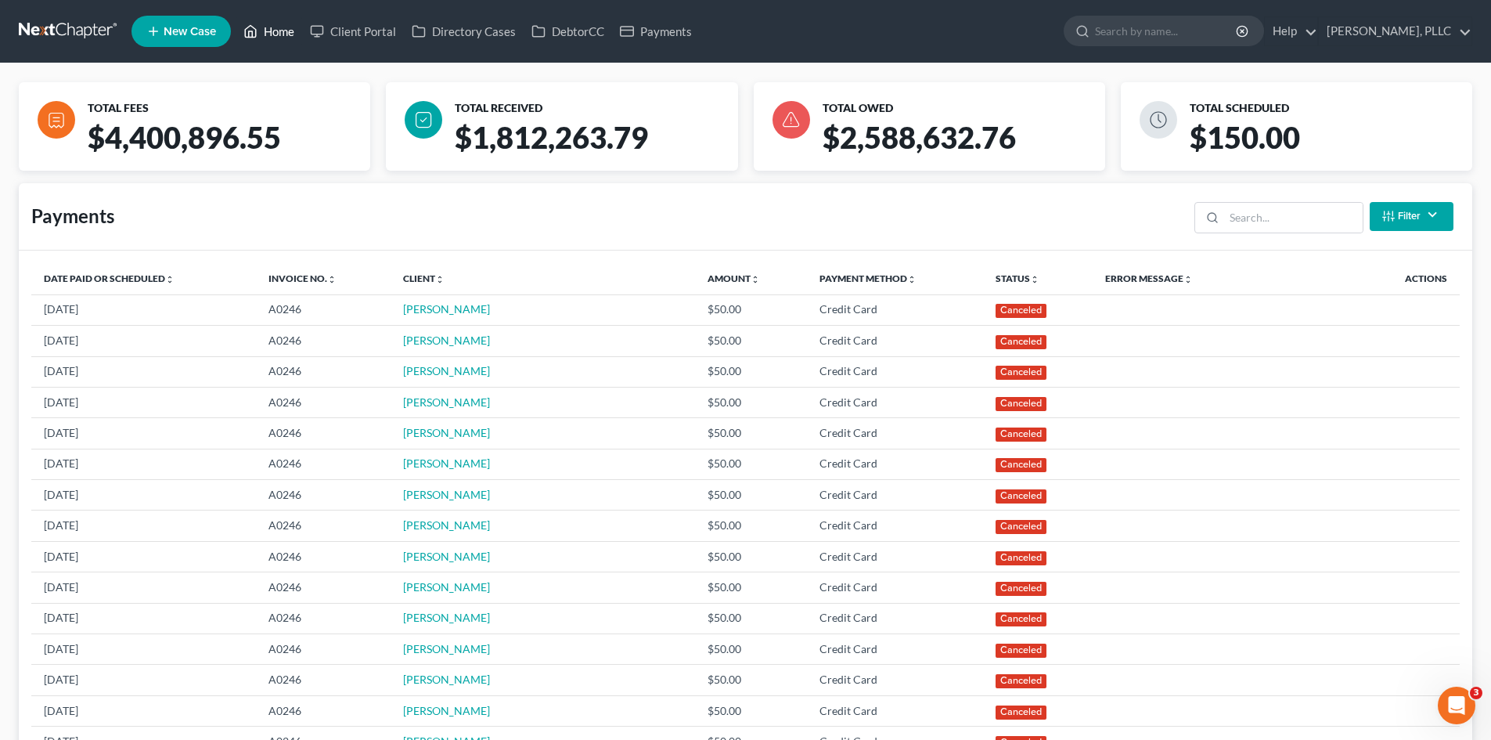
click at [276, 31] on link "Home" at bounding box center [269, 31] width 67 height 28
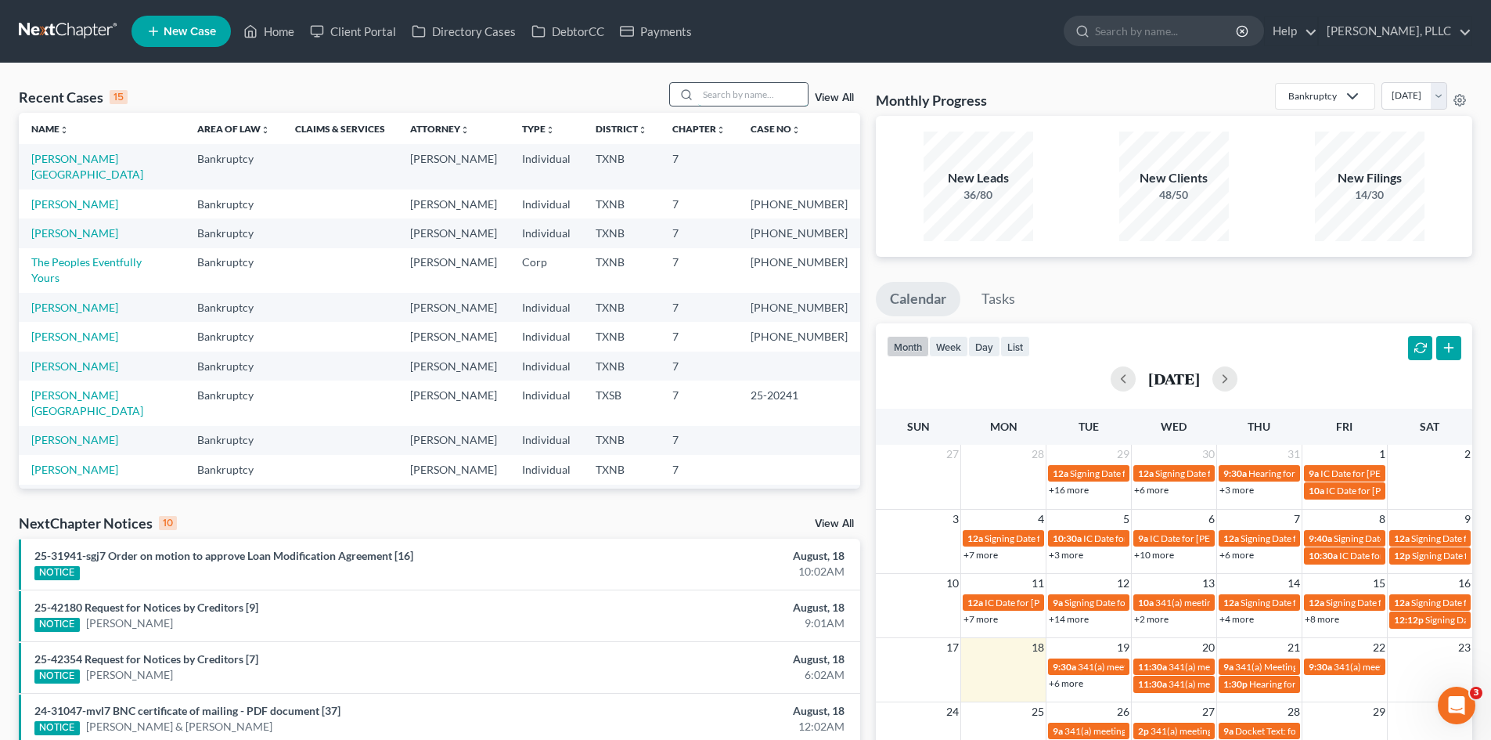
click at [728, 86] on input "search" at bounding box center [753, 94] width 110 height 23
type input "vera"
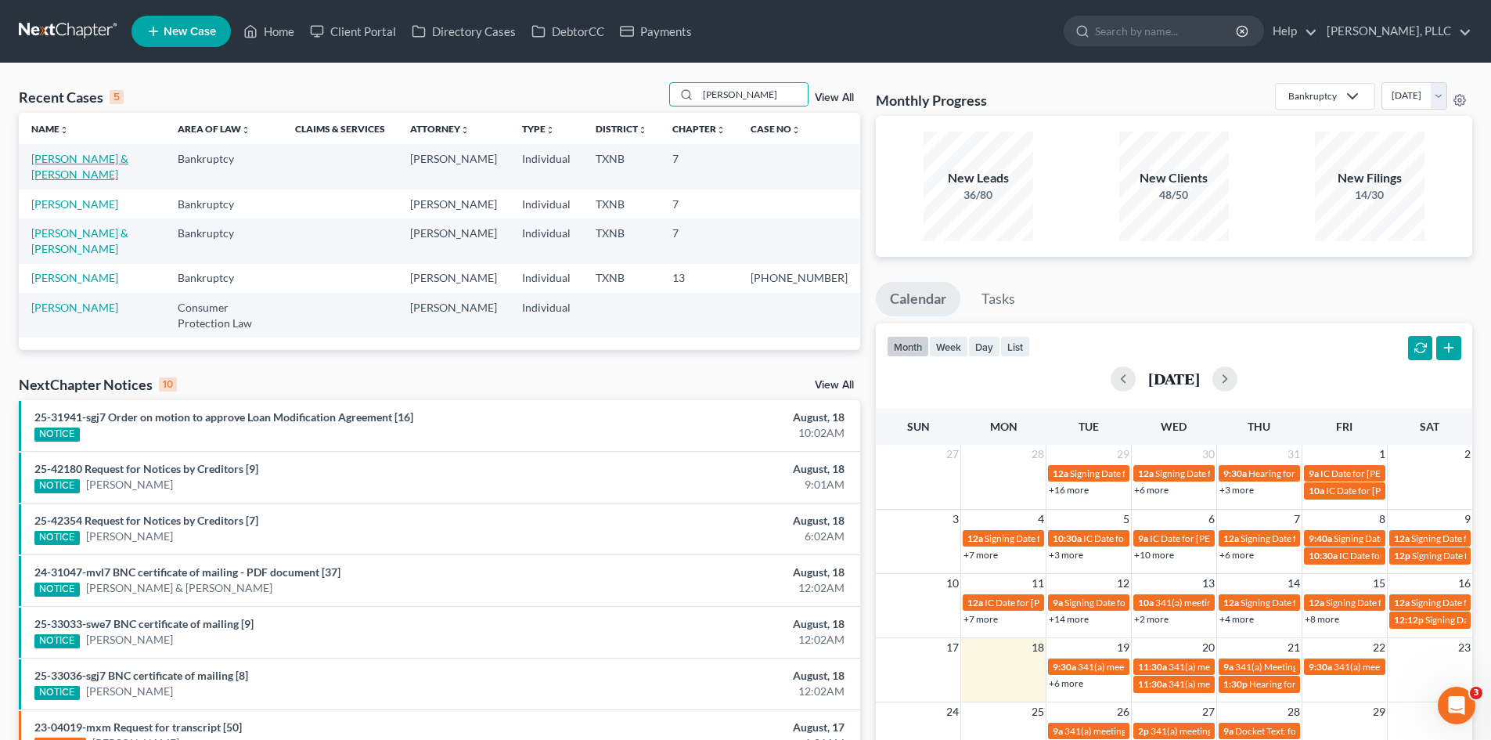
click at [75, 157] on link "[PERSON_NAME] & [PERSON_NAME]" at bounding box center [79, 166] width 97 height 29
select select "4"
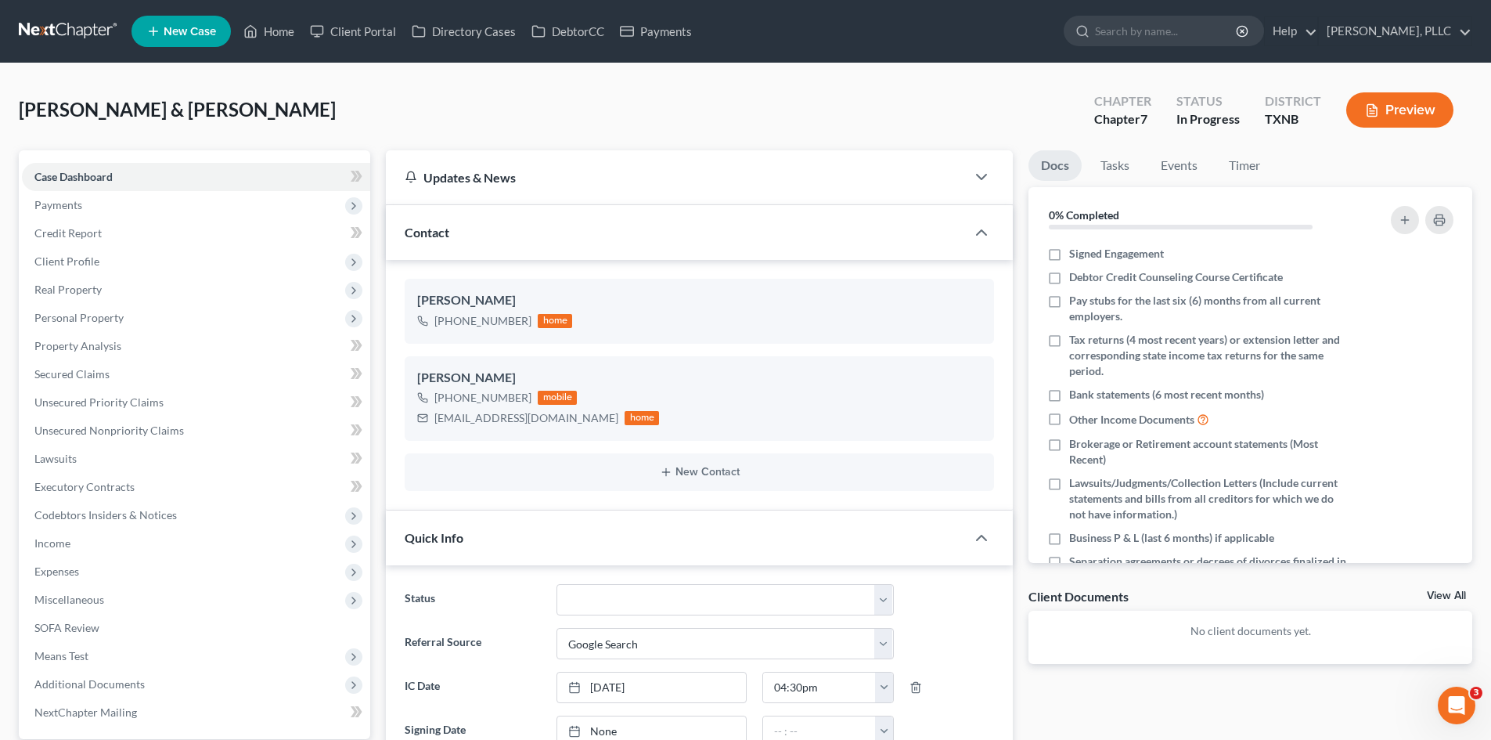
click at [322, 83] on div "Vera, Andrew & Kai Upgraded Chapter Chapter 7 Status In Progress District TXNB …" at bounding box center [746, 116] width 1454 height 68
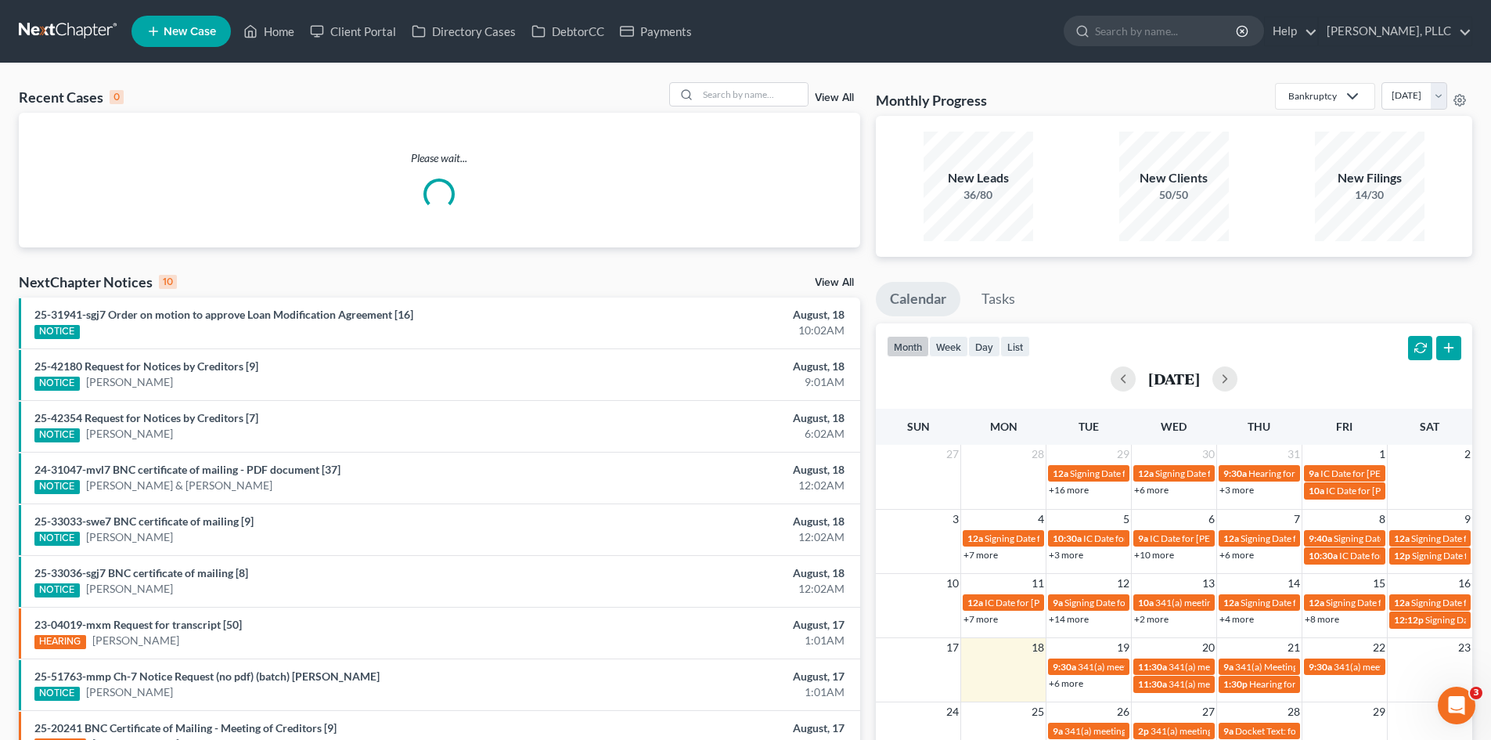
click at [5, 13] on nav "Home New Case Client Portal Directory Cases DebtorCC Payments Guy Harvey Holman…" at bounding box center [745, 31] width 1491 height 63
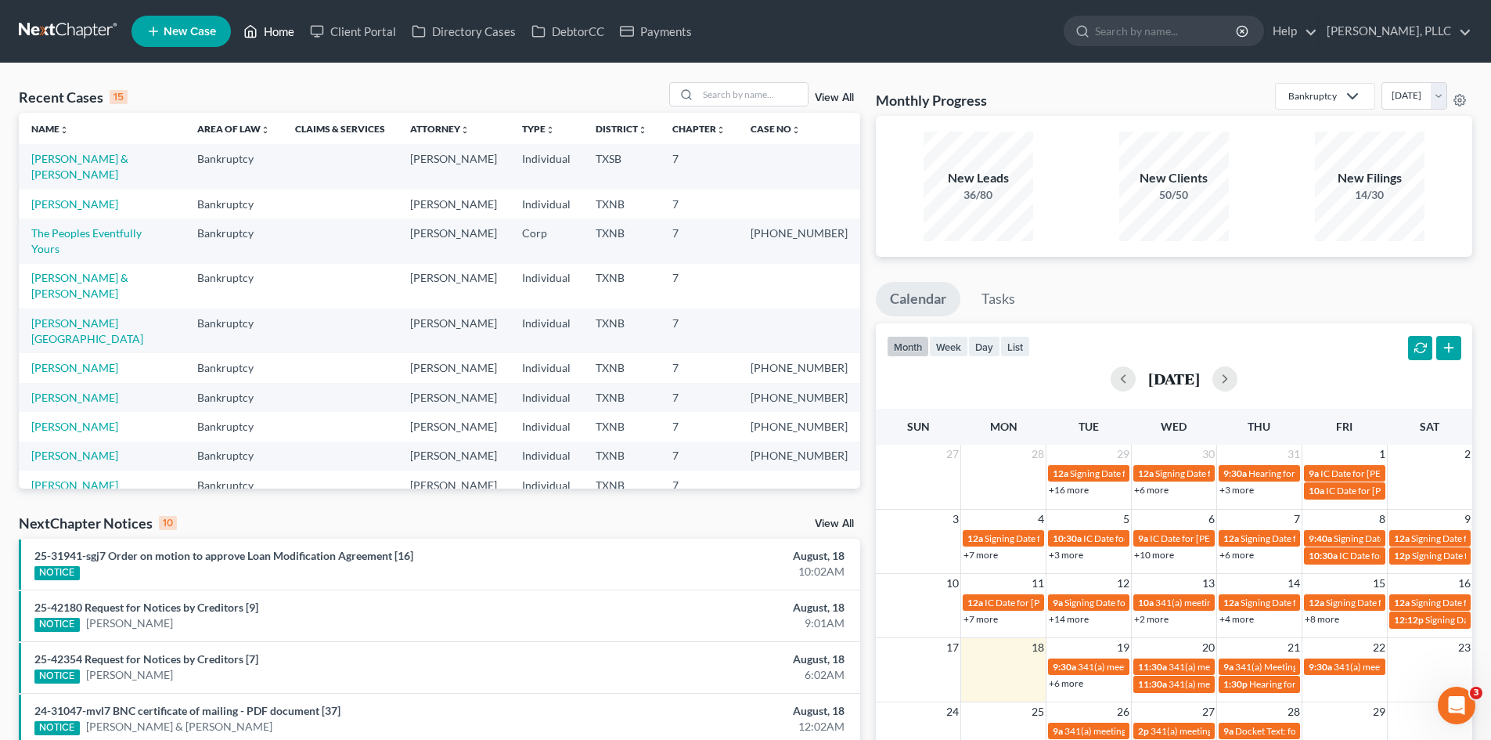
click at [268, 31] on link "Home" at bounding box center [269, 31] width 67 height 28
click at [714, 92] on input "search" at bounding box center [753, 94] width 110 height 23
click at [92, 271] on link "[PERSON_NAME] & [PERSON_NAME]" at bounding box center [79, 285] width 97 height 29
select select "4"
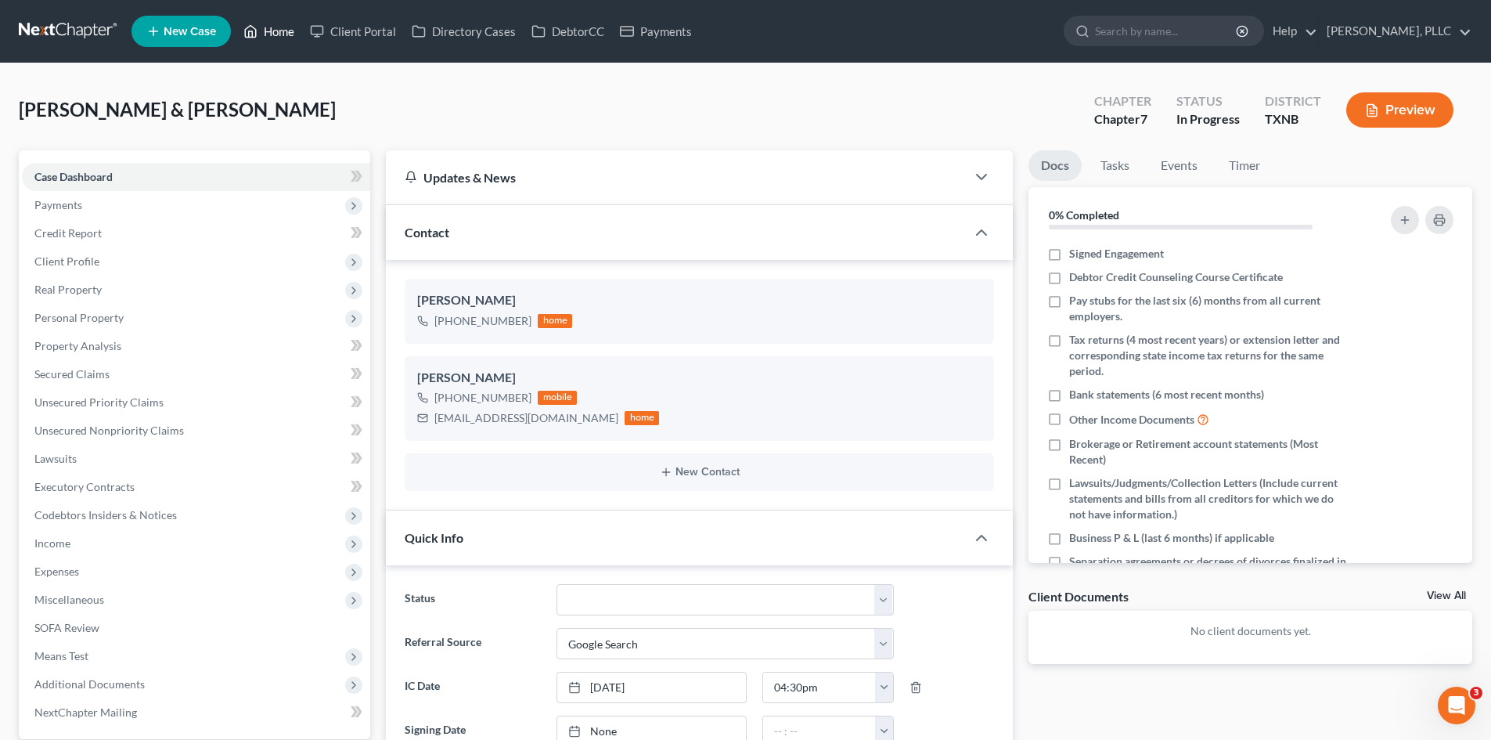
click at [278, 29] on link "Home" at bounding box center [269, 31] width 67 height 28
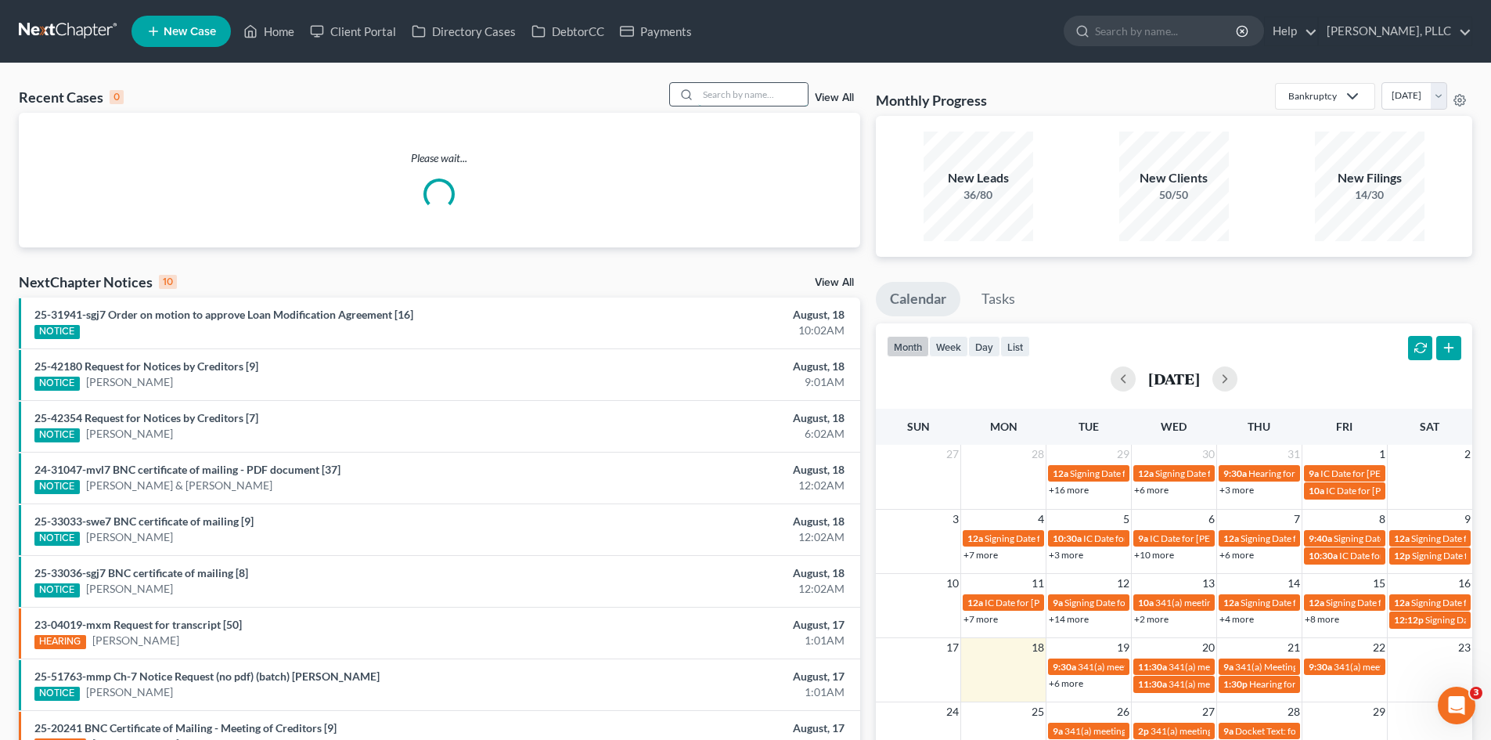
click at [702, 89] on input "search" at bounding box center [753, 94] width 110 height 23
type input "amber"
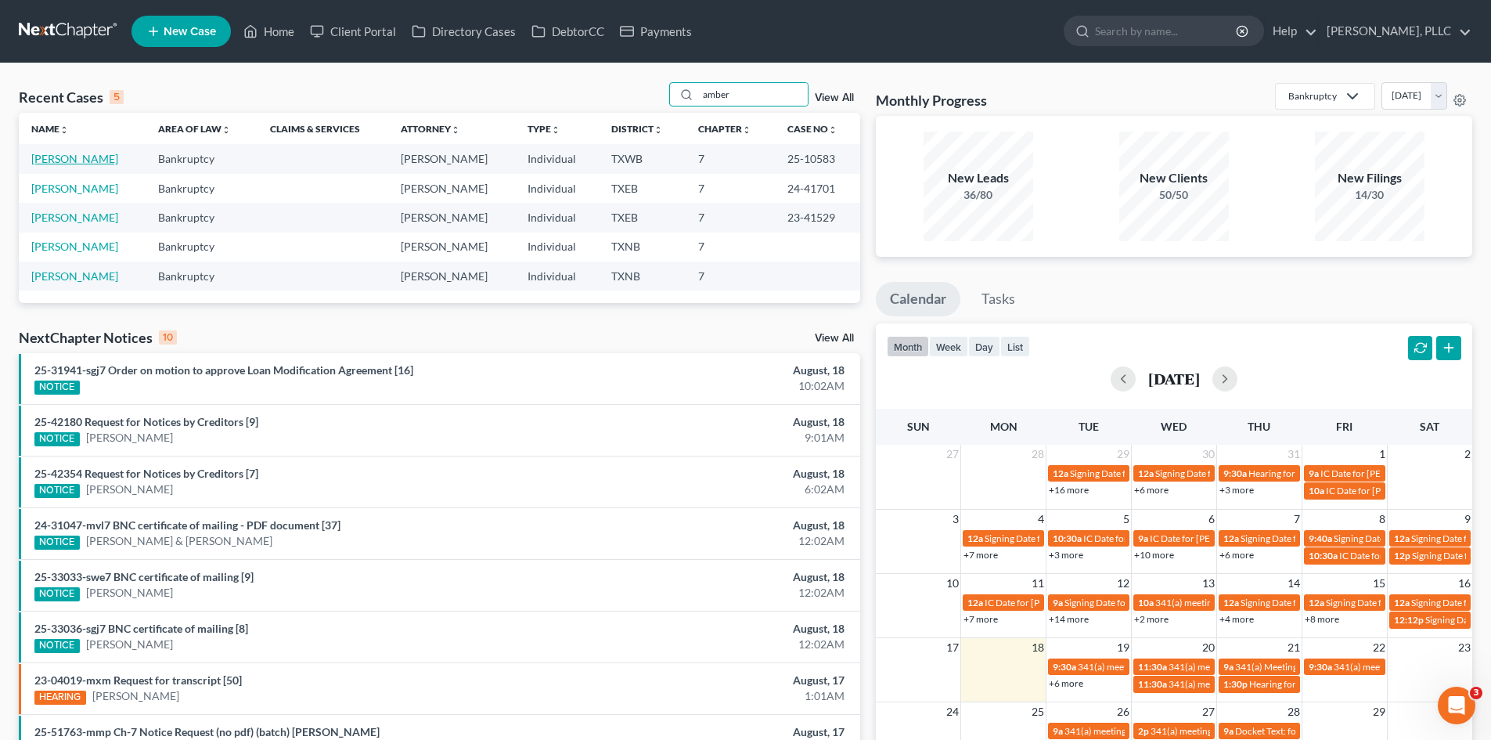
click at [66, 154] on link "[PERSON_NAME]" at bounding box center [74, 158] width 87 height 13
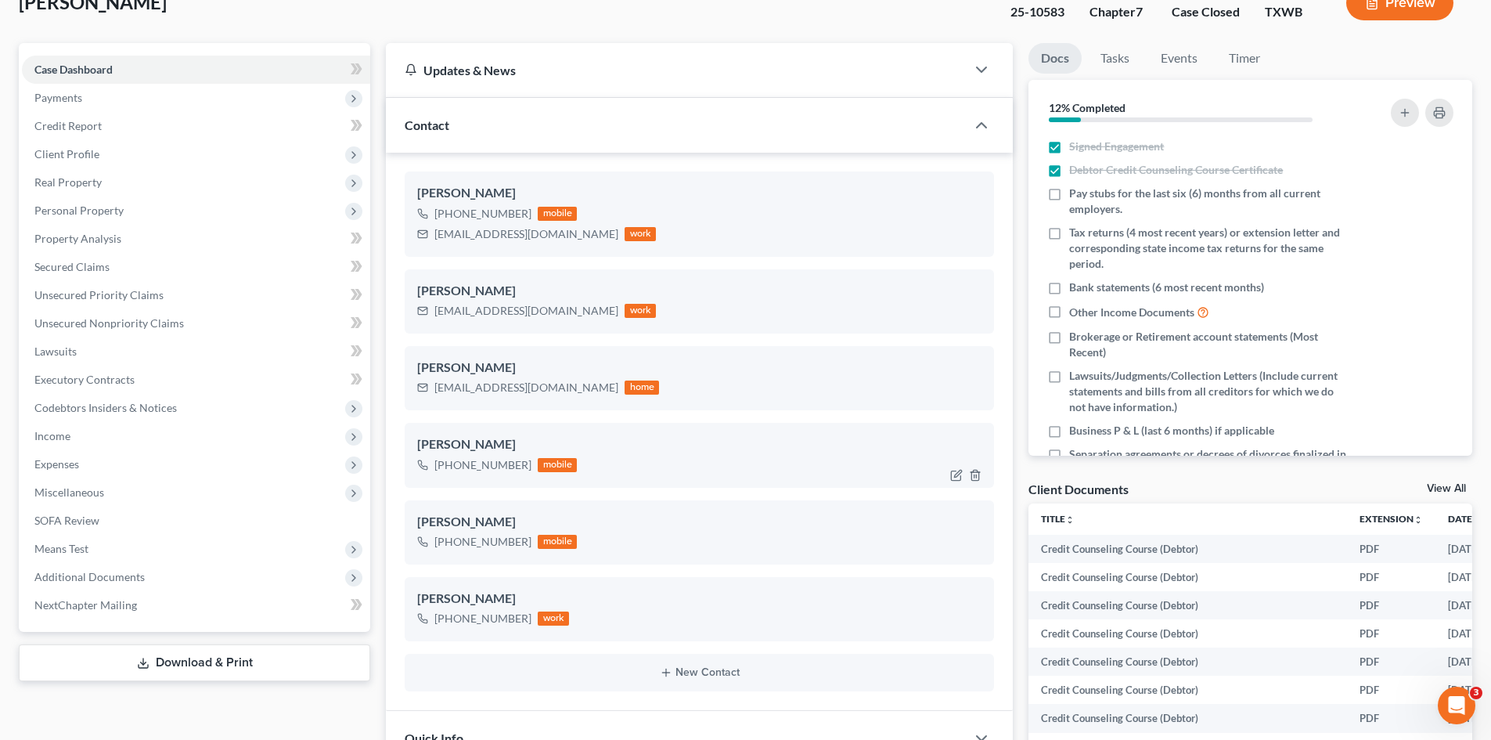
scroll to position [108, 0]
click at [149, 567] on span "Additional Documents" at bounding box center [196, 576] width 348 height 28
click at [108, 661] on span "PACER Notices" at bounding box center [103, 660] width 75 height 13
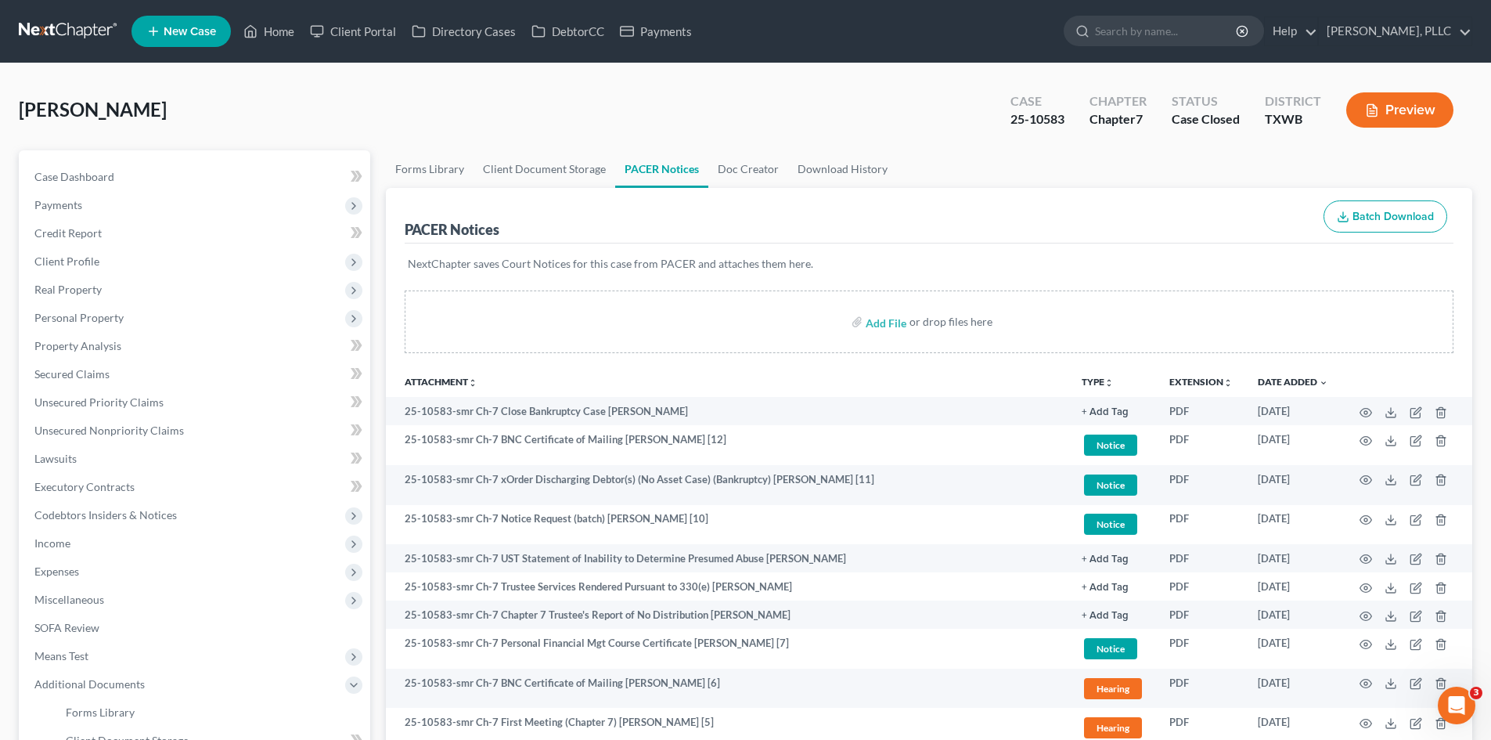
scroll to position [280, 0]
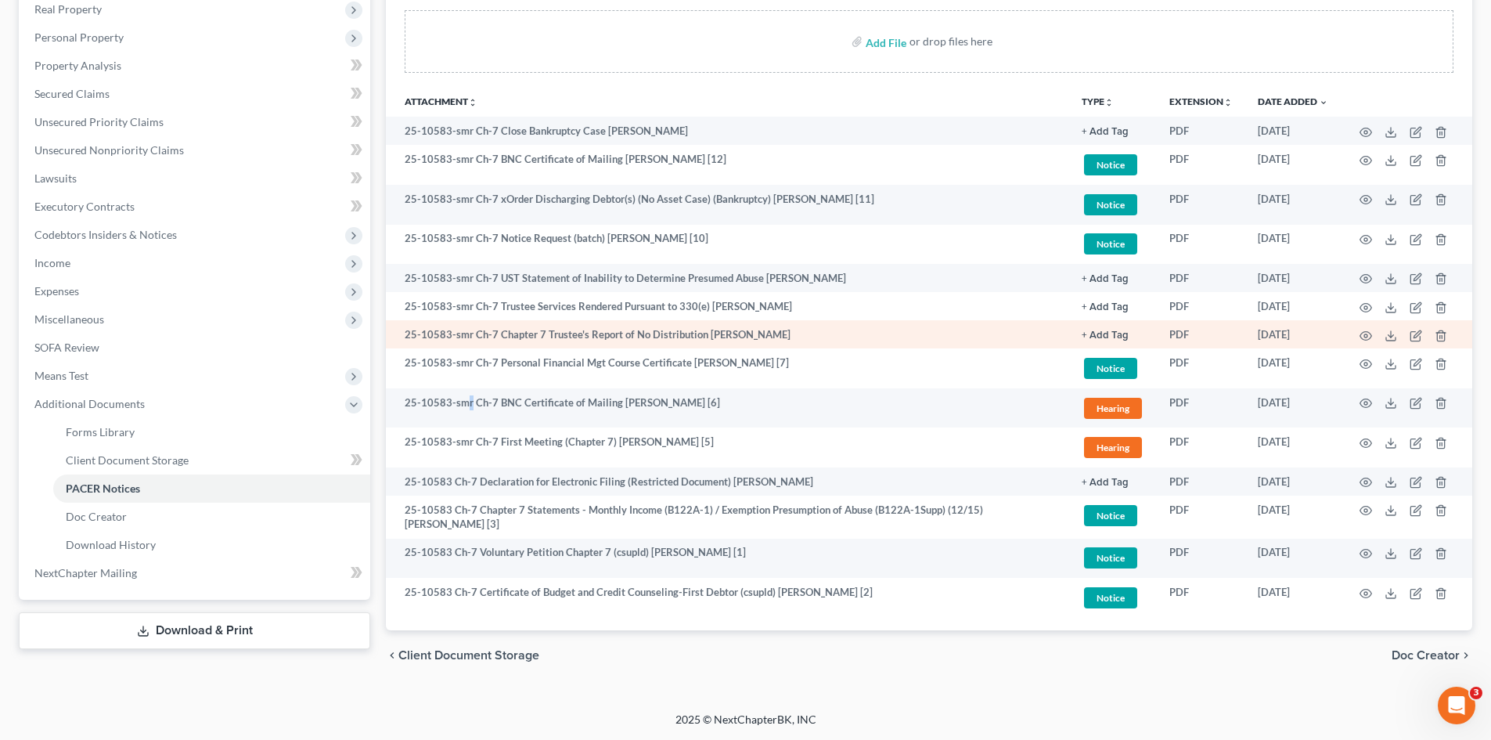
drag, startPoint x: 470, startPoint y: 390, endPoint x: 932, endPoint y: 346, distance: 464.7
click at [528, 376] on tbody "25-10583-smr Ch-7 Close Bankruptcy Case Amber Mezzacappa + Add Tag Select an op…" at bounding box center [929, 367] width 1086 height 500
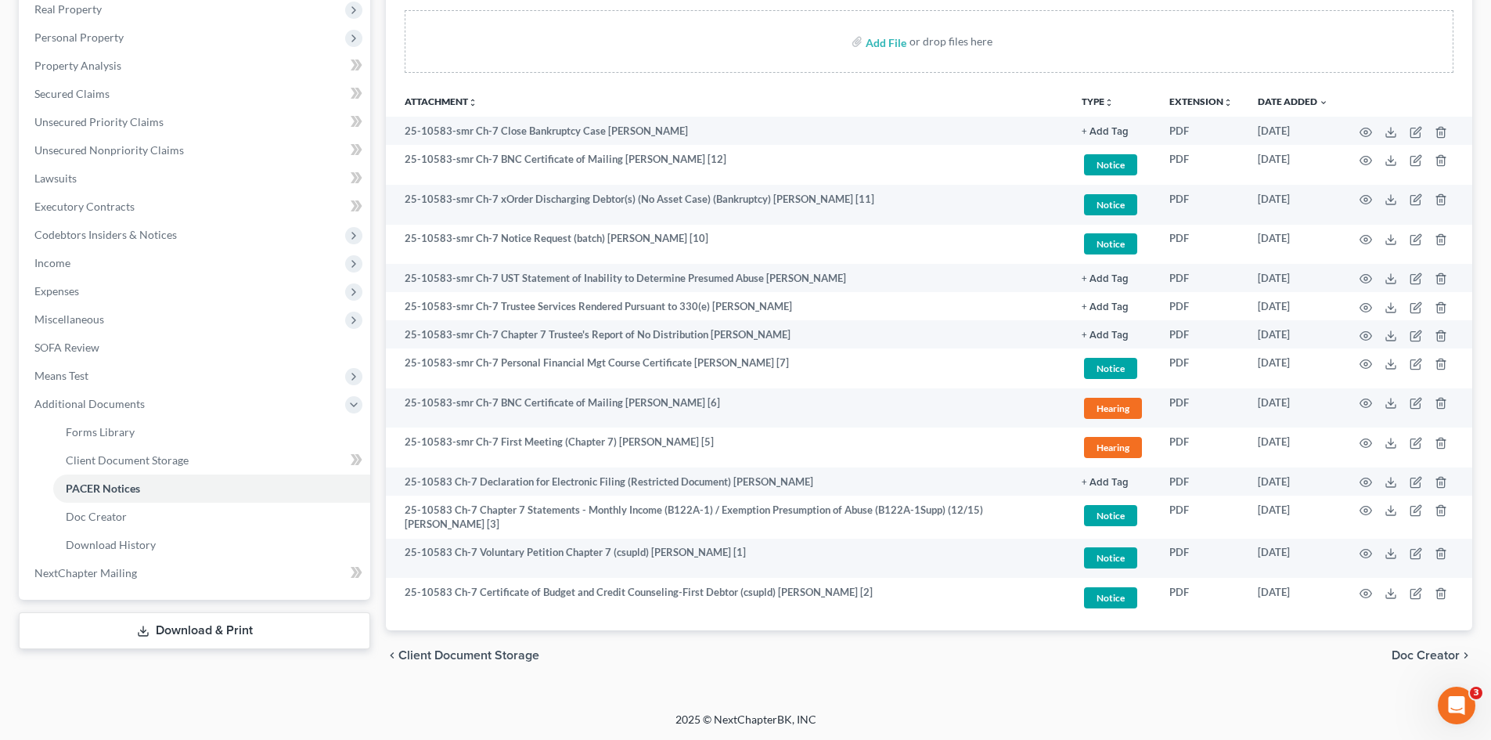
drag, startPoint x: 0, startPoint y: 90, endPoint x: 258, endPoint y: 70, distance: 259.0
click at [13, 88] on div "Mezzacappa, Amber Upgraded Case 25-10583 Chapter Chapter 7 Status Case Closed D…" at bounding box center [745, 247] width 1491 height 928
click at [37, 109] on link "Unsecured Priority Claims" at bounding box center [196, 122] width 348 height 28
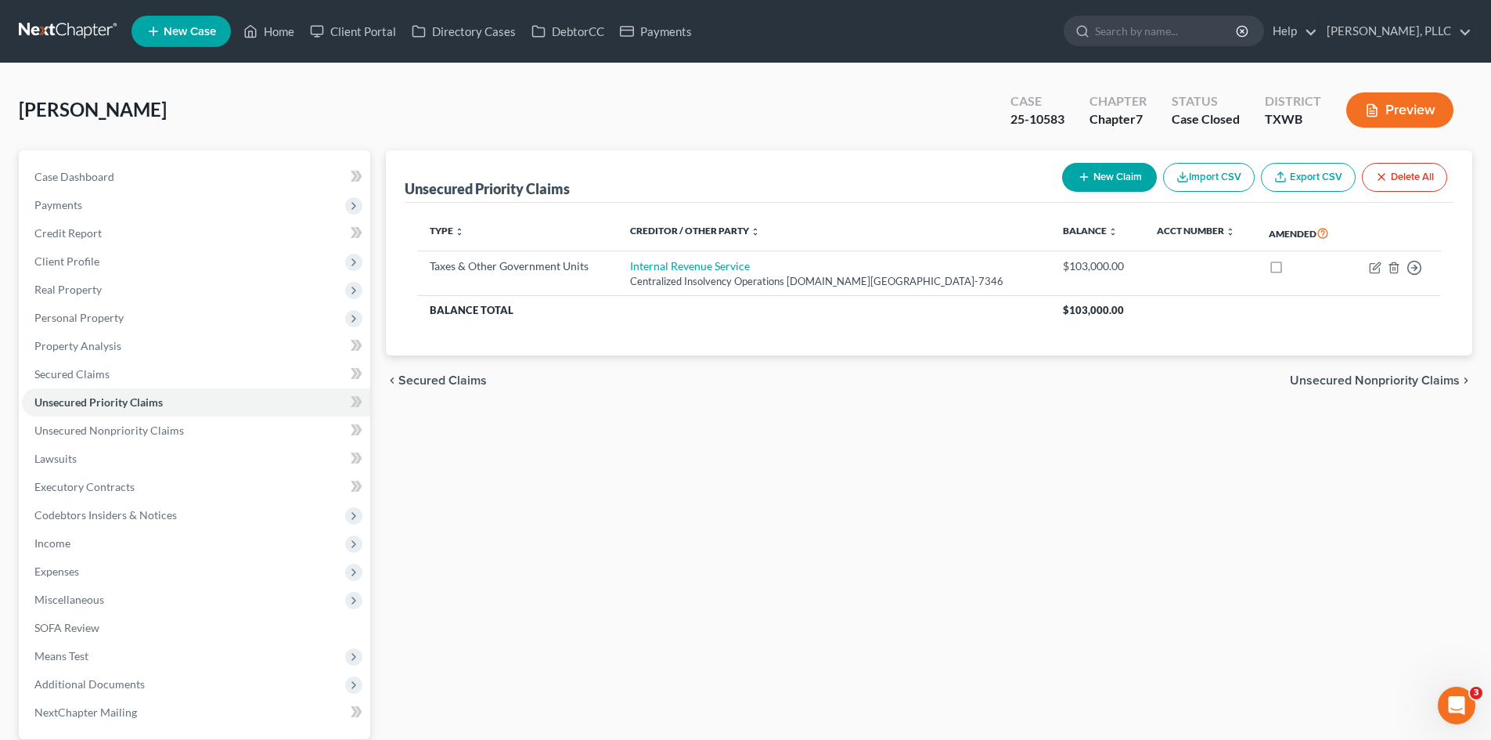
click at [114, 80] on div "Mezzacappa, Amber Upgraded Case 25-10583 Chapter Chapter 7 Status Case Closed D…" at bounding box center [745, 441] width 1491 height 756
click at [189, 163] on link "Case Dashboard" at bounding box center [196, 177] width 348 height 28
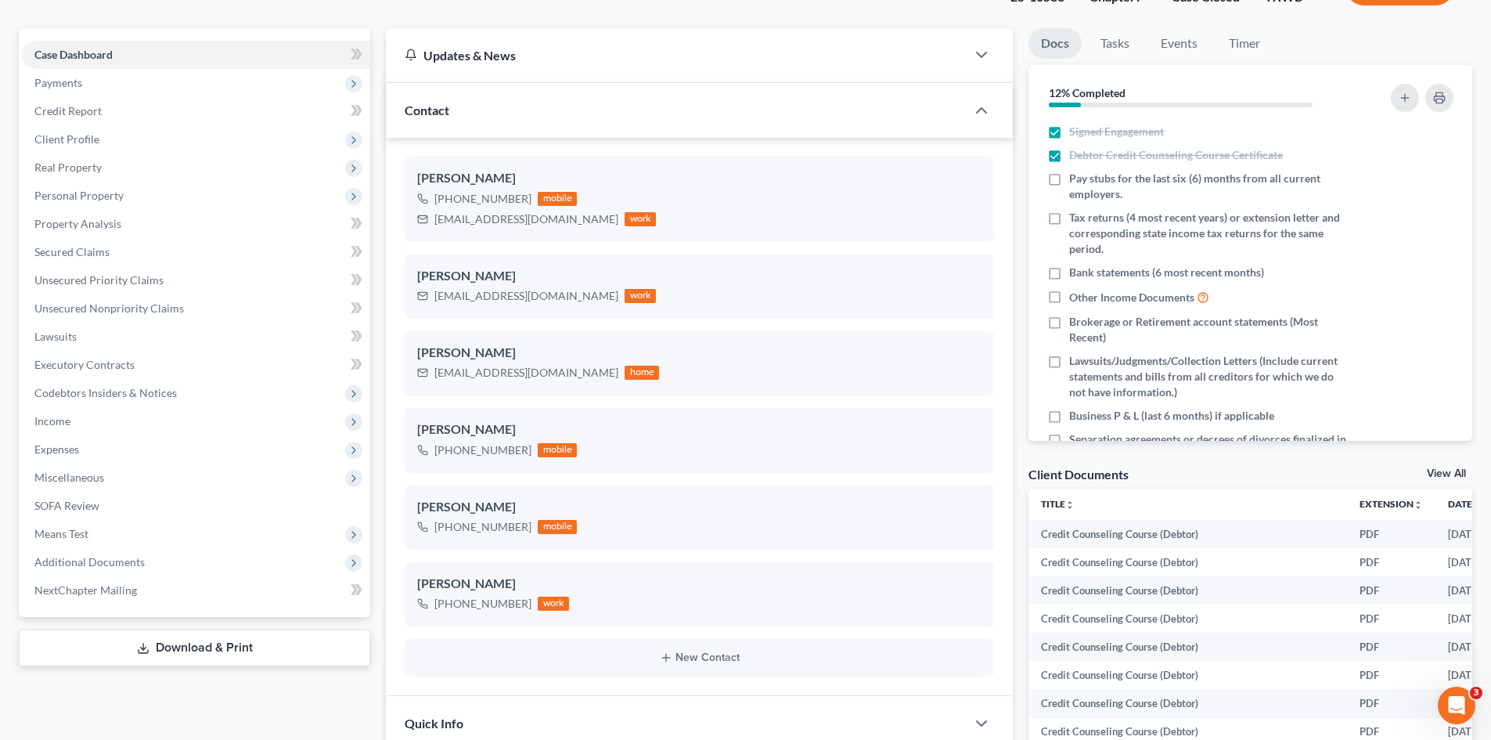
scroll to position [313, 0]
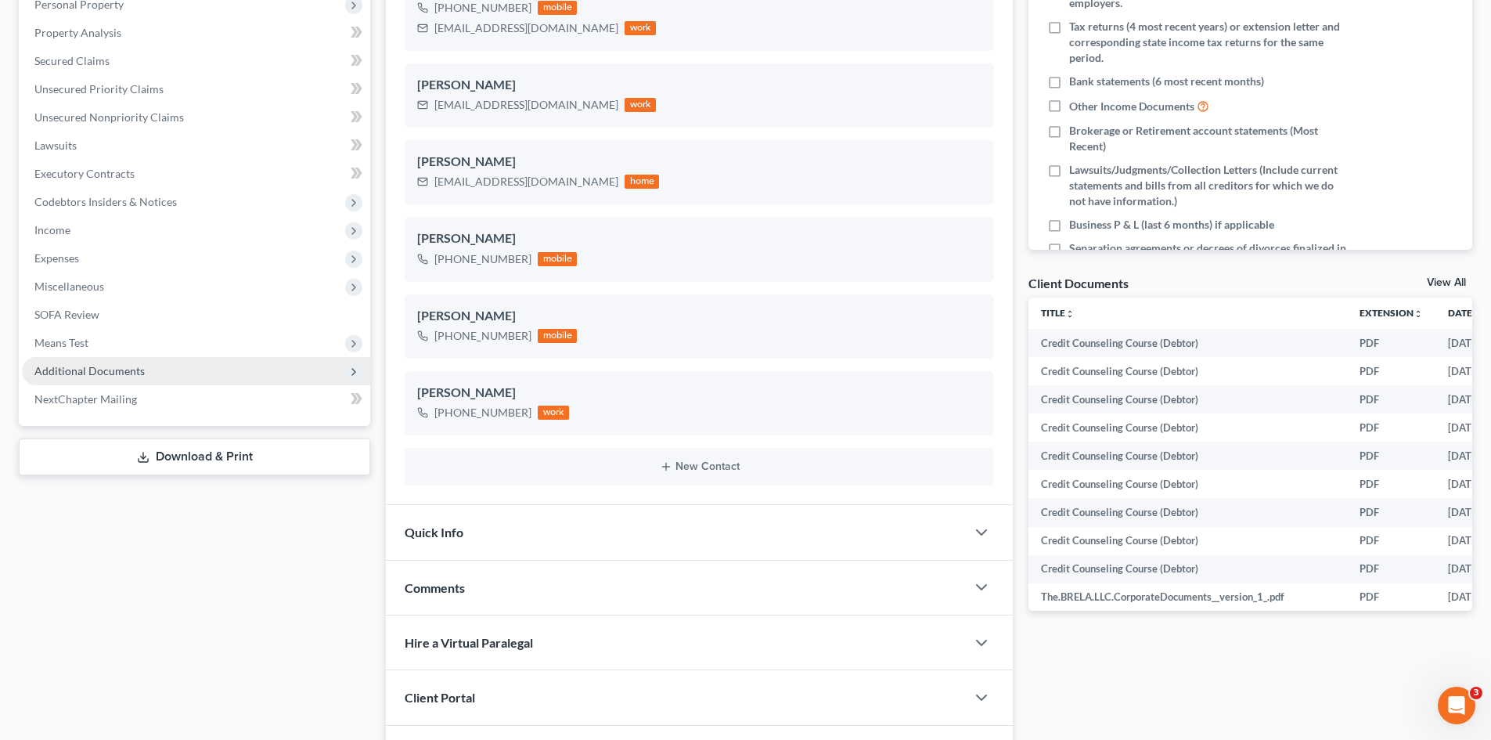
click at [185, 382] on span "Additional Documents" at bounding box center [196, 371] width 348 height 28
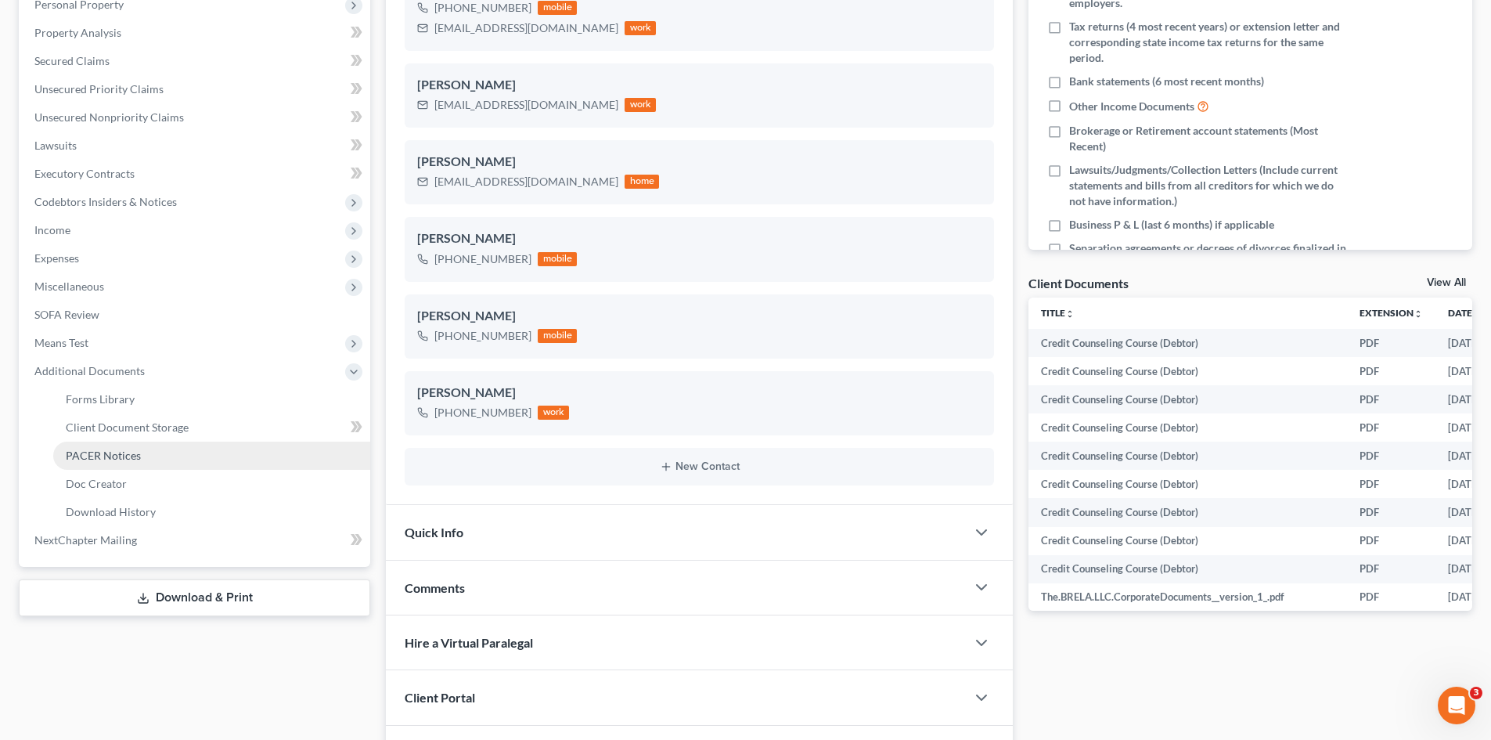
click at [201, 455] on link "PACER Notices" at bounding box center [211, 455] width 317 height 28
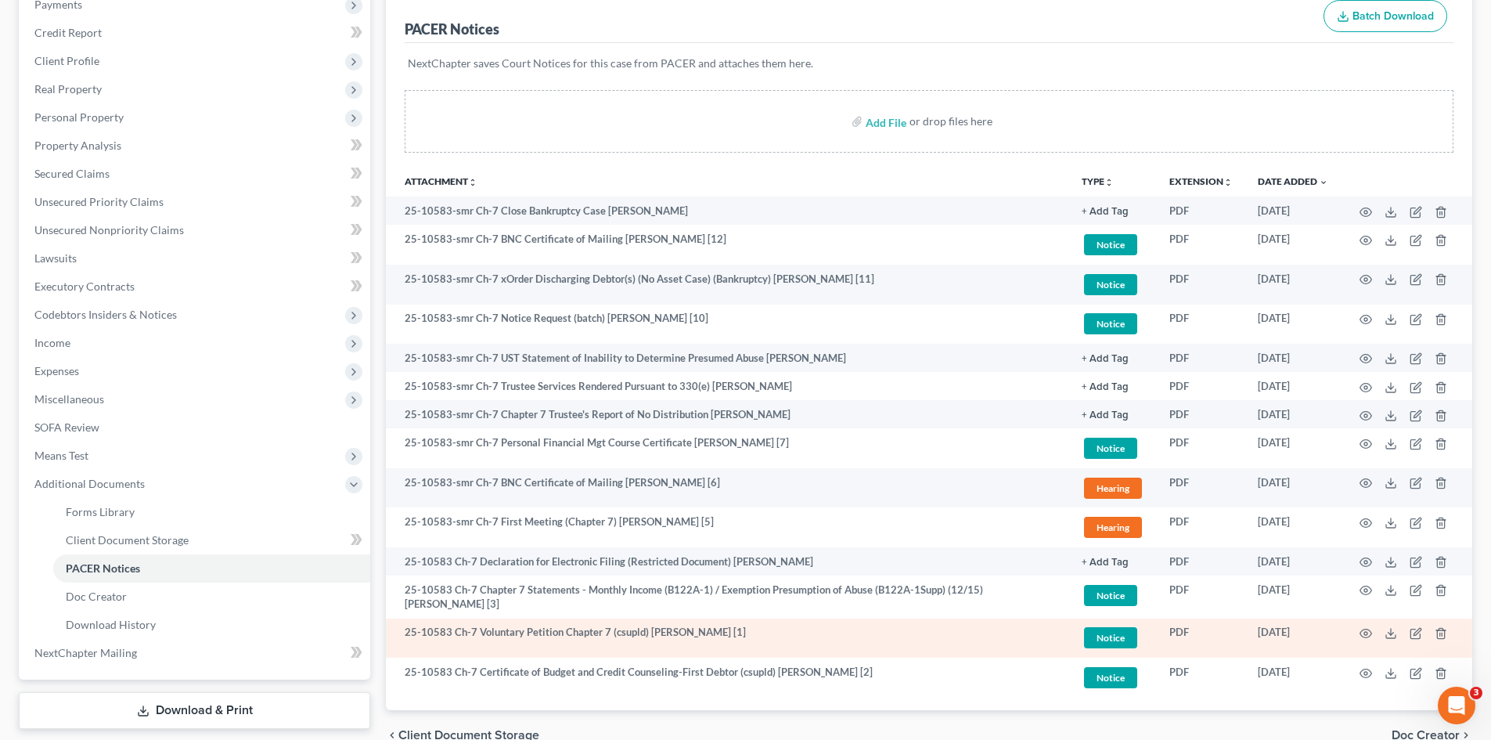
scroll to position [124, 0]
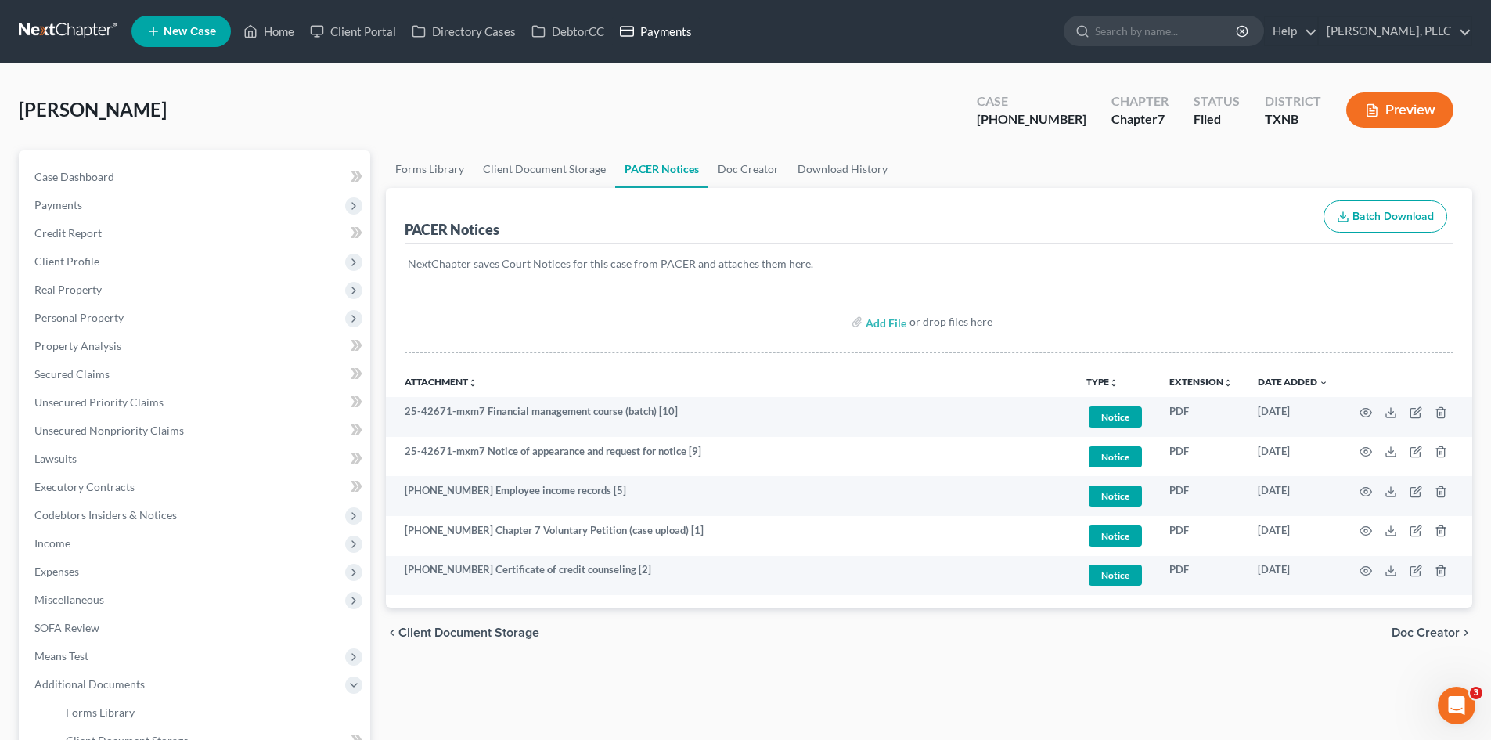
drag, startPoint x: 651, startPoint y: 35, endPoint x: 802, endPoint y: 22, distance: 151.7
click at [652, 35] on link "Payments" at bounding box center [656, 31] width 88 height 28
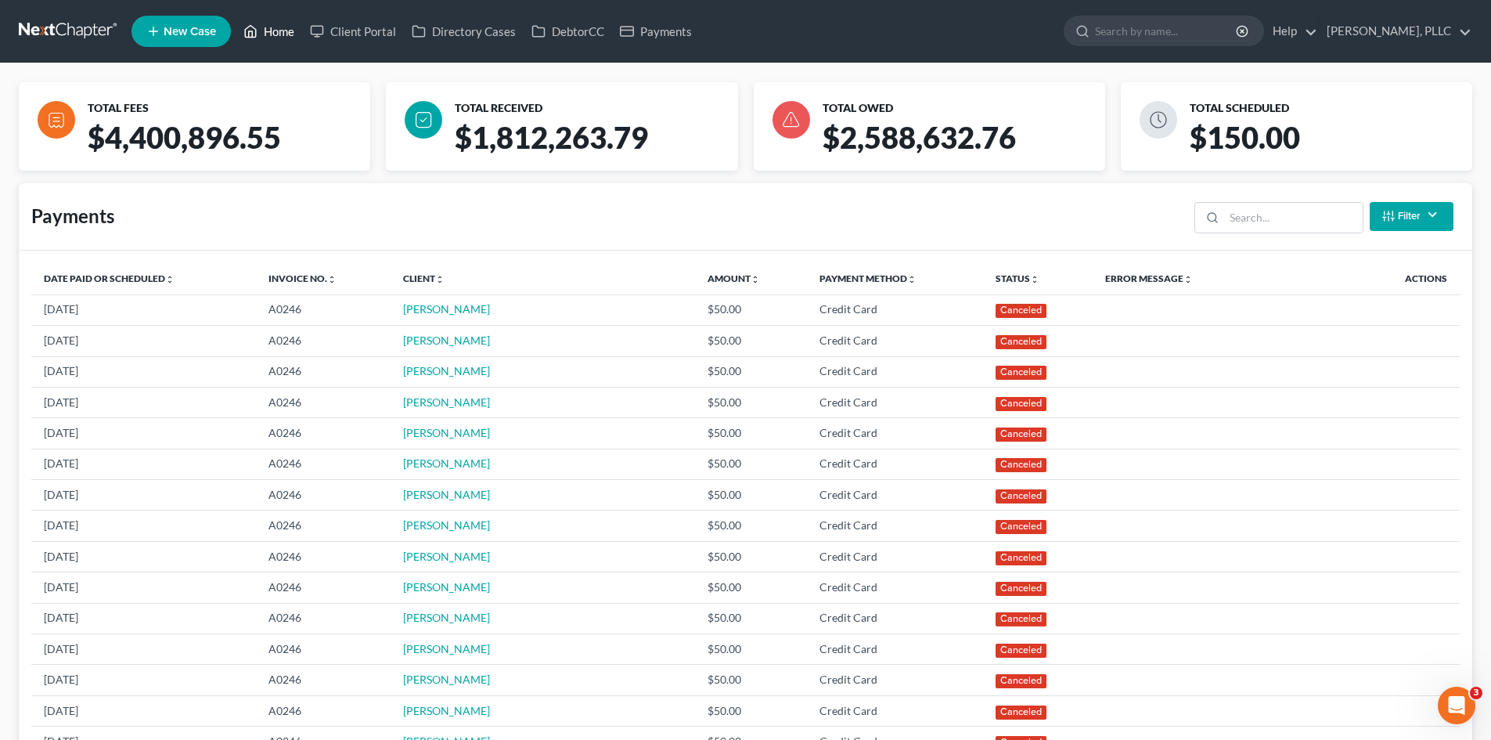
click at [276, 38] on link "Home" at bounding box center [269, 31] width 67 height 28
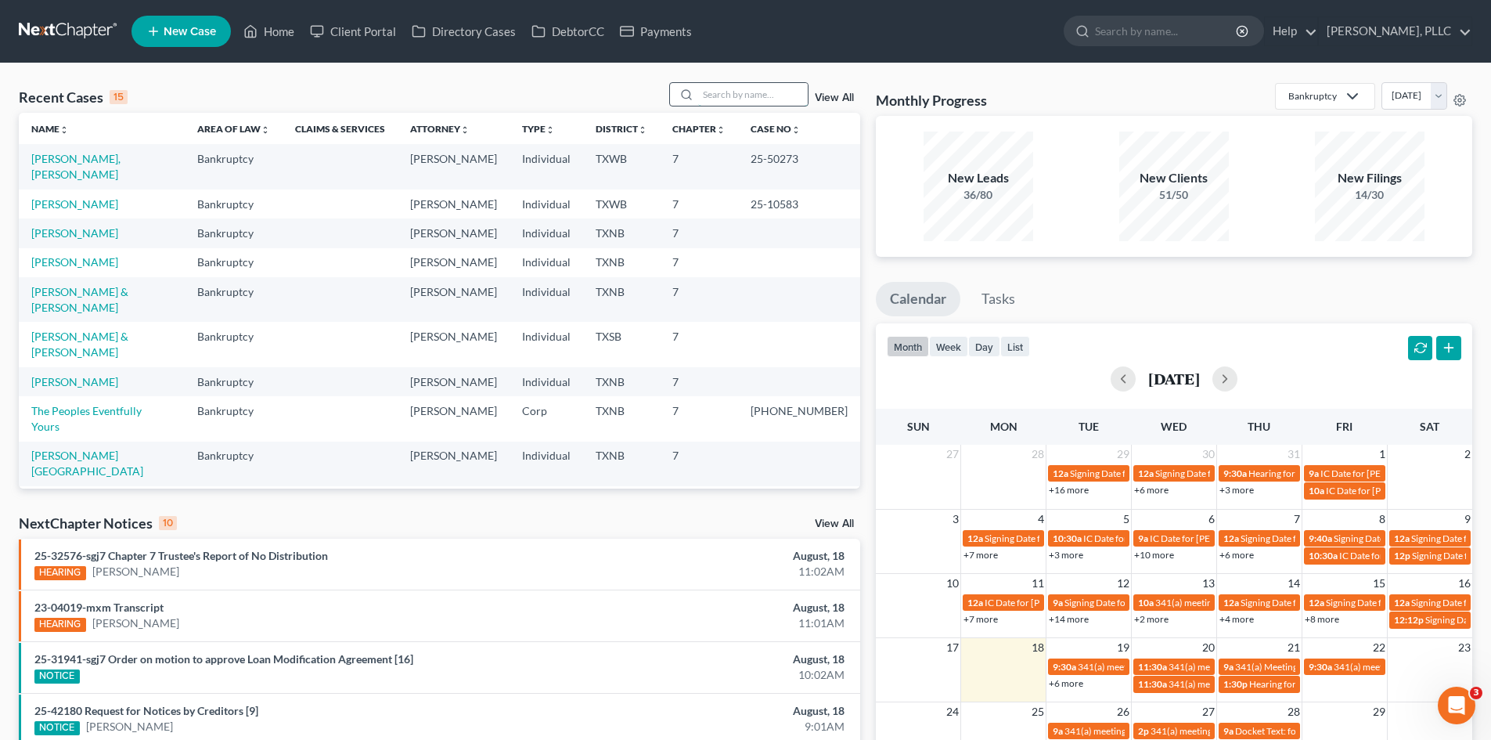
click at [726, 92] on input "search" at bounding box center [753, 94] width 110 height 23
type input "ball"
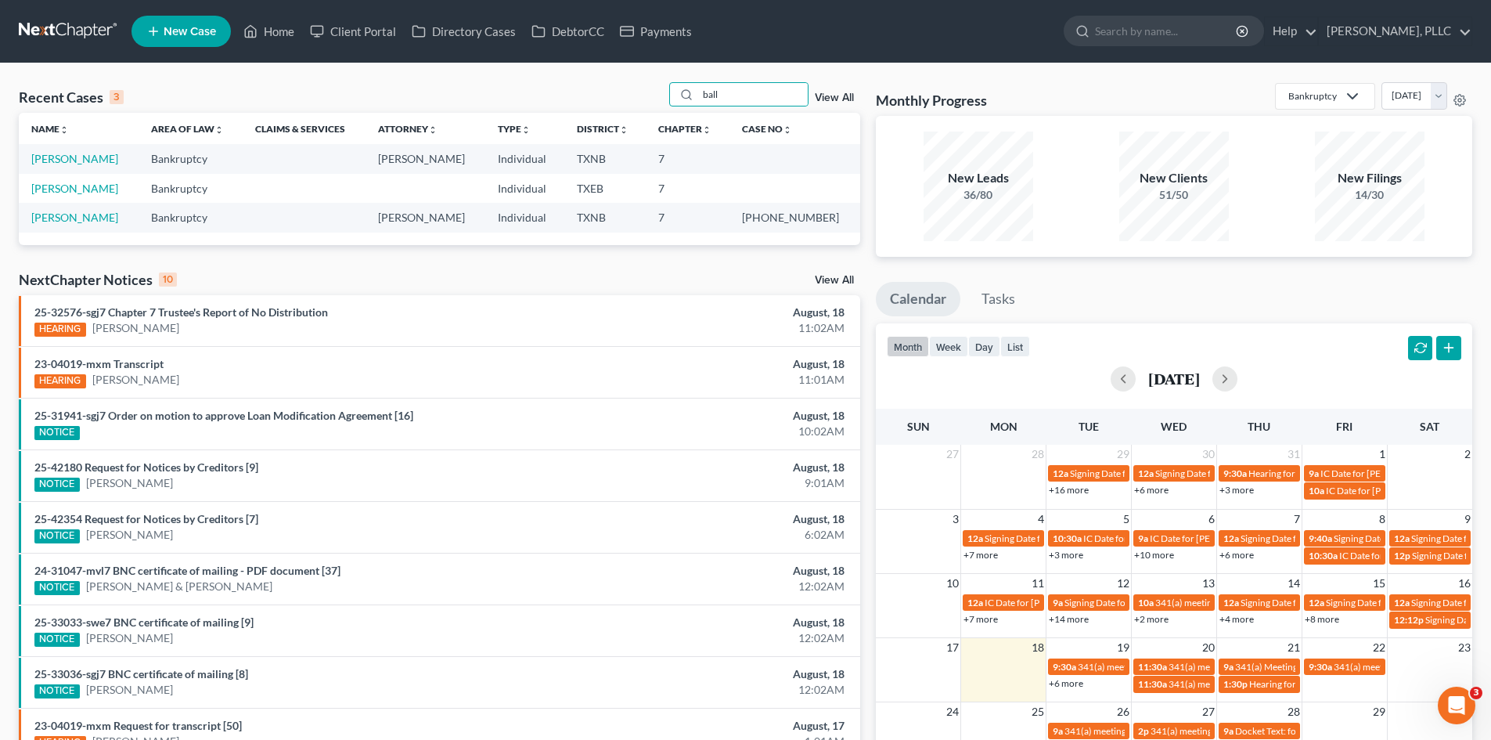
click at [67, 150] on td "[PERSON_NAME]" at bounding box center [79, 158] width 120 height 29
click at [67, 155] on link "[PERSON_NAME]" at bounding box center [74, 158] width 87 height 13
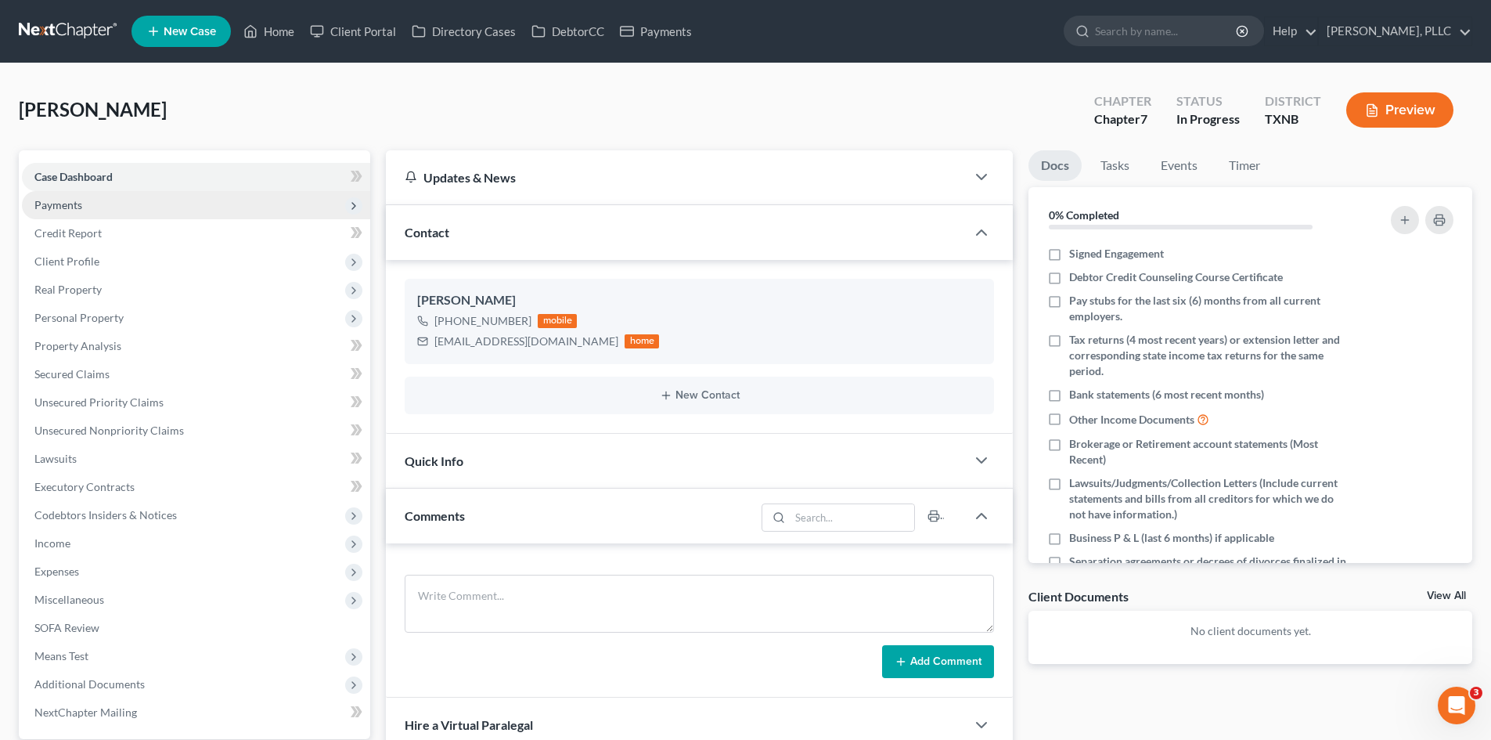
click at [122, 196] on span "Payments" at bounding box center [196, 205] width 348 height 28
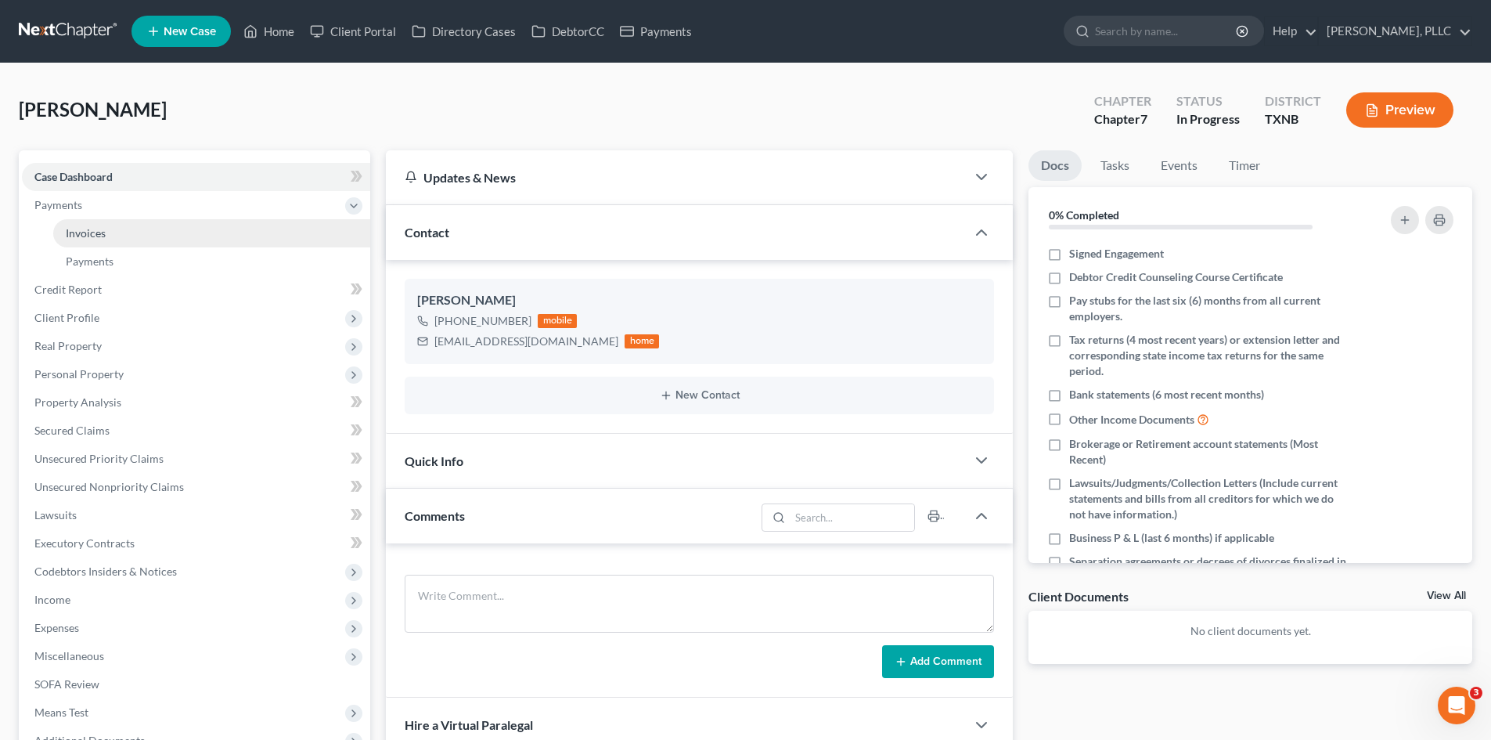
click at [189, 238] on link "Invoices" at bounding box center [211, 233] width 317 height 28
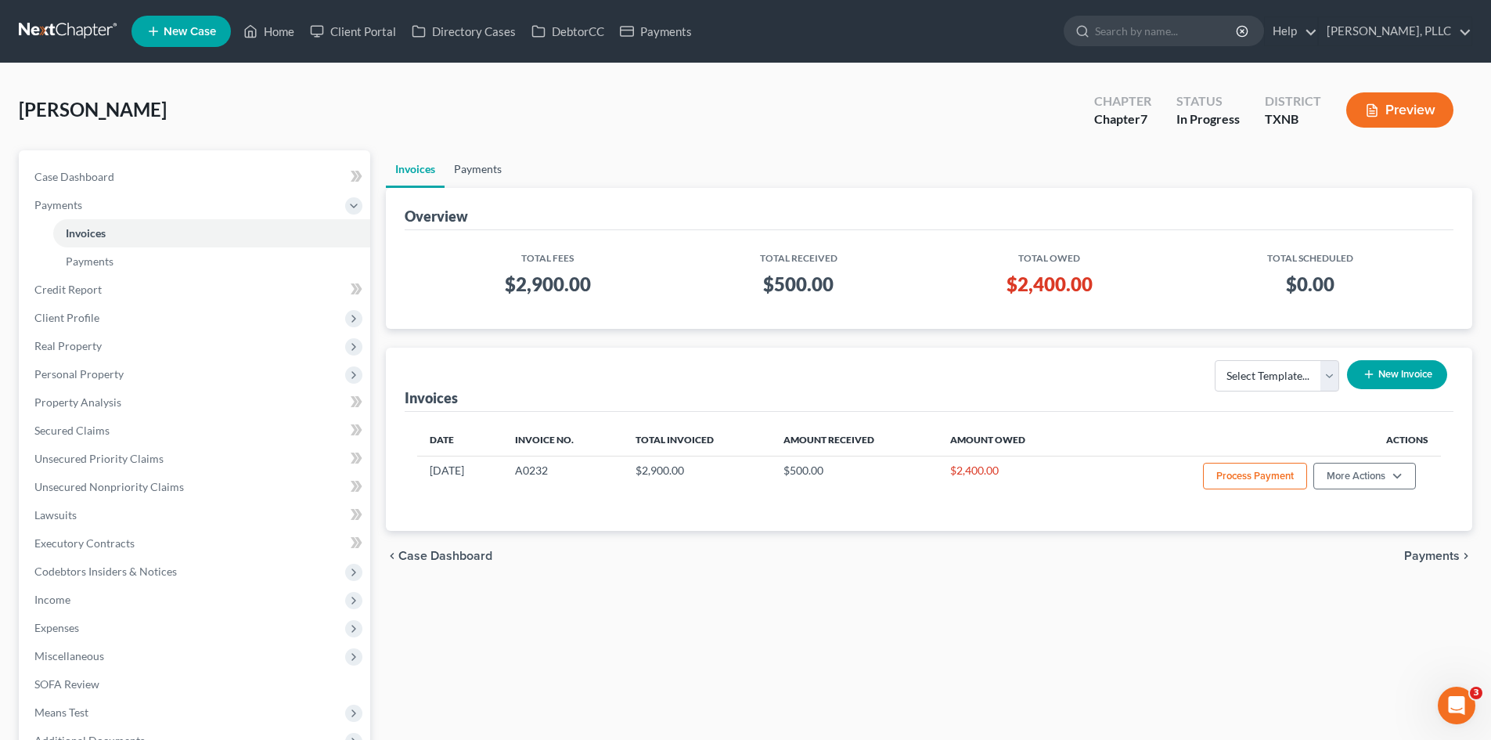
click at [467, 173] on link "Payments" at bounding box center [478, 169] width 67 height 38
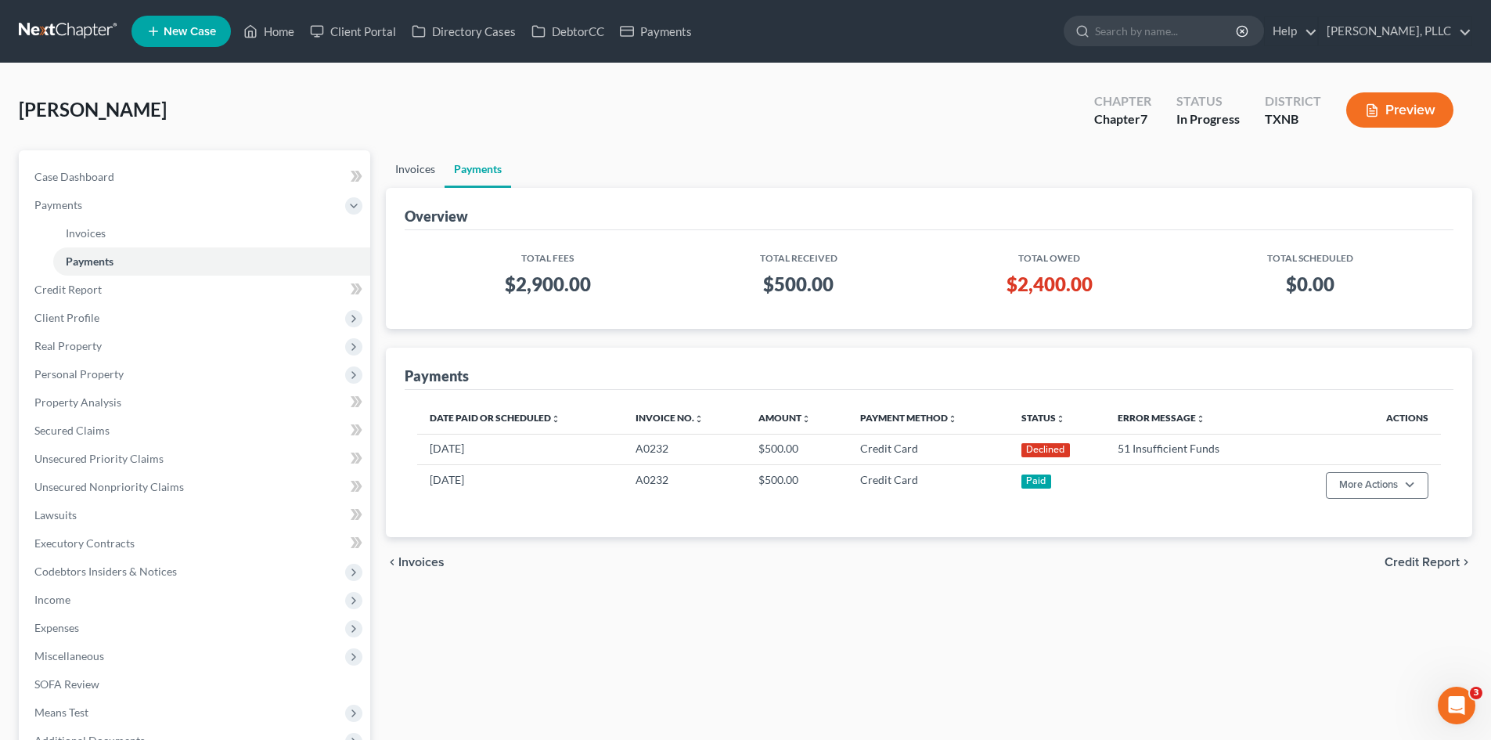
click at [416, 164] on link "Invoices" at bounding box center [415, 169] width 59 height 38
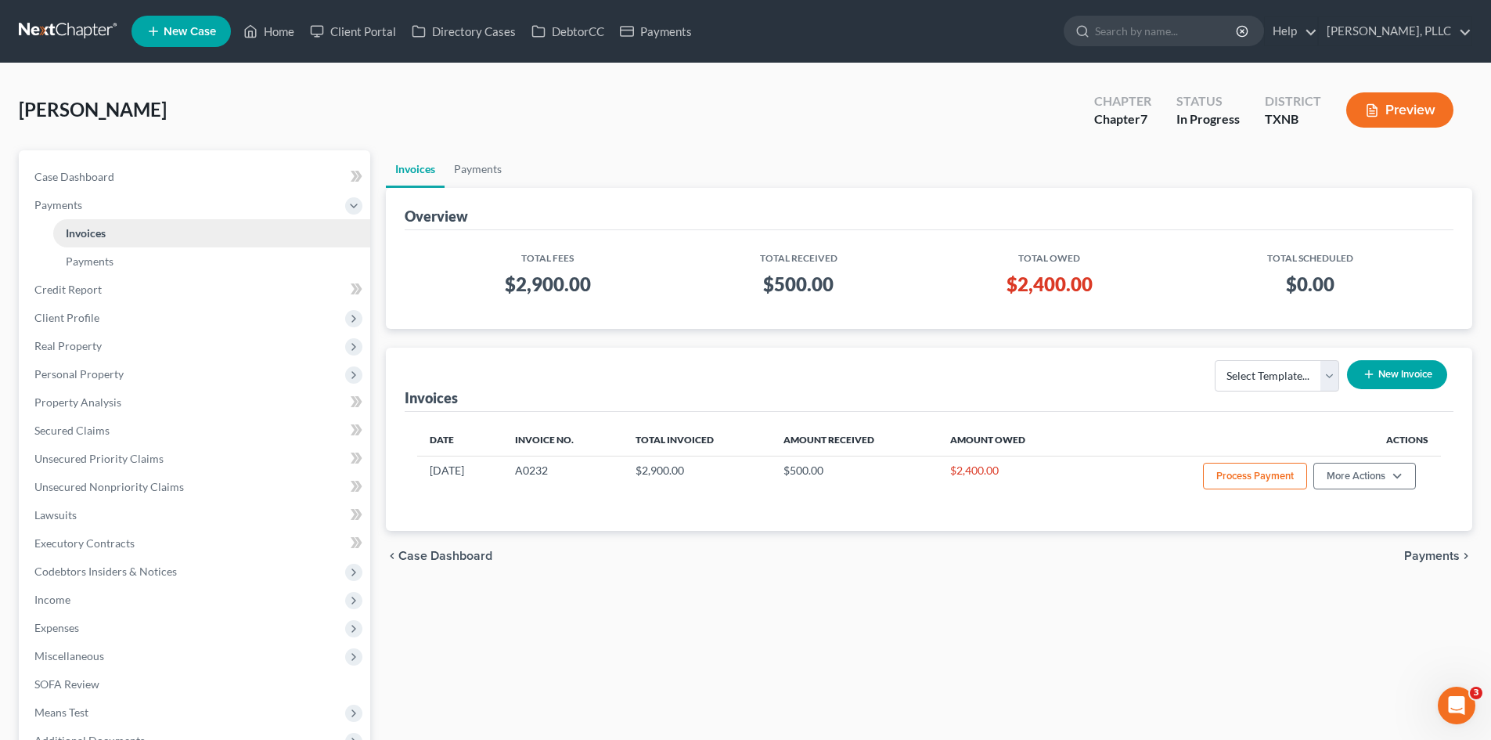
click at [73, 221] on link "Invoices" at bounding box center [211, 233] width 317 height 28
click at [78, 207] on span "Payments" at bounding box center [58, 204] width 48 height 13
click at [207, 232] on link "Credit Report" at bounding box center [196, 233] width 348 height 28
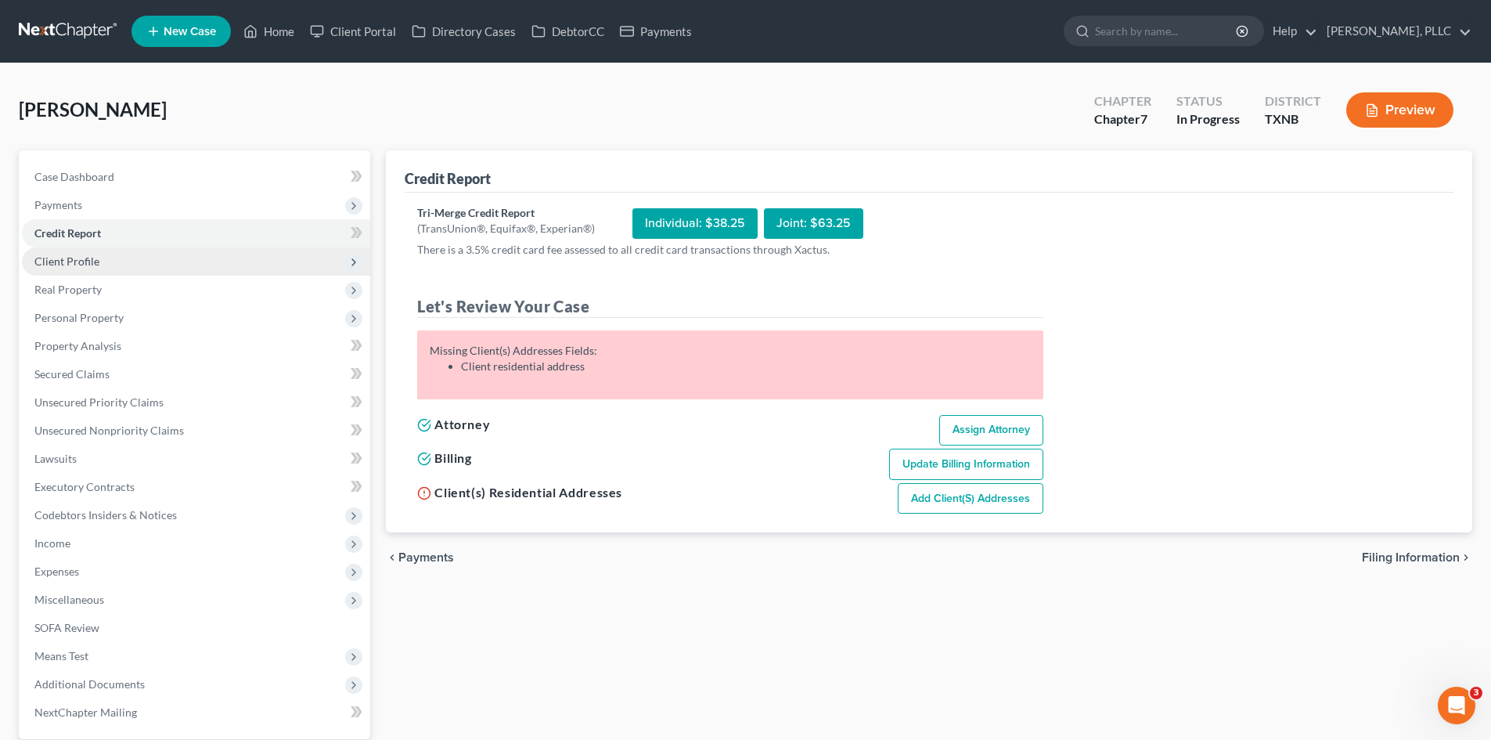
click at [160, 266] on span "Client Profile" at bounding box center [196, 261] width 348 height 28
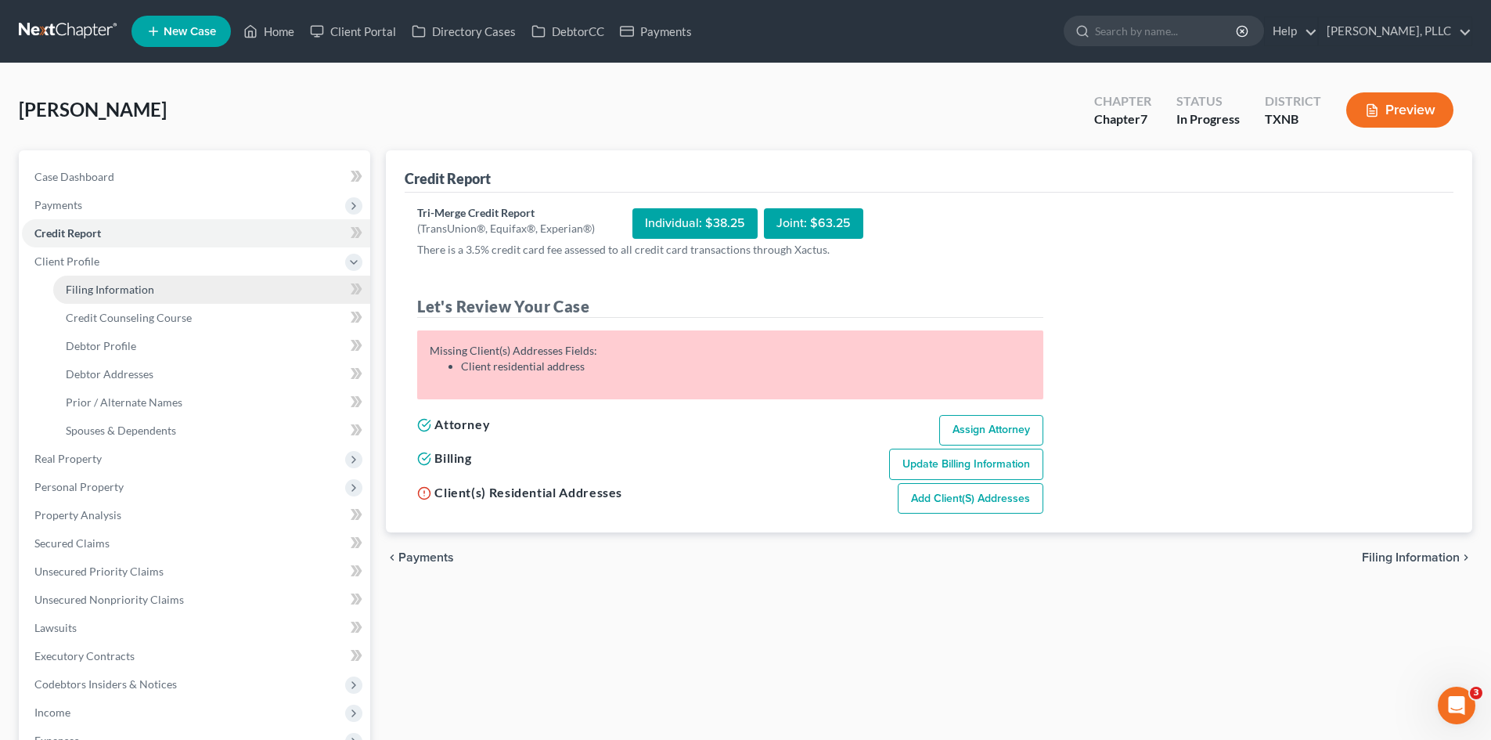
click at [157, 300] on link "Filing Information" at bounding box center [211, 290] width 317 height 28
select select "1"
select select "0"
select select "78"
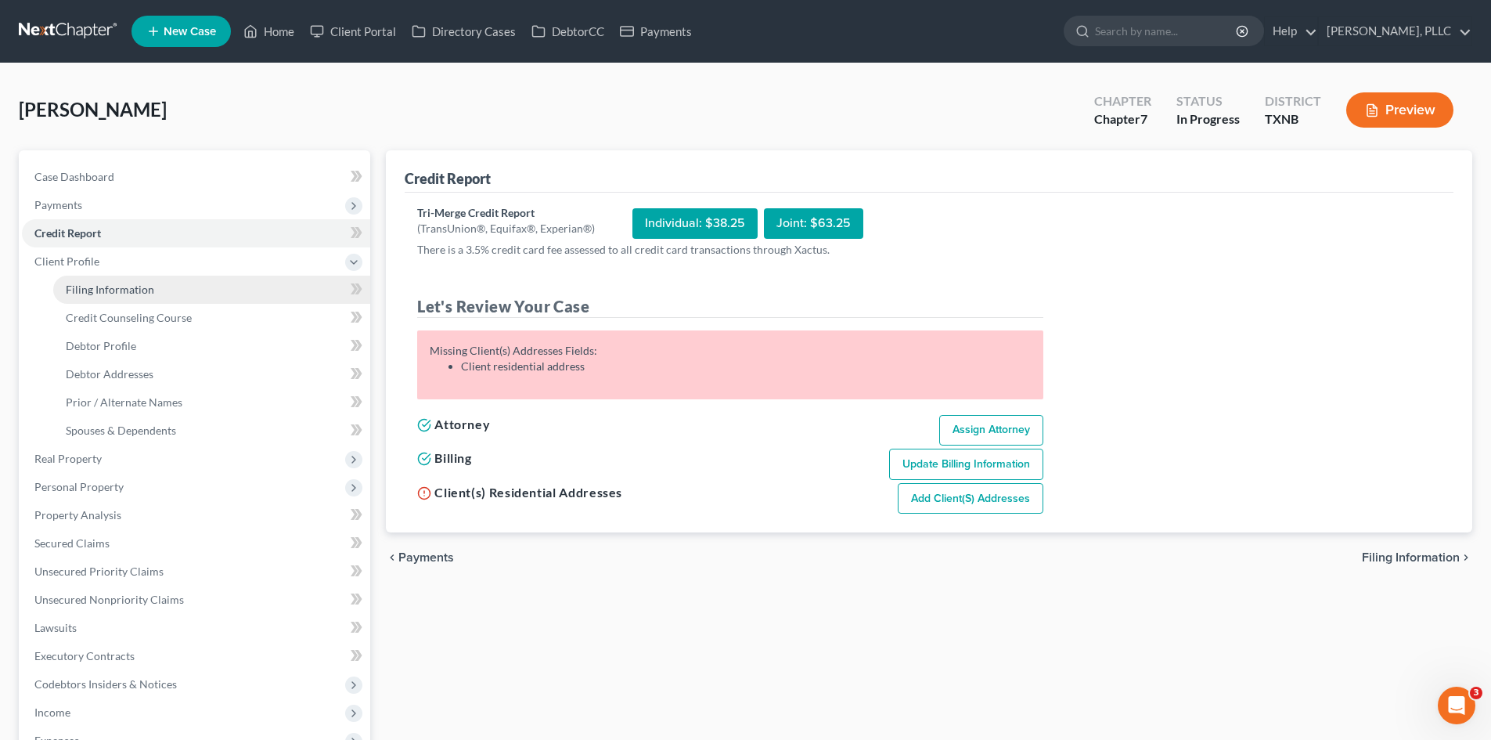
select select "1"
select select "45"
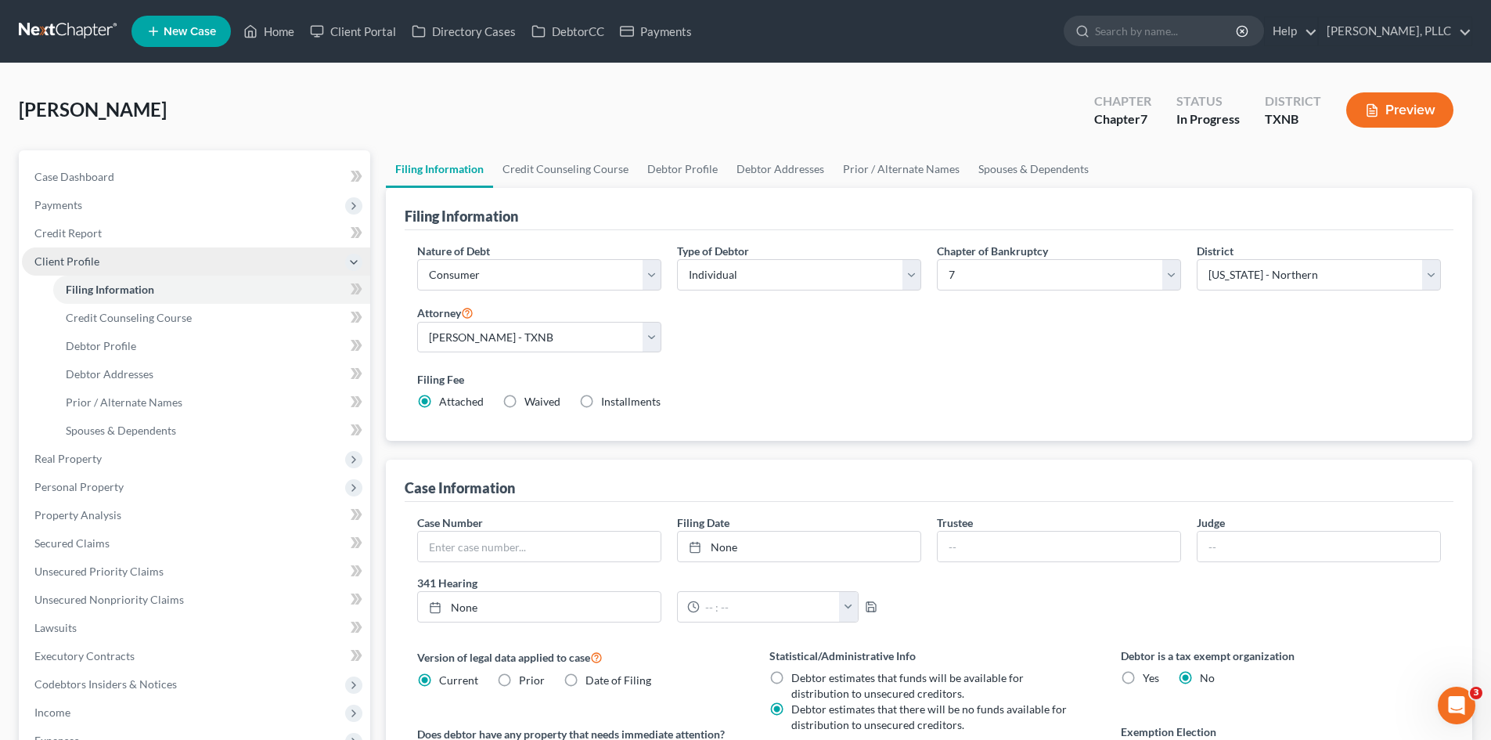
click at [113, 267] on span "Client Profile" at bounding box center [196, 261] width 348 height 28
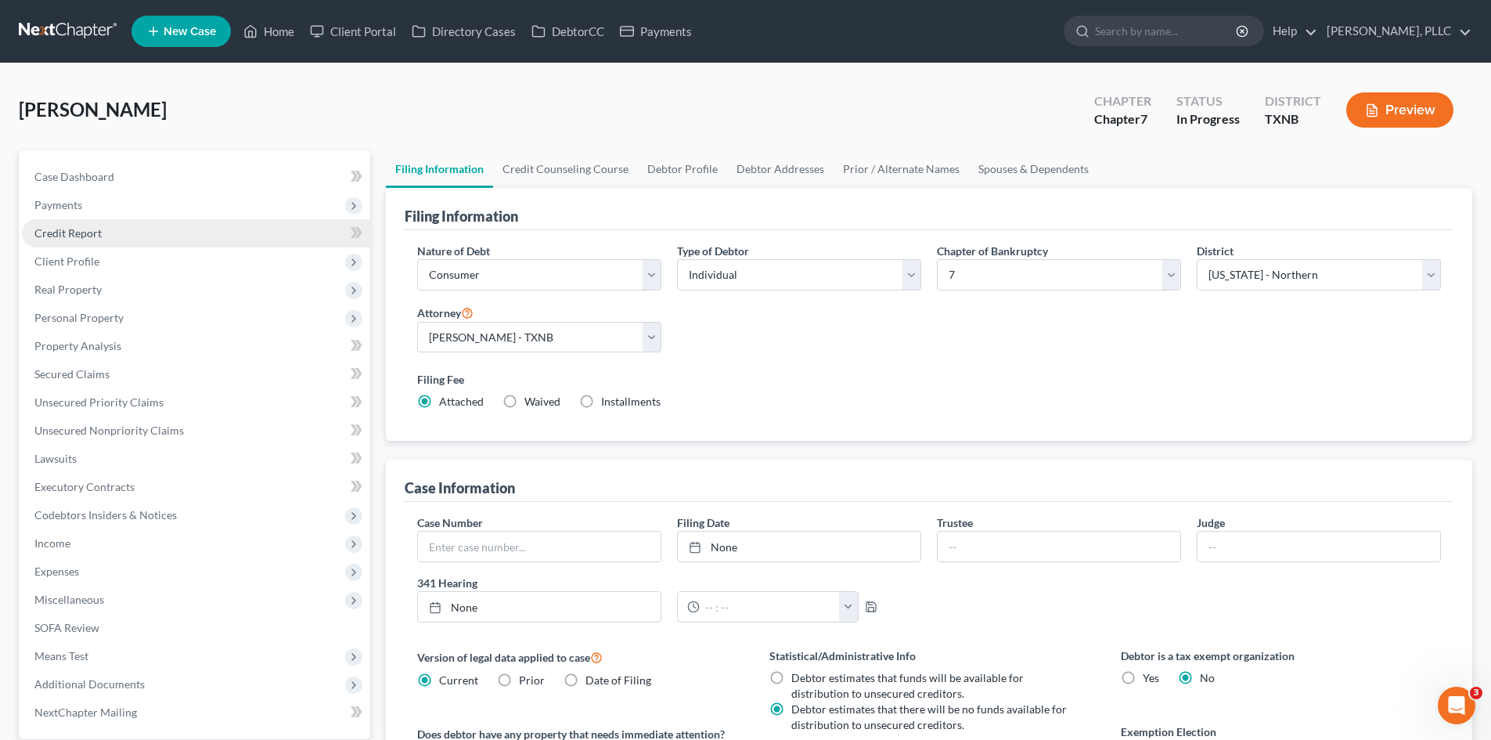
click at [109, 244] on link "Credit Report" at bounding box center [196, 233] width 348 height 28
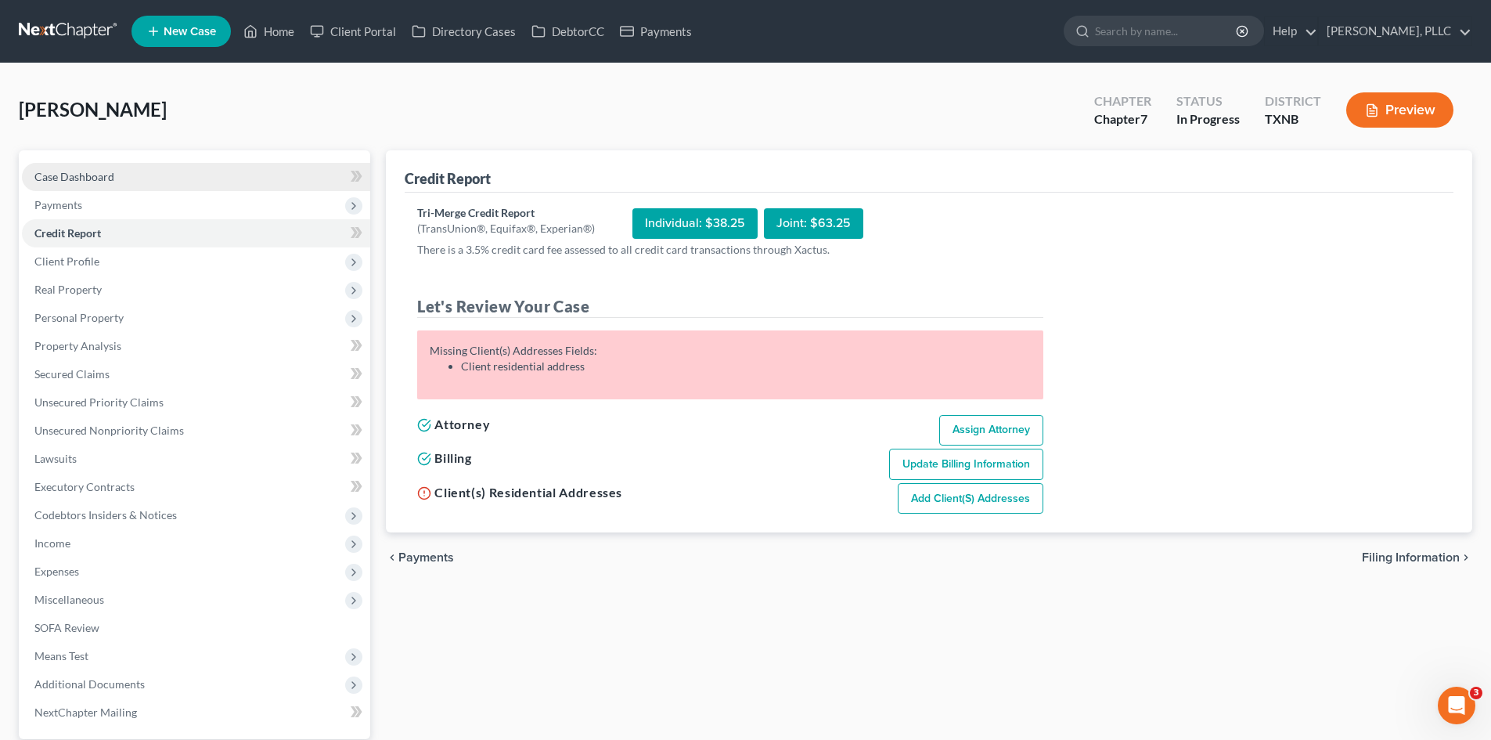
click at [236, 173] on link "Case Dashboard" at bounding box center [196, 177] width 348 height 28
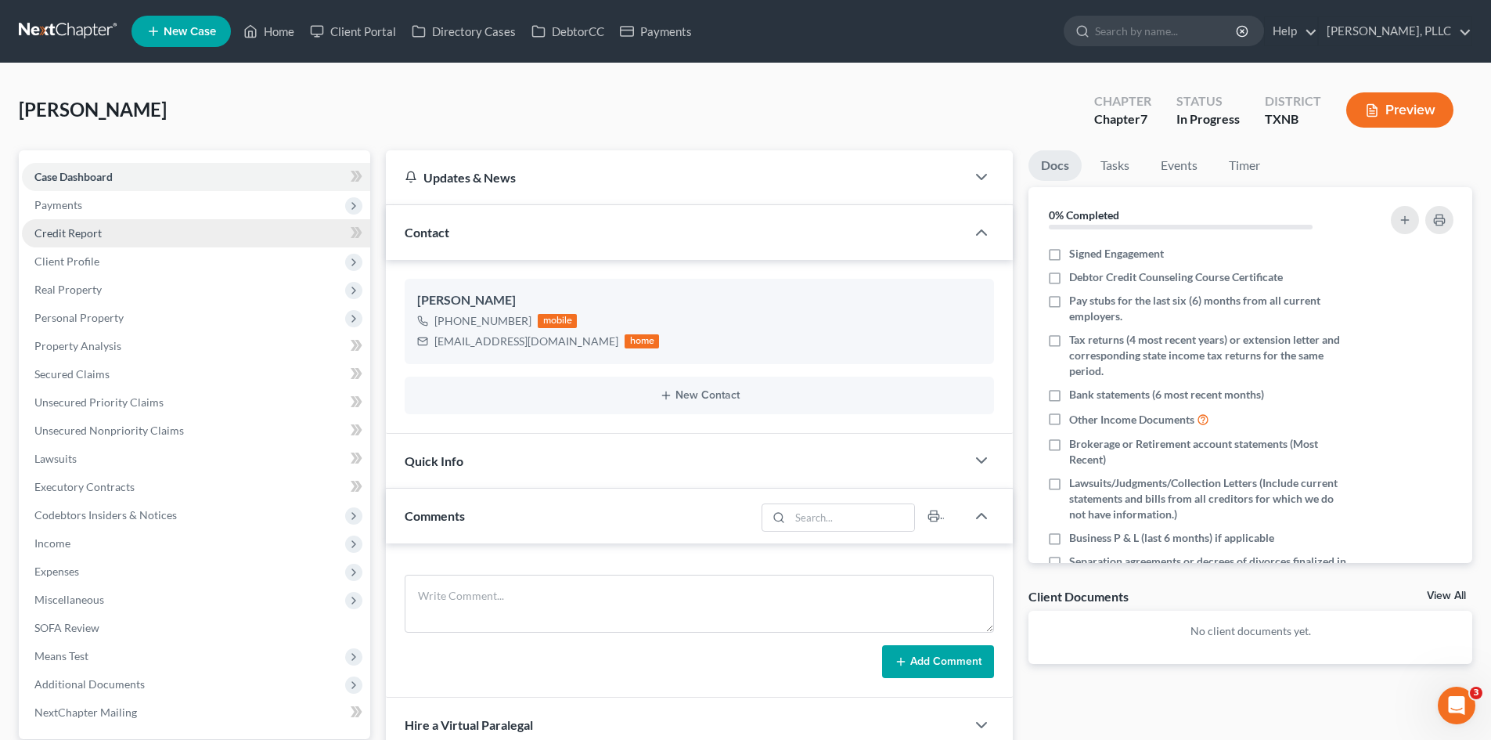
click at [191, 225] on link "Credit Report" at bounding box center [196, 233] width 348 height 28
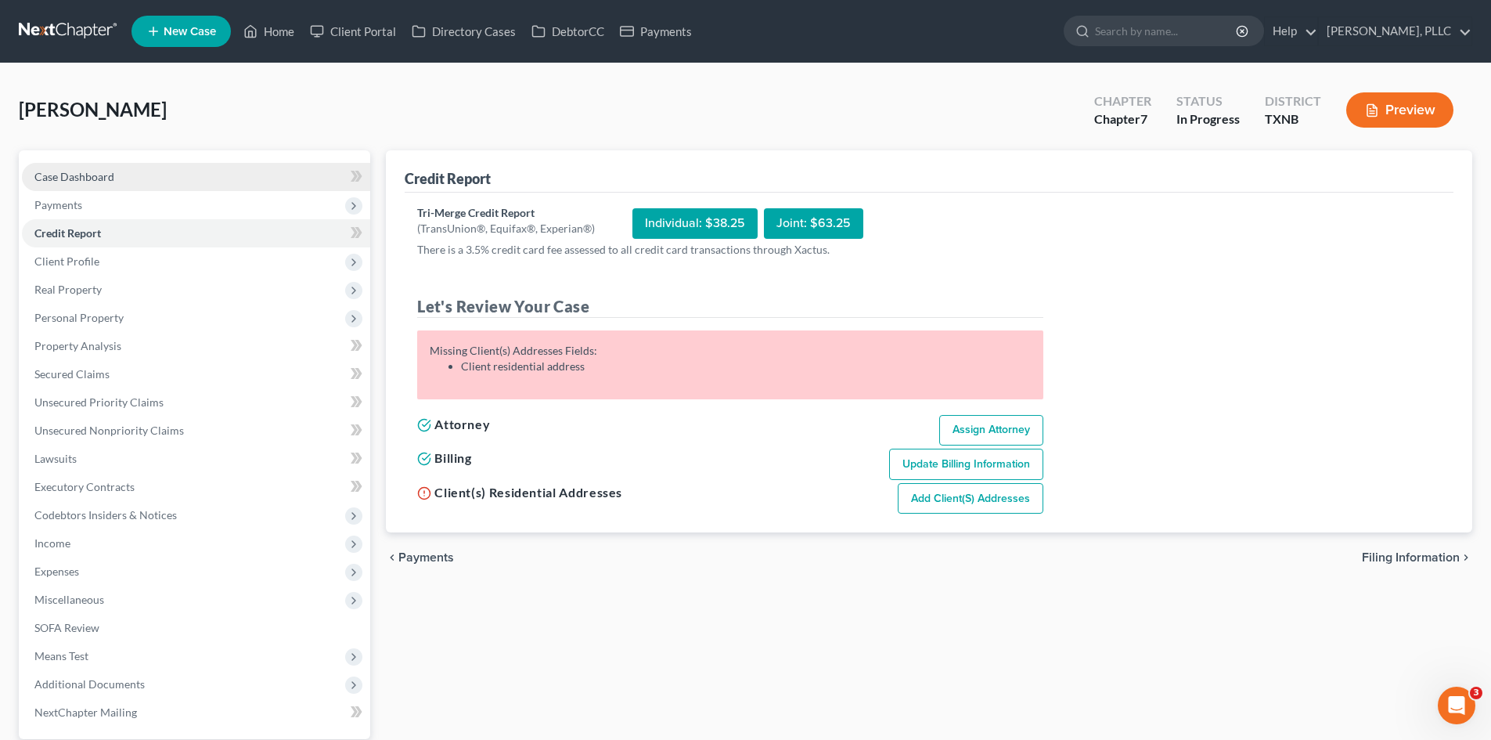
click at [139, 177] on link "Case Dashboard" at bounding box center [196, 177] width 348 height 28
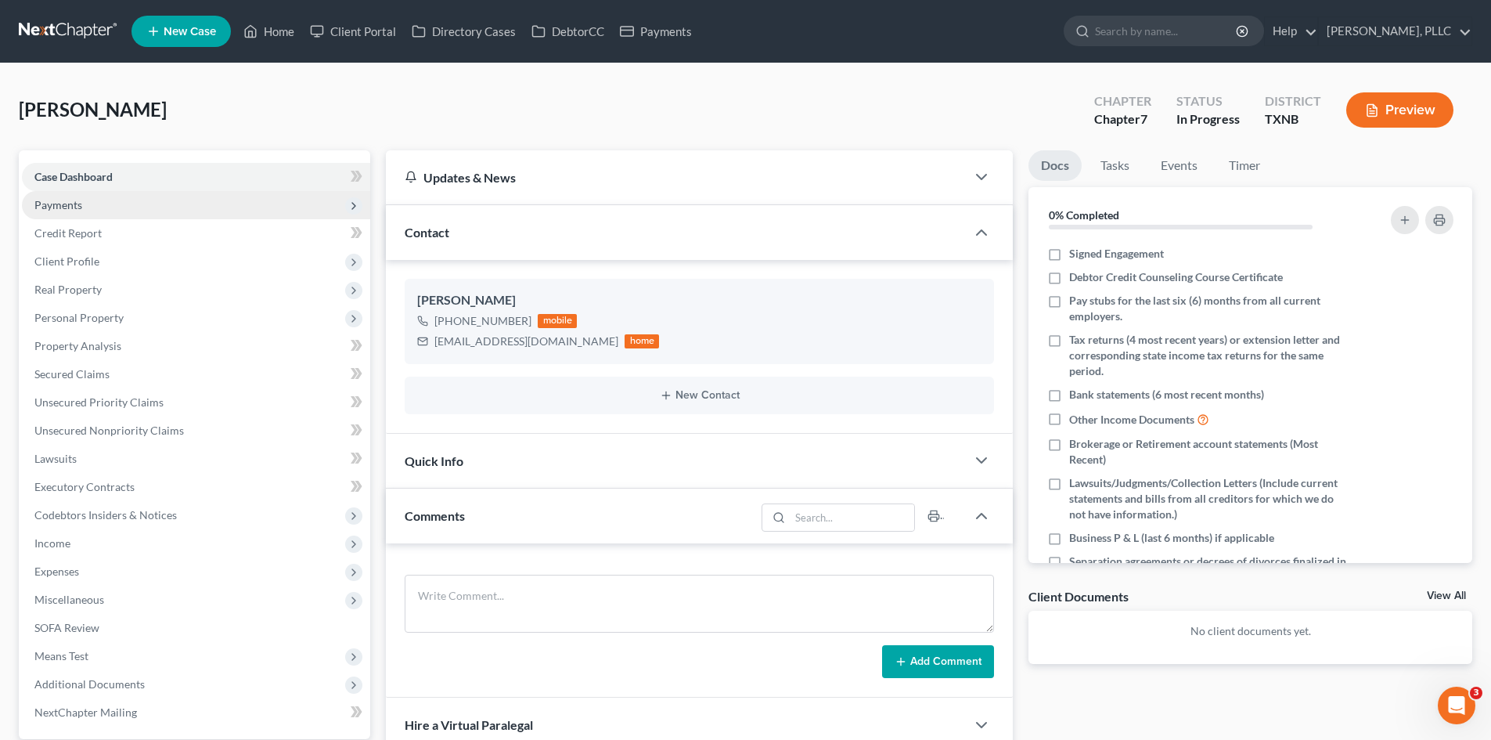
drag, startPoint x: 89, startPoint y: 218, endPoint x: 143, endPoint y: 211, distance: 54.4
click at [88, 216] on span "Payments" at bounding box center [196, 205] width 348 height 28
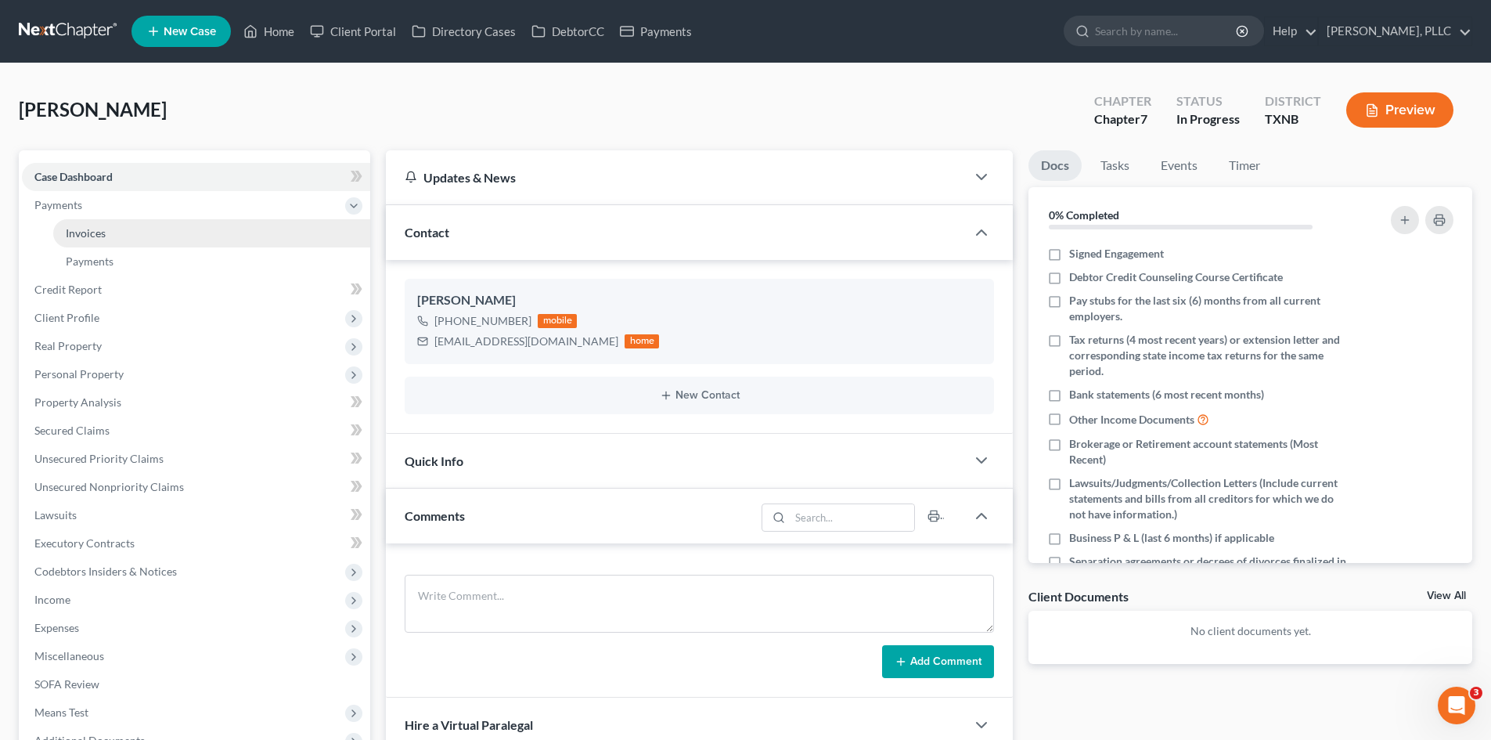
click at [156, 228] on link "Invoices" at bounding box center [211, 233] width 317 height 28
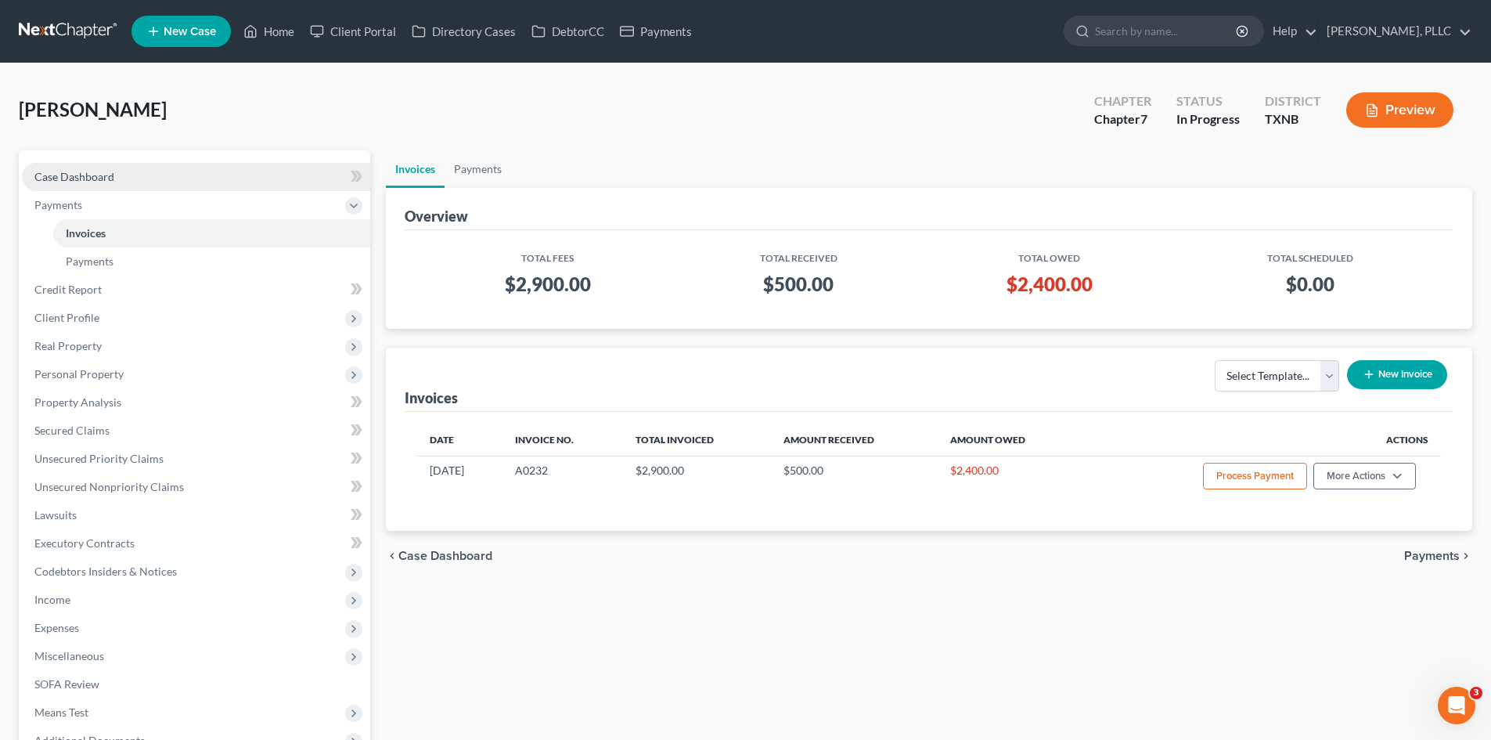
click at [110, 176] on span "Case Dashboard" at bounding box center [74, 176] width 80 height 13
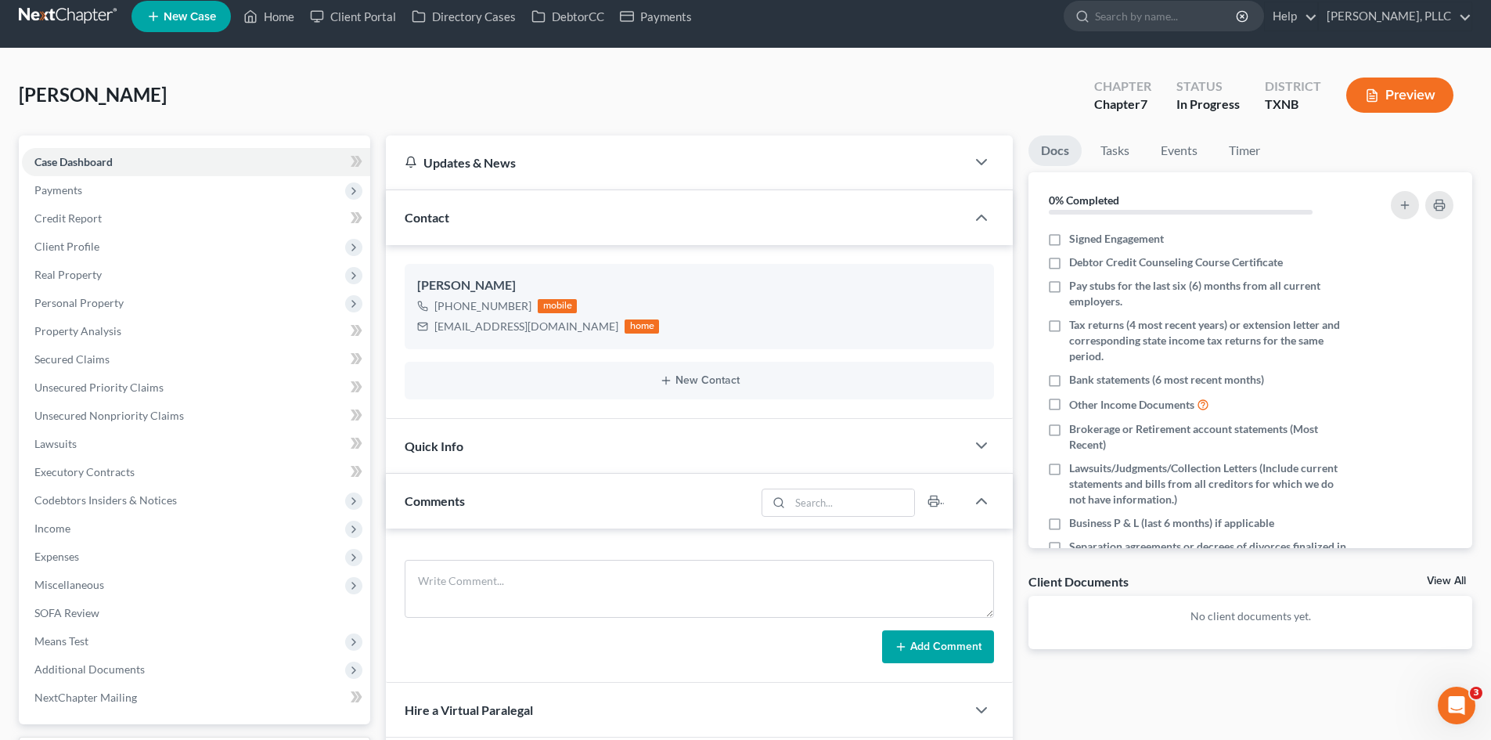
scroll to position [2, 0]
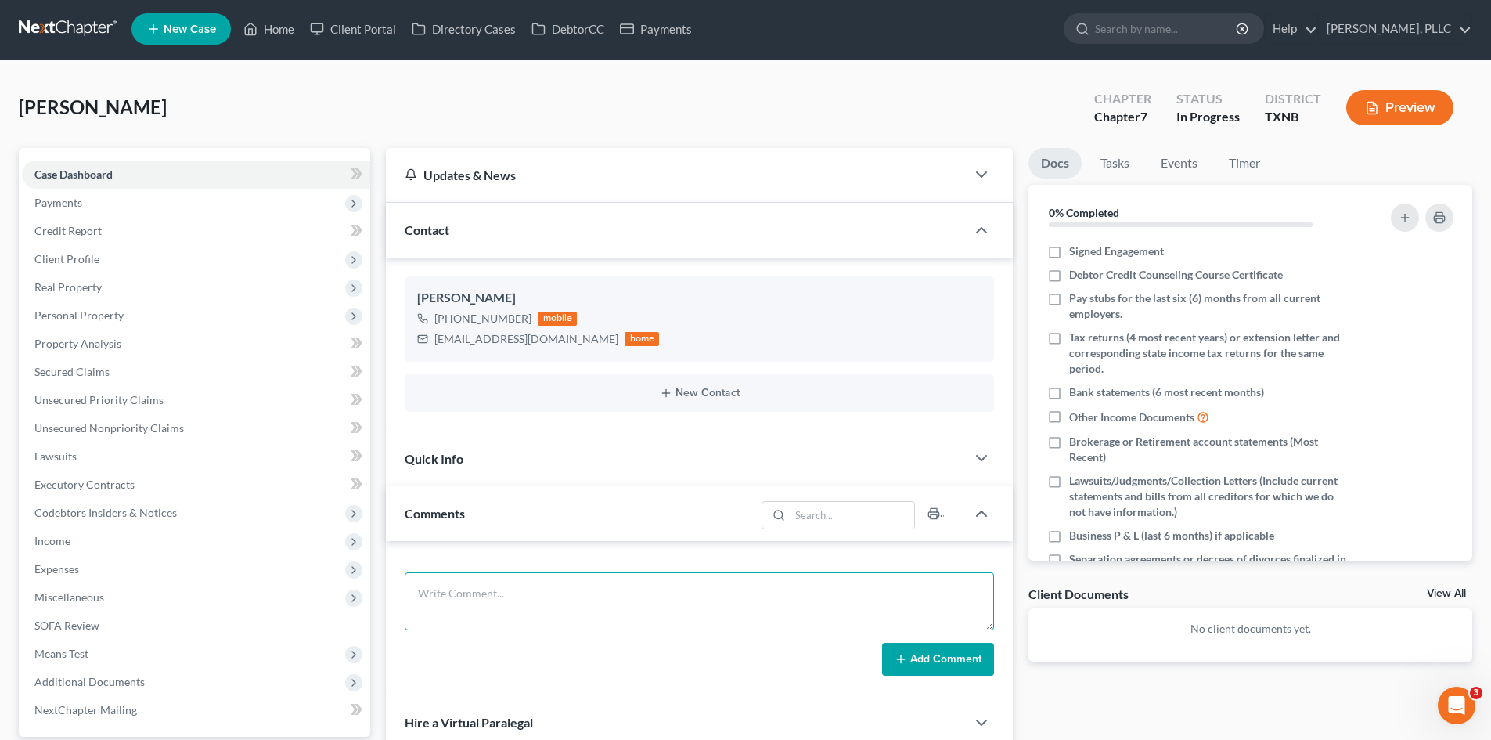
click at [492, 607] on textarea at bounding box center [699, 601] width 589 height 58
type textarea "Looking to file as soon as possible - she has done the portal."
click at [955, 665] on button "Add Comment" at bounding box center [938, 659] width 112 height 33
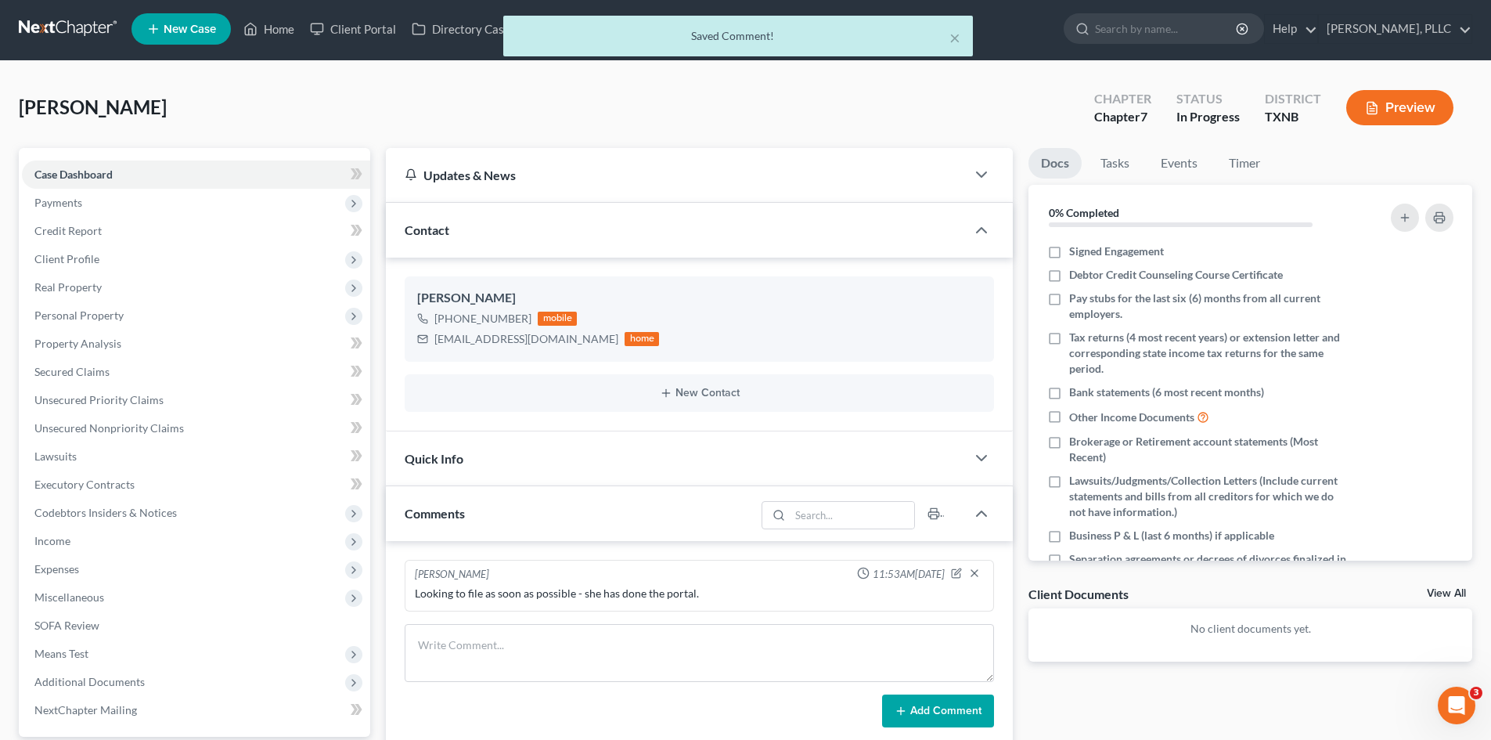
scroll to position [0, 0]
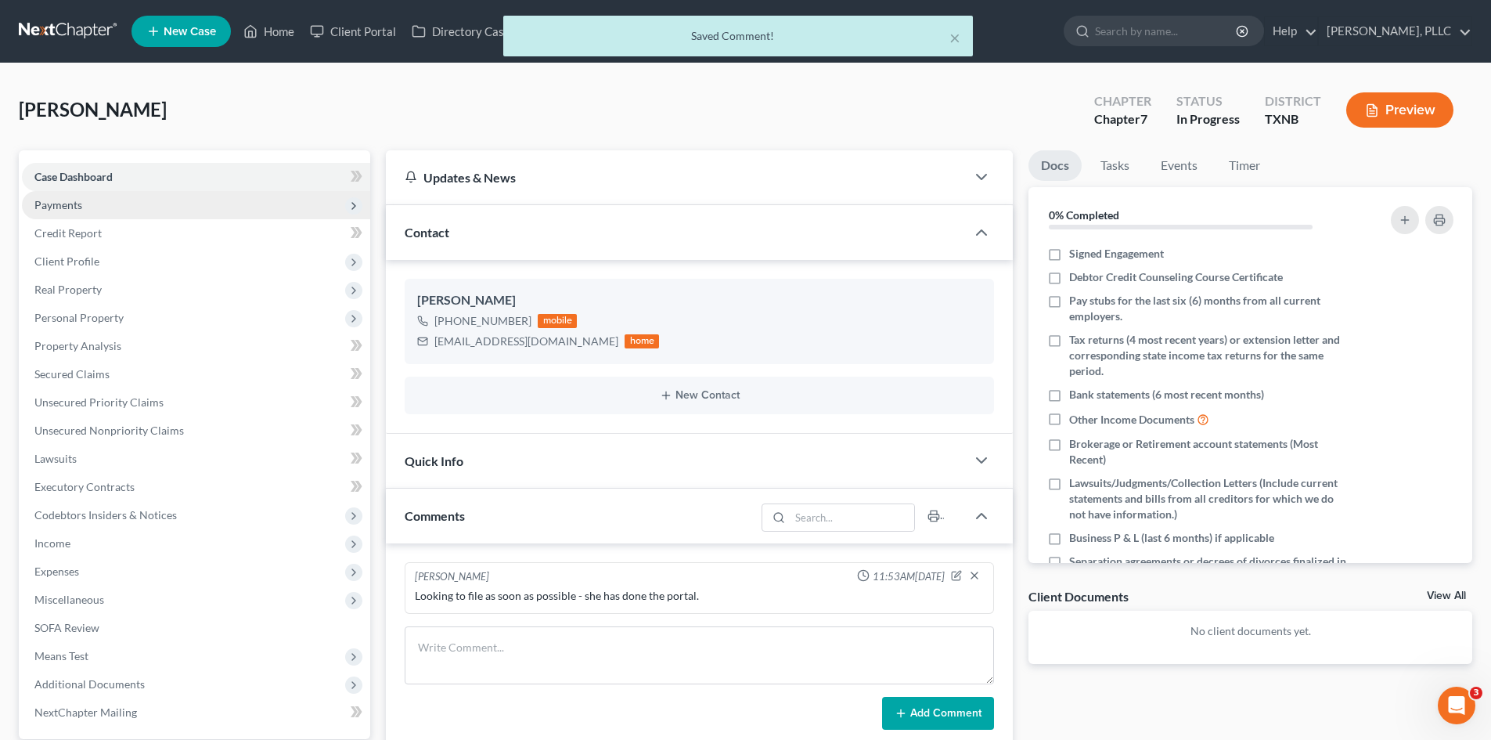
click at [45, 206] on span "Payments" at bounding box center [58, 204] width 48 height 13
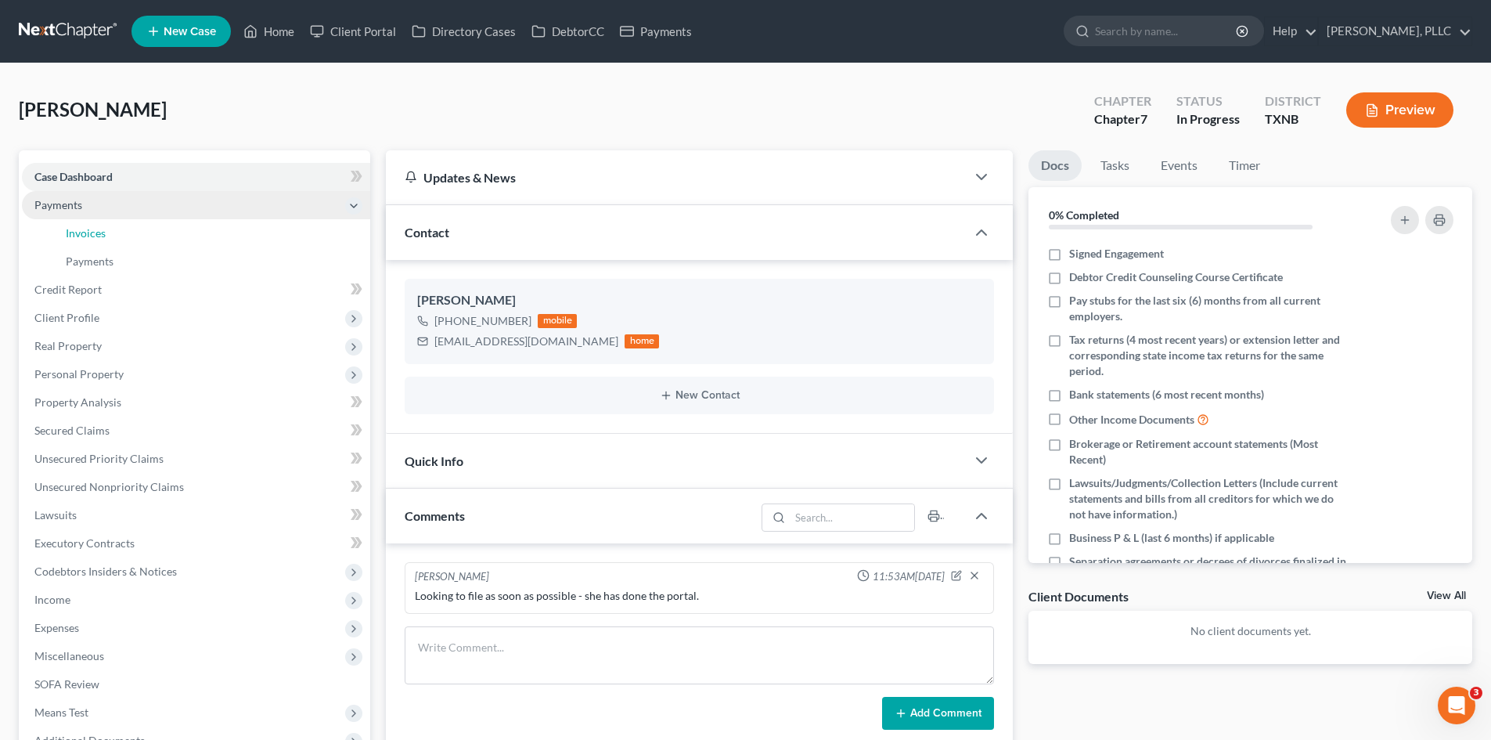
drag, startPoint x: 95, startPoint y: 242, endPoint x: 74, endPoint y: 212, distance: 36.0
click at [94, 242] on link "Invoices" at bounding box center [211, 233] width 317 height 28
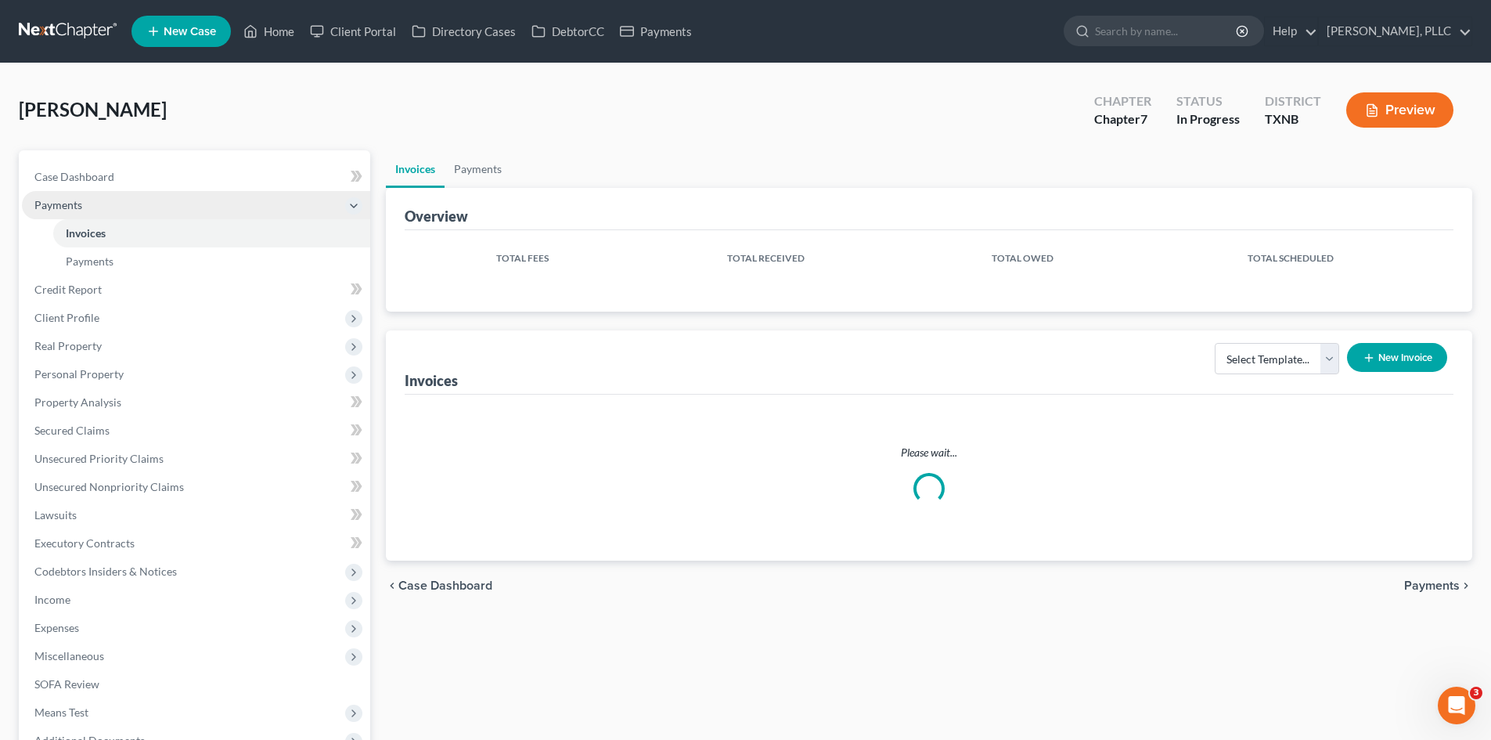
click at [74, 212] on span "Payments" at bounding box center [196, 205] width 348 height 28
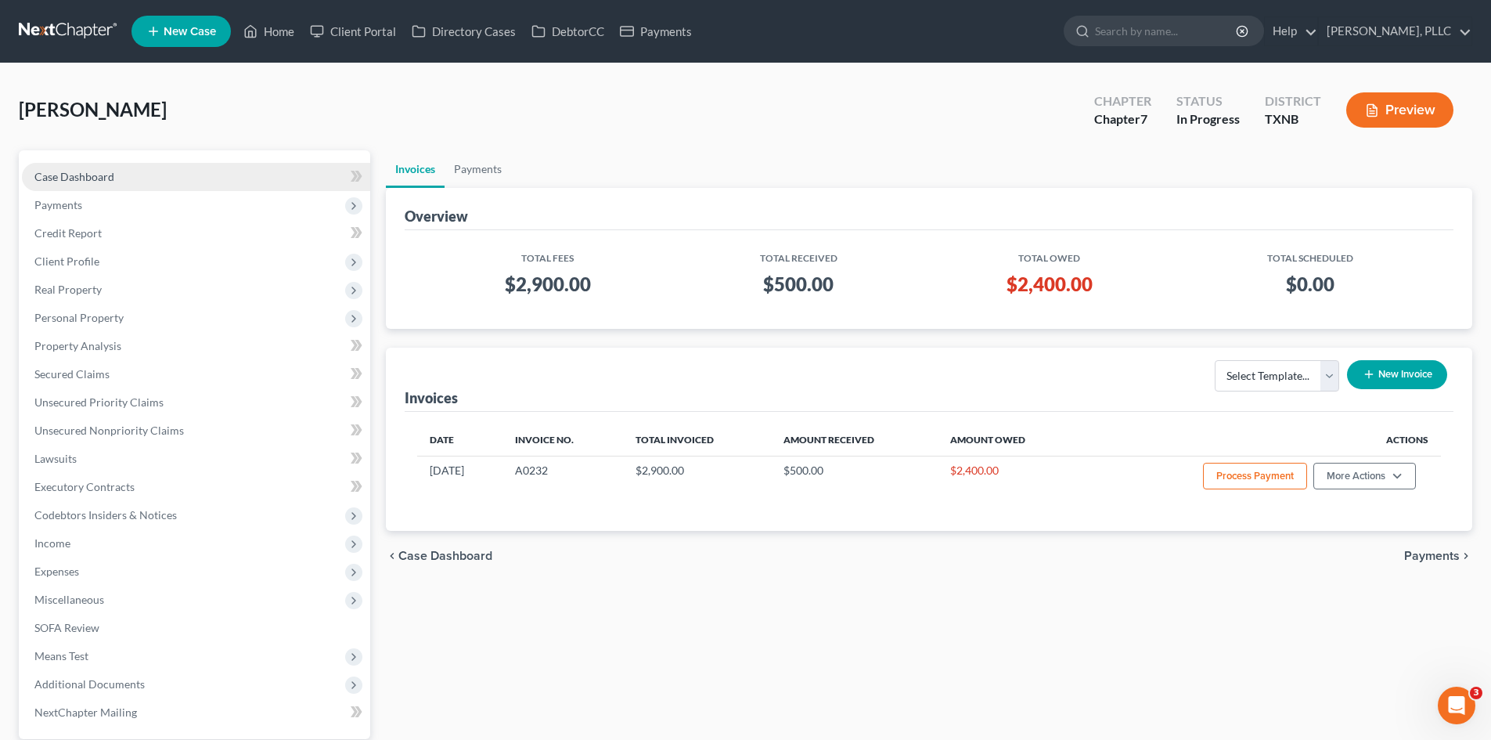
click at [211, 171] on link "Case Dashboard" at bounding box center [196, 177] width 348 height 28
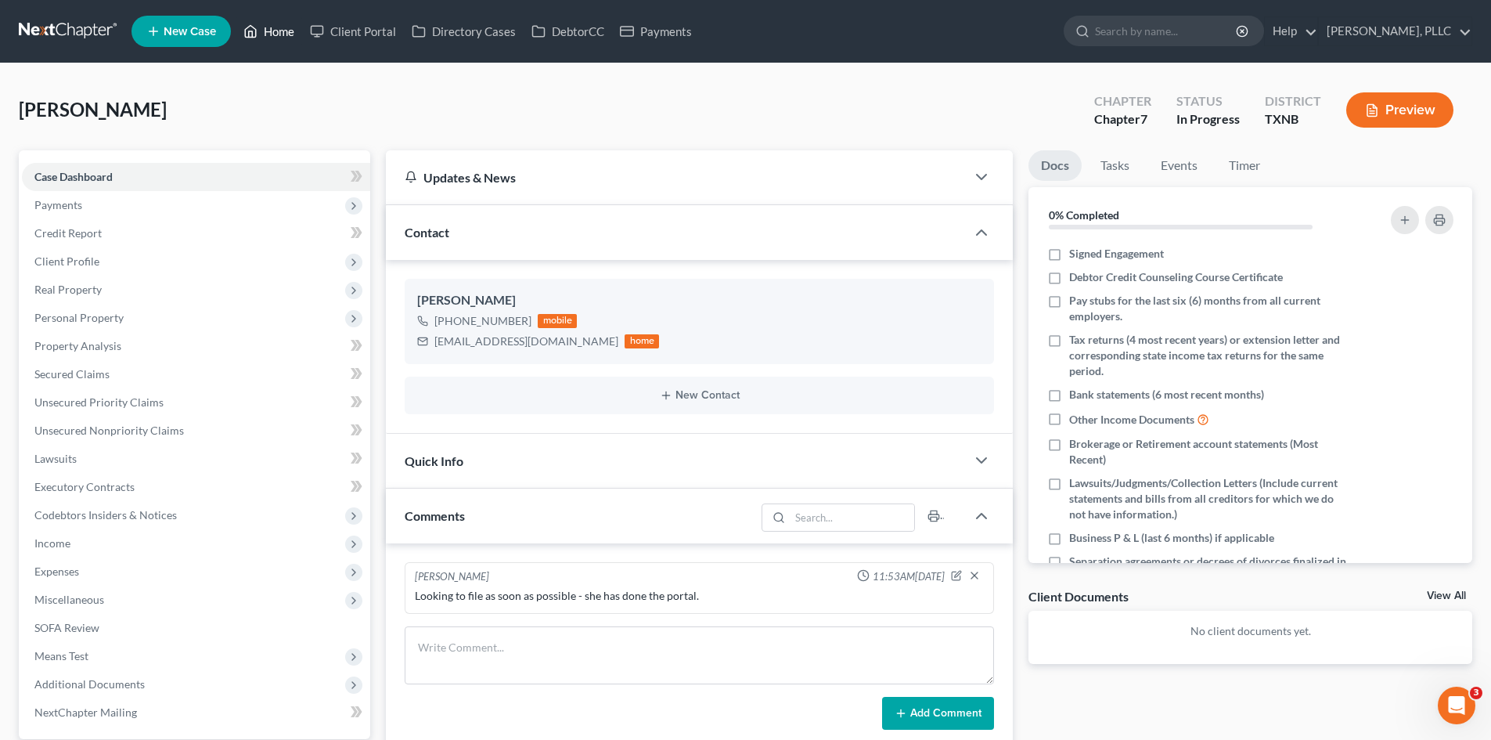
click at [290, 31] on link "Home" at bounding box center [269, 31] width 67 height 28
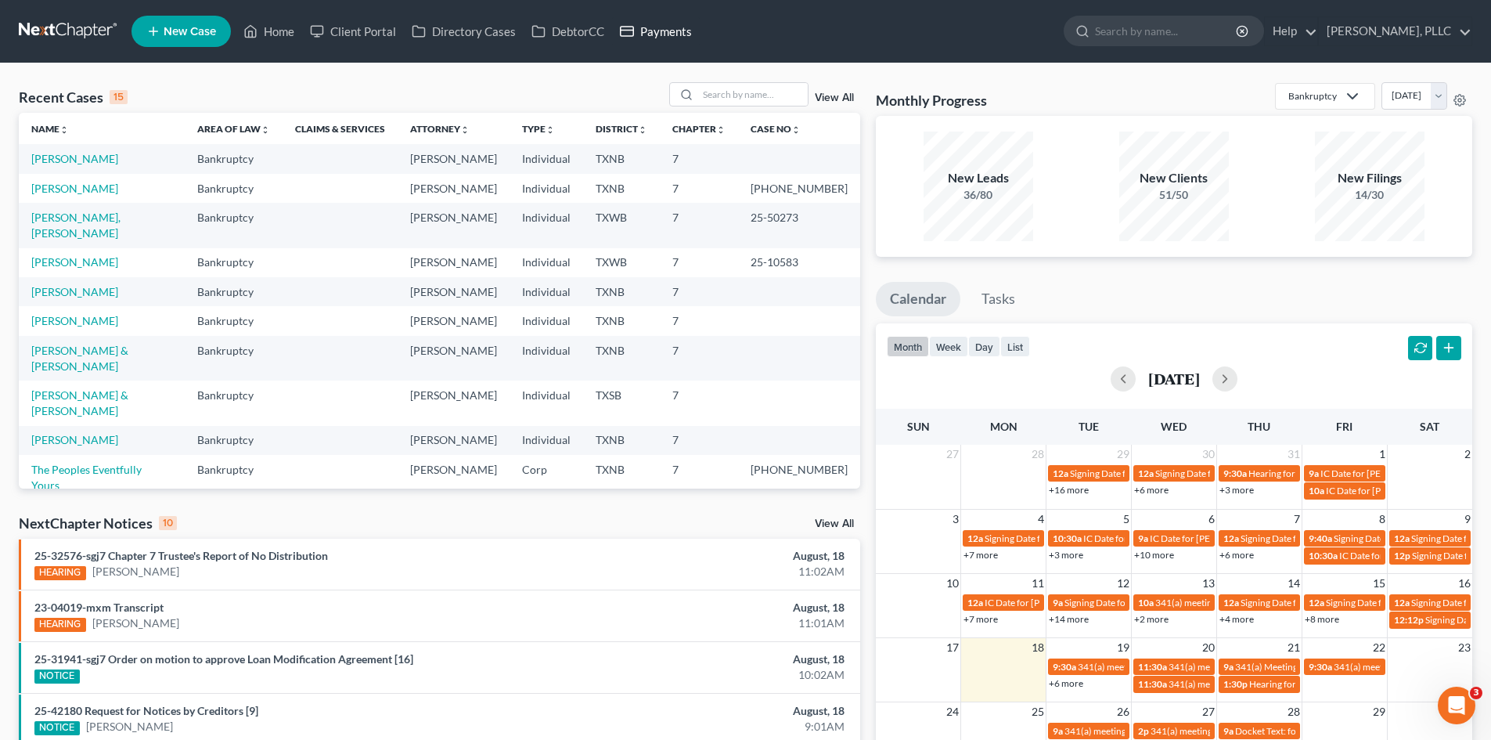
click at [679, 33] on link "Payments" at bounding box center [656, 31] width 88 height 28
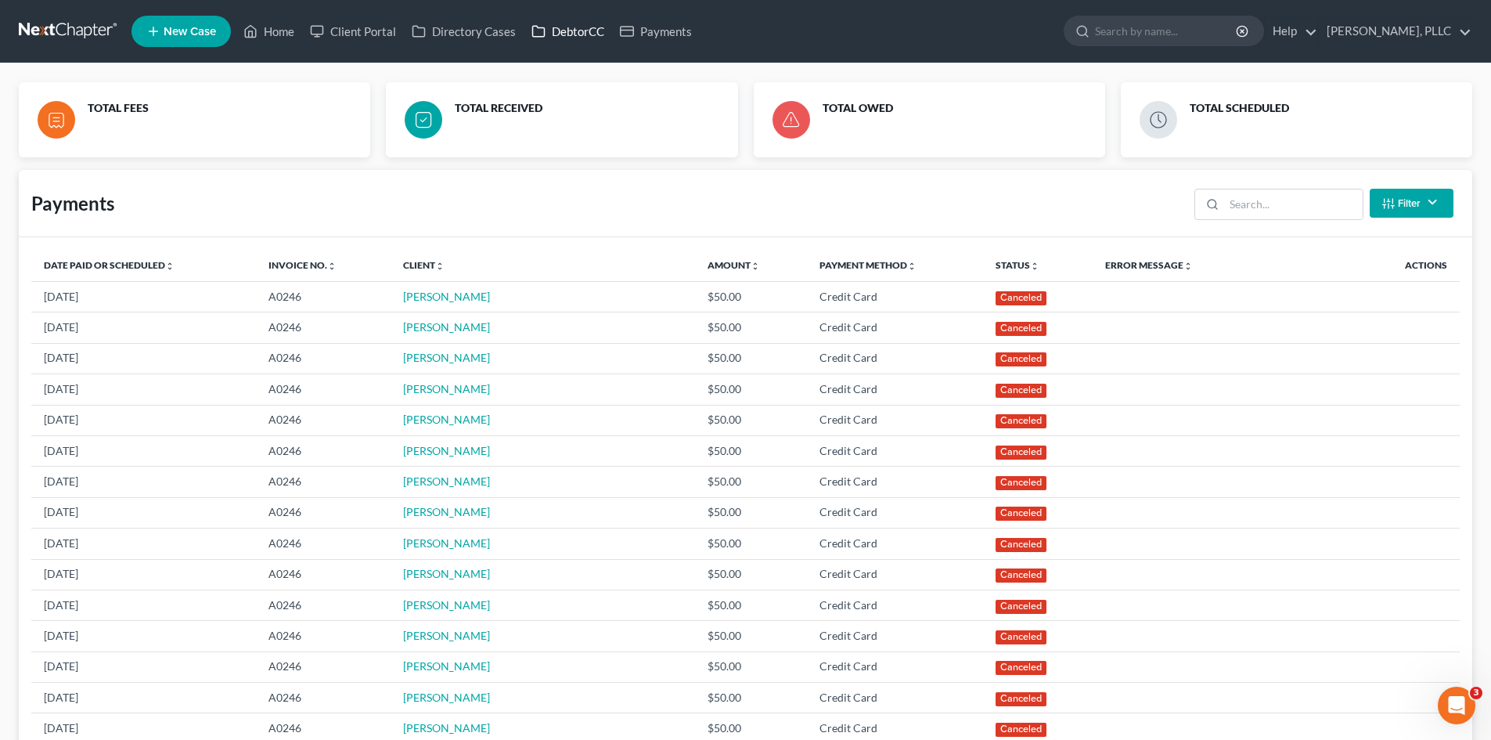
click at [568, 36] on link "DebtorCC" at bounding box center [568, 31] width 88 height 28
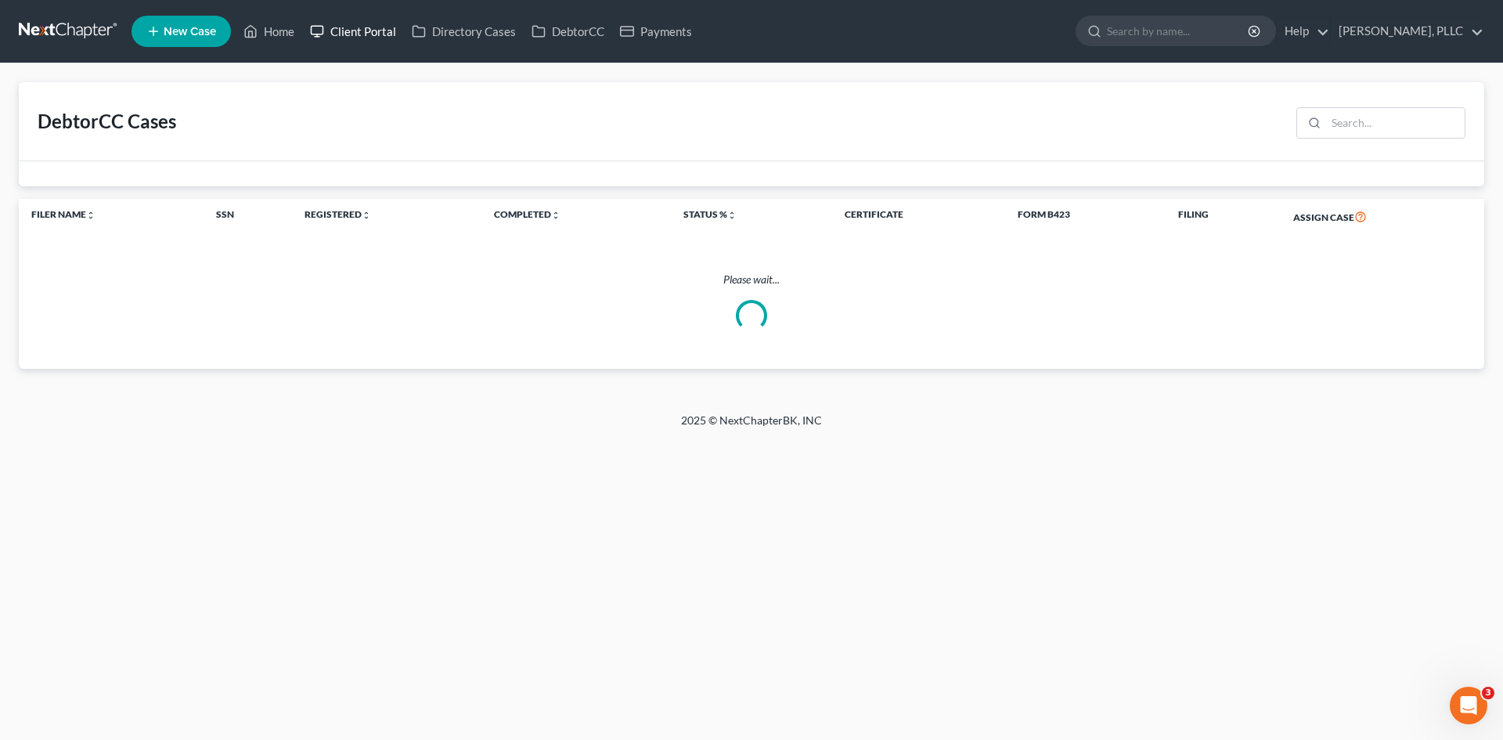
click at [358, 40] on link "Client Portal" at bounding box center [353, 31] width 102 height 28
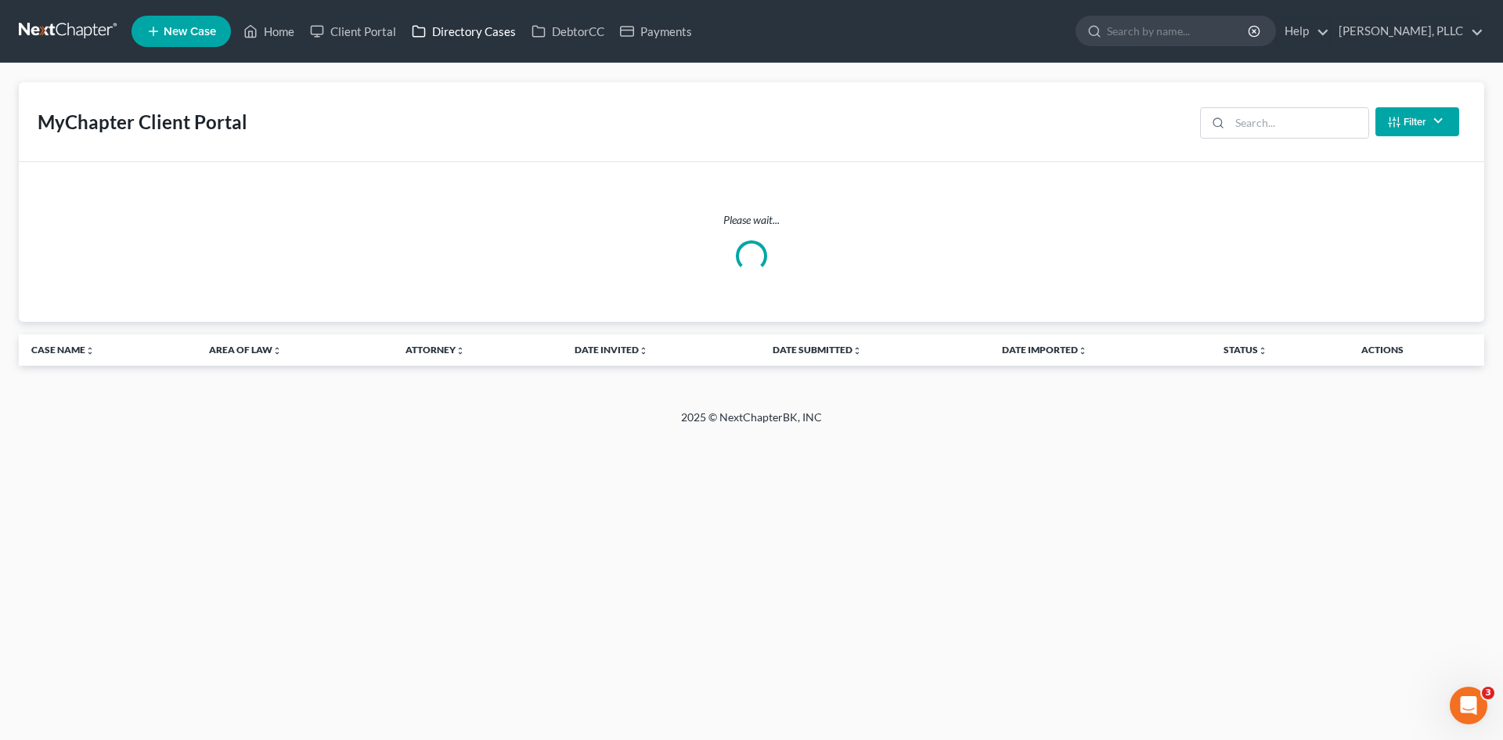
click at [488, 38] on link "Directory Cases" at bounding box center [464, 31] width 120 height 28
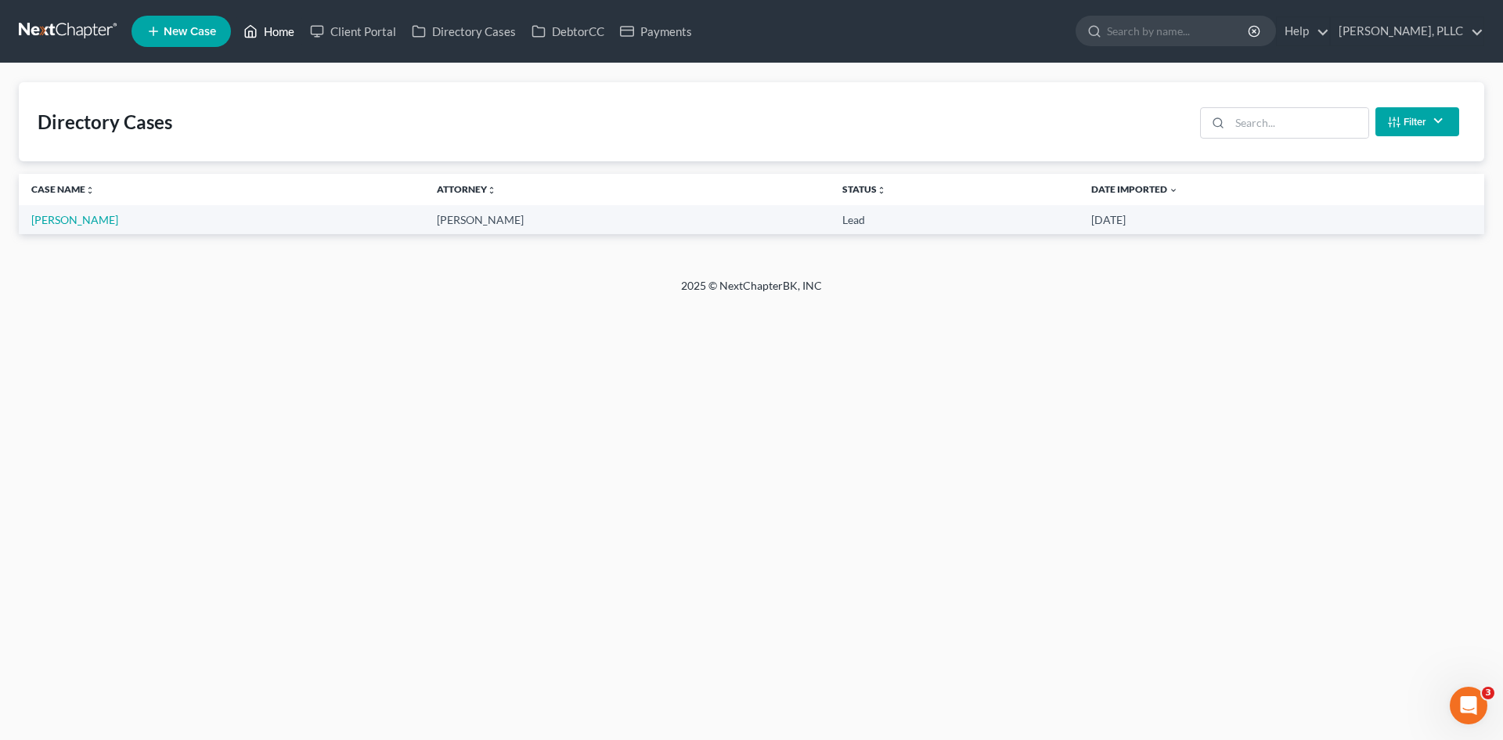
click at [277, 31] on link "Home" at bounding box center [269, 31] width 67 height 28
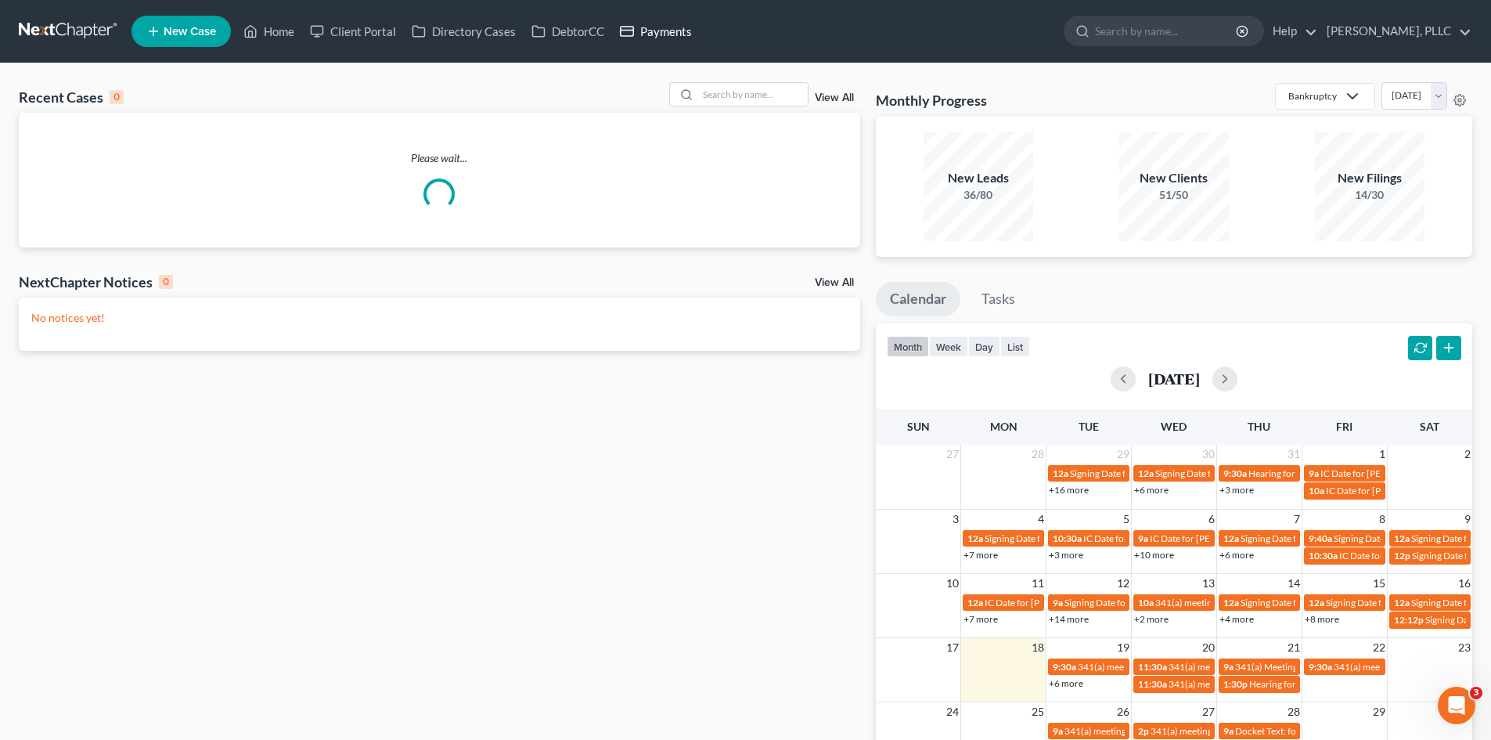
click at [681, 34] on link "Payments" at bounding box center [656, 31] width 88 height 28
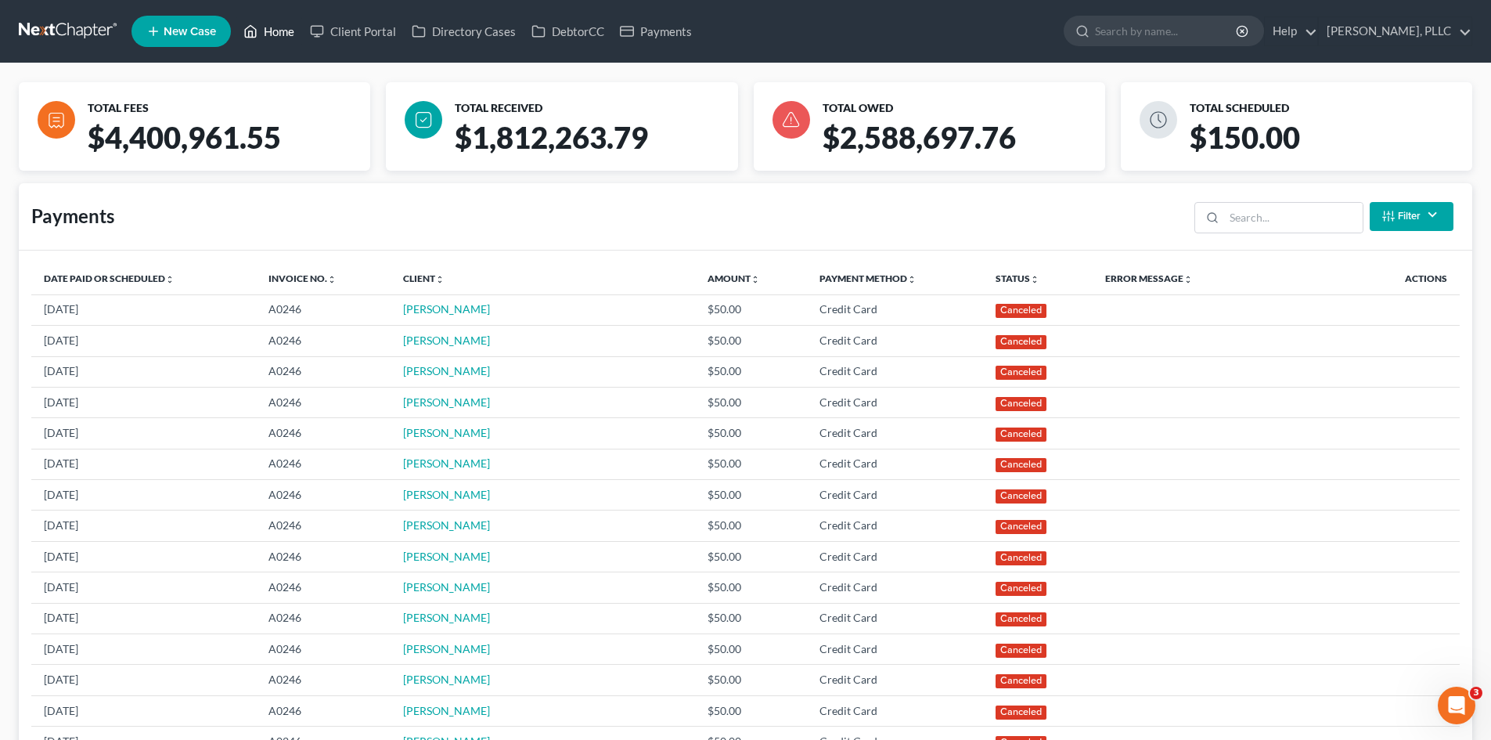
click at [273, 35] on link "Home" at bounding box center [269, 31] width 67 height 28
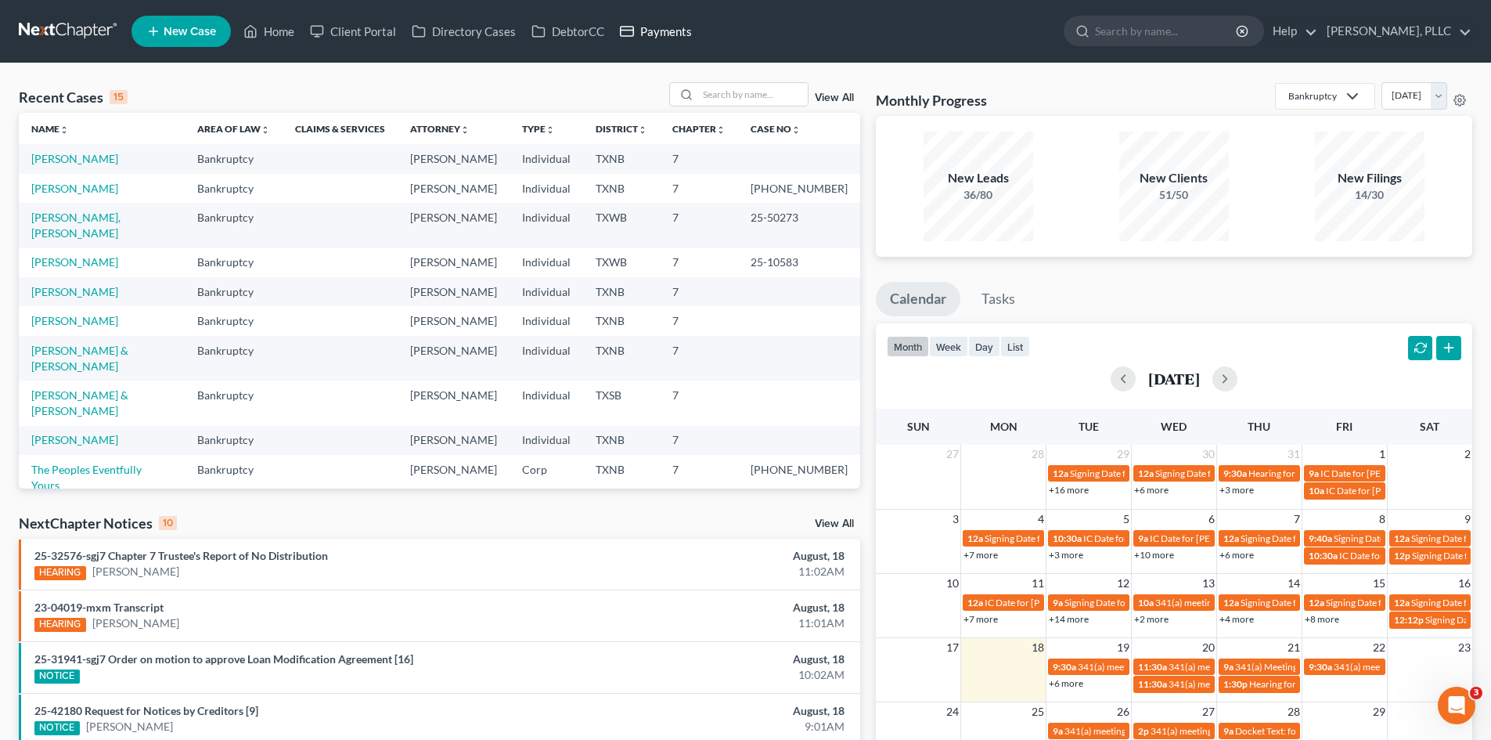
click at [658, 30] on link "Payments" at bounding box center [656, 31] width 88 height 28
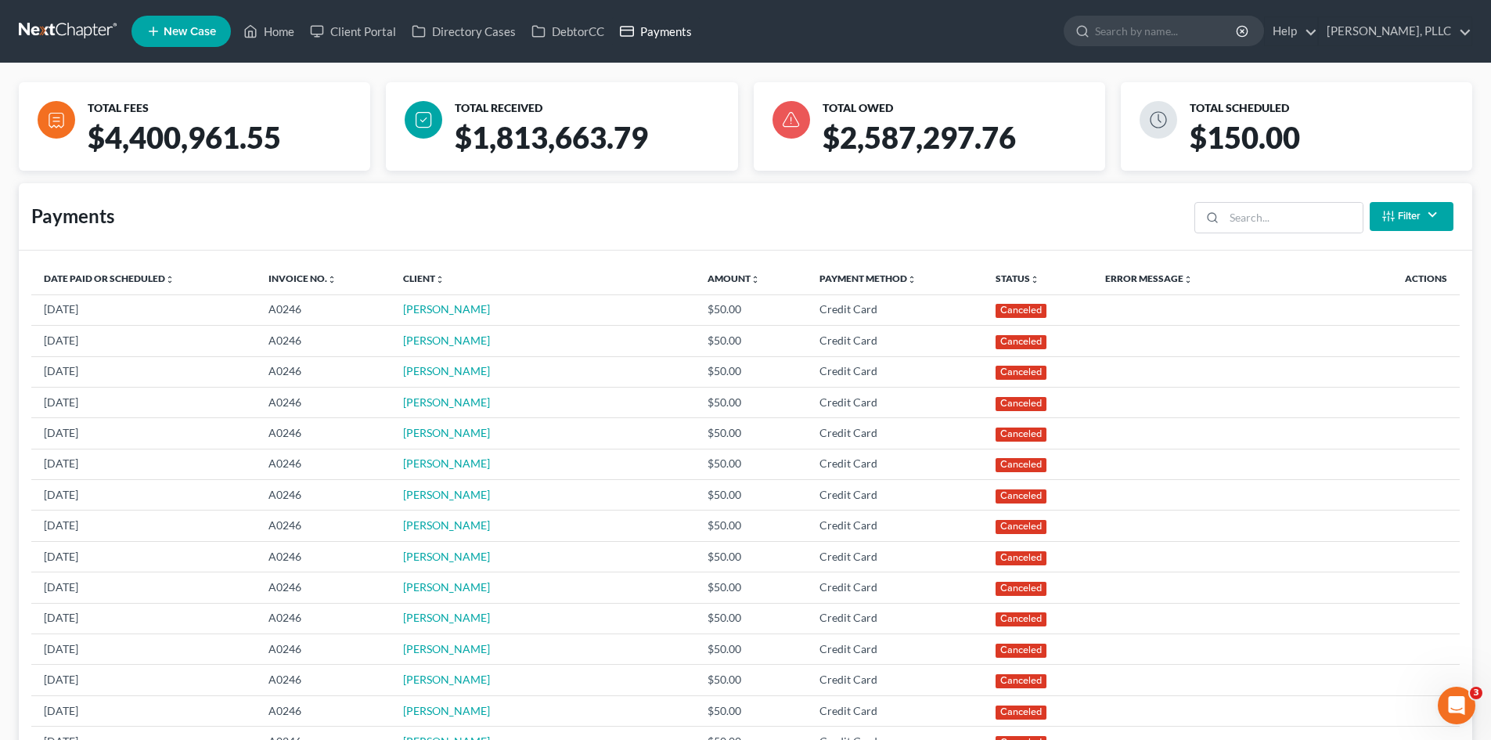
click at [660, 29] on link "Payments" at bounding box center [656, 31] width 88 height 28
click at [369, 38] on link "Client Portal" at bounding box center [353, 31] width 102 height 28
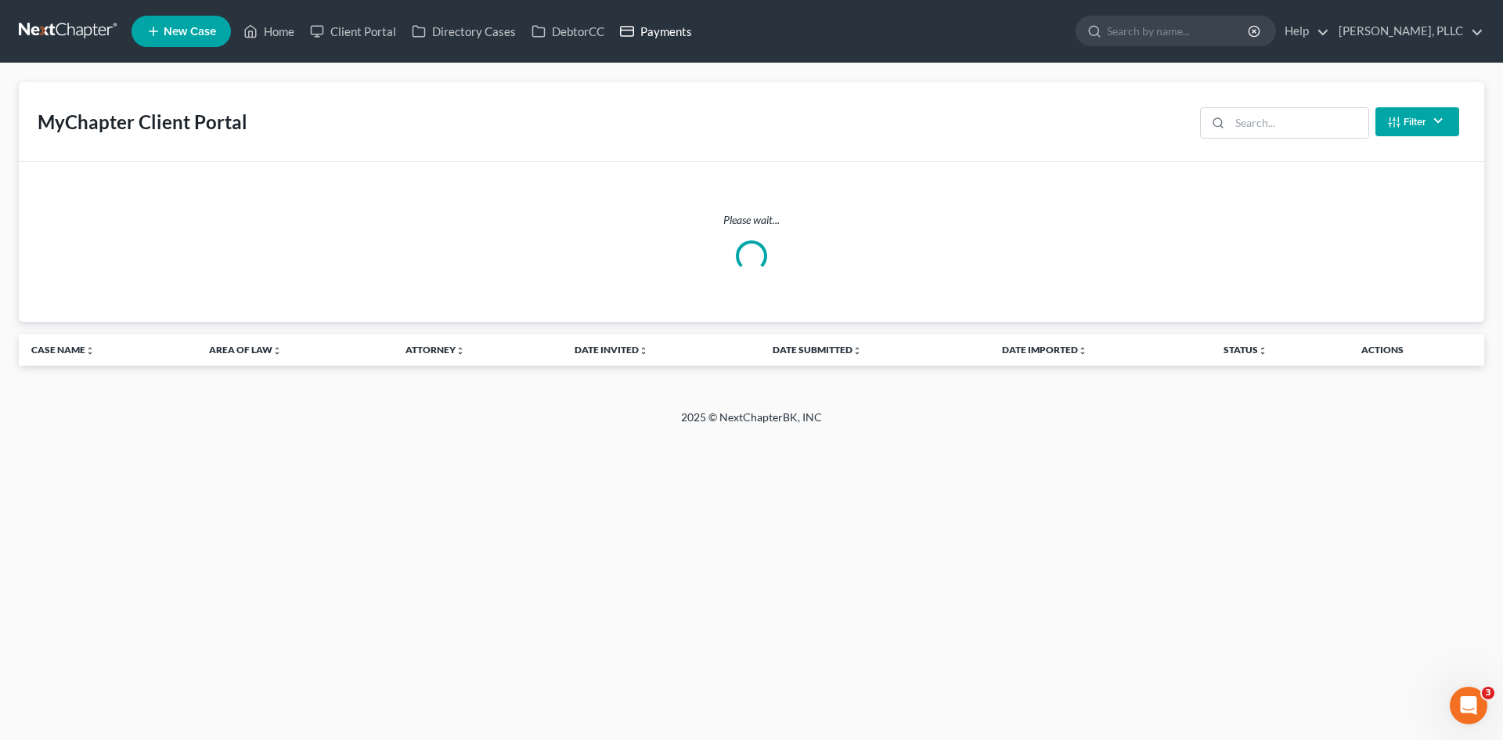
click at [675, 45] on link "Payments" at bounding box center [656, 31] width 88 height 28
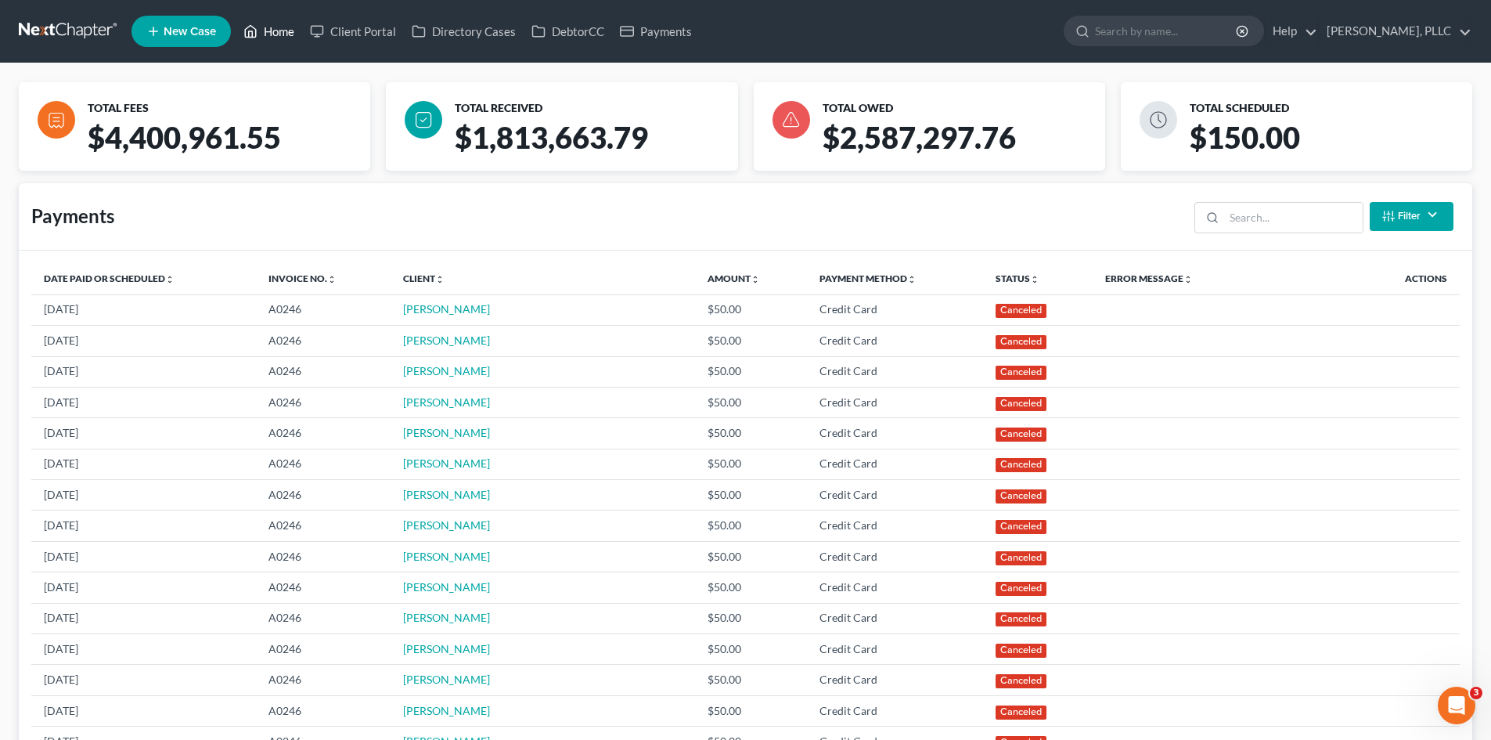
click at [283, 38] on link "Home" at bounding box center [269, 31] width 67 height 28
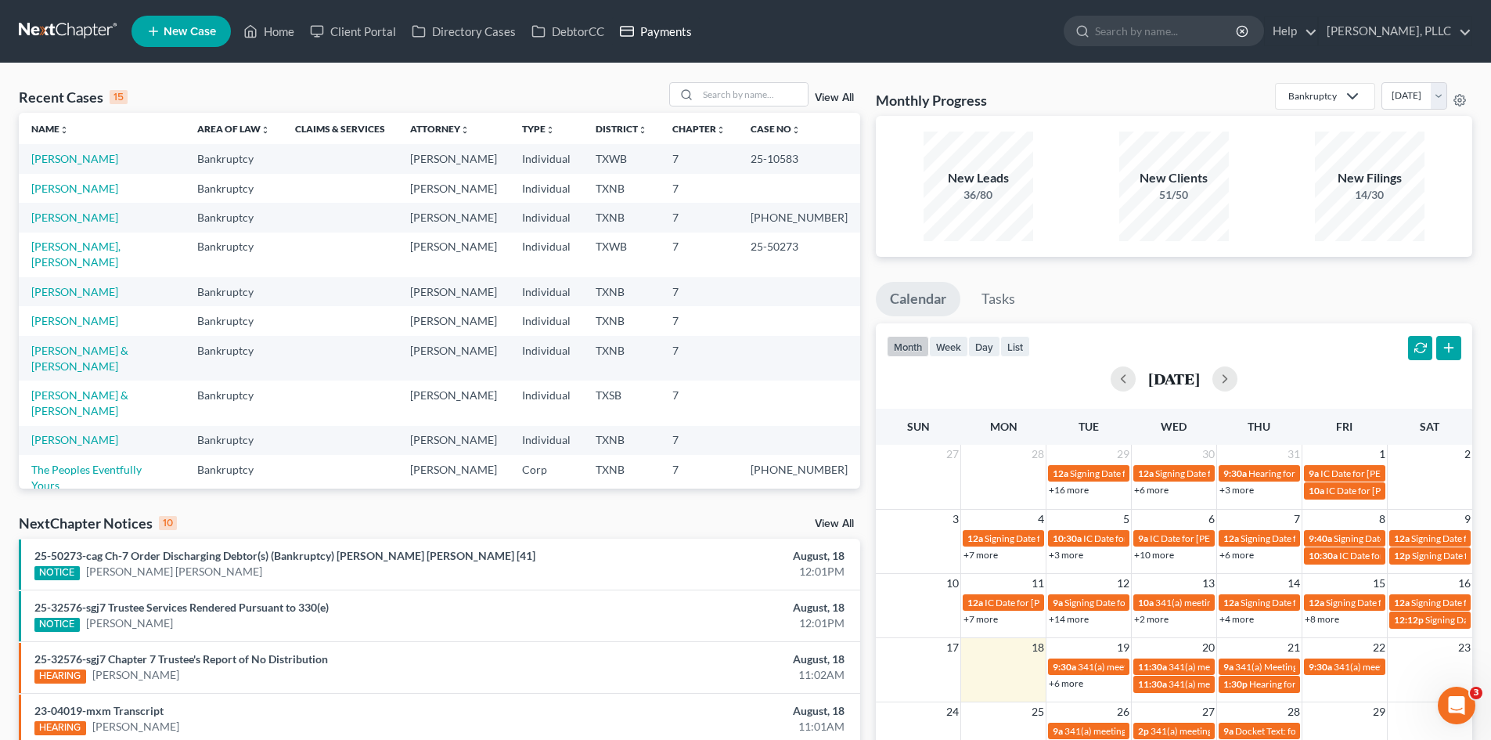
click at [662, 25] on link "Payments" at bounding box center [656, 31] width 88 height 28
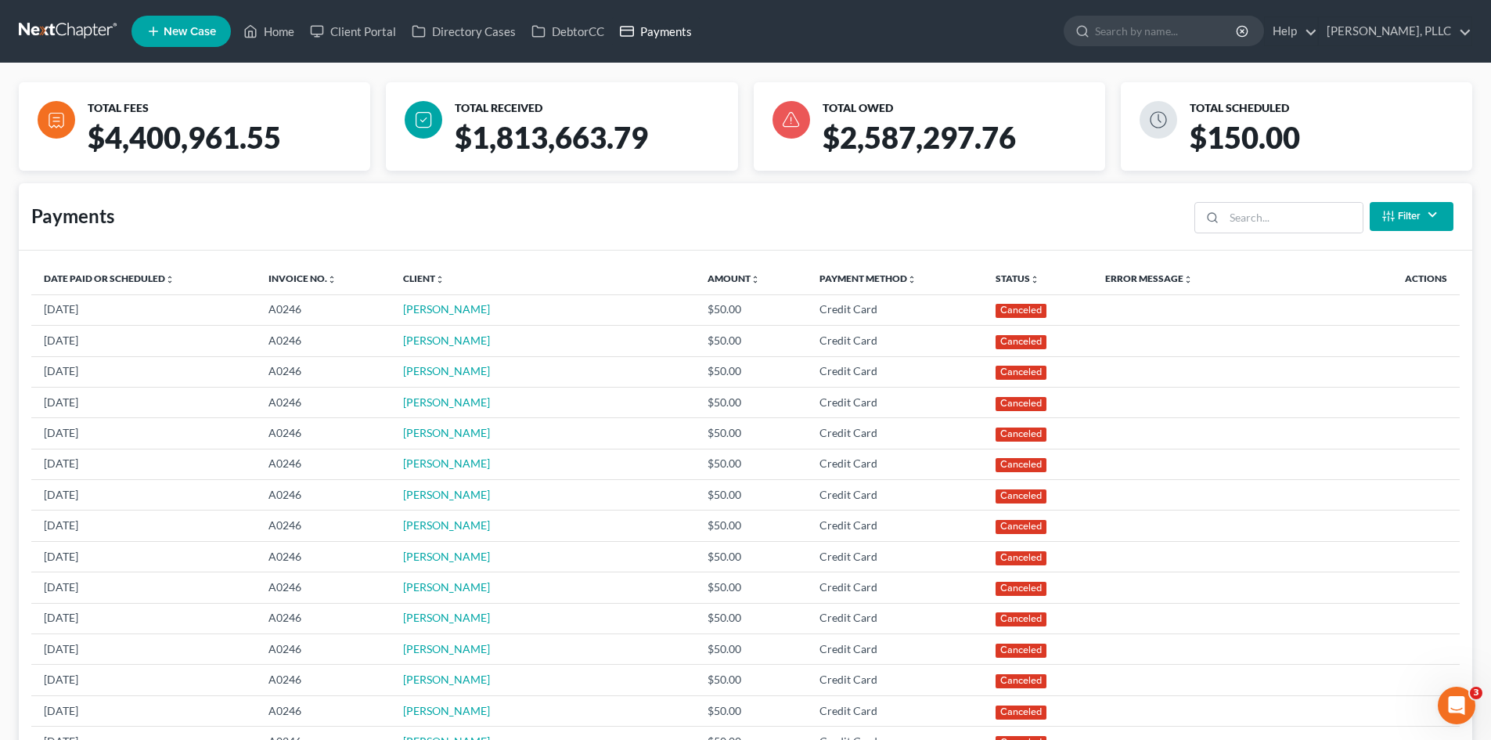
click at [656, 23] on link "Payments" at bounding box center [656, 31] width 88 height 28
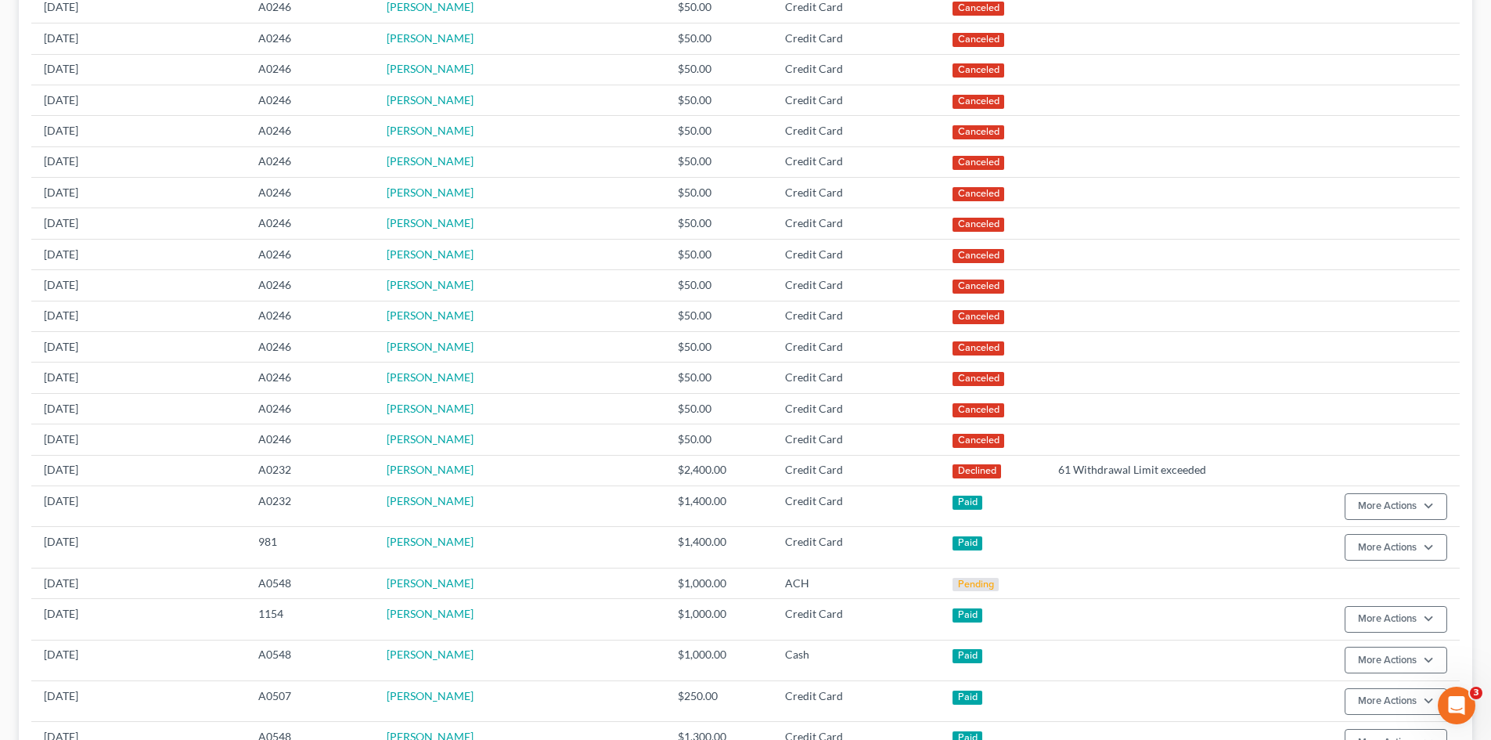
scroll to position [313, 0]
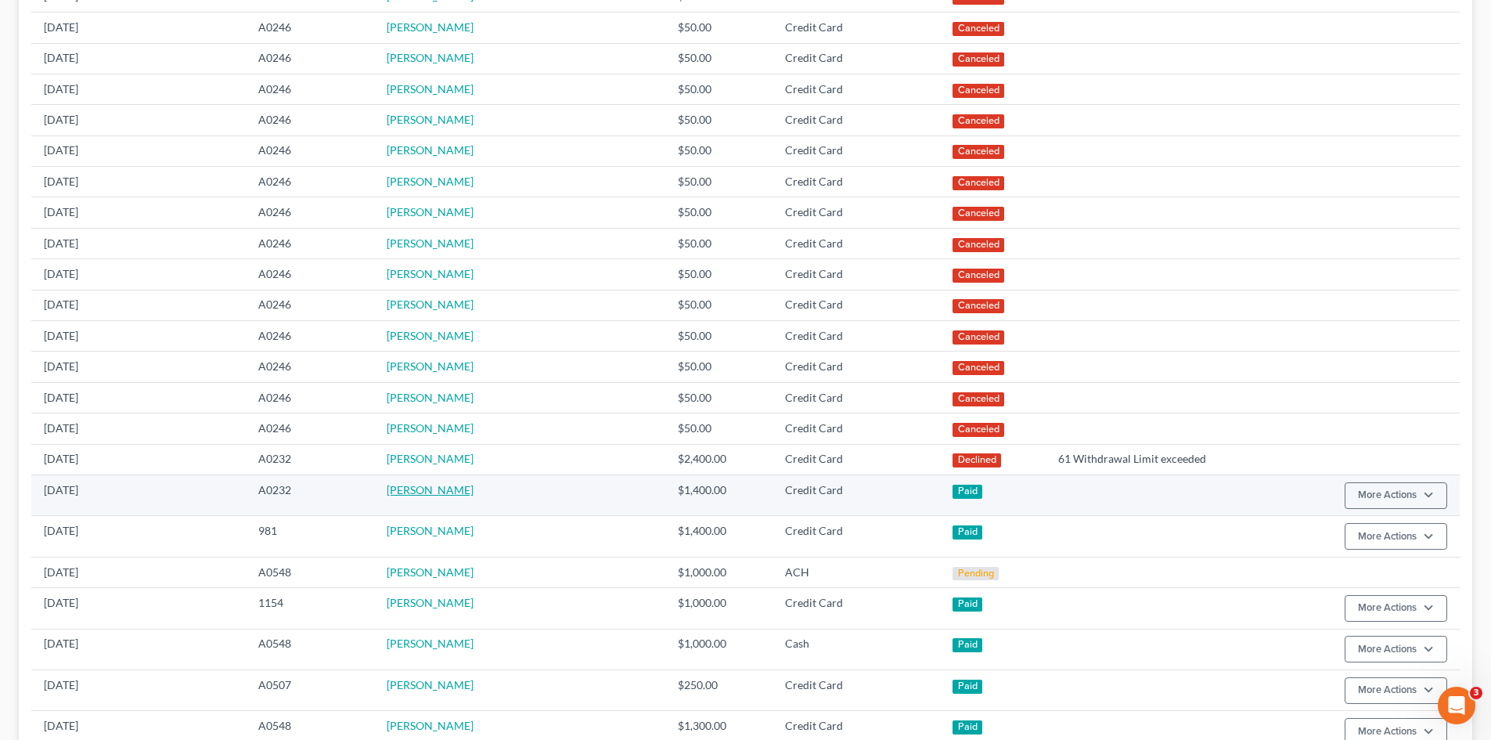
click at [434, 489] on link "[PERSON_NAME]" at bounding box center [430, 489] width 87 height 13
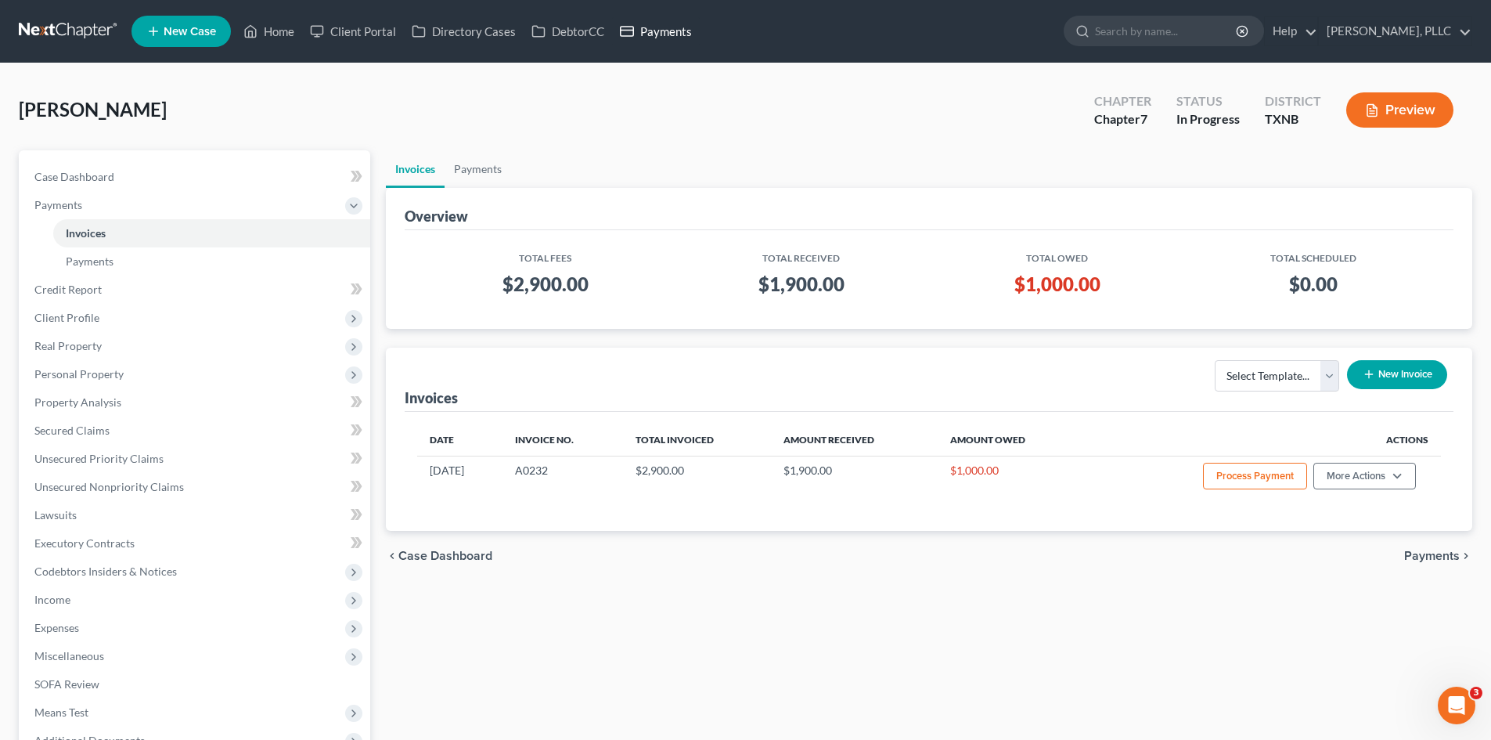
click at [659, 27] on link "Payments" at bounding box center [656, 31] width 88 height 28
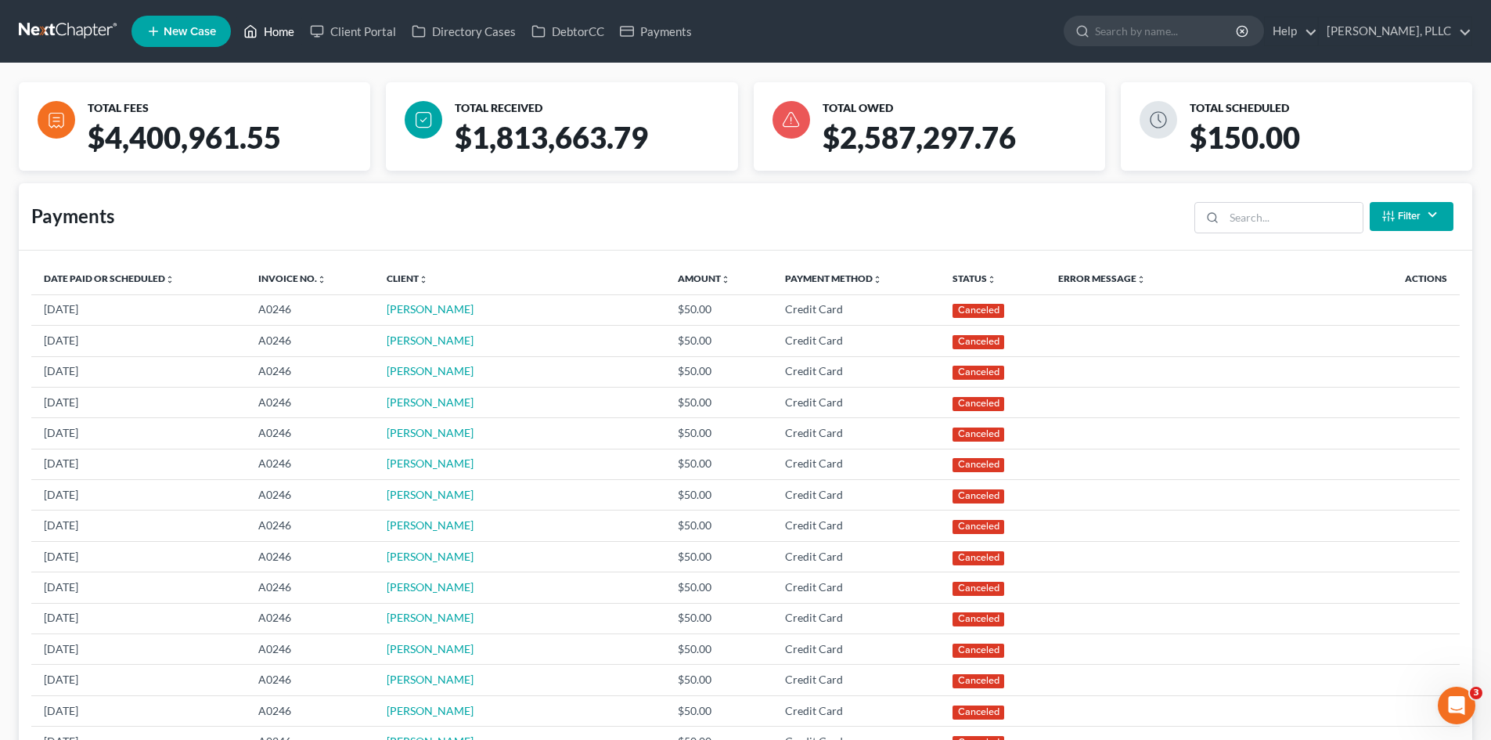
click at [269, 27] on link "Home" at bounding box center [269, 31] width 67 height 28
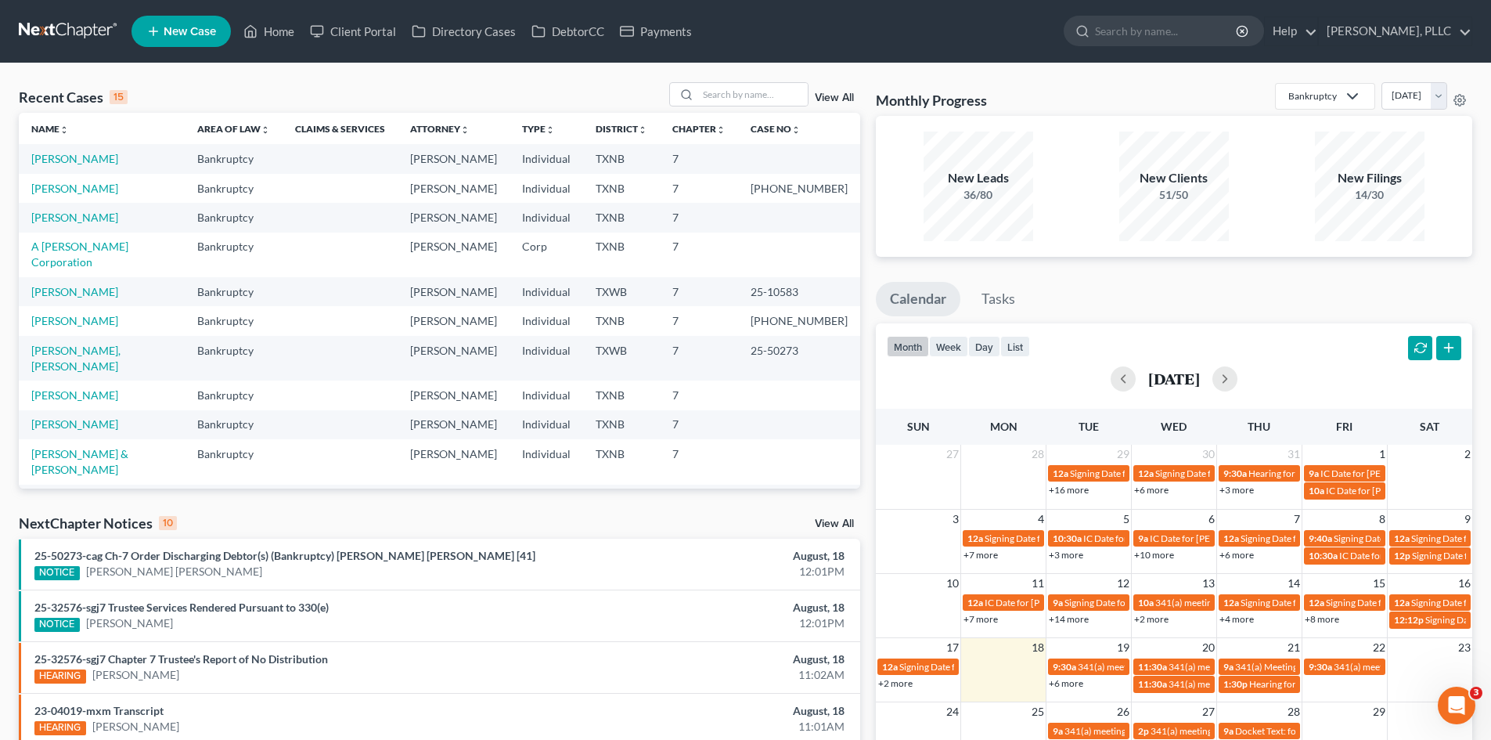
click at [0, 272] on div "Recent Cases 15 View All Name unfold_more expand_more expand_less Area of Law u…" at bounding box center [745, 580] width 1491 height 1035
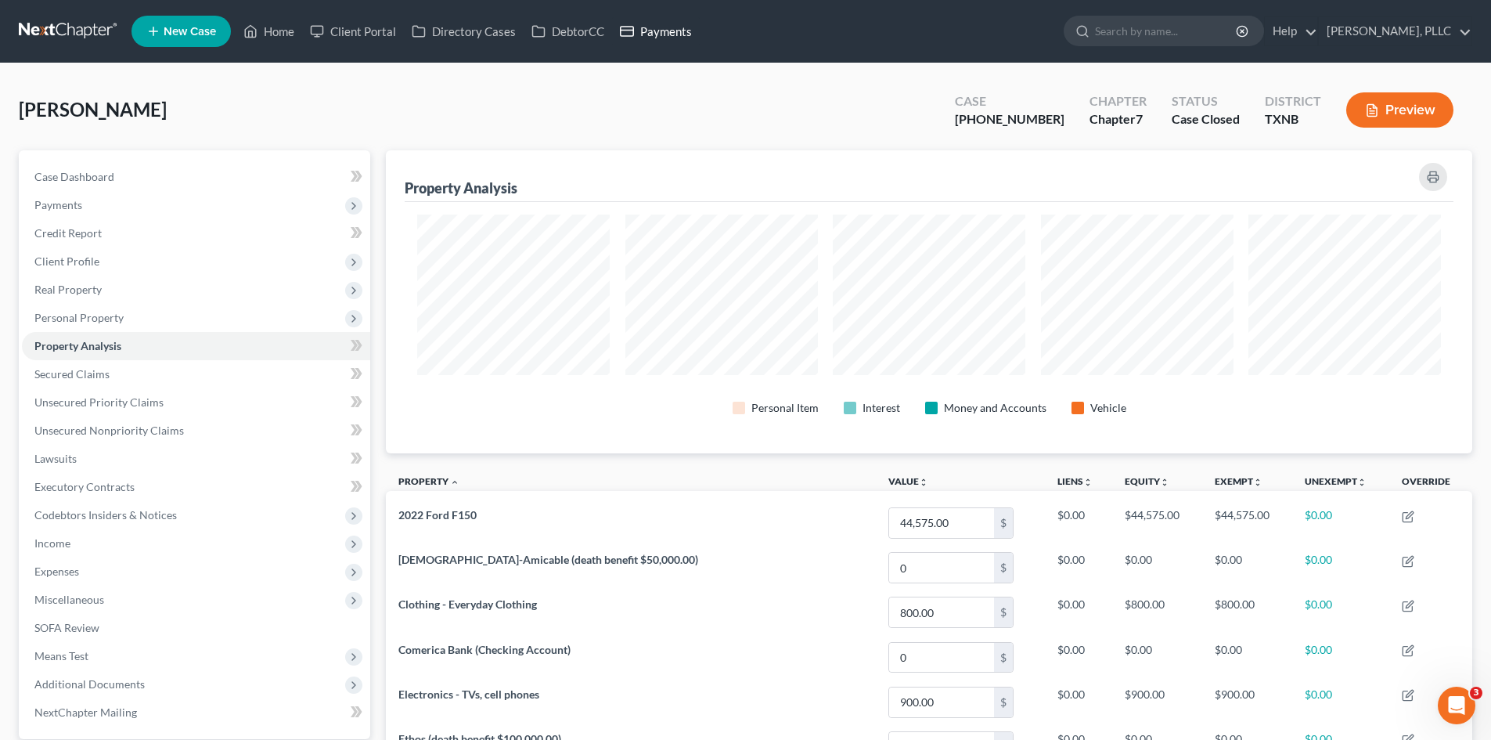
click at [656, 41] on link "Payments" at bounding box center [656, 31] width 88 height 28
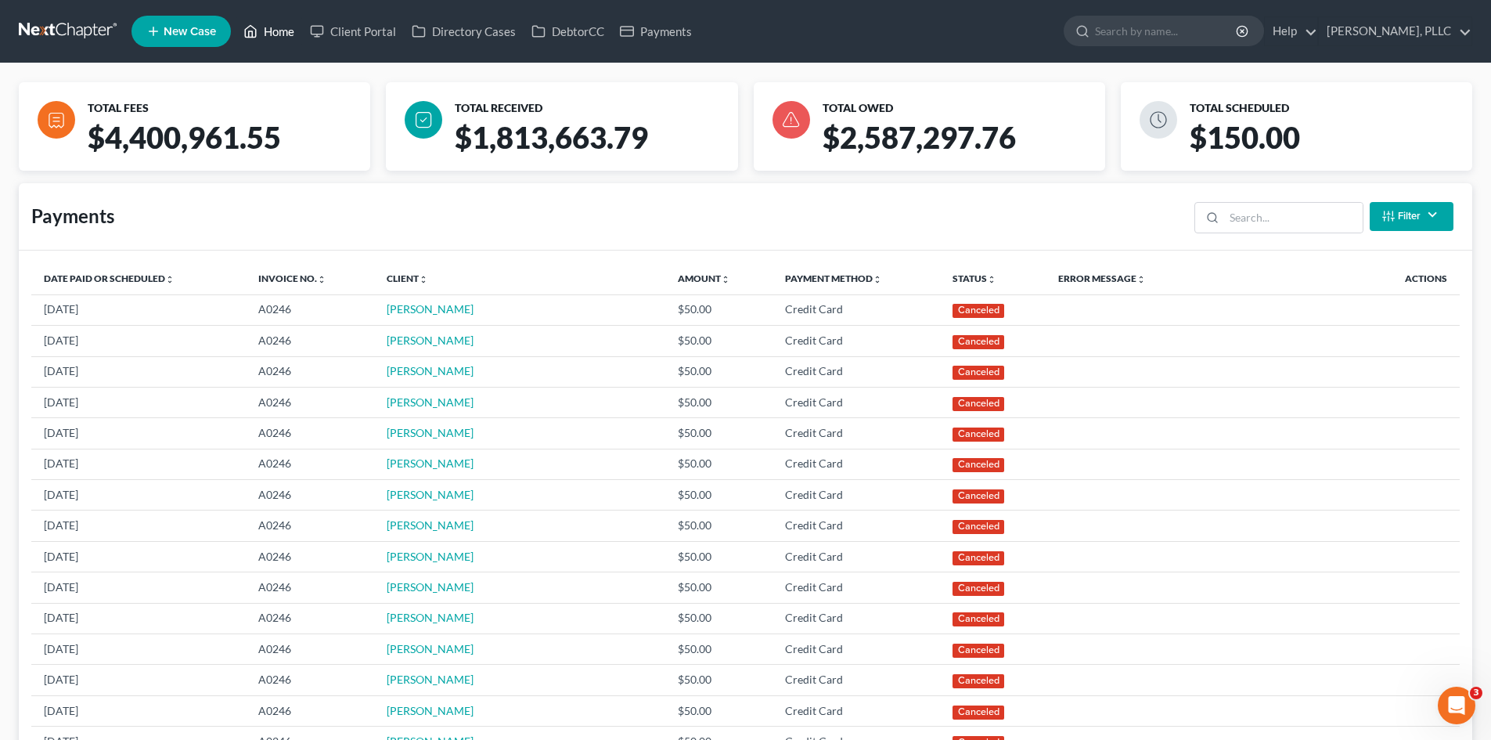
click at [272, 31] on link "Home" at bounding box center [269, 31] width 67 height 28
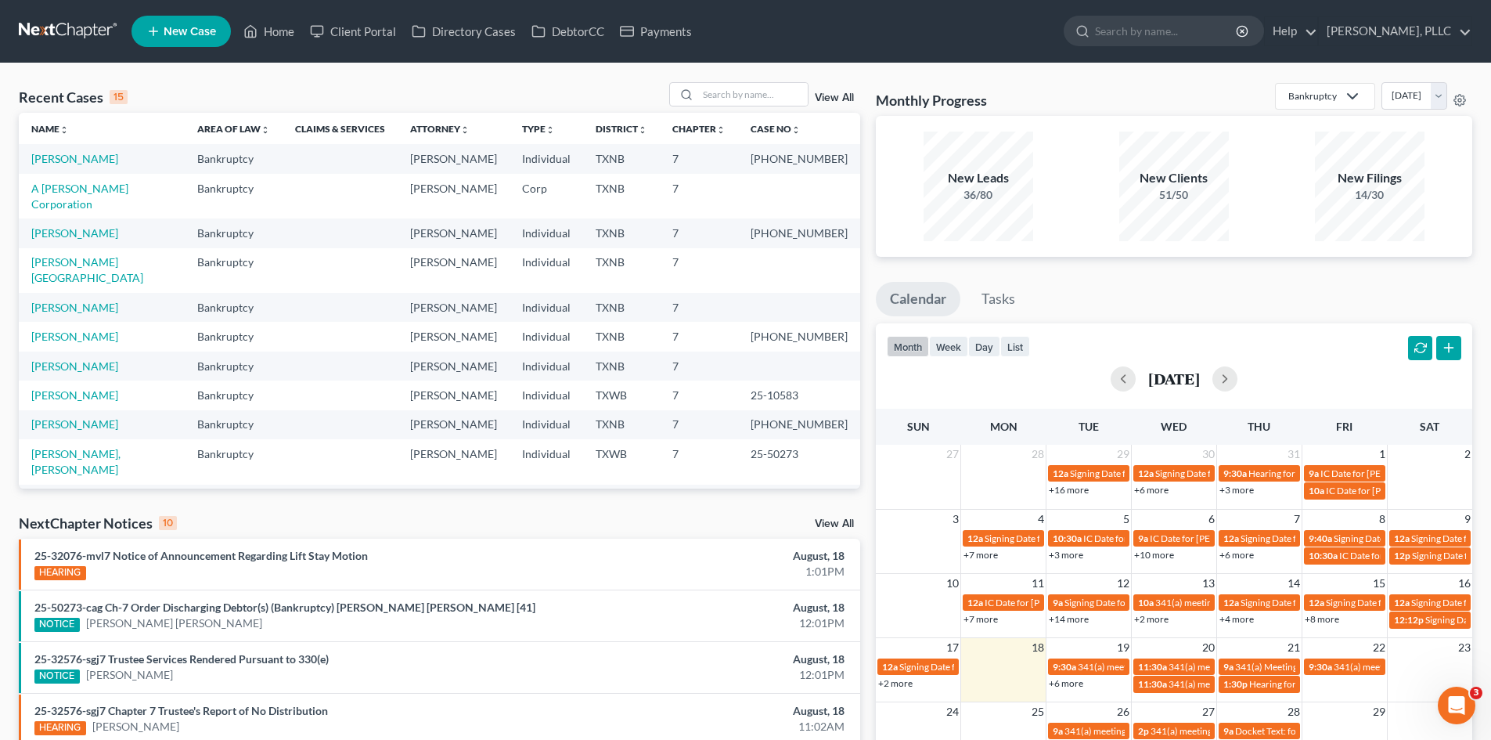
click at [1085, 299] on ul "Calendar Tasks" at bounding box center [1174, 302] width 596 height 41
click at [1187, 312] on ul "Calendar Tasks" at bounding box center [1174, 302] width 596 height 41
click at [0, 154] on div "Recent Cases 15 View All Name unfold_more expand_more expand_less Area of Law u…" at bounding box center [745, 580] width 1491 height 1035
click at [668, 25] on link "Payments" at bounding box center [656, 31] width 88 height 28
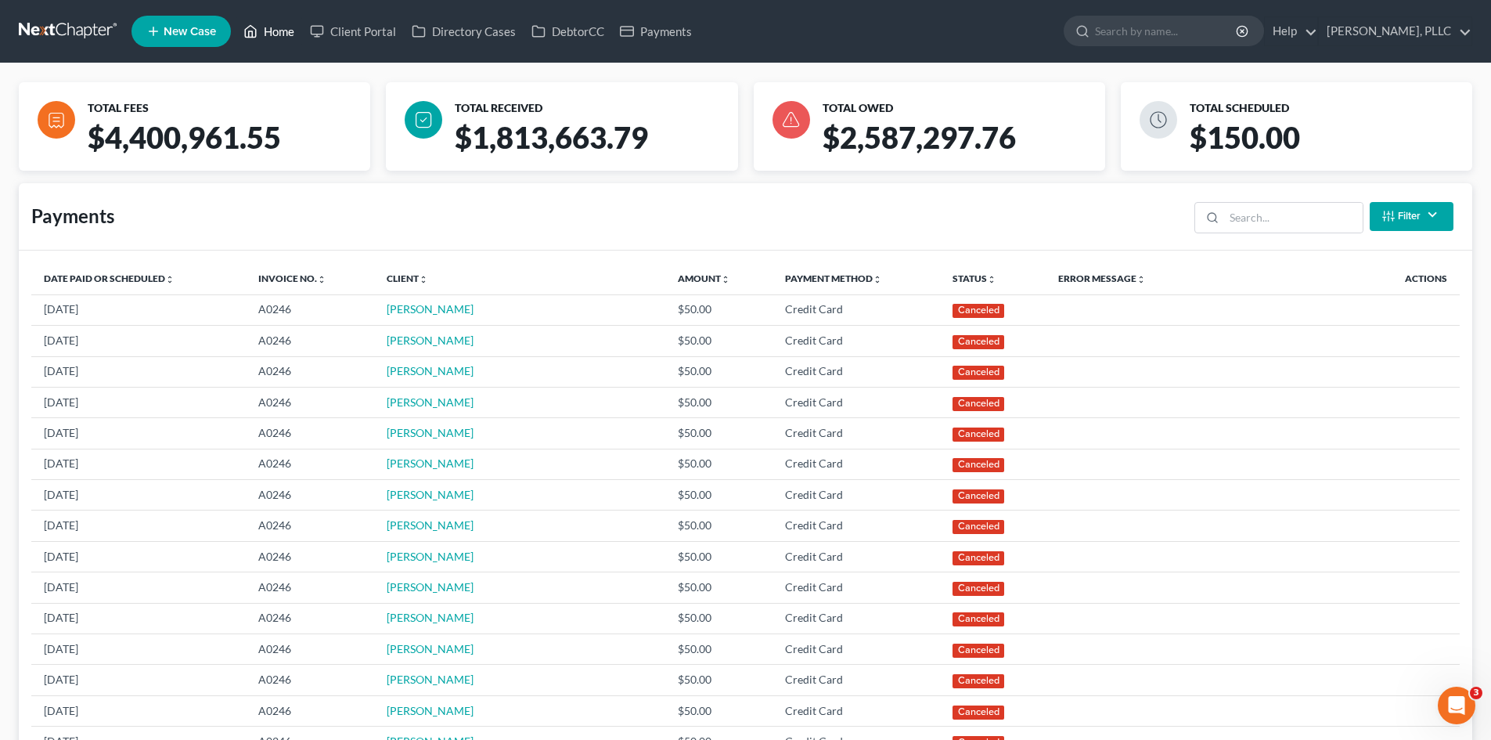
click at [297, 31] on link "Home" at bounding box center [269, 31] width 67 height 28
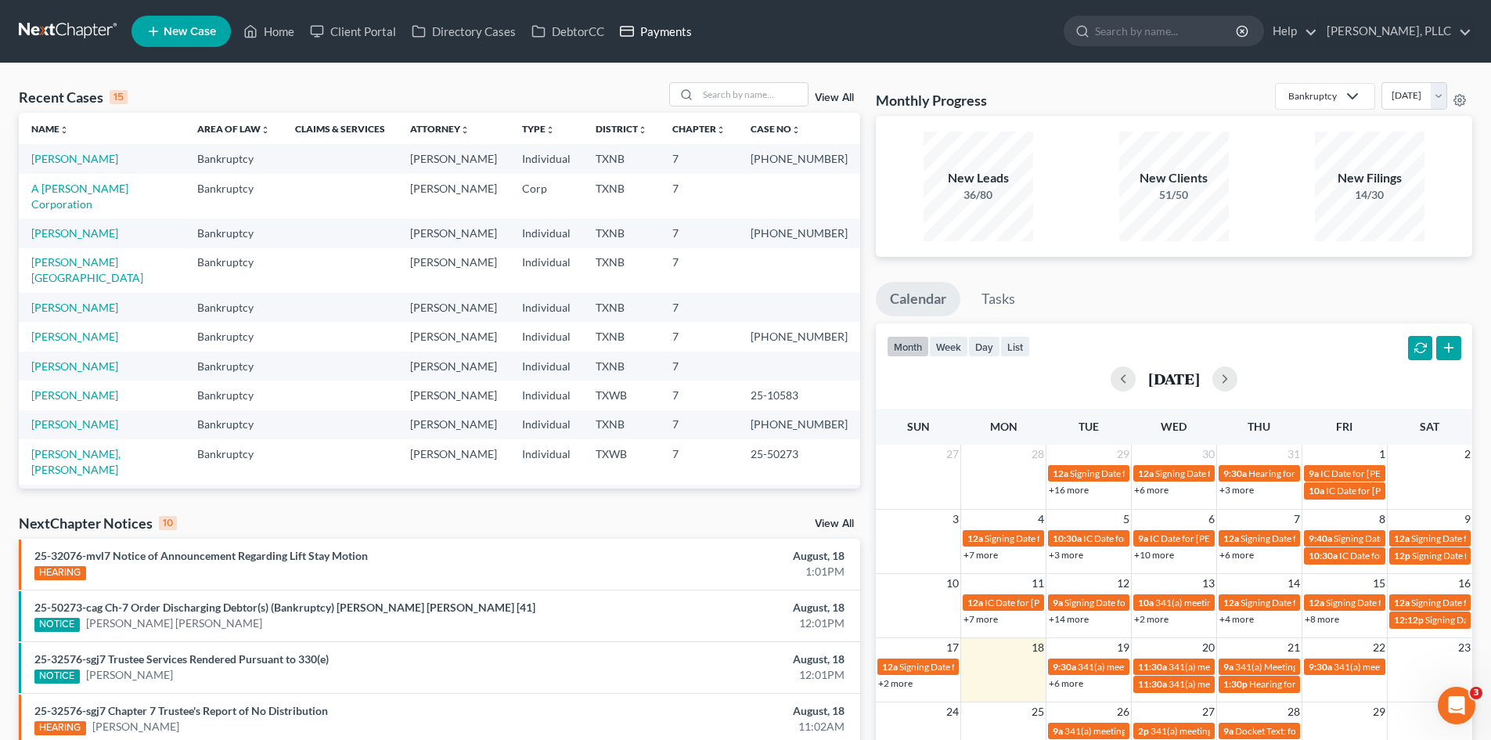
click at [679, 38] on link "Payments" at bounding box center [656, 31] width 88 height 28
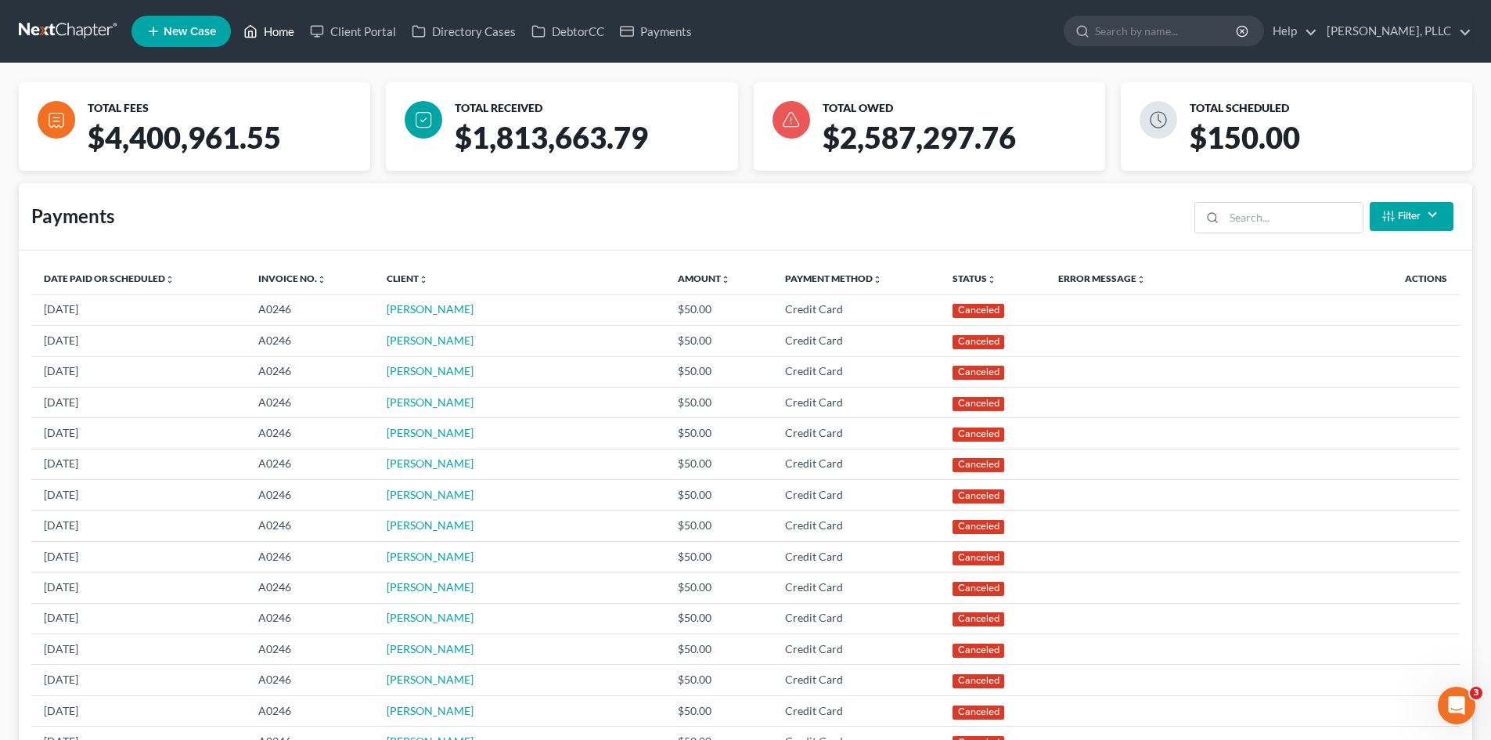
click at [268, 32] on link "Home" at bounding box center [269, 31] width 67 height 28
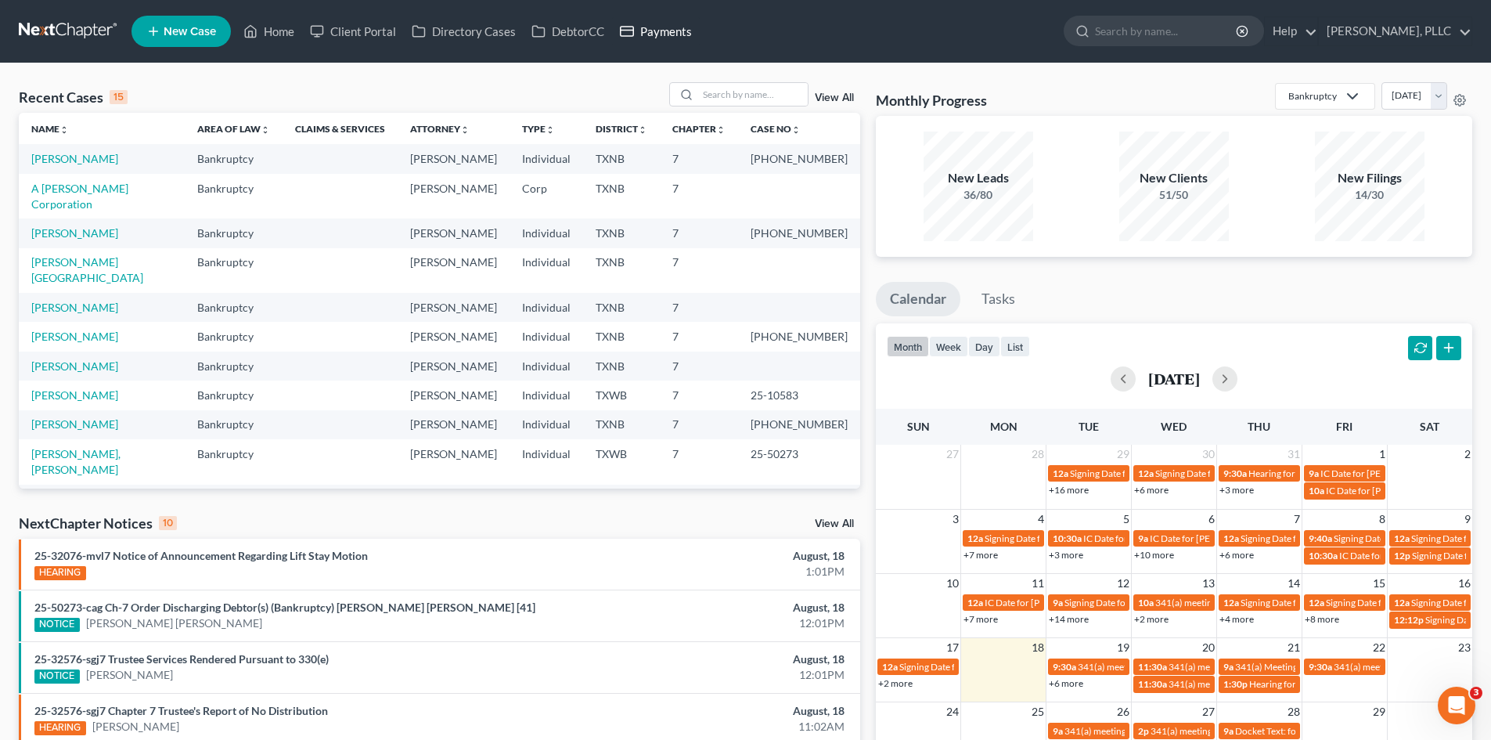
click at [655, 39] on link "Payments" at bounding box center [656, 31] width 88 height 28
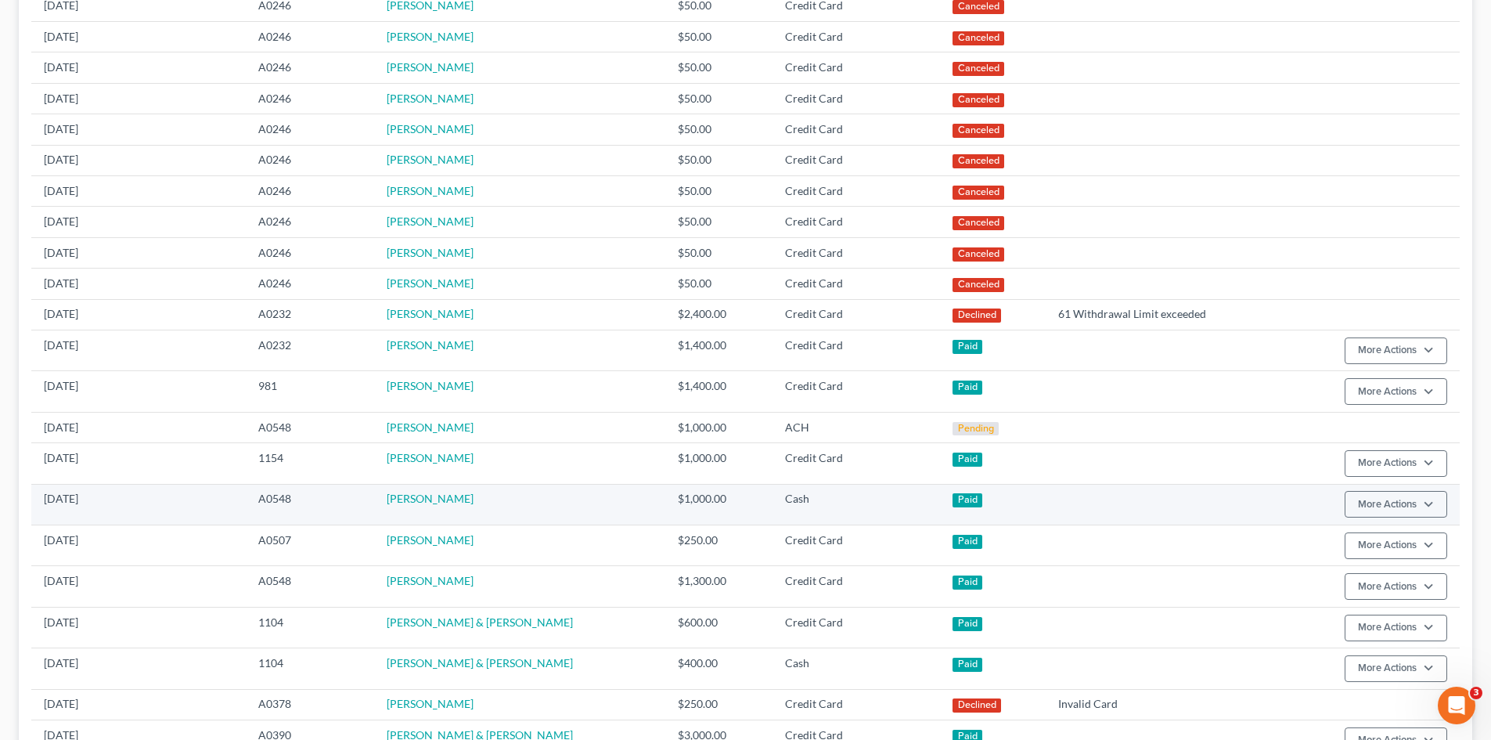
scroll to position [470, 0]
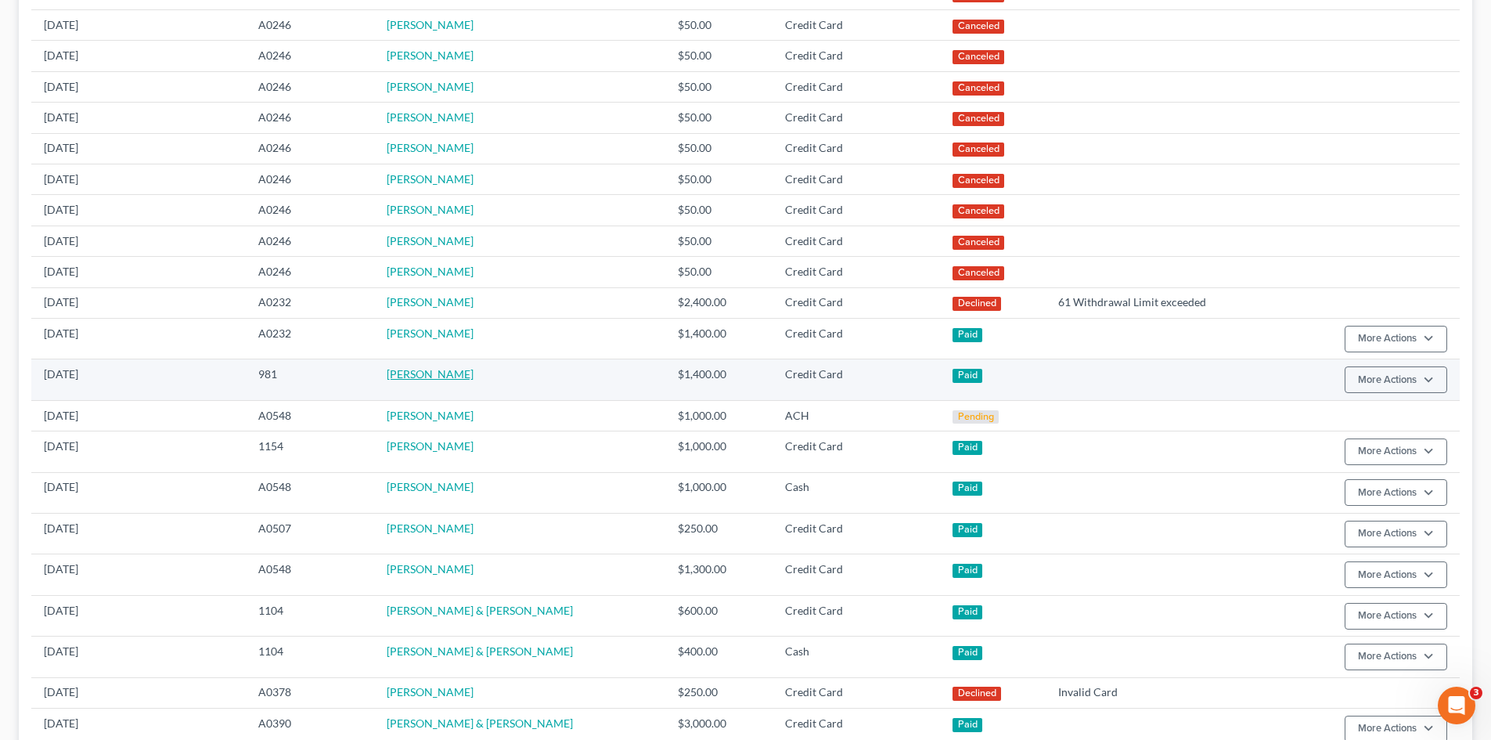
click at [425, 373] on link "[PERSON_NAME]" at bounding box center [430, 373] width 87 height 13
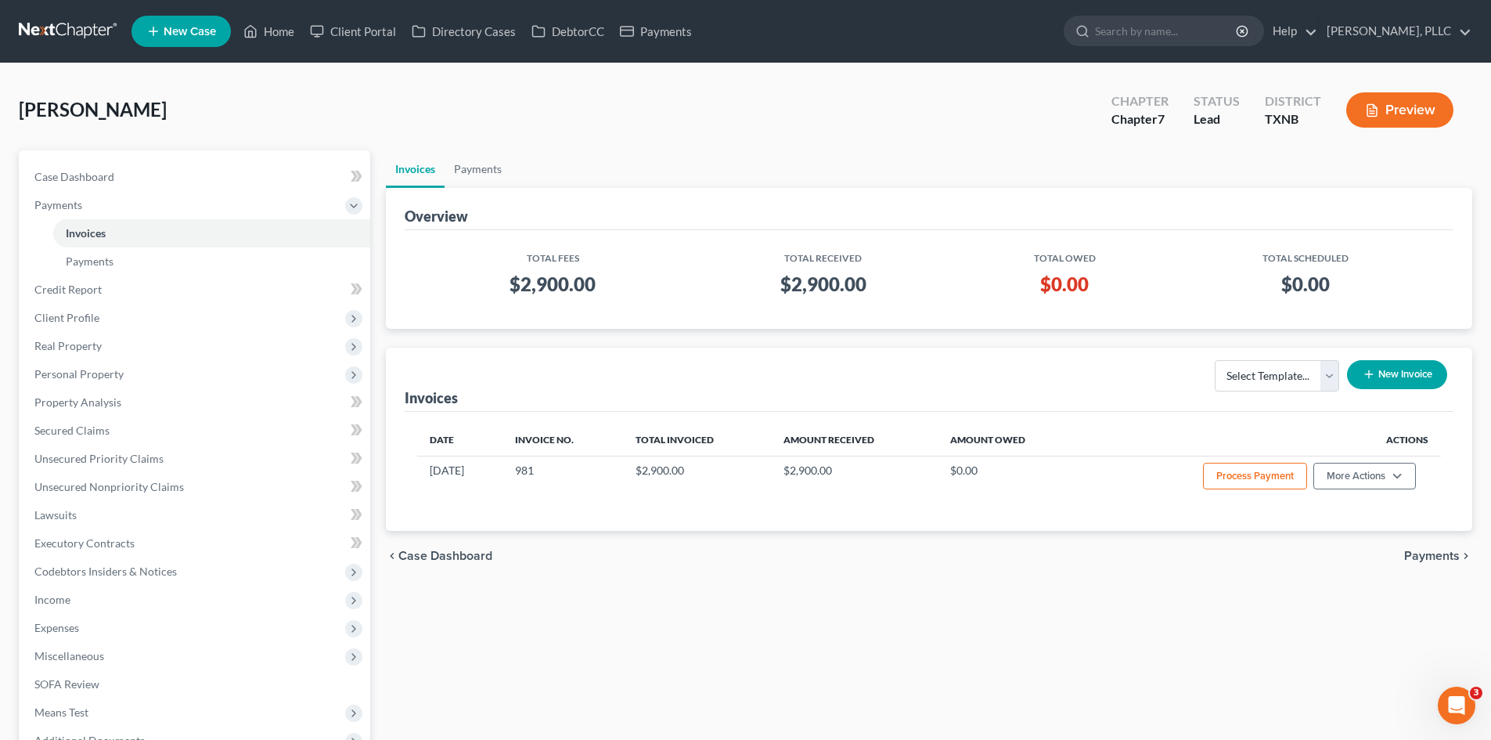
click at [643, 52] on nav "Home New Case Client Portal Directory Cases DebtorCC Payments [PERSON_NAME], PL…" at bounding box center [745, 31] width 1491 height 63
click at [647, 34] on link "Payments" at bounding box center [656, 31] width 88 height 28
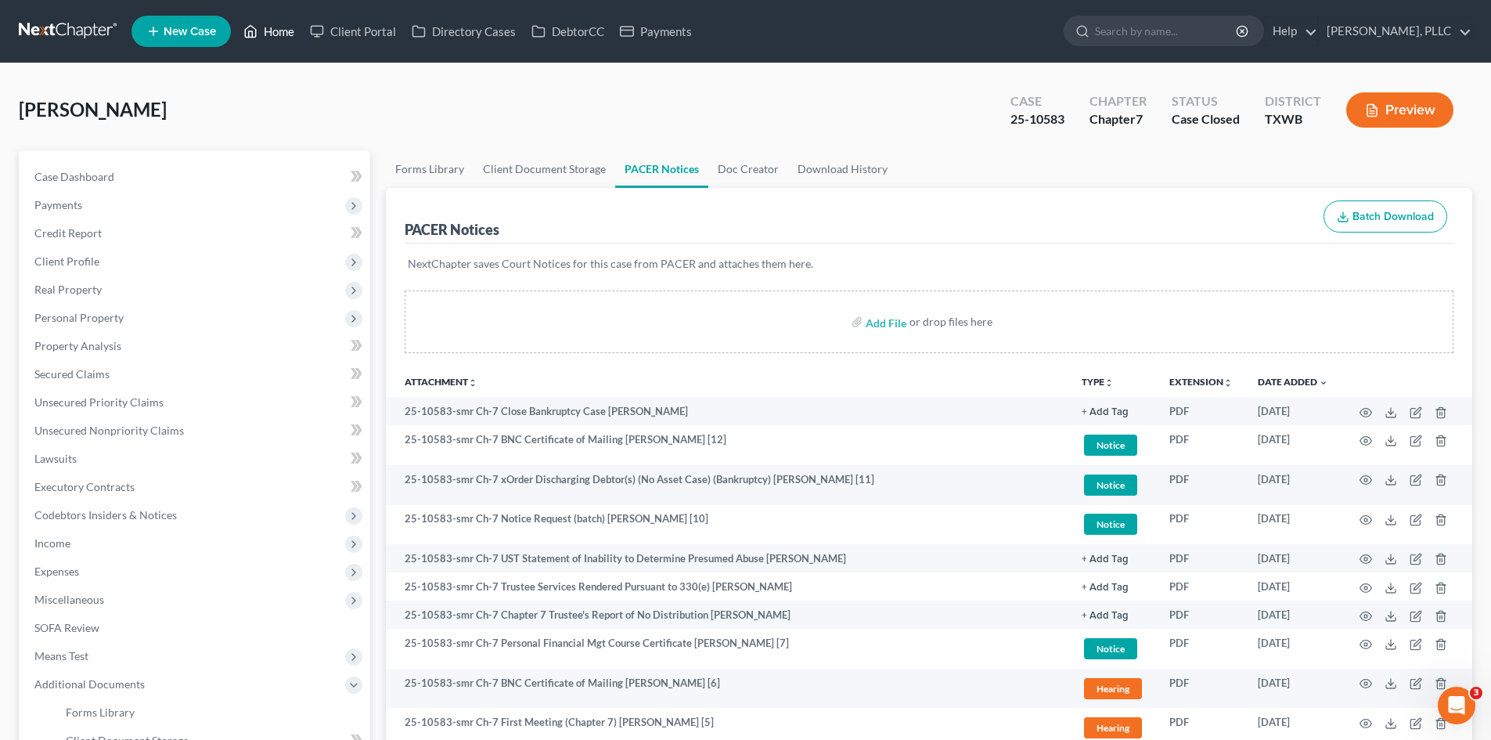
click at [275, 39] on link "Home" at bounding box center [269, 31] width 67 height 28
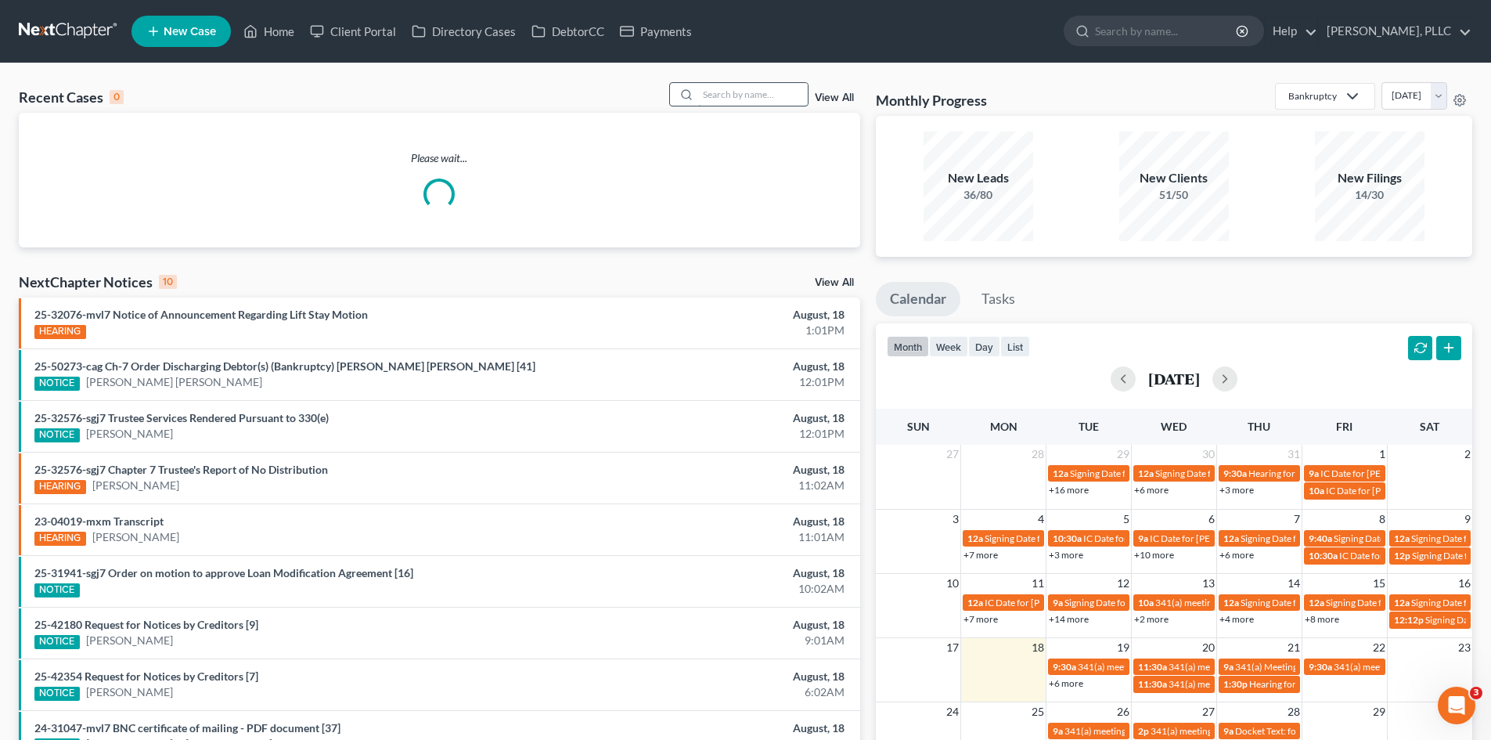
click at [733, 90] on input "search" at bounding box center [753, 94] width 110 height 23
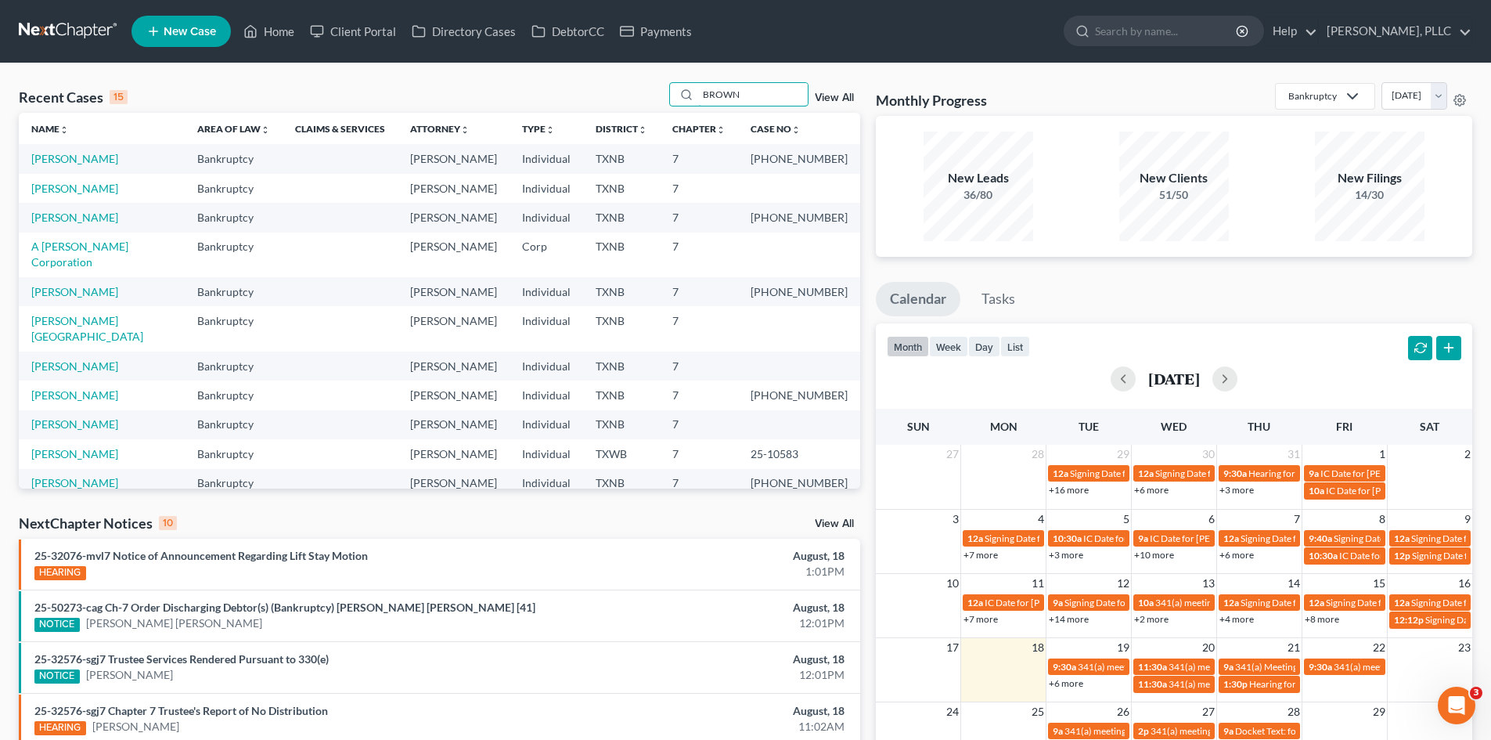
type input "BROWN"
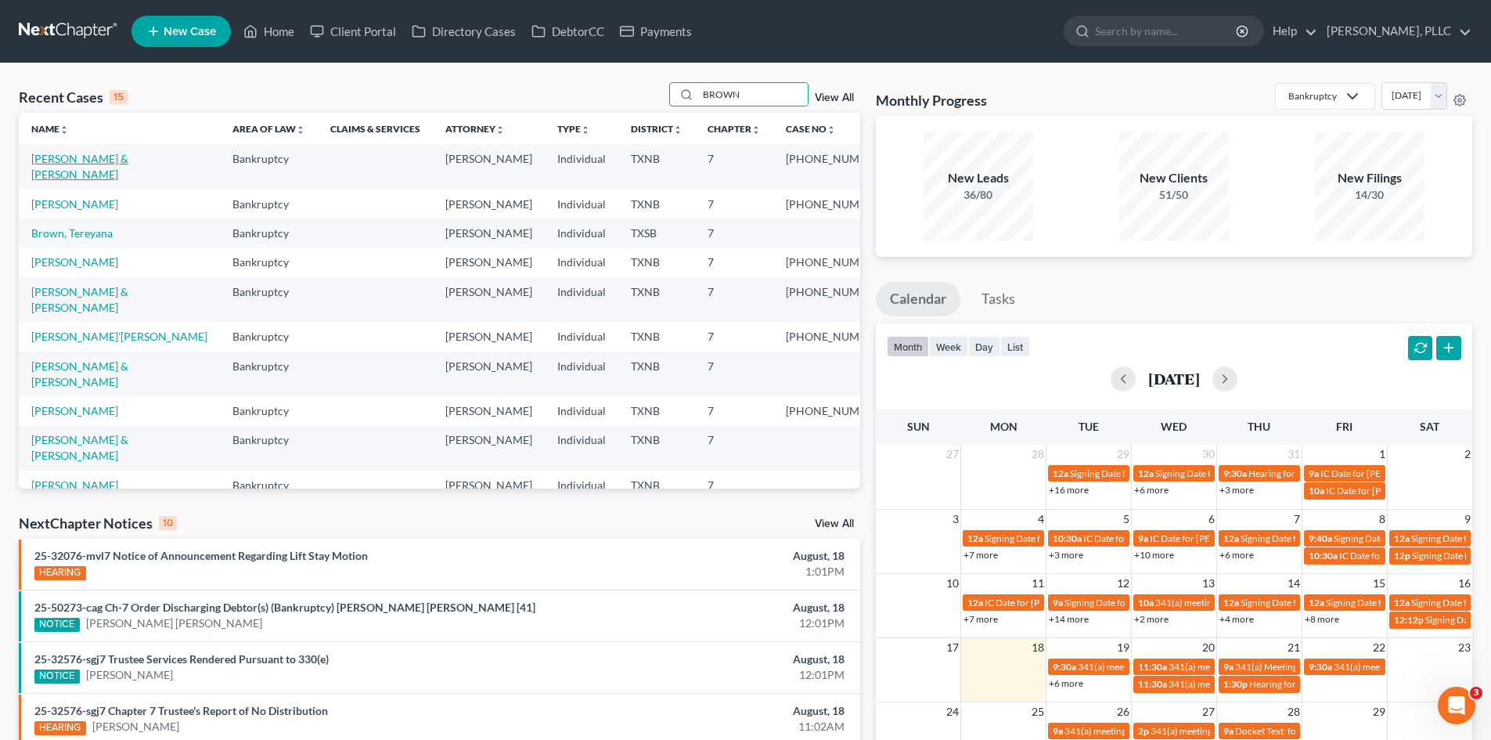
click at [74, 164] on link "[PERSON_NAME] & [PERSON_NAME]" at bounding box center [79, 166] width 97 height 29
select select "4"
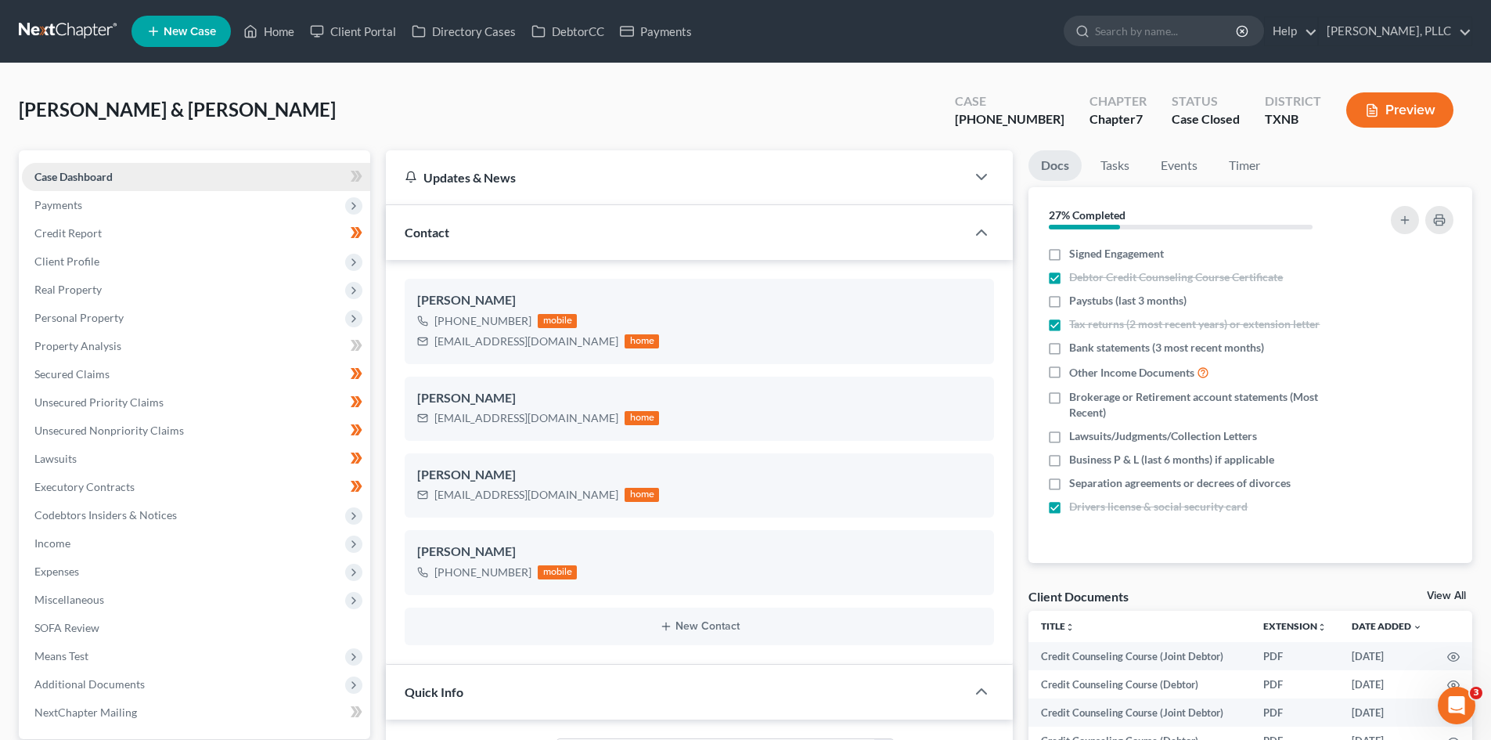
drag, startPoint x: 148, startPoint y: 175, endPoint x: 106, endPoint y: 182, distance: 42.9
click at [109, 180] on span "Case Dashboard" at bounding box center [73, 176] width 78 height 13
click at [263, 210] on span "Payments" at bounding box center [196, 205] width 348 height 28
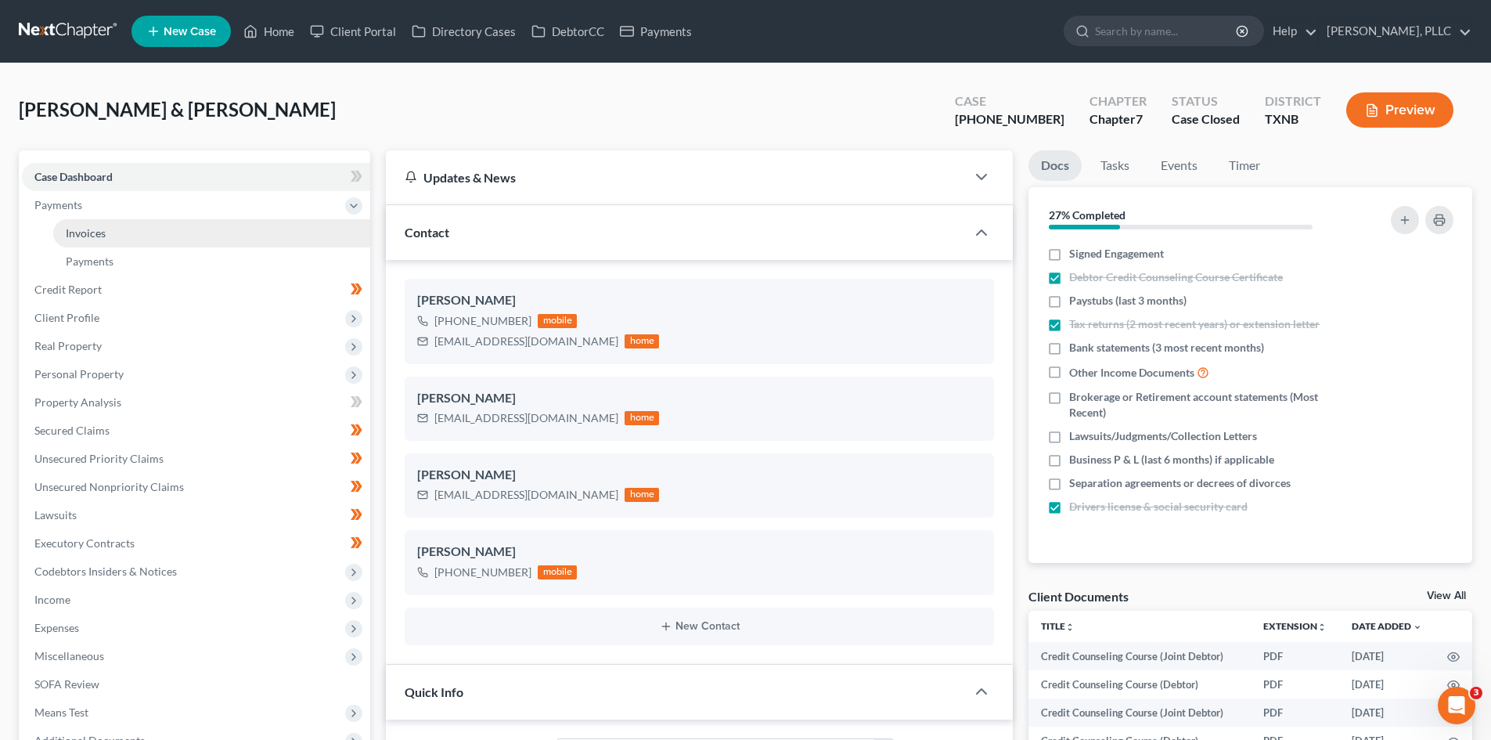
click at [216, 229] on link "Invoices" at bounding box center [211, 233] width 317 height 28
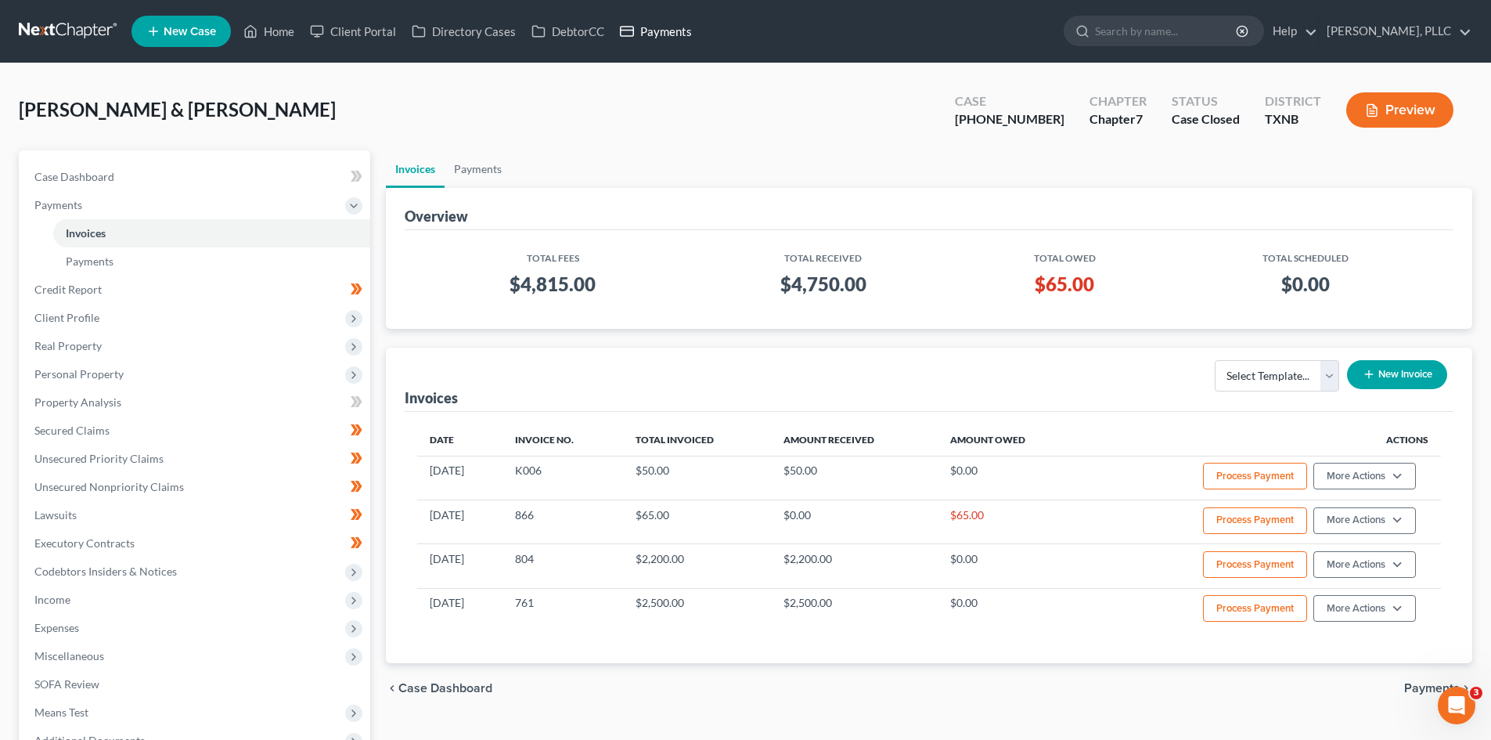
click at [683, 33] on link "Payments" at bounding box center [656, 31] width 88 height 28
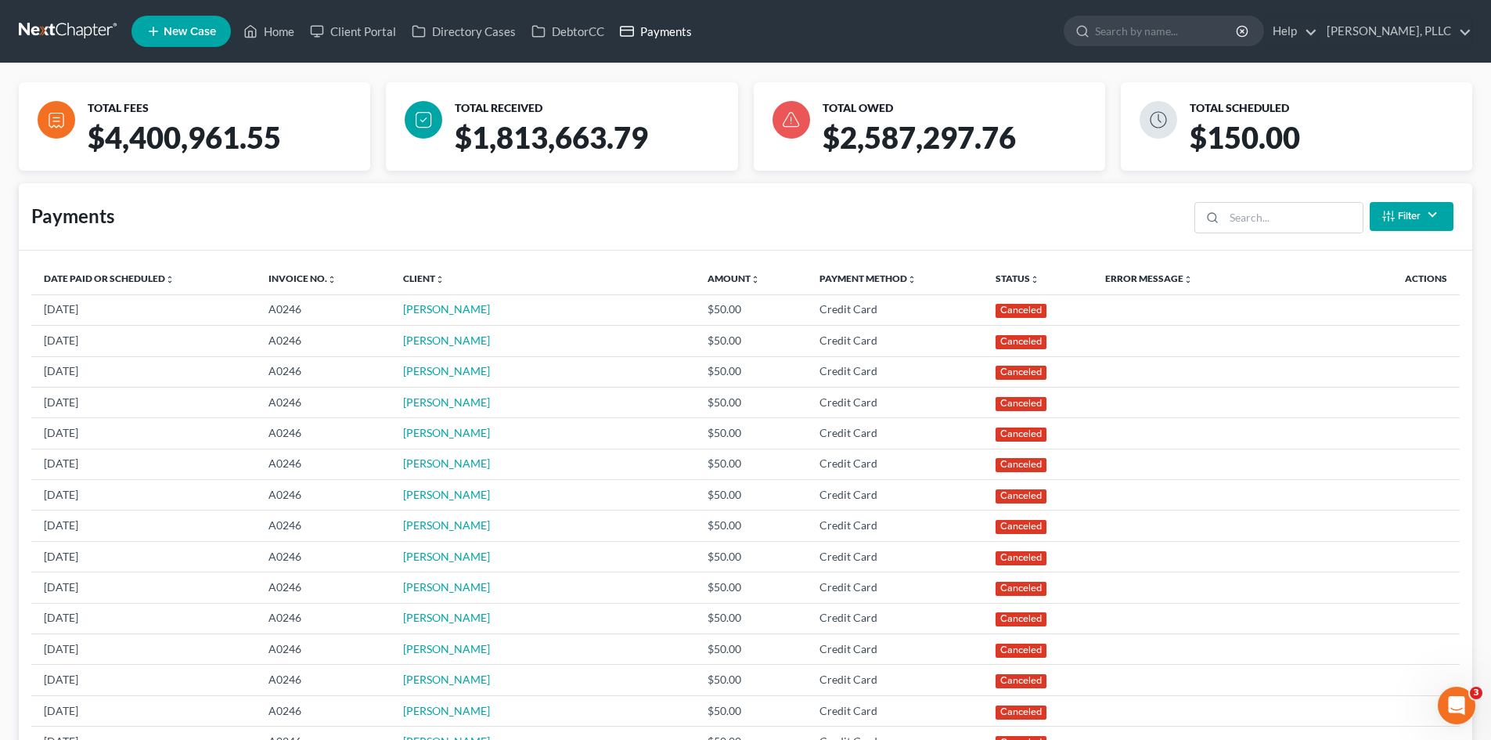
click at [681, 34] on link "Payments" at bounding box center [656, 31] width 88 height 28
click at [285, 40] on link "Home" at bounding box center [269, 31] width 67 height 28
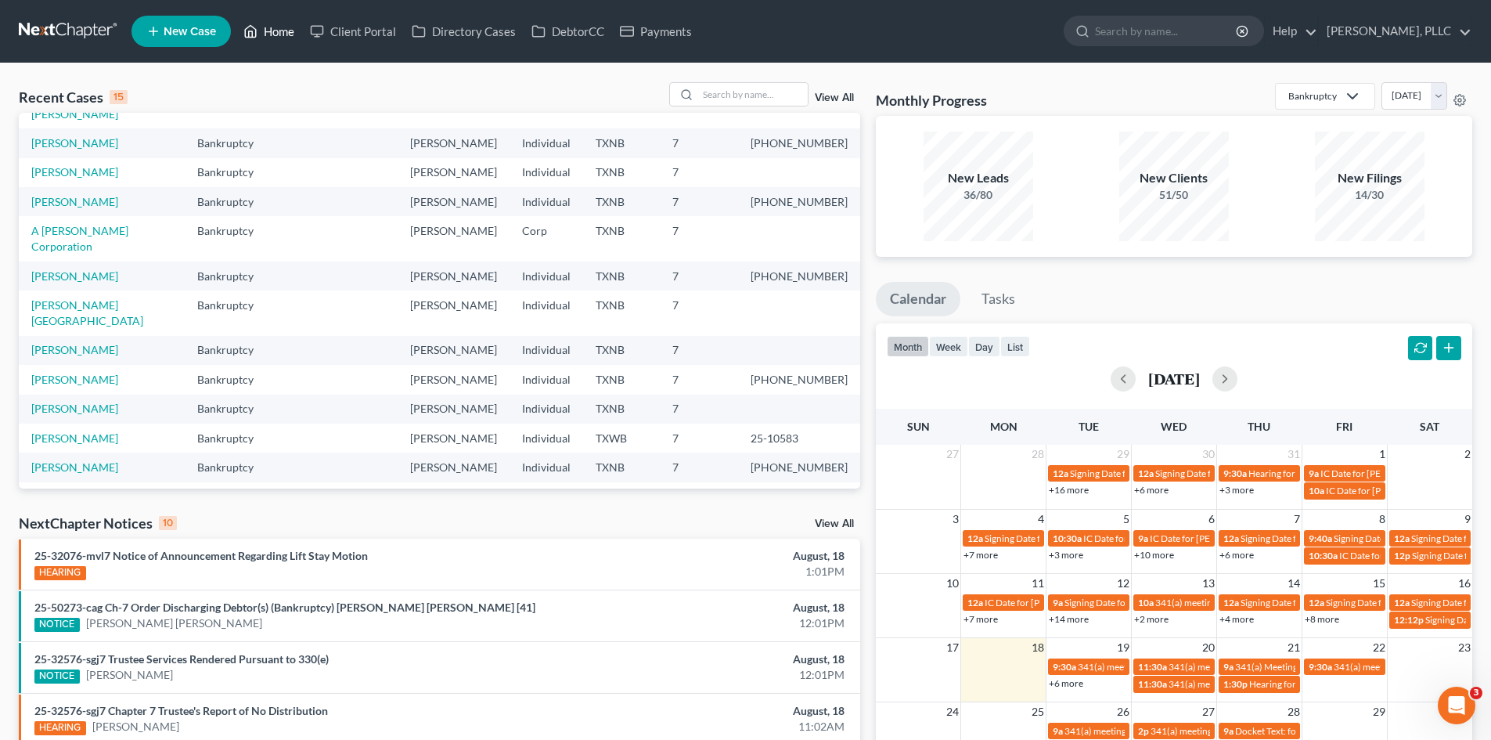
scroll to position [107, 0]
click at [1053, 308] on ul "Calendar Tasks" at bounding box center [1174, 302] width 596 height 41
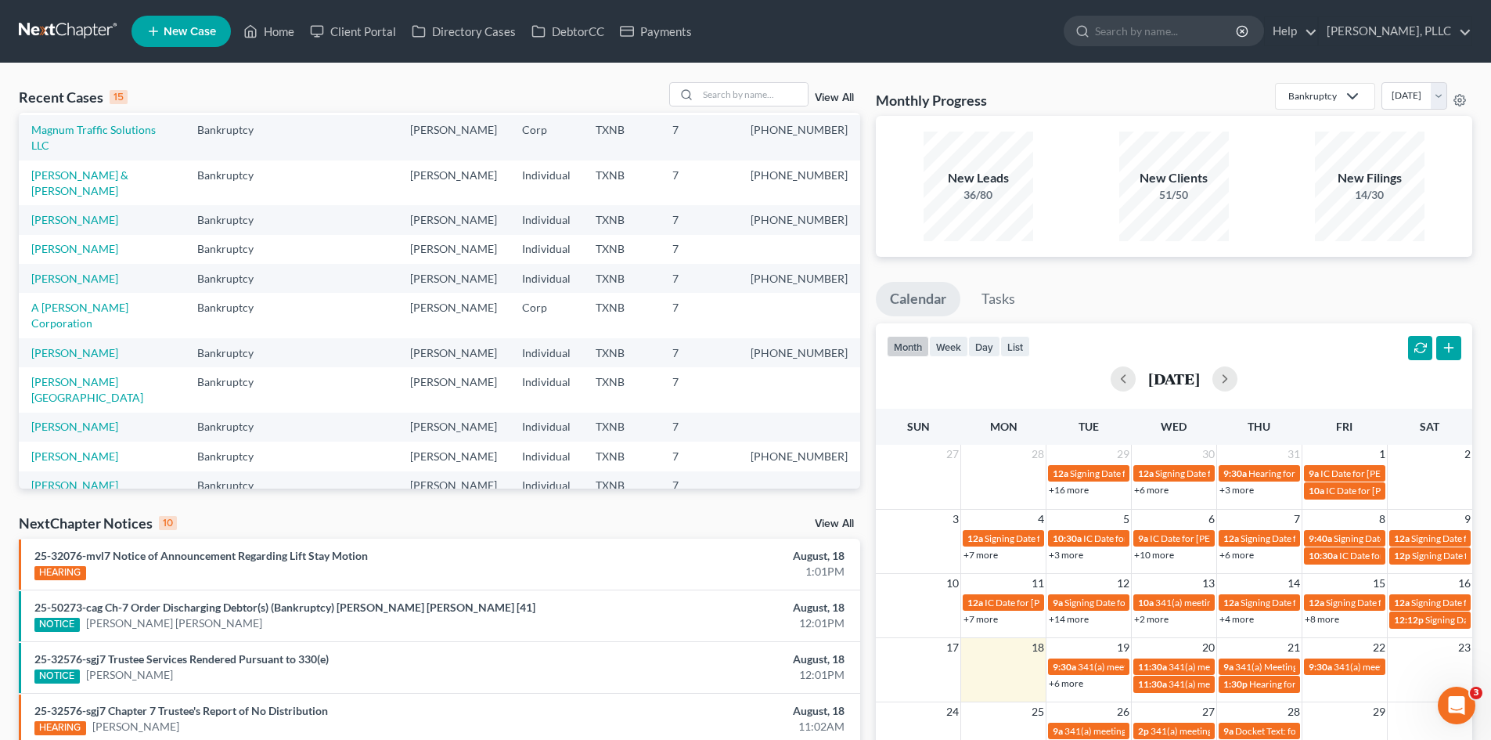
scroll to position [0, 0]
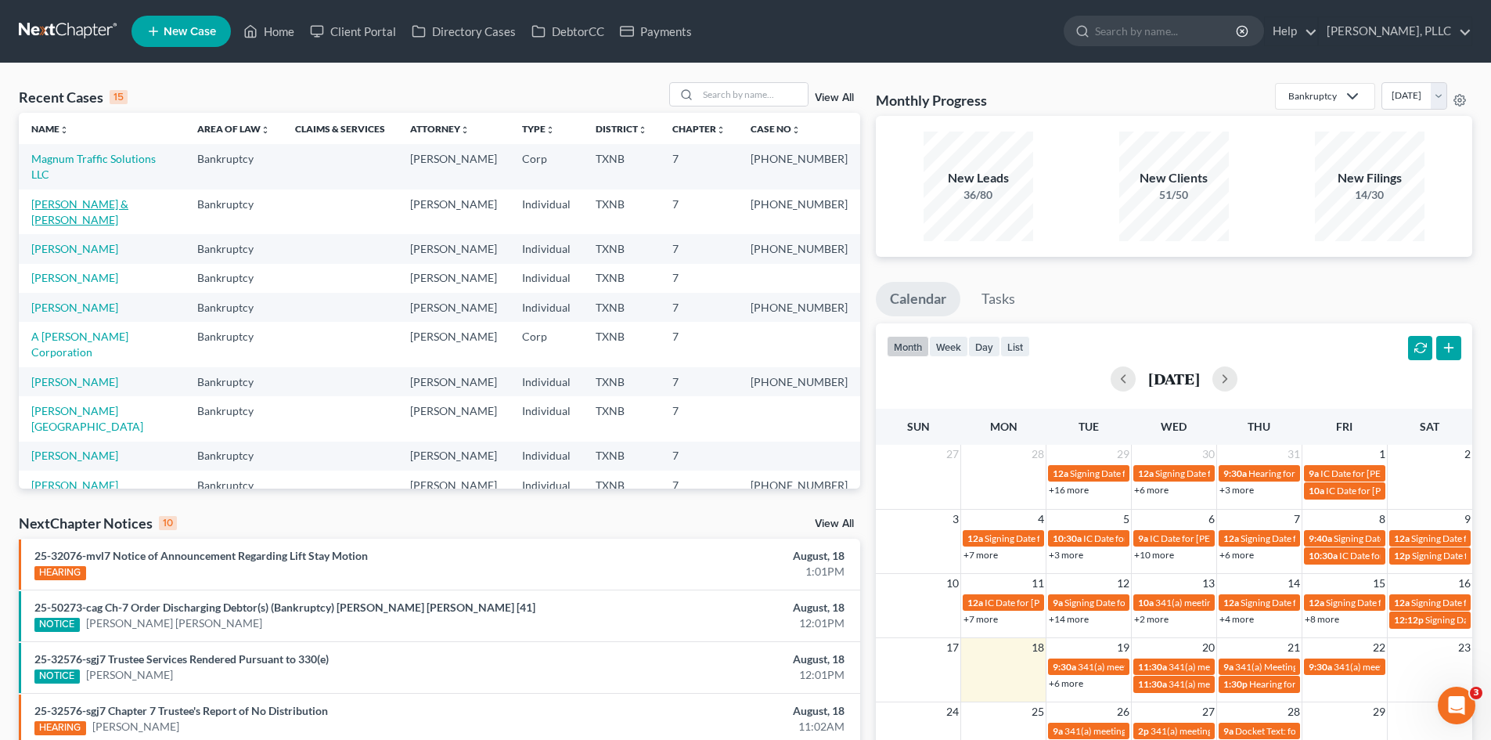
click at [128, 197] on link "[PERSON_NAME] & [PERSON_NAME]" at bounding box center [79, 211] width 97 height 29
select select "4"
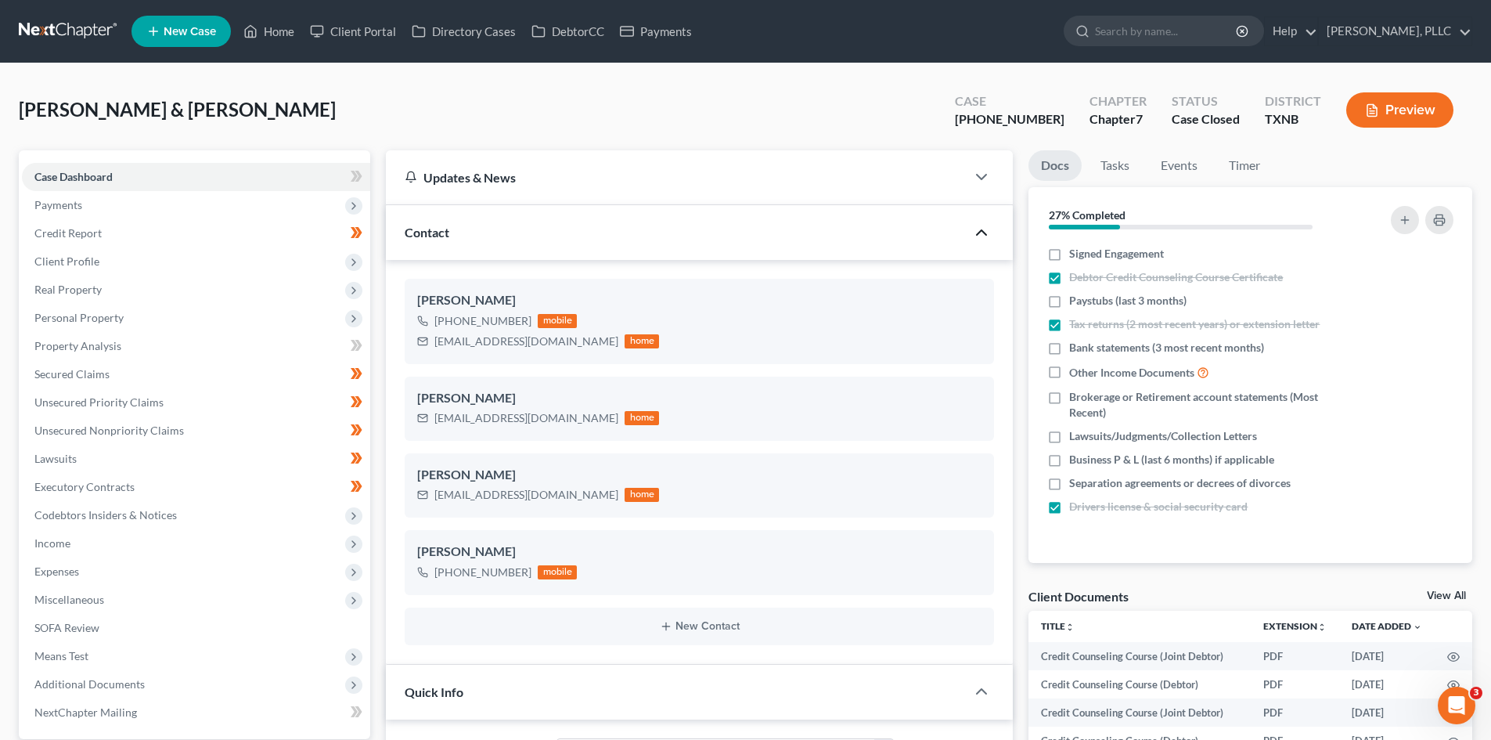
click at [989, 229] on icon "button" at bounding box center [981, 232] width 19 height 19
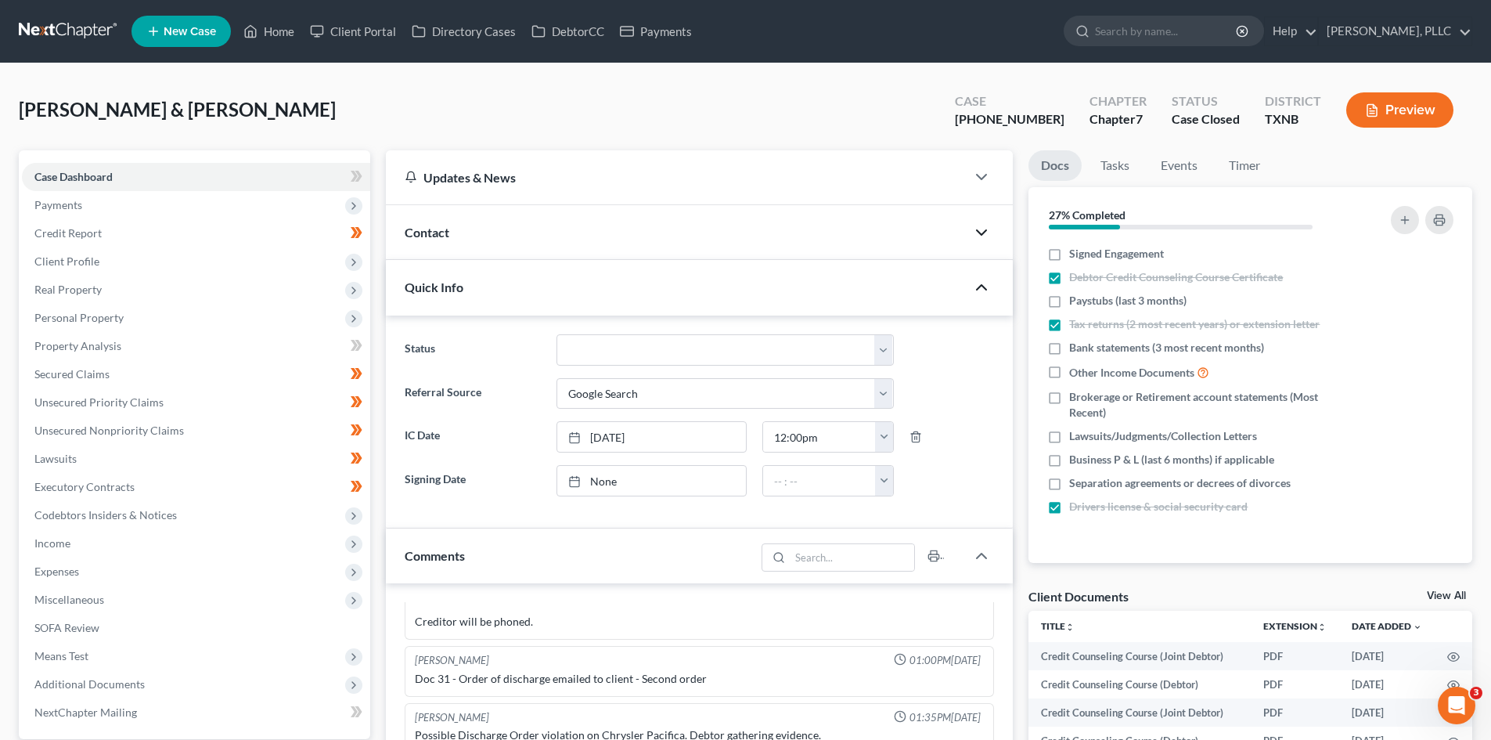
click at [983, 279] on icon "button" at bounding box center [981, 287] width 19 height 19
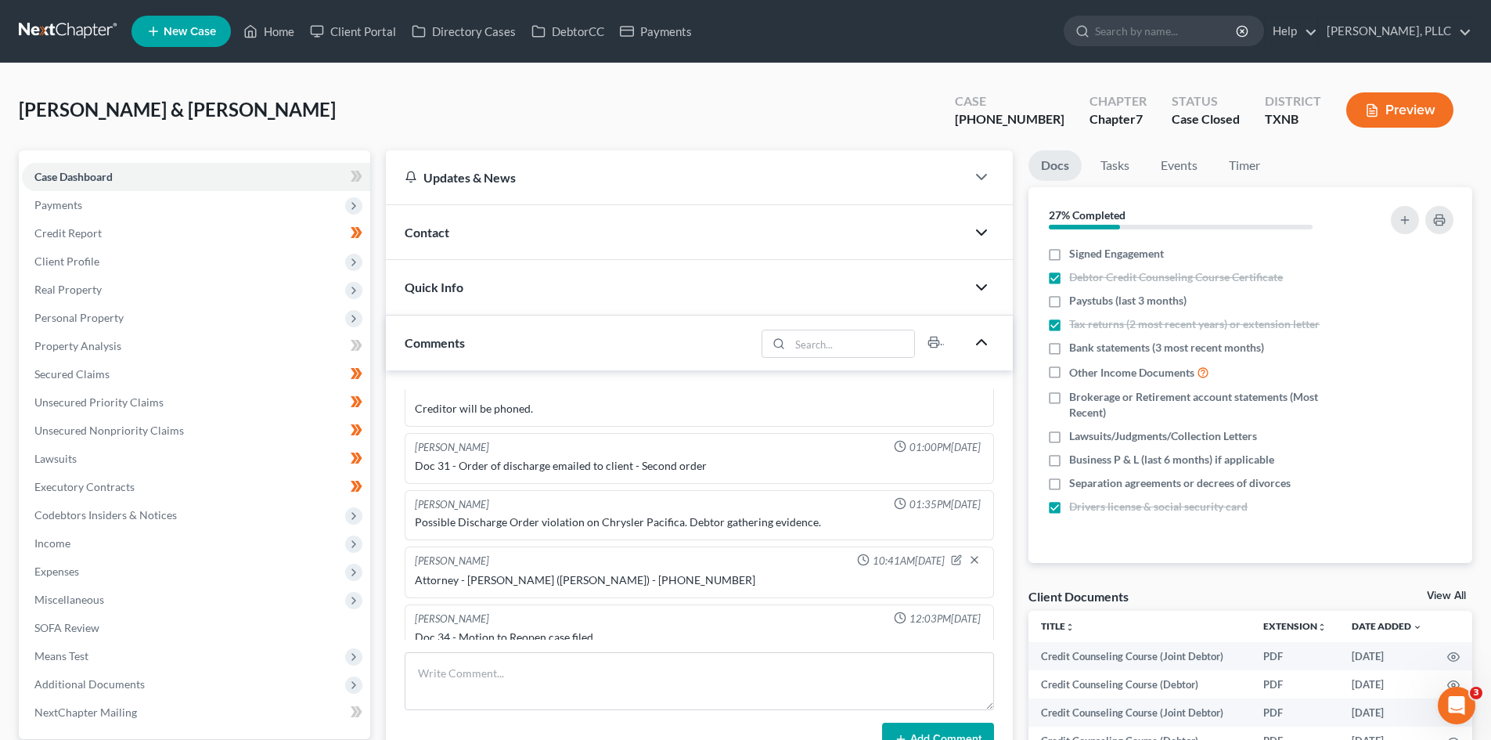
click at [978, 344] on polyline "button" at bounding box center [981, 342] width 9 height 5
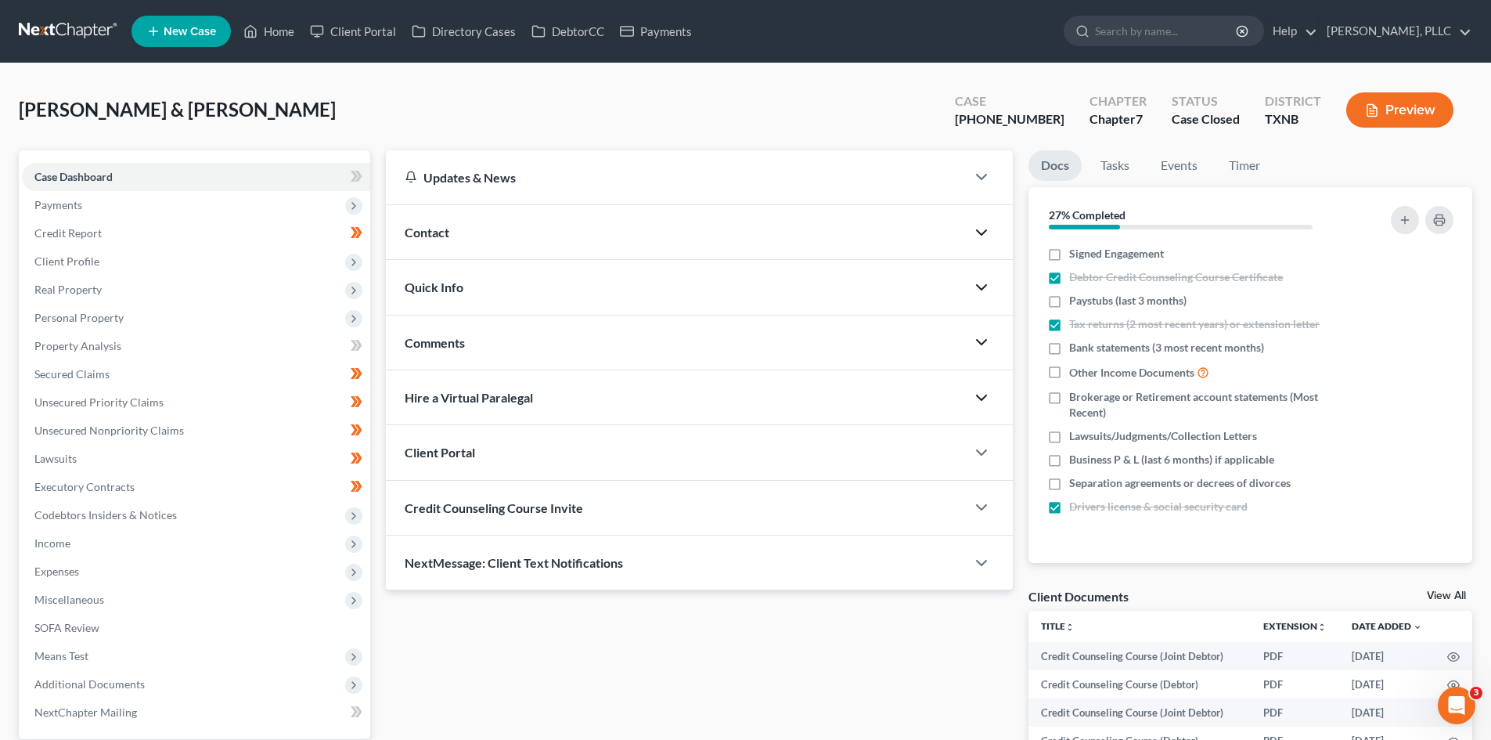
click at [982, 402] on icon "button" at bounding box center [981, 397] width 19 height 19
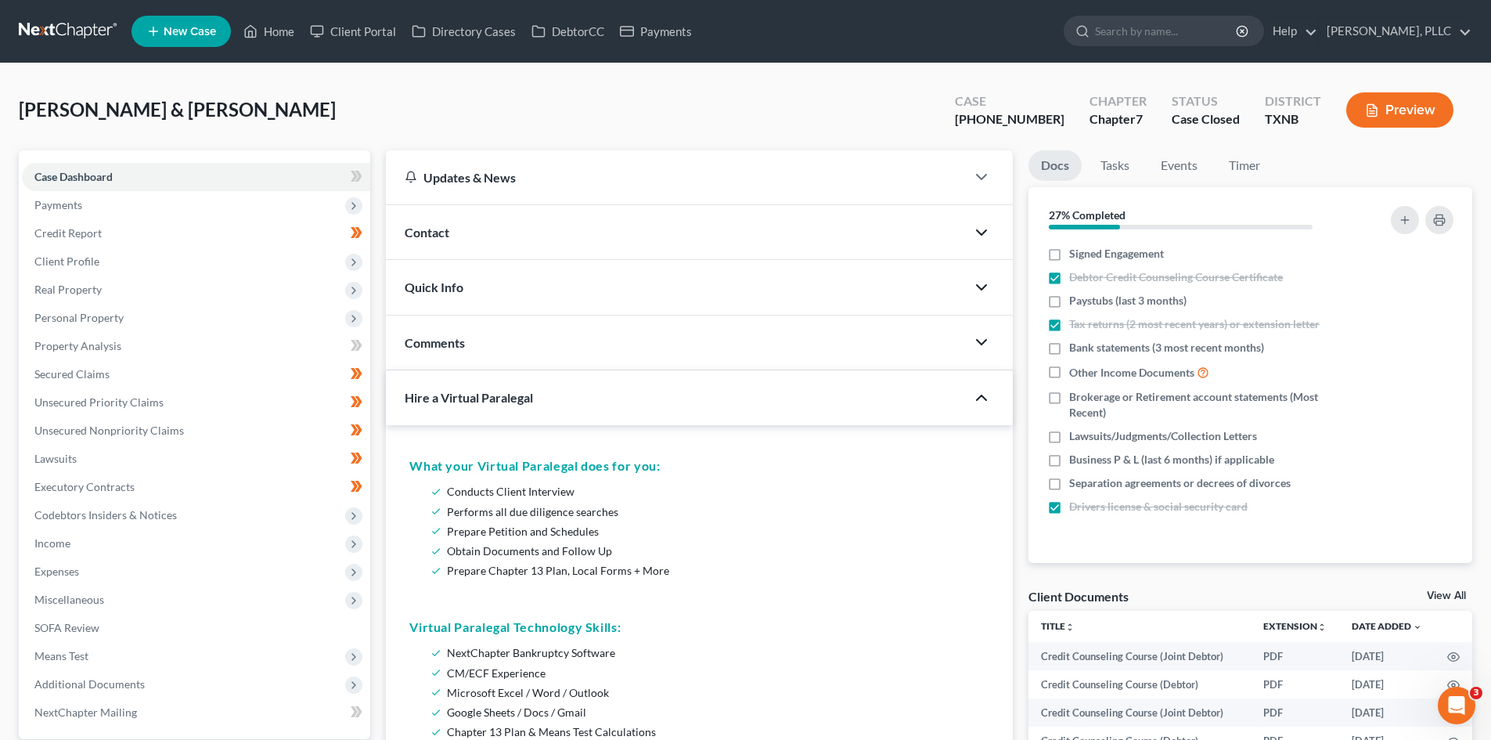
click at [982, 402] on icon "button" at bounding box center [981, 397] width 19 height 19
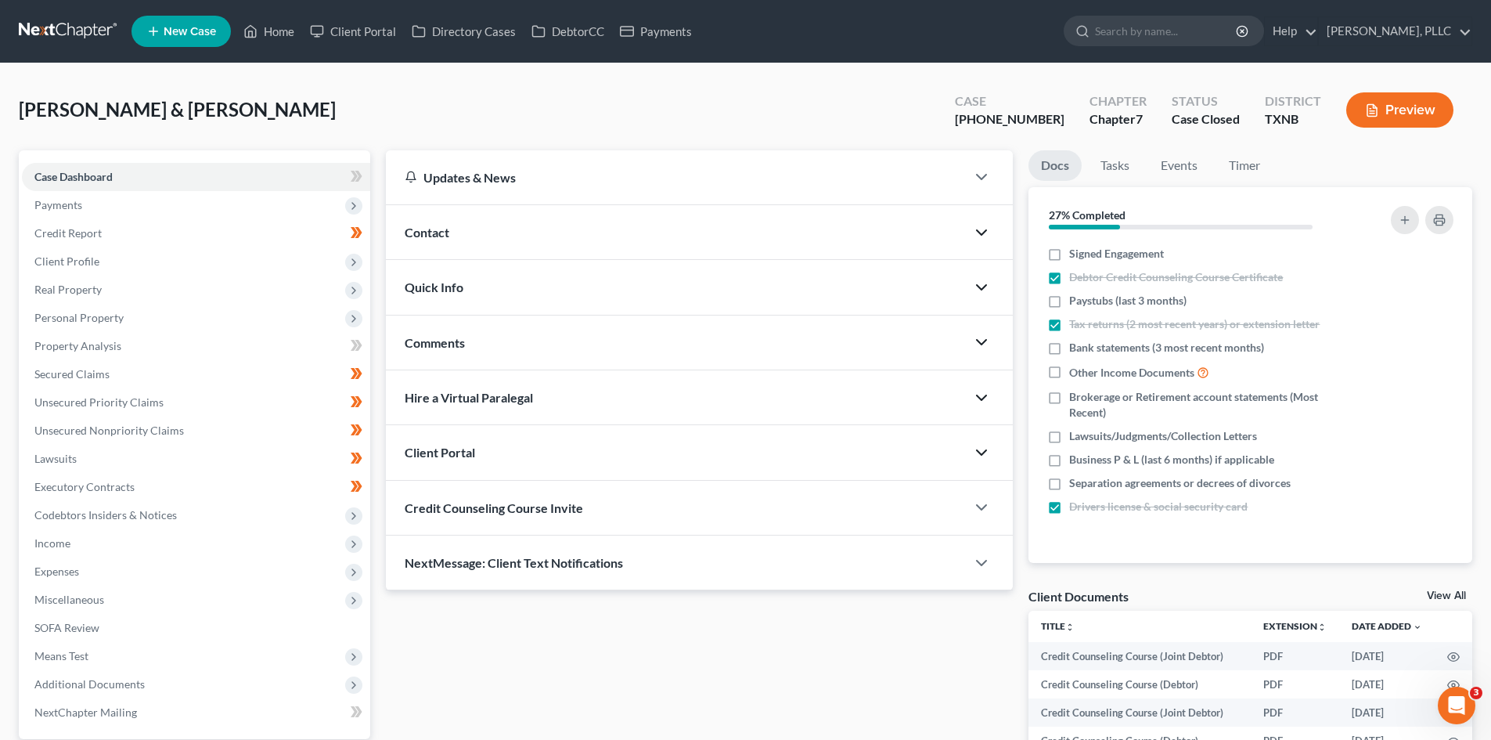
click at [978, 447] on icon "button" at bounding box center [981, 452] width 19 height 19
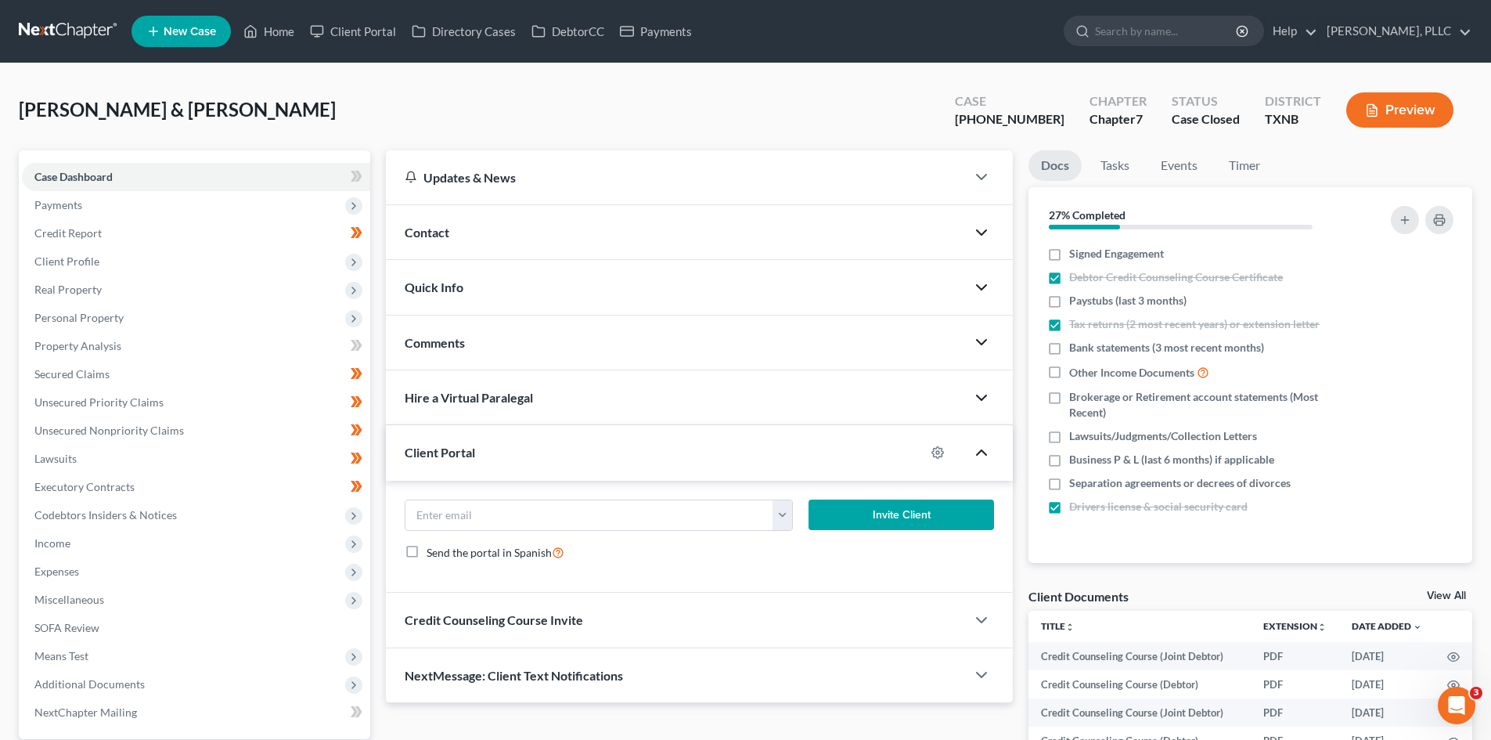
click at [980, 459] on icon "button" at bounding box center [981, 452] width 19 height 19
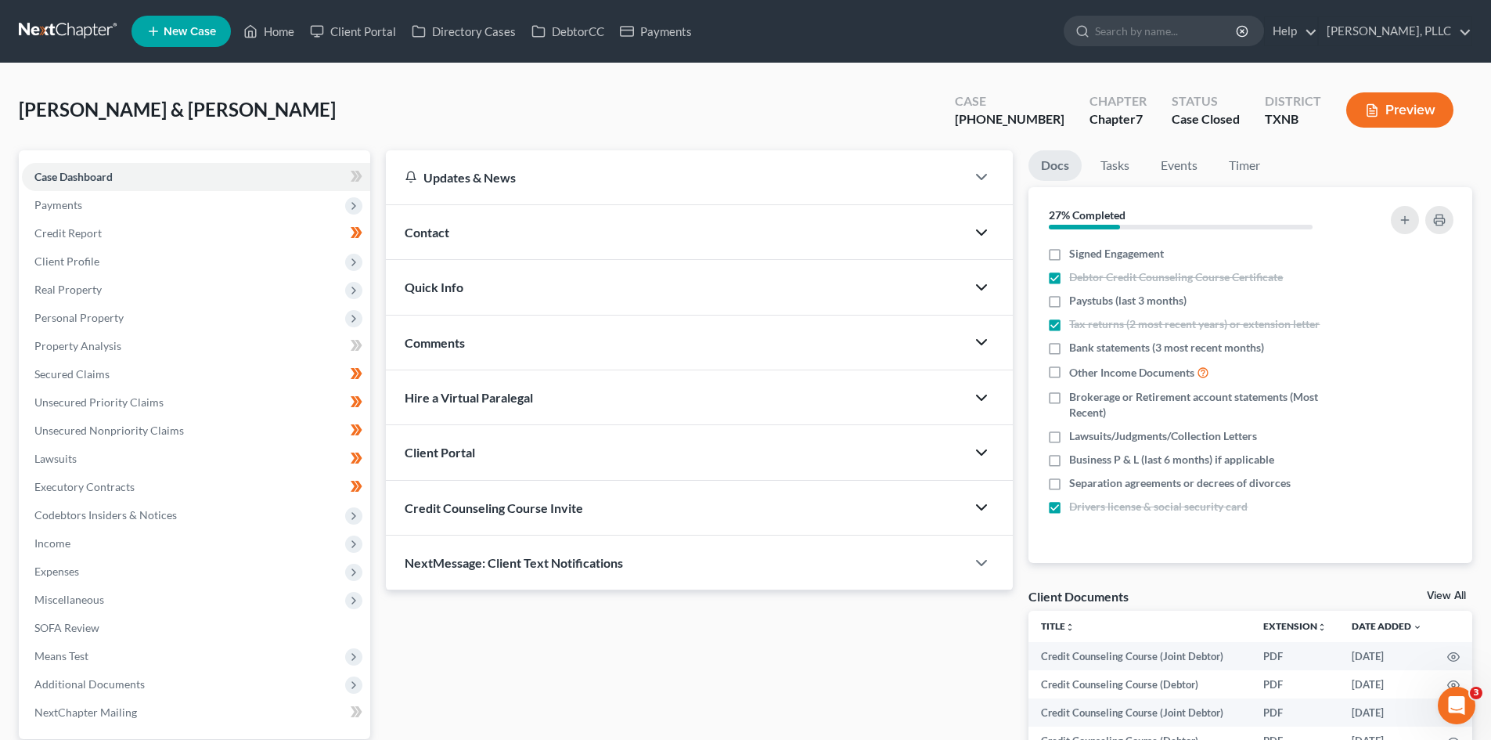
click at [979, 516] on icon "button" at bounding box center [981, 507] width 19 height 19
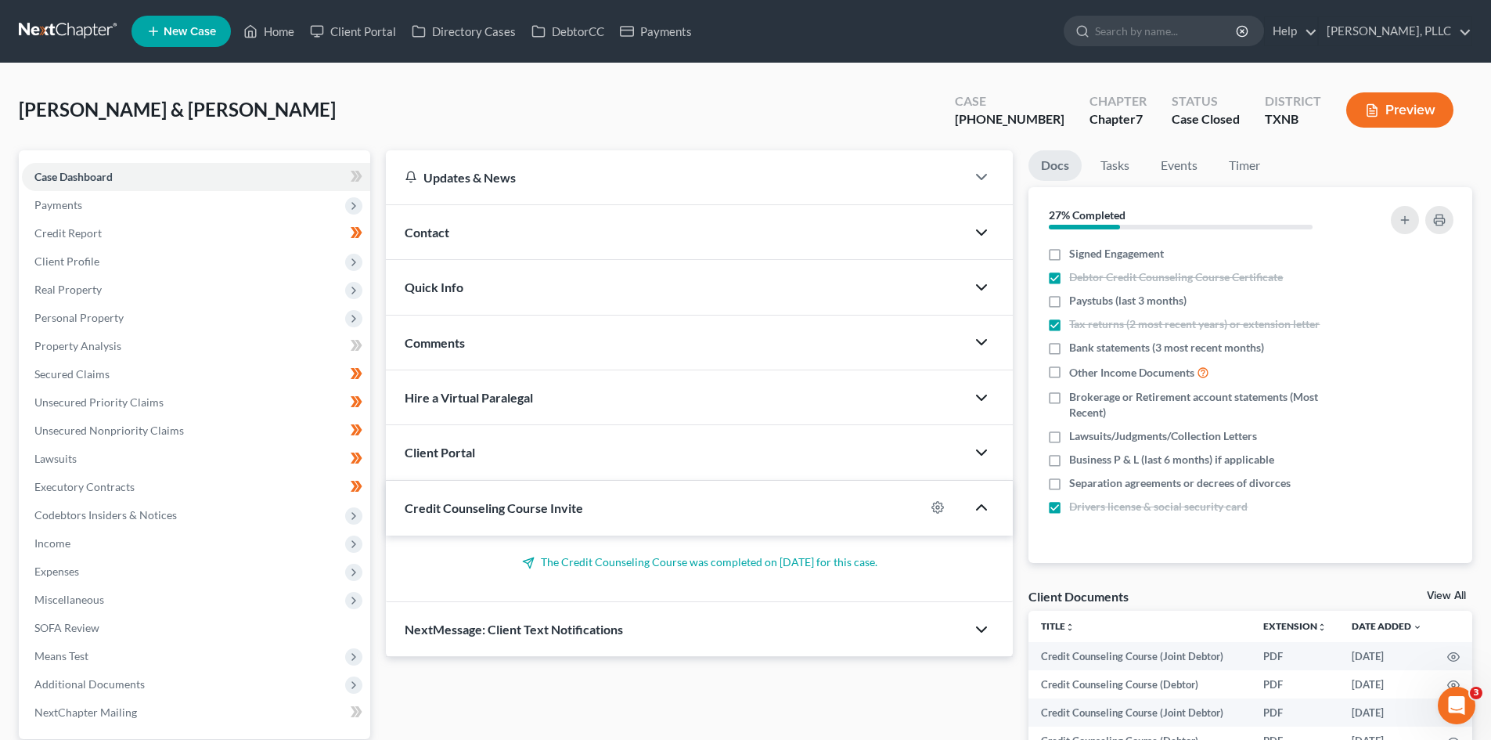
click at [976, 628] on icon "button" at bounding box center [981, 629] width 19 height 19
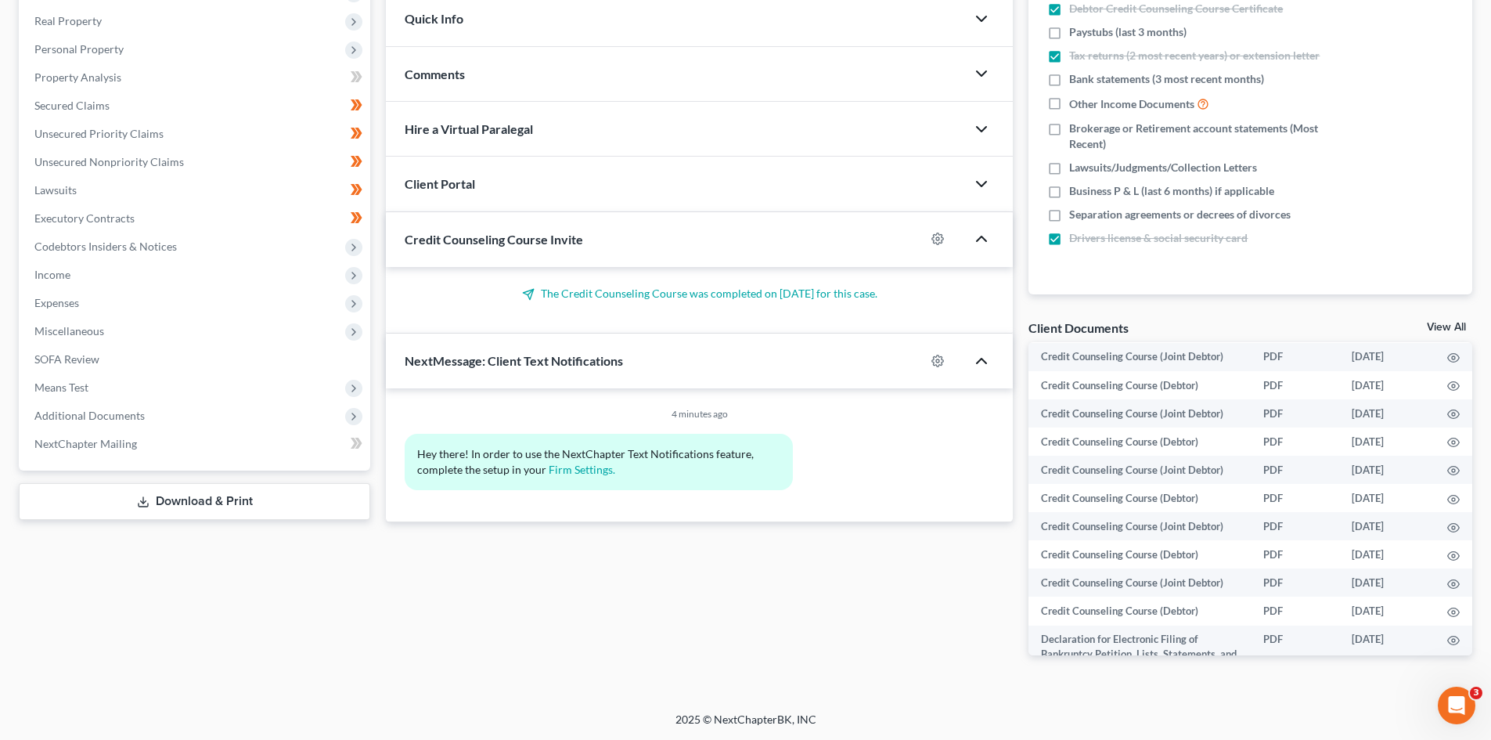
scroll to position [112, 0]
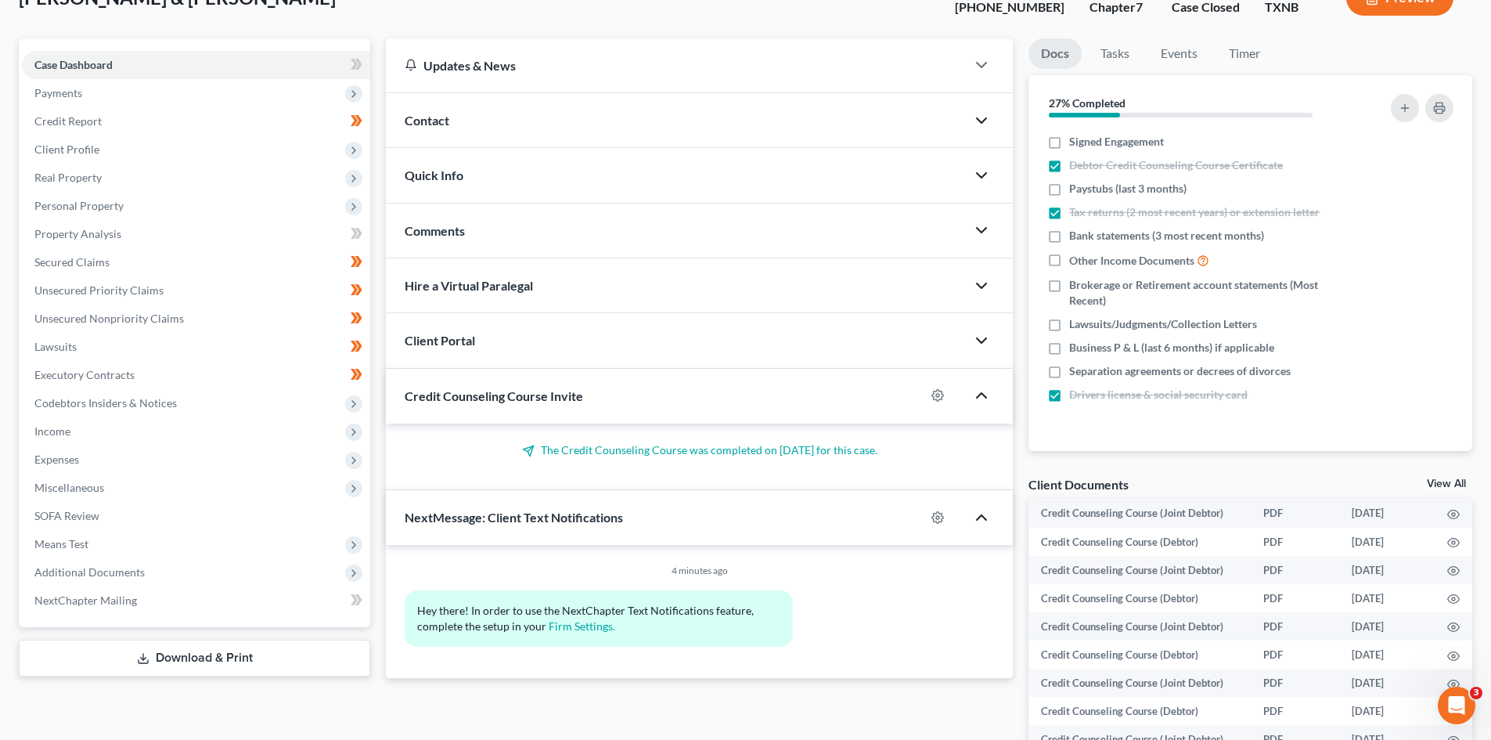
click at [979, 403] on icon "button" at bounding box center [981, 395] width 19 height 19
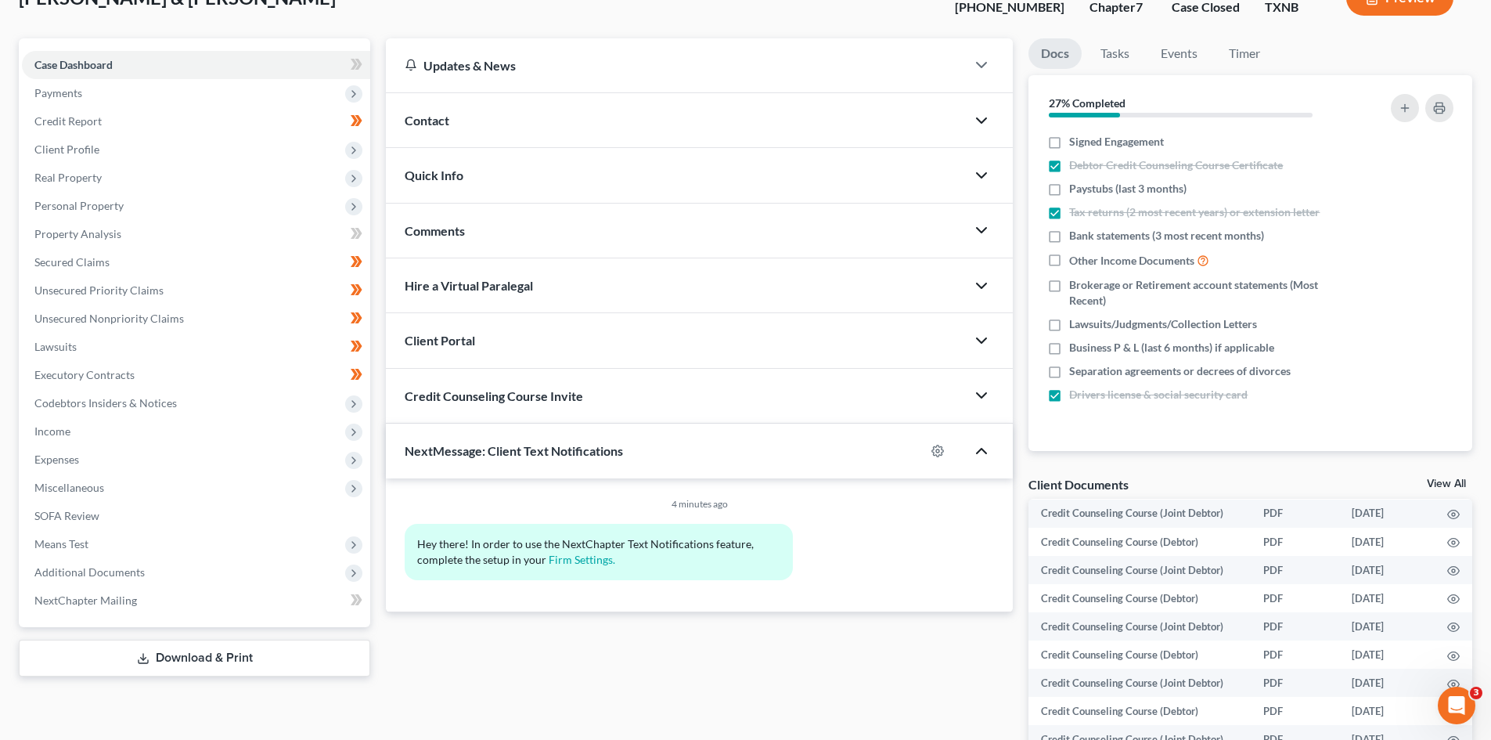
click at [979, 455] on icon "button" at bounding box center [981, 450] width 19 height 19
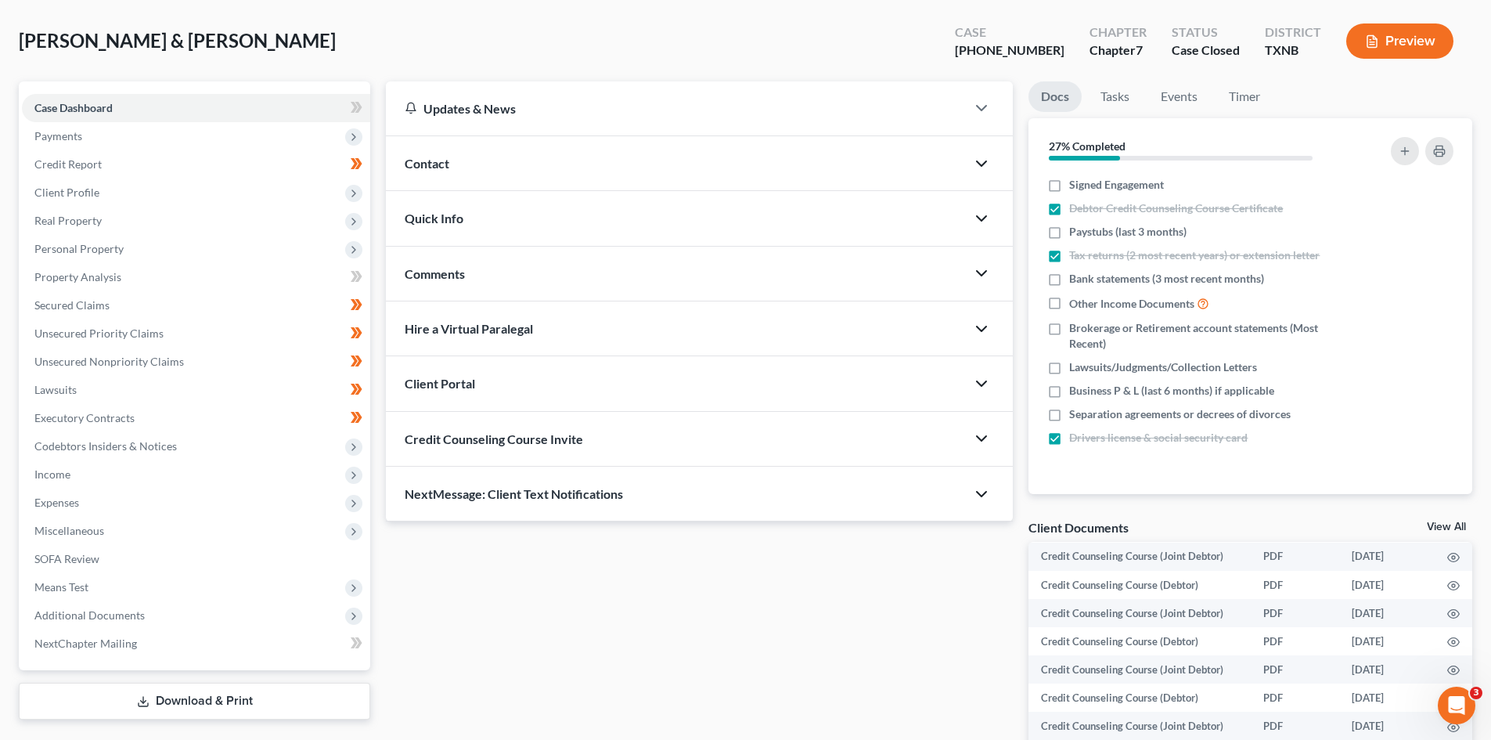
scroll to position [0, 0]
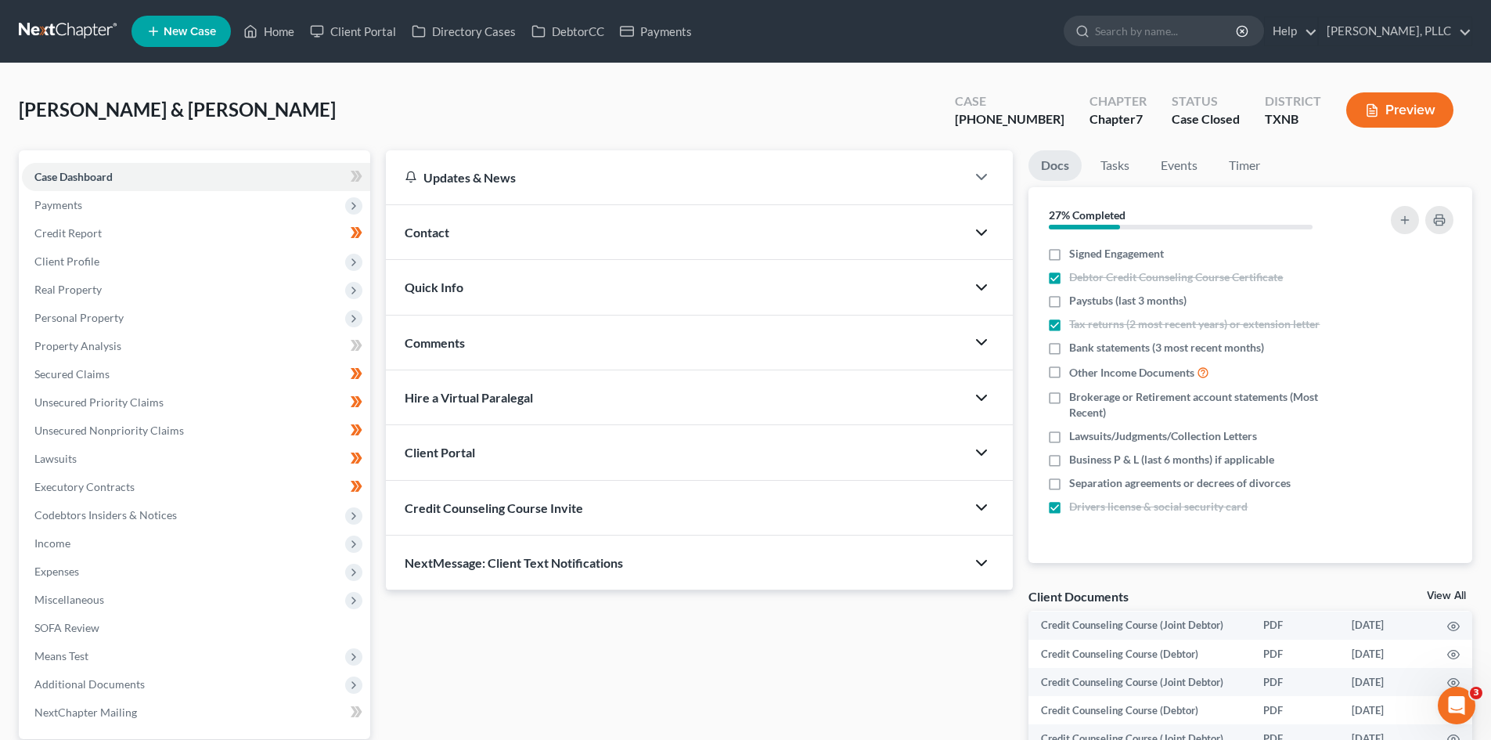
click at [986, 291] on icon "button" at bounding box center [981, 287] width 19 height 19
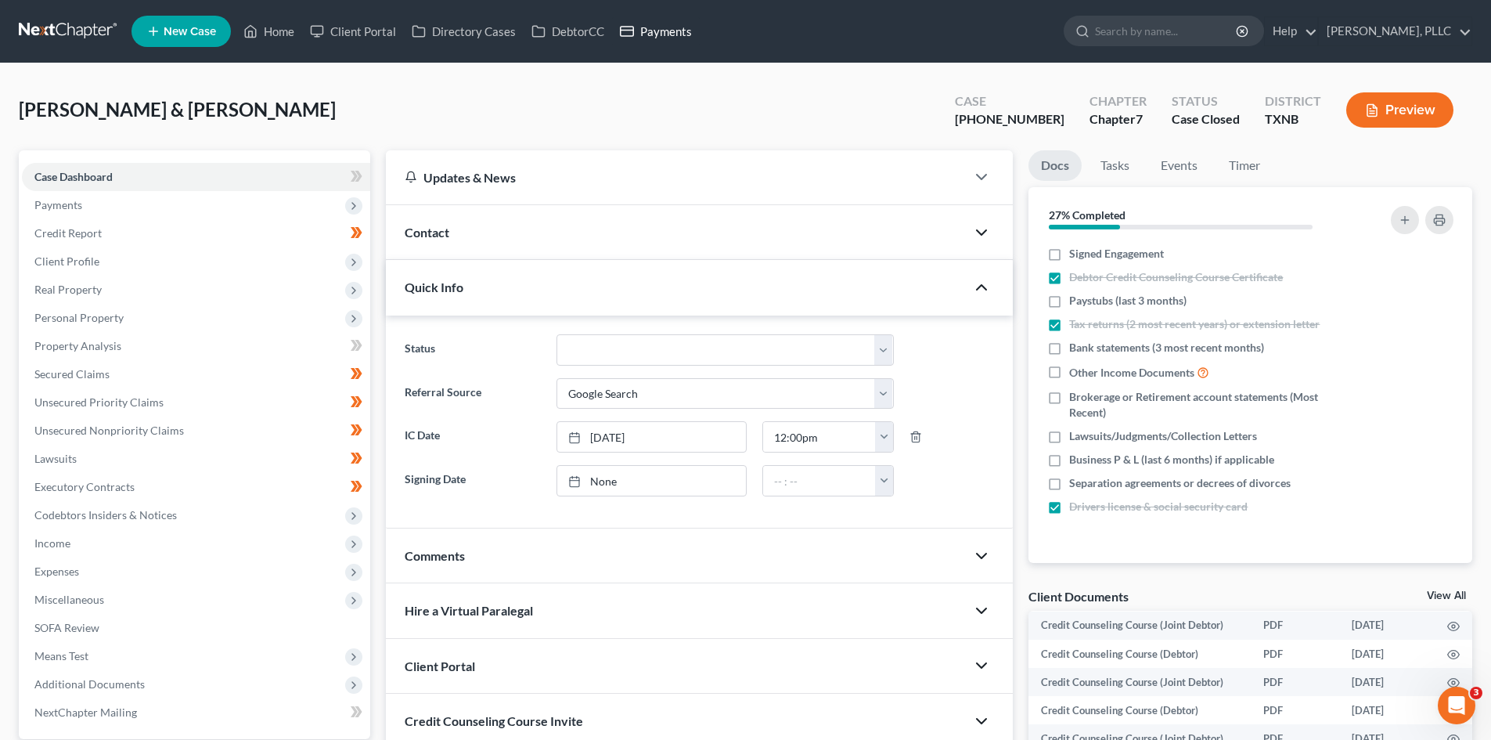
click at [666, 34] on link "Payments" at bounding box center [656, 31] width 88 height 28
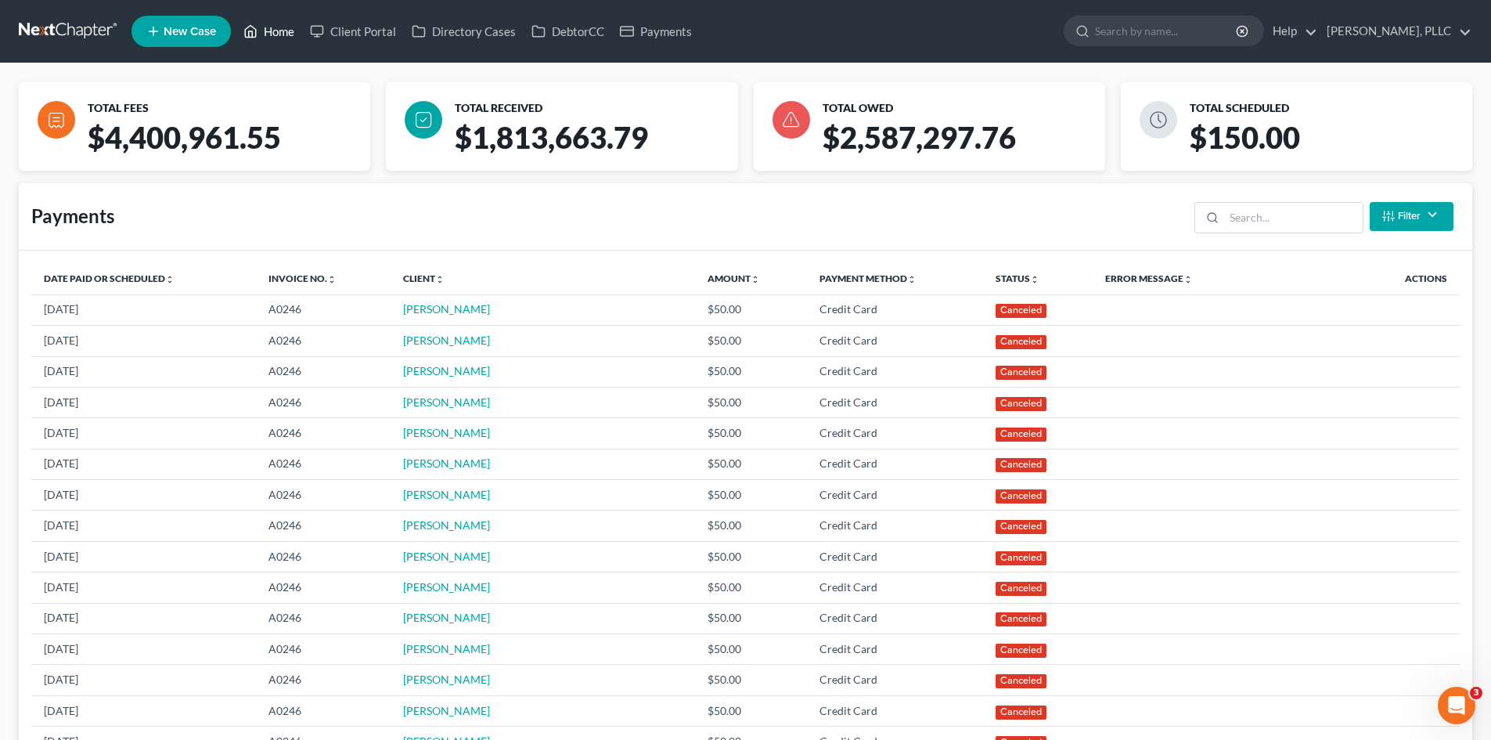
click at [283, 36] on link "Home" at bounding box center [269, 31] width 67 height 28
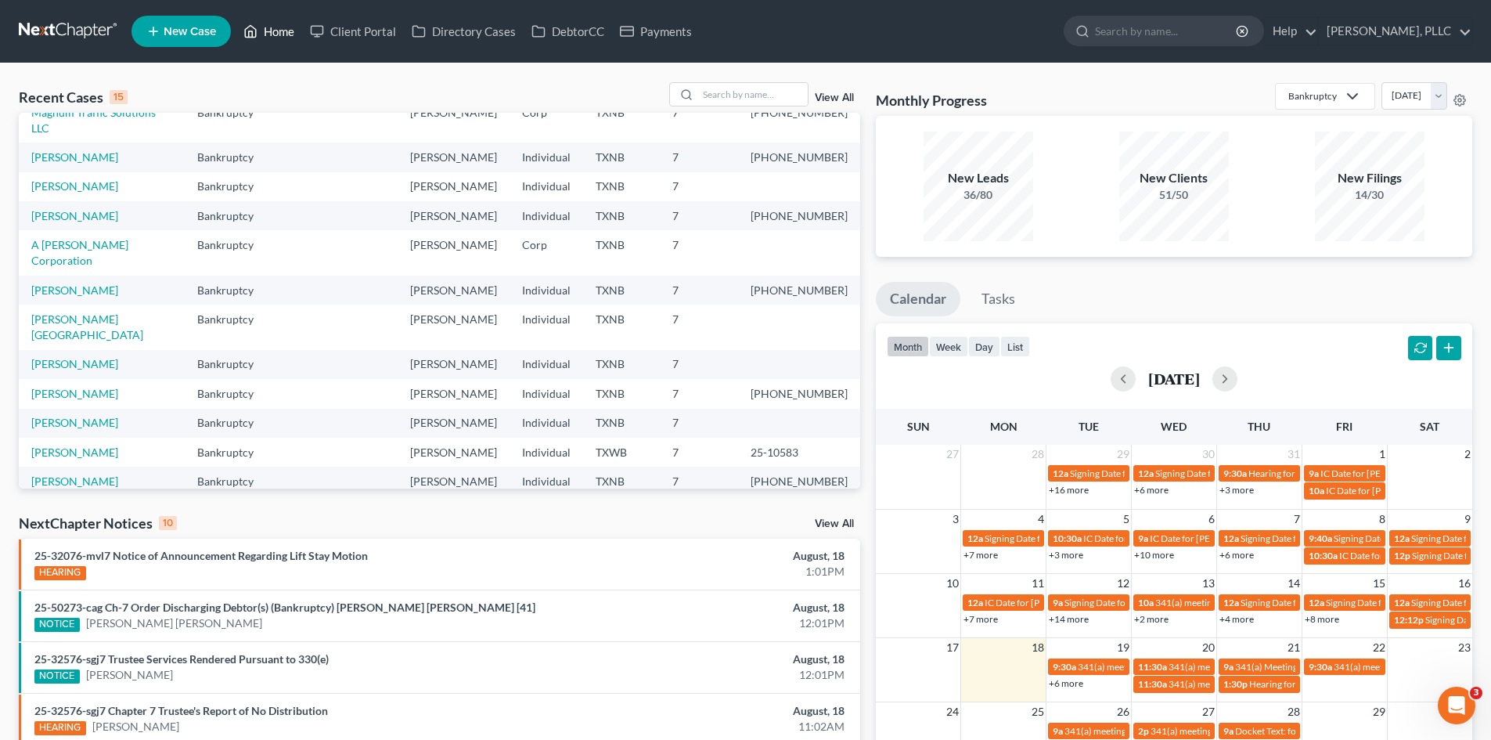
scroll to position [107, 0]
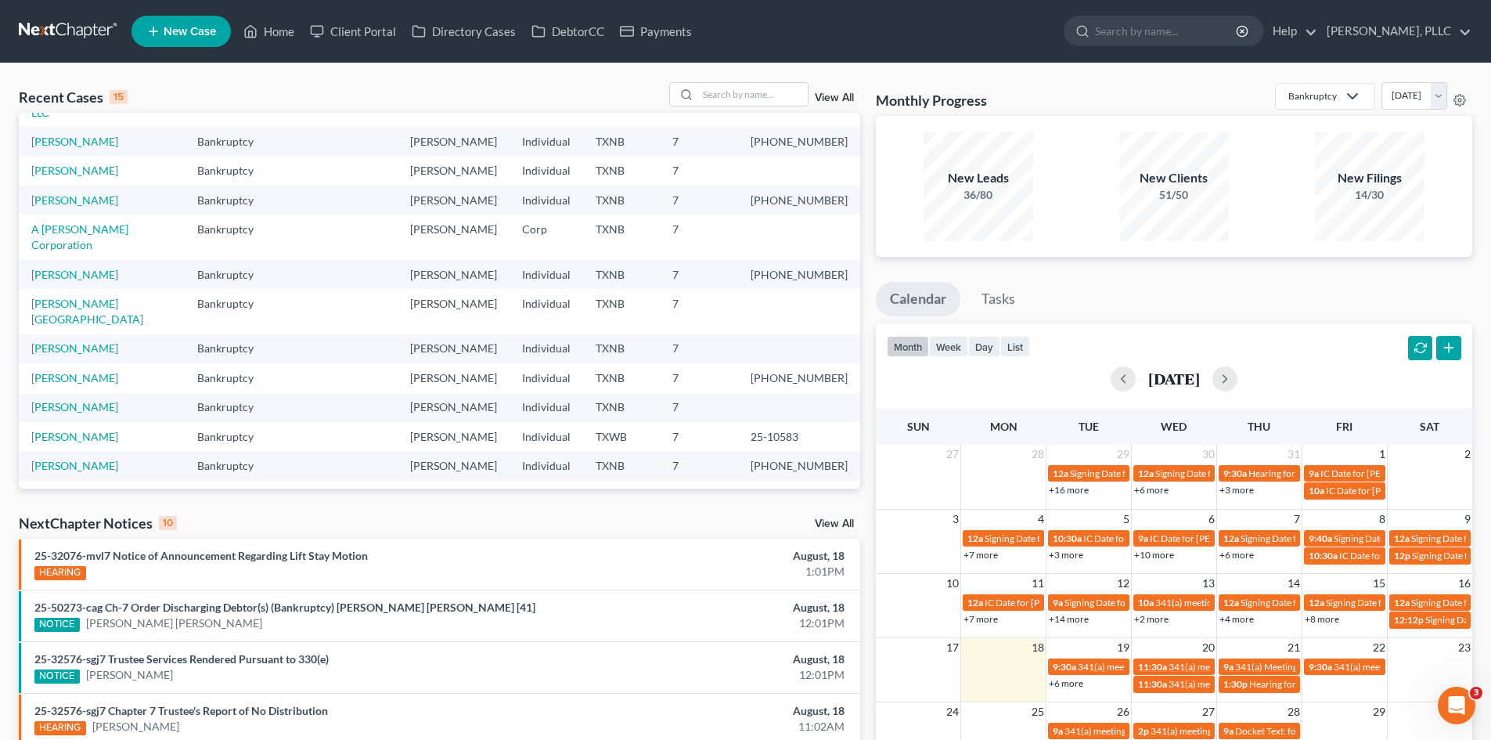
click at [758, 510] on div "Recent Cases 15 View All Name unfold_more expand_more expand_less Area of Law u…" at bounding box center [439, 580] width 857 height 997
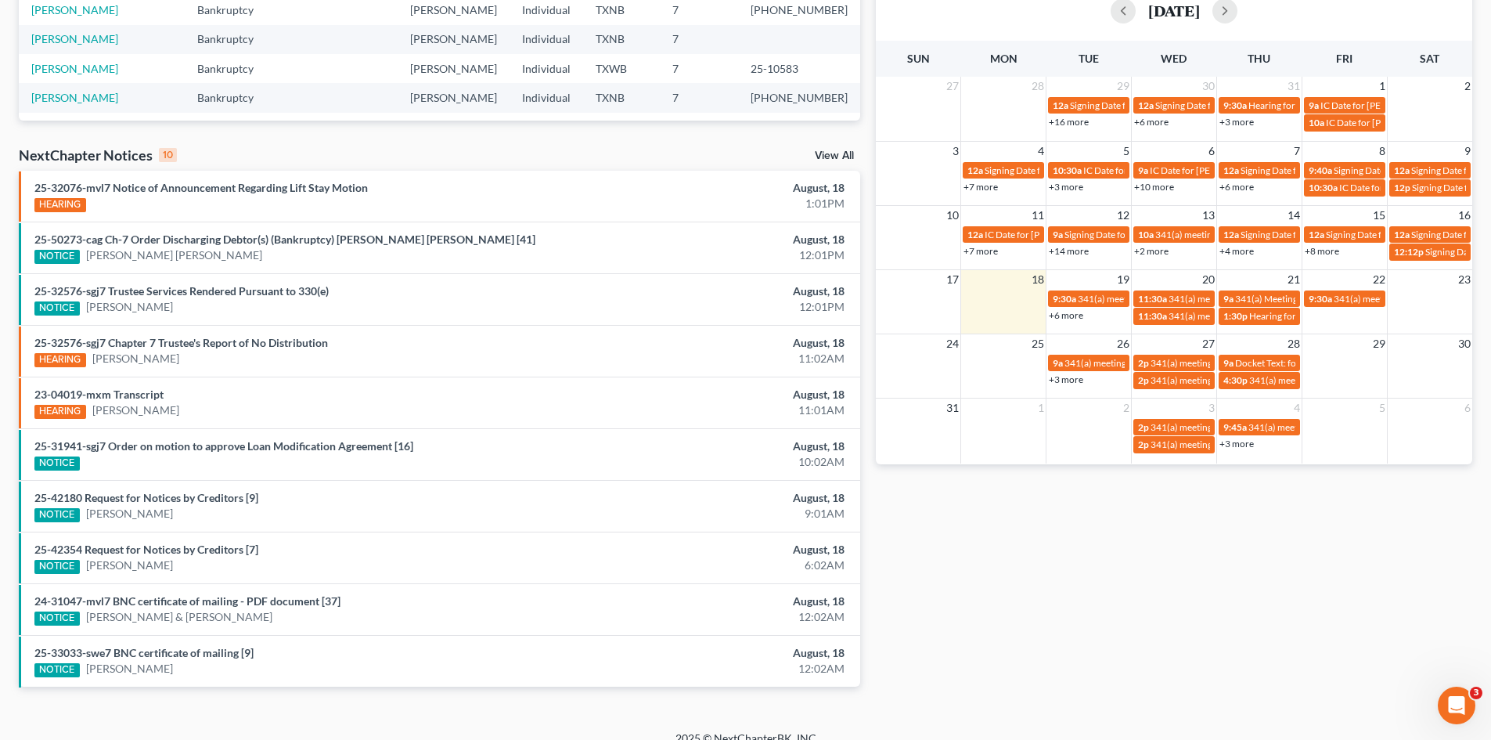
scroll to position [387, 0]
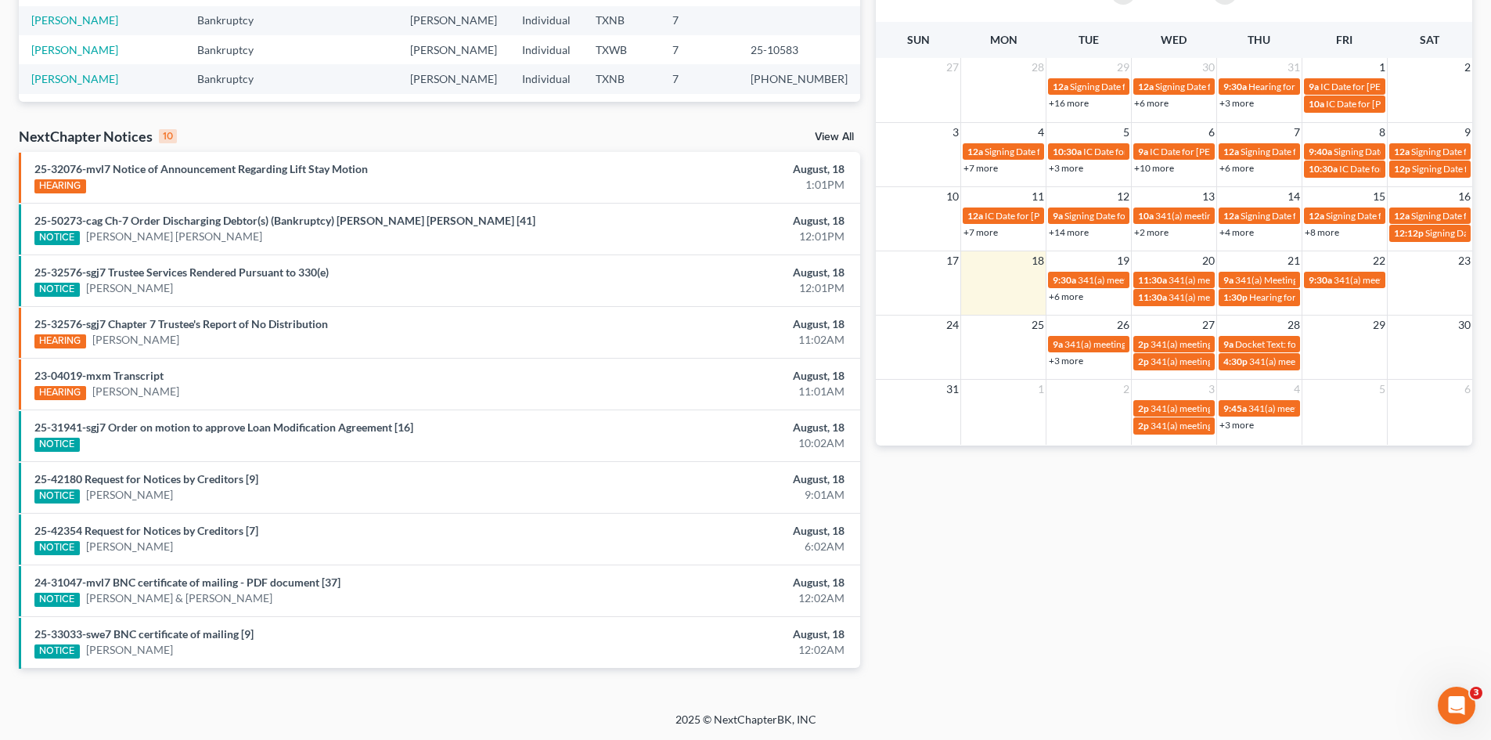
click at [886, 515] on div "Monthly Progress Bankruptcy Bankruptcy Consumer Protection Law [DATE] [DATE] [D…" at bounding box center [1174, 194] width 612 height 997
click at [869, 278] on div "Monthly Progress Bankruptcy Bankruptcy Consumer Protection Law [DATE] [DATE] [D…" at bounding box center [1174, 194] width 612 height 997
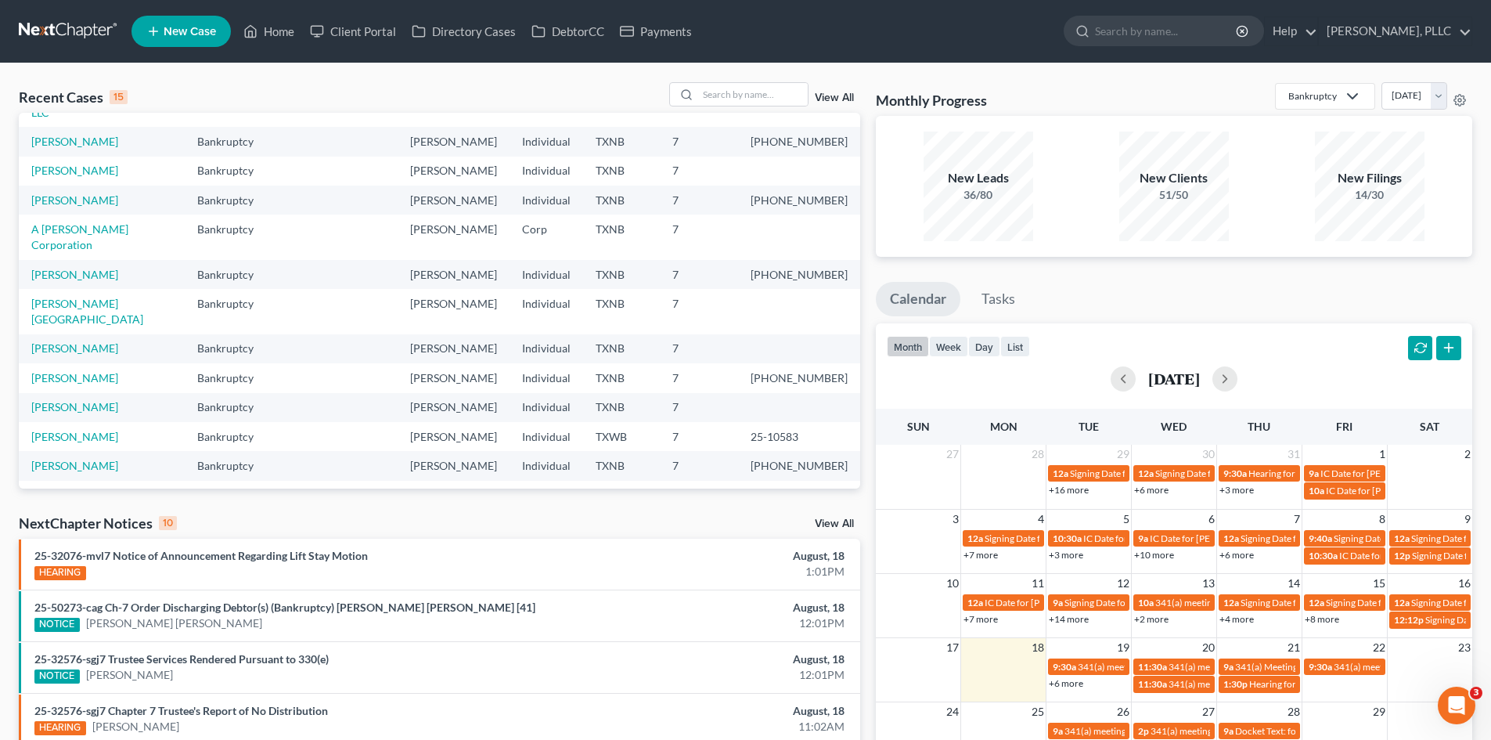
scroll to position [0, 0]
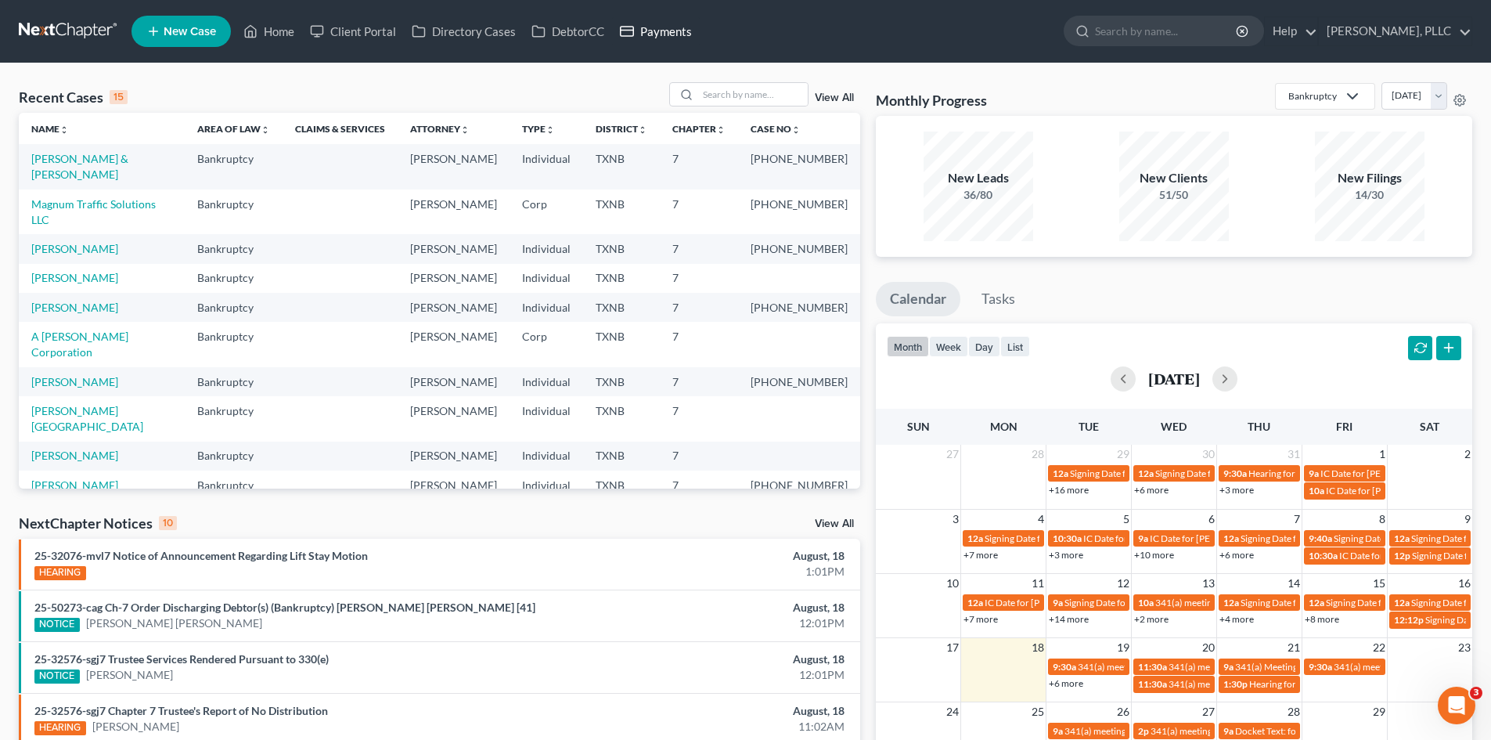
click at [661, 35] on link "Payments" at bounding box center [656, 31] width 88 height 28
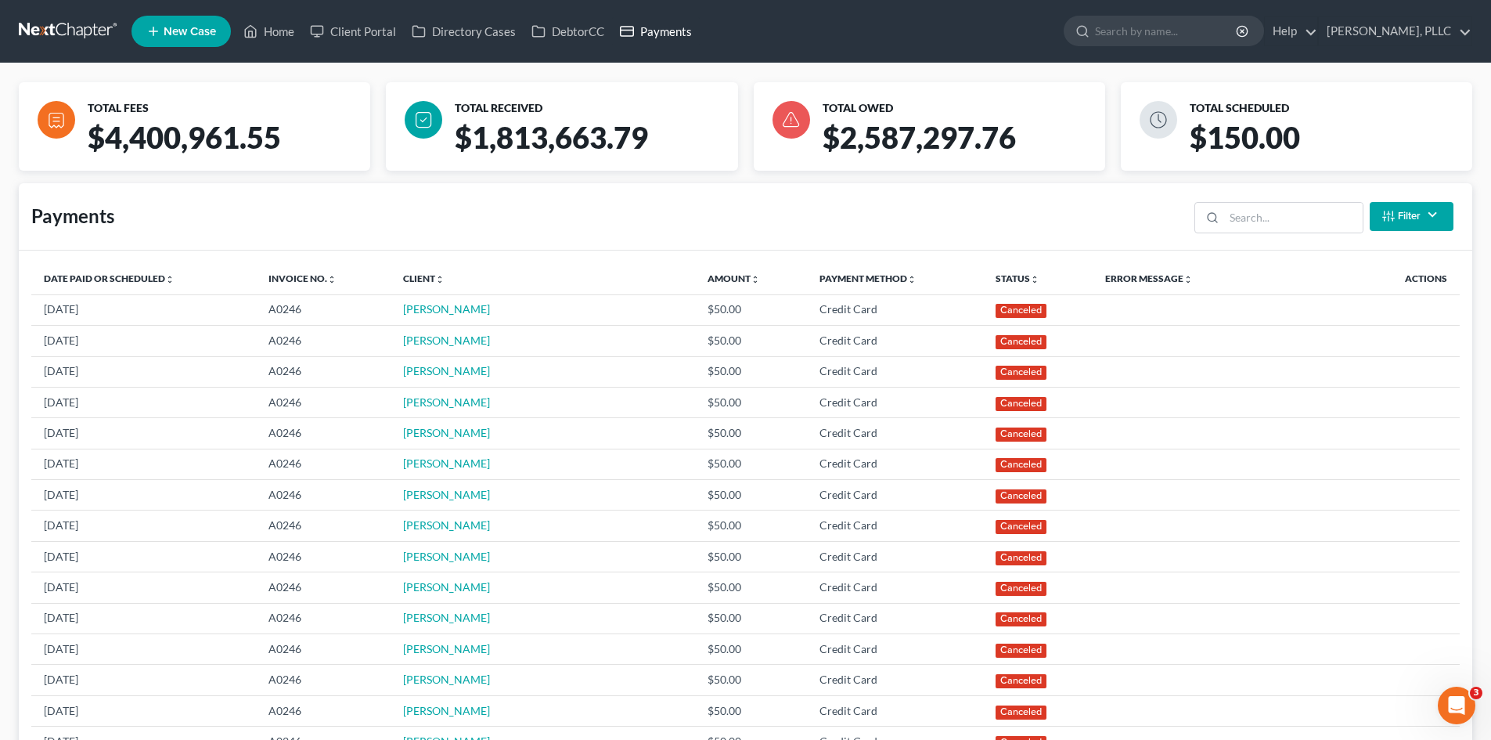
click at [663, 22] on link "Payments" at bounding box center [656, 31] width 88 height 28
click at [662, 29] on link "Payments" at bounding box center [656, 31] width 88 height 28
click at [567, 34] on link "DebtorCC" at bounding box center [568, 31] width 88 height 28
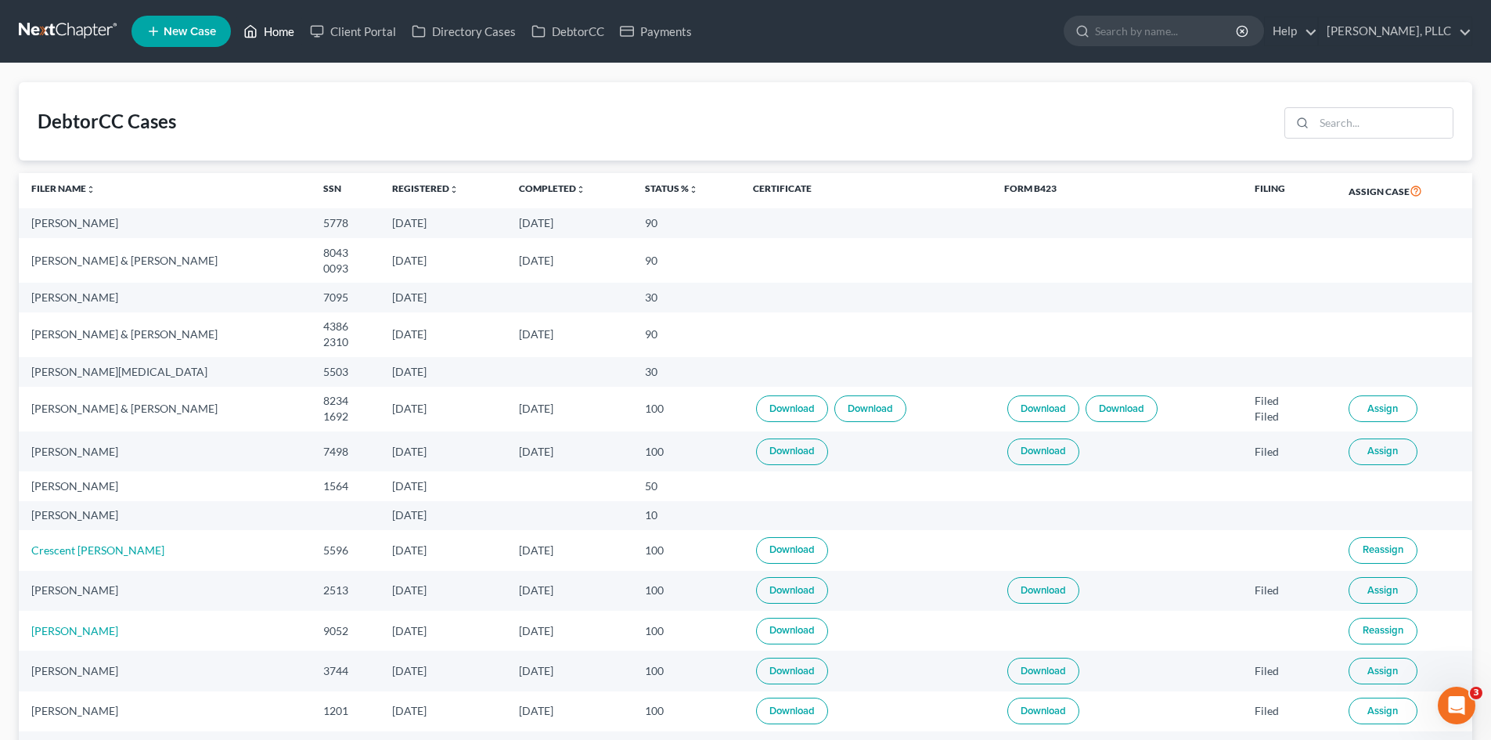
click at [287, 23] on link "Home" at bounding box center [269, 31] width 67 height 28
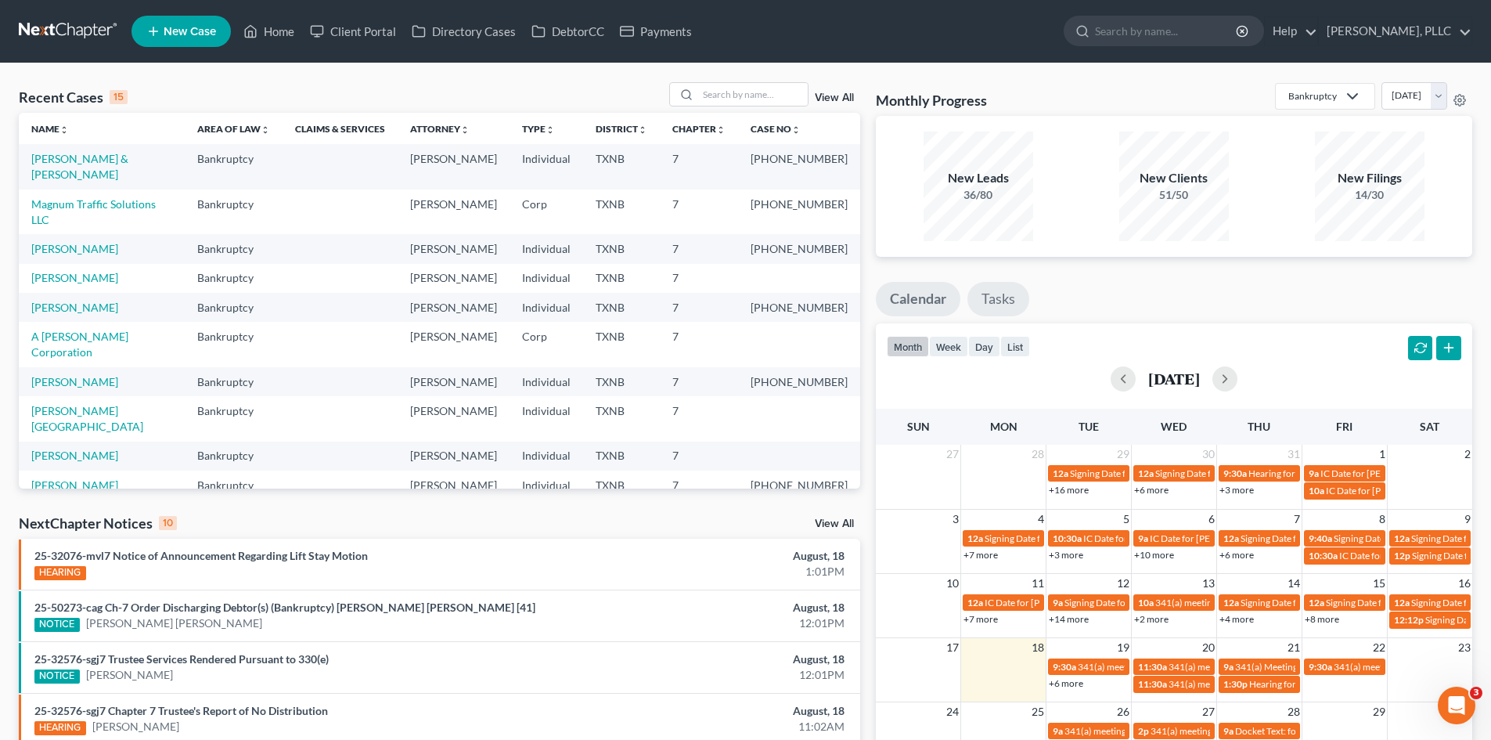
click at [993, 301] on link "Tasks" at bounding box center [998, 299] width 62 height 34
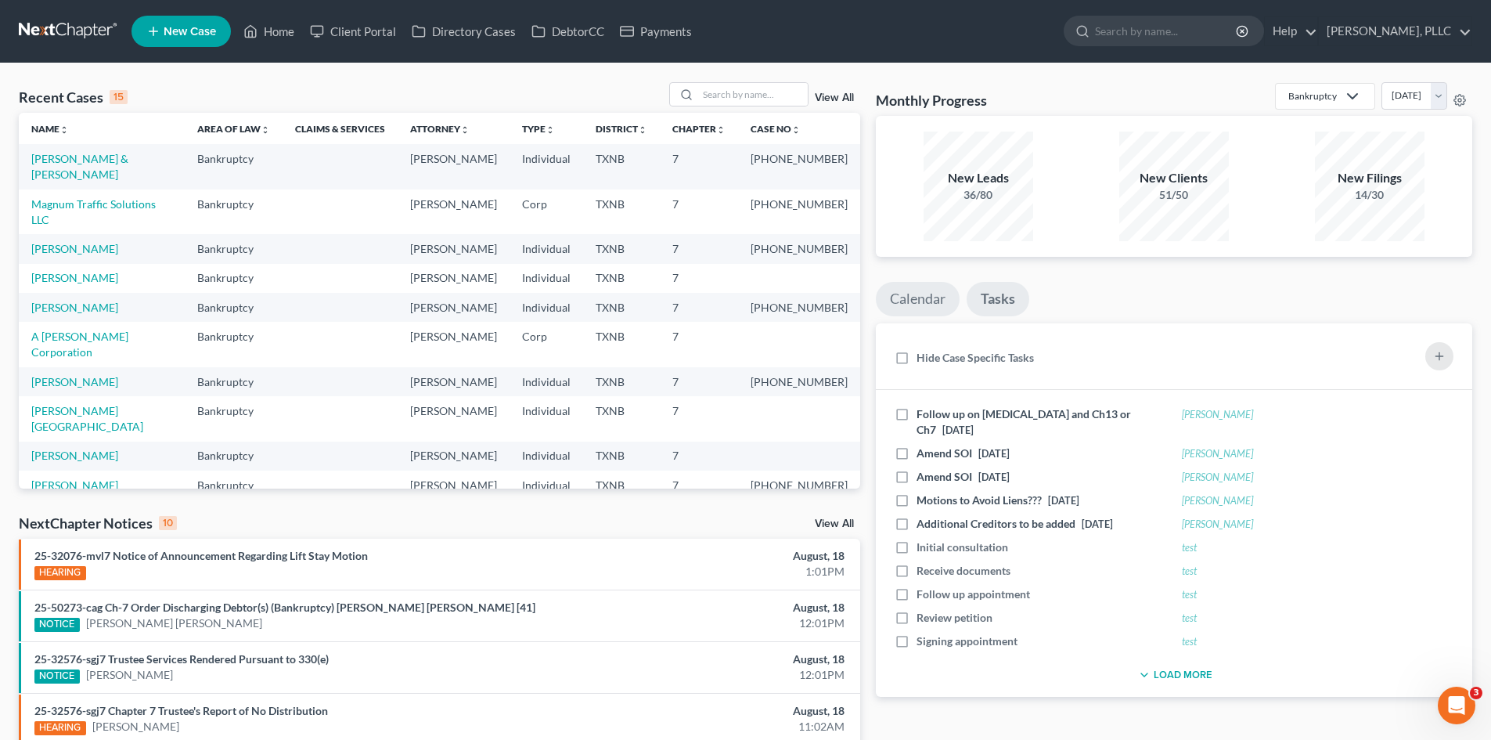
click at [946, 295] on link "Calendar" at bounding box center [918, 299] width 84 height 34
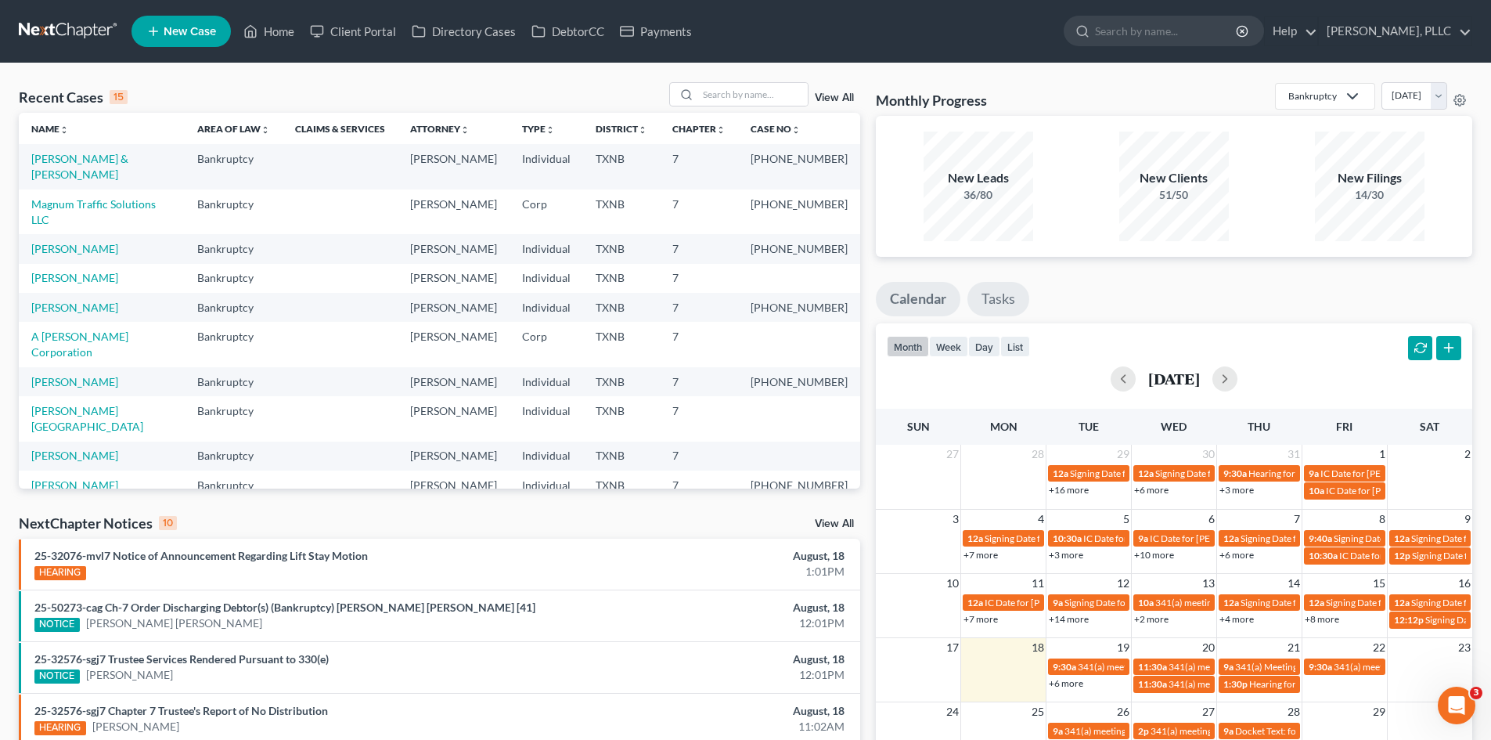
click at [991, 302] on link "Tasks" at bounding box center [998, 299] width 62 height 34
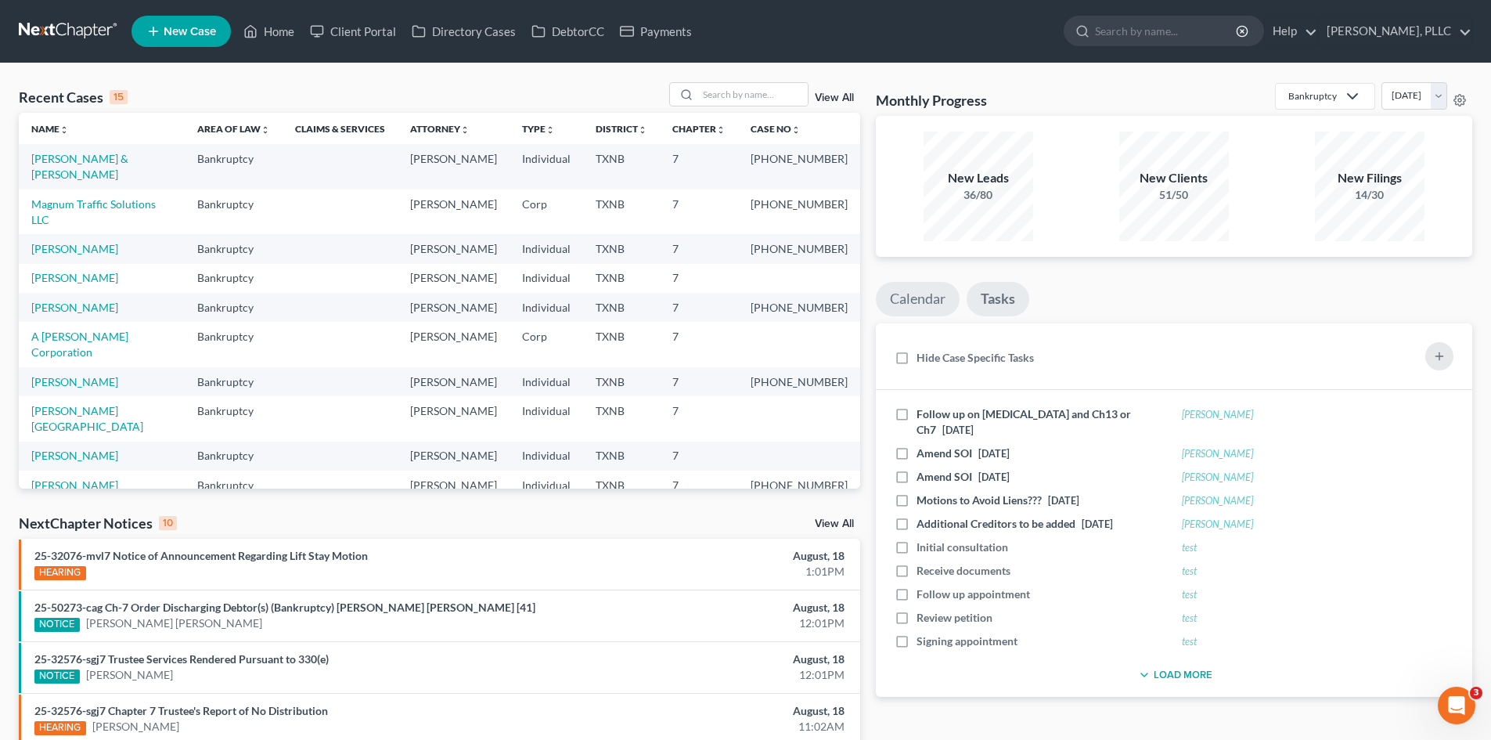
click at [902, 301] on link "Calendar" at bounding box center [918, 299] width 84 height 34
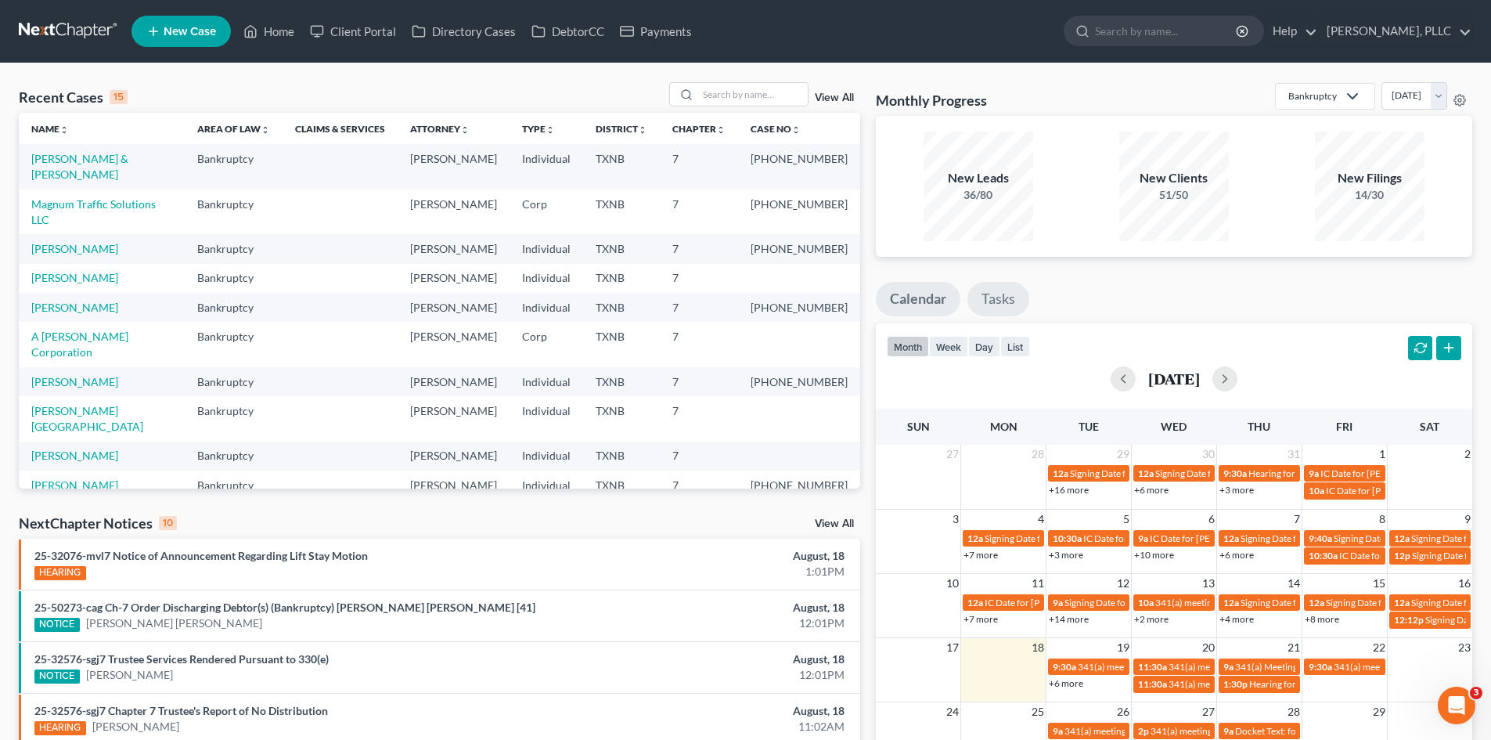
click at [1017, 303] on link "Tasks" at bounding box center [998, 299] width 62 height 34
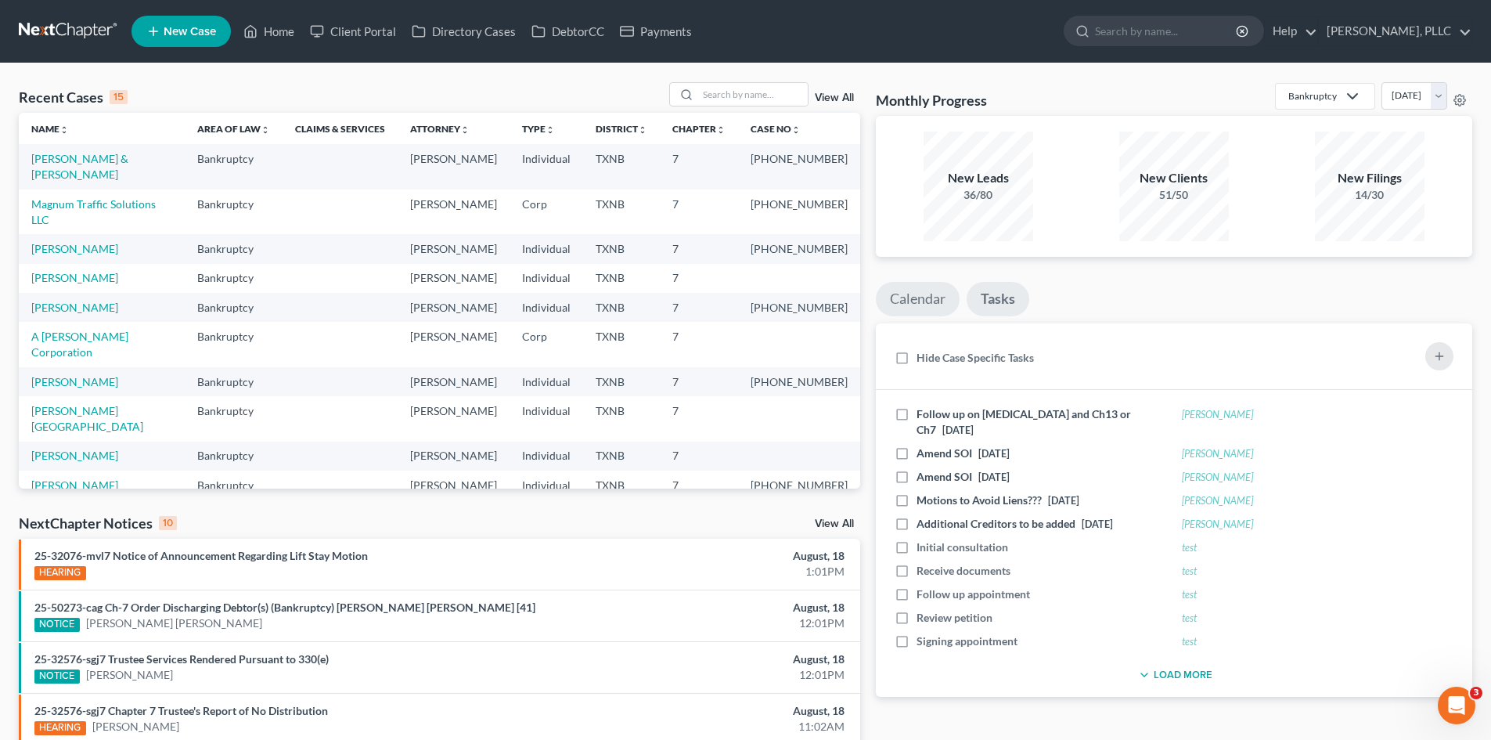
click at [921, 300] on link "Calendar" at bounding box center [918, 299] width 84 height 34
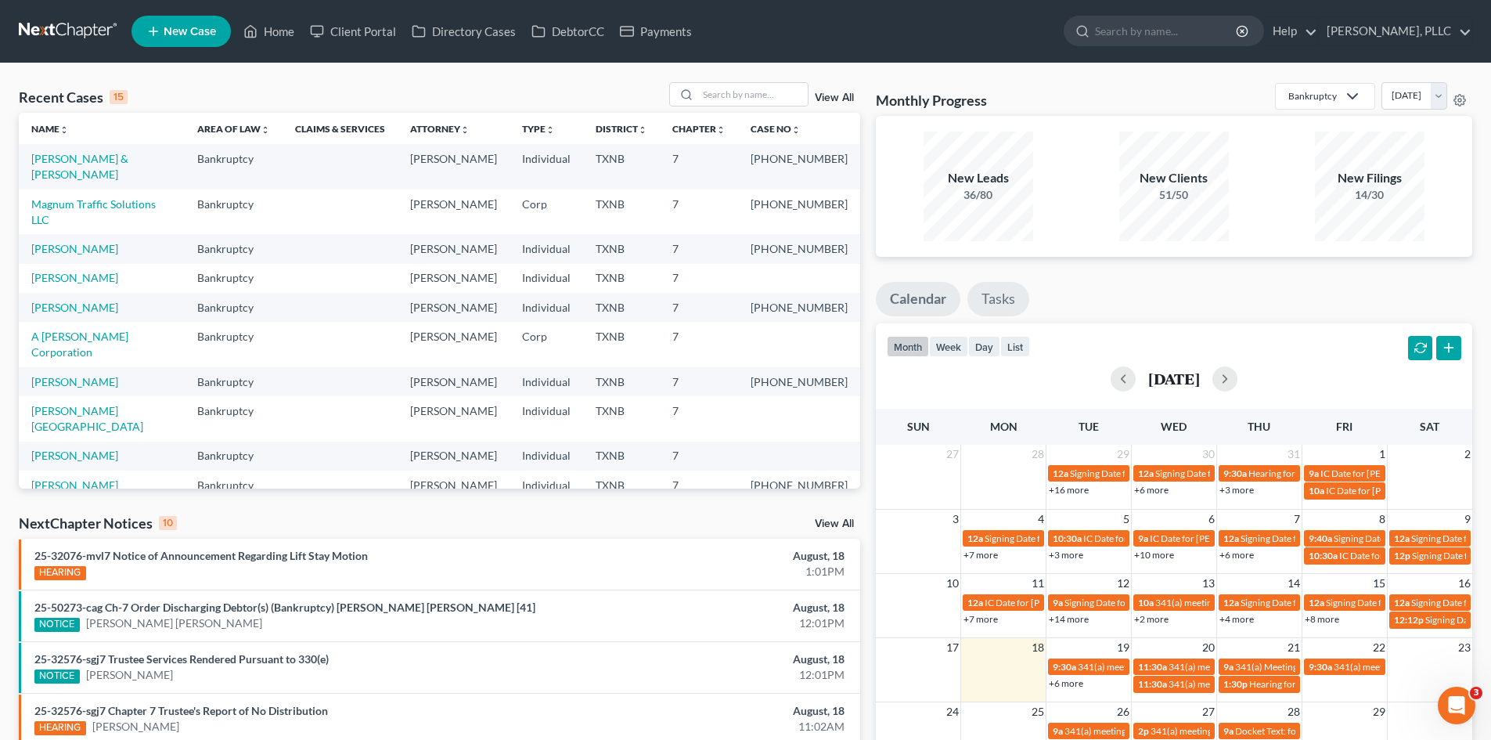
click at [994, 308] on link "Tasks" at bounding box center [998, 299] width 62 height 34
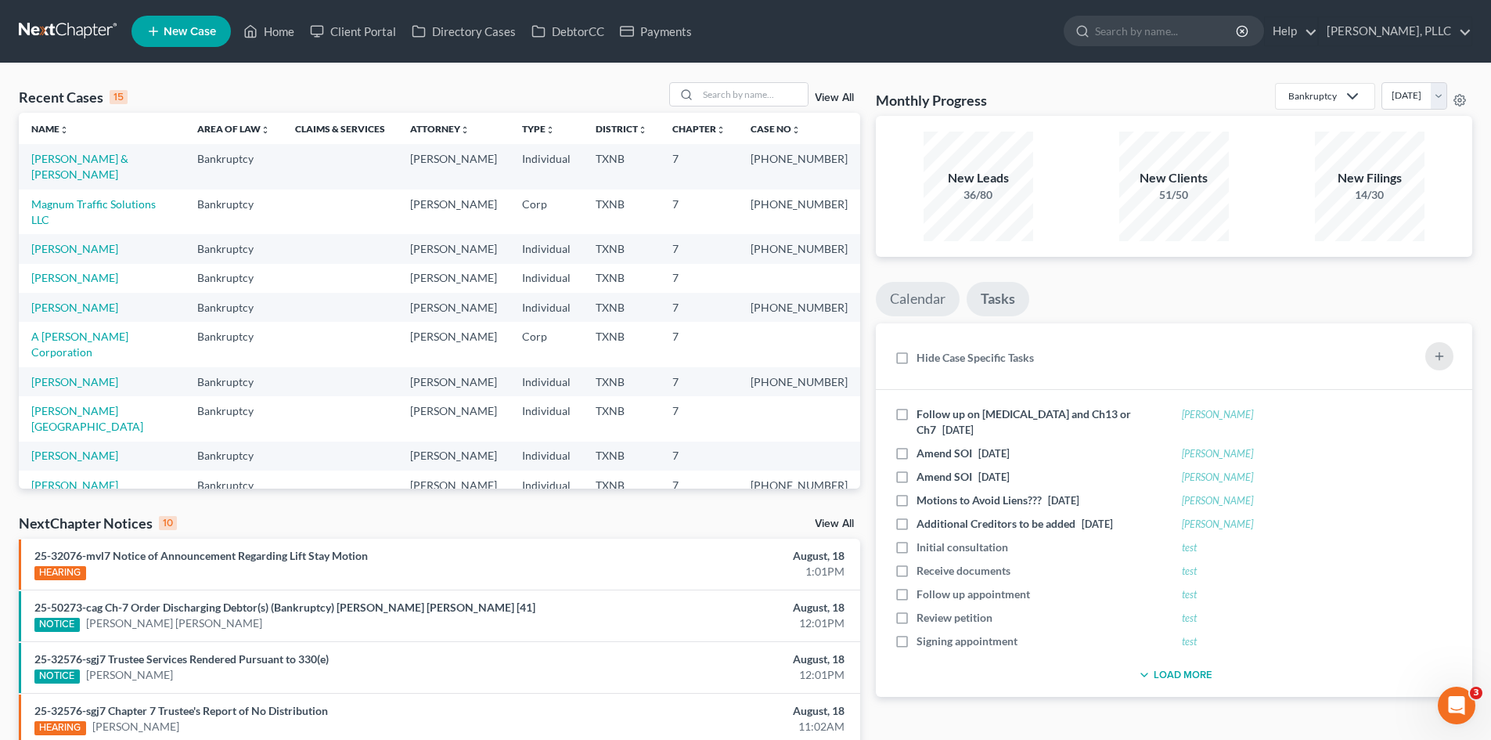
click at [913, 309] on link "Calendar" at bounding box center [918, 299] width 84 height 34
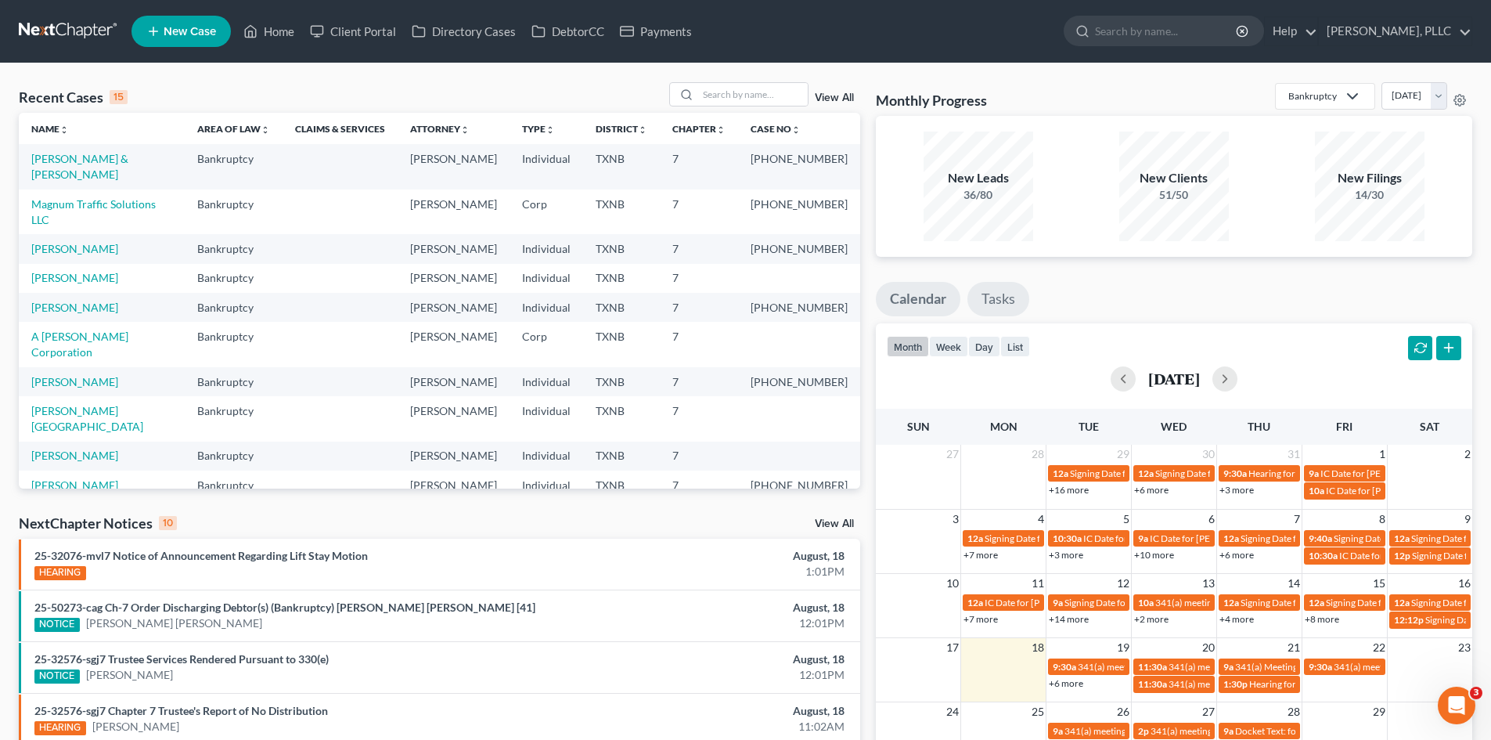
click at [1000, 308] on link "Tasks" at bounding box center [998, 299] width 62 height 34
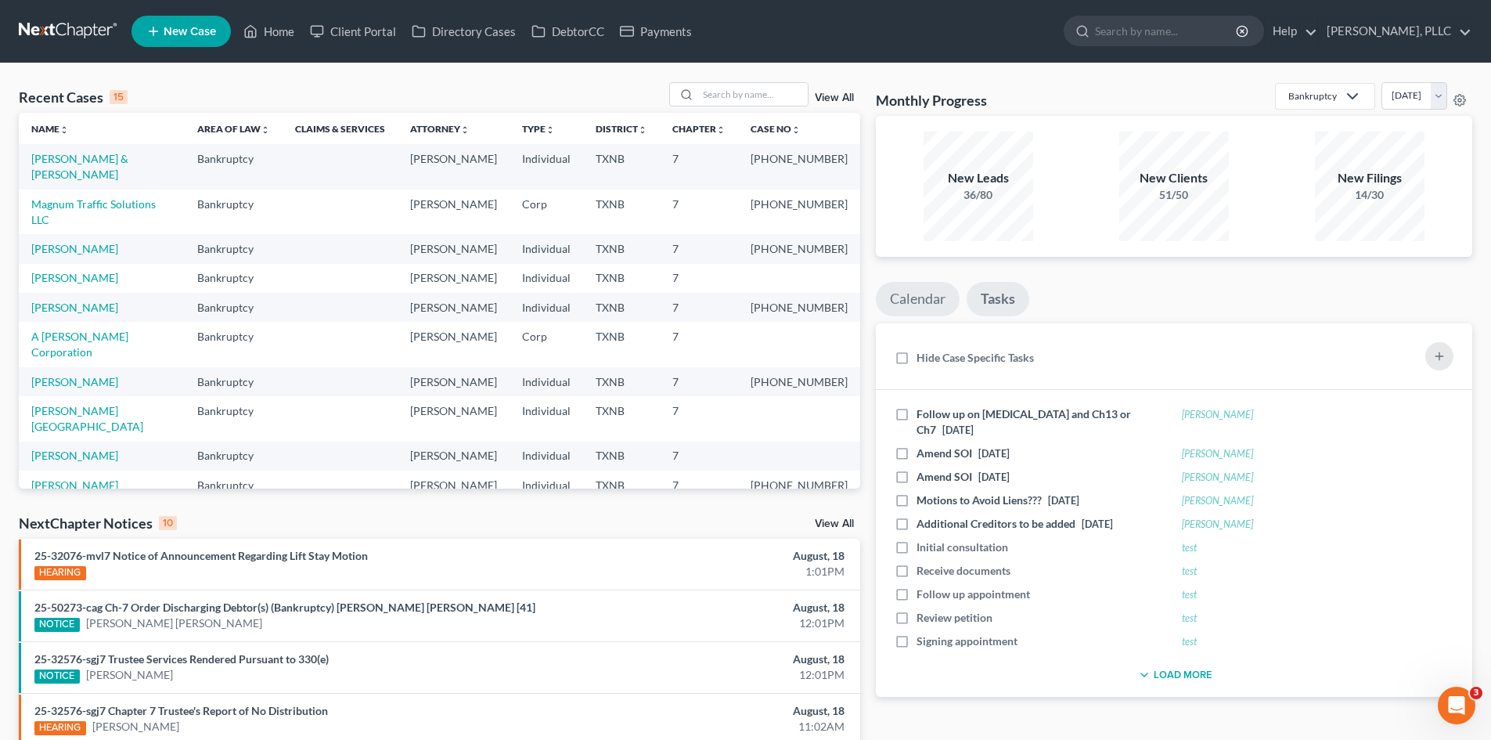
click at [889, 301] on link "Calendar" at bounding box center [918, 299] width 84 height 34
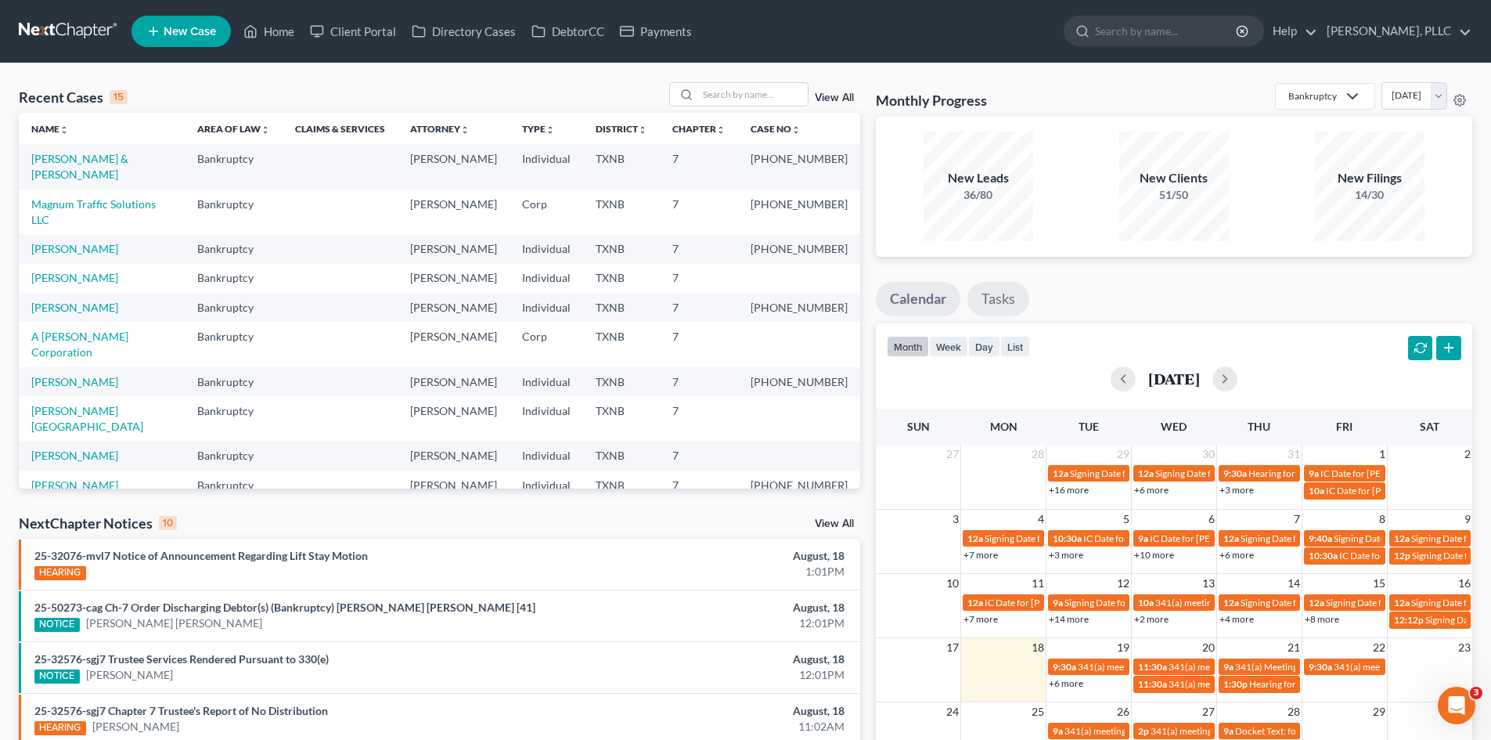
click at [1015, 299] on link "Tasks" at bounding box center [998, 299] width 62 height 34
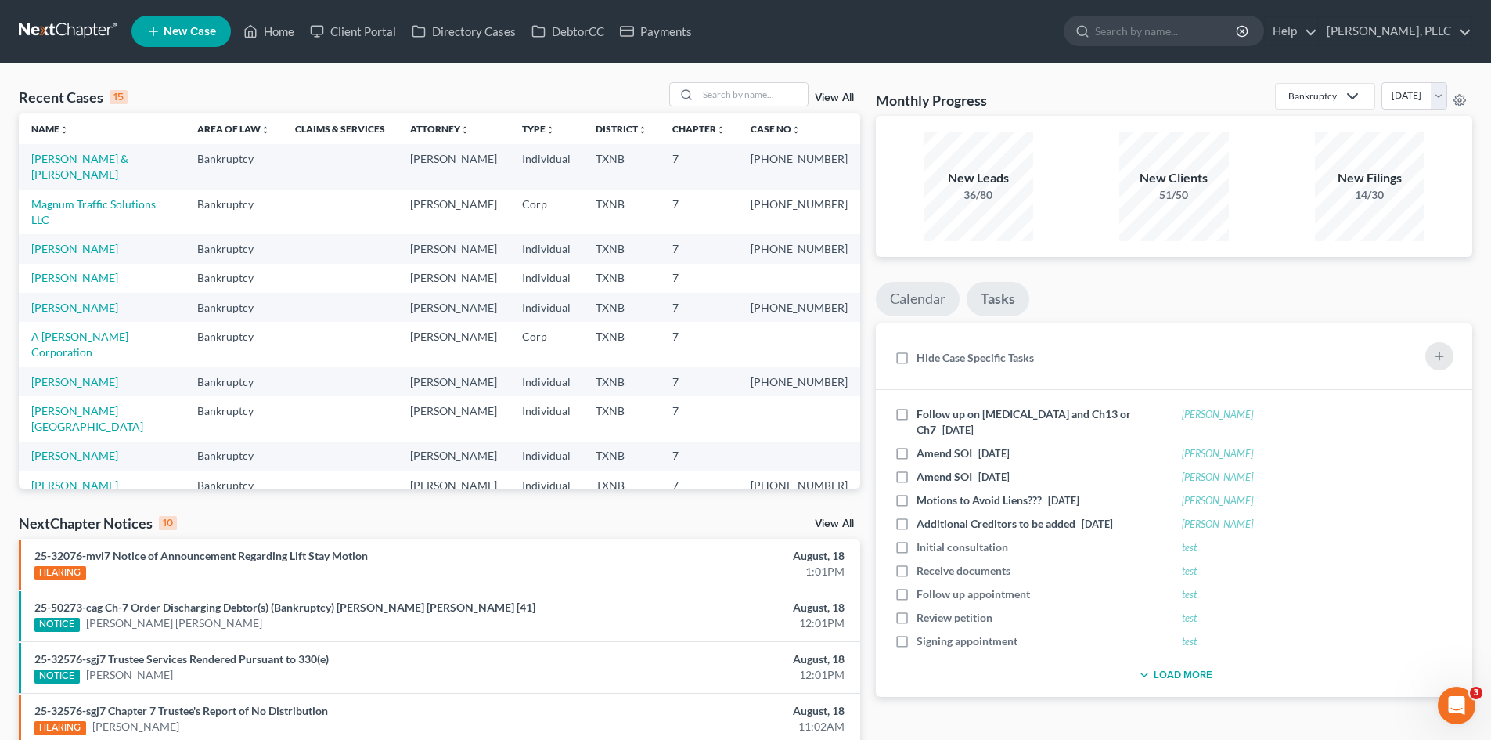
click at [921, 304] on link "Calendar" at bounding box center [918, 299] width 84 height 34
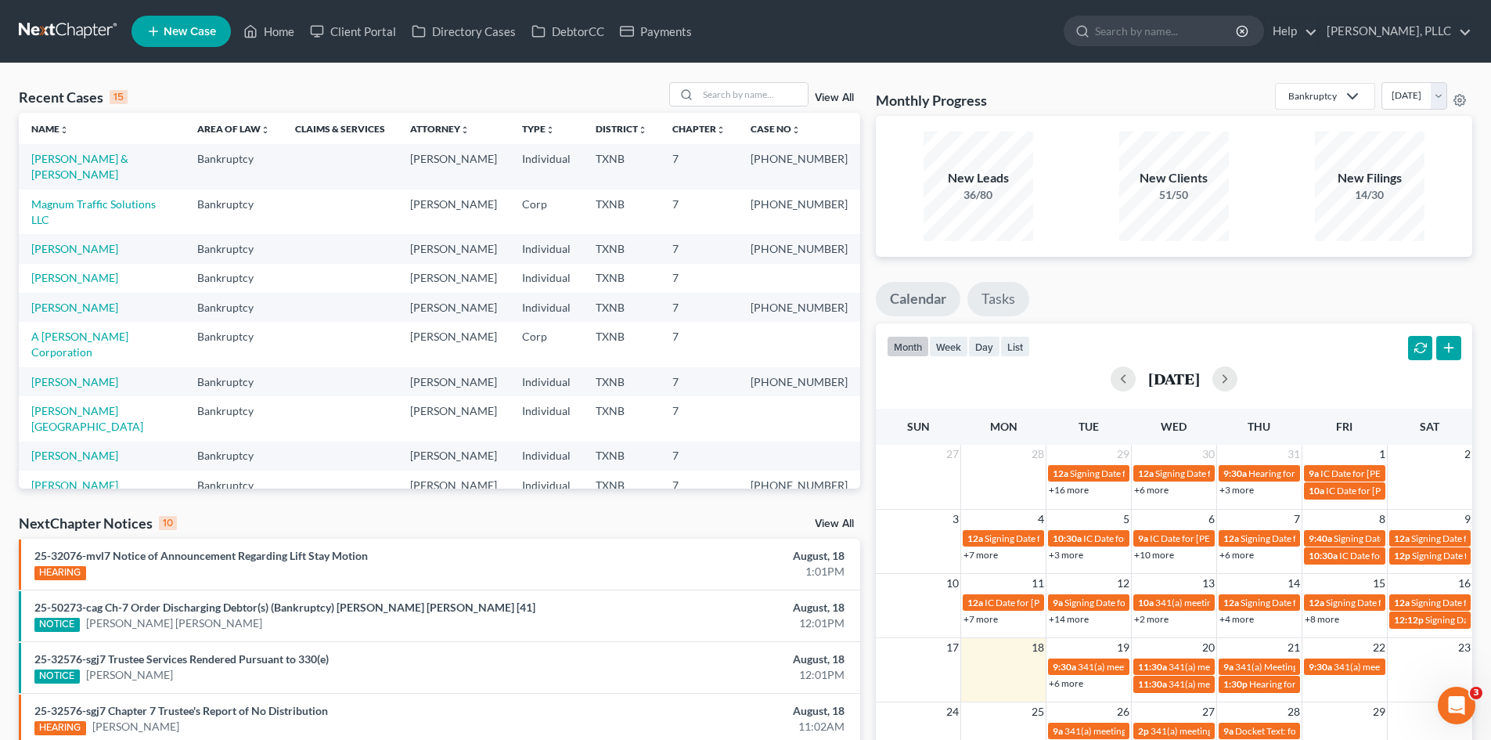
click at [1008, 302] on link "Tasks" at bounding box center [998, 299] width 62 height 34
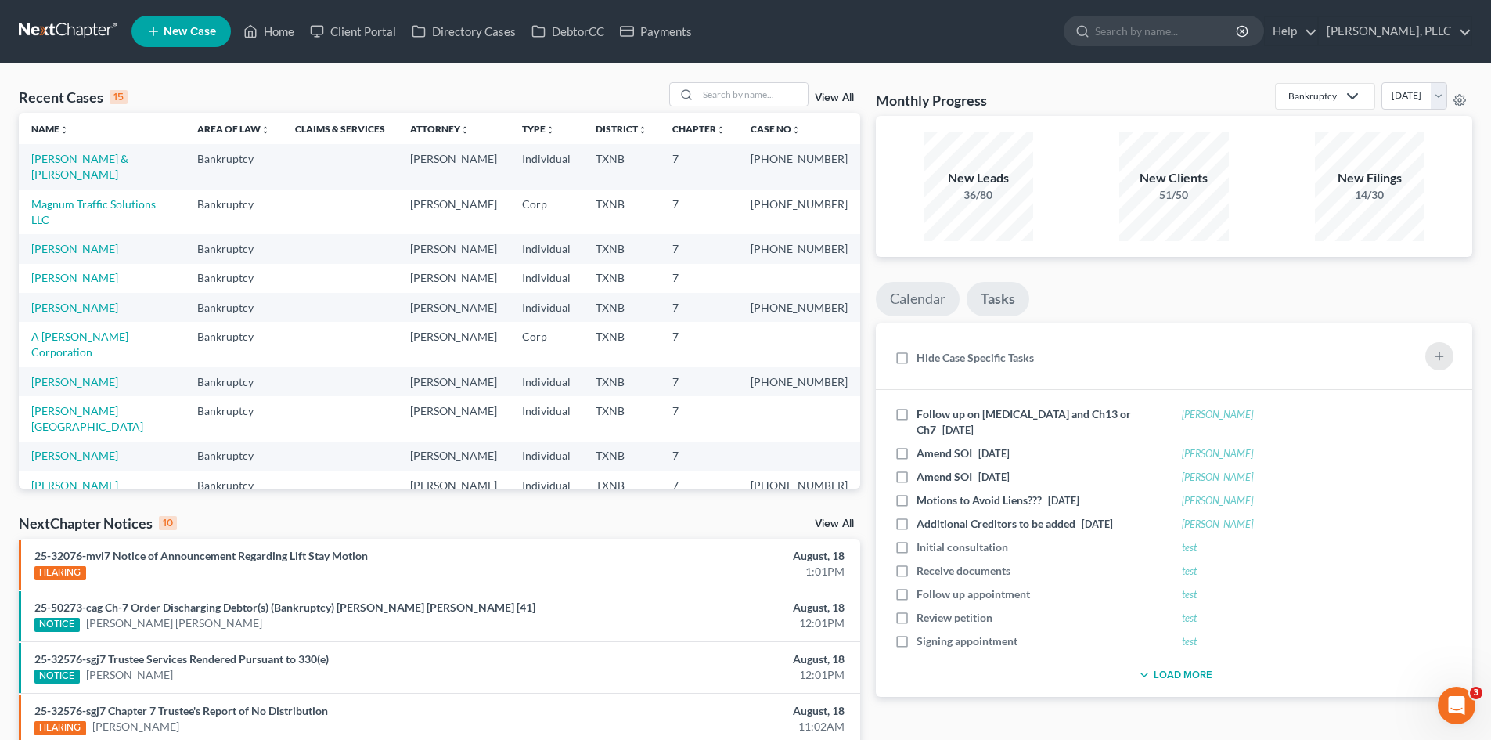
click at [942, 301] on link "Calendar" at bounding box center [918, 299] width 84 height 34
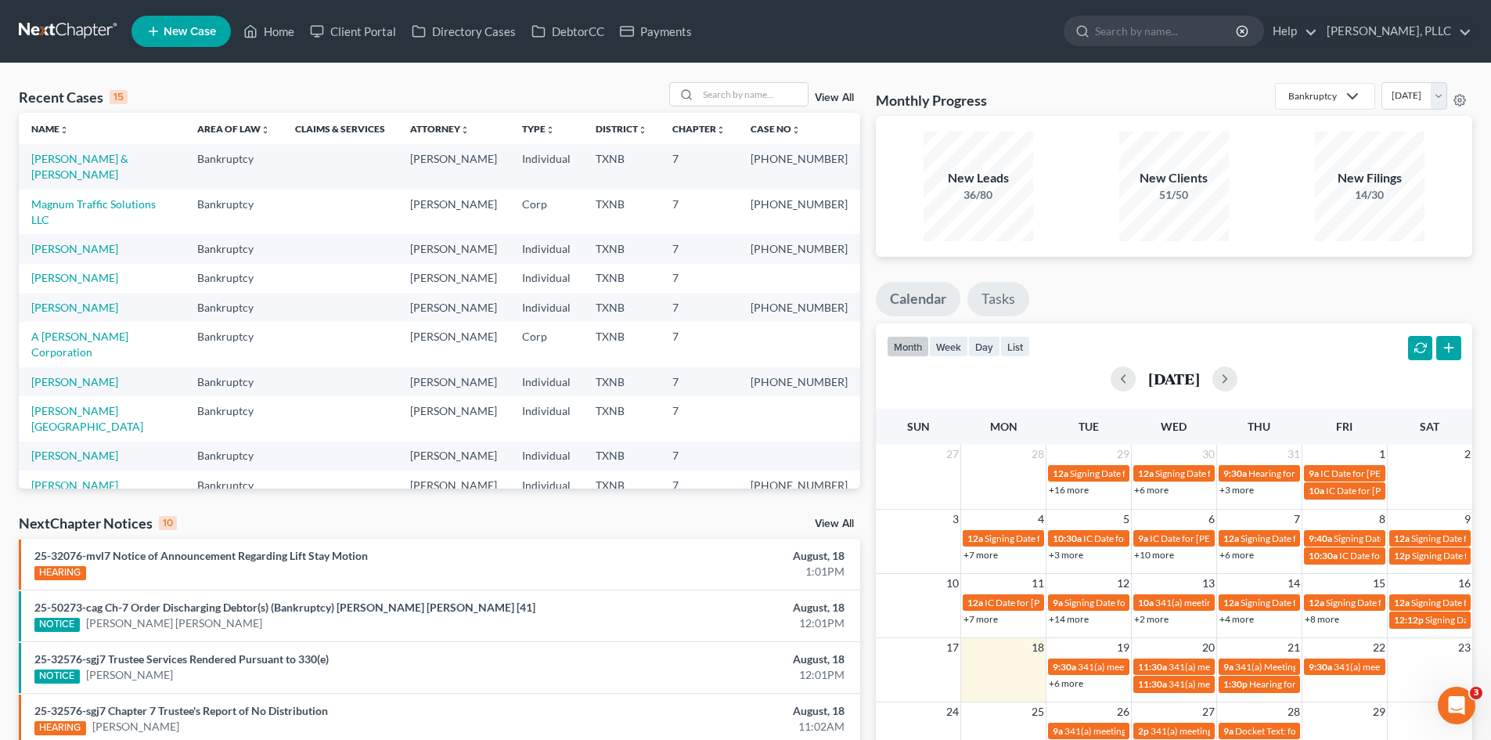
click at [1003, 301] on link "Tasks" at bounding box center [998, 299] width 62 height 34
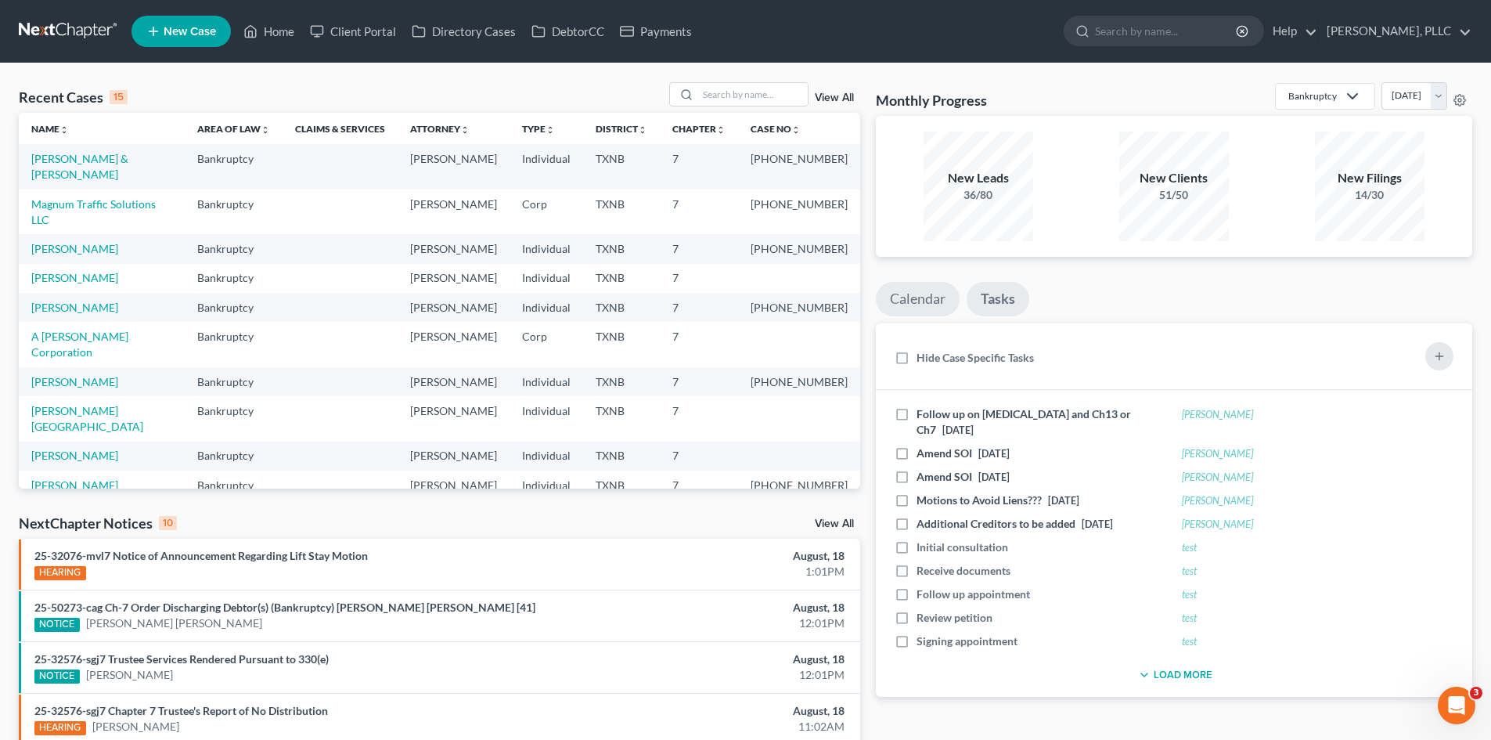
click at [925, 309] on link "Calendar" at bounding box center [918, 299] width 84 height 34
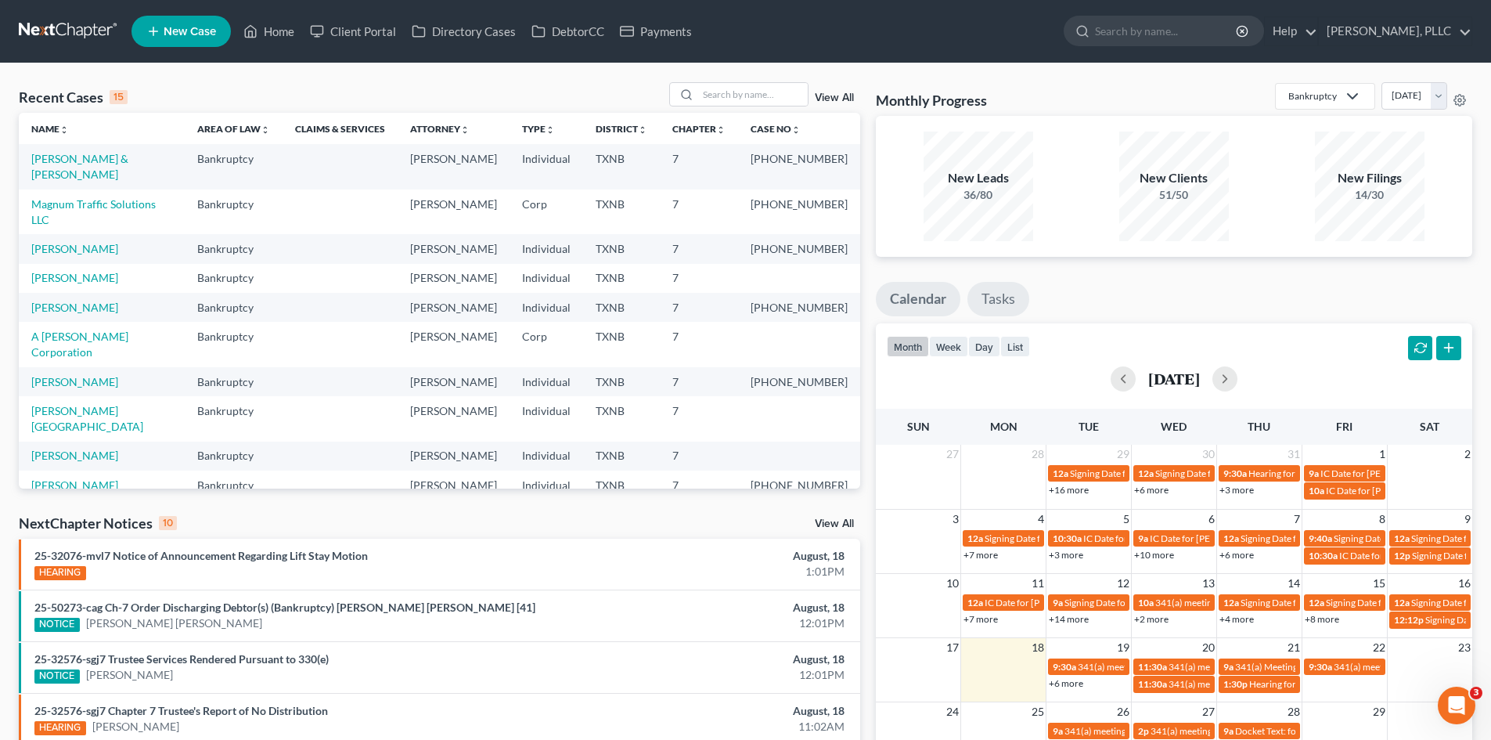
click at [985, 307] on link "Tasks" at bounding box center [998, 299] width 62 height 34
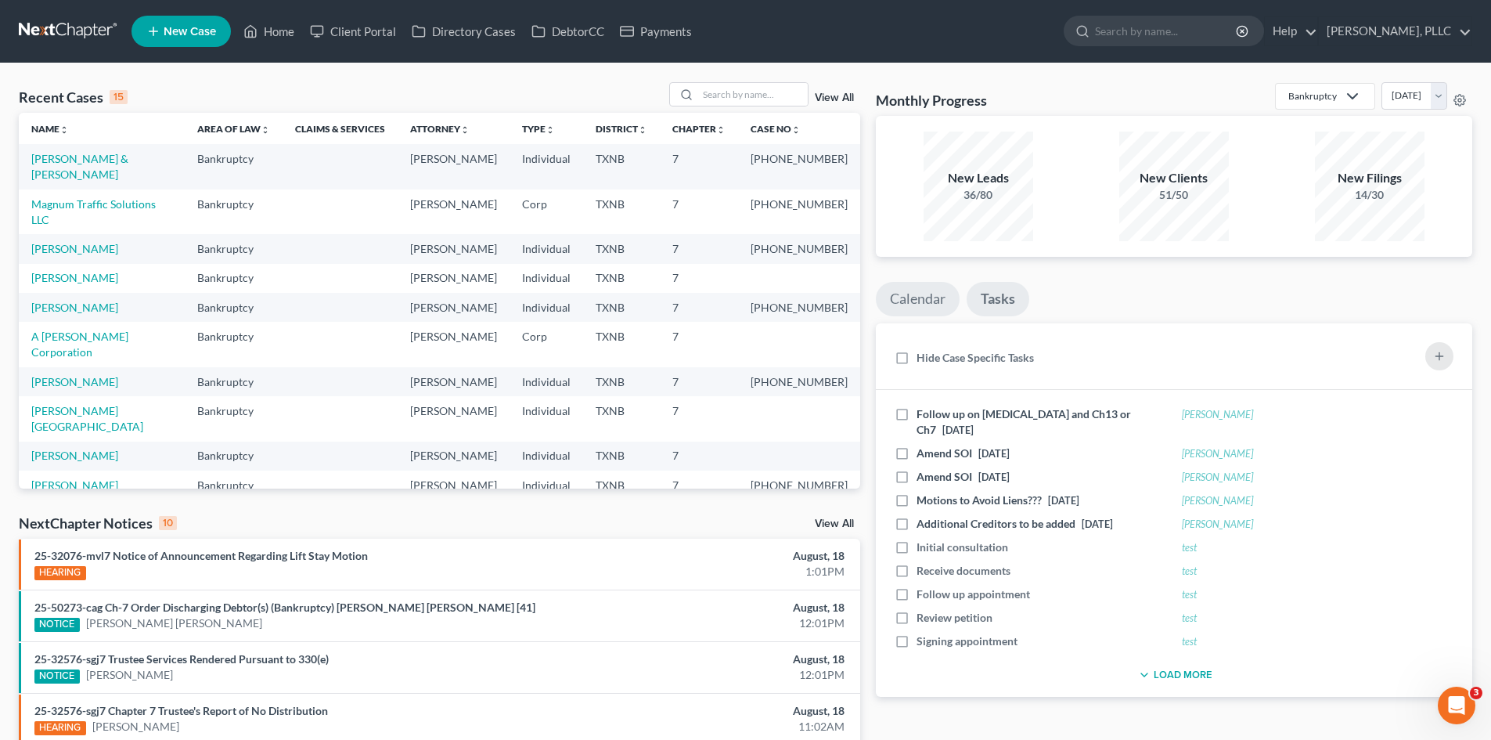
click at [931, 309] on link "Calendar" at bounding box center [918, 299] width 84 height 34
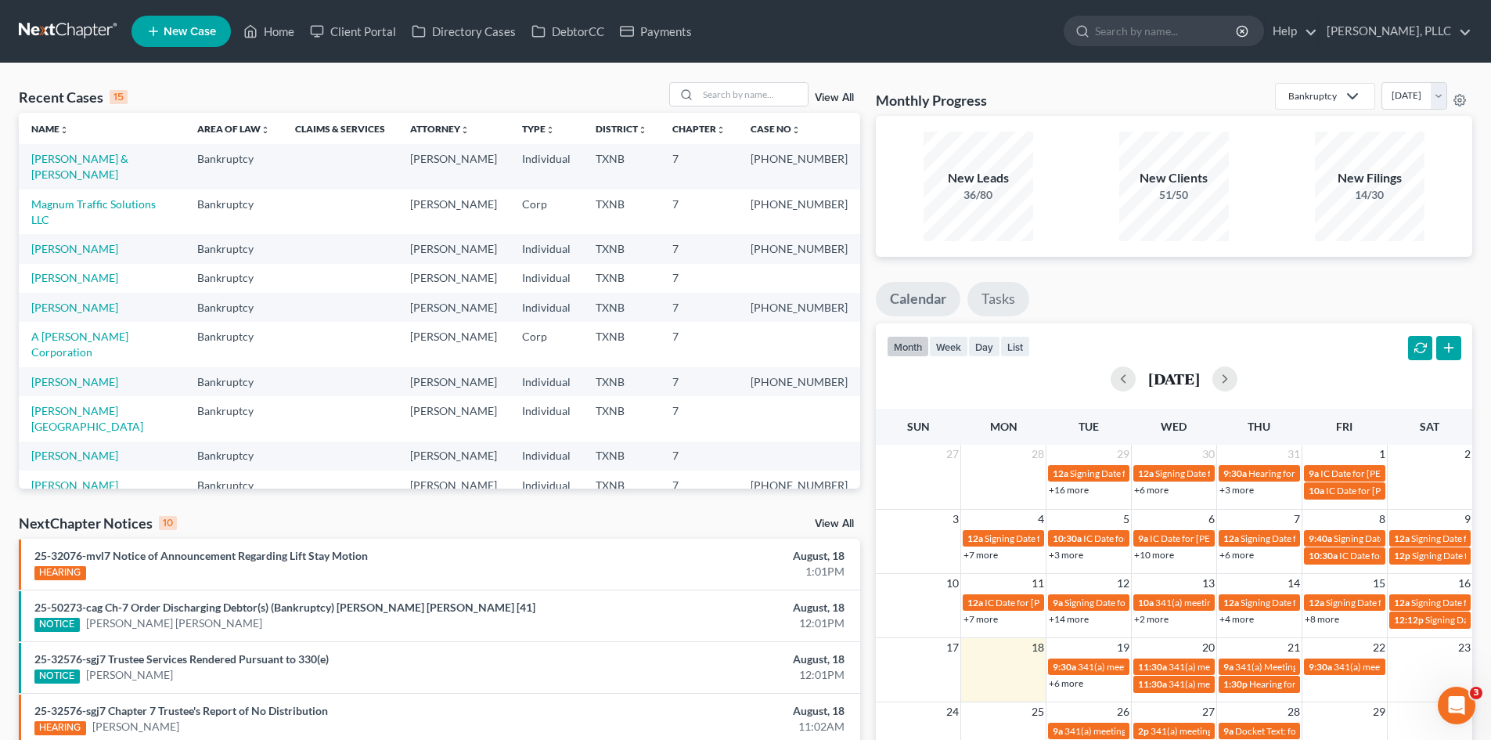
click at [1008, 293] on link "Tasks" at bounding box center [998, 299] width 62 height 34
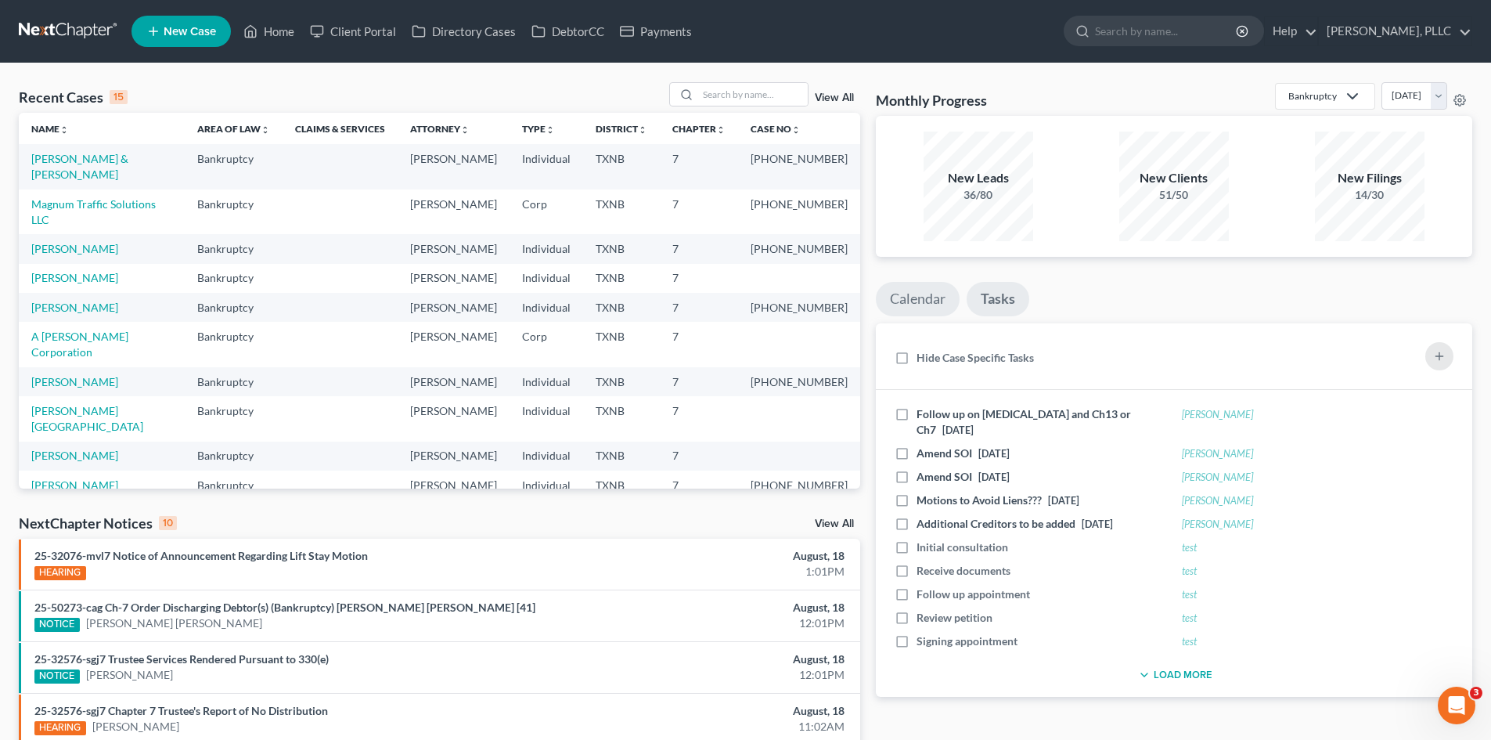
click at [892, 310] on link "Calendar" at bounding box center [918, 299] width 84 height 34
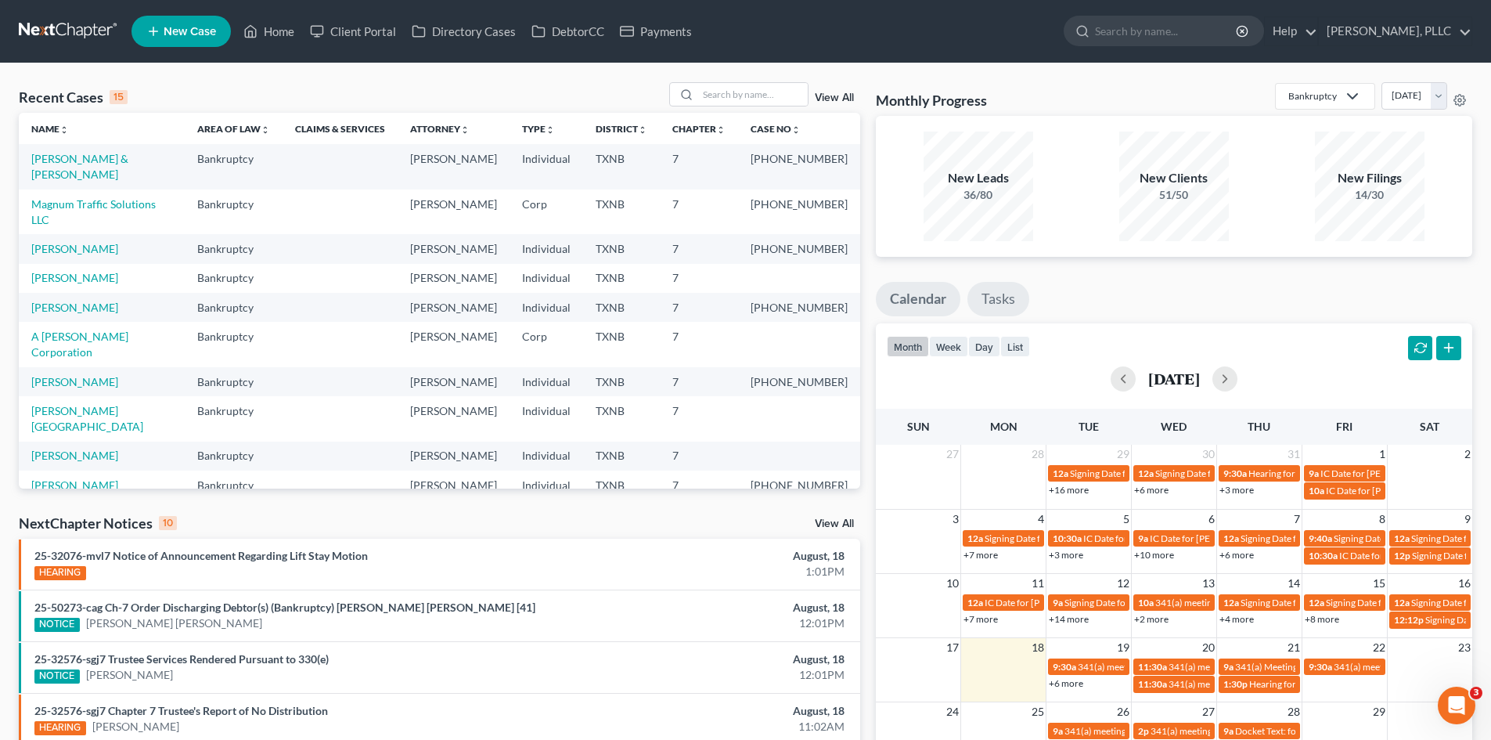
click at [993, 294] on link "Tasks" at bounding box center [998, 299] width 62 height 34
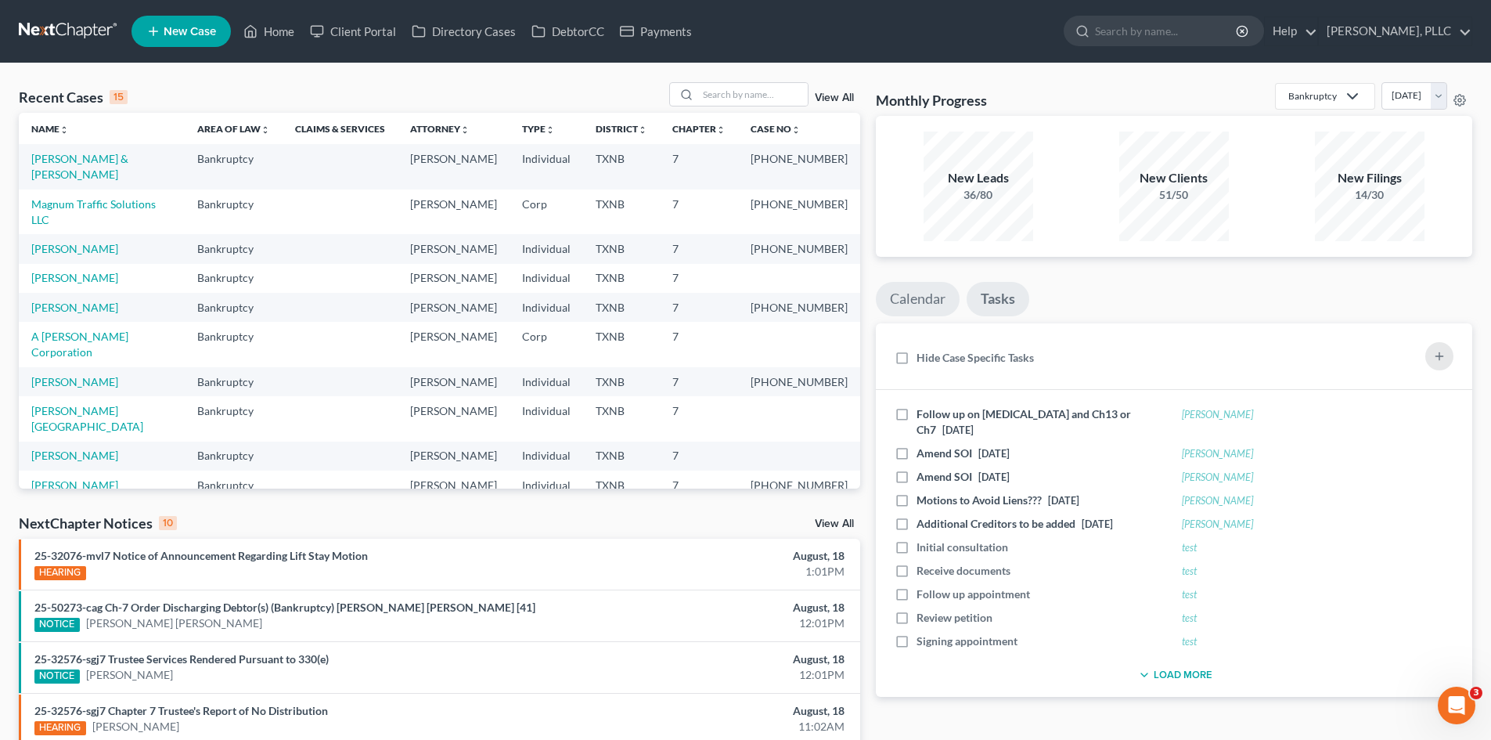
click at [938, 294] on link "Calendar" at bounding box center [918, 299] width 84 height 34
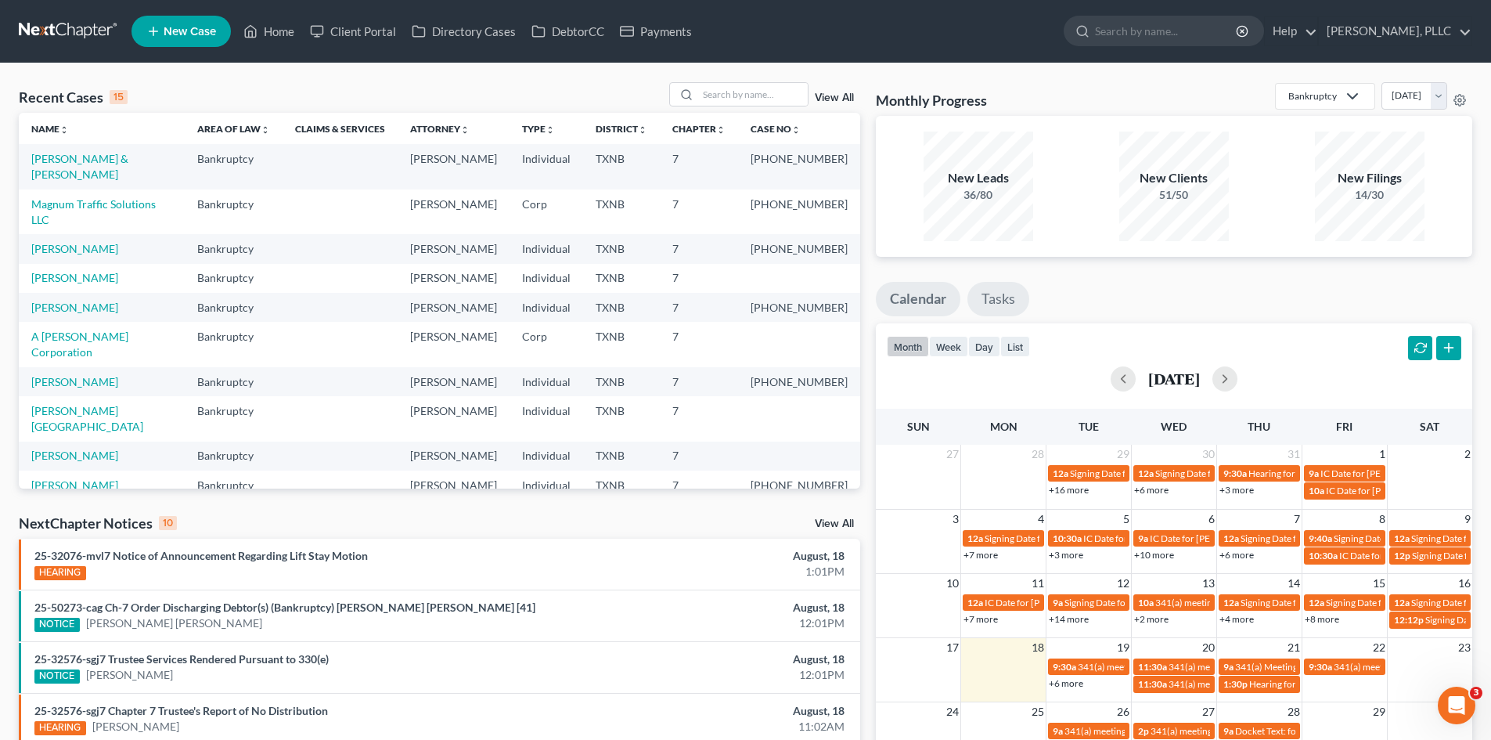
click at [1007, 301] on link "Tasks" at bounding box center [998, 299] width 62 height 34
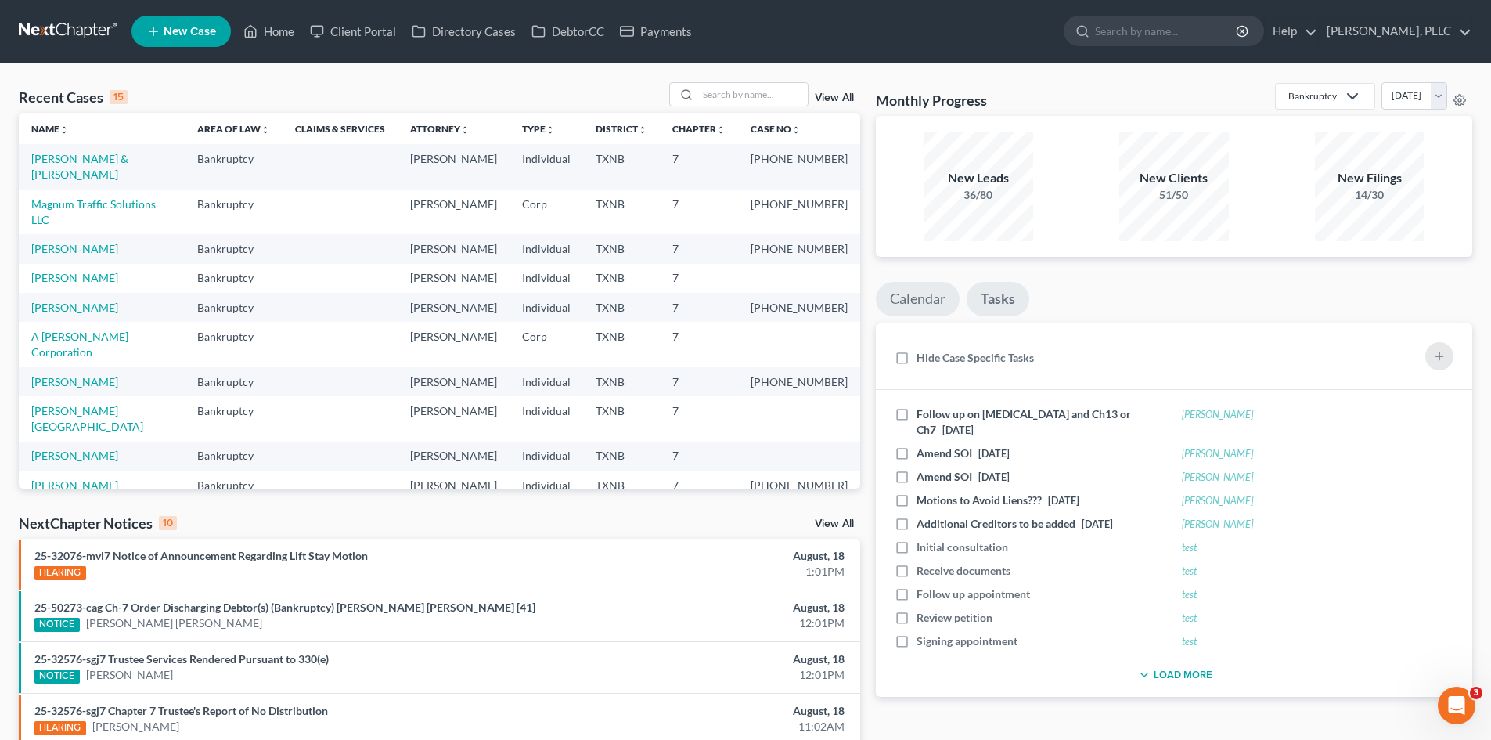
click at [923, 301] on link "Calendar" at bounding box center [918, 299] width 84 height 34
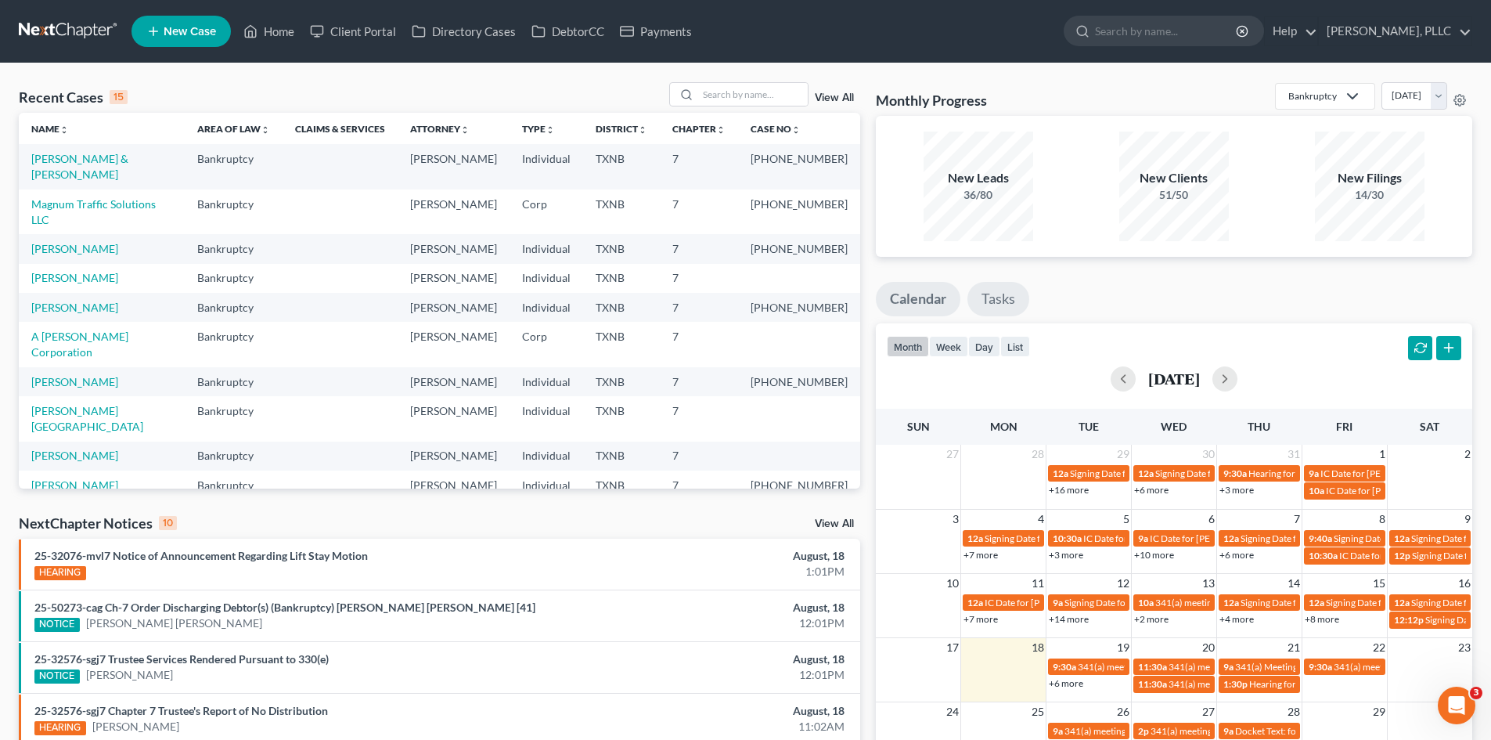
click at [991, 306] on link "Tasks" at bounding box center [998, 299] width 62 height 34
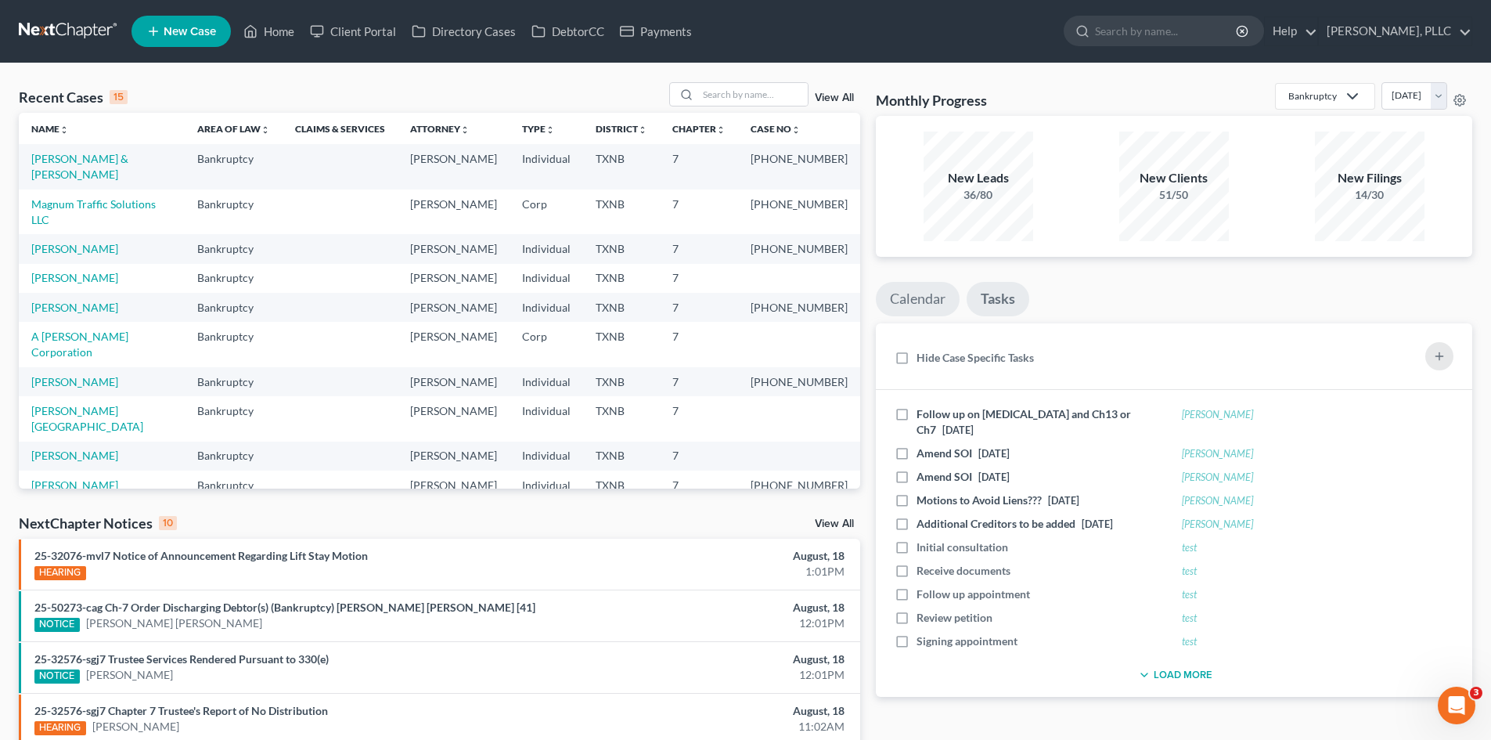
click at [959, 298] on link "Calendar" at bounding box center [918, 299] width 84 height 34
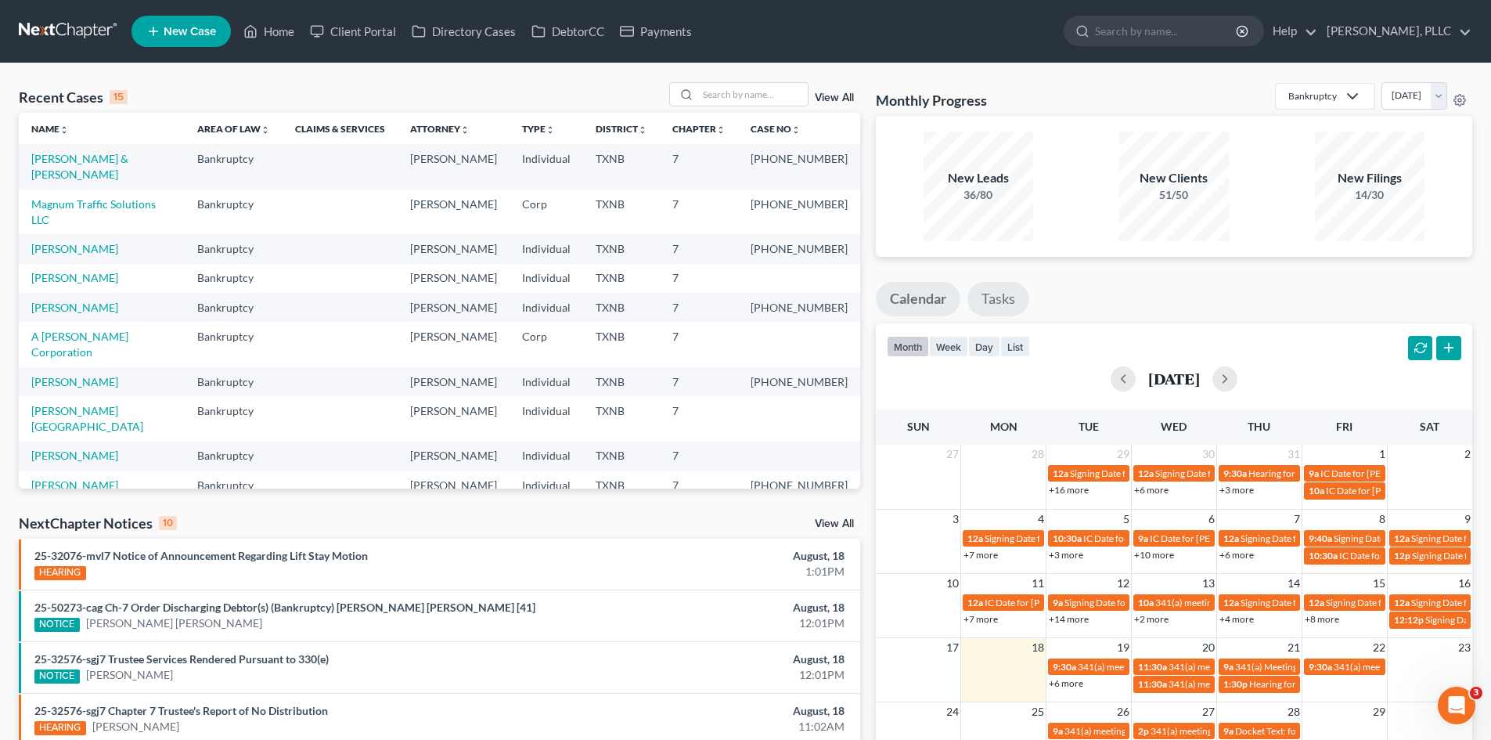
click at [1025, 296] on link "Tasks" at bounding box center [998, 299] width 62 height 34
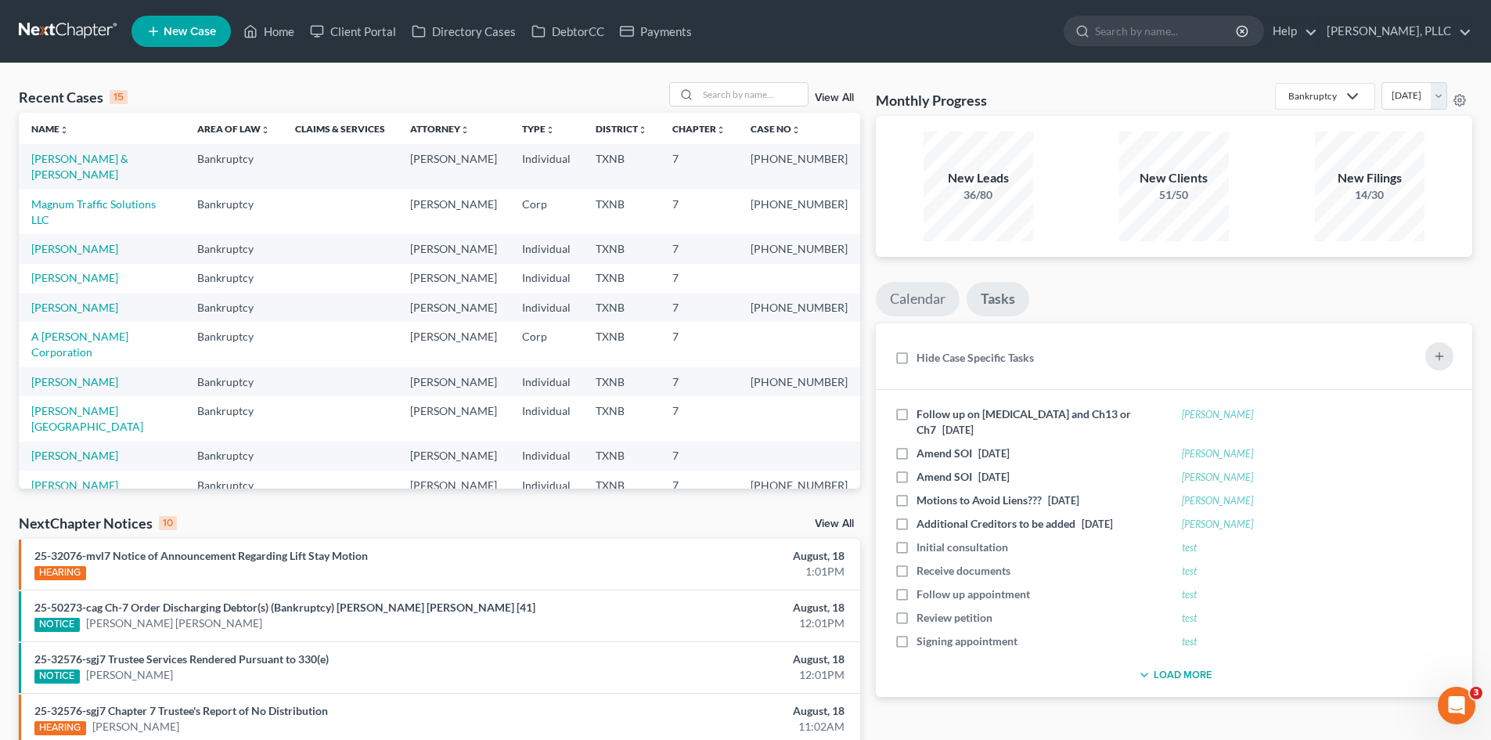
click at [921, 298] on link "Calendar" at bounding box center [918, 299] width 84 height 34
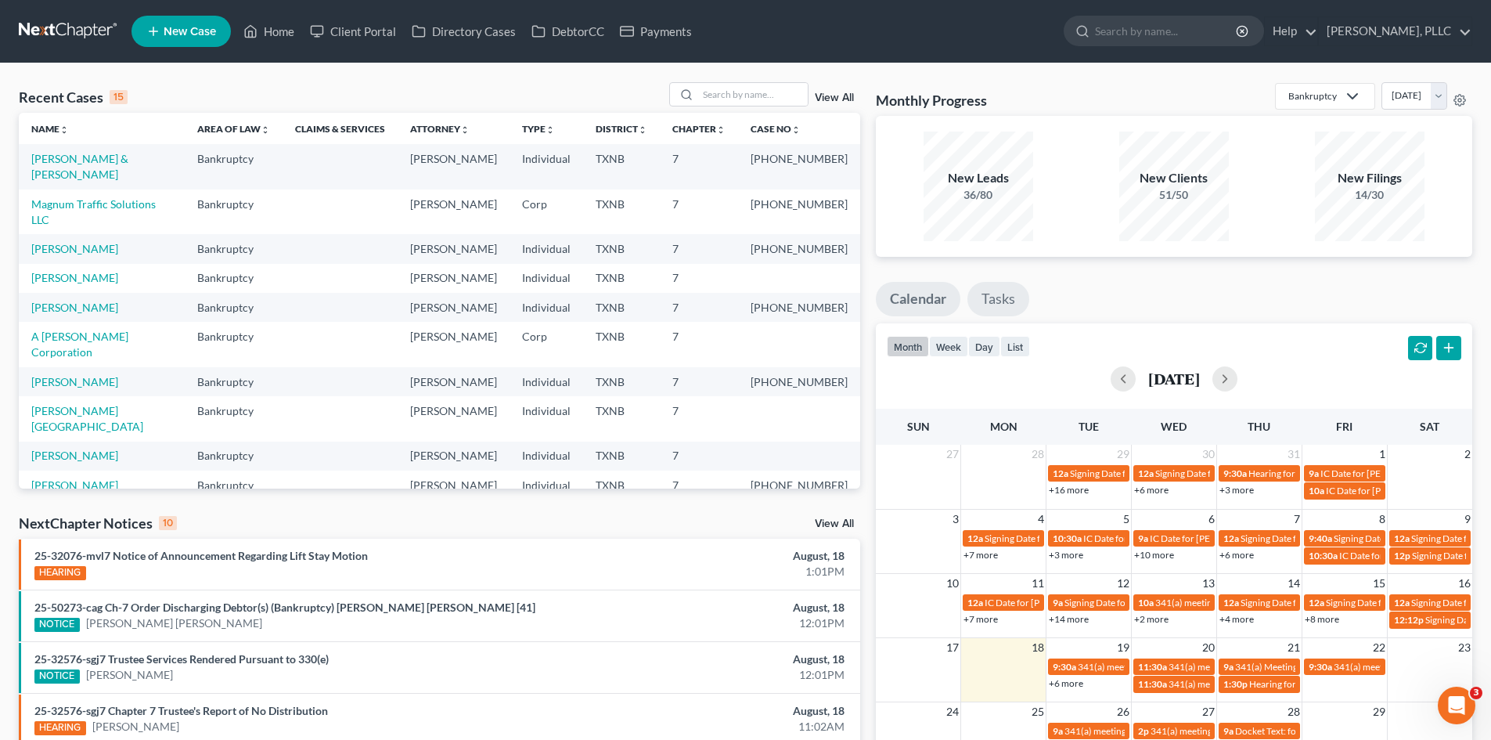
click at [983, 300] on link "Tasks" at bounding box center [998, 299] width 62 height 34
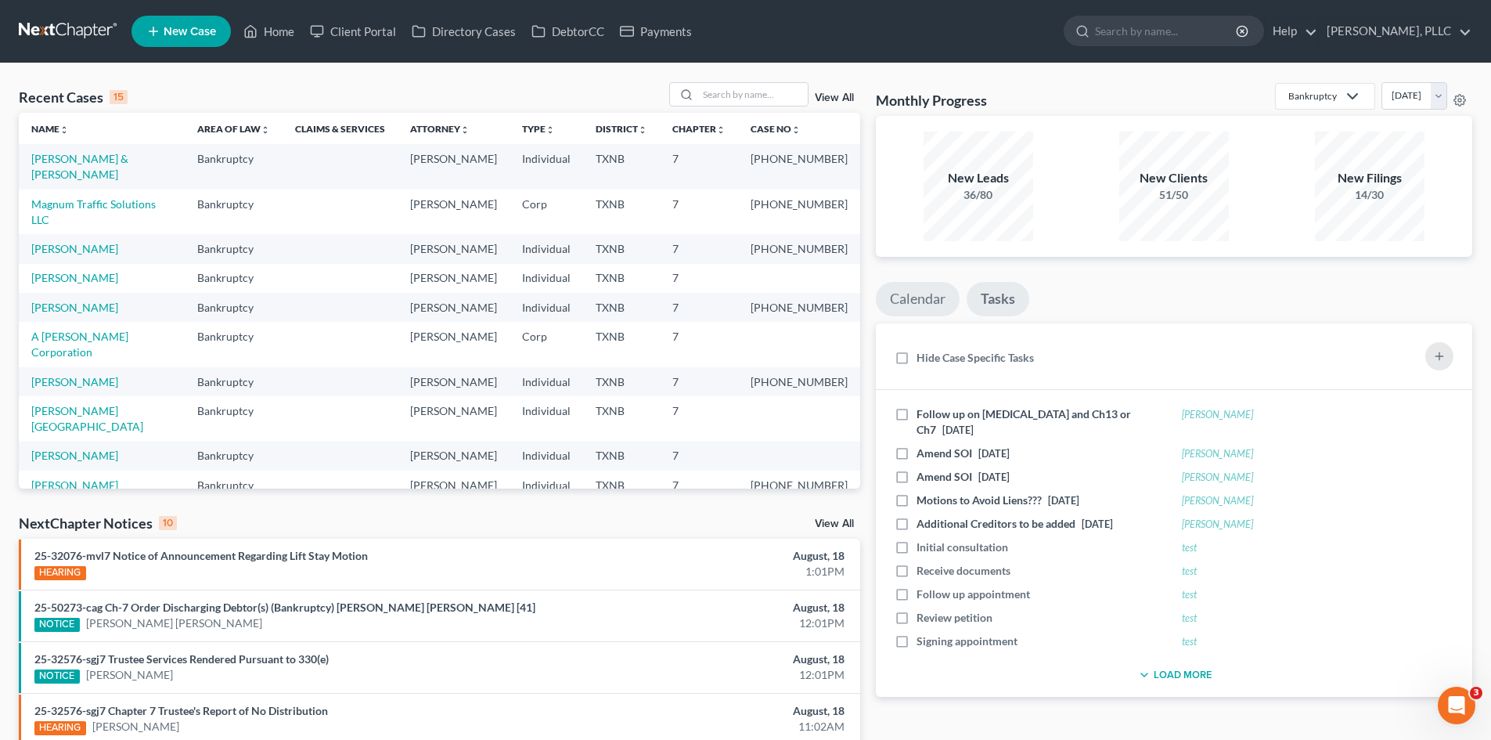
click at [955, 300] on link "Calendar" at bounding box center [918, 299] width 84 height 34
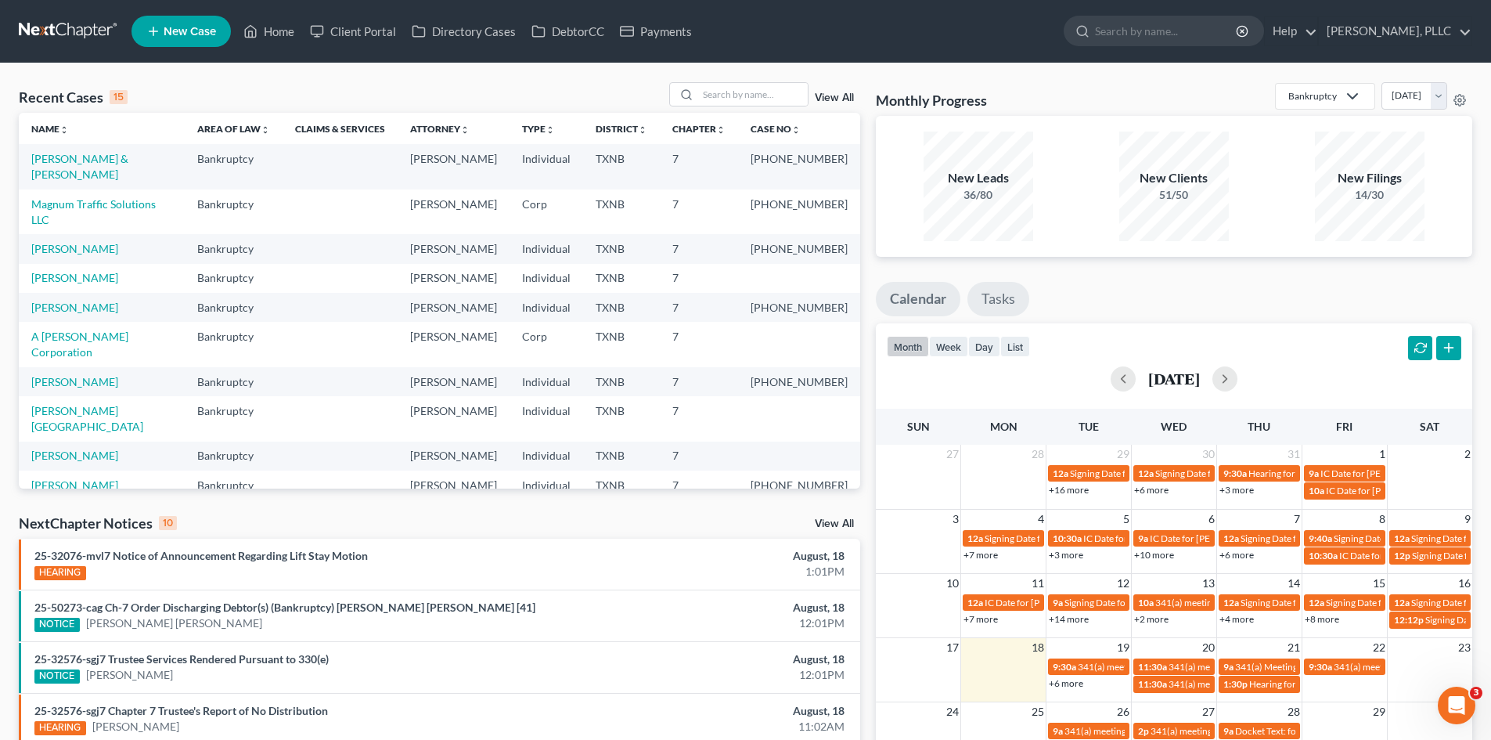
drag, startPoint x: 994, startPoint y: 305, endPoint x: 977, endPoint y: 305, distance: 17.2
click at [992, 305] on link "Tasks" at bounding box center [998, 299] width 62 height 34
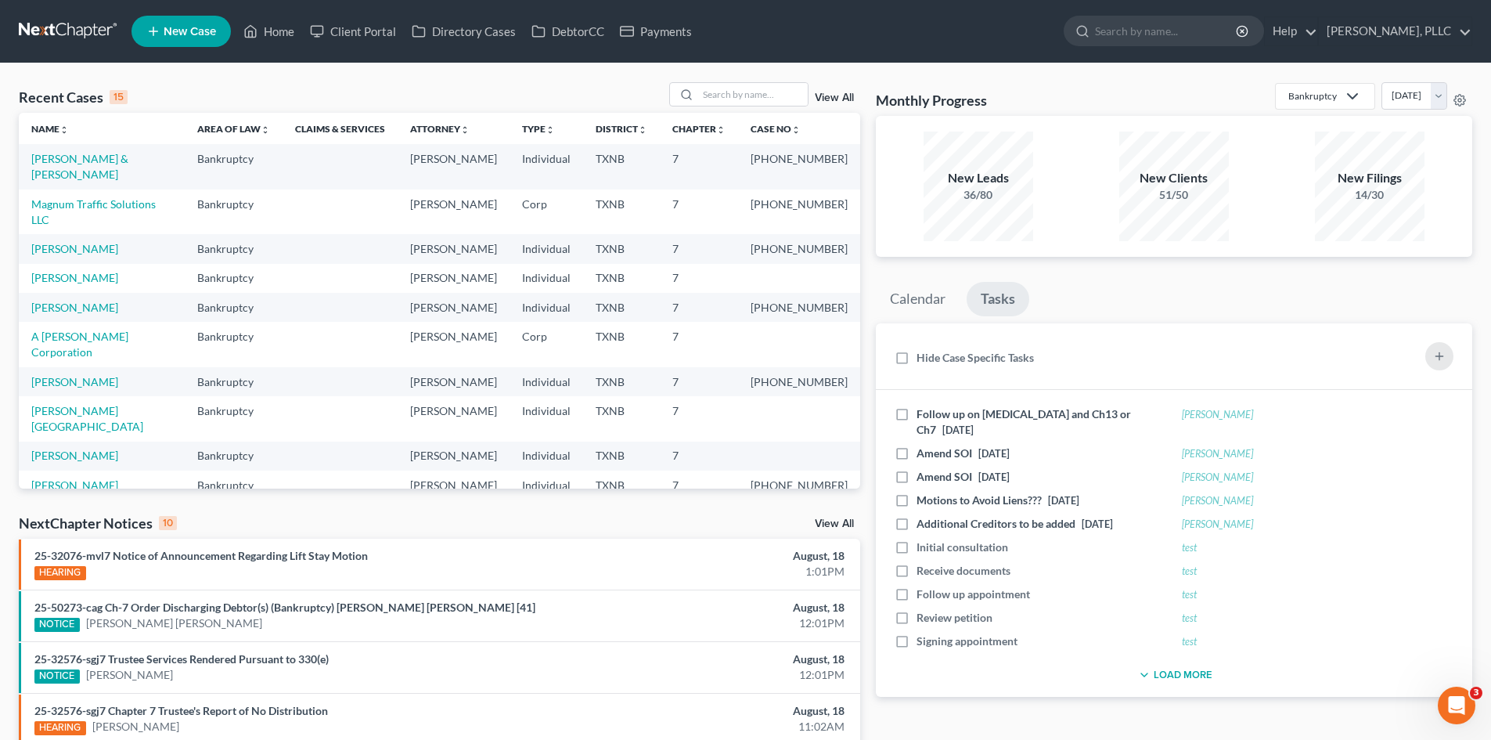
click at [1010, 301] on link "Tasks" at bounding box center [998, 299] width 63 height 34
click at [918, 299] on link "Calendar" at bounding box center [918, 299] width 84 height 34
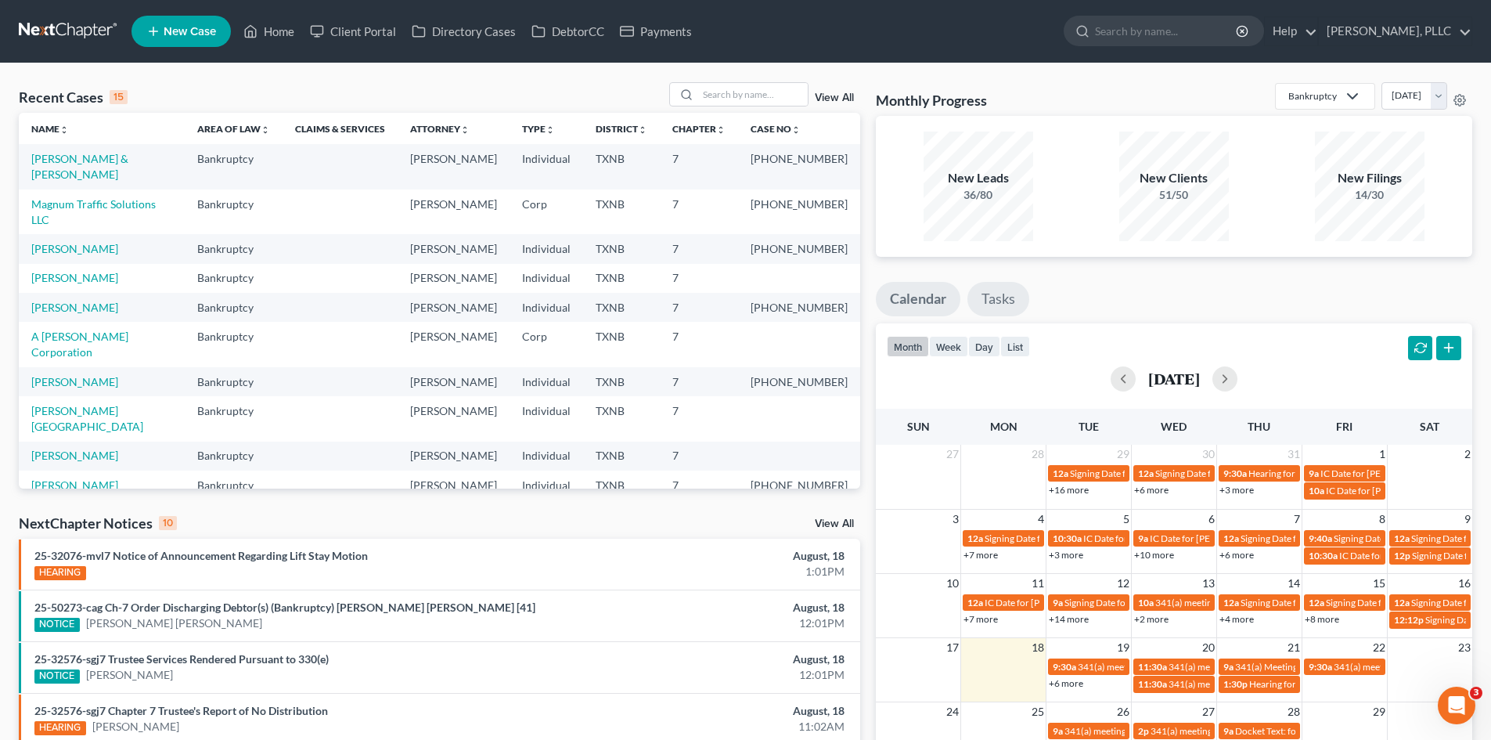
click at [980, 303] on link "Tasks" at bounding box center [998, 299] width 62 height 34
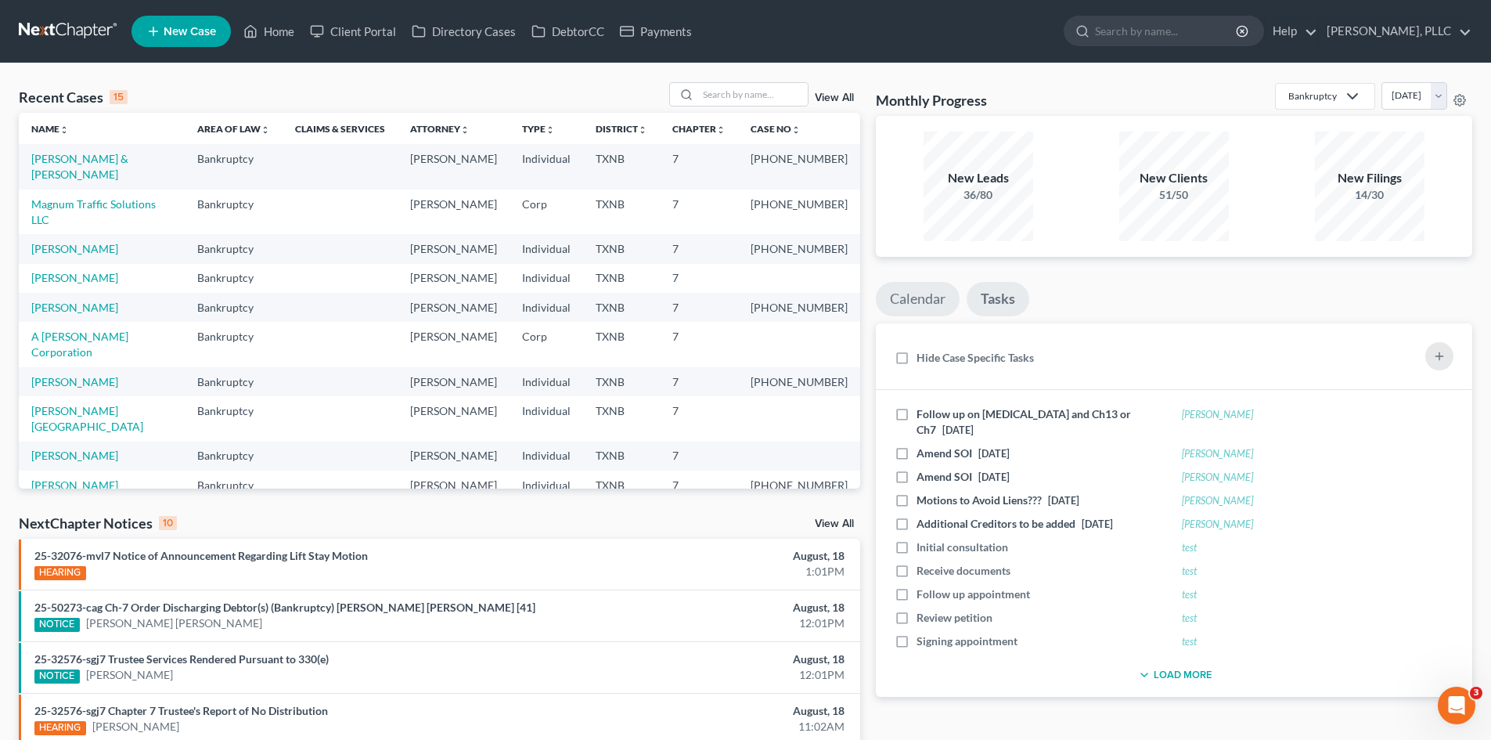
click at [928, 297] on link "Calendar" at bounding box center [918, 299] width 84 height 34
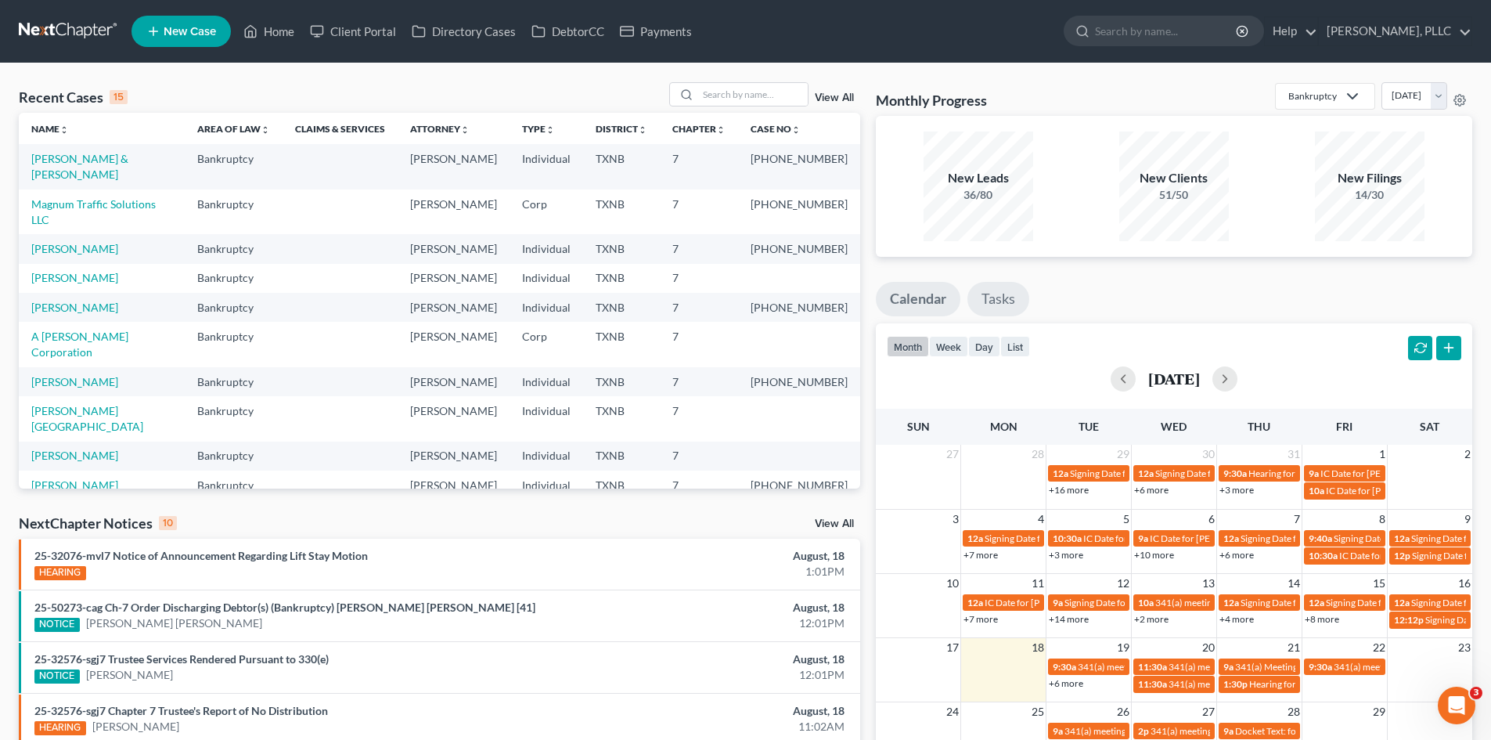
drag, startPoint x: 1014, startPoint y: 302, endPoint x: 993, endPoint y: 301, distance: 21.2
click at [1011, 302] on link "Tasks" at bounding box center [998, 299] width 62 height 34
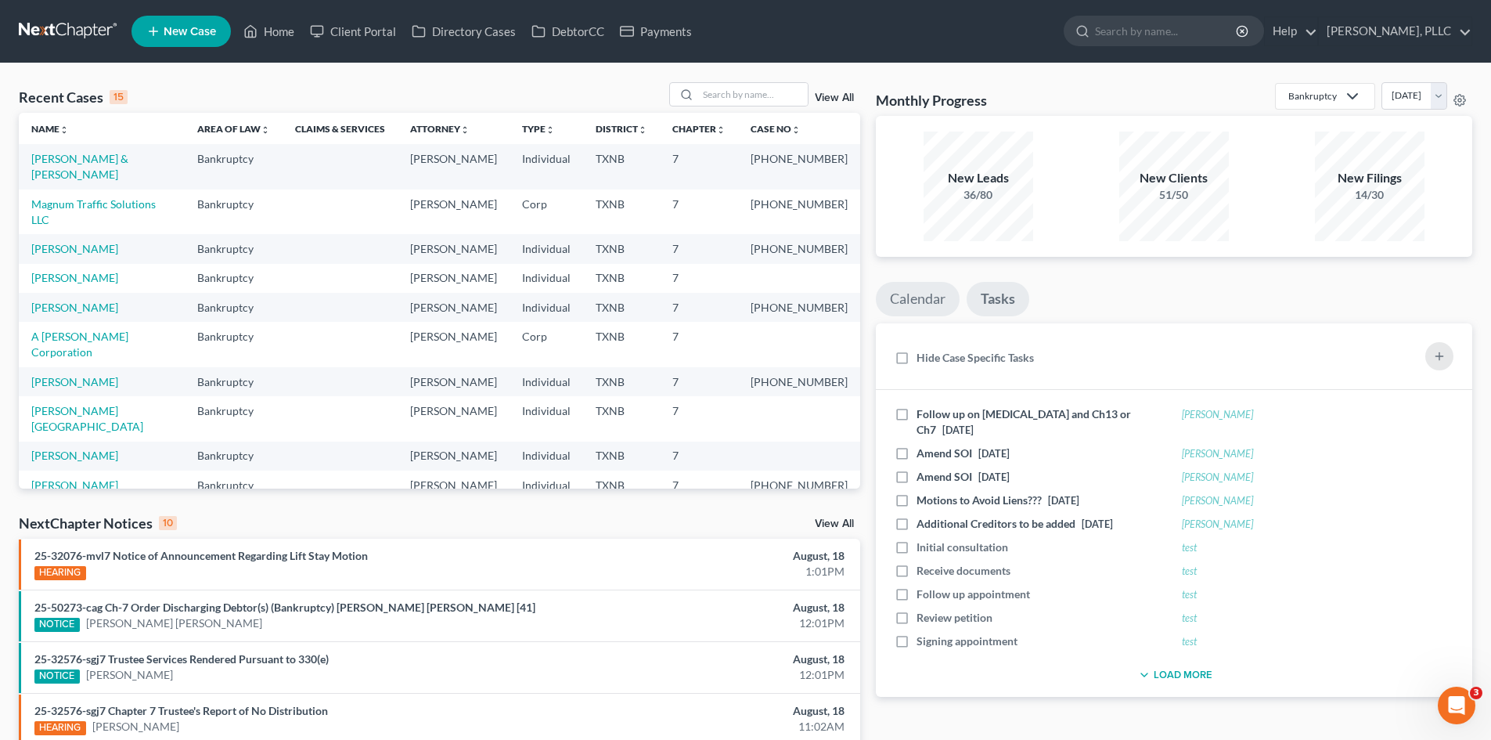
click at [926, 301] on link "Calendar" at bounding box center [918, 299] width 84 height 34
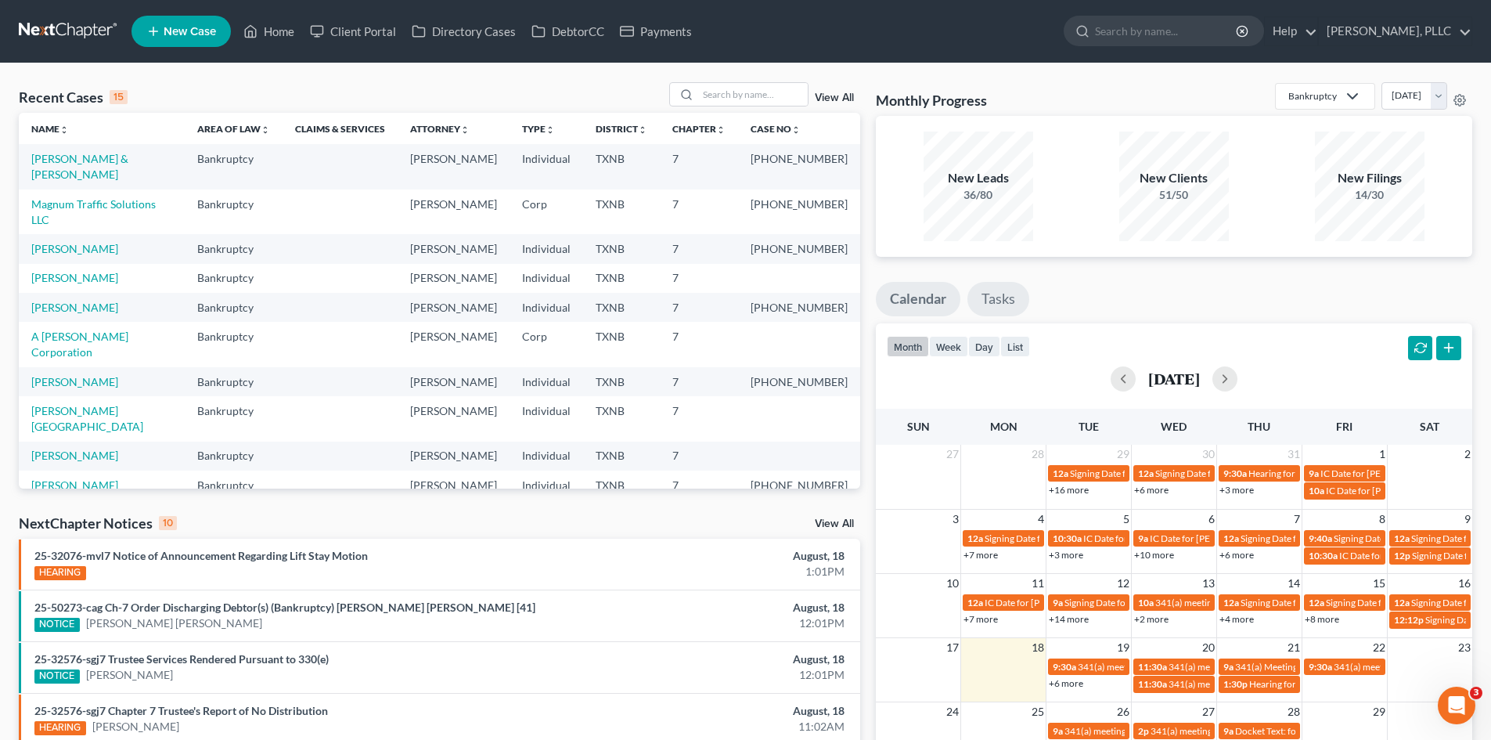
click at [975, 302] on link "Tasks" at bounding box center [998, 299] width 62 height 34
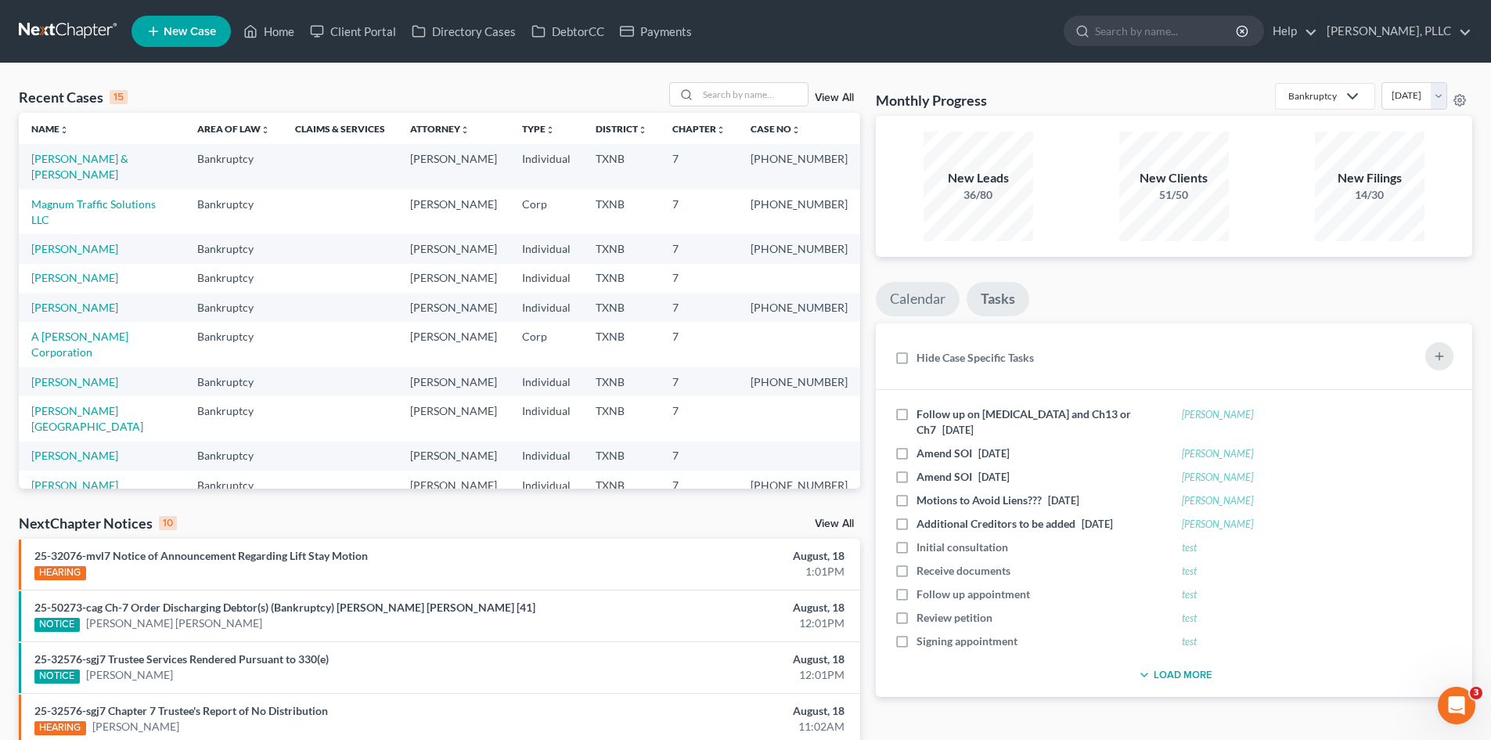
click at [914, 299] on link "Calendar" at bounding box center [918, 299] width 84 height 34
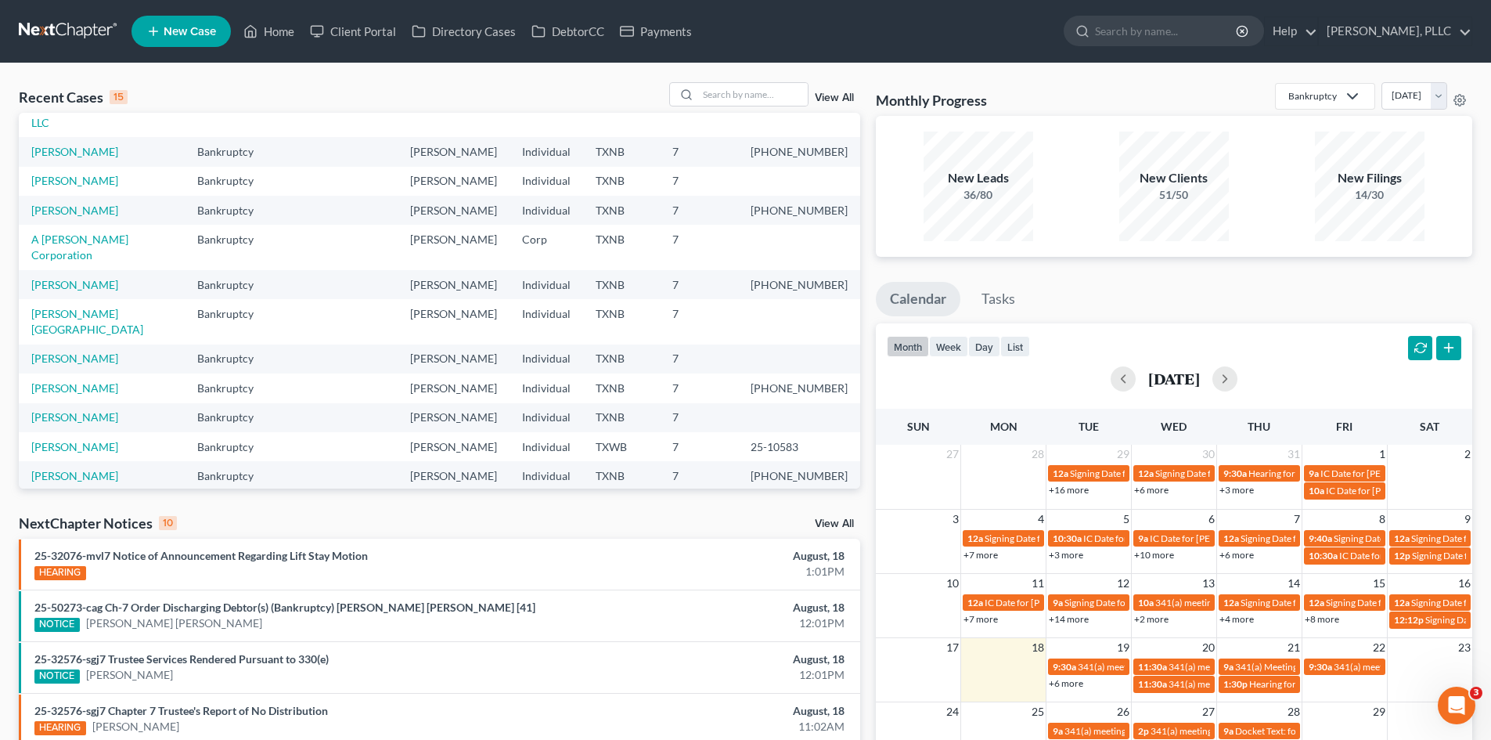
scroll to position [107, 0]
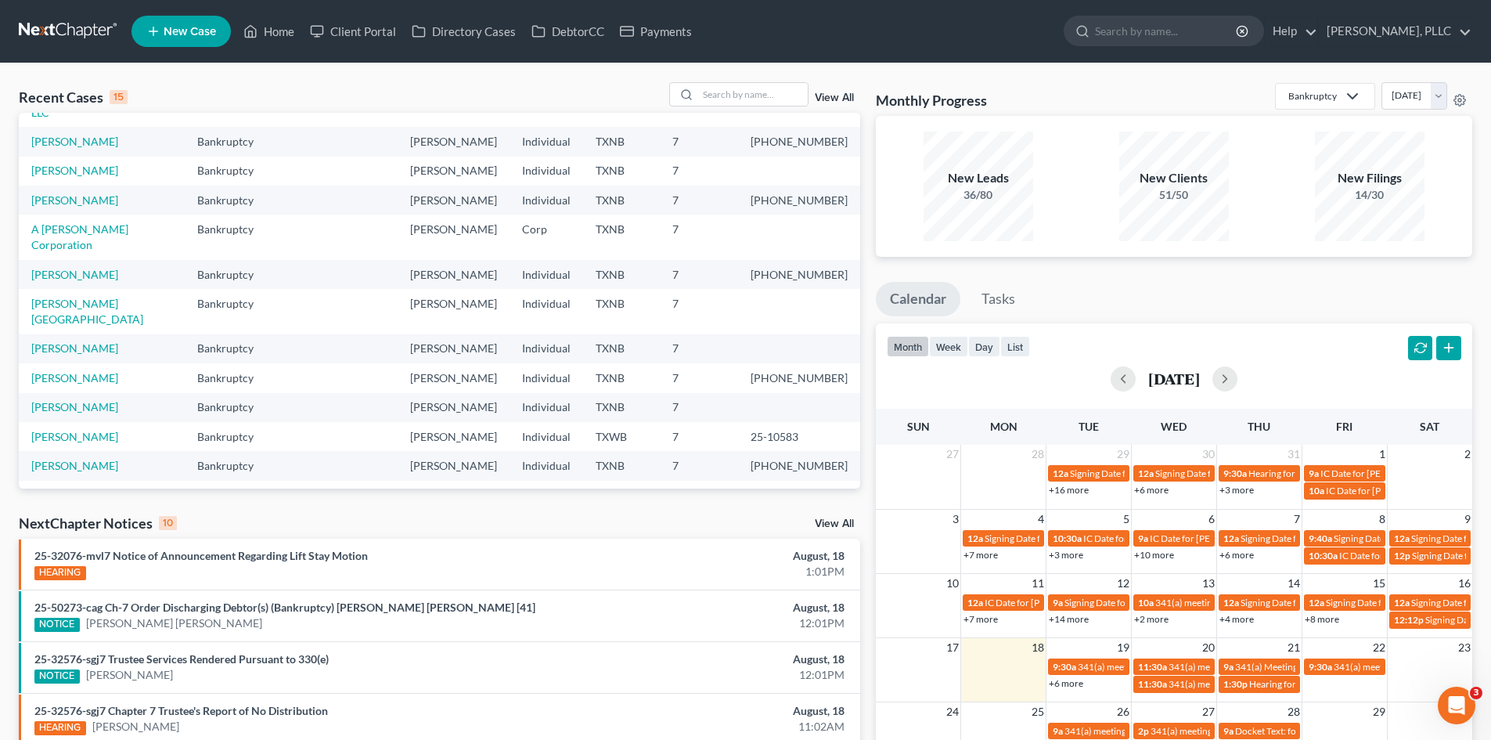
click at [762, 509] on div "Recent Cases 15 View All Name unfold_more expand_more expand_less Area of Law u…" at bounding box center [439, 580] width 857 height 997
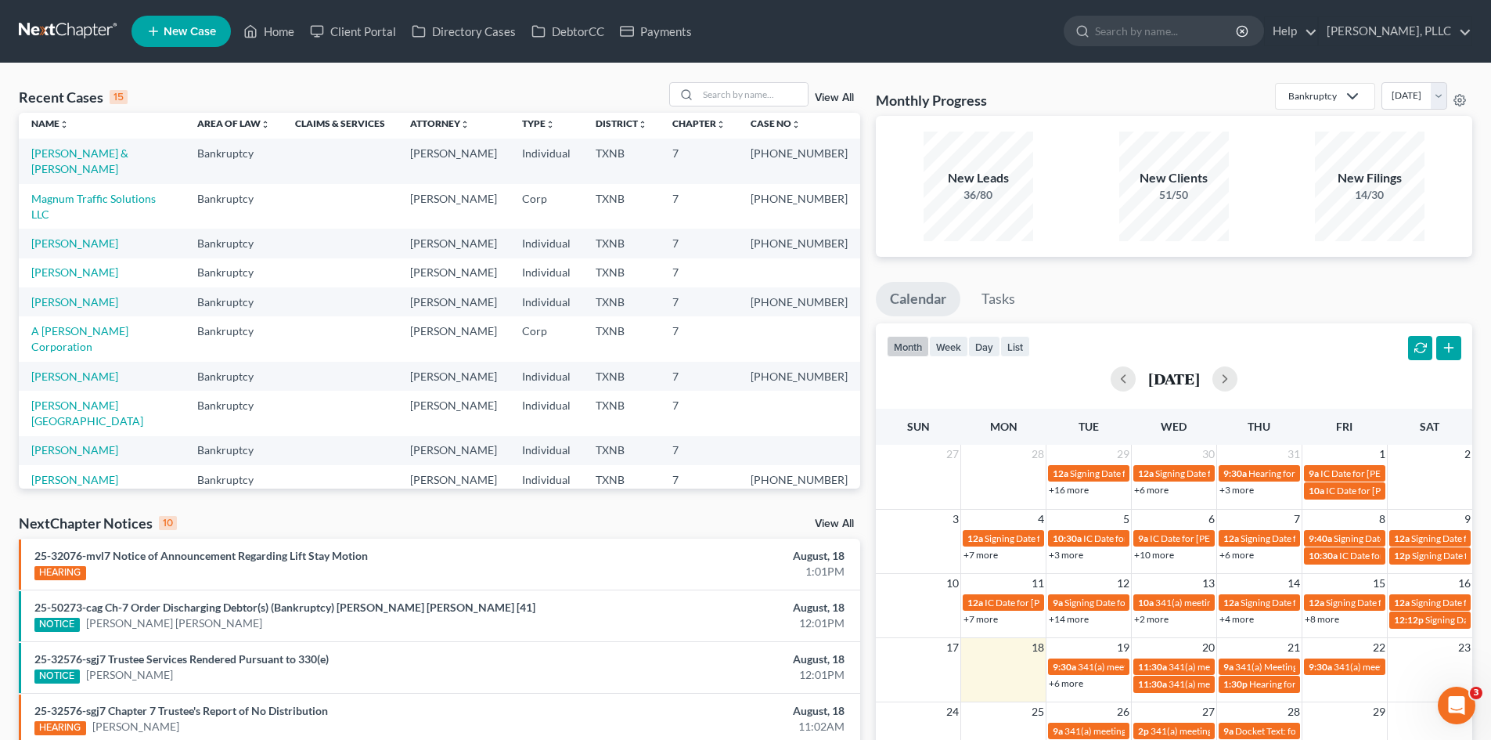
scroll to position [0, 0]
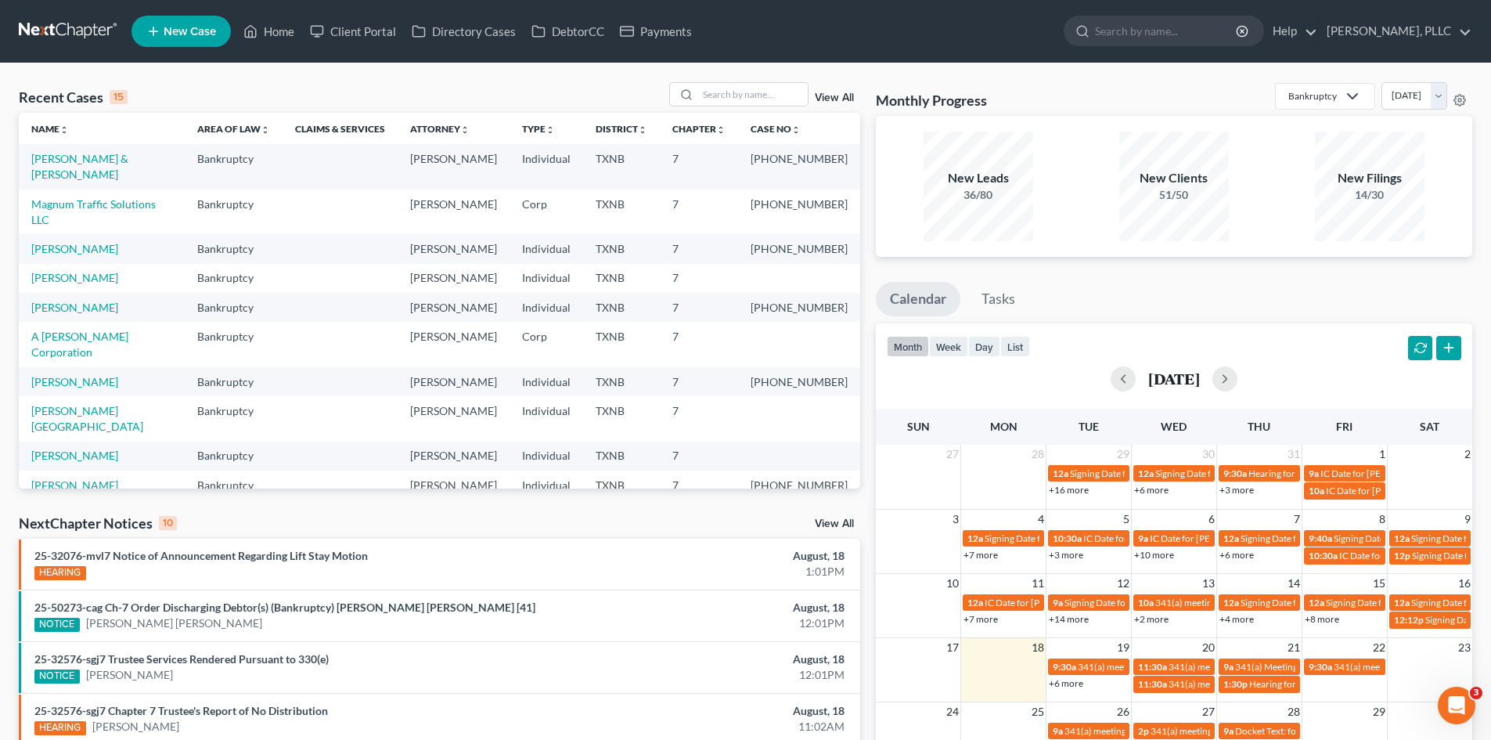
click at [863, 358] on div "Recent Cases 15 View All Name unfold_more expand_more expand_less Area of Law u…" at bounding box center [439, 580] width 857 height 997
click at [1086, 276] on div "Monthly Progress Bankruptcy Bankruptcy Consumer Protection Law August 2025 July…" at bounding box center [1174, 580] width 612 height 997
click at [93, 159] on link "[PERSON_NAME] & [PERSON_NAME]" at bounding box center [79, 166] width 97 height 29
select select "4"
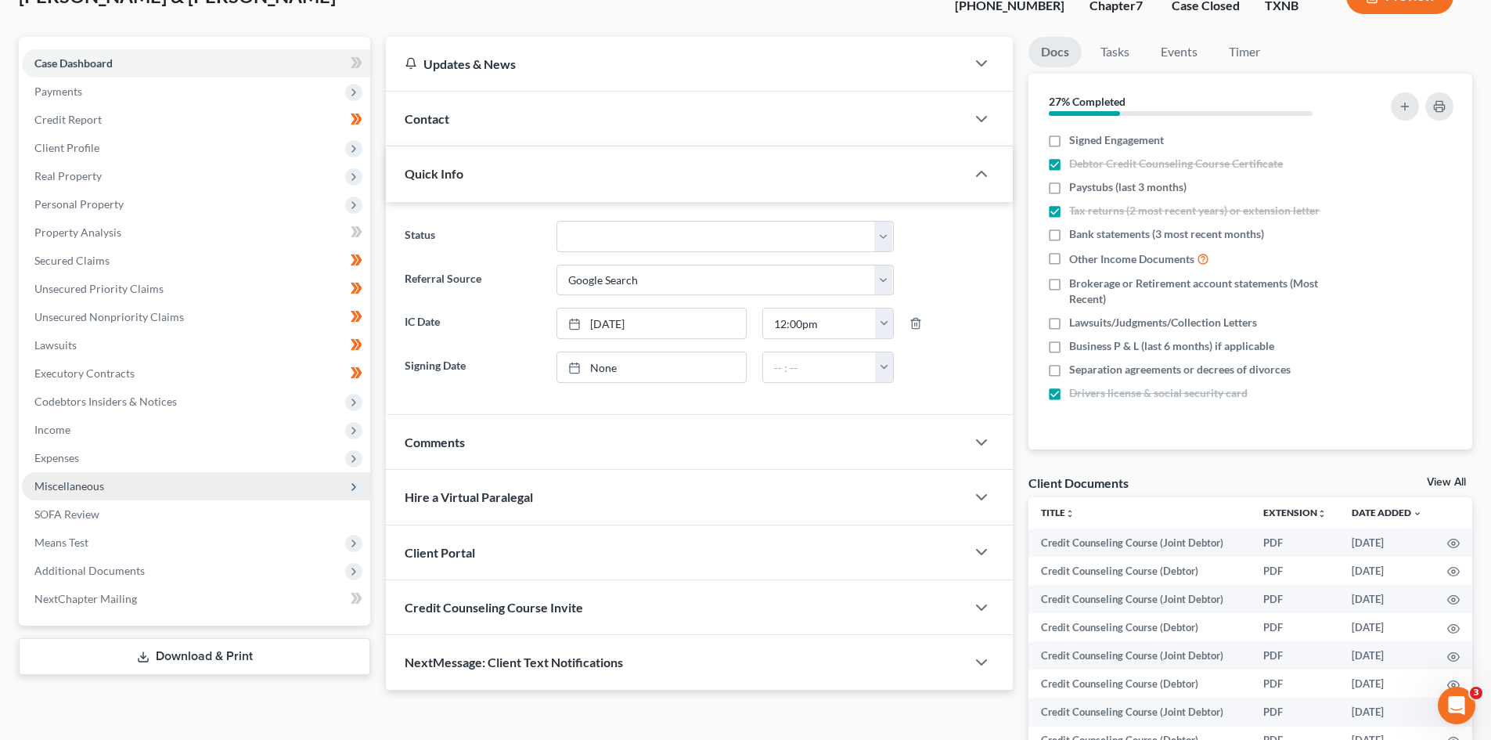
scroll to position [268, 0]
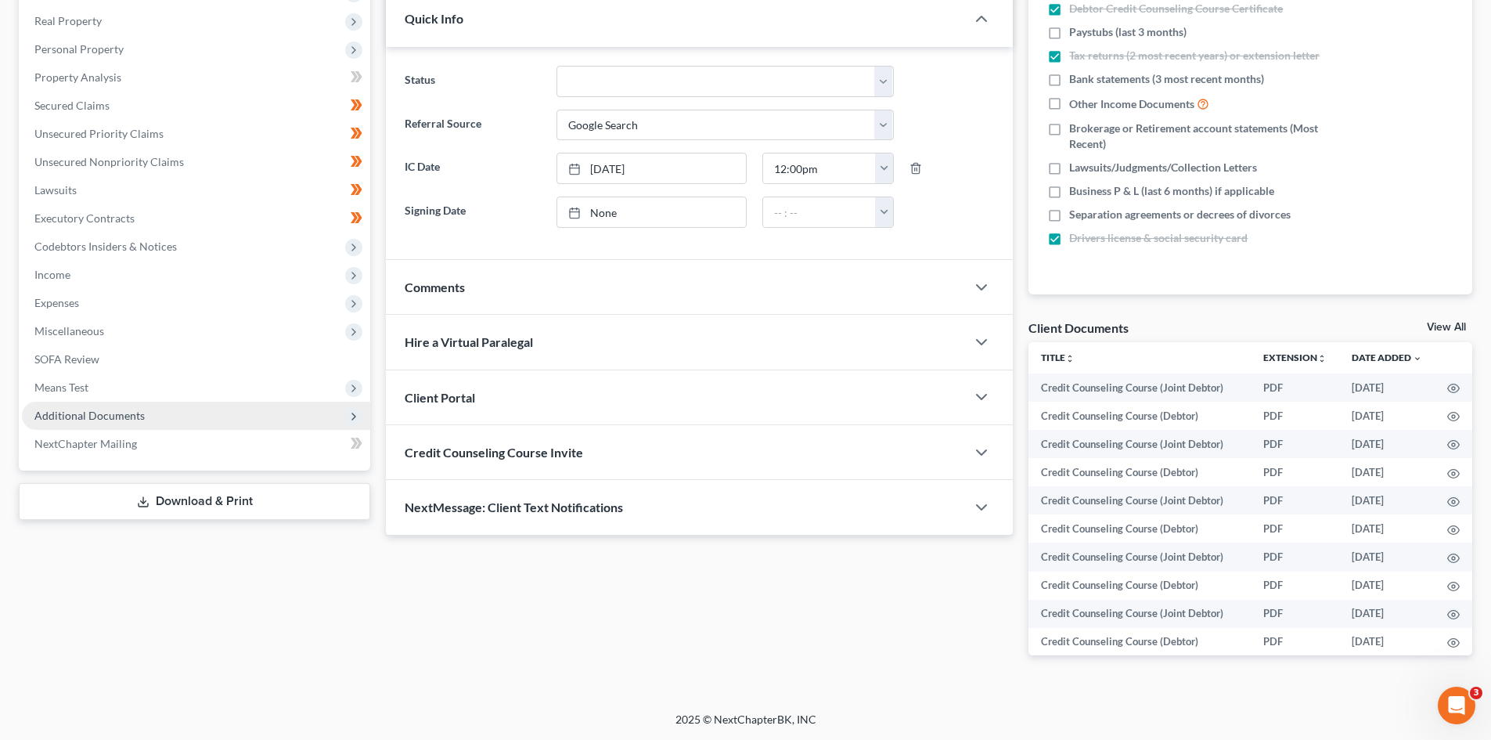
click at [215, 414] on span "Additional Documents" at bounding box center [196, 416] width 348 height 28
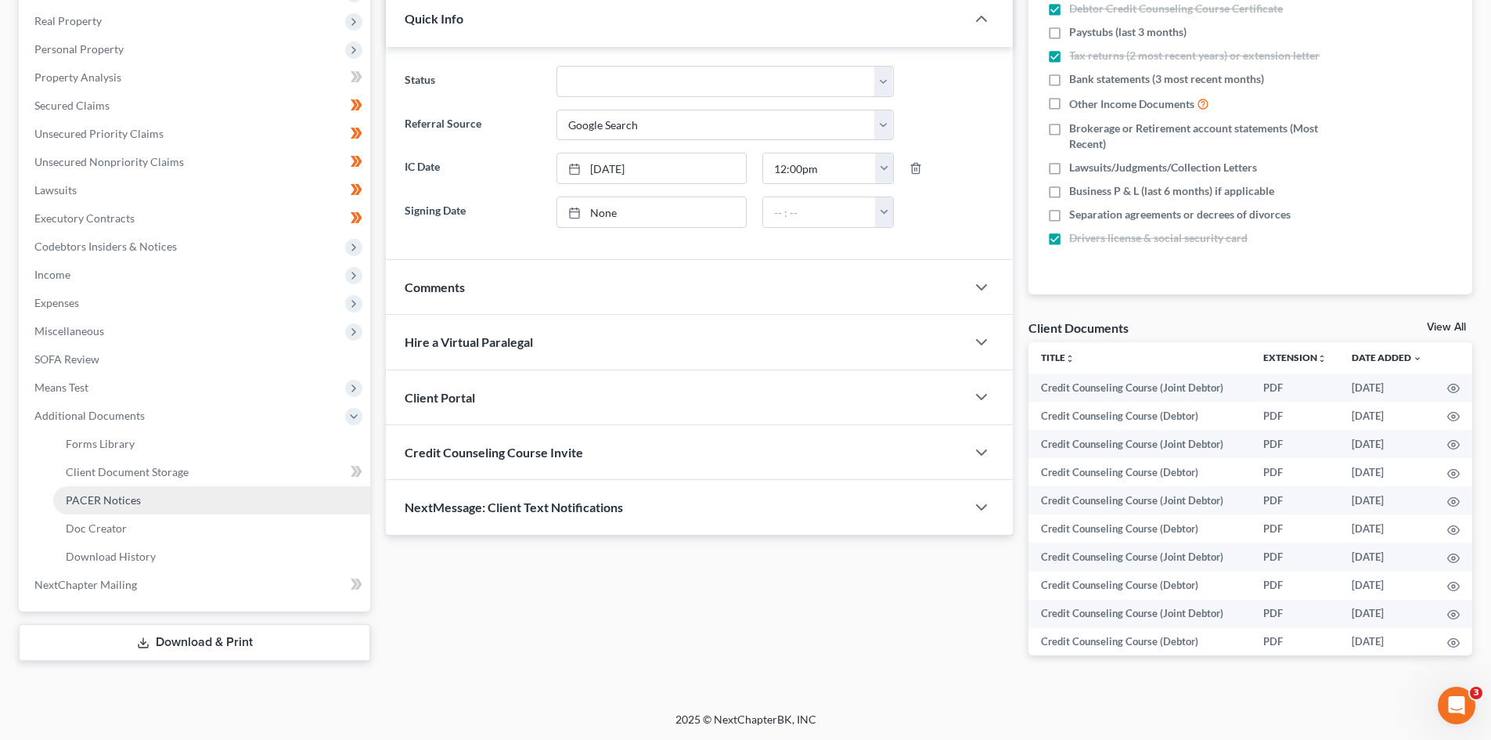
click at [173, 505] on link "PACER Notices" at bounding box center [211, 500] width 317 height 28
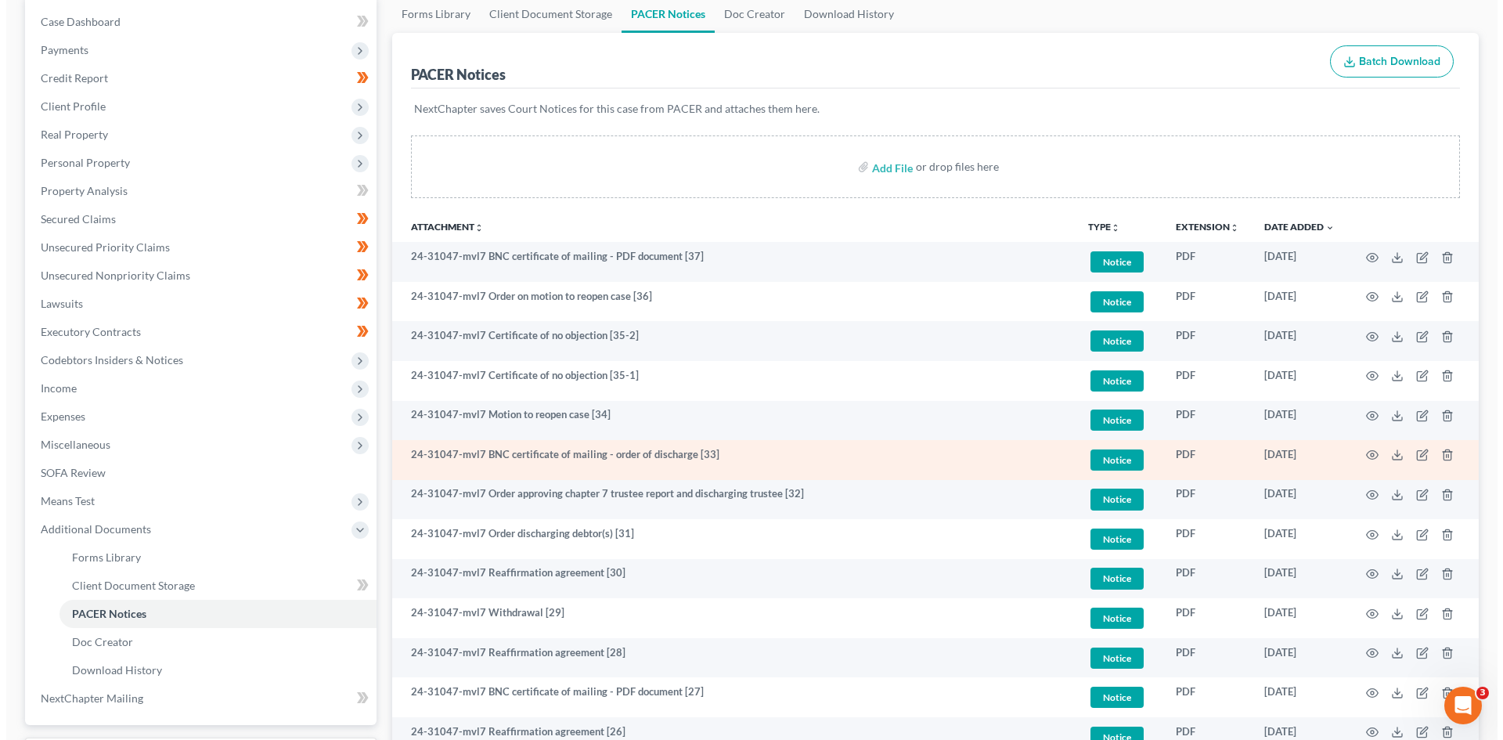
scroll to position [157, 0]
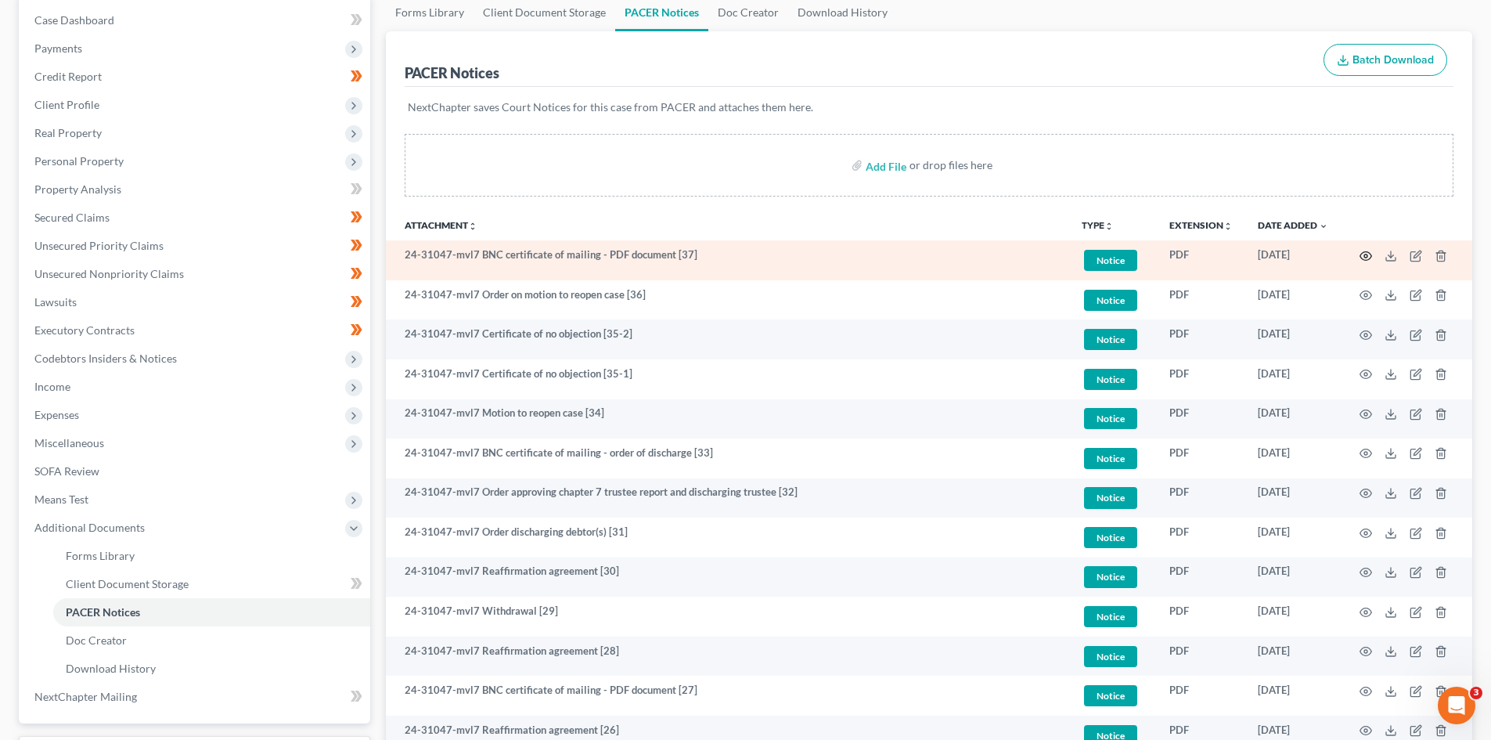
click at [1368, 254] on icon "button" at bounding box center [1366, 256] width 13 height 13
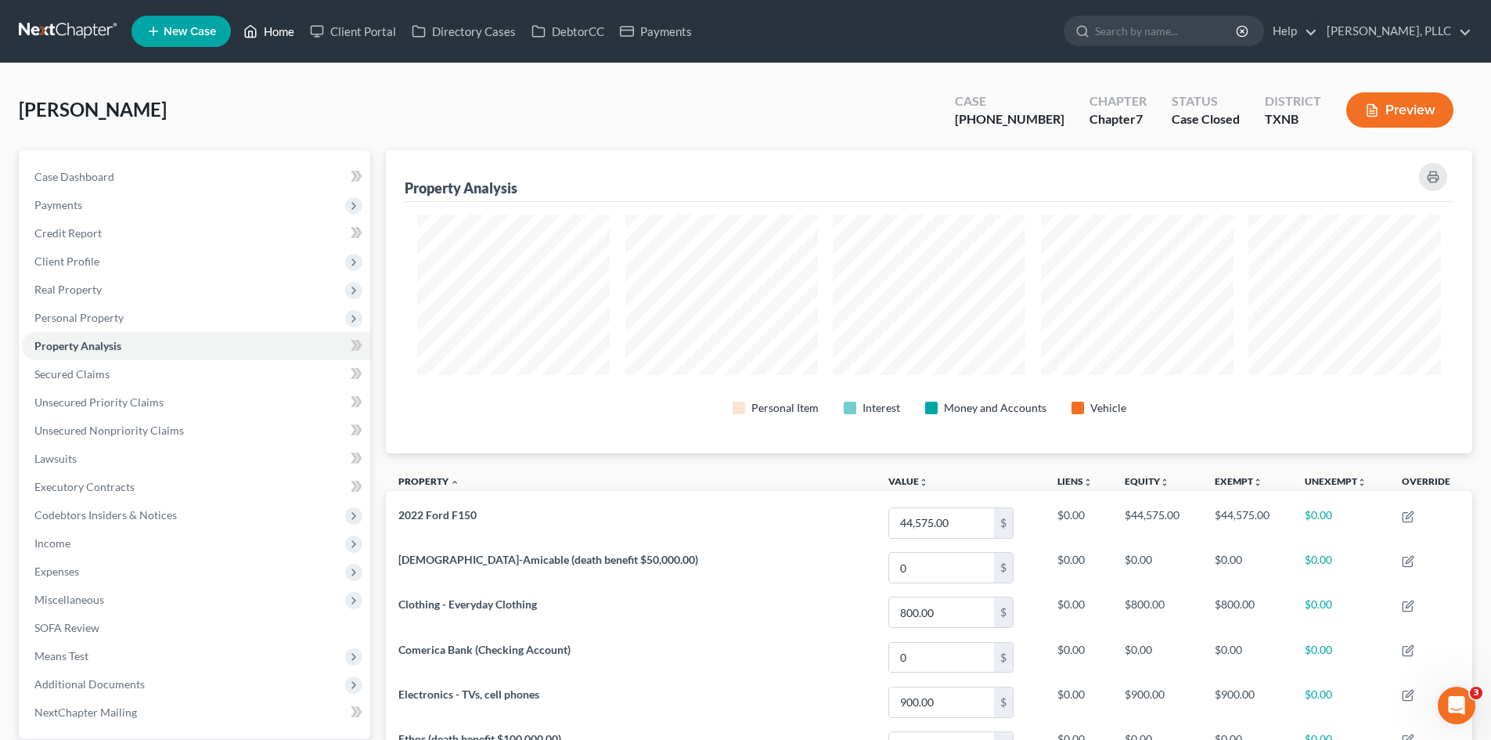
click at [271, 23] on link "Home" at bounding box center [269, 31] width 67 height 28
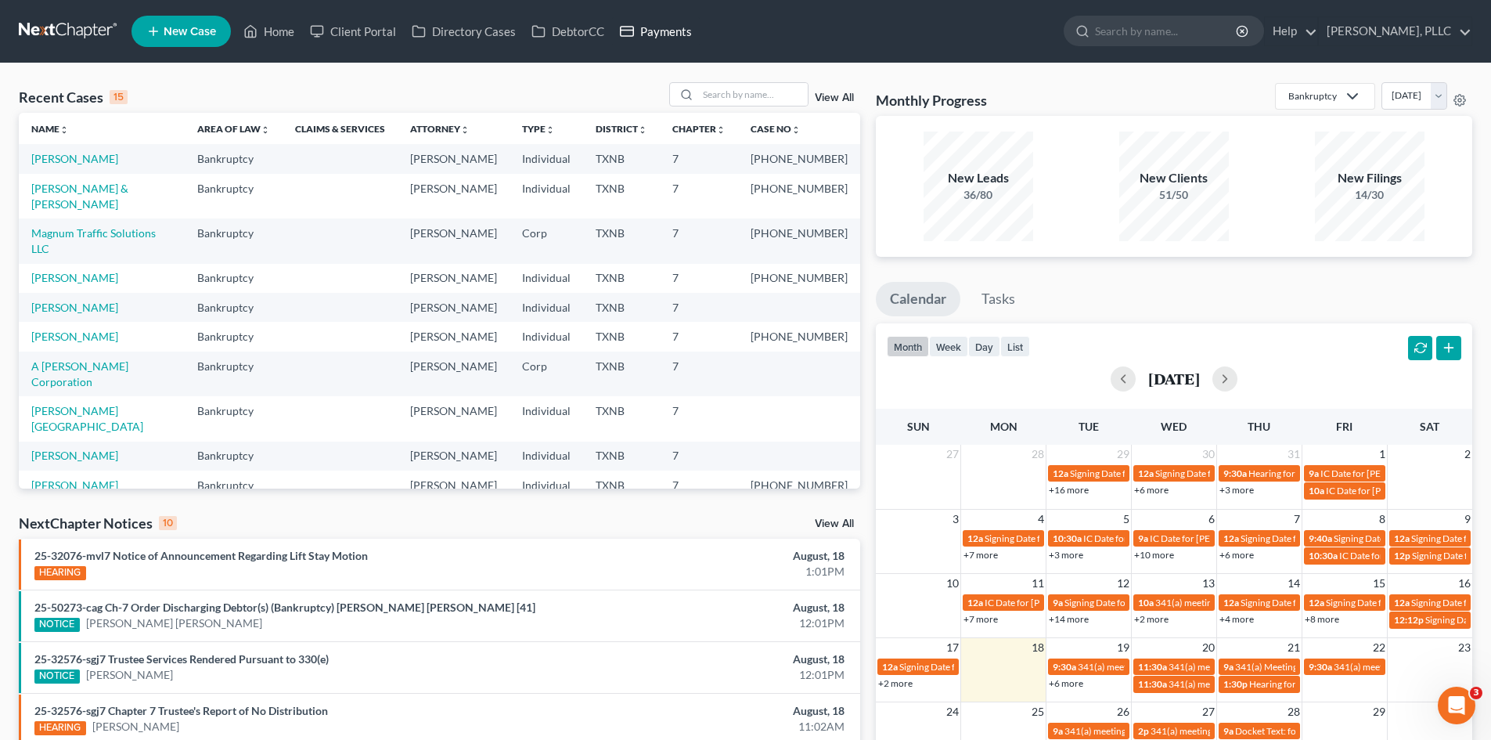
click at [671, 30] on link "Payments" at bounding box center [656, 31] width 88 height 28
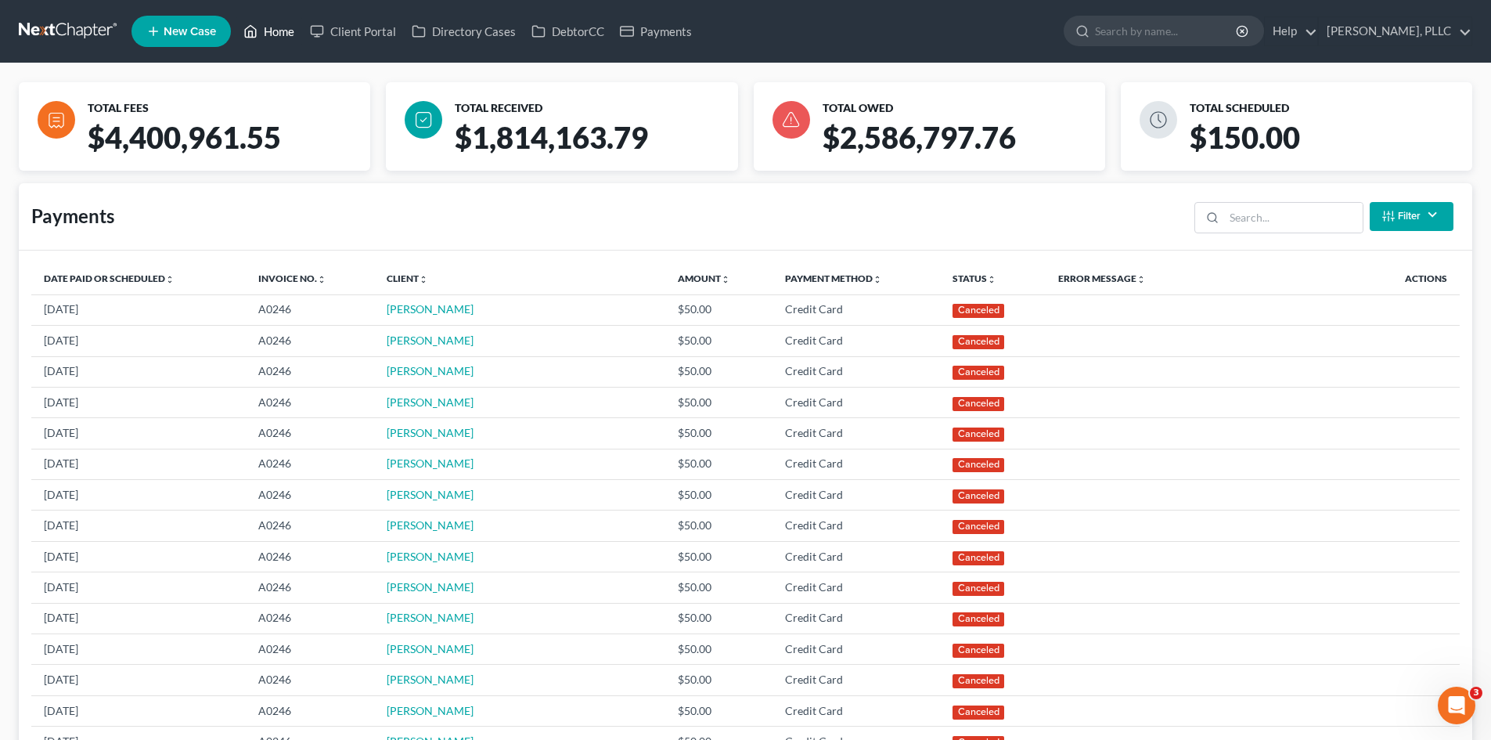
click at [273, 30] on link "Home" at bounding box center [269, 31] width 67 height 28
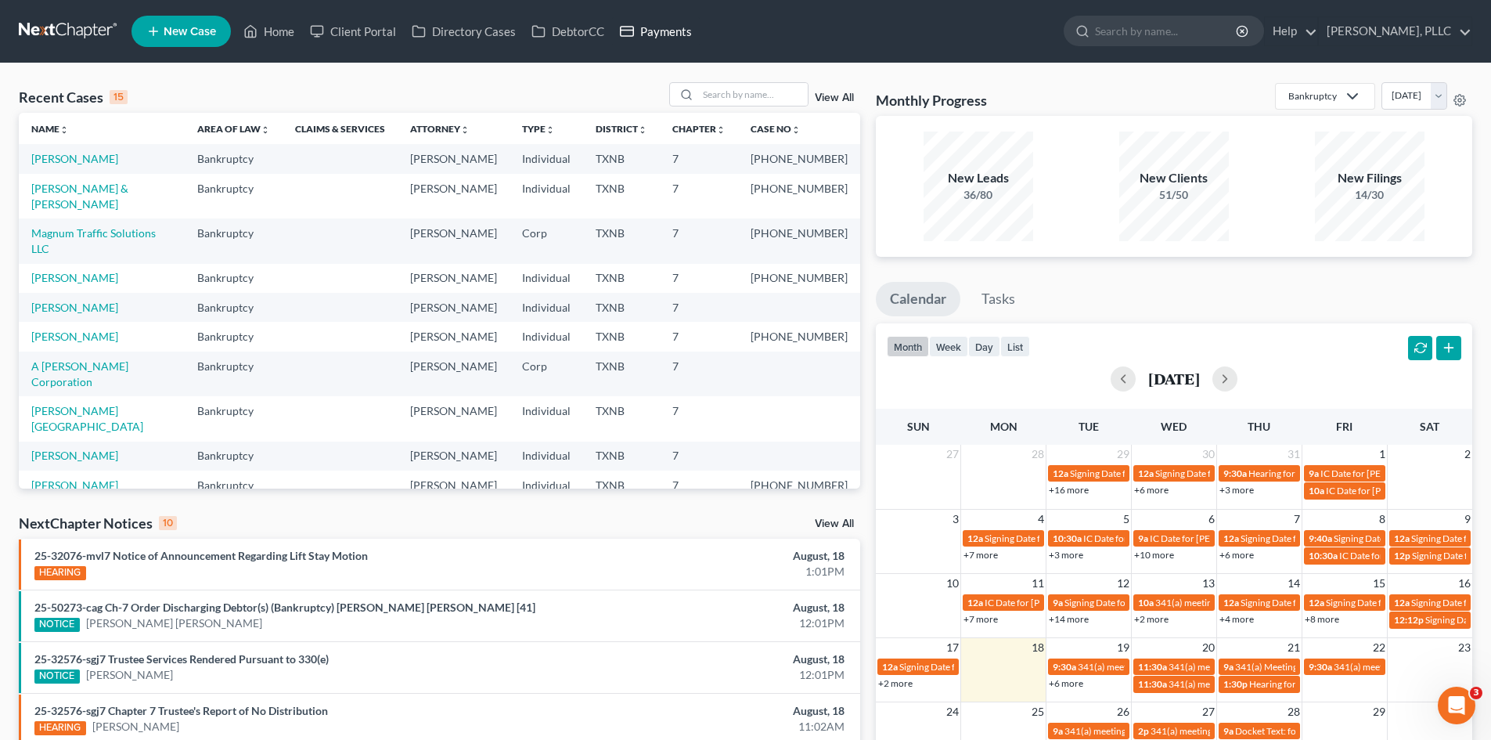
click at [640, 29] on link "Payments" at bounding box center [656, 31] width 88 height 28
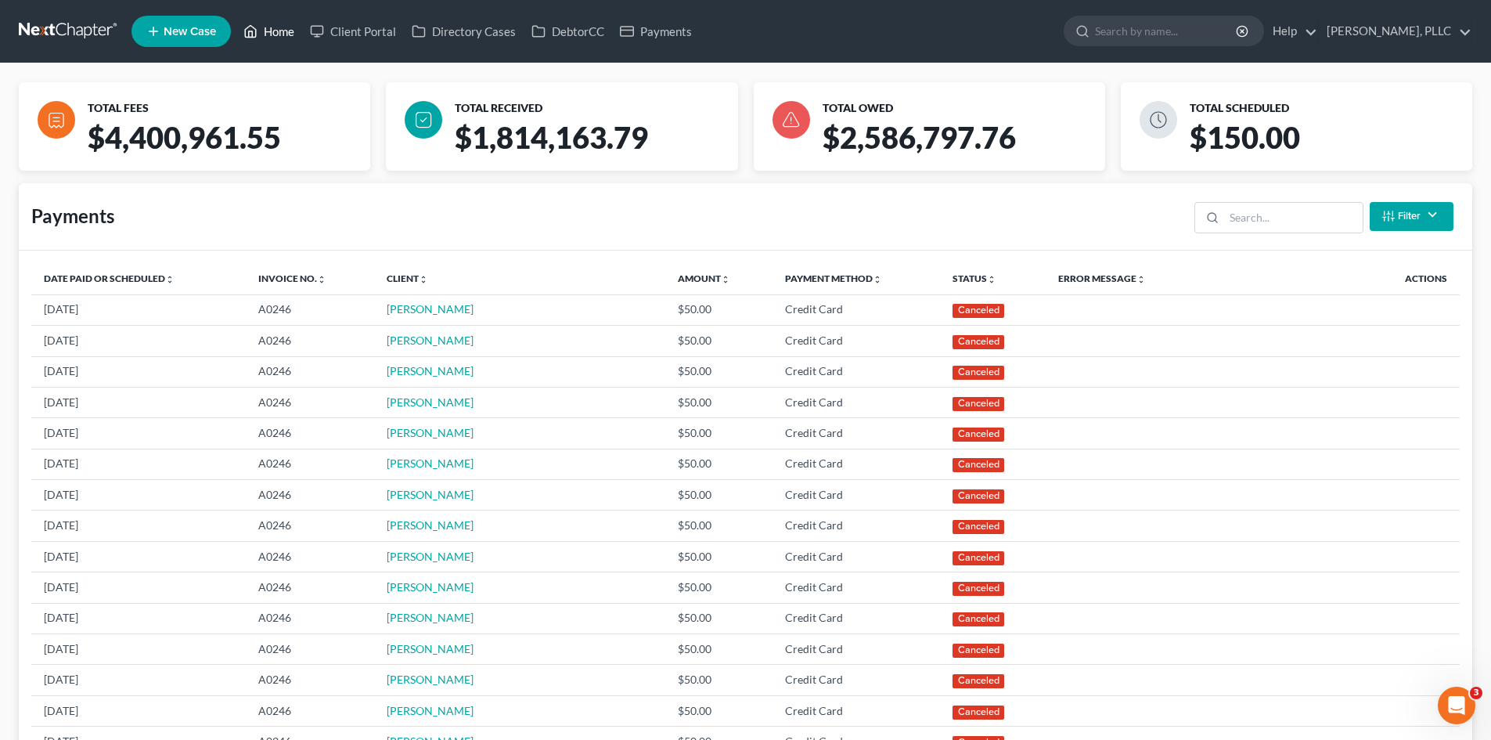
click at [261, 38] on link "Home" at bounding box center [269, 31] width 67 height 28
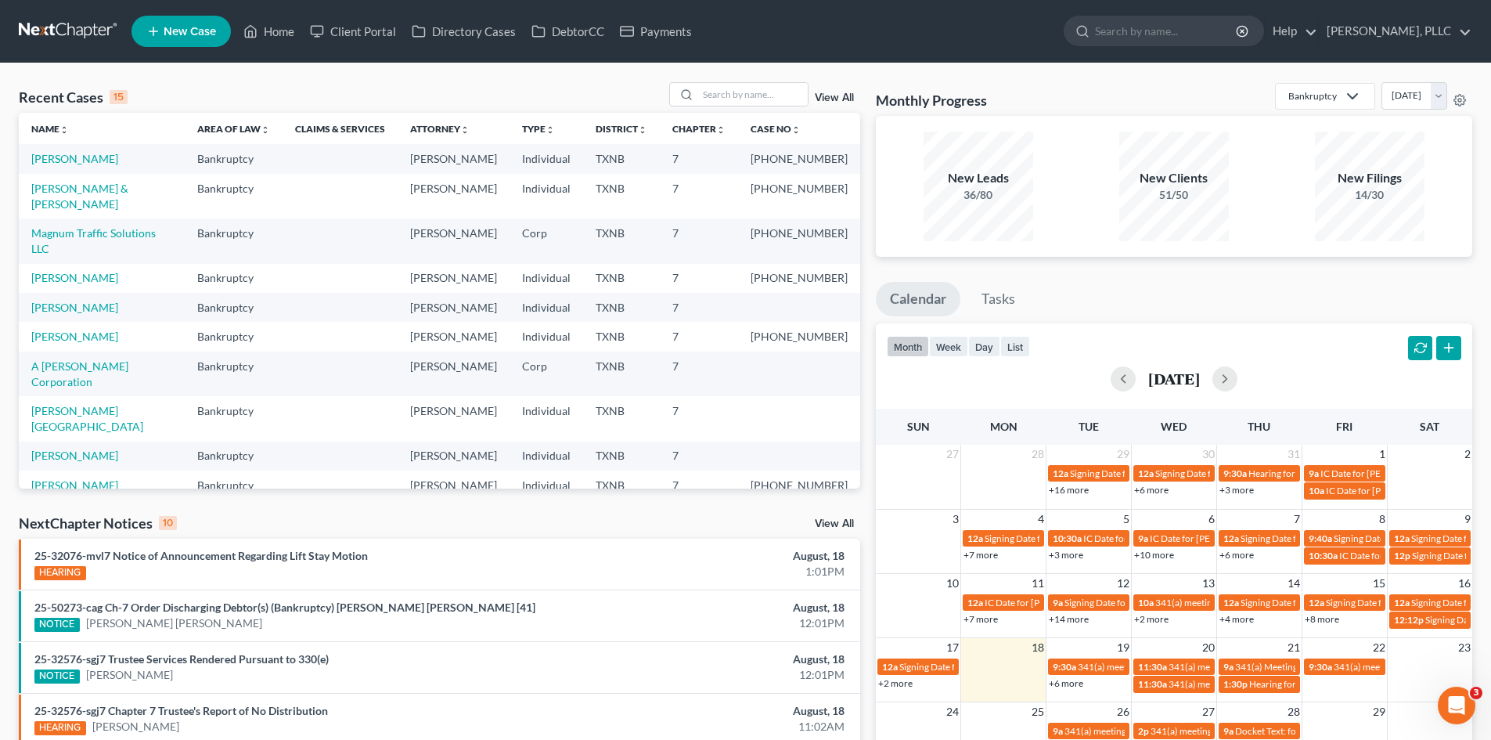
click at [131, 196] on td "[PERSON_NAME] & [PERSON_NAME]" at bounding box center [102, 196] width 166 height 45
click at [128, 189] on link "[PERSON_NAME] & [PERSON_NAME]" at bounding box center [79, 196] width 97 height 29
select select "4"
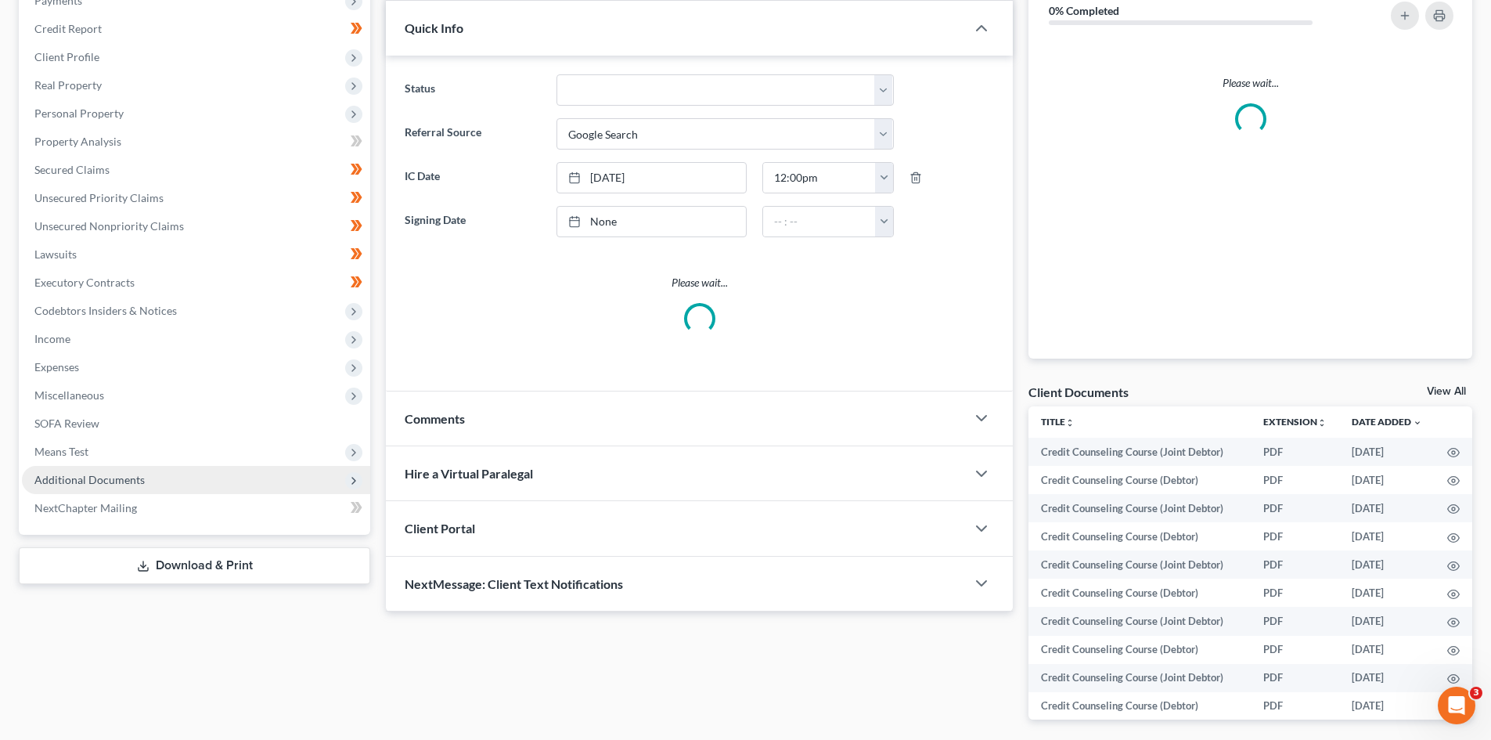
scroll to position [235, 0]
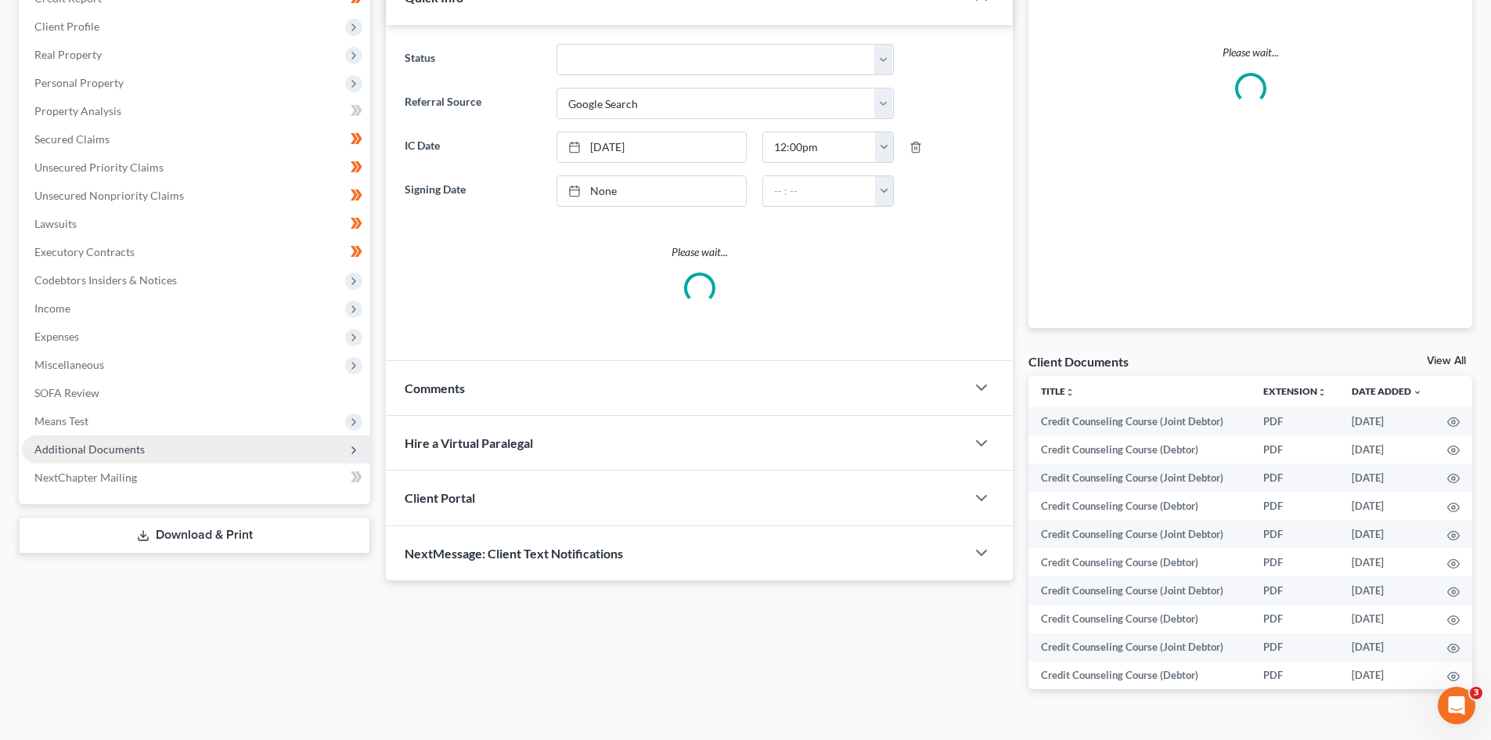
click at [113, 457] on span "Additional Documents" at bounding box center [196, 449] width 348 height 28
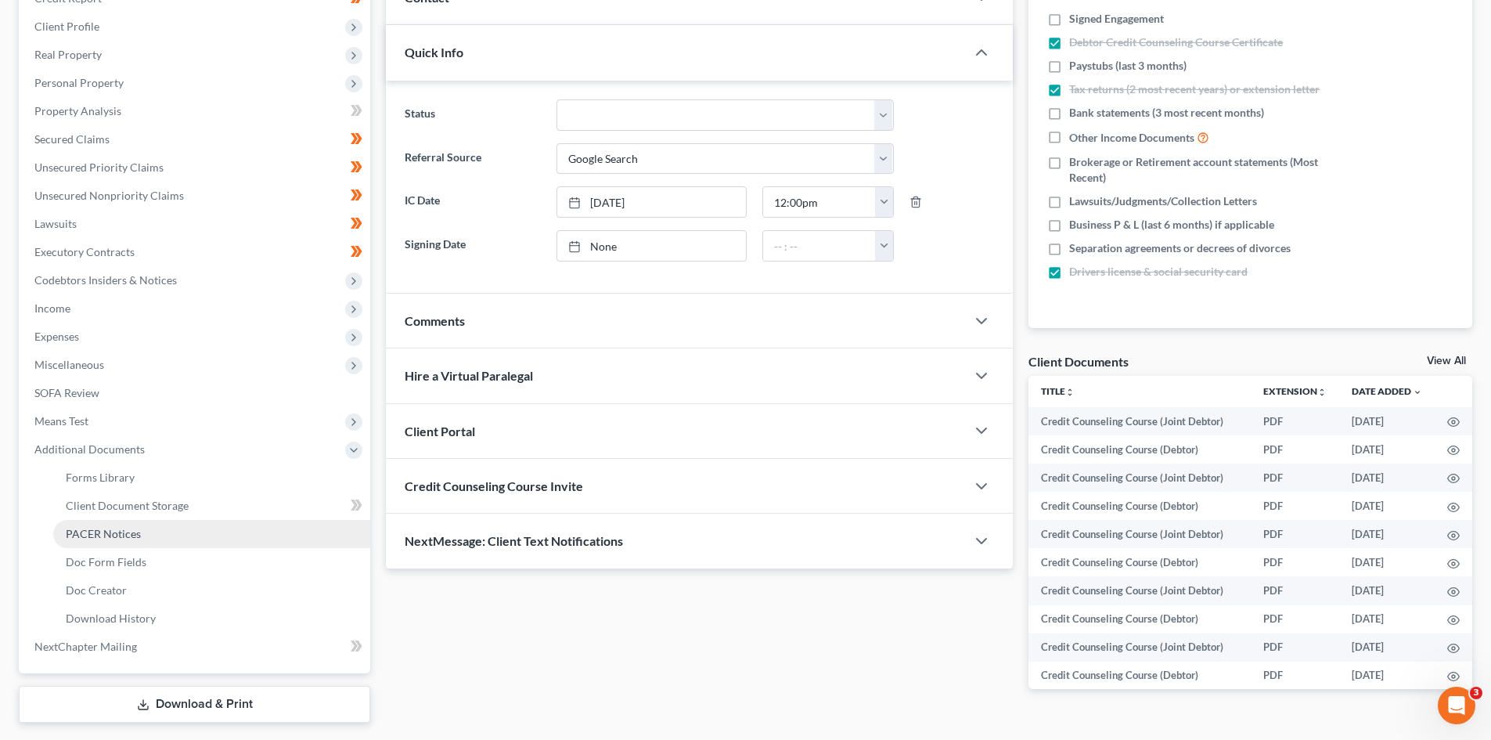
click at [115, 539] on span "PACER Notices" at bounding box center [103, 533] width 75 height 13
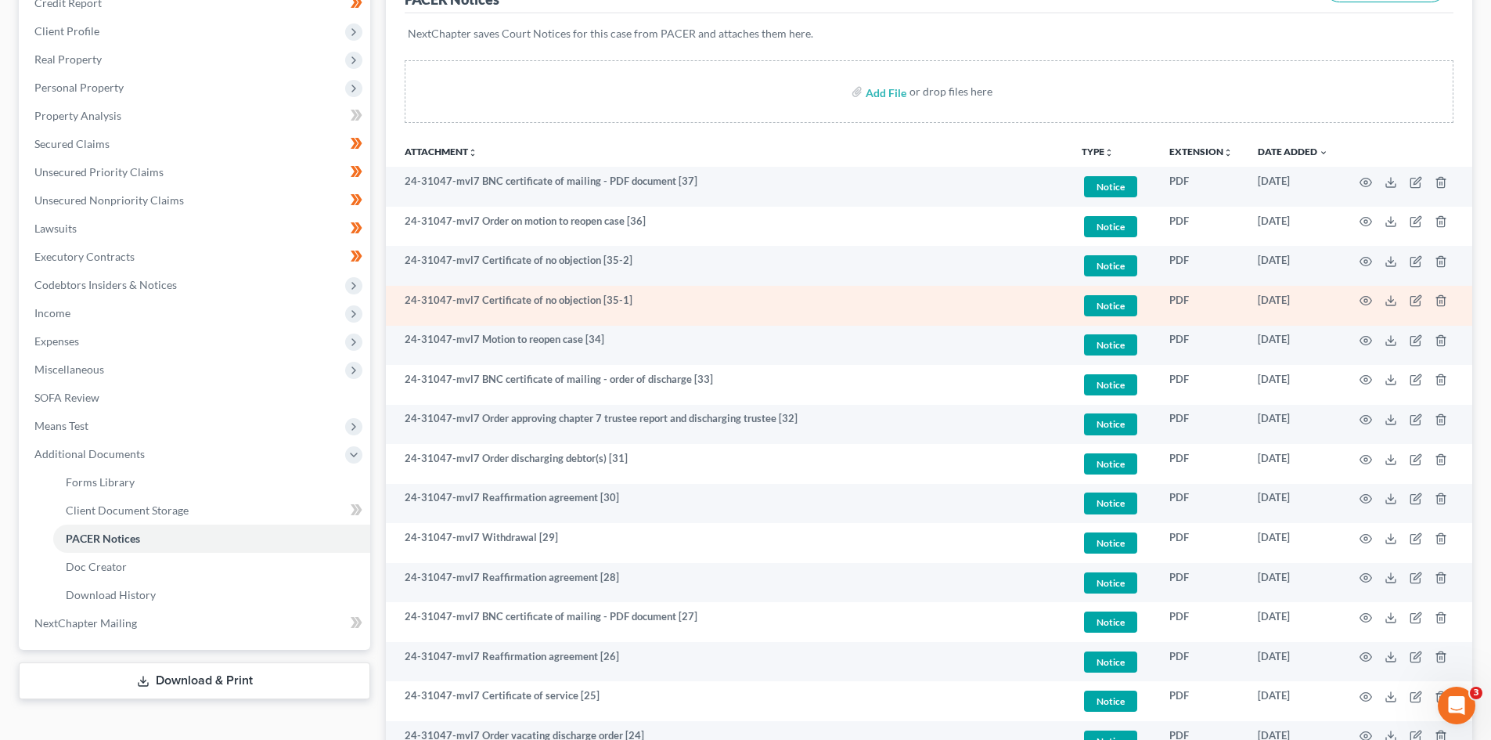
scroll to position [235, 0]
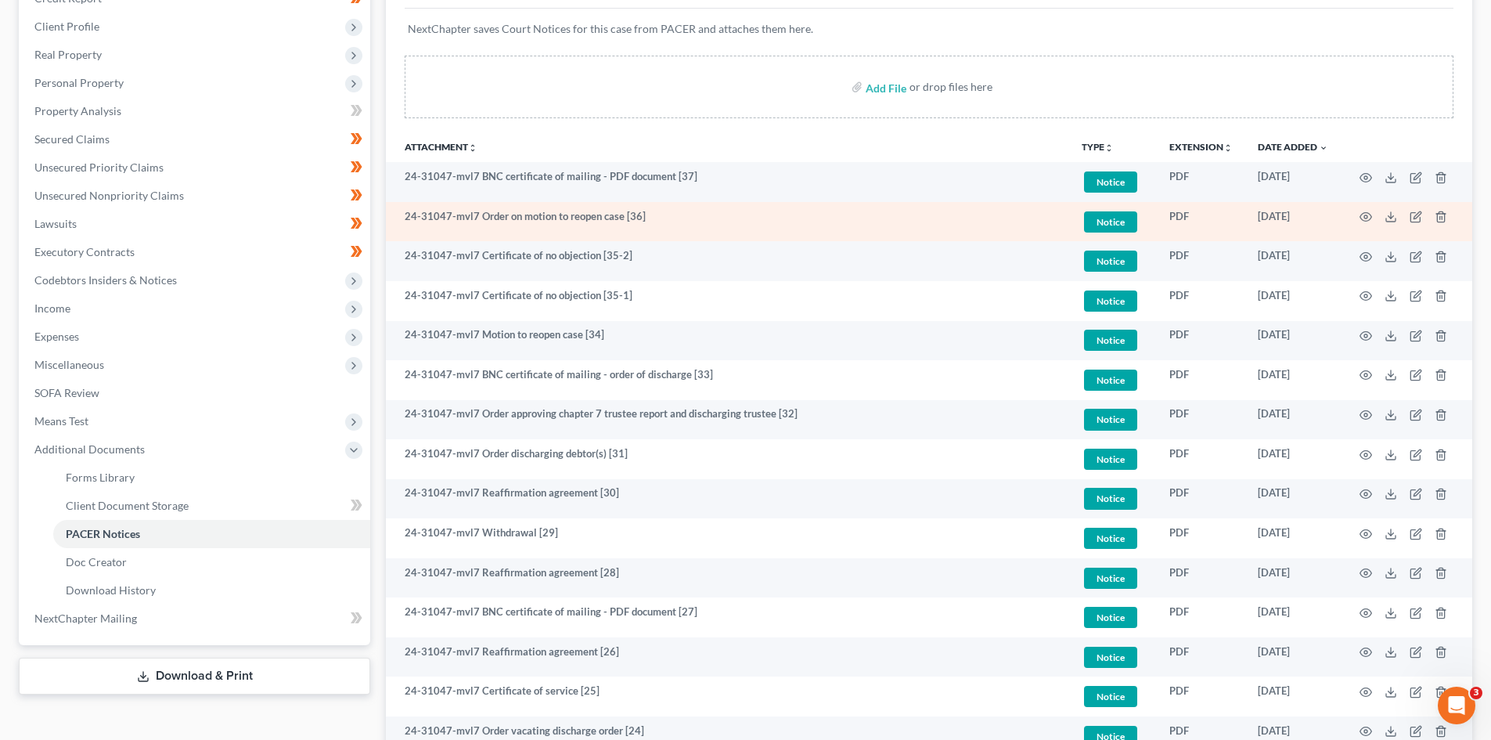
click at [1374, 219] on td at bounding box center [1407, 222] width 132 height 40
click at [1361, 218] on icon "button" at bounding box center [1366, 217] width 12 height 9
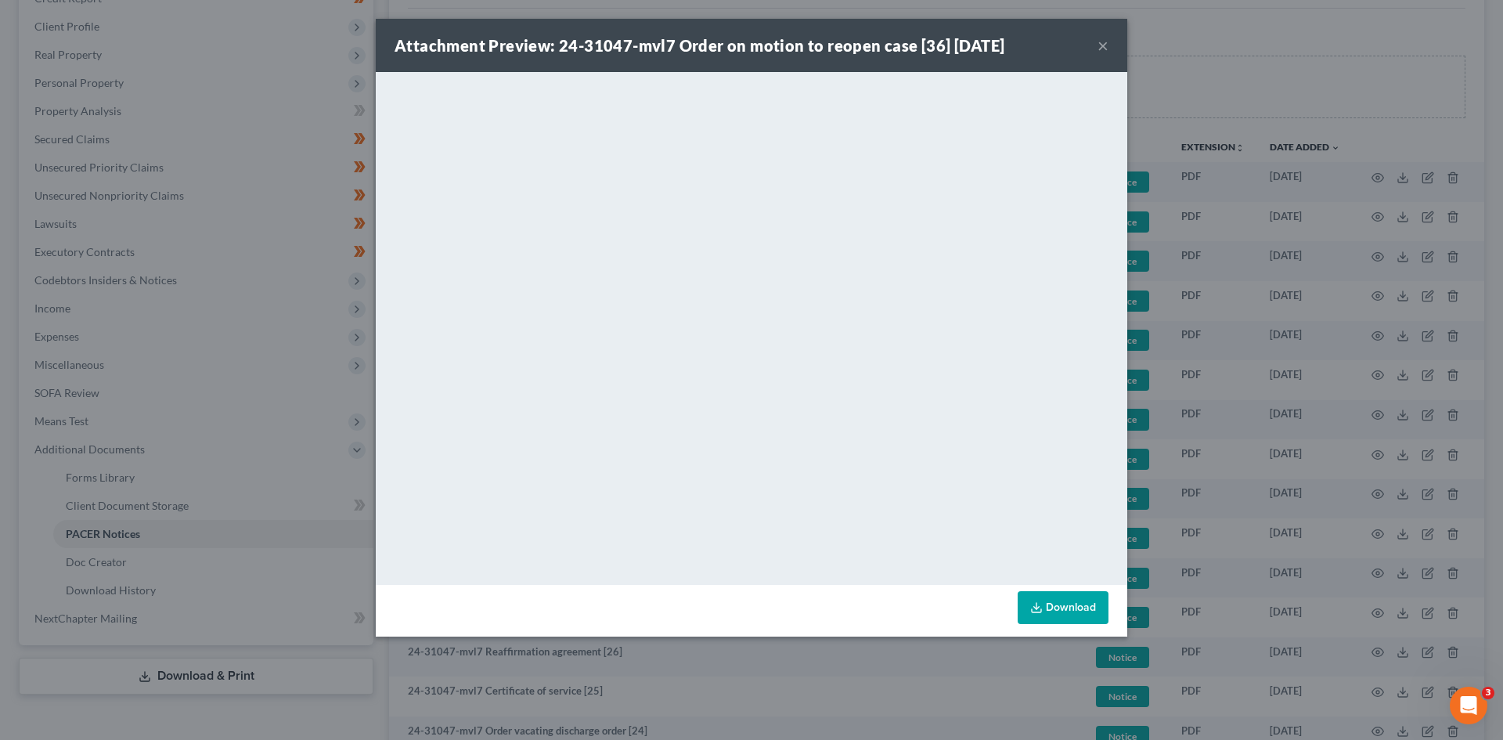
click at [222, 79] on div "Attachment Preview: 24-31047-mvl7 Order on motion to reopen case [36] 08/15/202…" at bounding box center [751, 370] width 1503 height 740
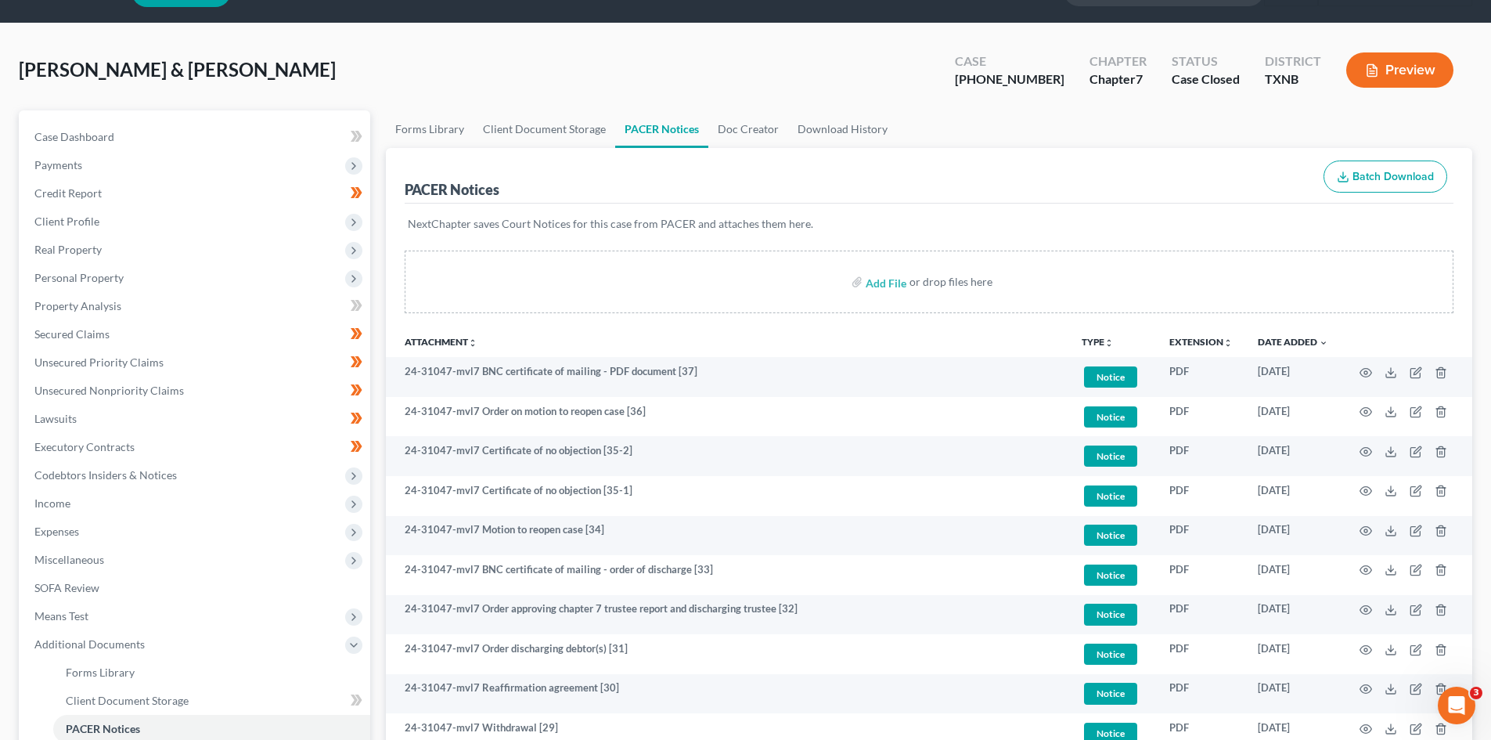
scroll to position [0, 0]
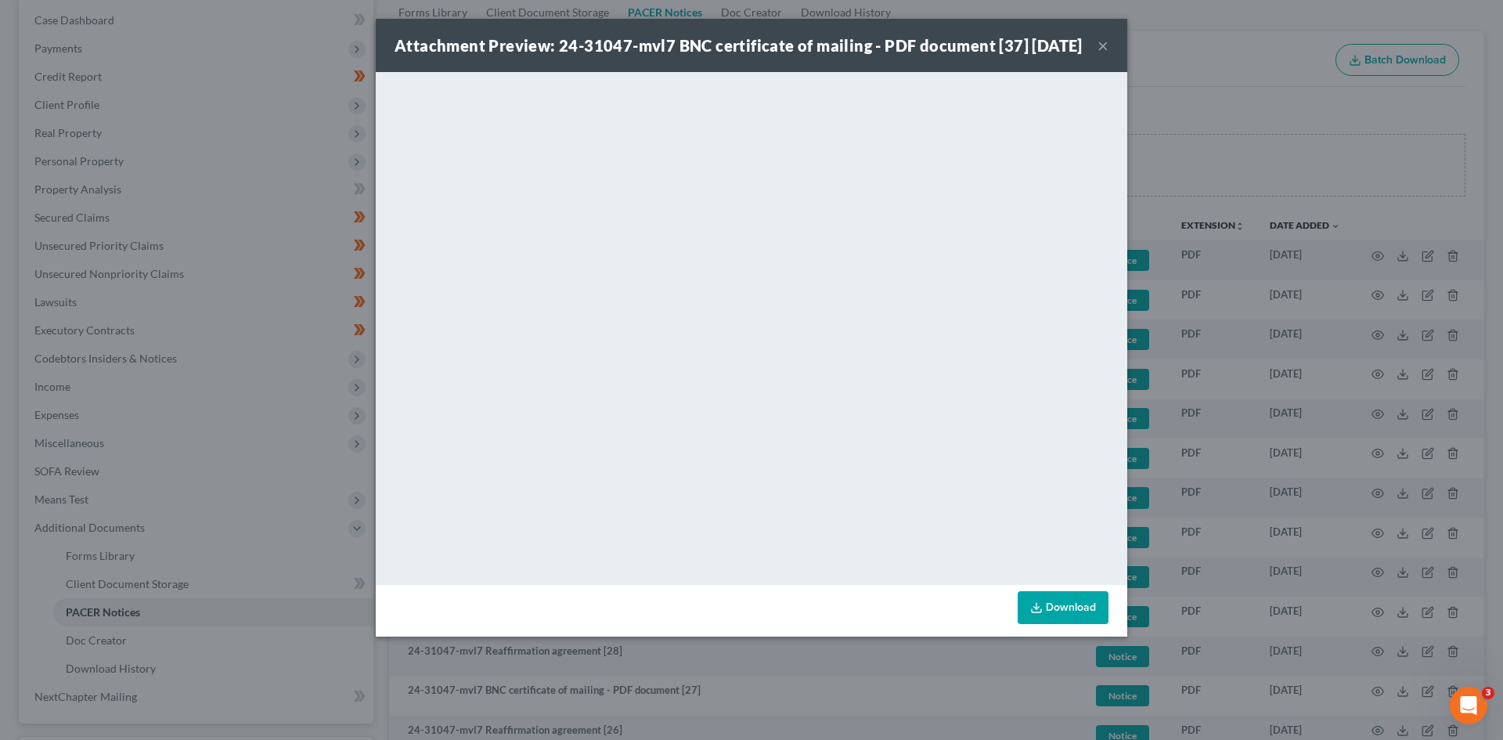
click at [1100, 55] on button "×" at bounding box center [1102, 45] width 11 height 19
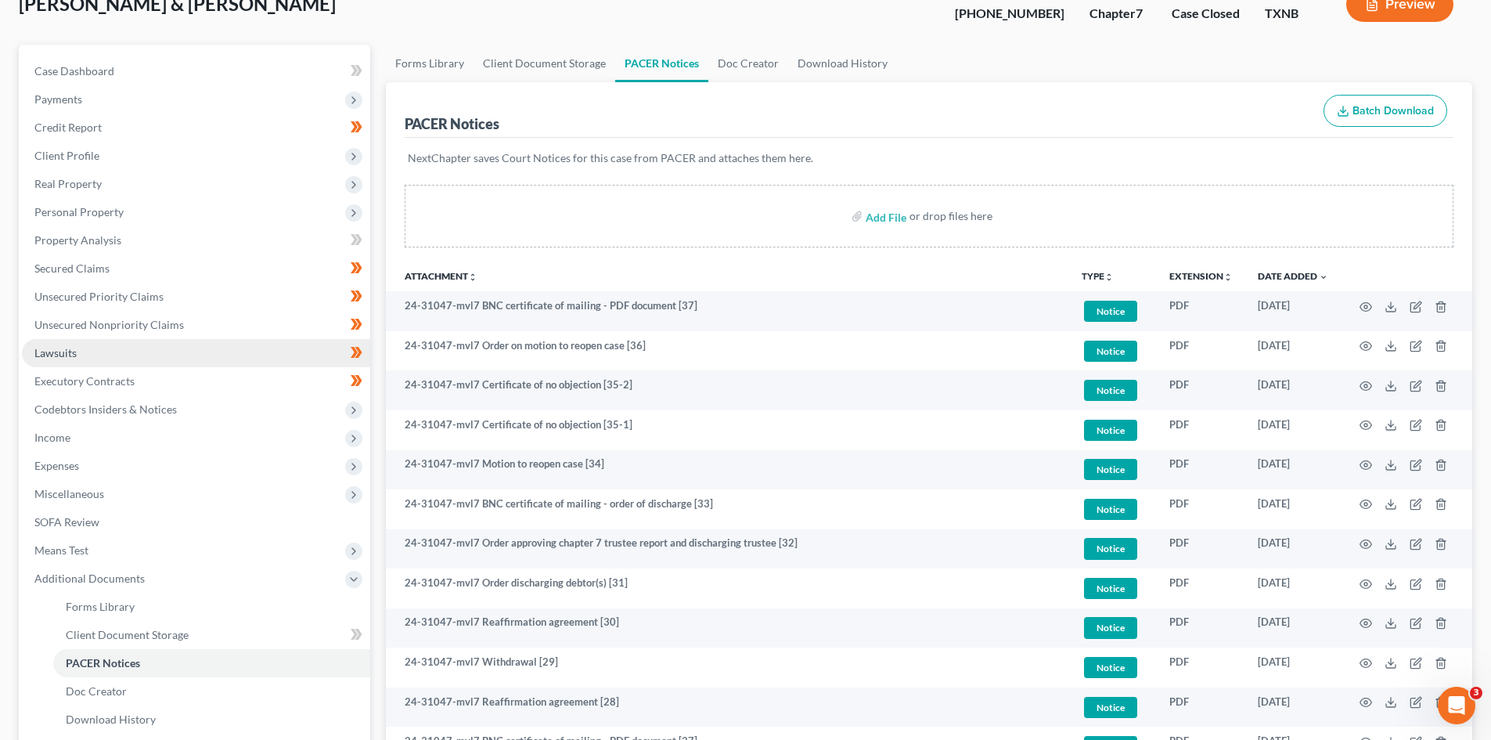
scroll to position [78, 0]
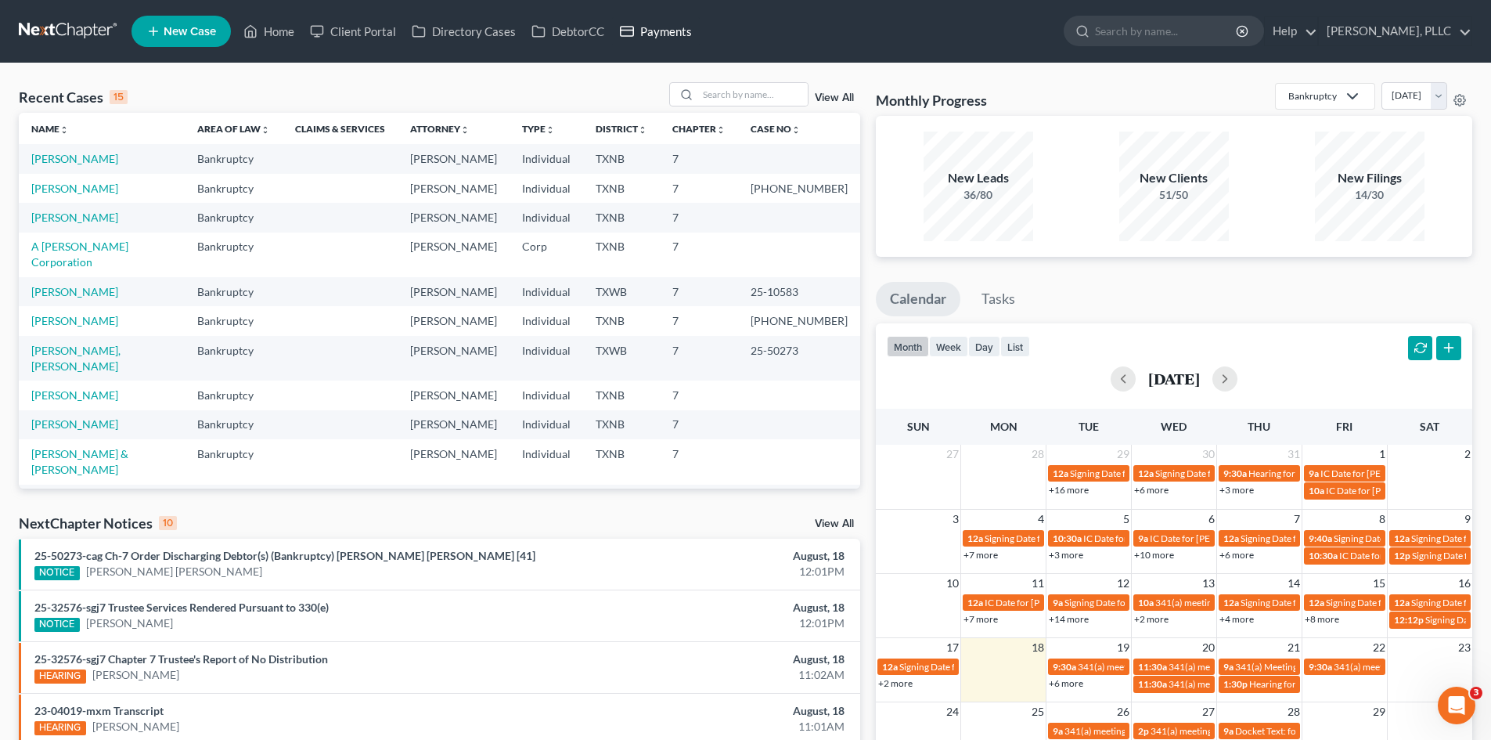
click at [655, 32] on link "Payments" at bounding box center [656, 31] width 88 height 28
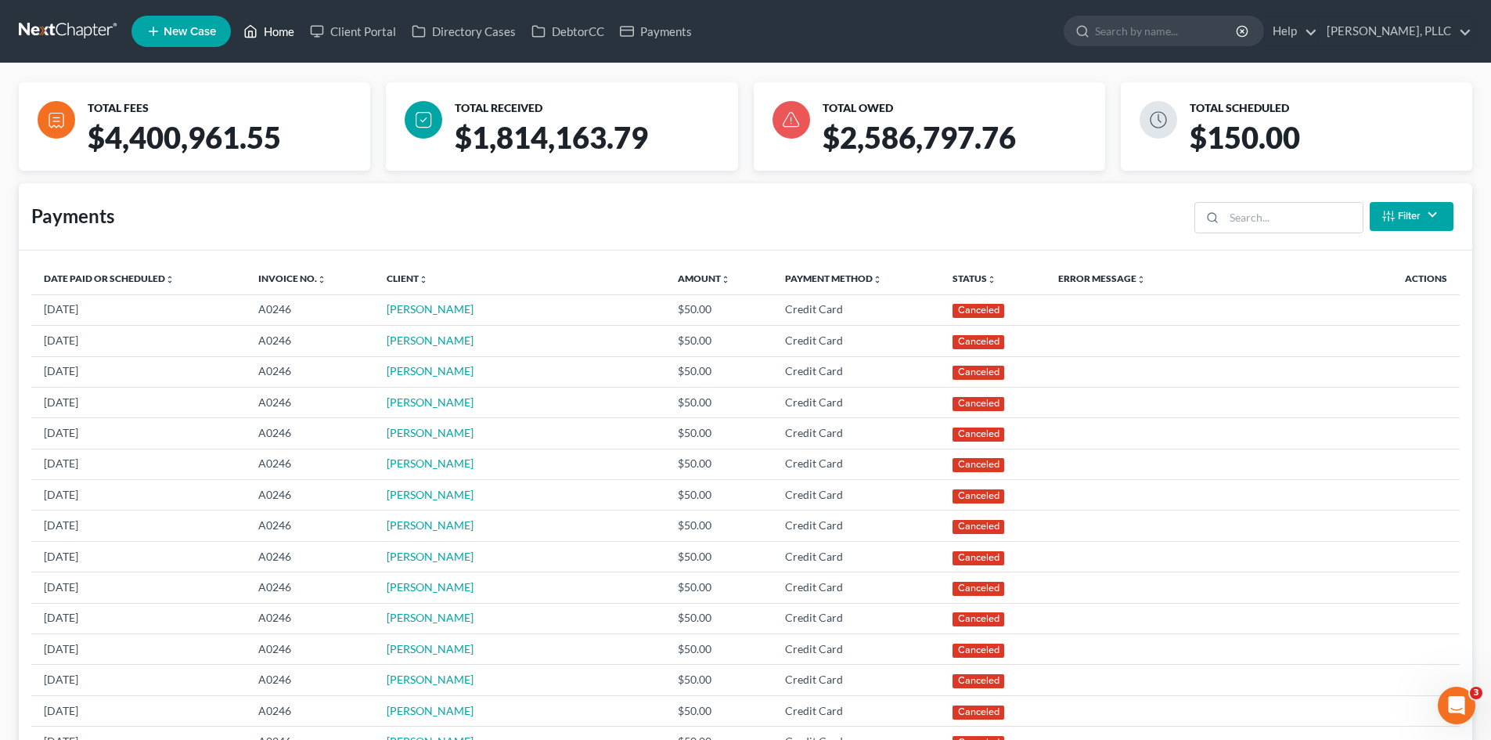
click at [280, 31] on link "Home" at bounding box center [269, 31] width 67 height 28
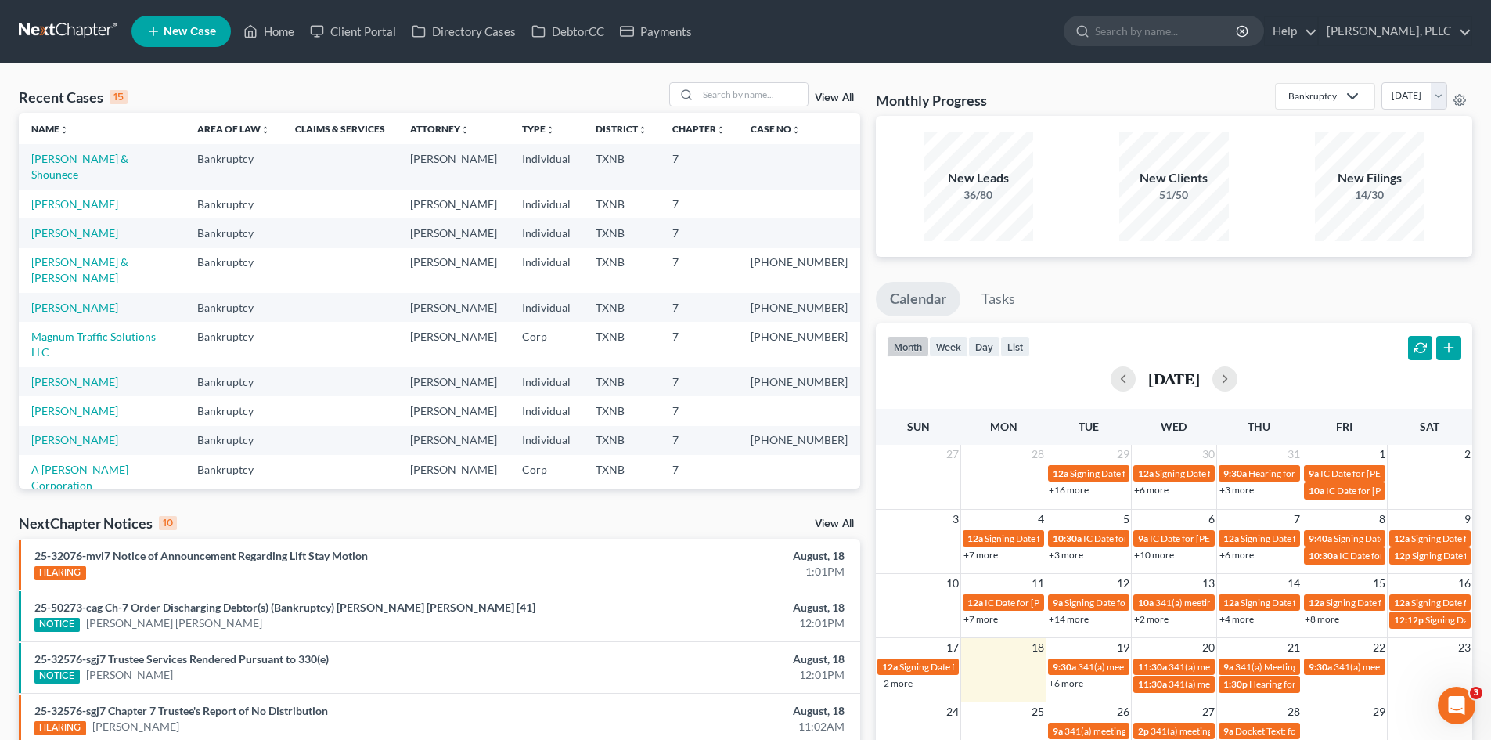
click at [0, 152] on div "Recent Cases 15 View All Name unfold_more expand_more expand_less Area of Law u…" at bounding box center [745, 580] width 1491 height 1035
click at [0, 365] on div "Recent Cases 15 View All Name unfold_more expand_more expand_less Area of Law u…" at bounding box center [745, 580] width 1491 height 1035
click at [750, 95] on input "search" at bounding box center [753, 94] width 110 height 23
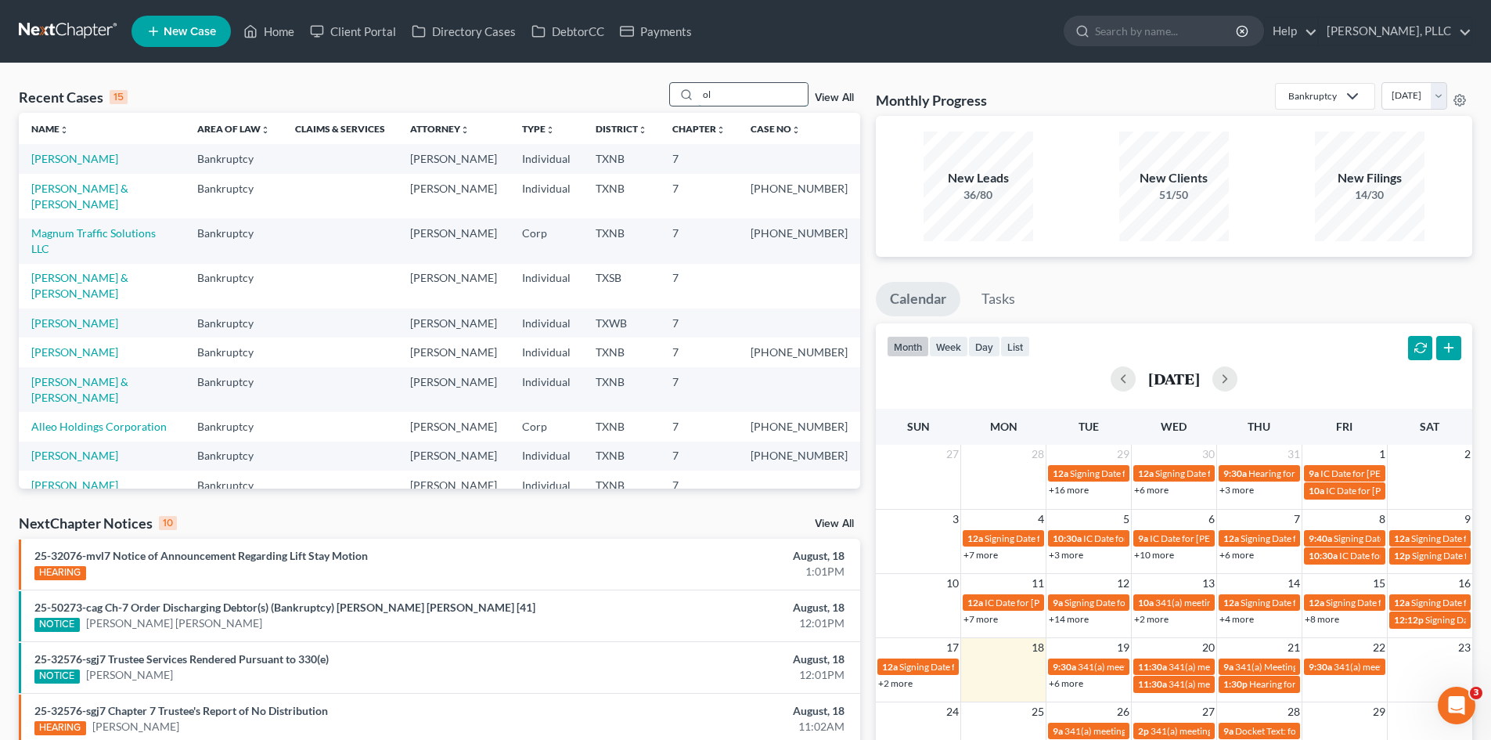
click at [727, 95] on input "ol" at bounding box center [753, 94] width 110 height 23
type input "olowu"
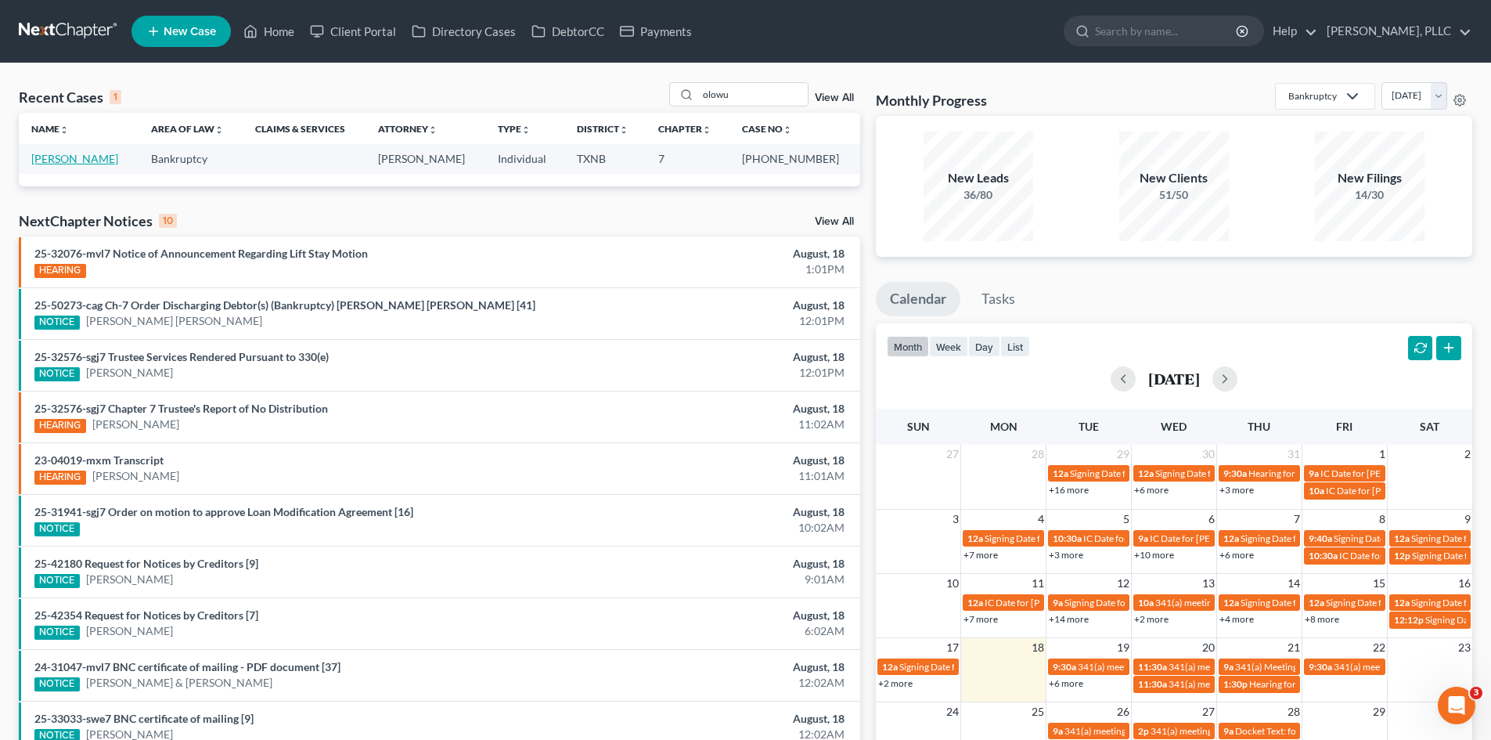
click at [48, 156] on link "Olowu, Micheal" at bounding box center [74, 158] width 87 height 13
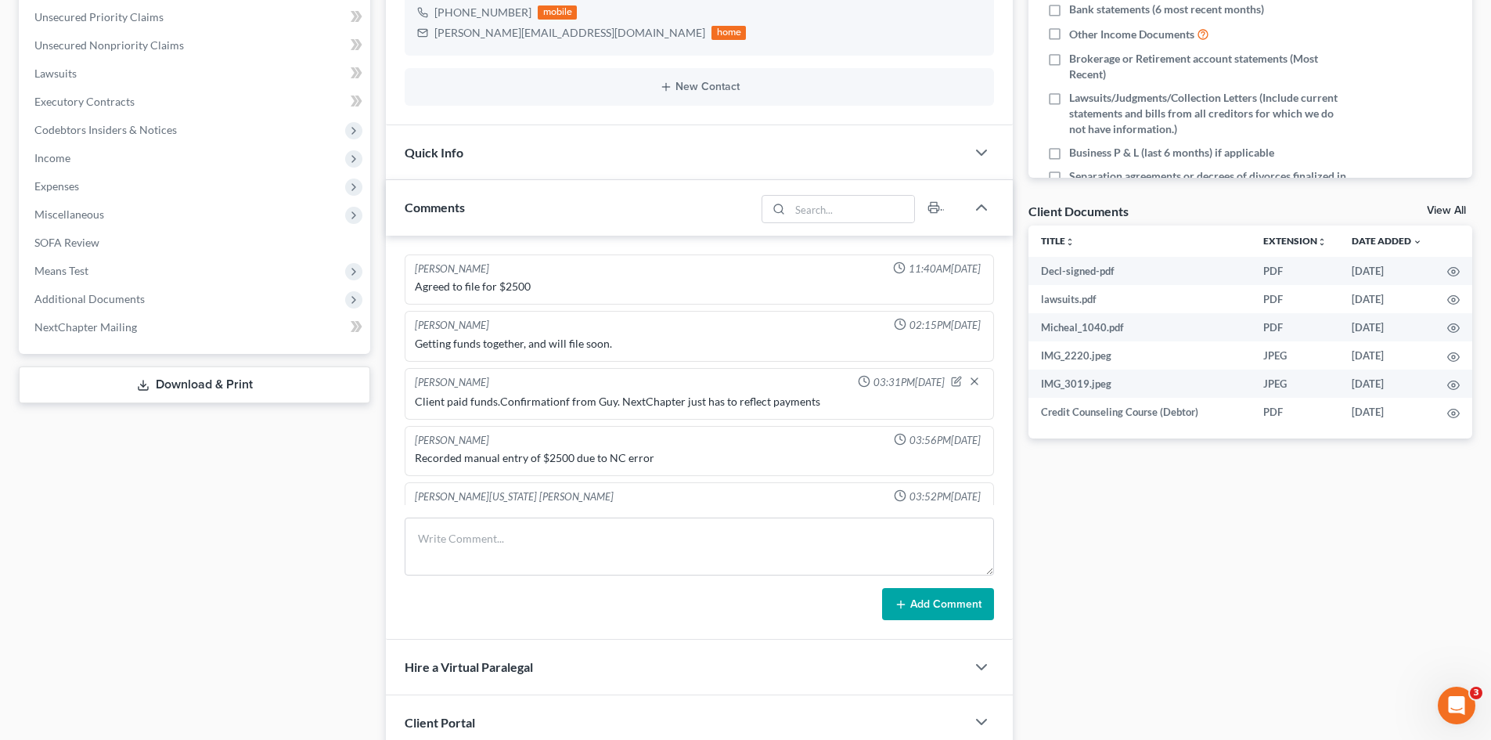
scroll to position [391, 0]
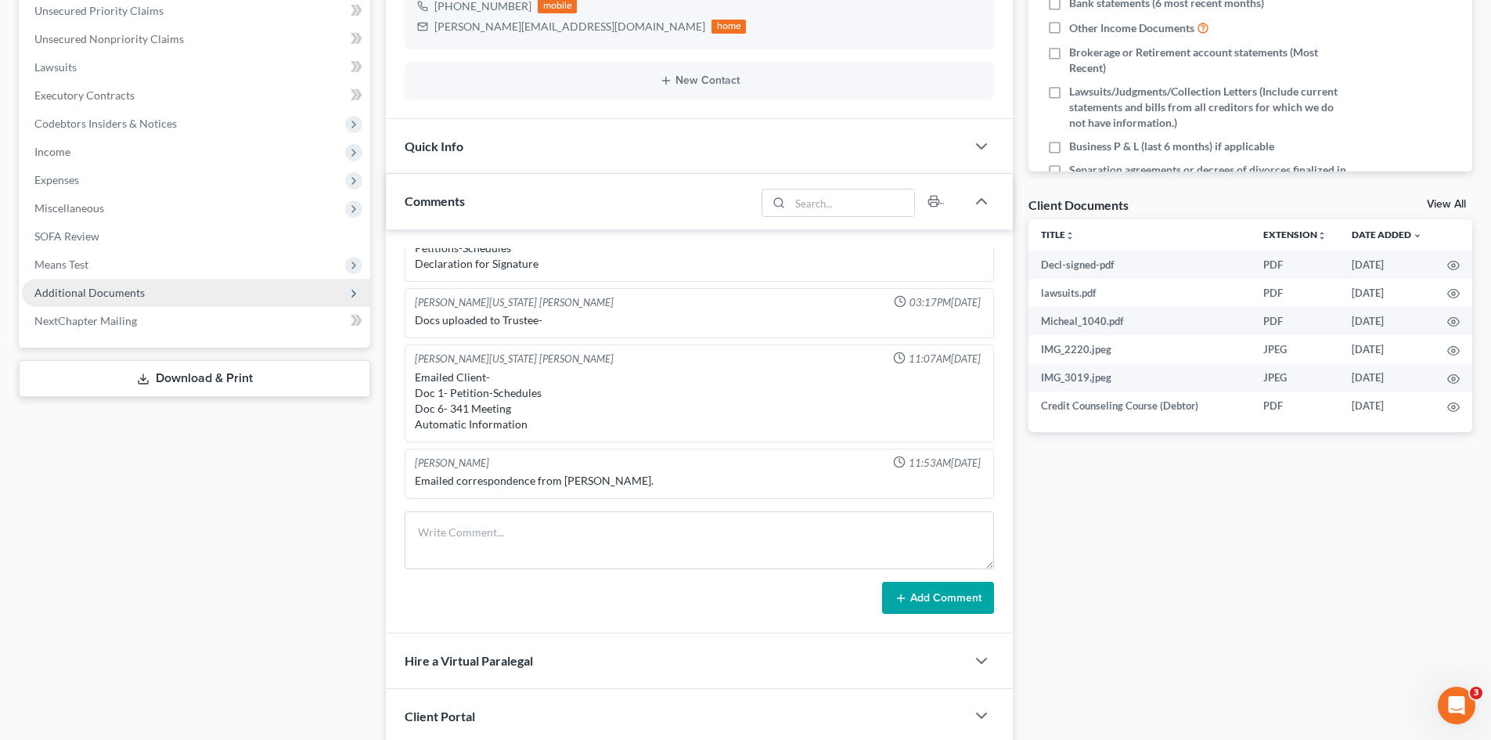
click at [122, 297] on span "Additional Documents" at bounding box center [89, 292] width 110 height 13
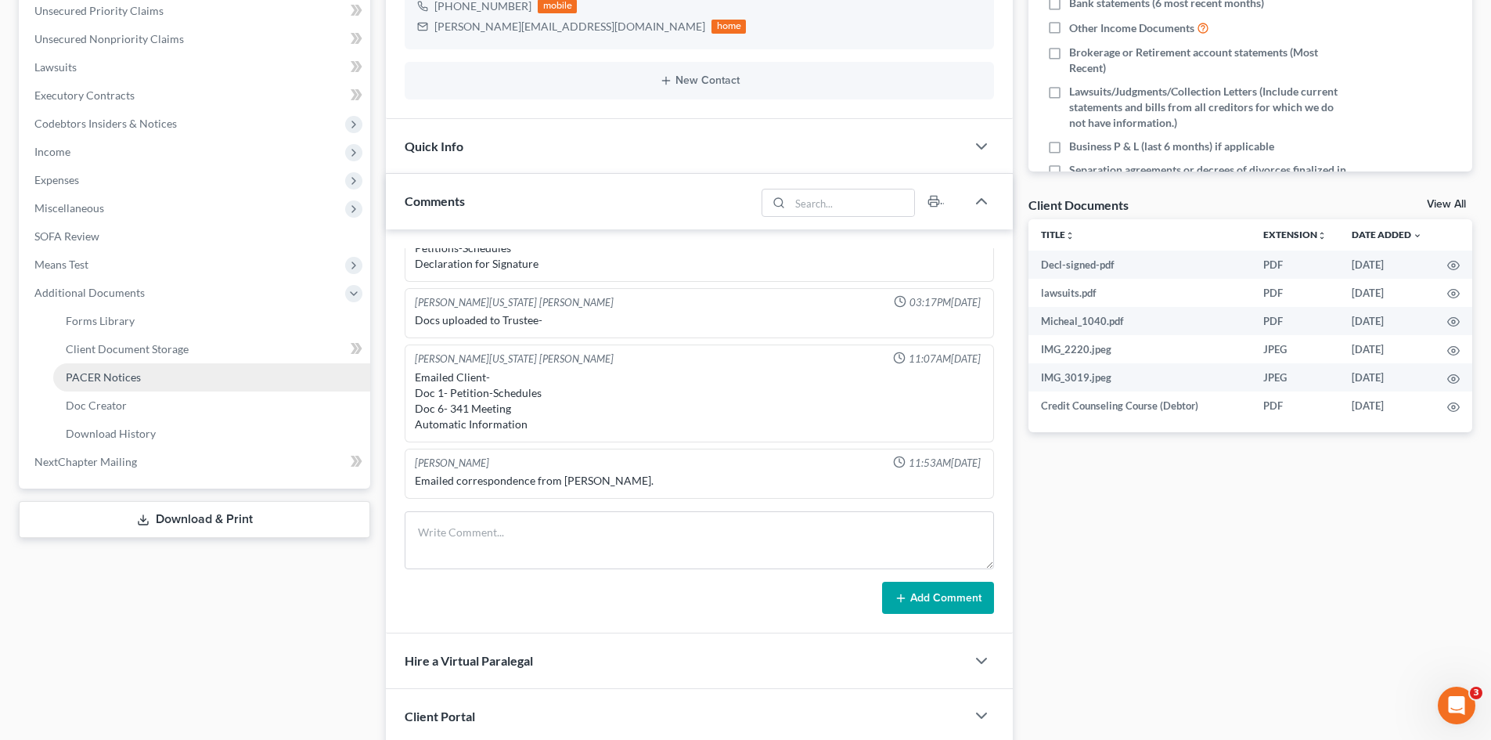
click at [121, 378] on span "PACER Notices" at bounding box center [103, 376] width 75 height 13
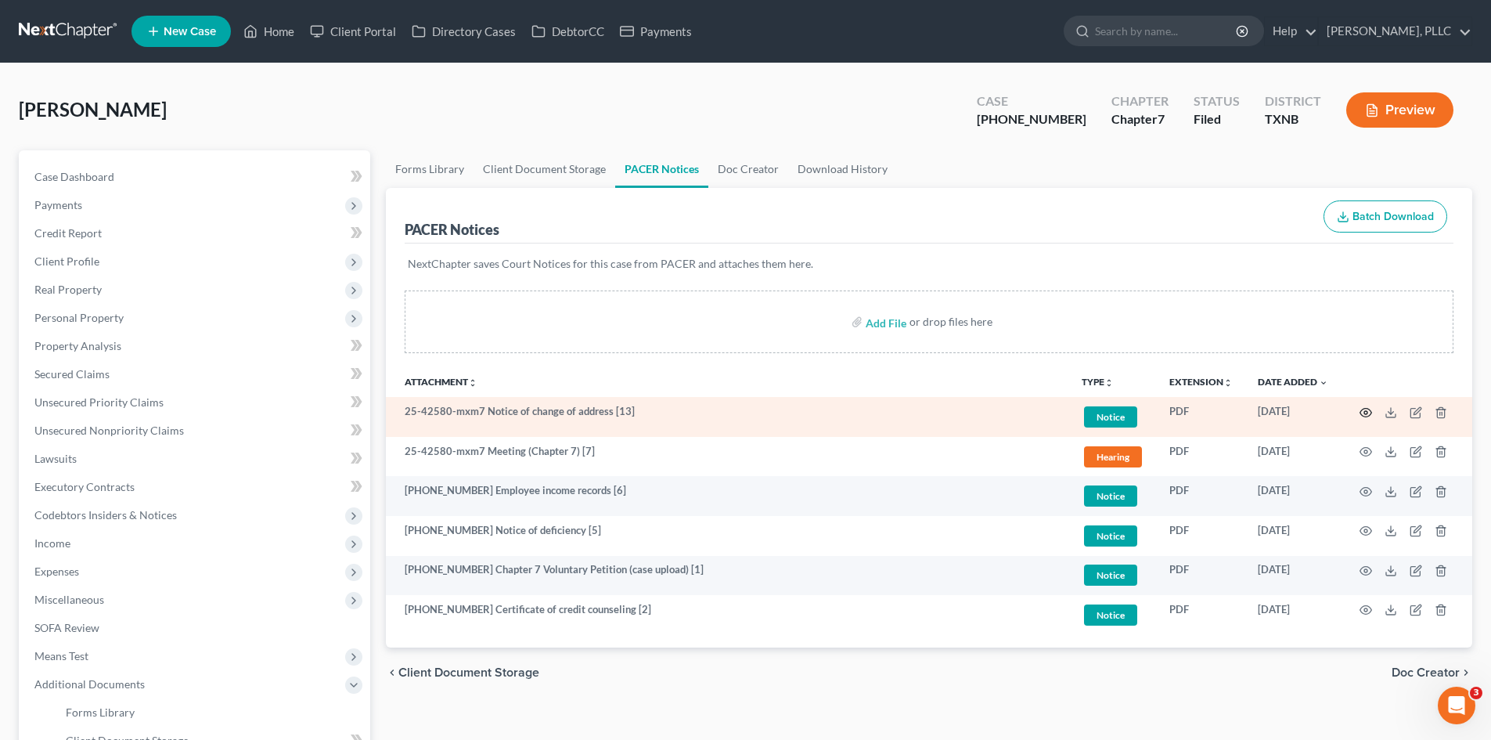
click at [1366, 410] on icon "button" at bounding box center [1366, 412] width 13 height 13
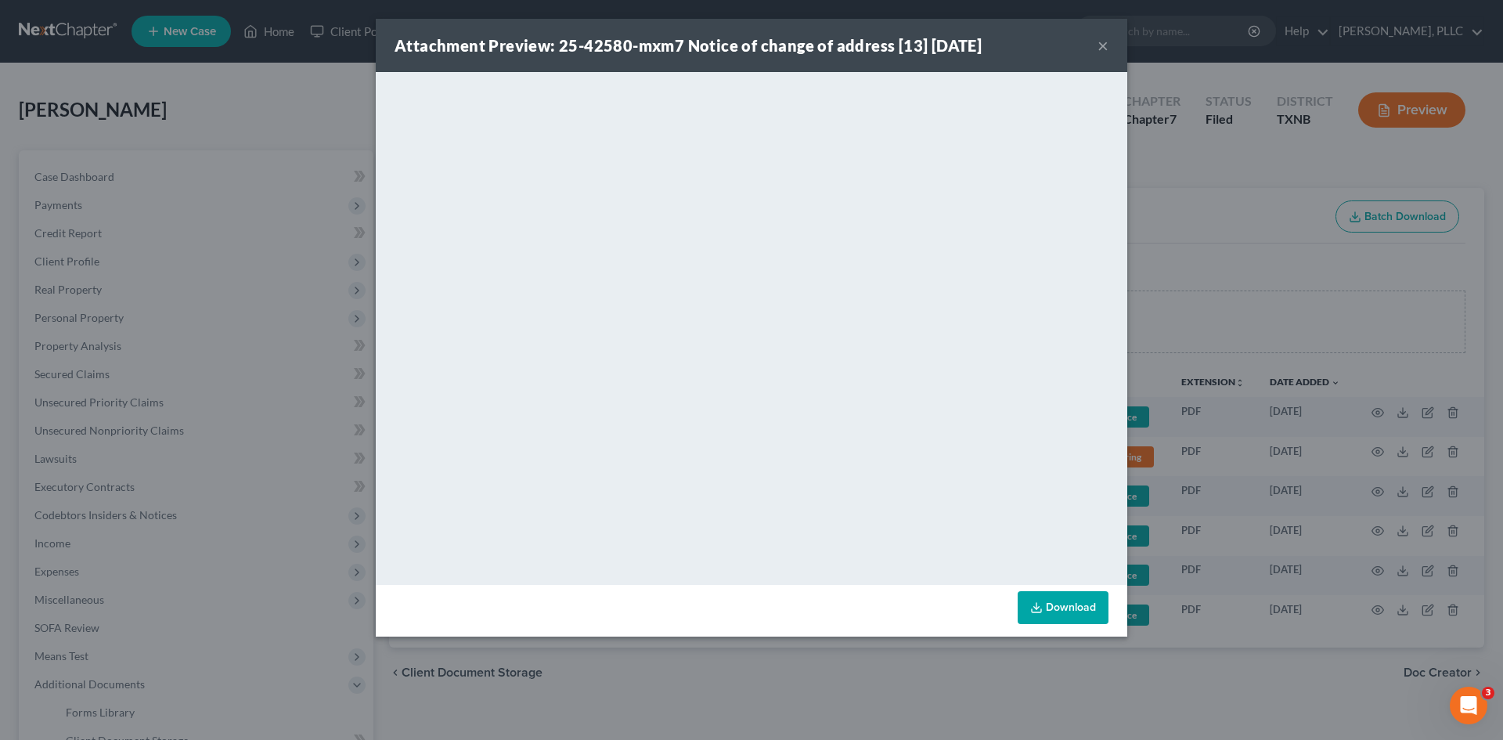
click at [1099, 44] on button "×" at bounding box center [1102, 45] width 11 height 19
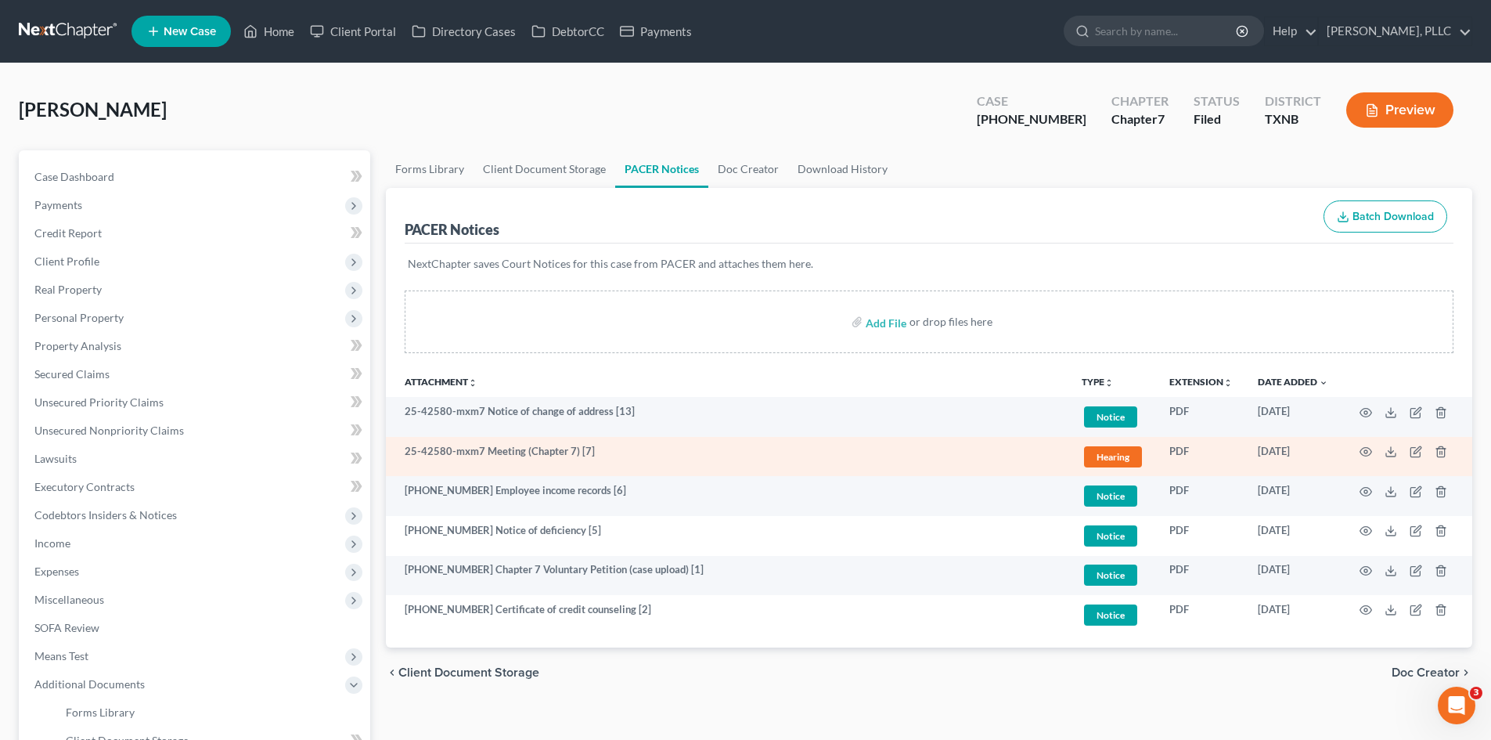
click at [1360, 448] on td at bounding box center [1407, 457] width 132 height 40
click at [1361, 449] on icon "button" at bounding box center [1366, 451] width 13 height 13
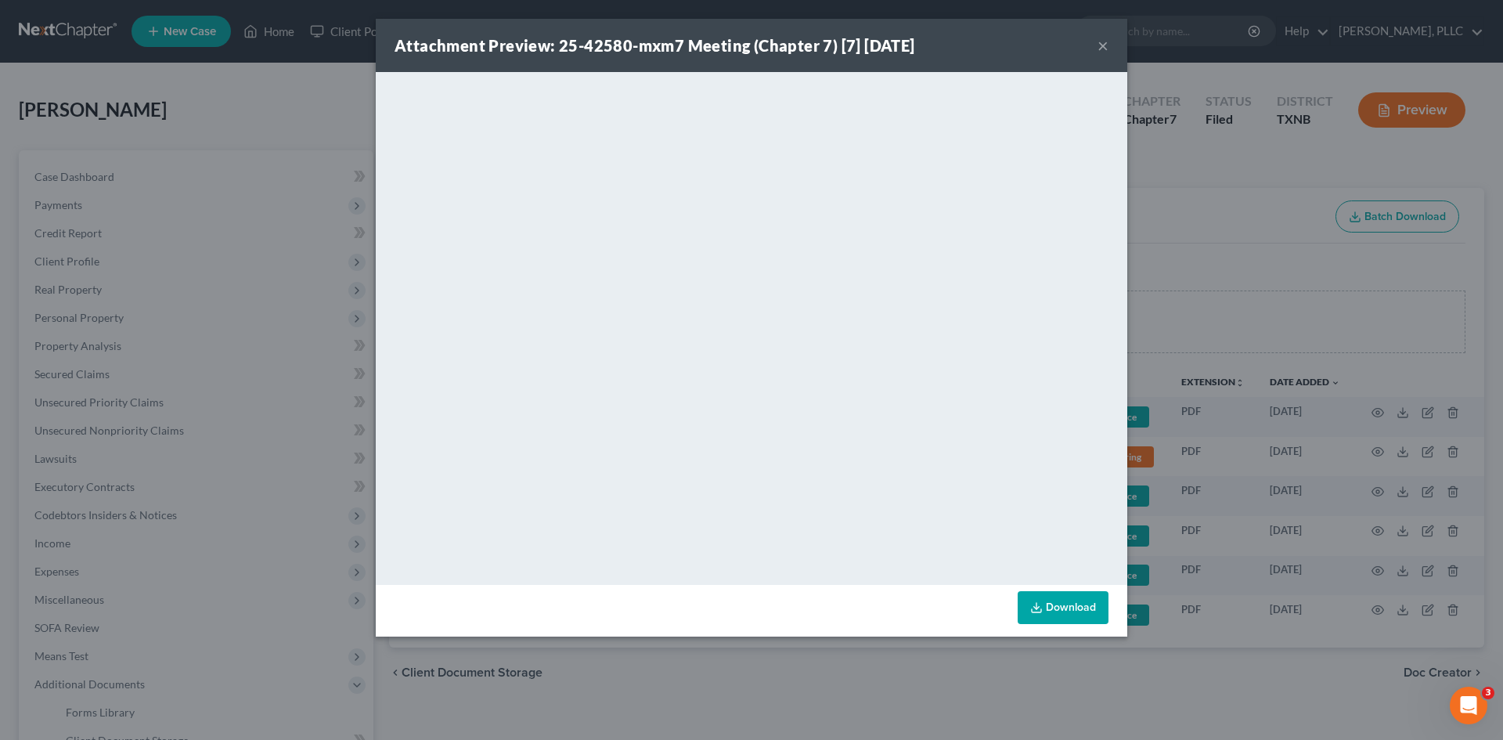
click at [1102, 45] on button "×" at bounding box center [1102, 45] width 11 height 19
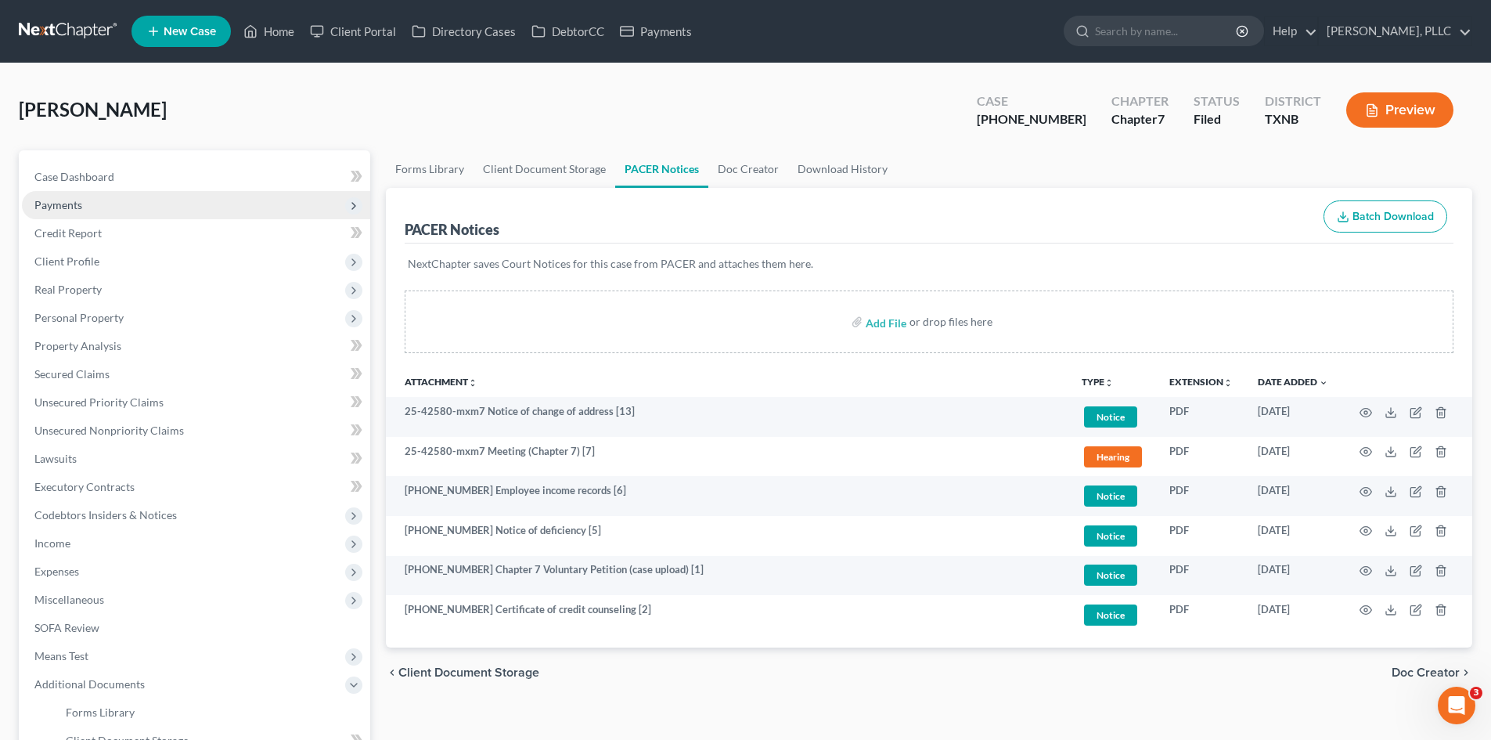
click at [57, 206] on span "Payments" at bounding box center [58, 204] width 48 height 13
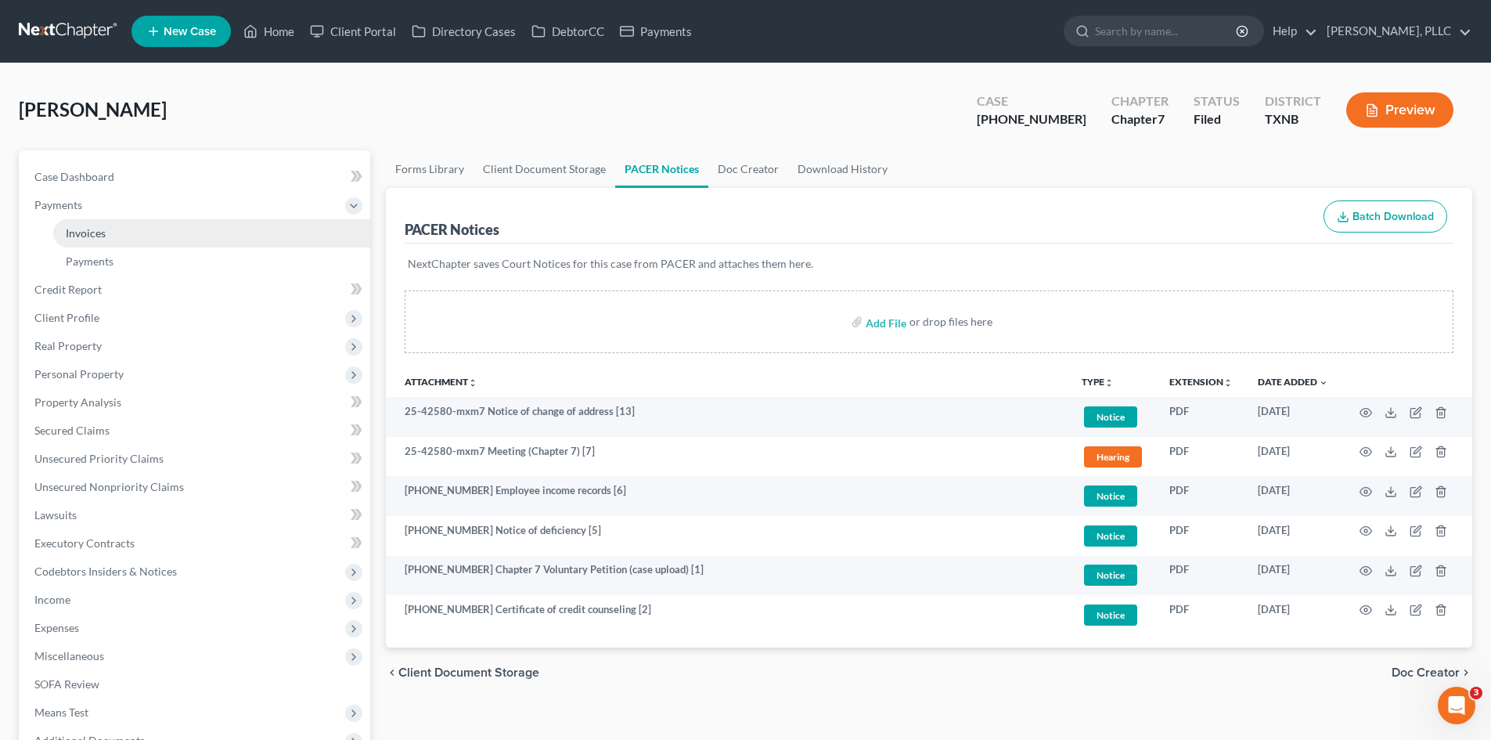
click at [135, 226] on link "Invoices" at bounding box center [211, 233] width 317 height 28
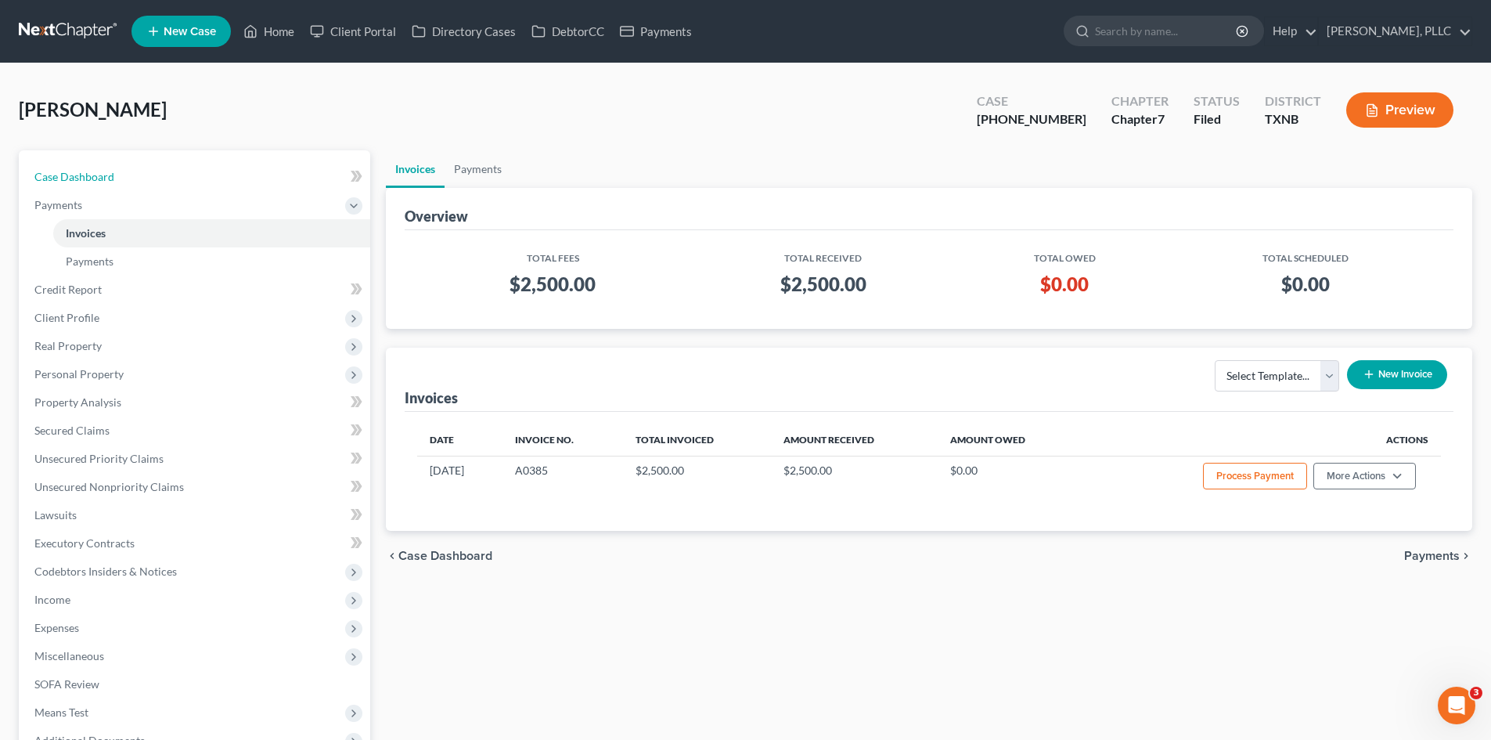
drag, startPoint x: 142, startPoint y: 179, endPoint x: 255, endPoint y: 154, distance: 116.2
click at [142, 180] on link "Case Dashboard" at bounding box center [196, 177] width 348 height 28
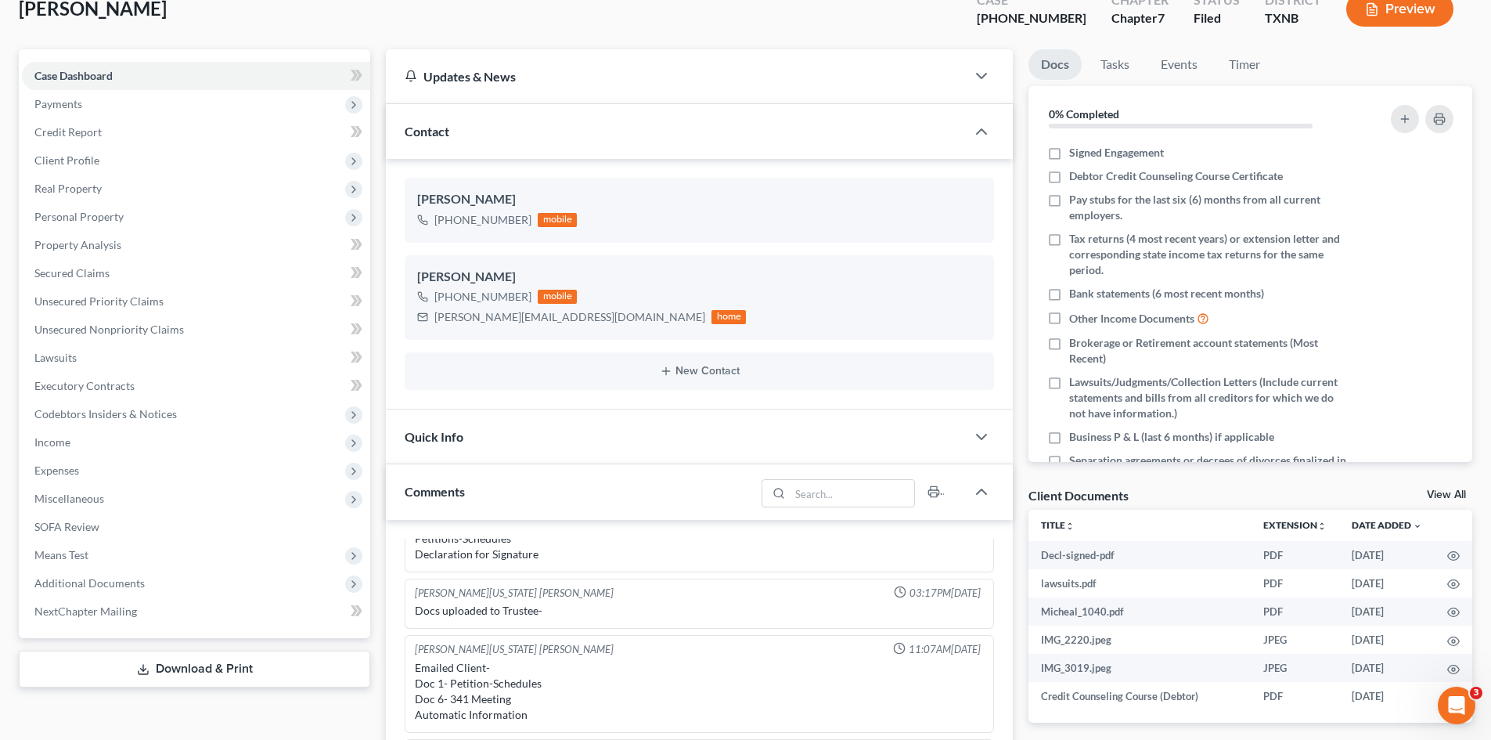
scroll to position [470, 0]
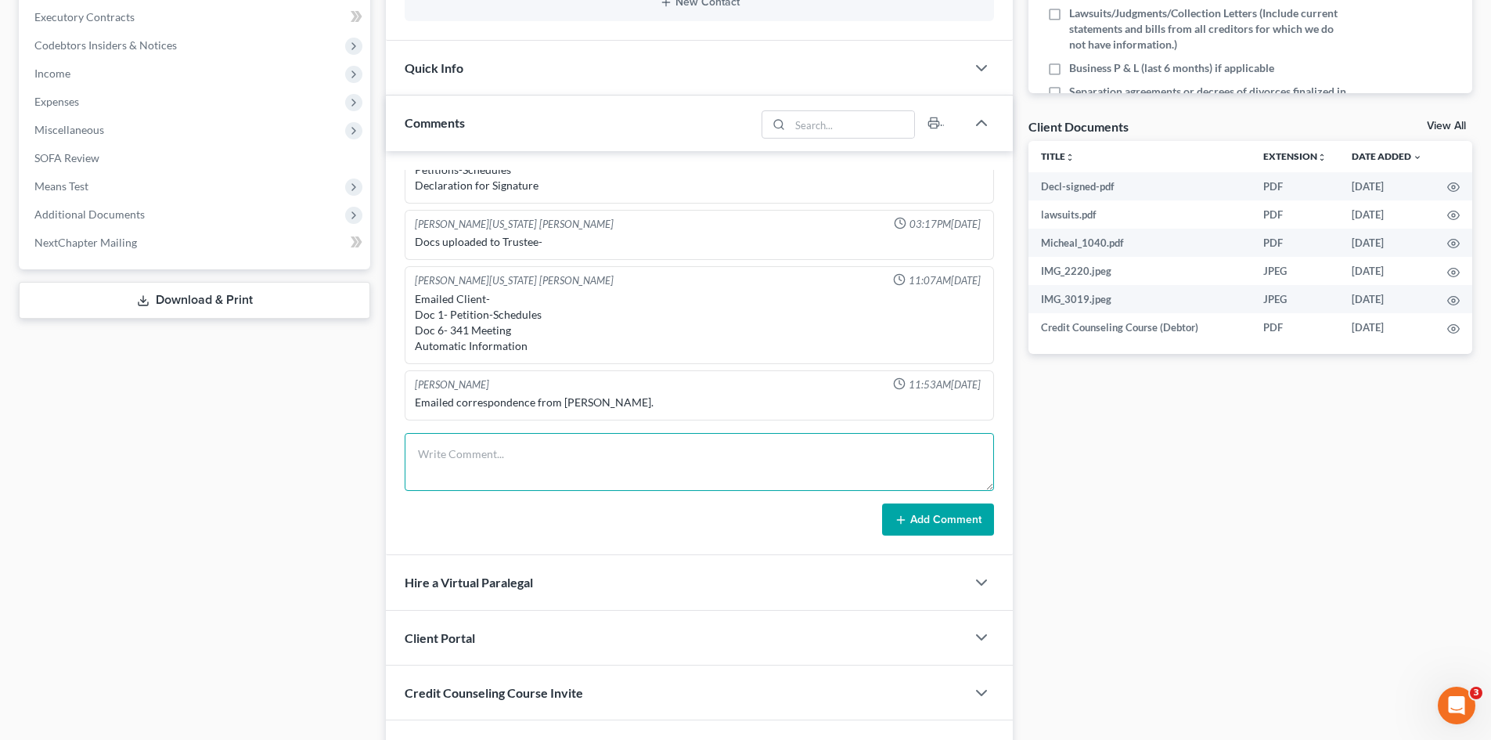
click at [518, 460] on textarea at bounding box center [699, 462] width 589 height 58
type textarea "341 -voicemail"
click at [957, 513] on button "Add Comment" at bounding box center [938, 519] width 112 height 33
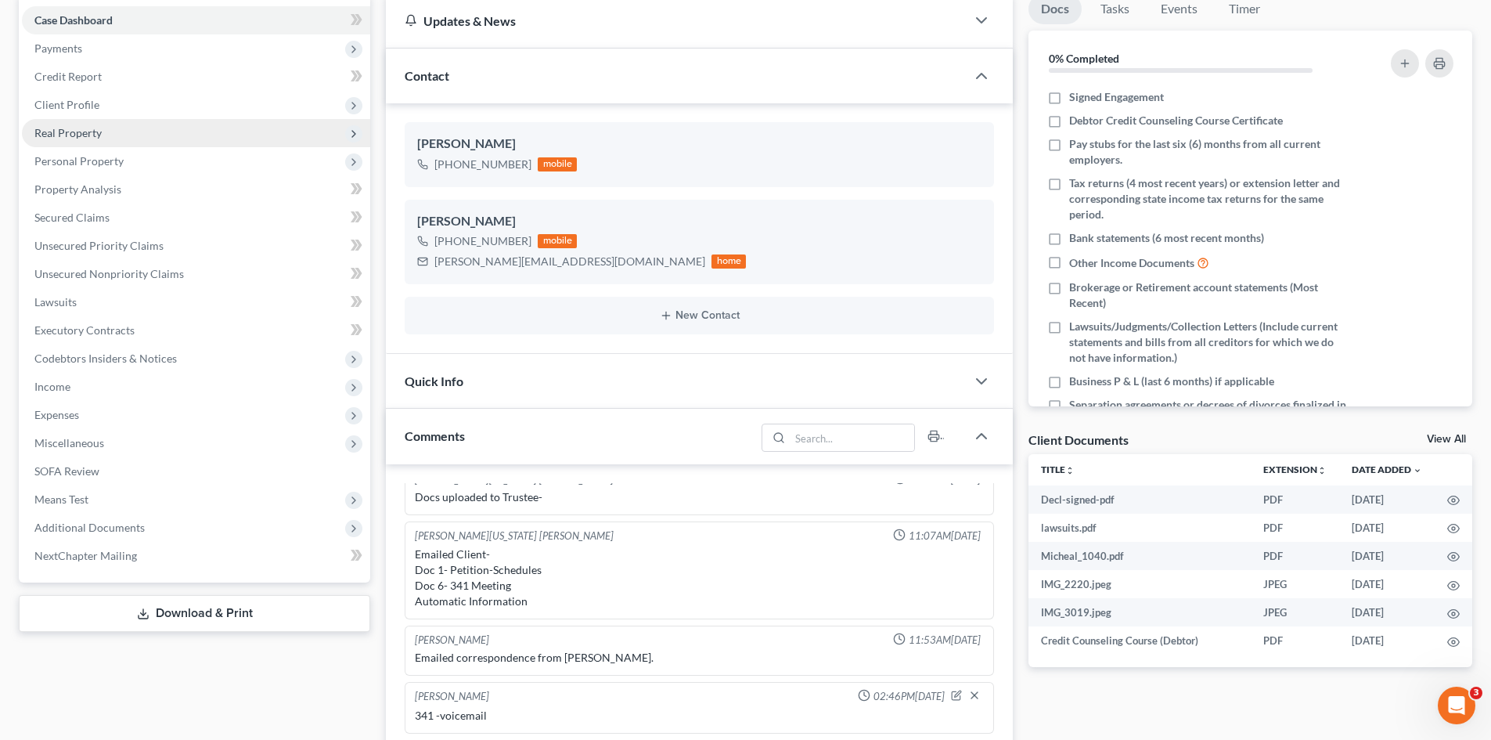
scroll to position [0, 0]
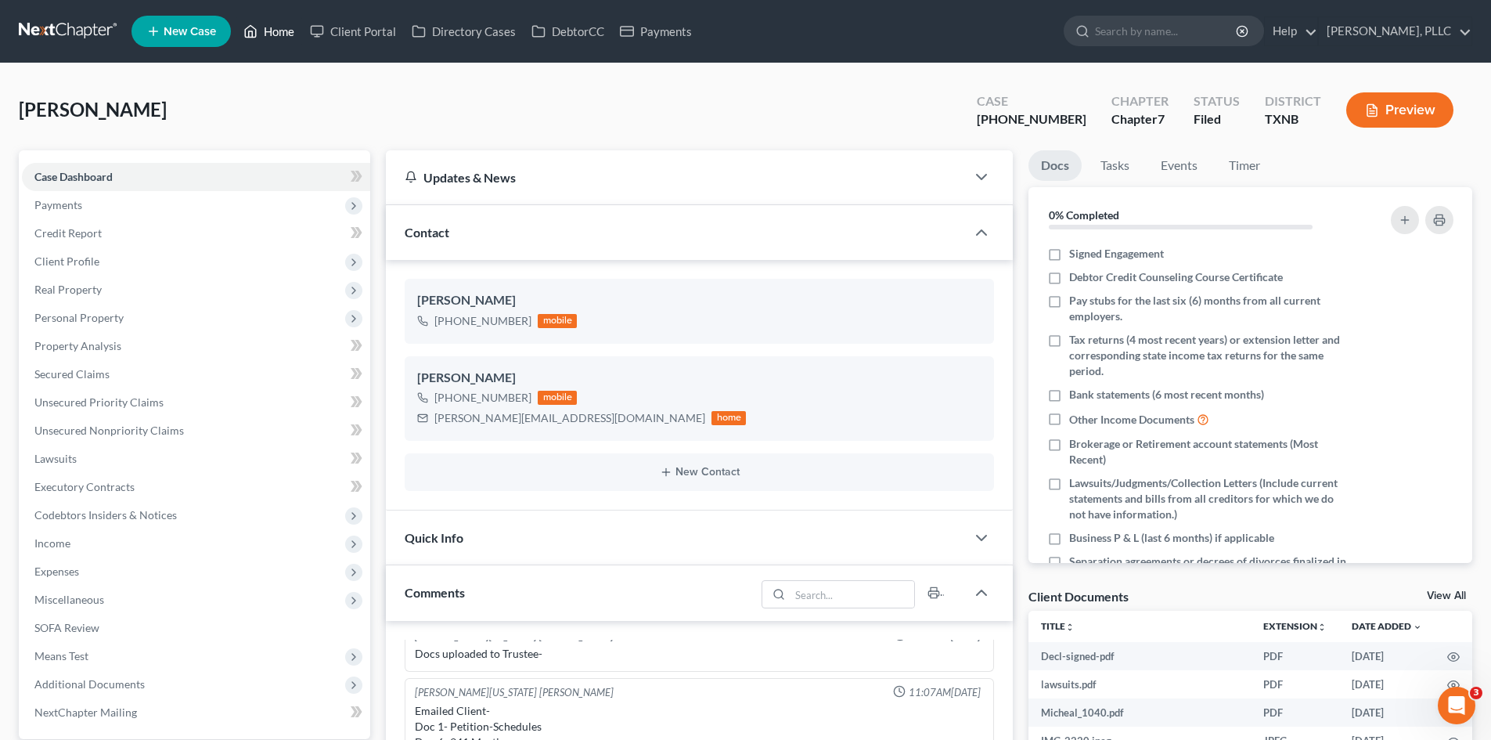
click at [287, 23] on link "Home" at bounding box center [269, 31] width 67 height 28
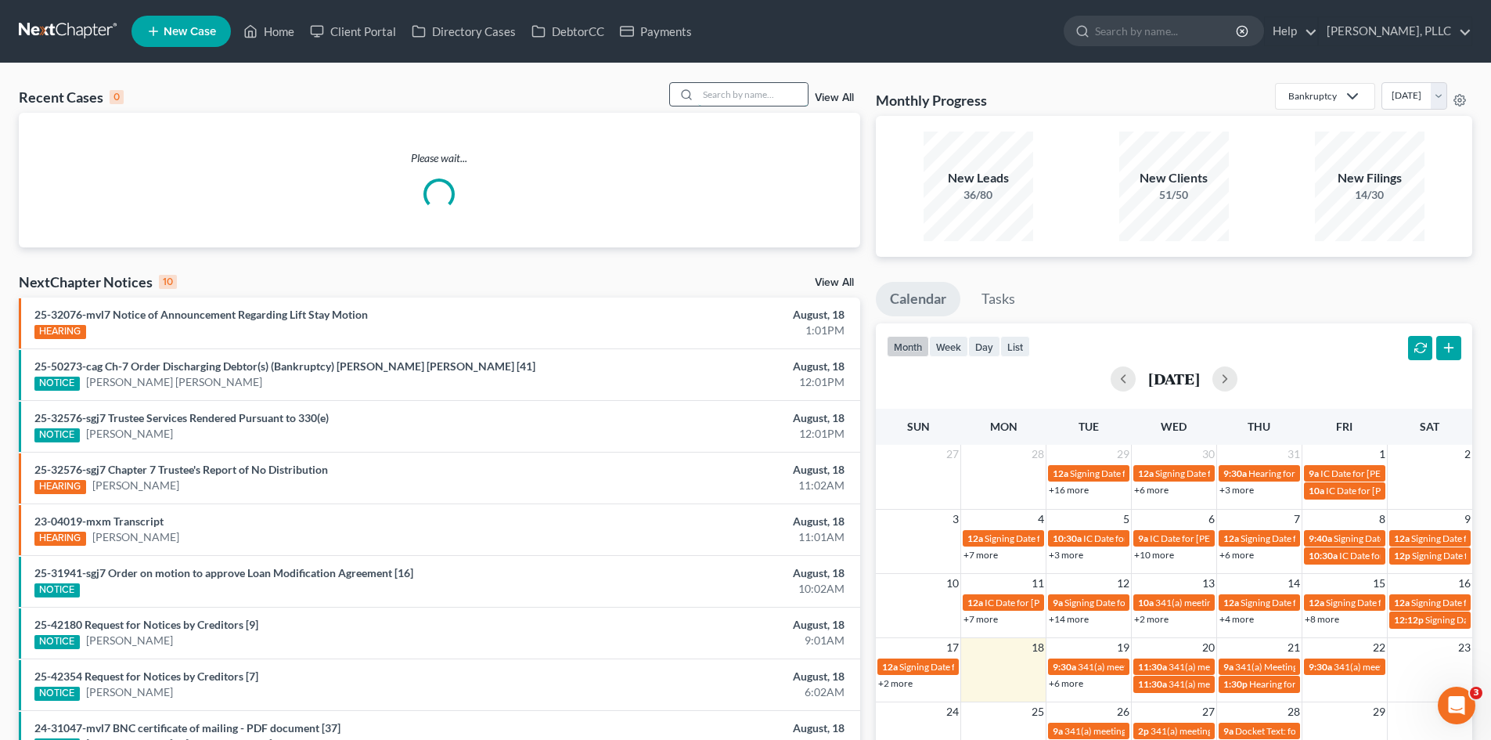
click at [726, 90] on input "search" at bounding box center [753, 94] width 110 height 23
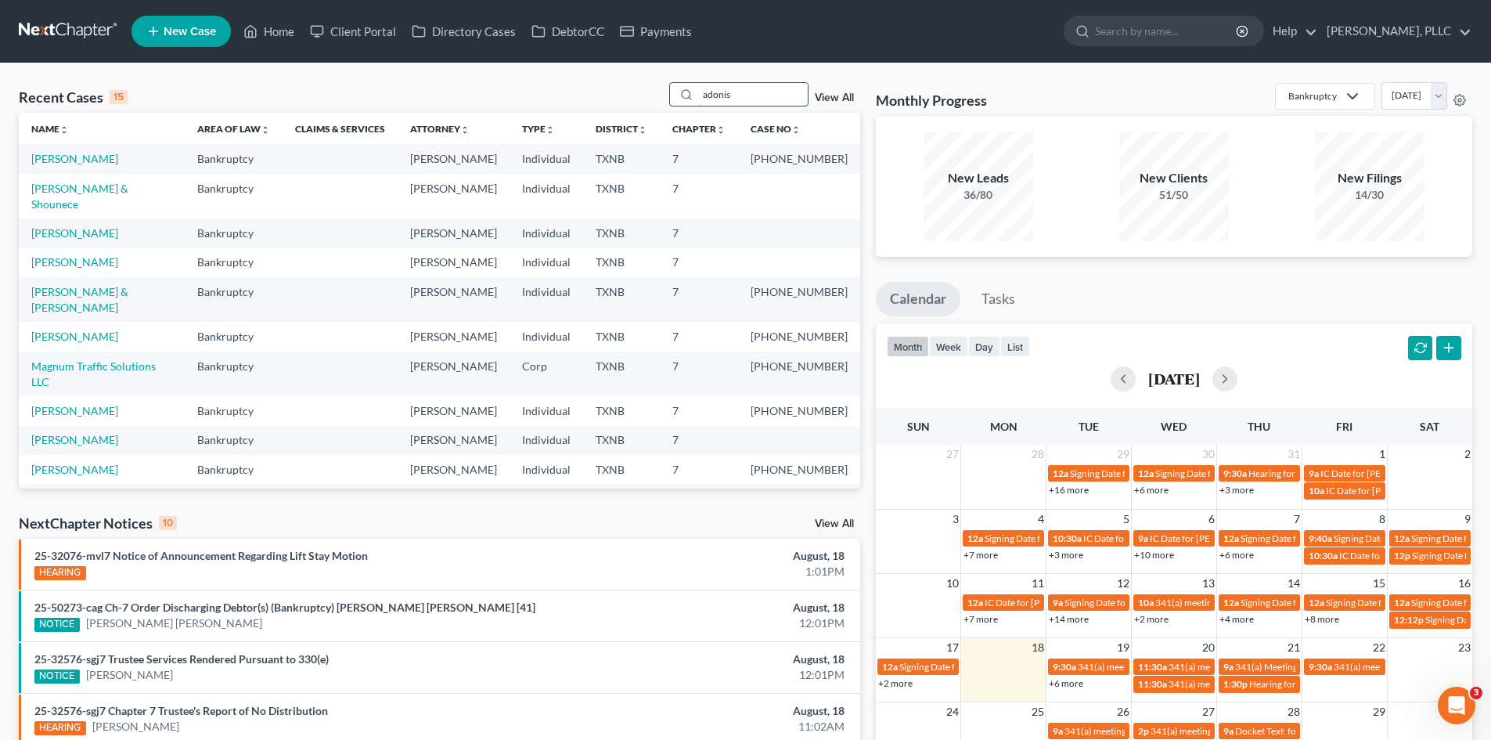
type input "adonis"
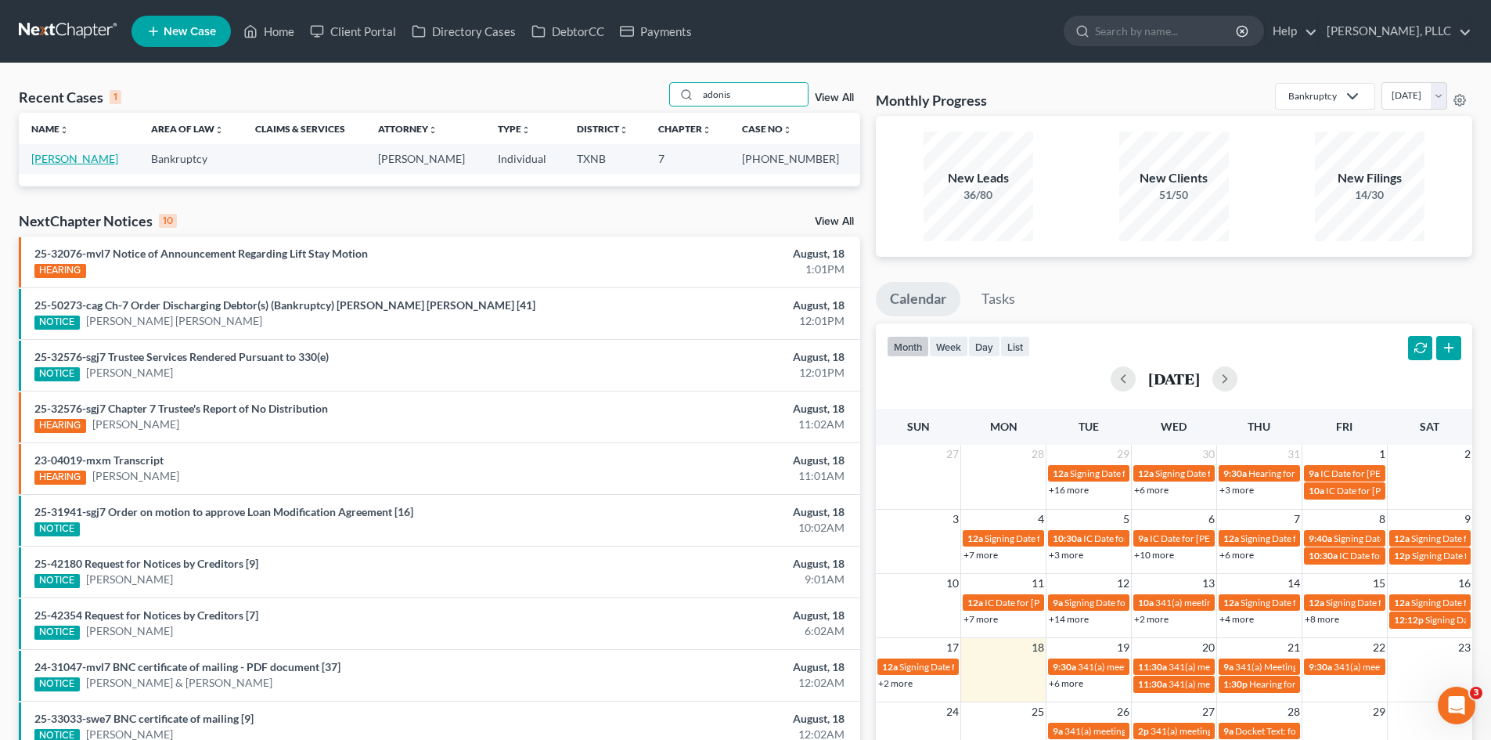
click at [59, 166] on td "Lockett, Adonis" at bounding box center [79, 158] width 120 height 29
click at [70, 157] on link "Lockett, Adonis" at bounding box center [74, 158] width 87 height 13
select select "1"
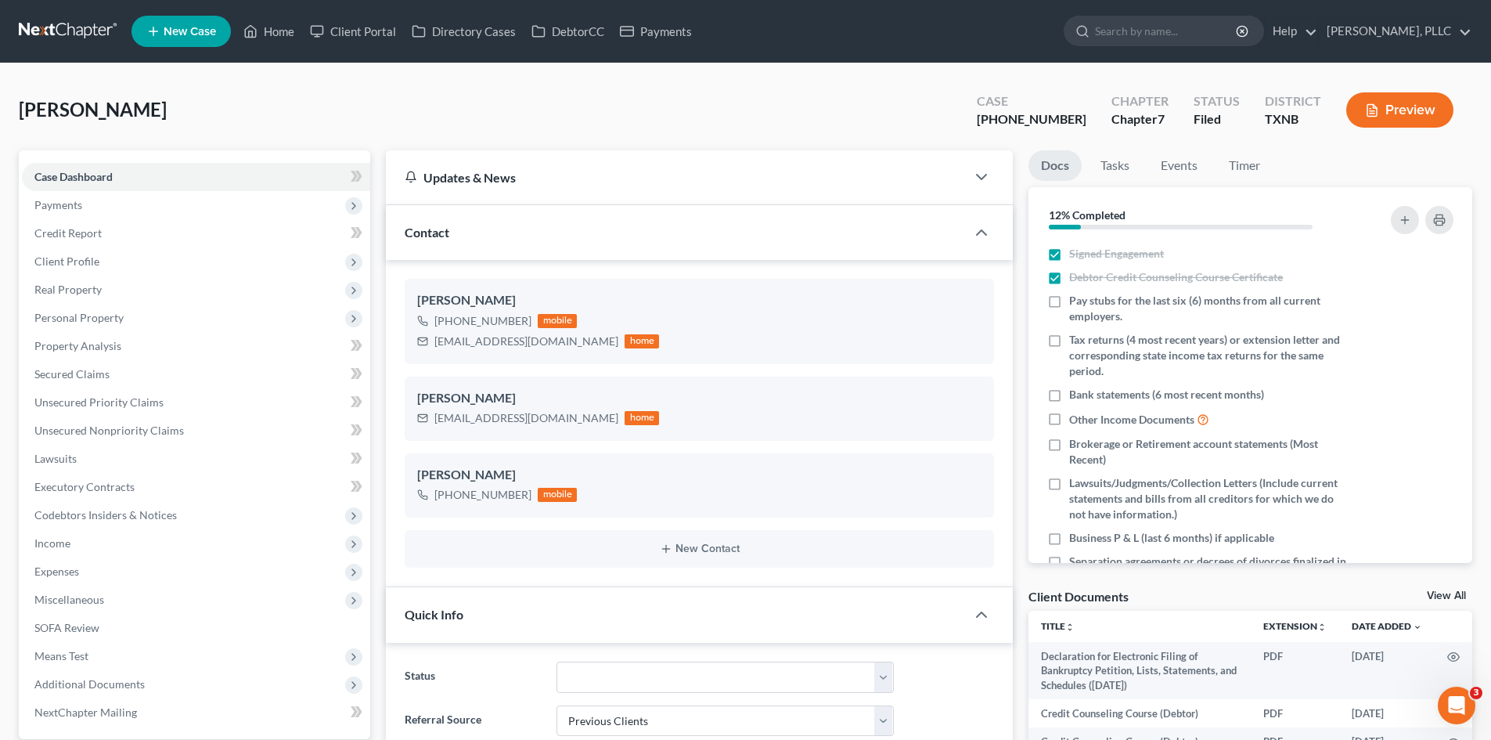
scroll to position [1380, 0]
click at [156, 439] on link "Unsecured Nonpriority Claims" at bounding box center [196, 430] width 348 height 28
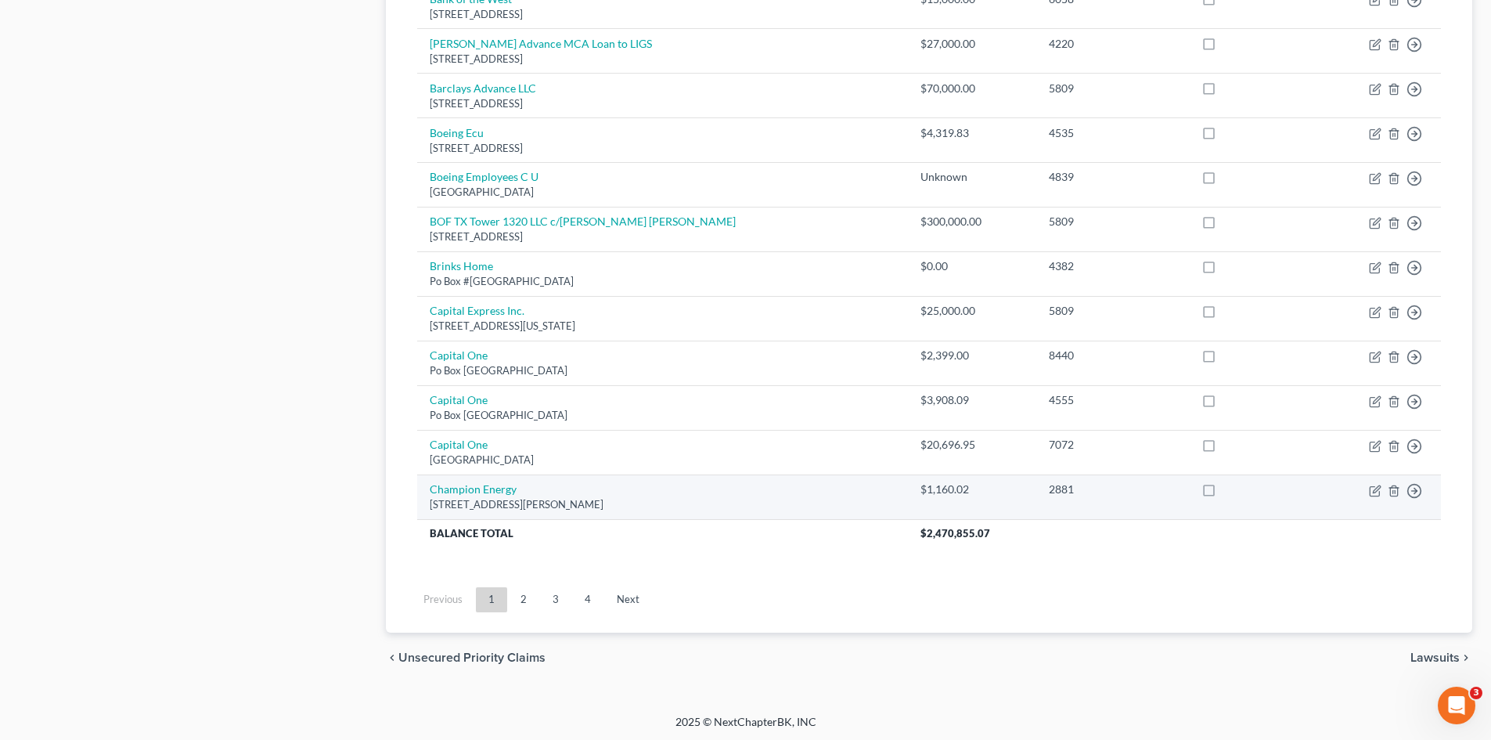
scroll to position [1072, 0]
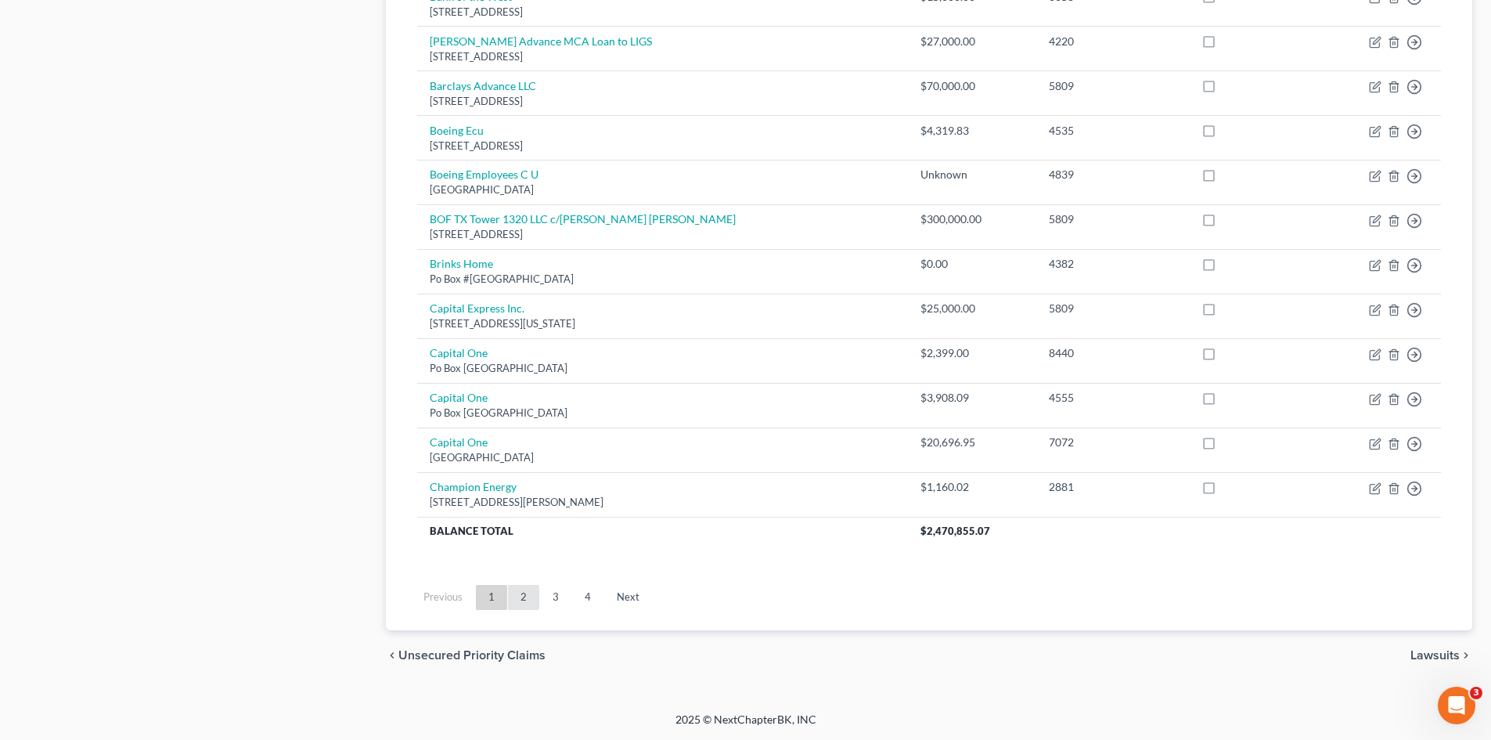
click at [522, 599] on link "2" at bounding box center [523, 597] width 31 height 25
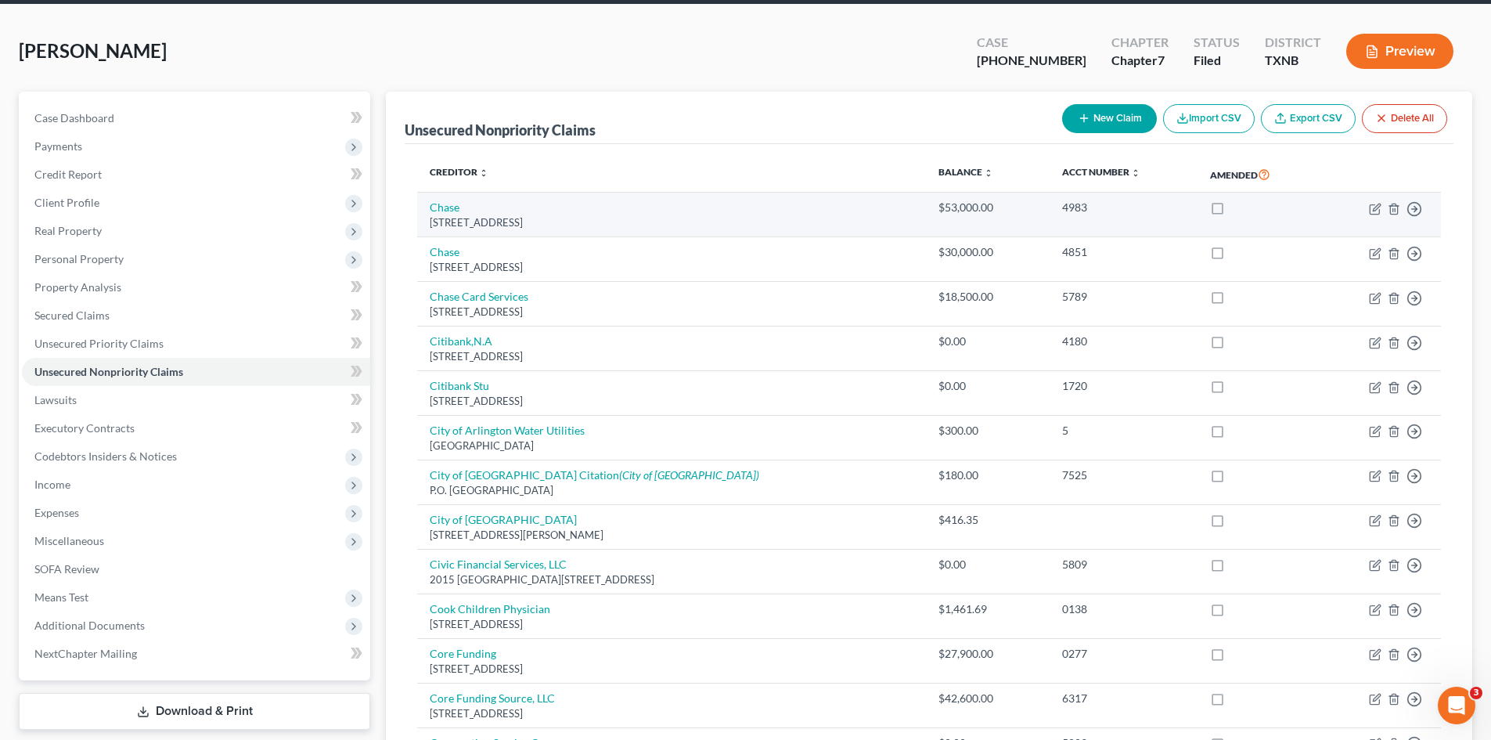
scroll to position [0, 0]
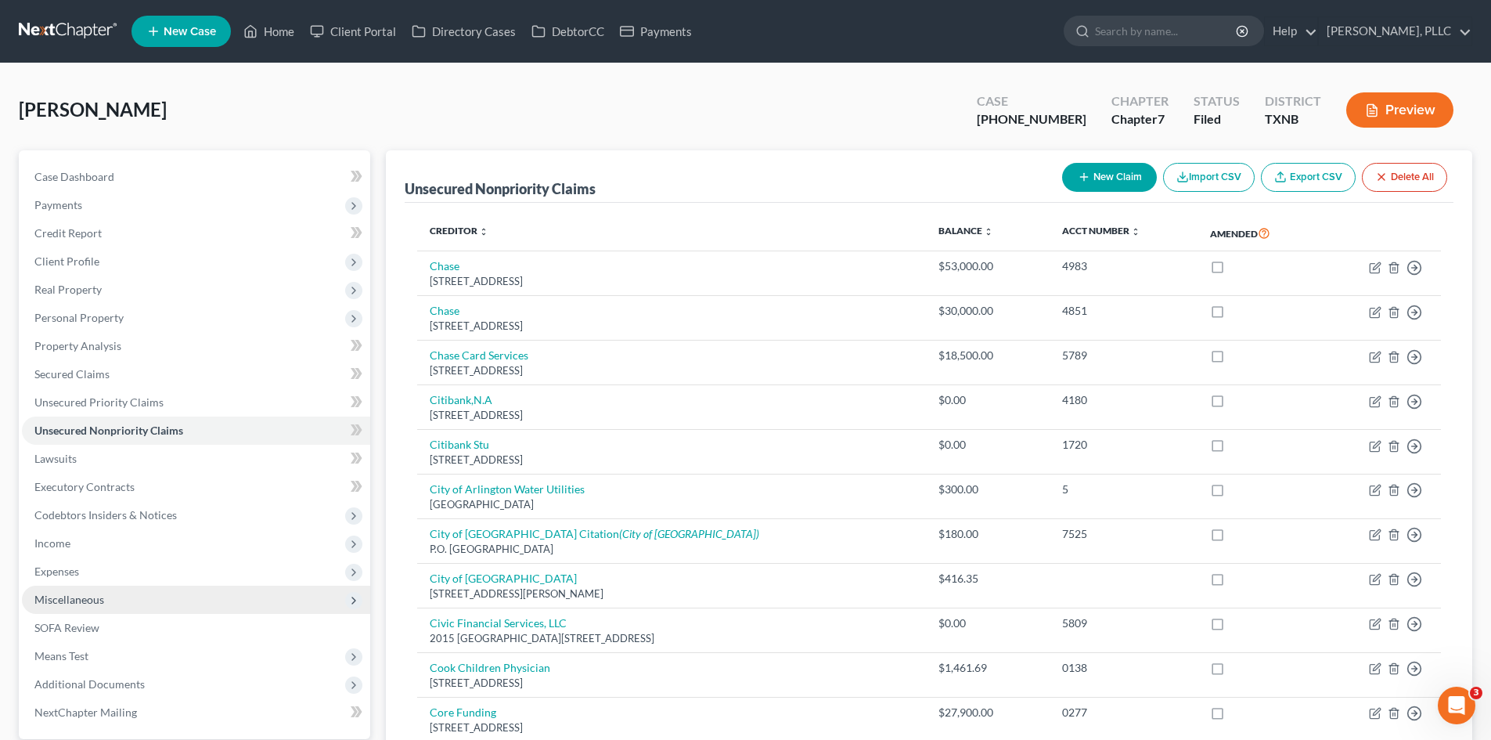
drag, startPoint x: 0, startPoint y: 535, endPoint x: 361, endPoint y: 610, distance: 368.6
click at [275, 34] on link "Home" at bounding box center [269, 31] width 67 height 28
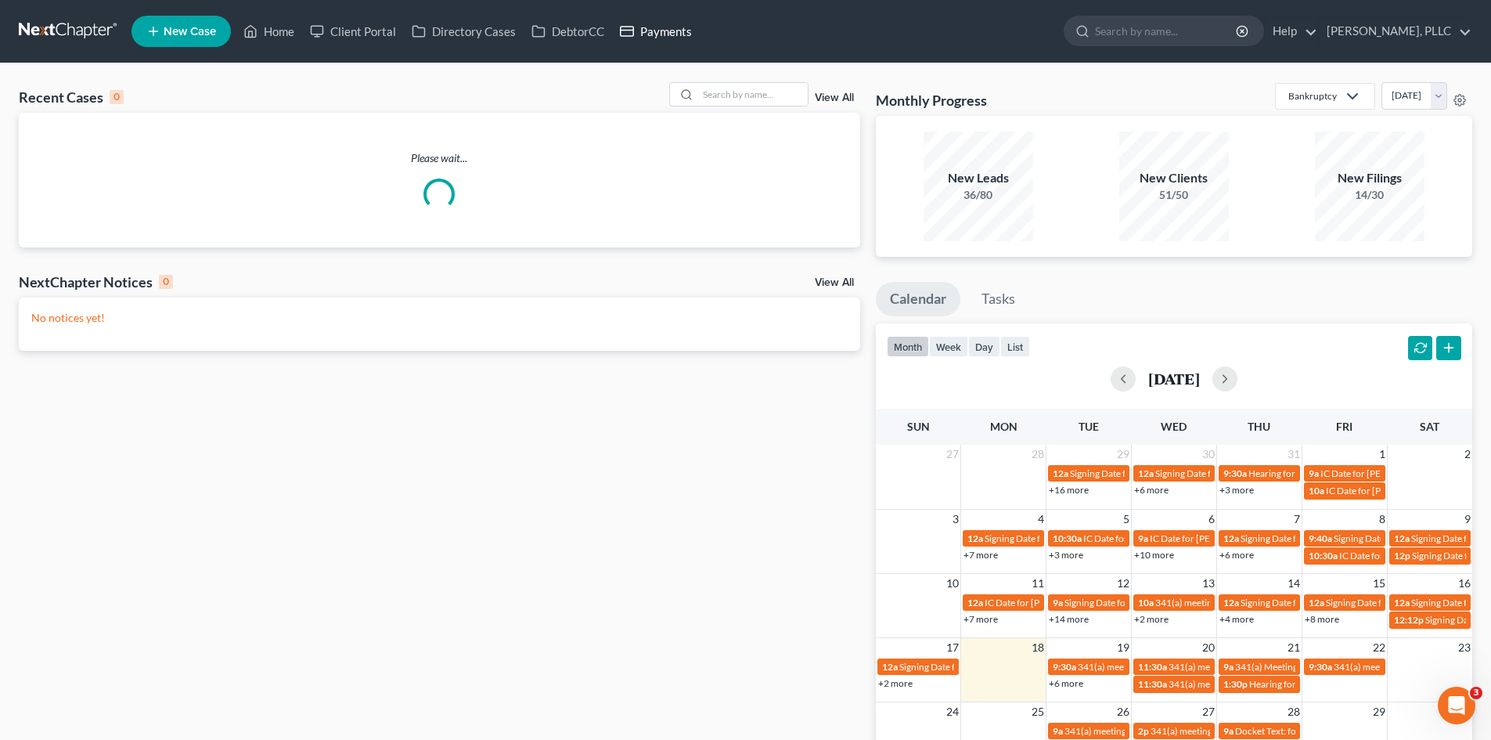
click at [657, 35] on link "Payments" at bounding box center [656, 31] width 88 height 28
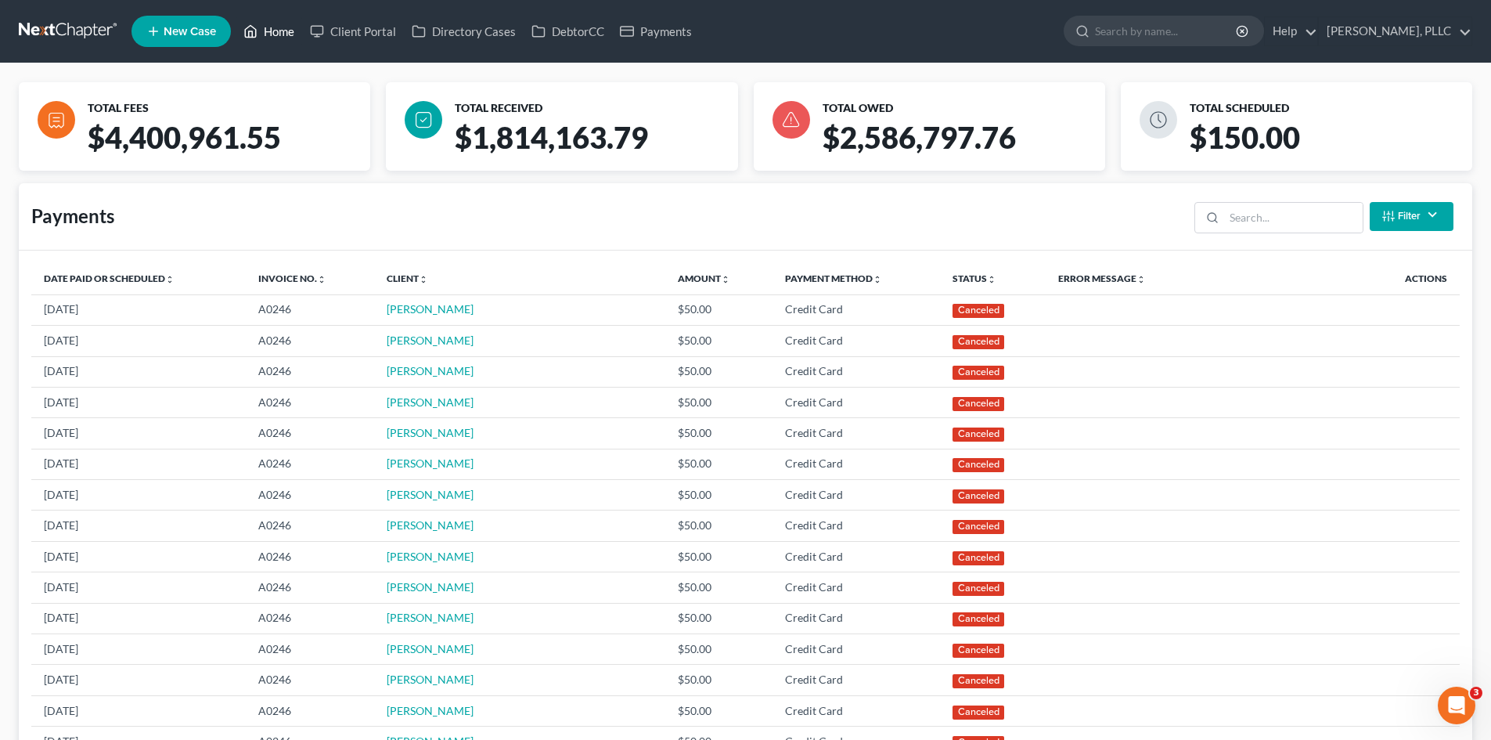
click at [251, 38] on icon at bounding box center [250, 31] width 14 height 19
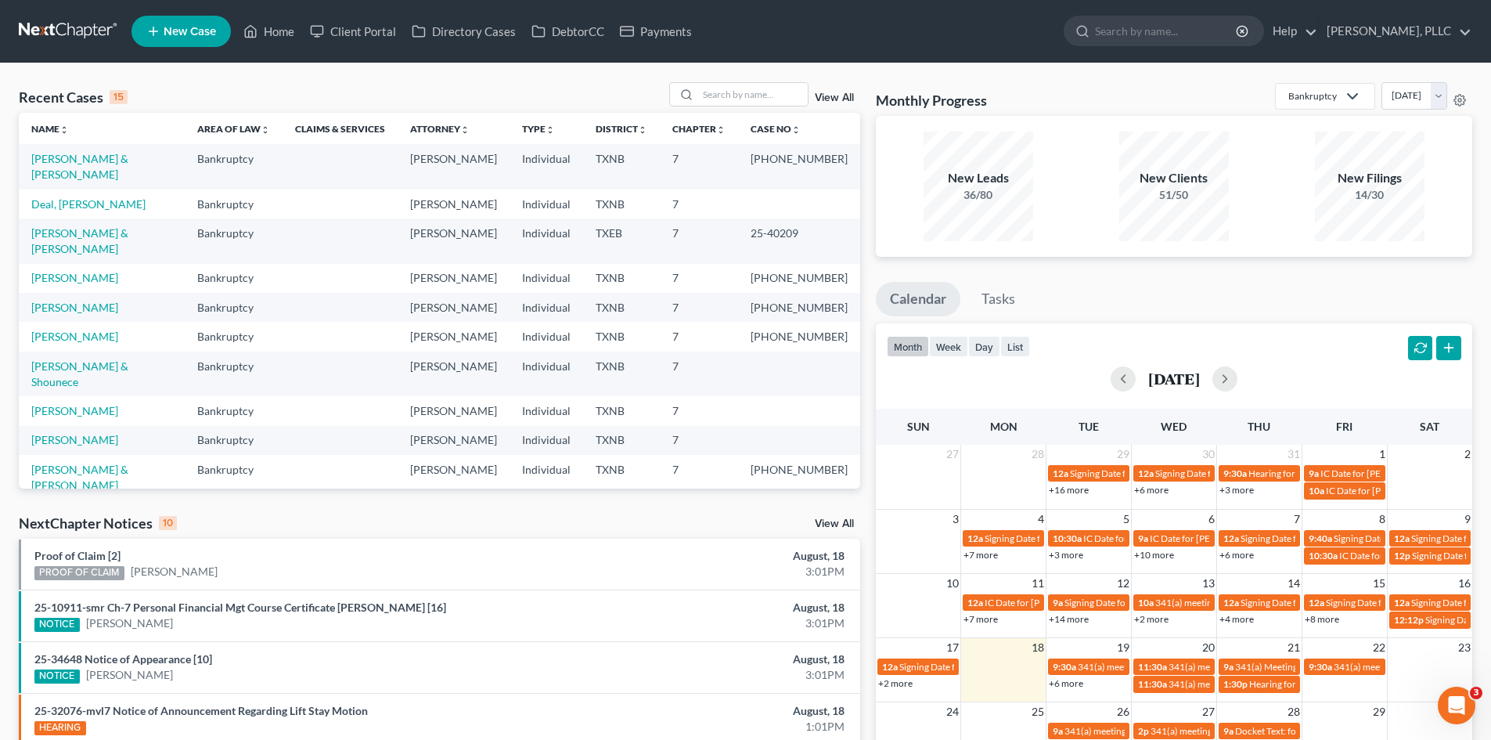
drag, startPoint x: 351, startPoint y: 12, endPoint x: 538, endPoint y: 2, distance: 187.3
click at [351, 12] on ul "New Case Home Client Portal Directory Cases DebtorCC Payments - No Result - See…" at bounding box center [802, 31] width 1341 height 41
